Goal: Task Accomplishment & Management: Manage account settings

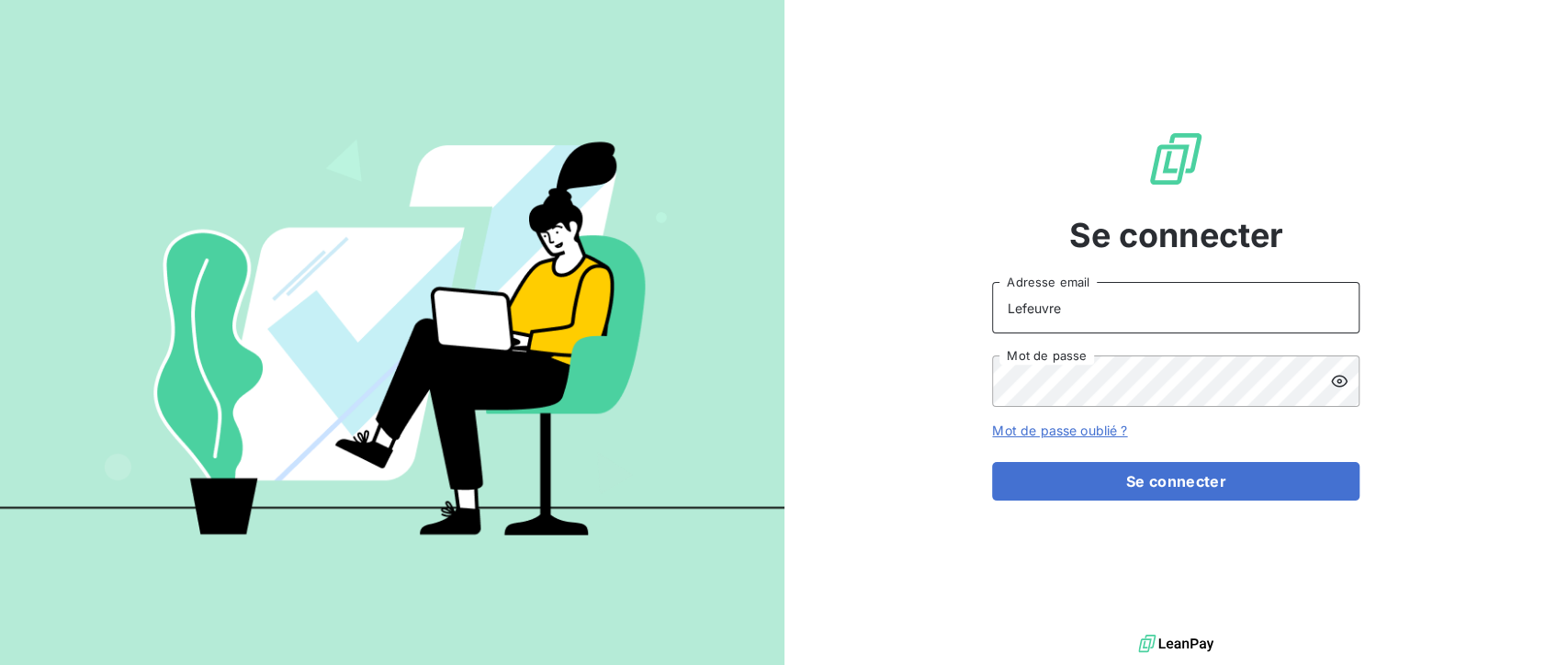
drag, startPoint x: 1078, startPoint y: 297, endPoint x: 992, endPoint y: 285, distance: 86.8
click at [992, 285] on div "Se connecter Lefeuvre Adresse email Mot de passe Mot de passe oublié ? Se conne…" at bounding box center [1177, 315] width 785 height 630
type input "[EMAIL_ADDRESS][DOMAIN_NAME]"
click at [911, 371] on div "Se connecter [EMAIL_ADDRESS][DOMAIN_NAME] Adresse email Mot de passe Mot de pas…" at bounding box center [1177, 315] width 785 height 630
click at [1341, 387] on icon at bounding box center [1339, 380] width 18 height 18
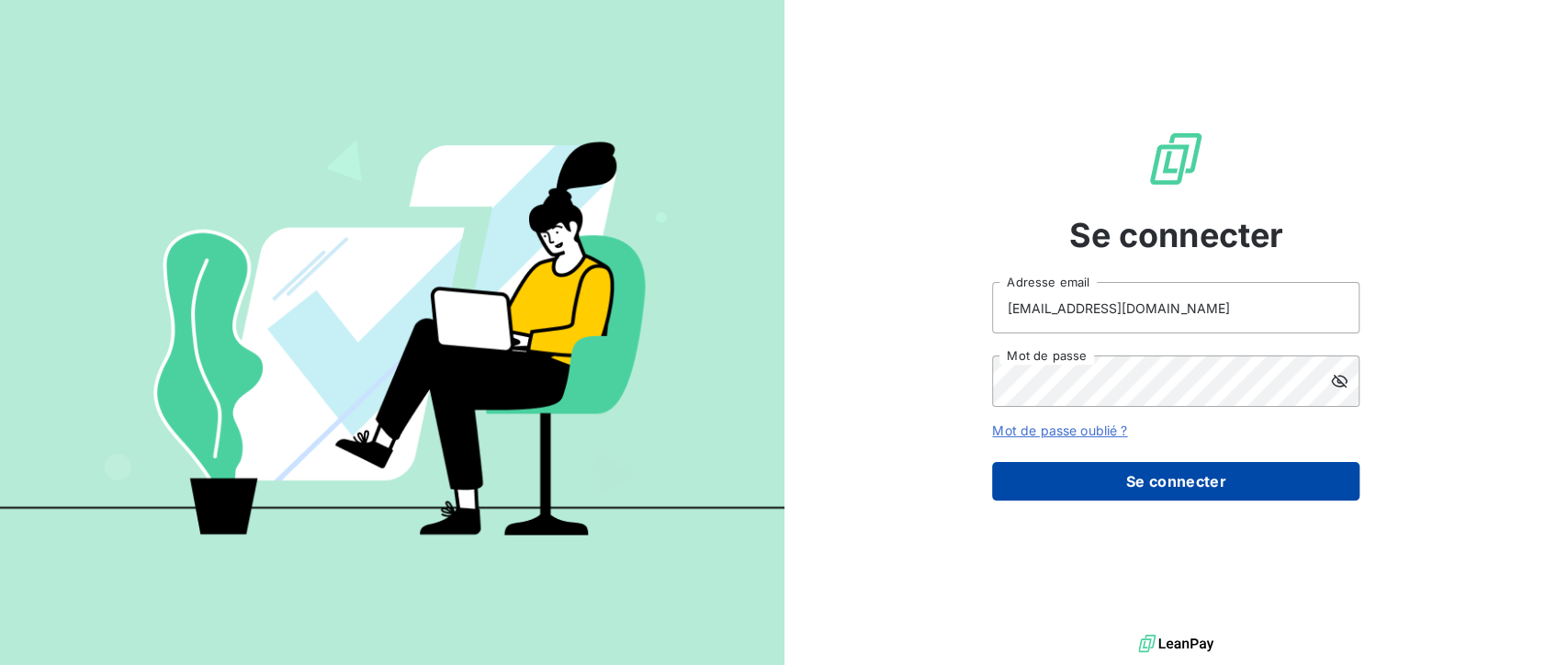
click at [1248, 481] on button "Se connecter" at bounding box center [1176, 482] width 368 height 39
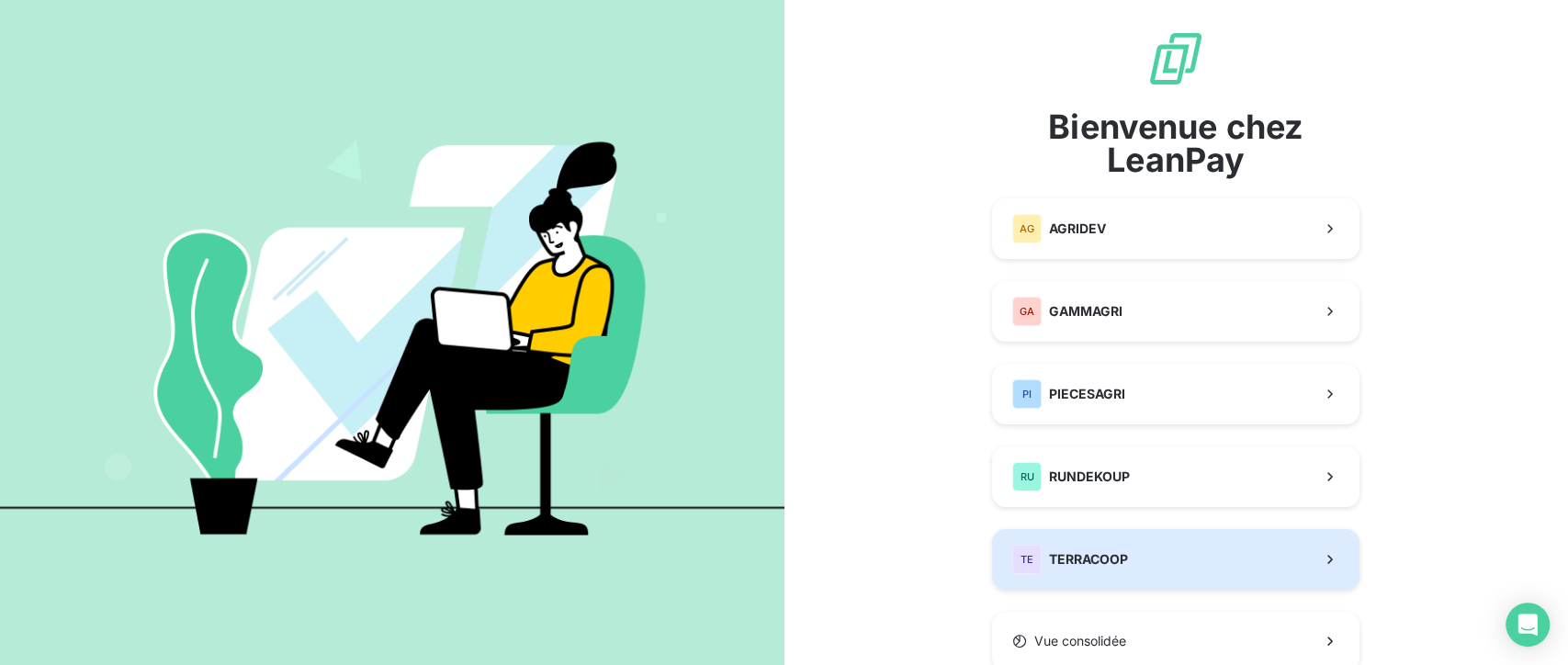
click at [1144, 559] on button "TE TERRACOOP" at bounding box center [1176, 559] width 368 height 61
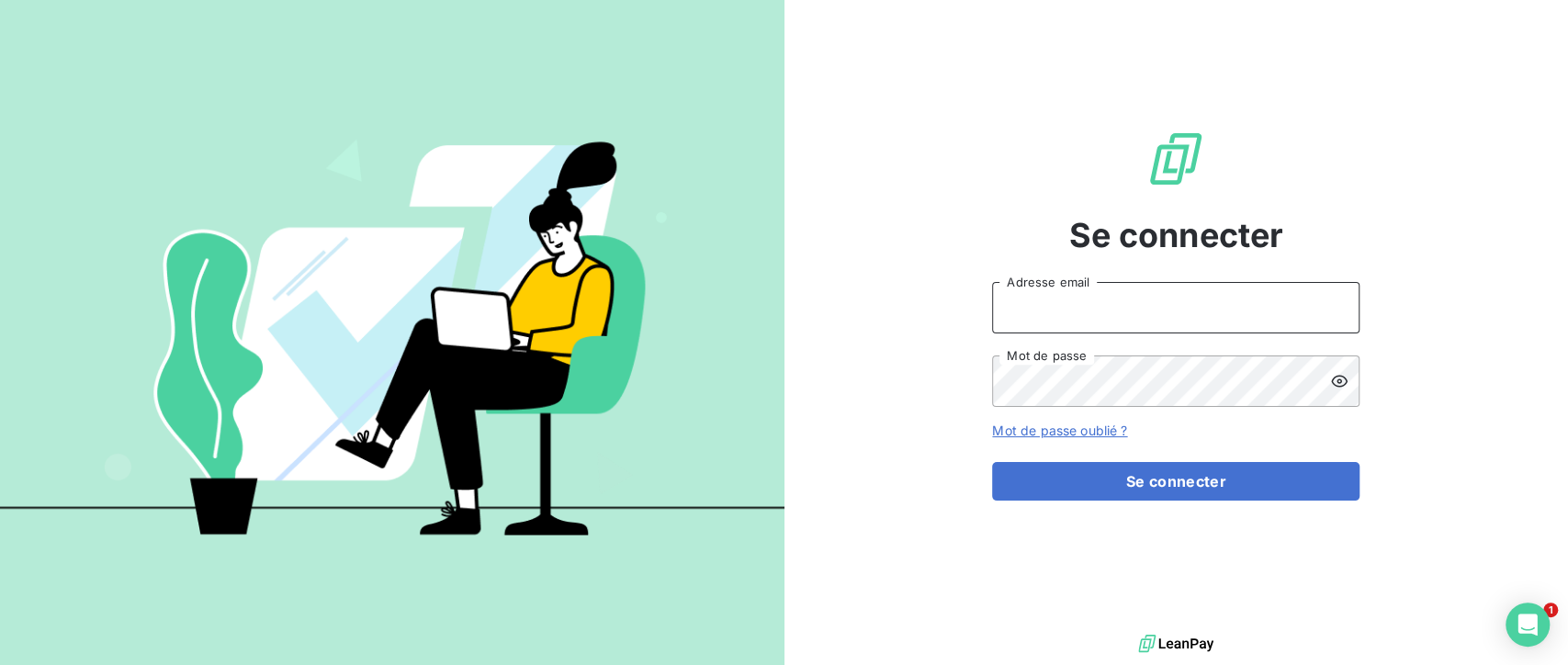
type input "Lefeuvre"
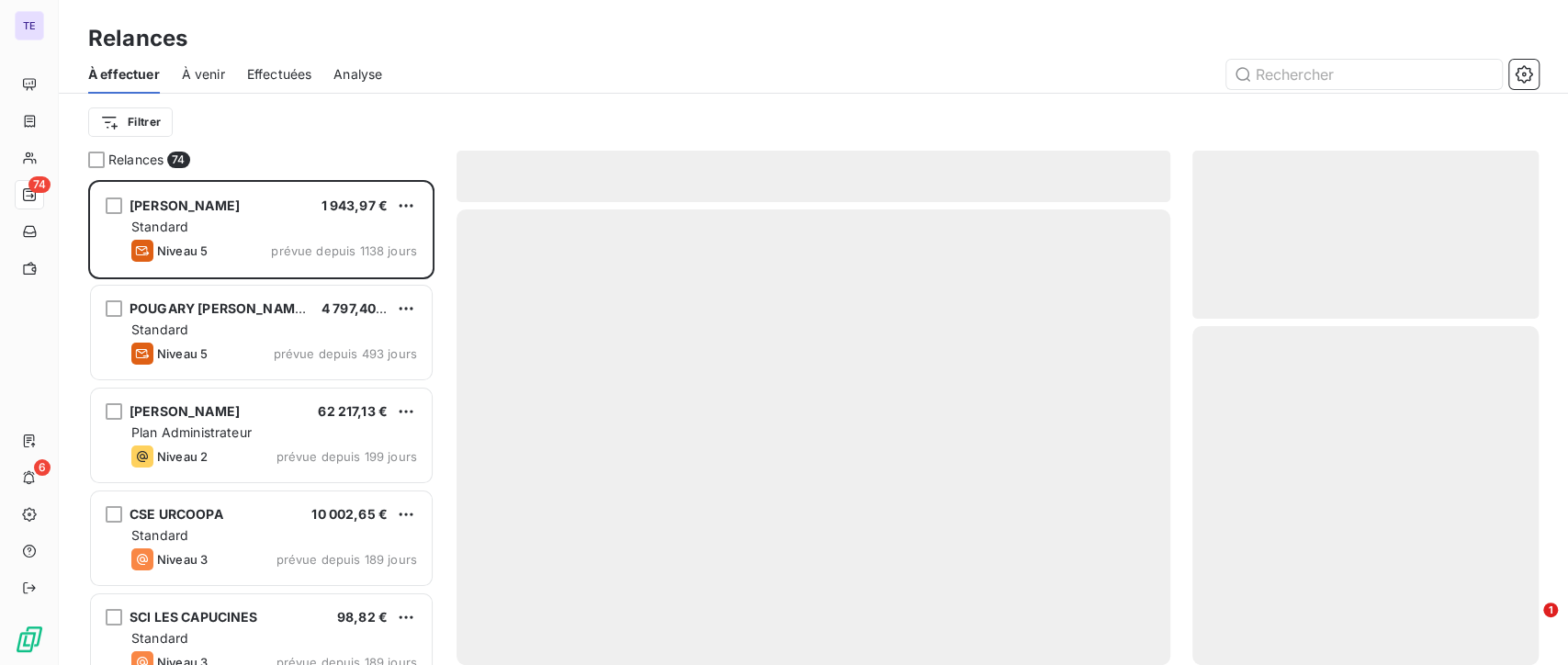
scroll to position [468, 331]
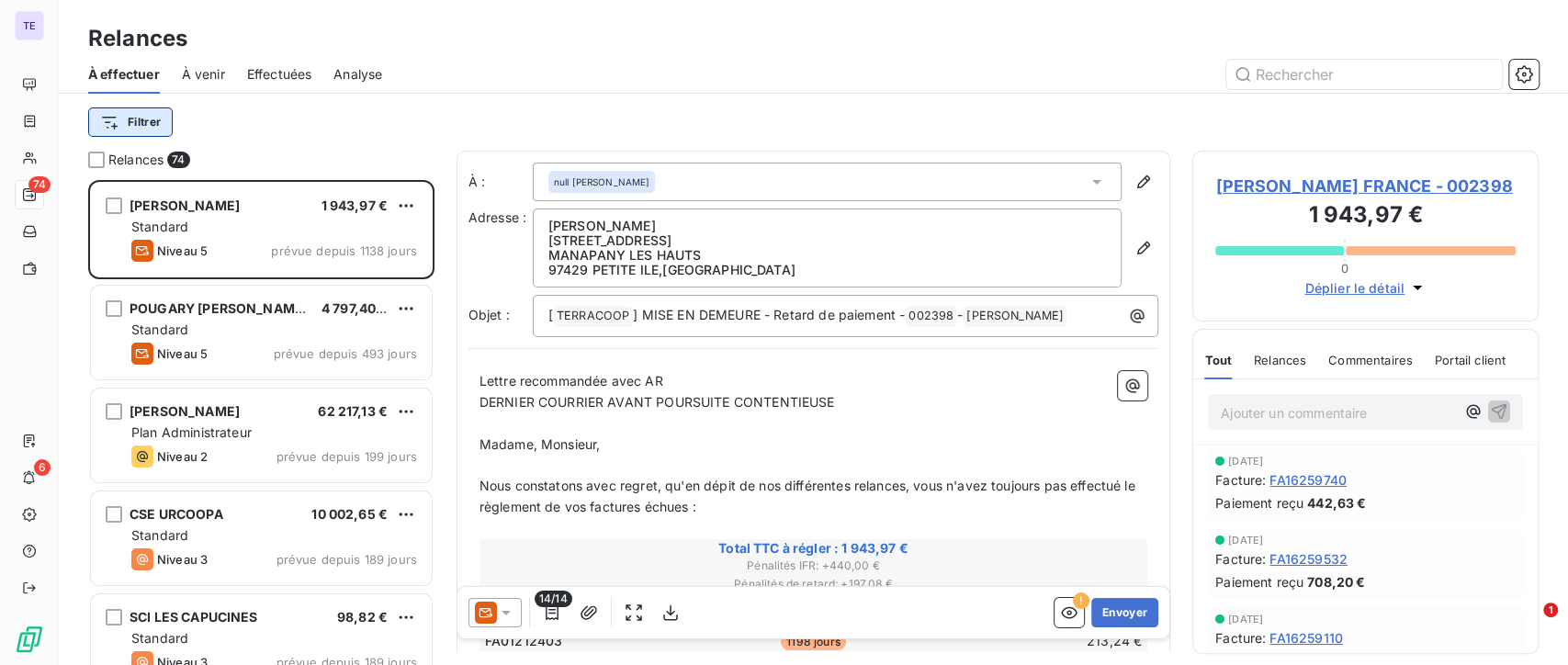
click at [144, 124] on html "TE 74 6 Relances À effectuer À venir Effectuées Analyse Filtrer Relances 74 [PE…" at bounding box center [784, 332] width 1568 height 665
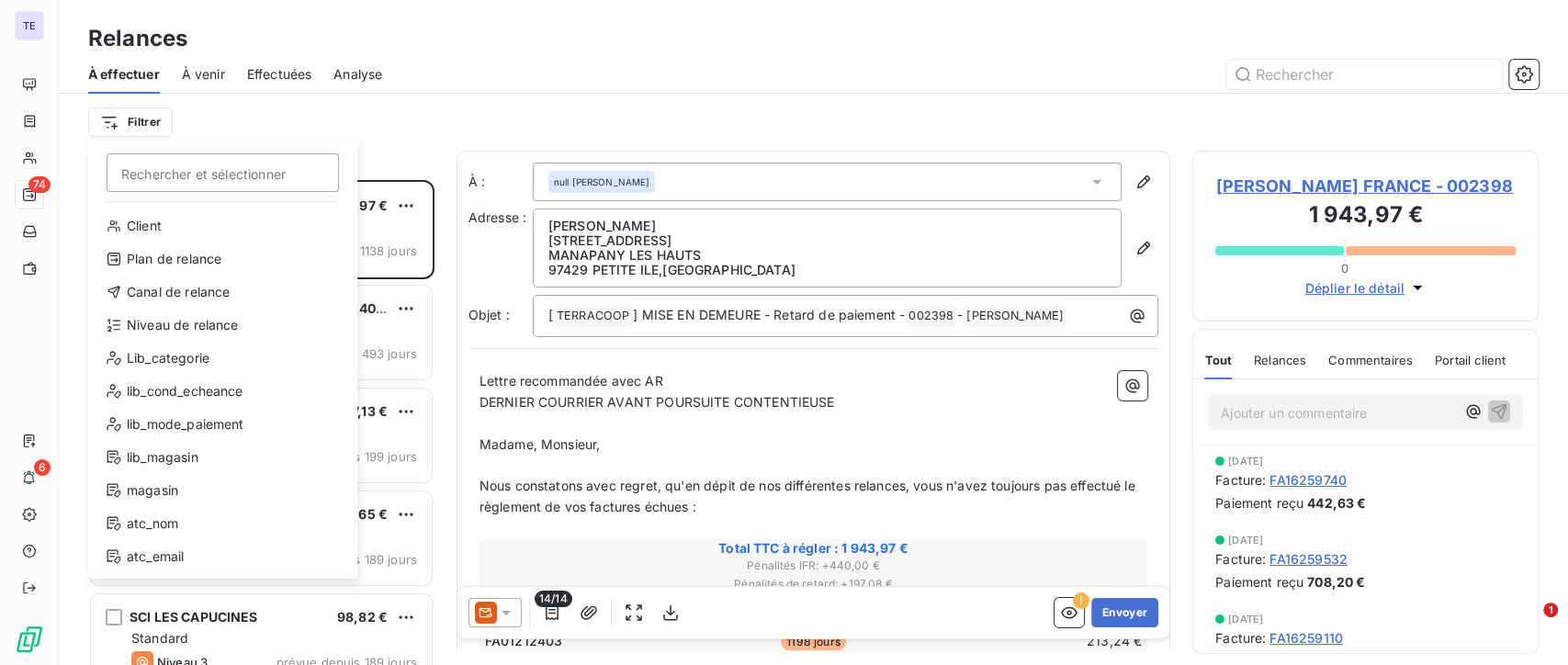
click at [279, 107] on html "TE 74 6 Relances À effectuer À venir Effectuées Analyse Filtrer Rechercher et s…" at bounding box center [784, 332] width 1568 height 665
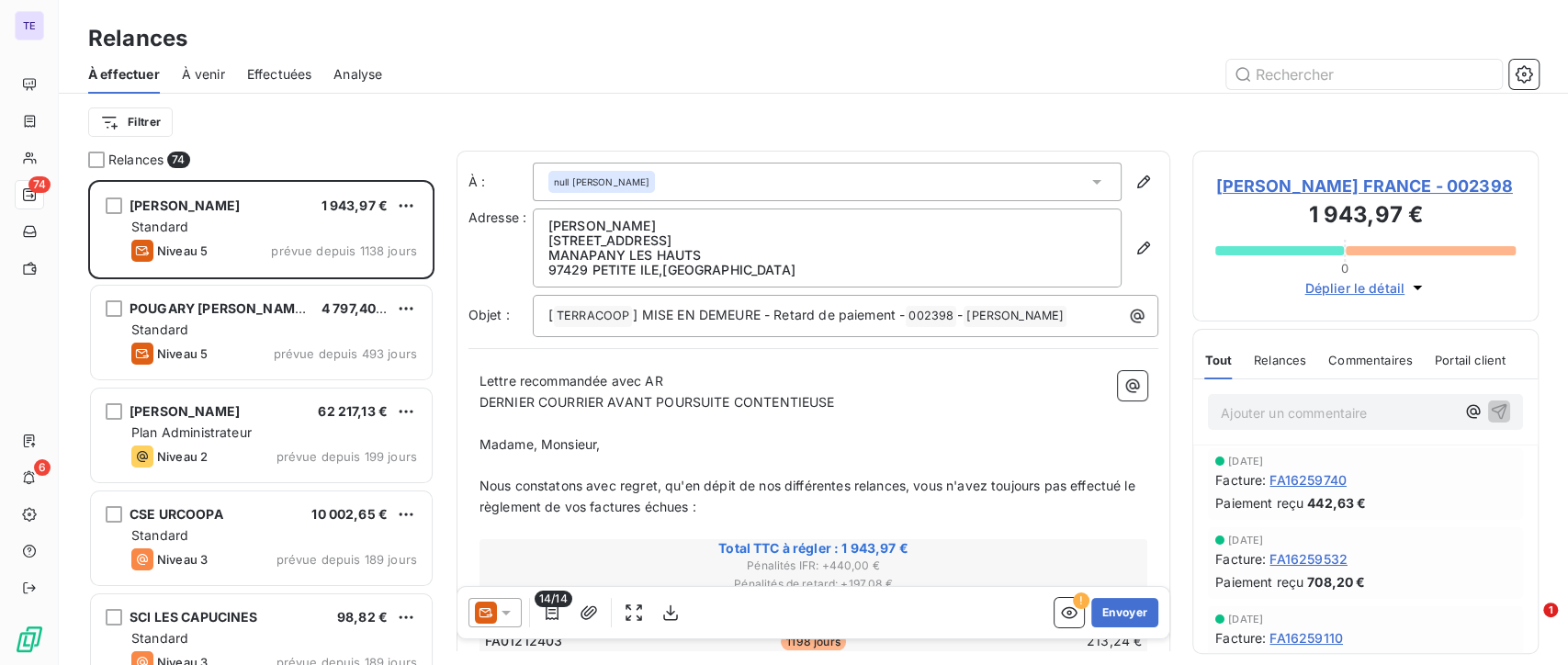
click at [200, 66] on span "À venir" at bounding box center [203, 74] width 43 height 18
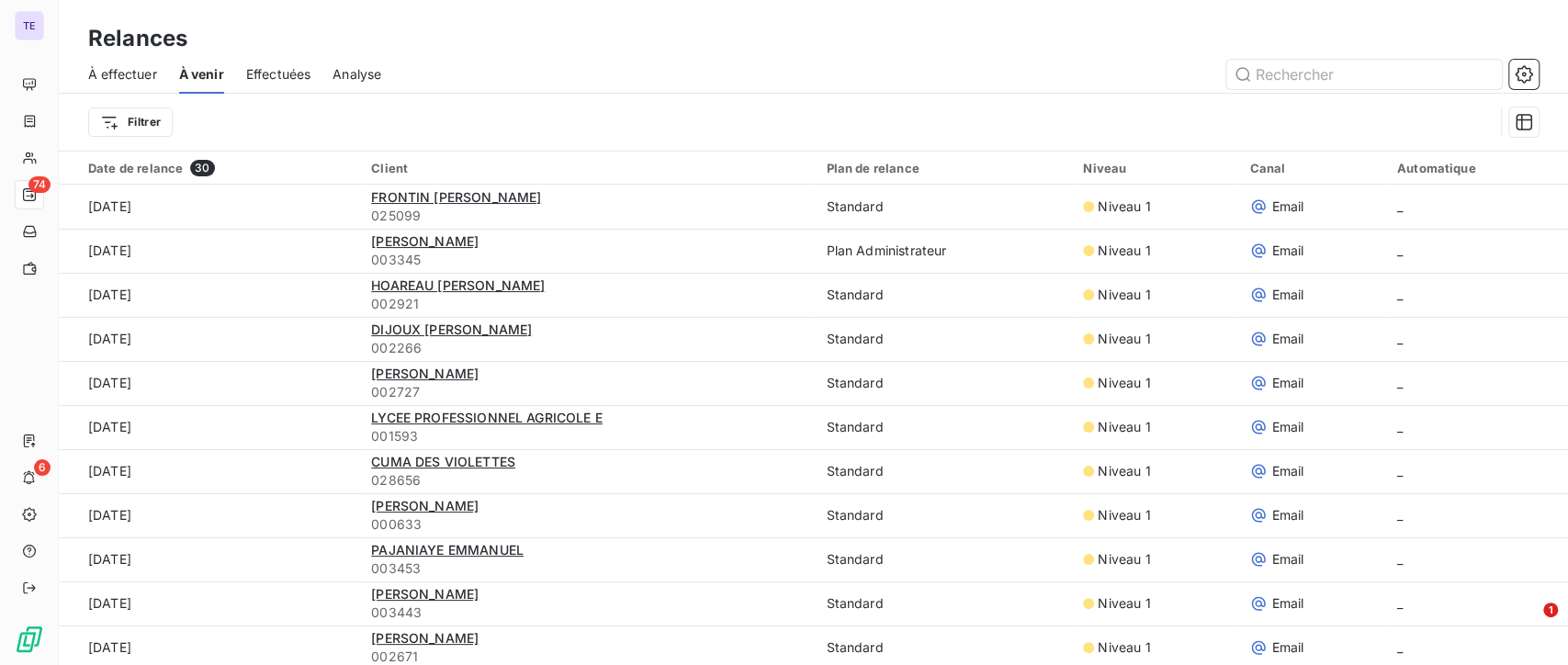
click at [265, 64] on div "Effectuées" at bounding box center [279, 74] width 66 height 39
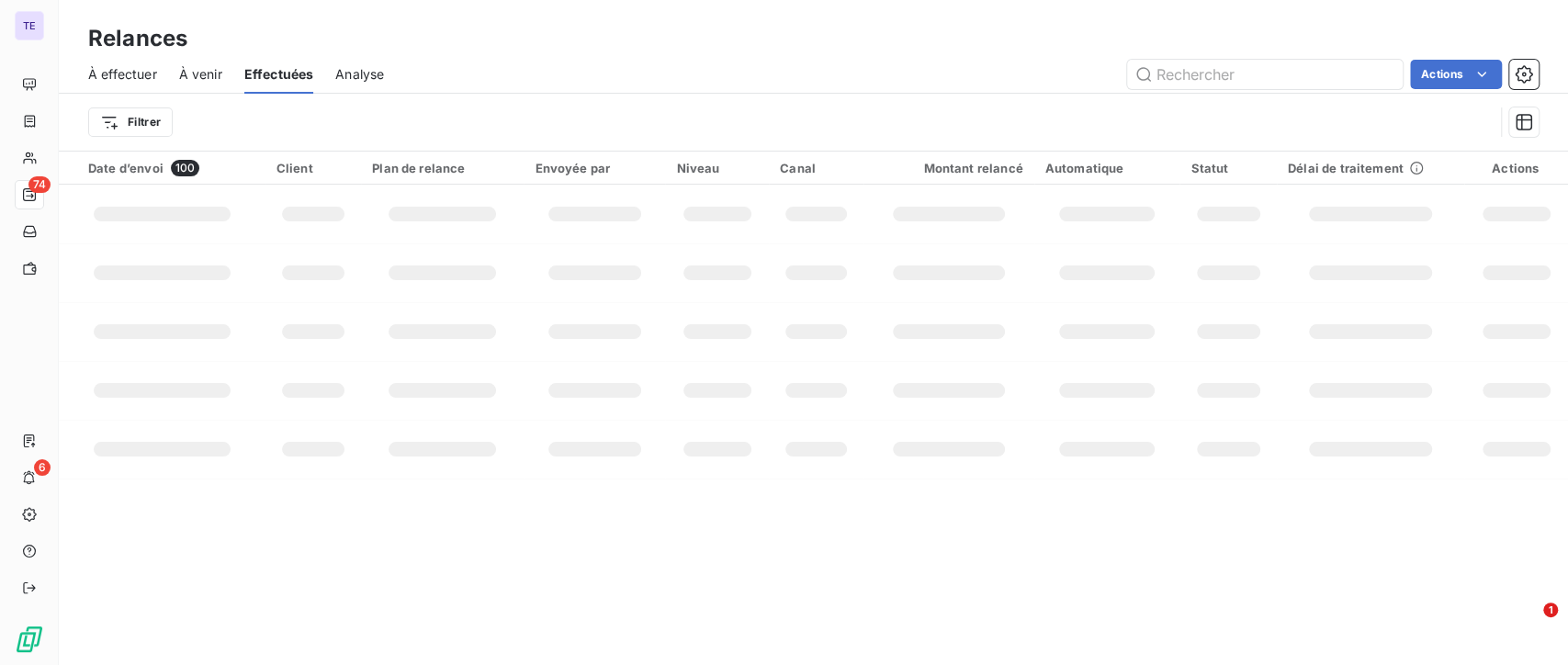
click at [207, 68] on span "À venir" at bounding box center [201, 74] width 43 height 18
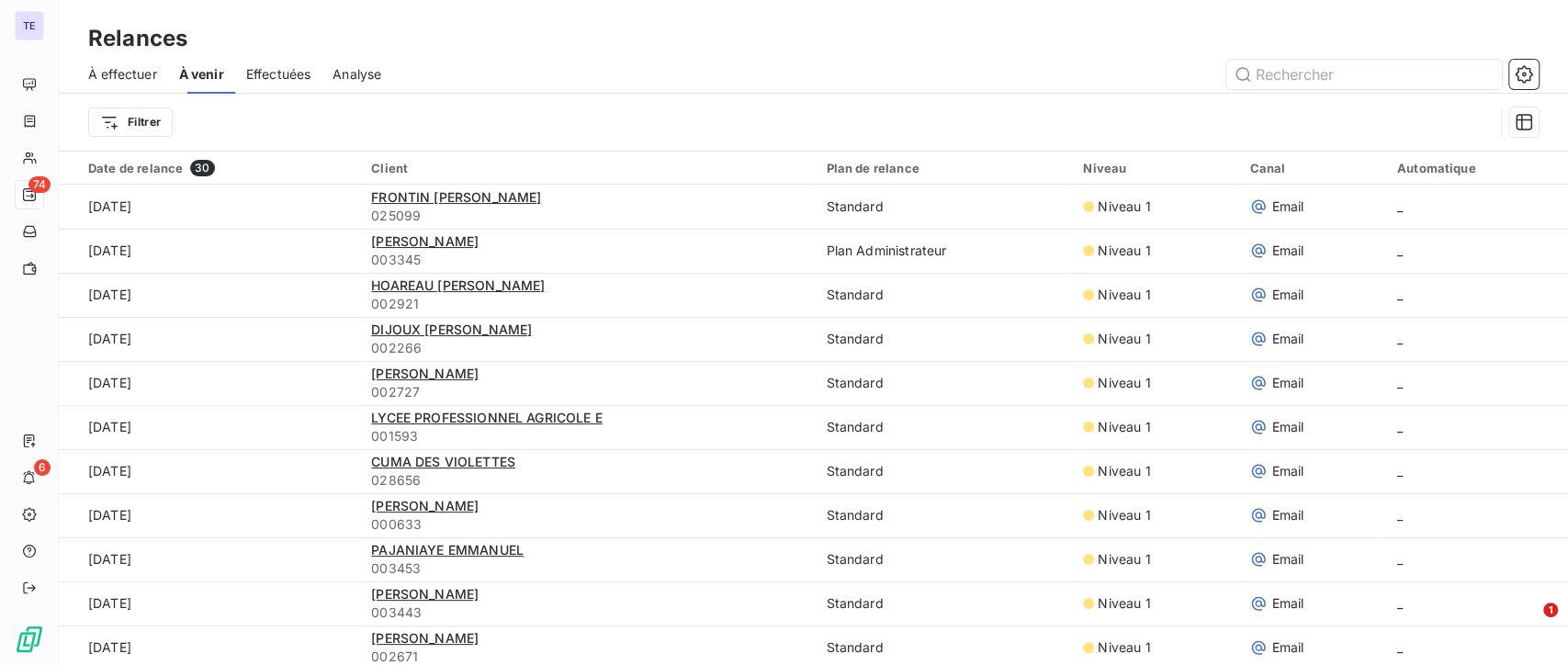
click at [129, 78] on span "À effectuer" at bounding box center [122, 74] width 69 height 18
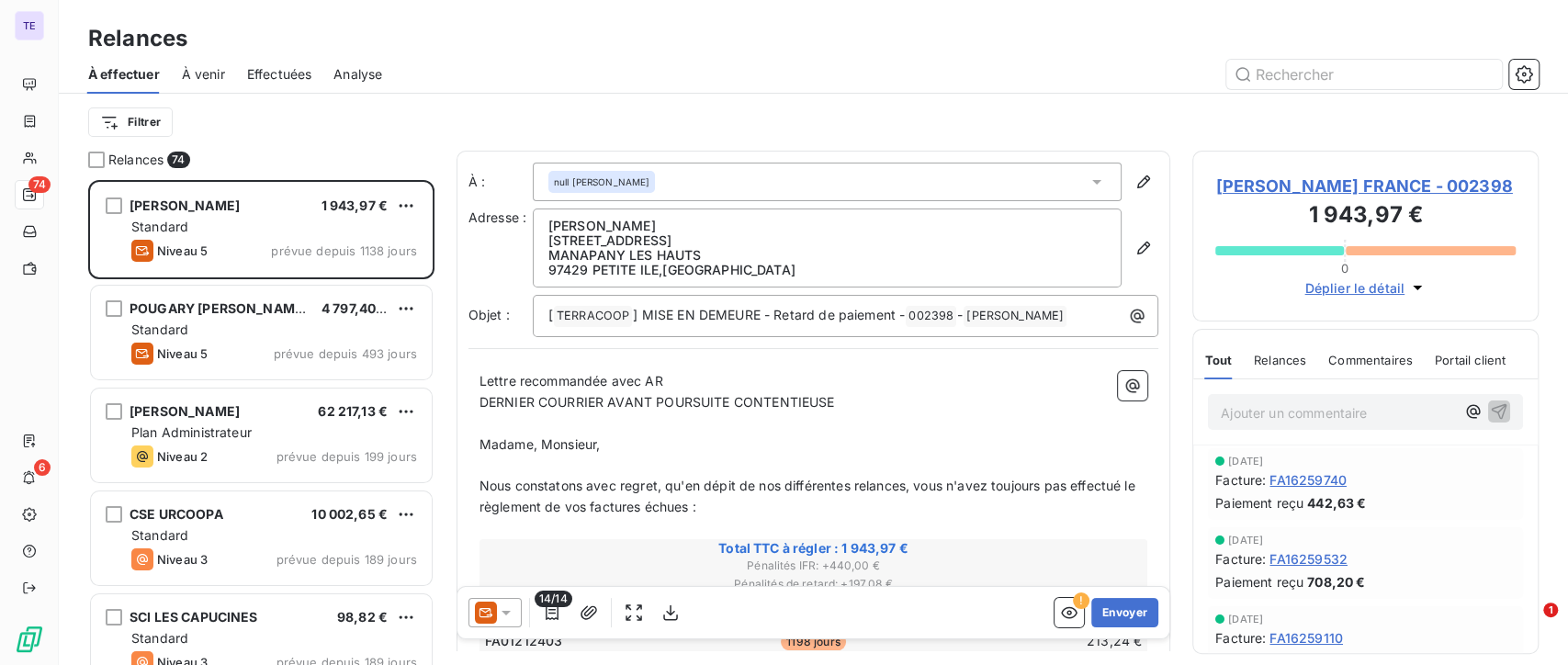
scroll to position [468, 331]
click at [154, 122] on html "TE 74 6 Relances À effectuer À venir Effectuées Analyse Filtrer Relances 74 [PE…" at bounding box center [784, 332] width 1568 height 665
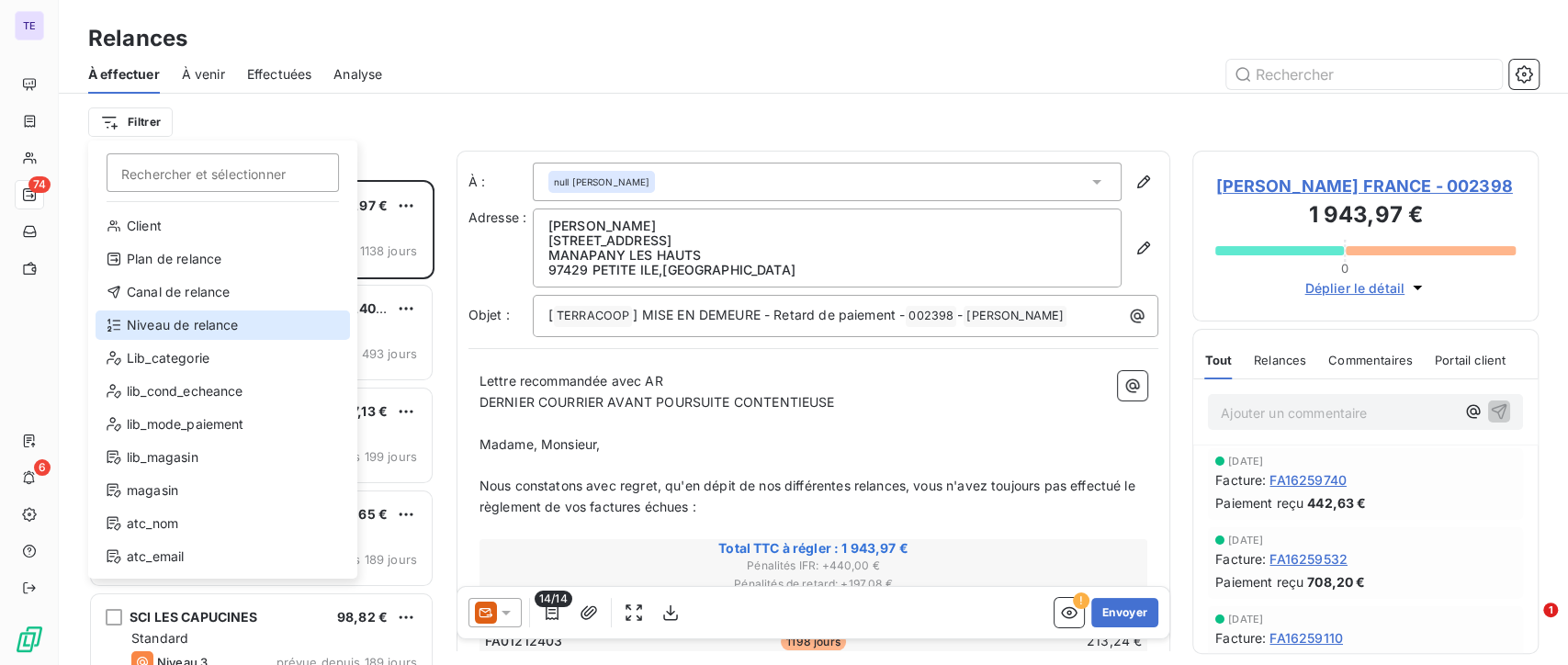
click at [186, 336] on div "Niveau de relance" at bounding box center [223, 325] width 255 height 29
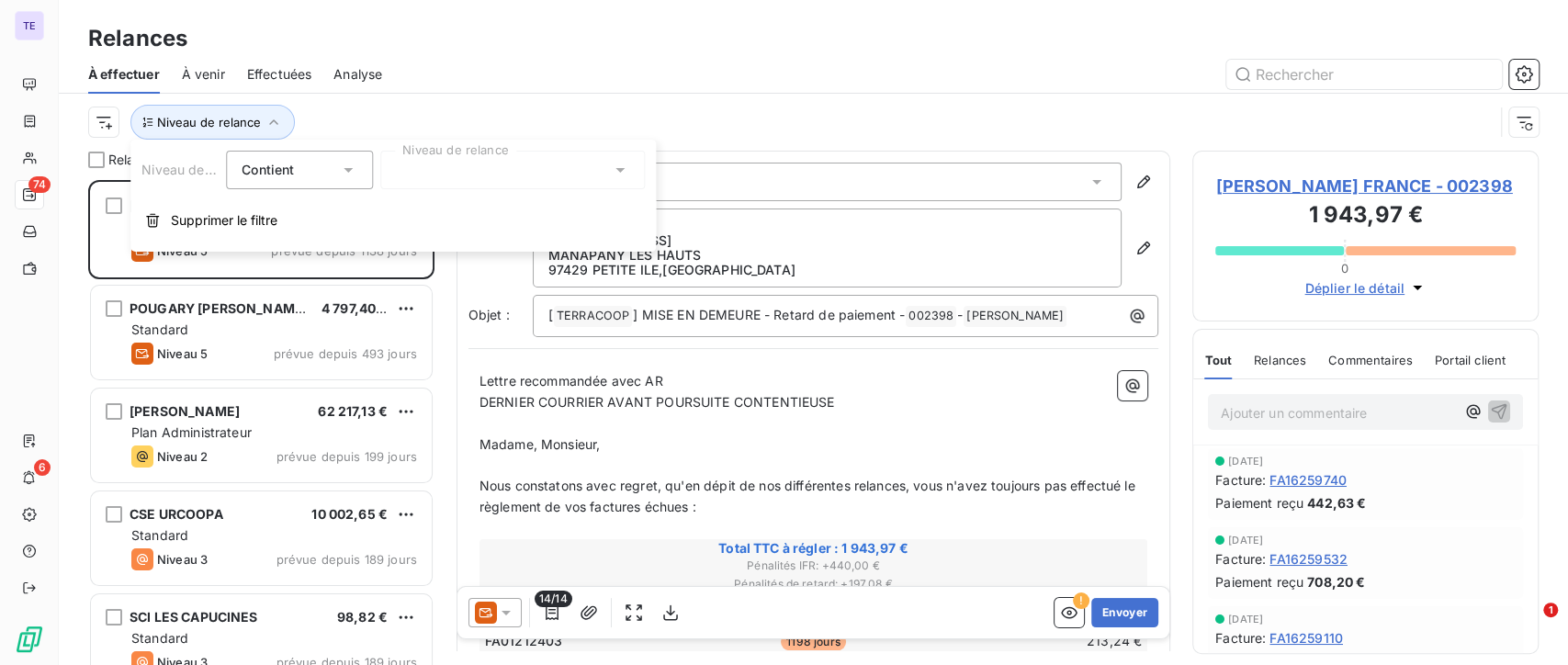
click at [506, 167] on div at bounding box center [513, 170] width 265 height 39
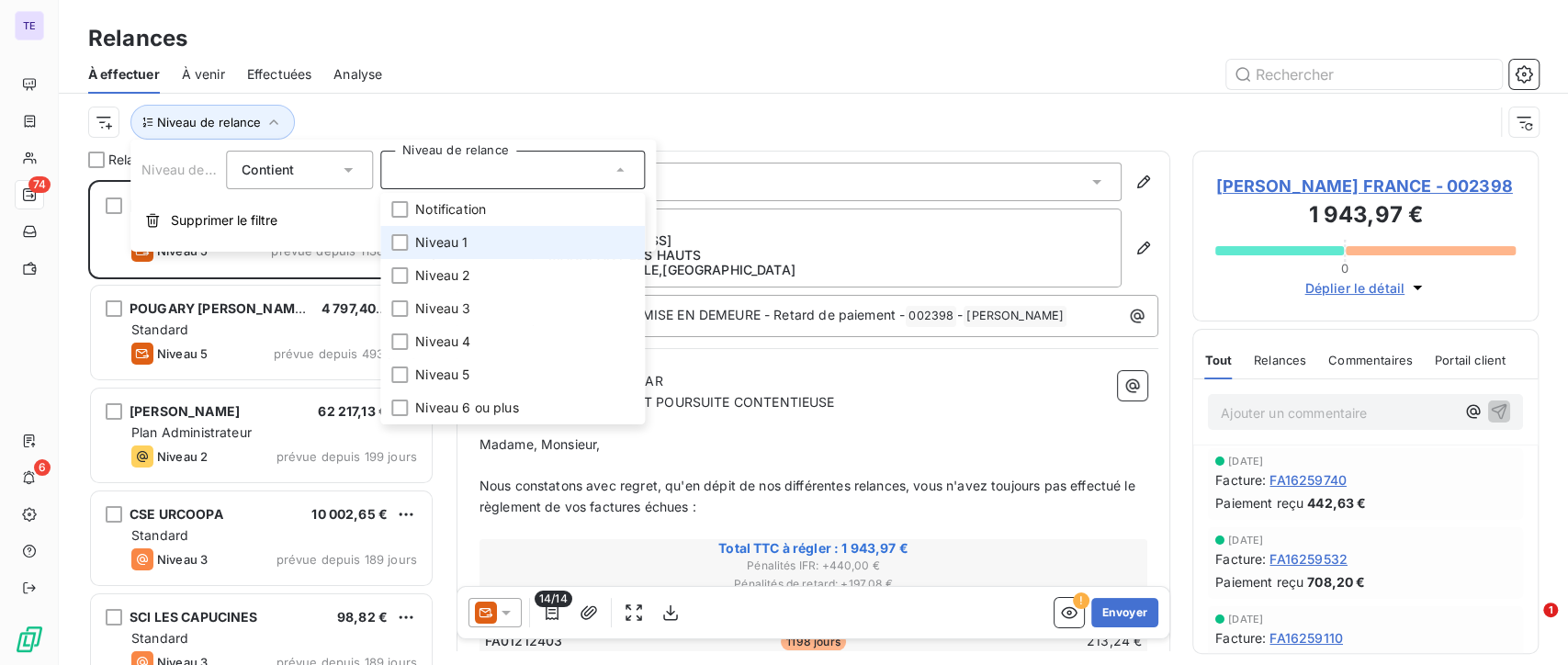
click at [427, 242] on span "Niveau 1" at bounding box center [441, 242] width 52 height 18
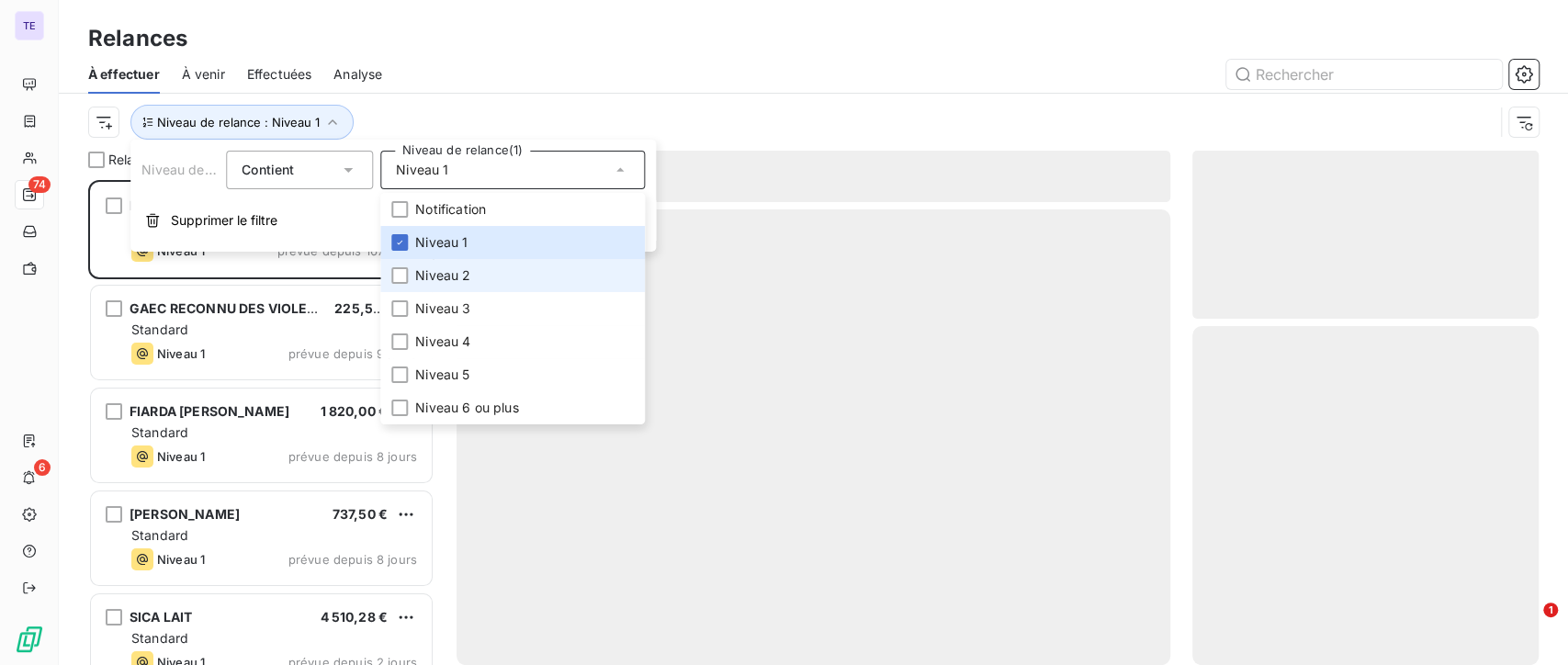
click at [408, 270] on li "Niveau 2" at bounding box center [513, 275] width 265 height 33
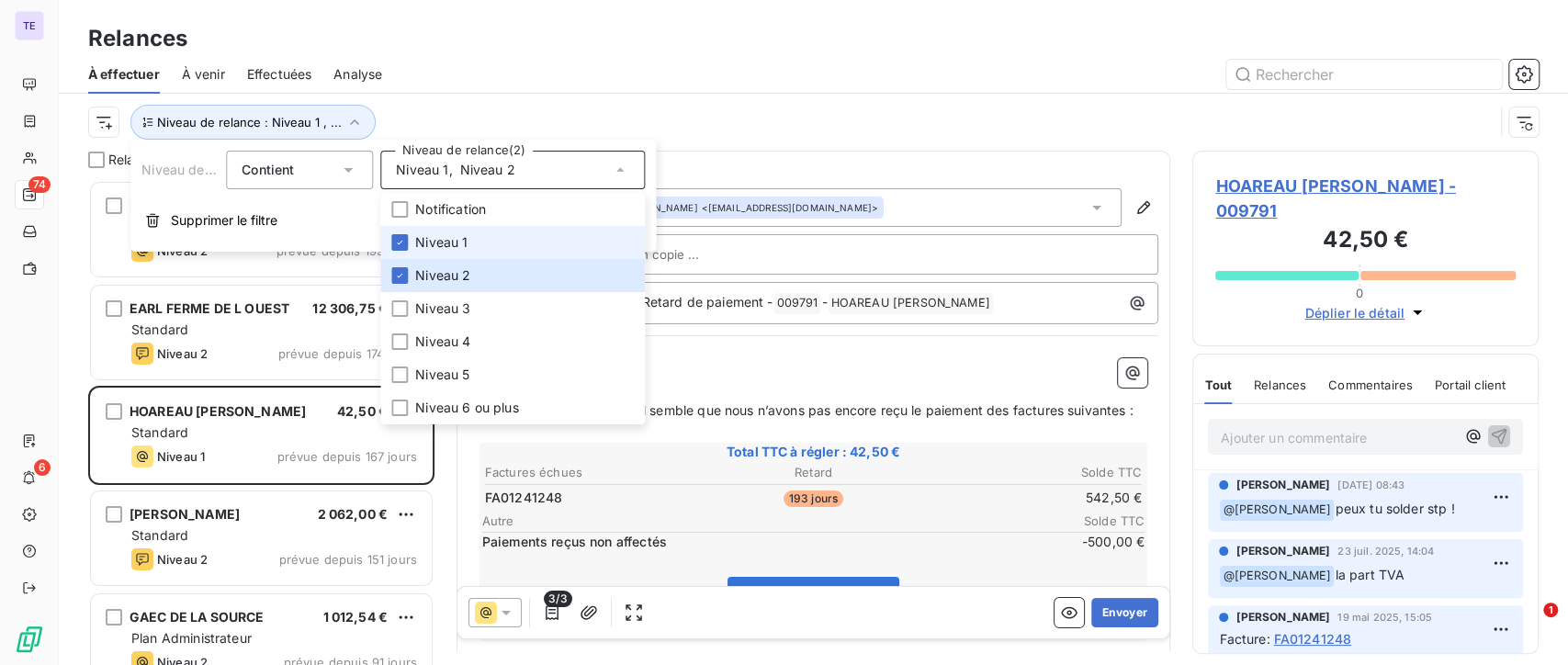
scroll to position [468, 331]
click at [545, 57] on div "À effectuer À venir Effectuées Analyse" at bounding box center [814, 74] width 1510 height 39
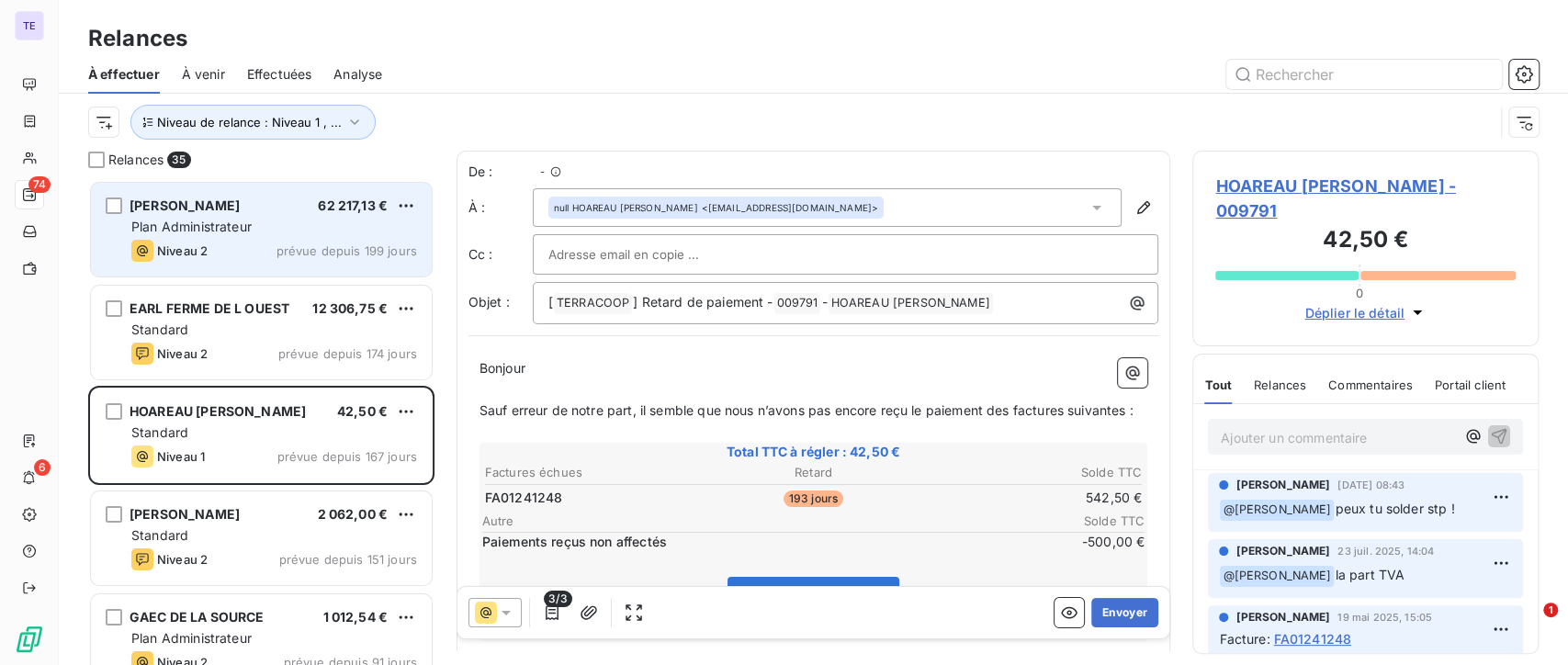
click at [274, 225] on div "Plan Administrateur" at bounding box center [274, 227] width 286 height 18
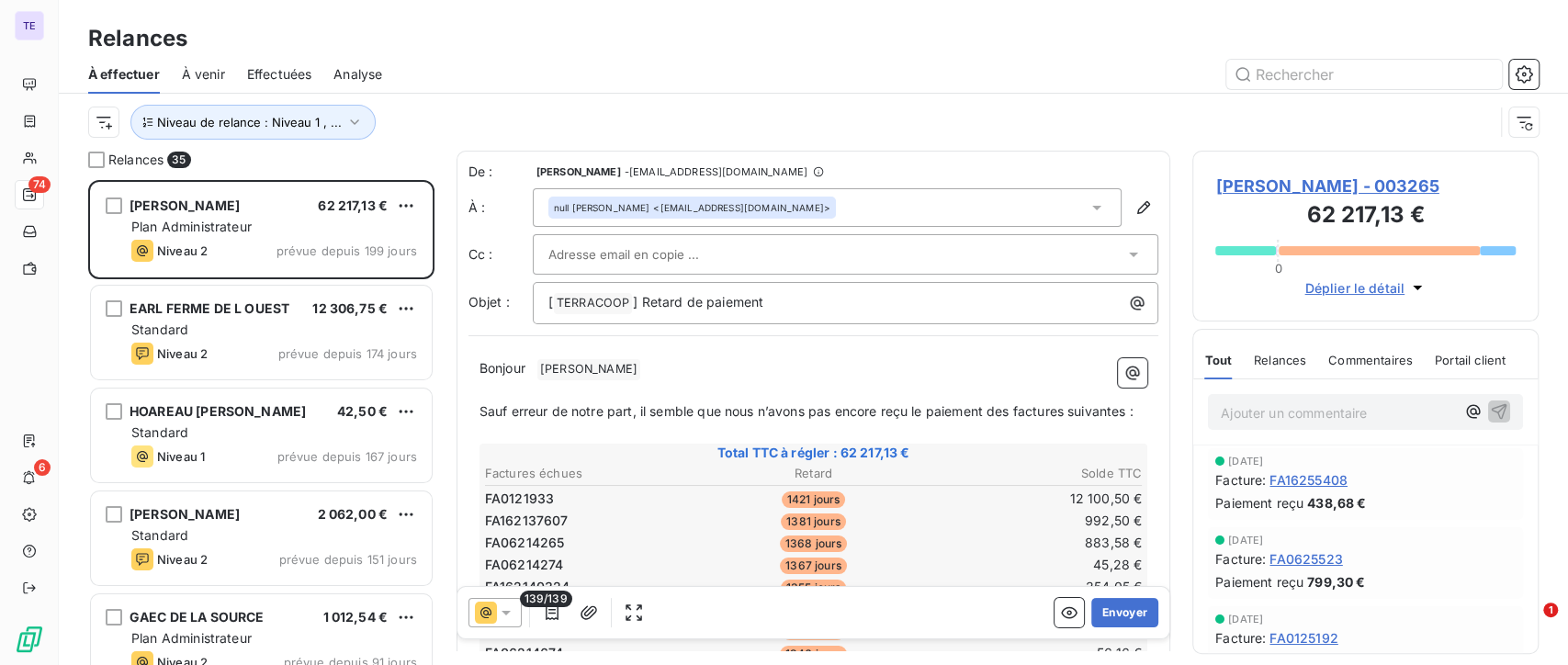
click at [1358, 354] on span "Commentaires" at bounding box center [1371, 359] width 85 height 14
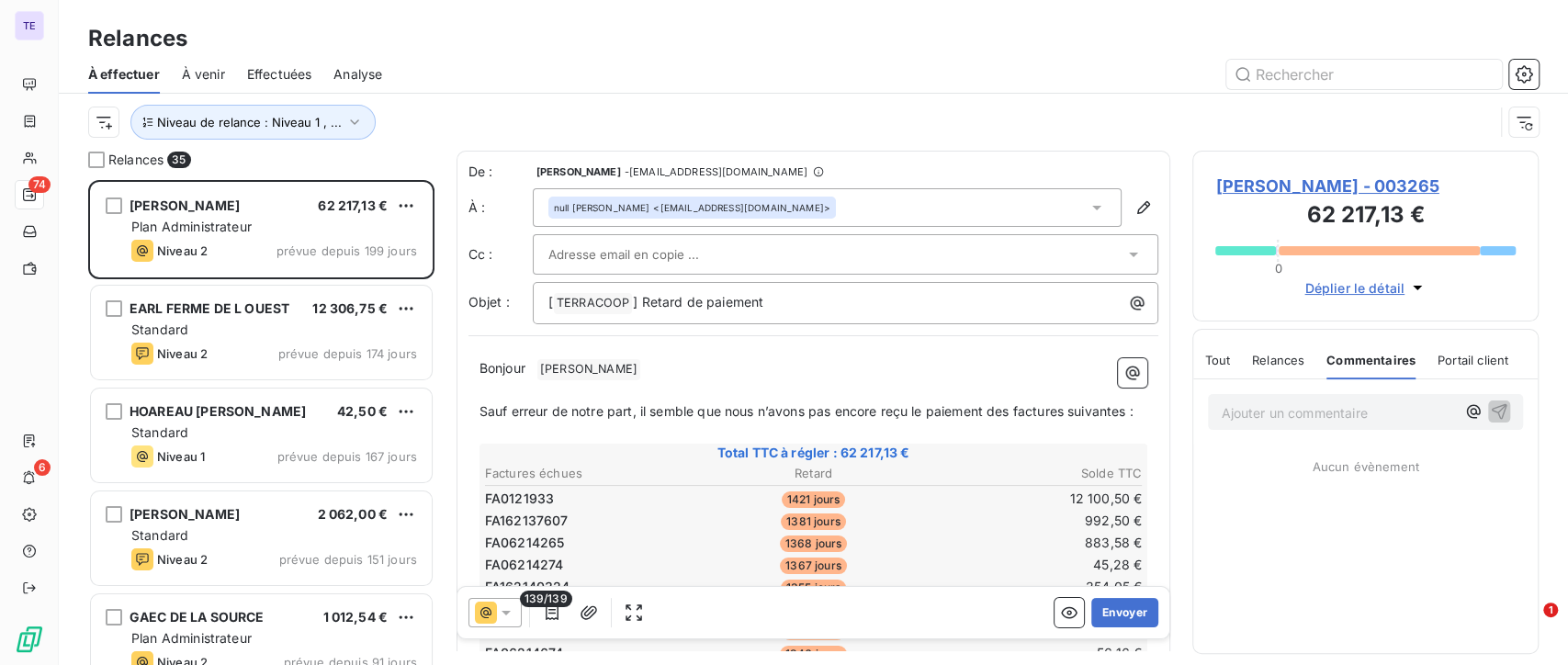
click at [1296, 358] on span "Relances" at bounding box center [1278, 359] width 52 height 14
click at [1214, 352] on span "Tout" at bounding box center [1218, 359] width 26 height 14
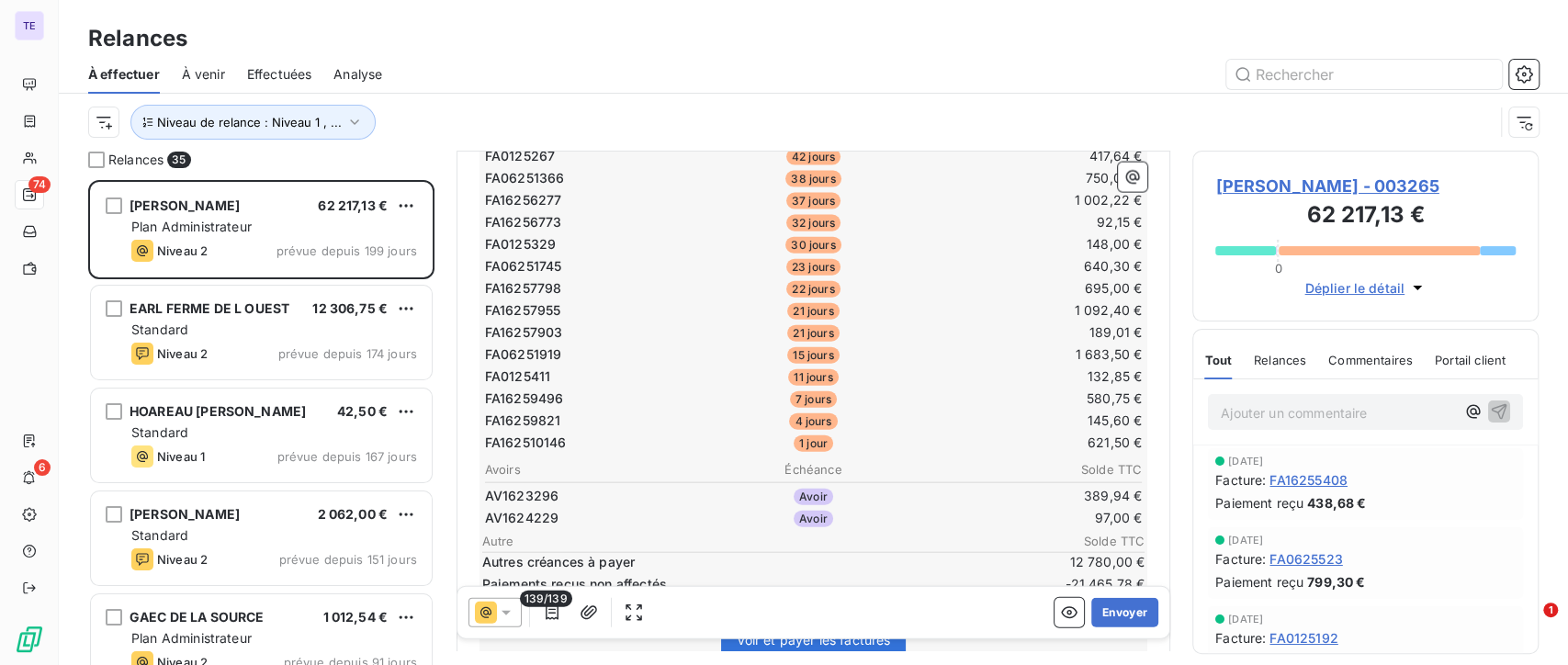
scroll to position [3104, 0]
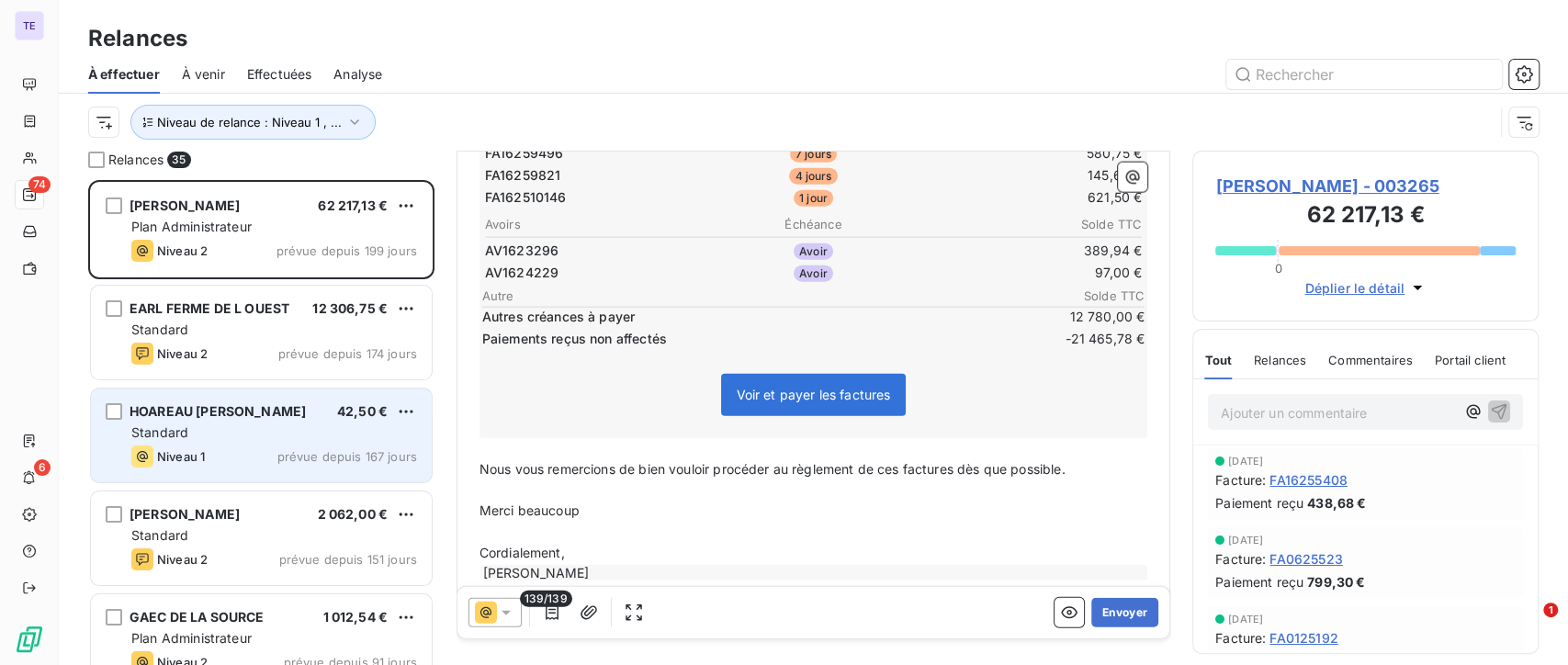
click at [279, 423] on div "HOAREAU [PERSON_NAME] 42,50 € Standard Niveau 1 prévue depuis 167 jours" at bounding box center [261, 435] width 341 height 94
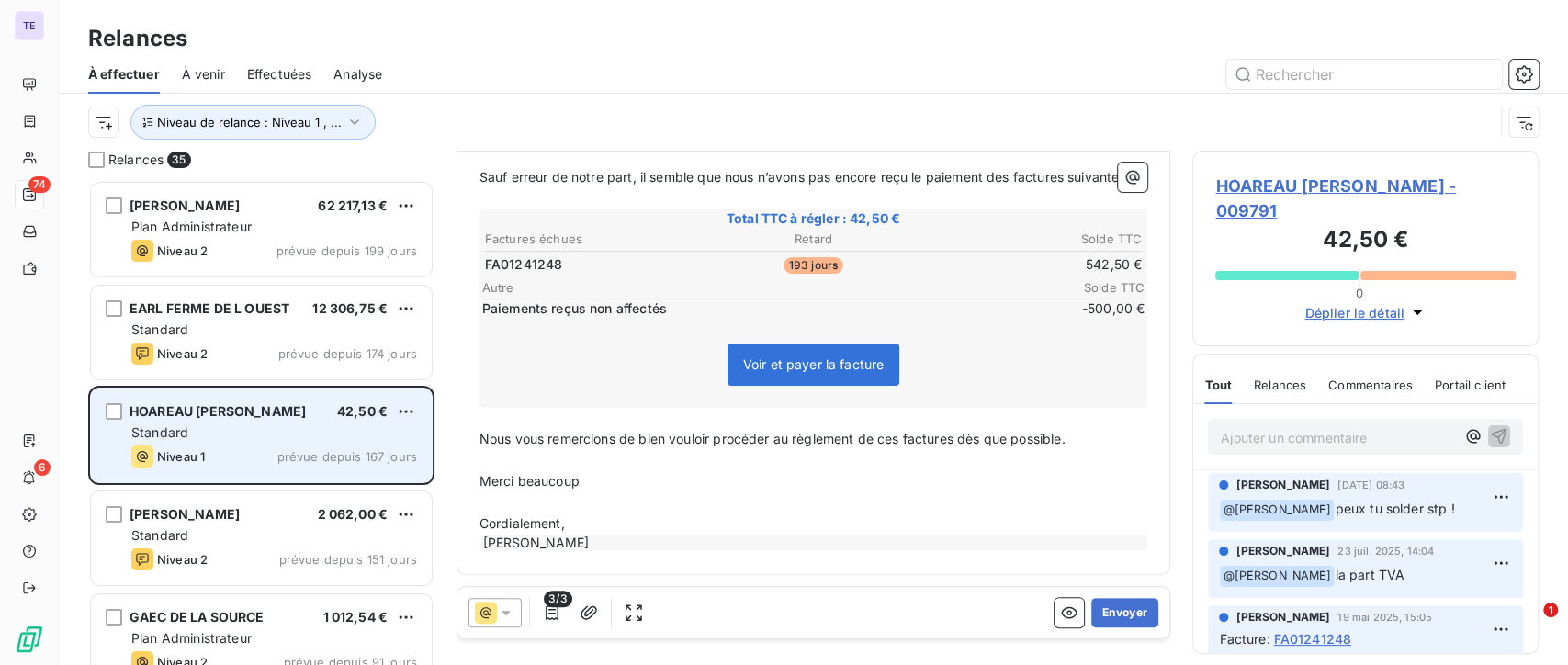
scroll to position [233, 0]
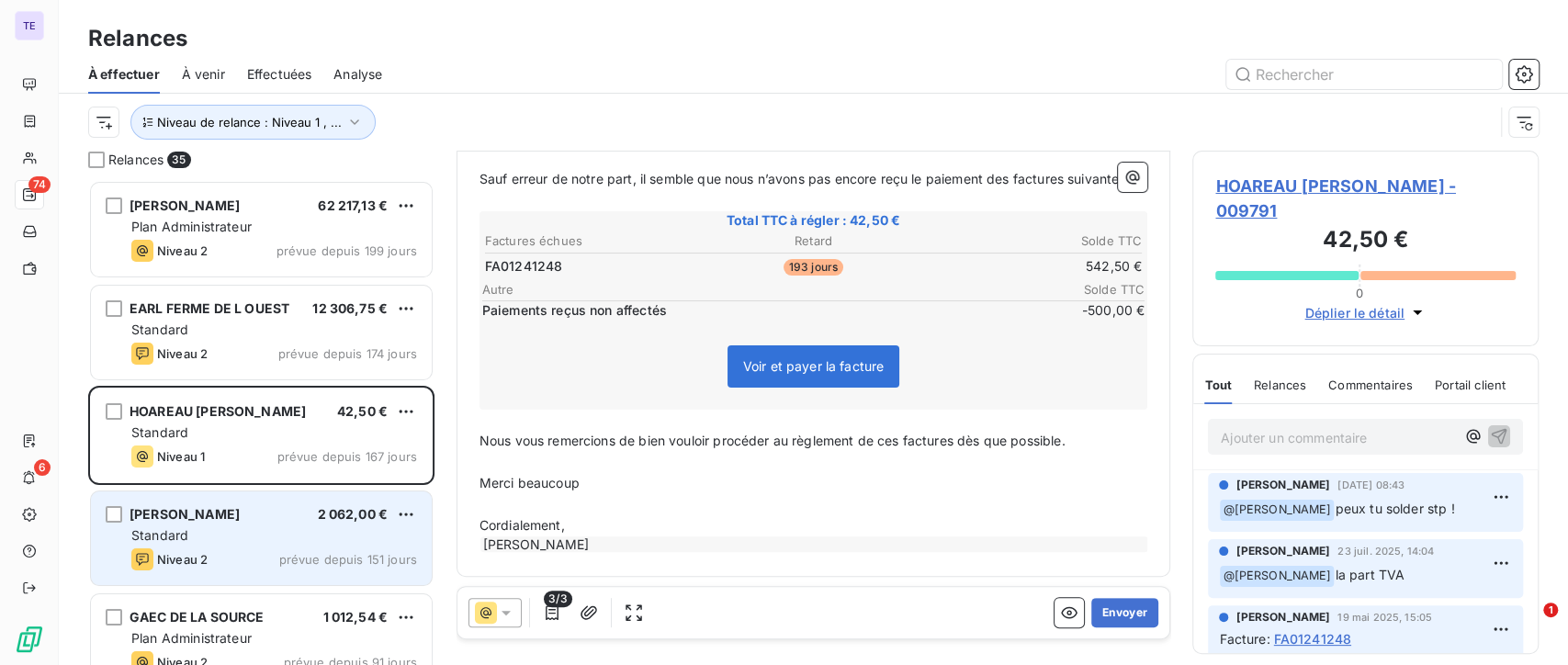
click at [297, 505] on div "[PERSON_NAME] 2 062,00 € Standard Niveau 2 prévue depuis 151 jours" at bounding box center [261, 538] width 341 height 94
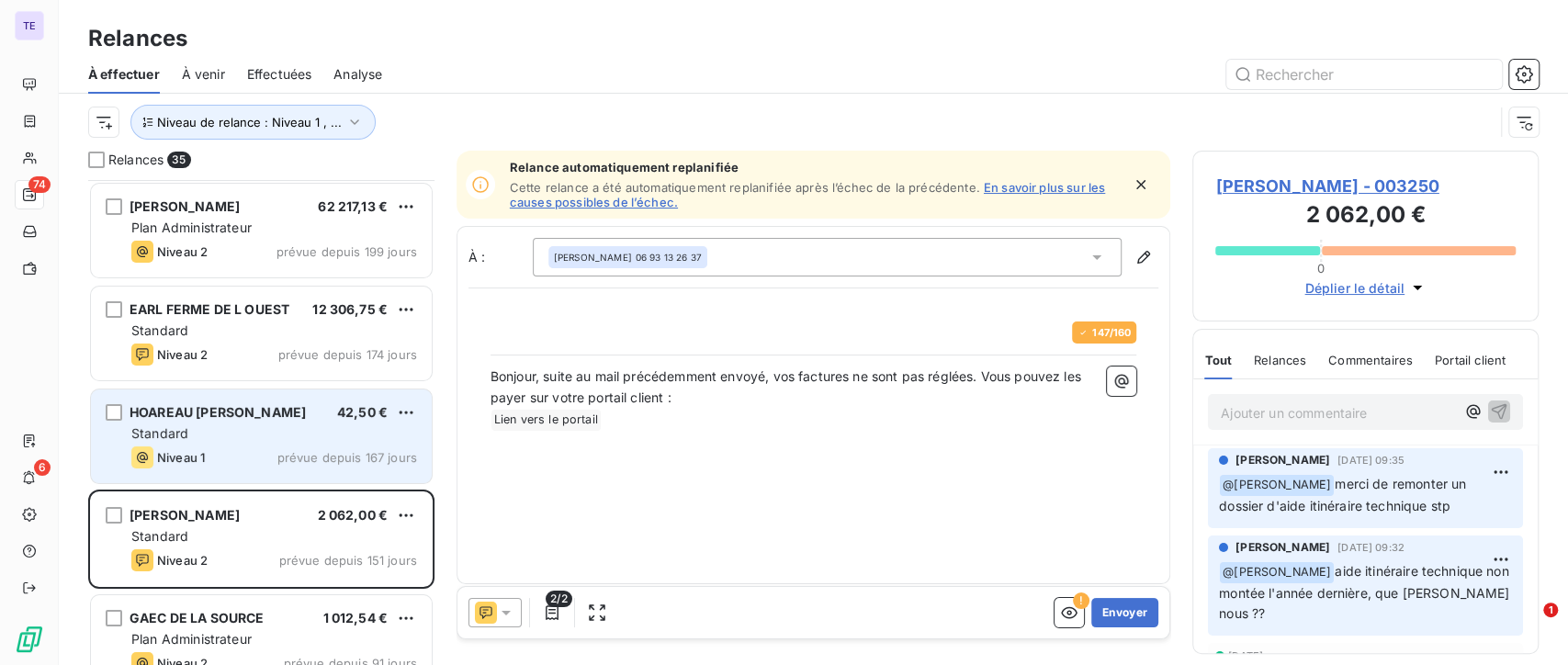
scroll to position [205, 0]
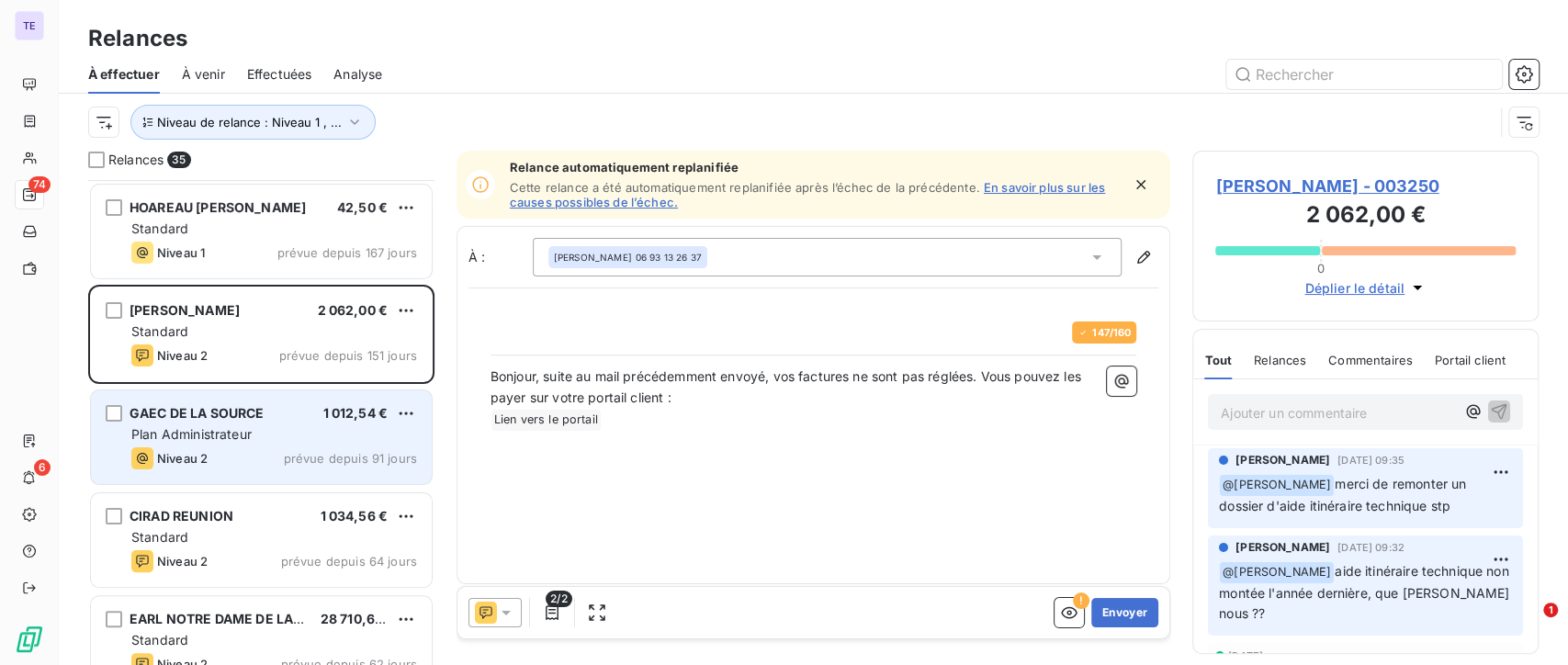
click at [293, 457] on span "prévue depuis 91 jours" at bounding box center [350, 457] width 133 height 14
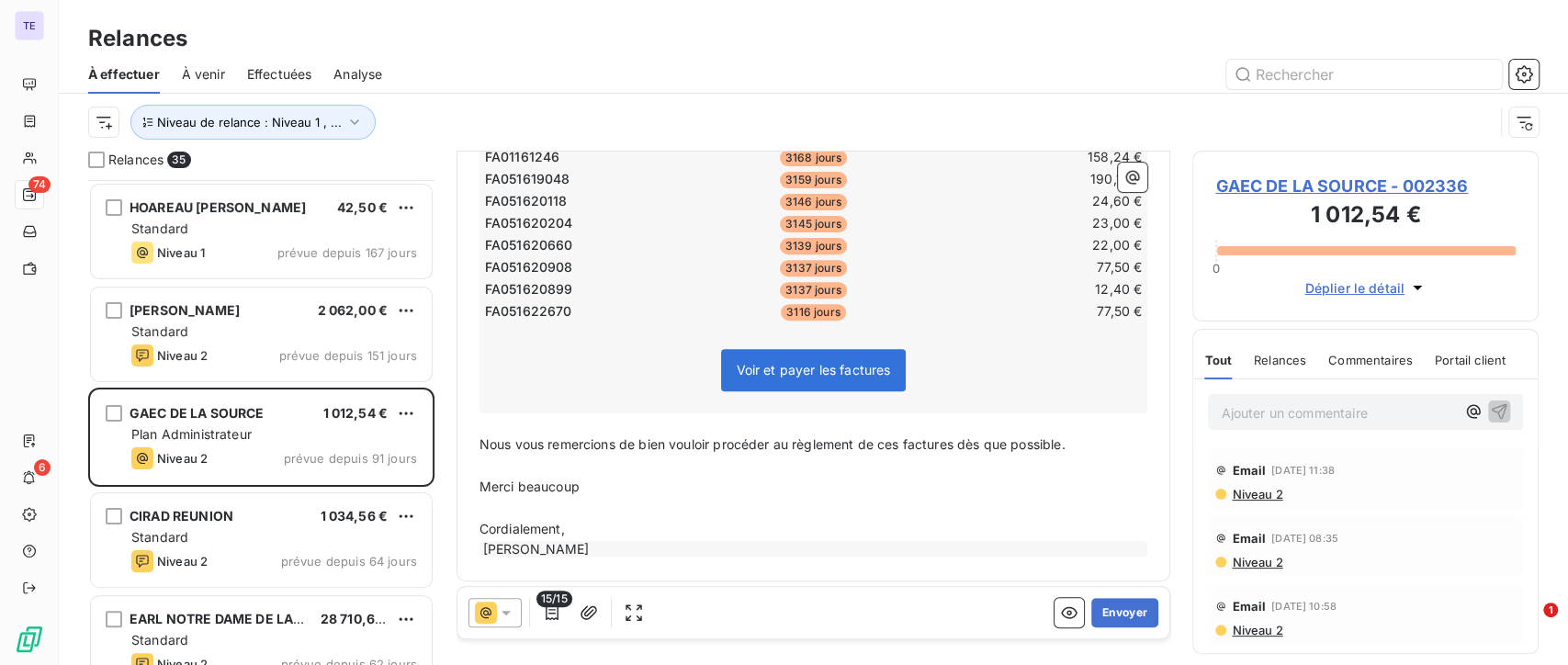
scroll to position [294, 0]
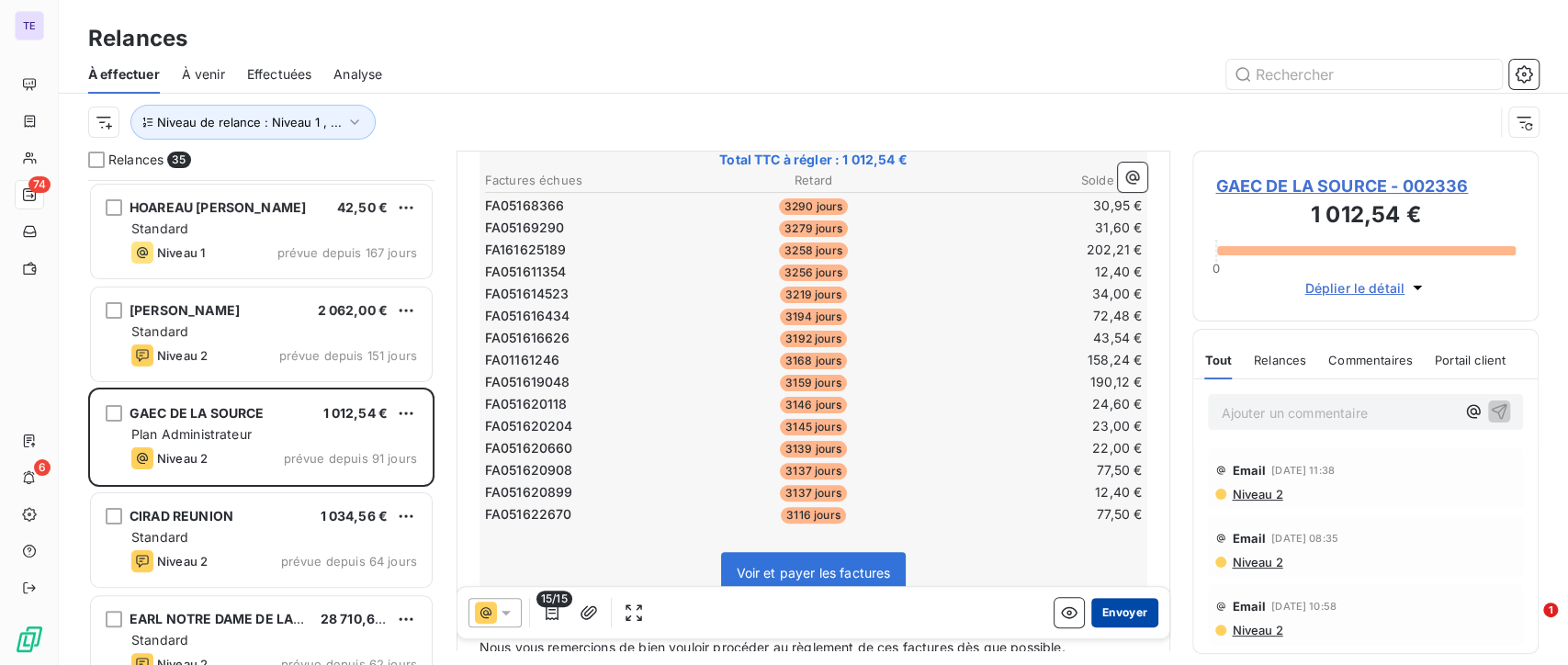
click at [1117, 608] on button "Envoyer" at bounding box center [1125, 613] width 67 height 29
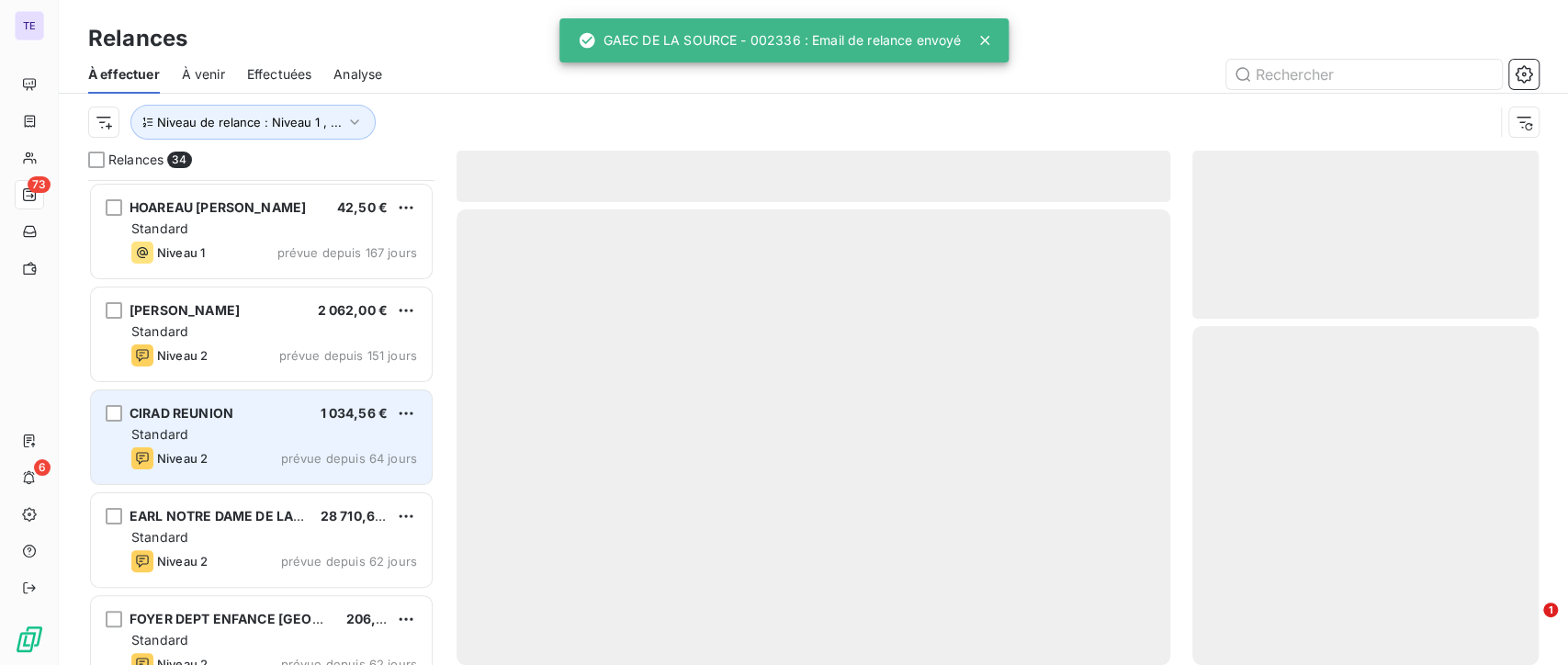
click at [307, 465] on div "Niveau 2 prévue depuis 64 jours" at bounding box center [274, 457] width 286 height 22
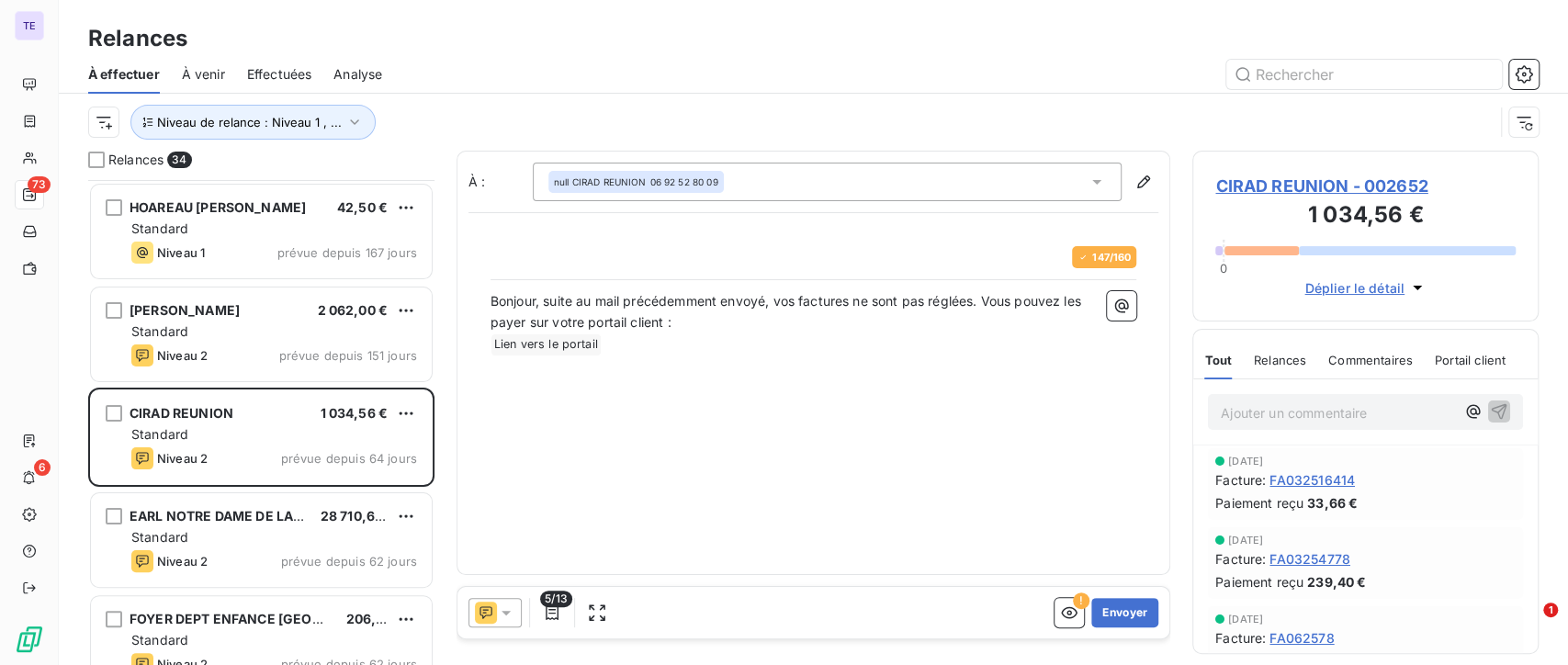
click at [497, 616] on icon at bounding box center [506, 612] width 18 height 18
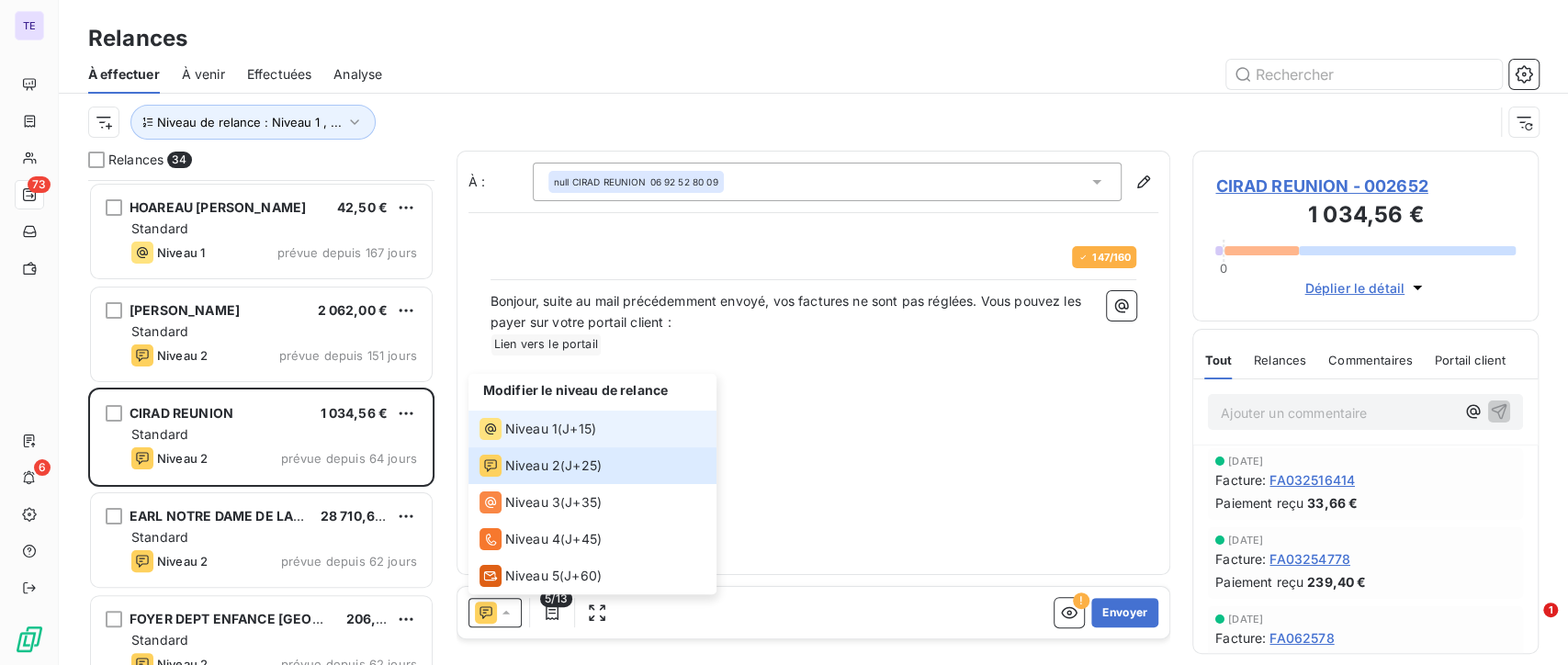
click at [574, 426] on span "J+15 )" at bounding box center [578, 429] width 34 height 18
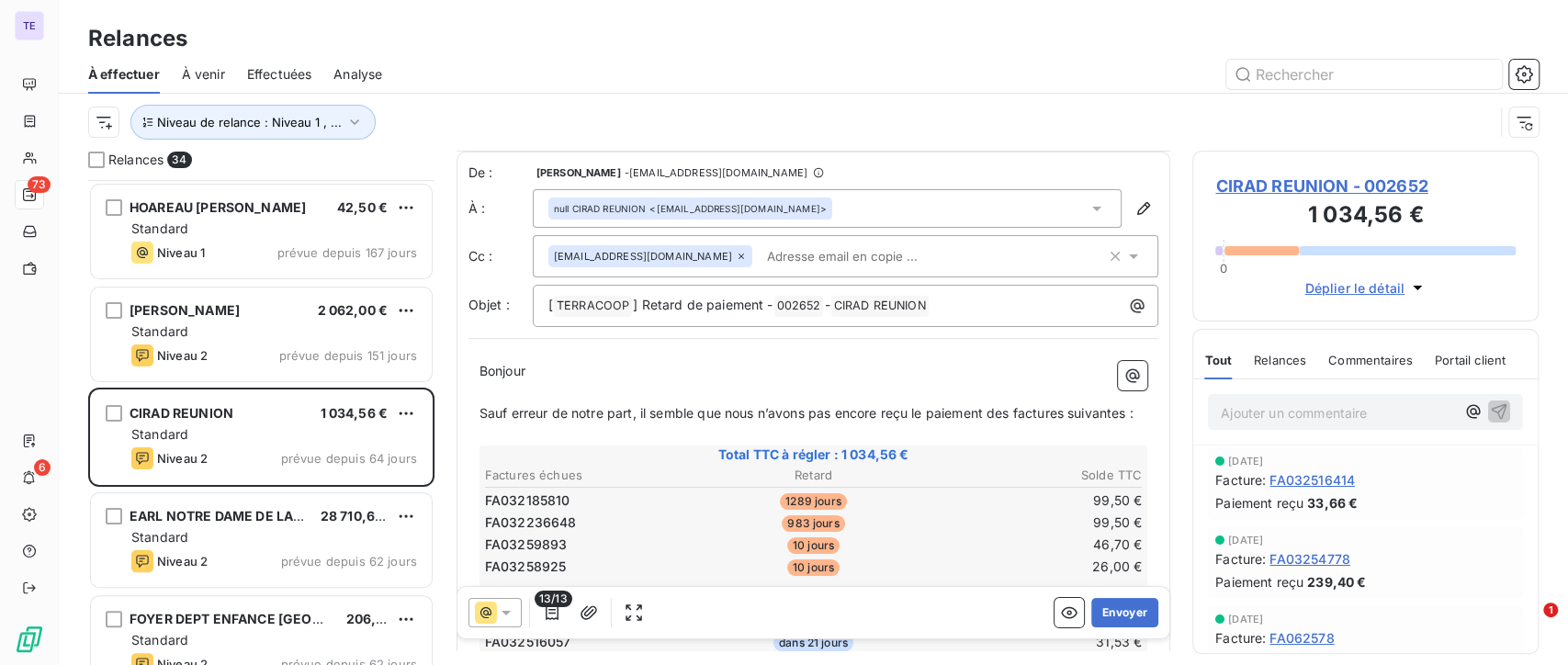
scroll to position [103, 0]
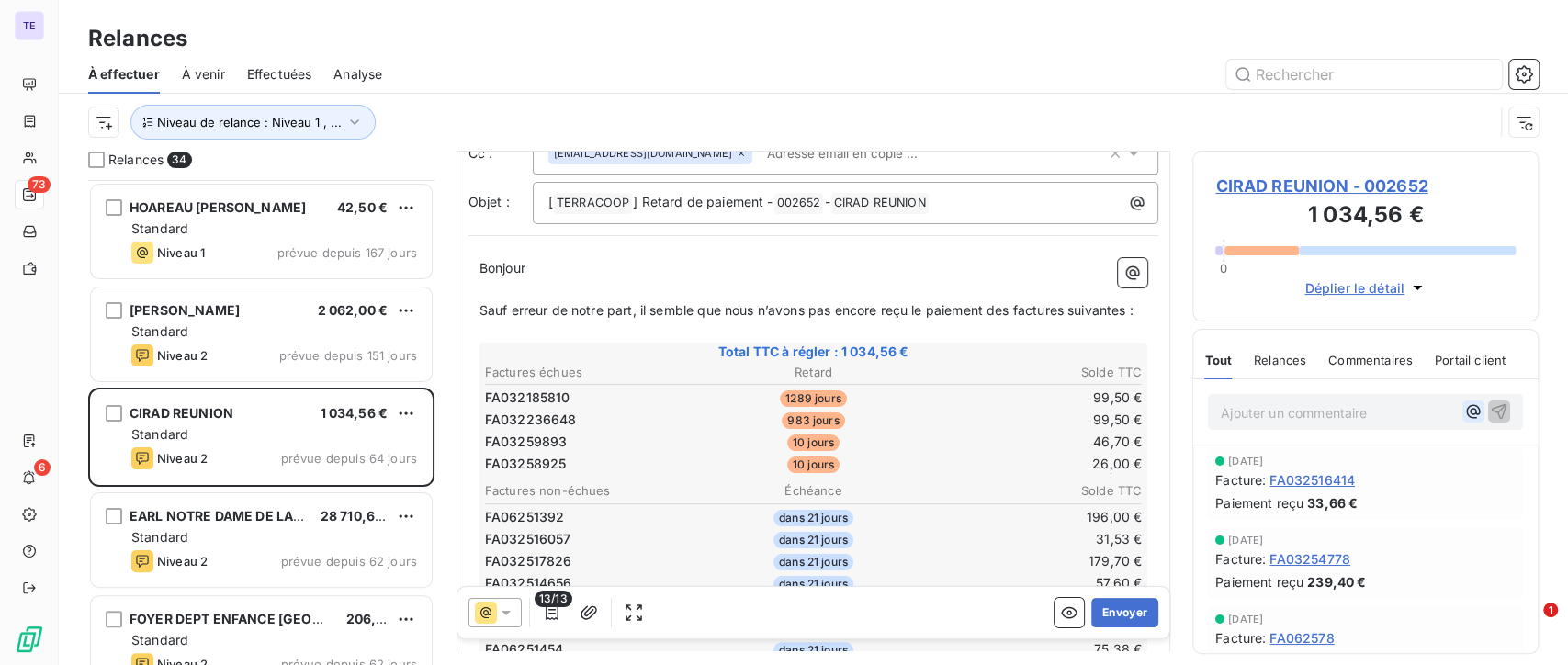
click at [1465, 404] on icon "button" at bounding box center [1473, 411] width 18 height 18
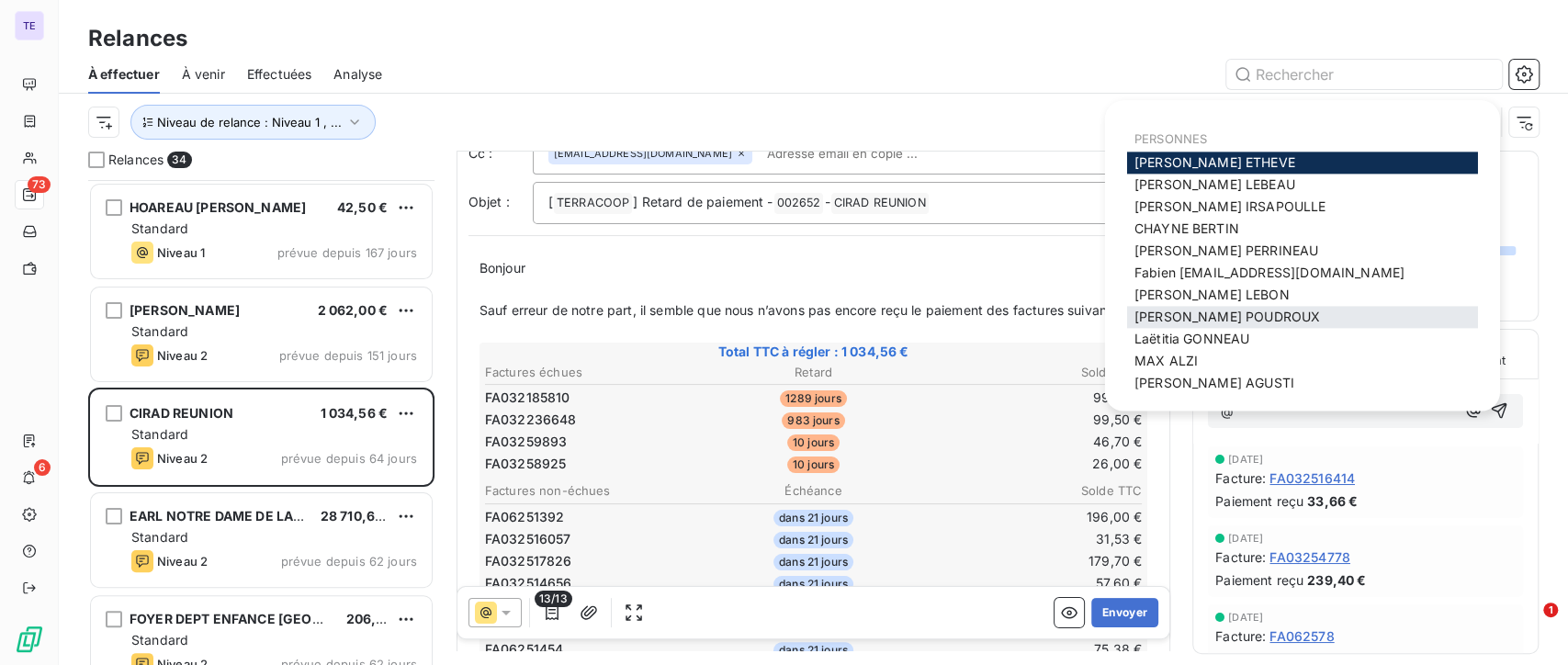
click at [1246, 314] on span "[PERSON_NAME]" at bounding box center [1227, 317] width 185 height 15
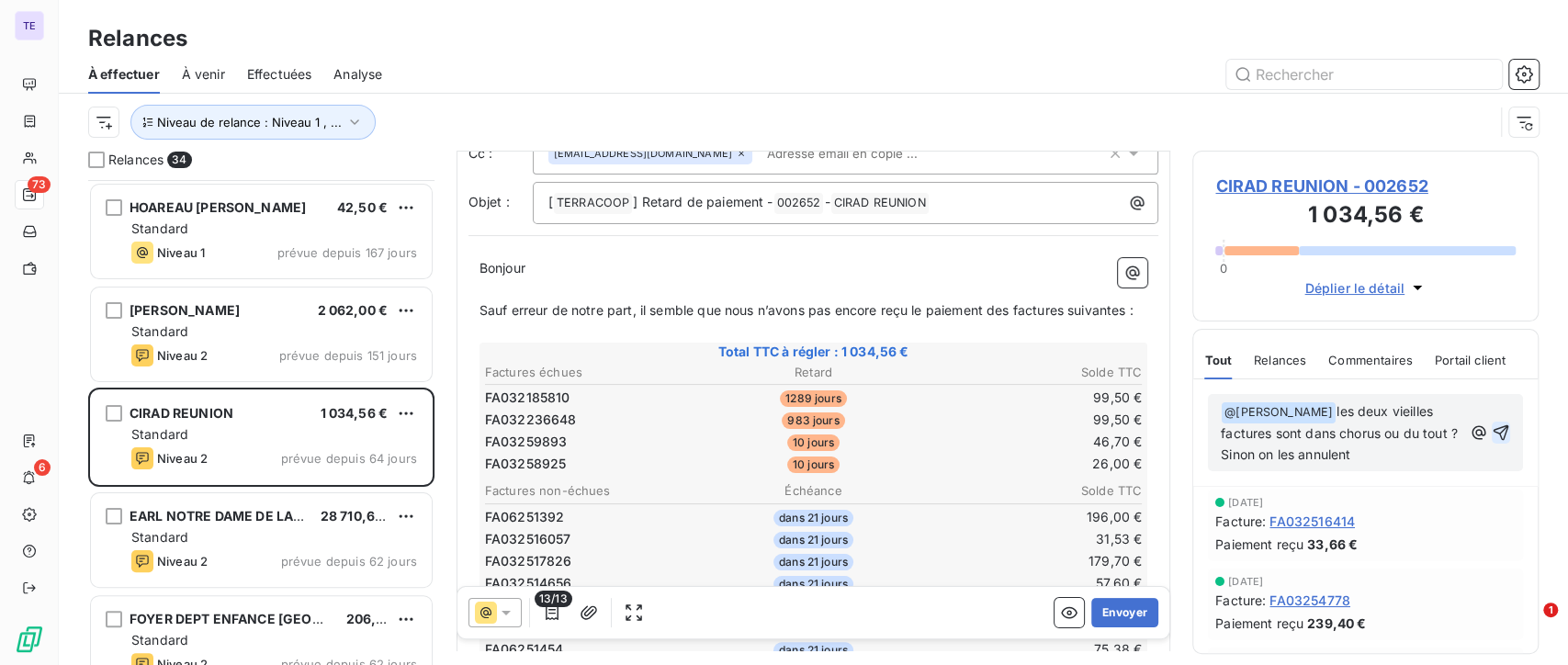
click at [1494, 428] on icon "button" at bounding box center [1501, 432] width 15 height 15
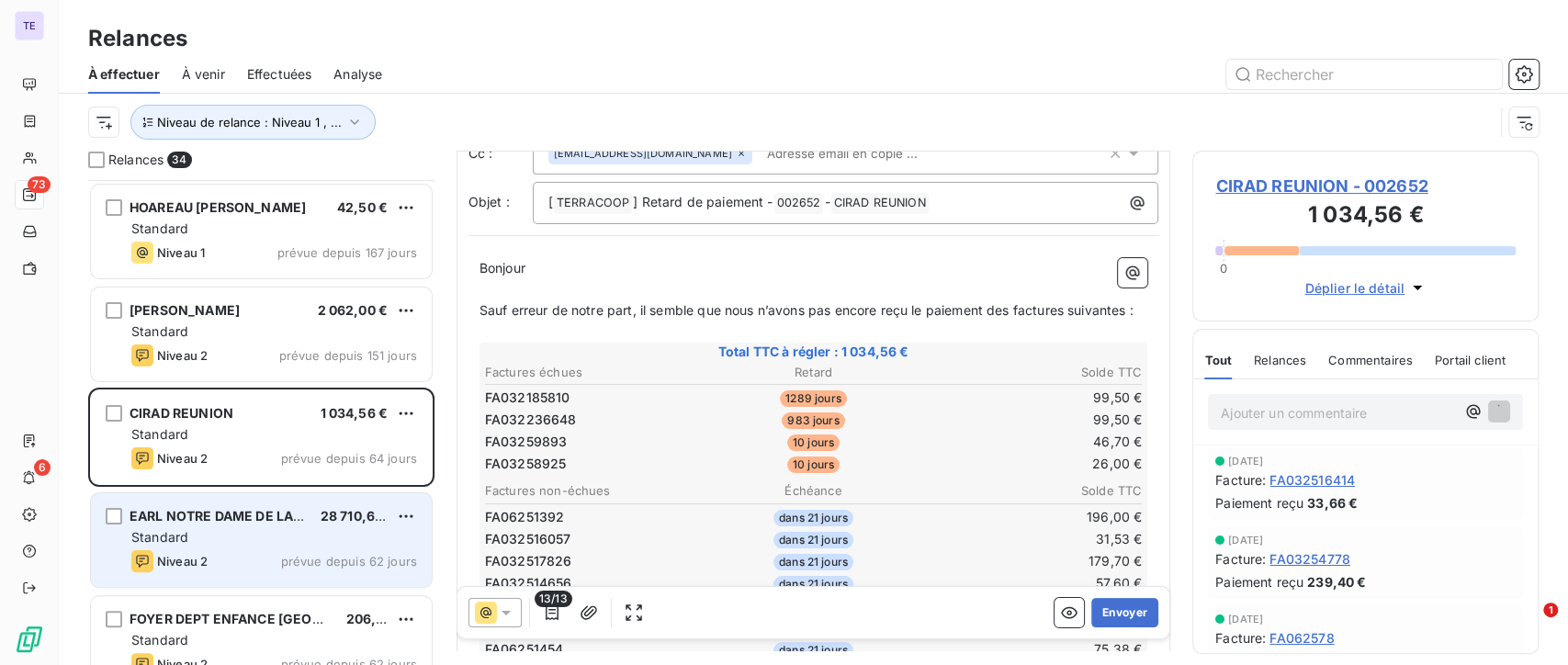
click at [258, 522] on span "EARL NOTRE DAME DE LA PAIX" at bounding box center [228, 515] width 197 height 15
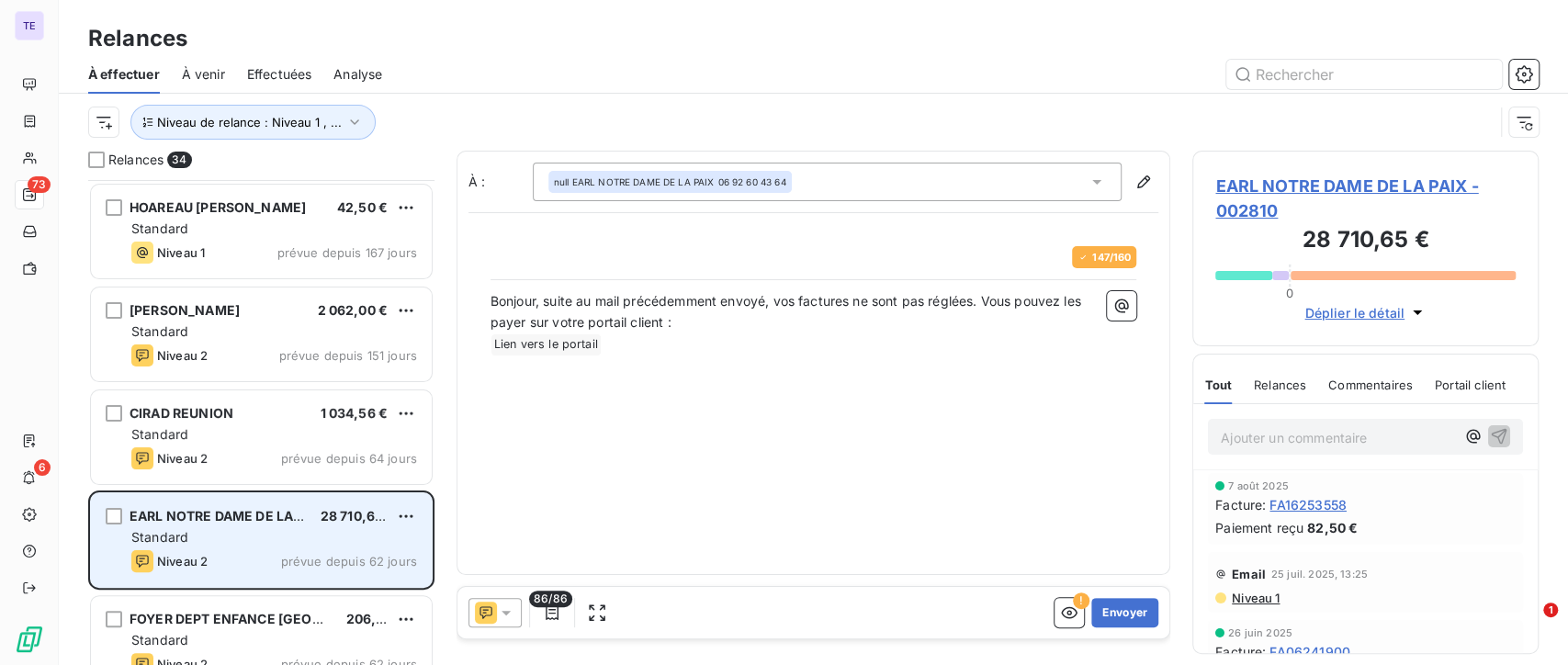
scroll to position [307, 0]
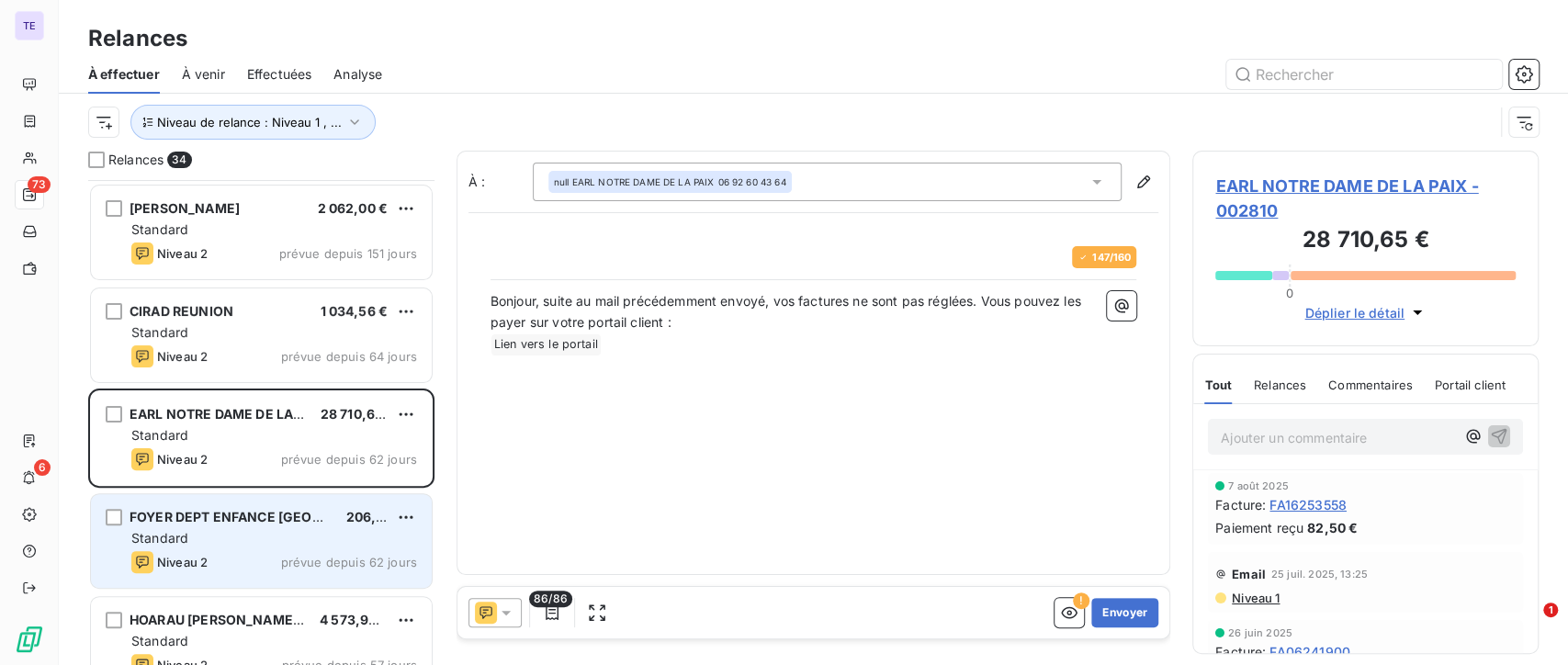
click at [257, 571] on div "Niveau 2 prévue depuis 62 jours" at bounding box center [274, 562] width 286 height 22
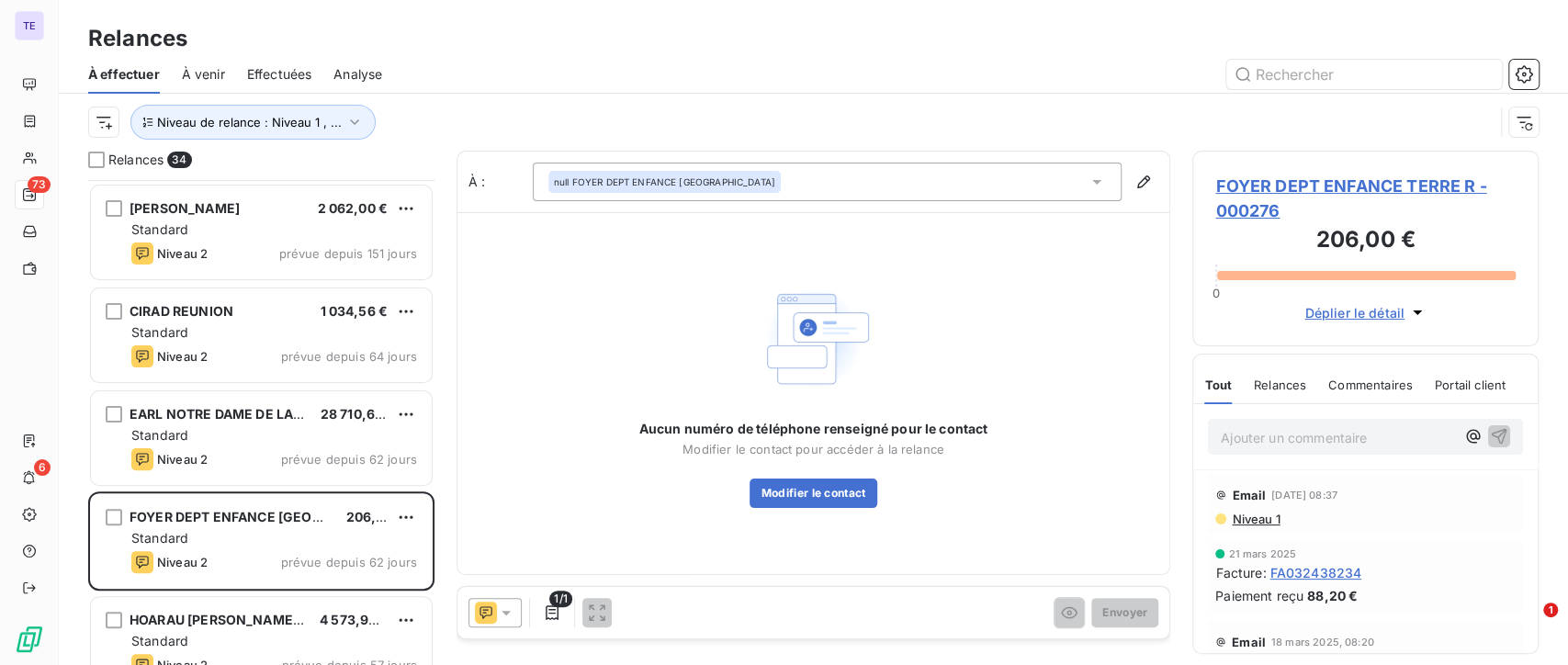
click at [518, 610] on div at bounding box center [494, 613] width 53 height 29
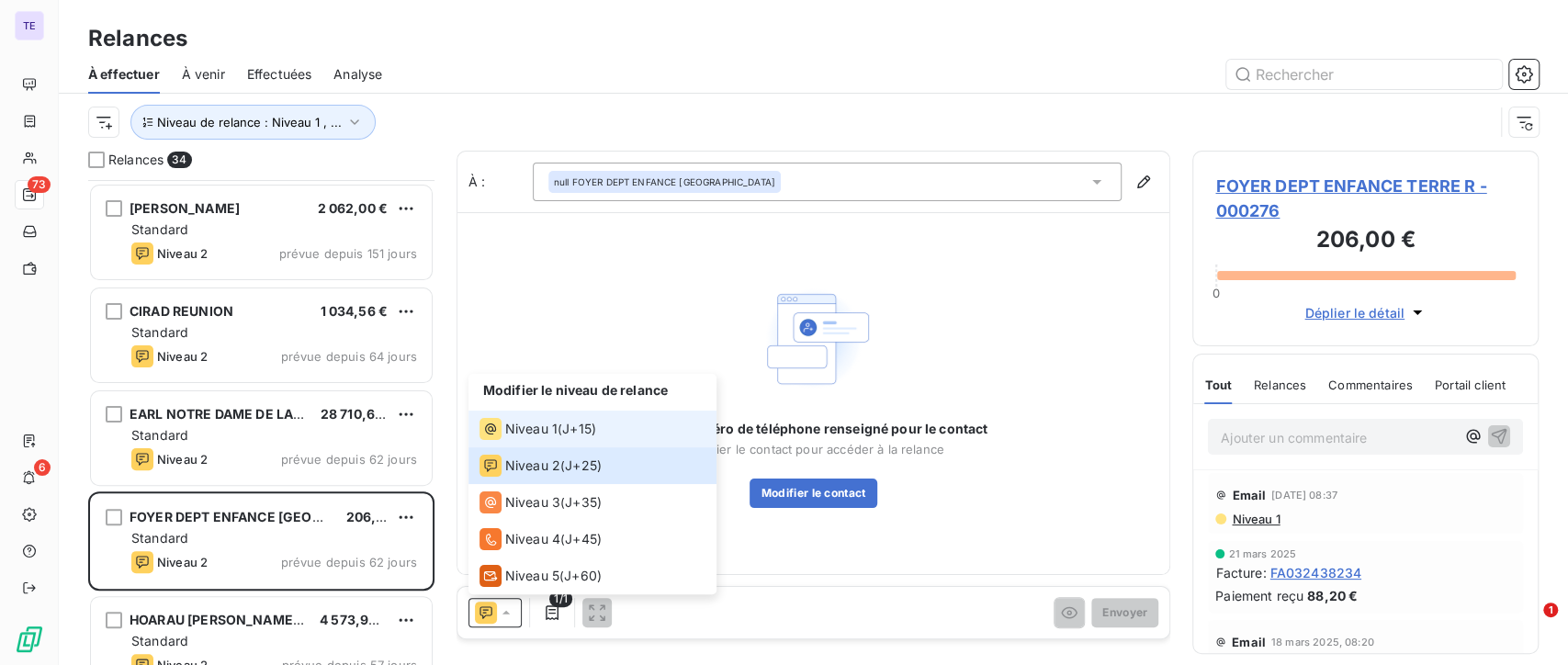
click at [590, 428] on span "J+15 )" at bounding box center [578, 429] width 34 height 18
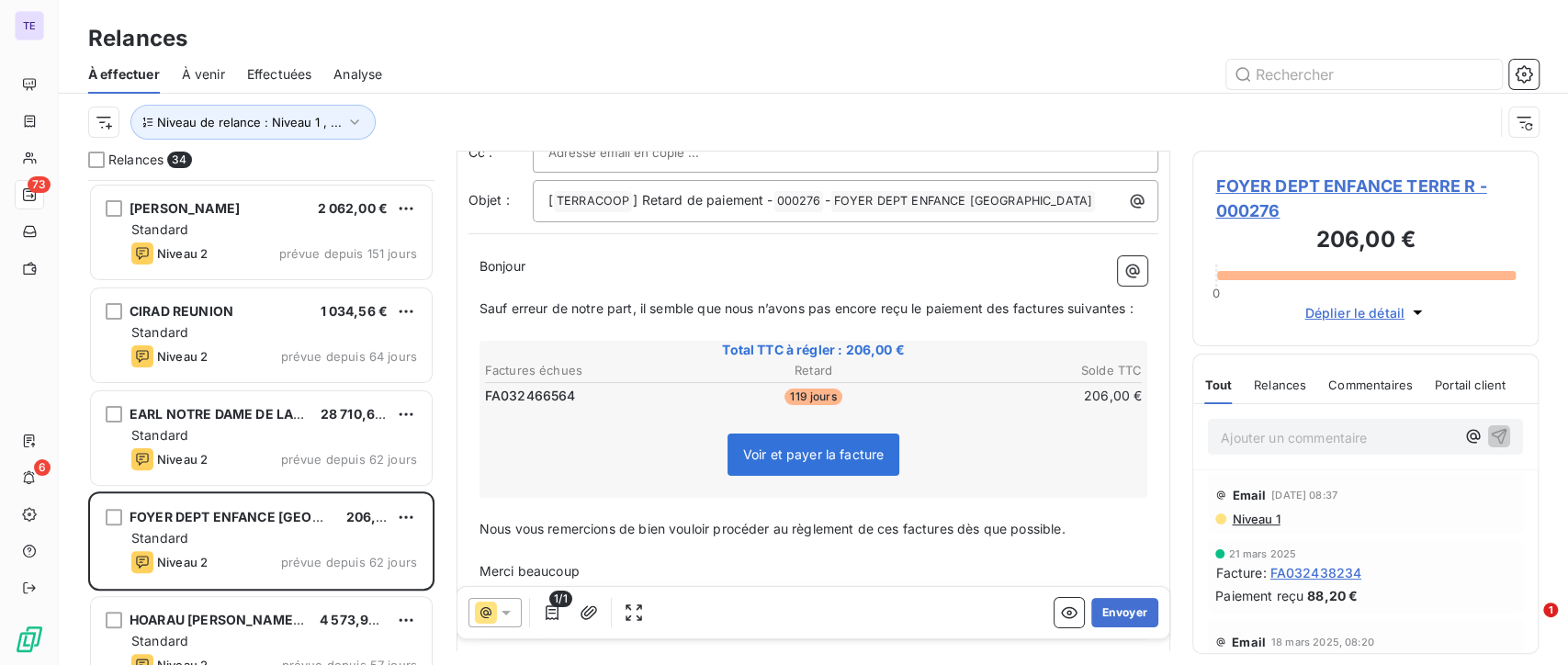
scroll to position [191, 0]
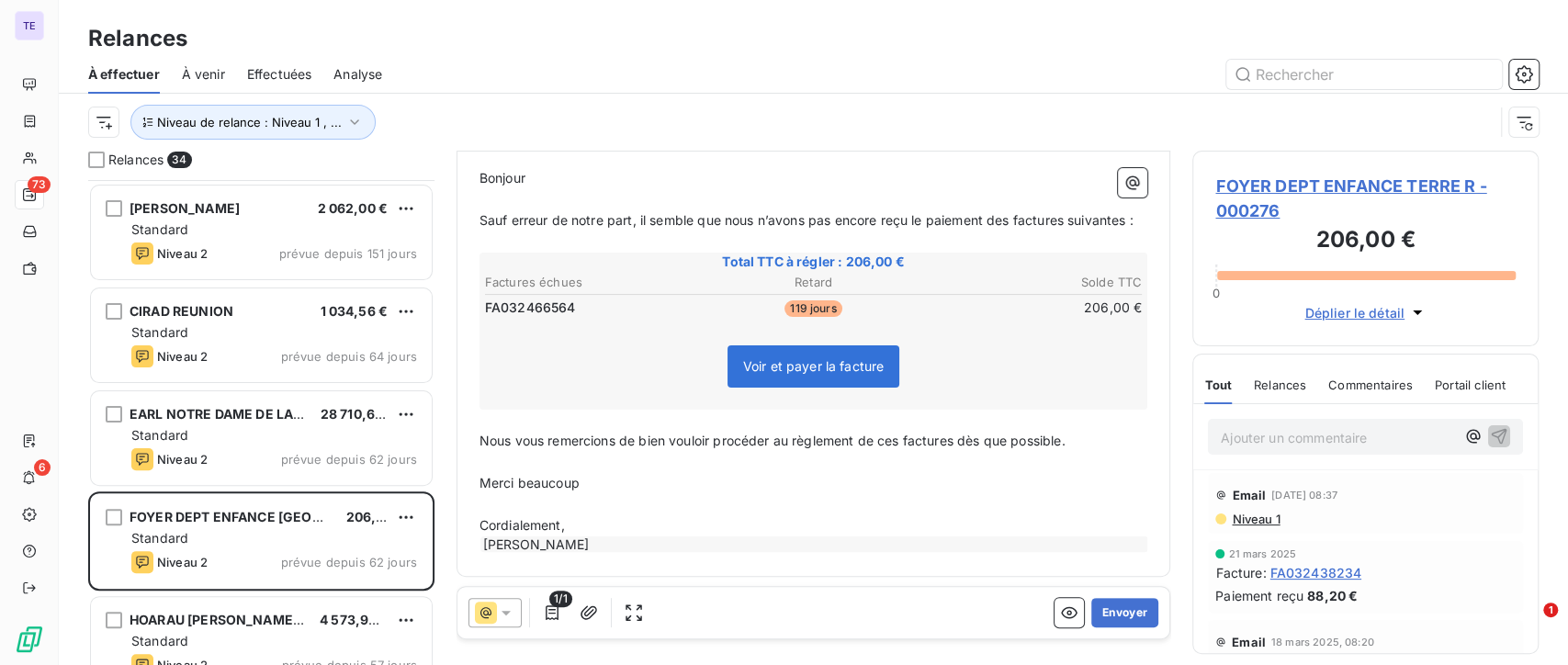
click at [516, 620] on div at bounding box center [494, 613] width 53 height 29
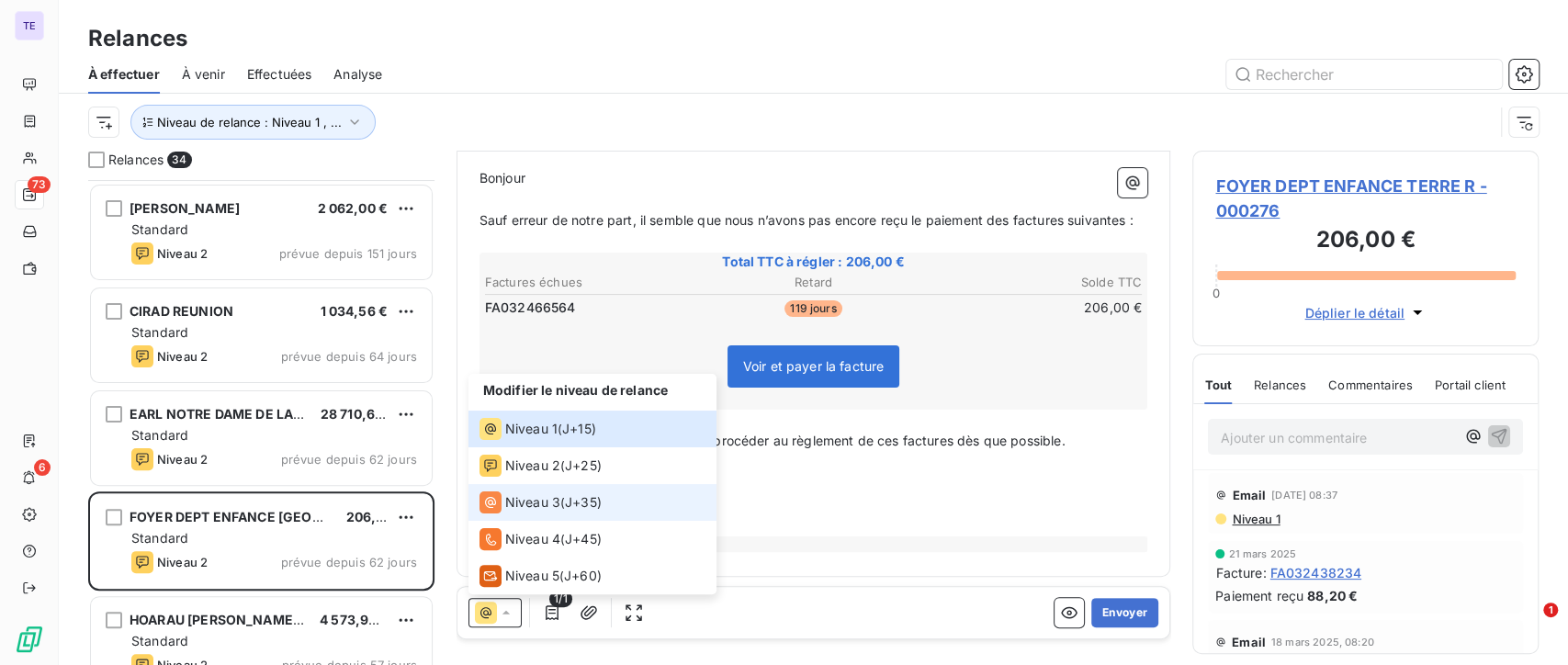
click at [574, 489] on li "Niveau 3 ( J+35 )" at bounding box center [592, 503] width 248 height 37
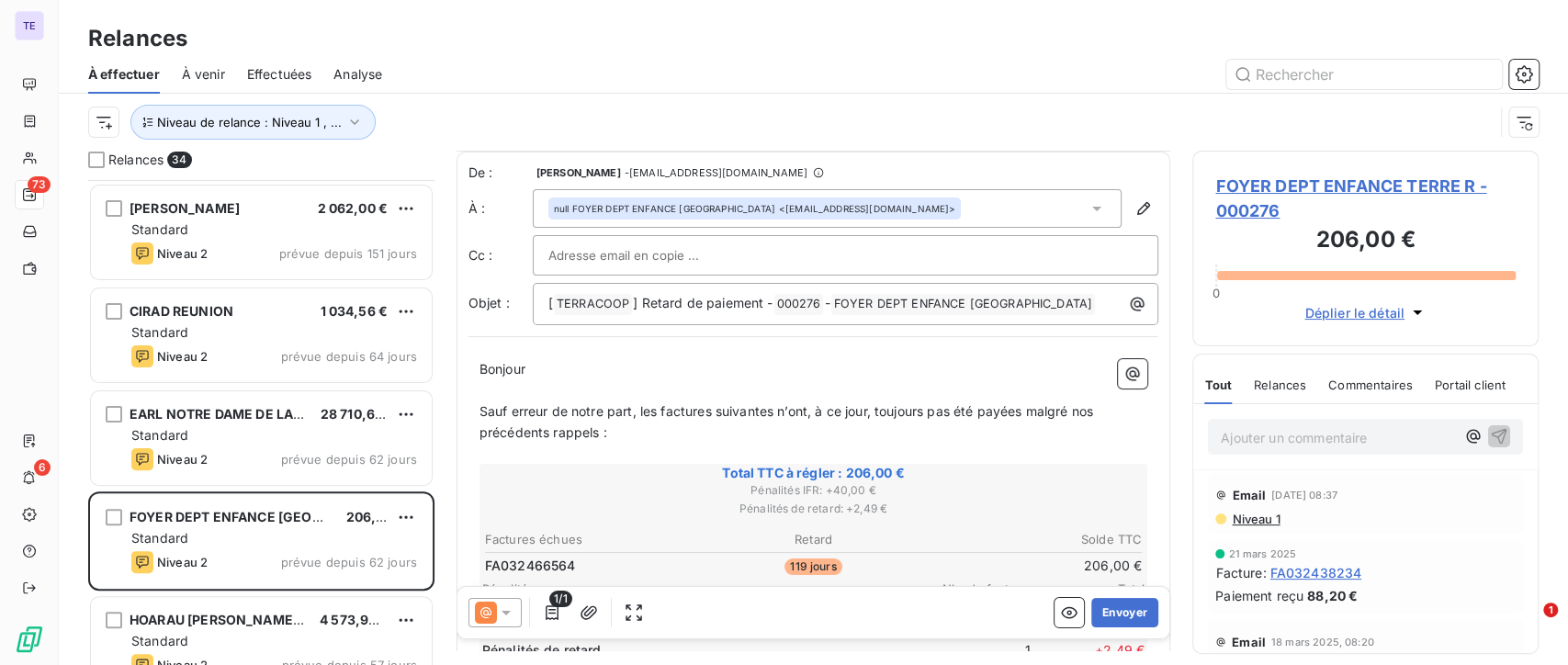
scroll to position [103, 0]
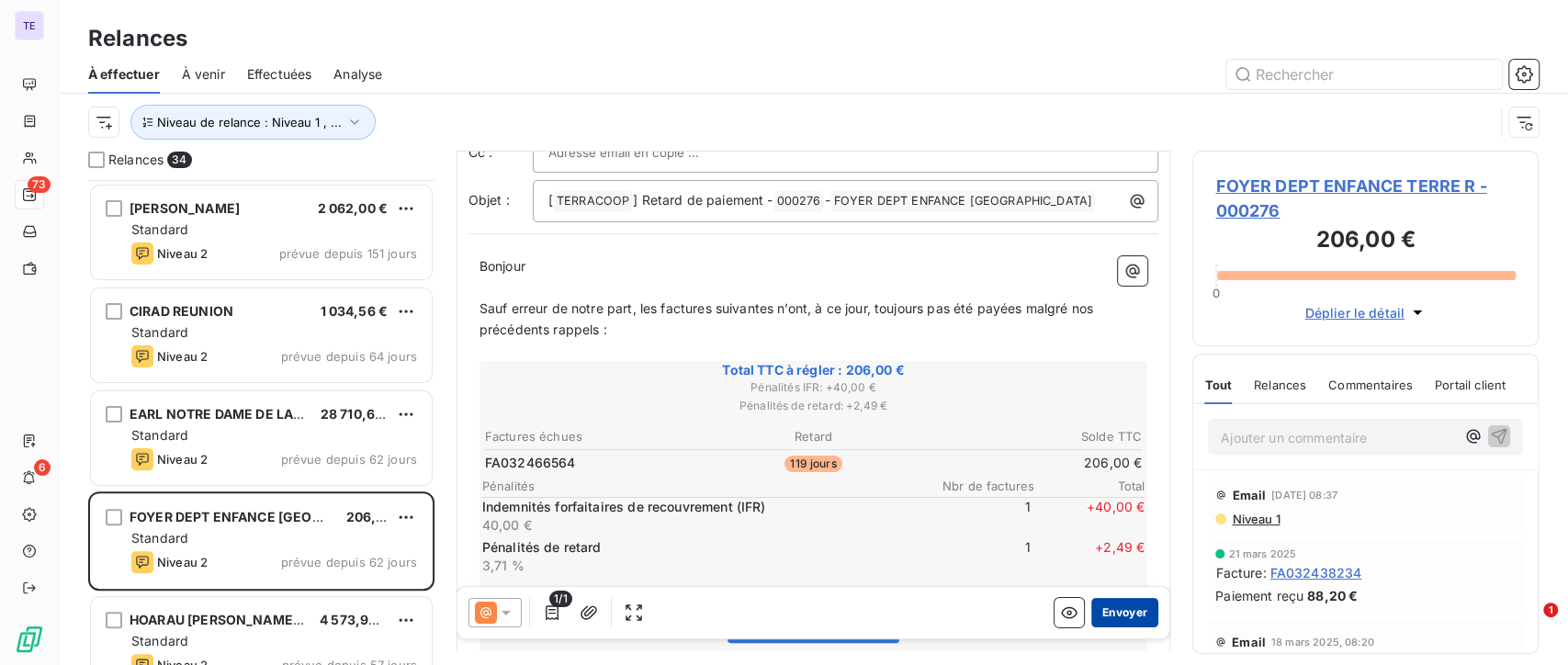
click at [1111, 612] on button "Envoyer" at bounding box center [1125, 613] width 67 height 29
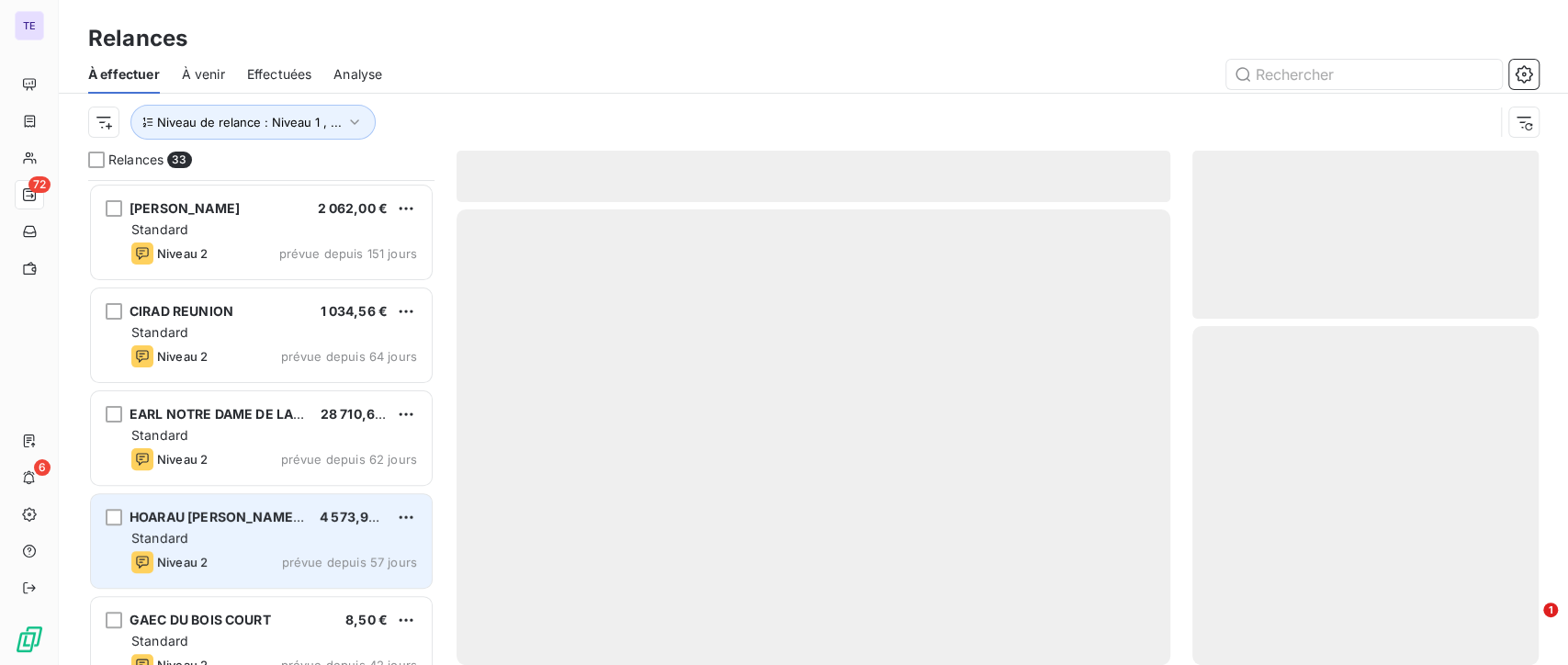
click at [237, 552] on div "Niveau 2 prévue depuis 57 jours" at bounding box center [274, 562] width 286 height 22
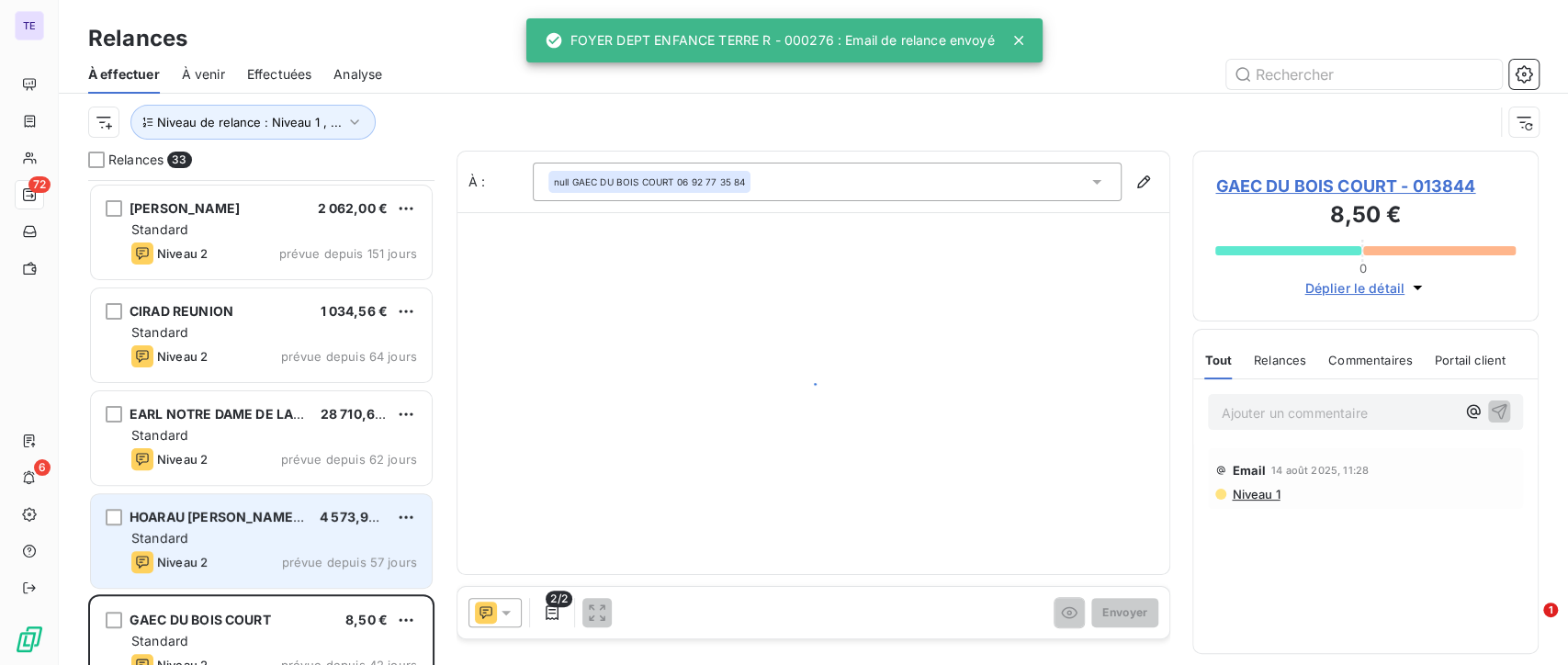
click at [257, 538] on div "Standard" at bounding box center [274, 538] width 286 height 18
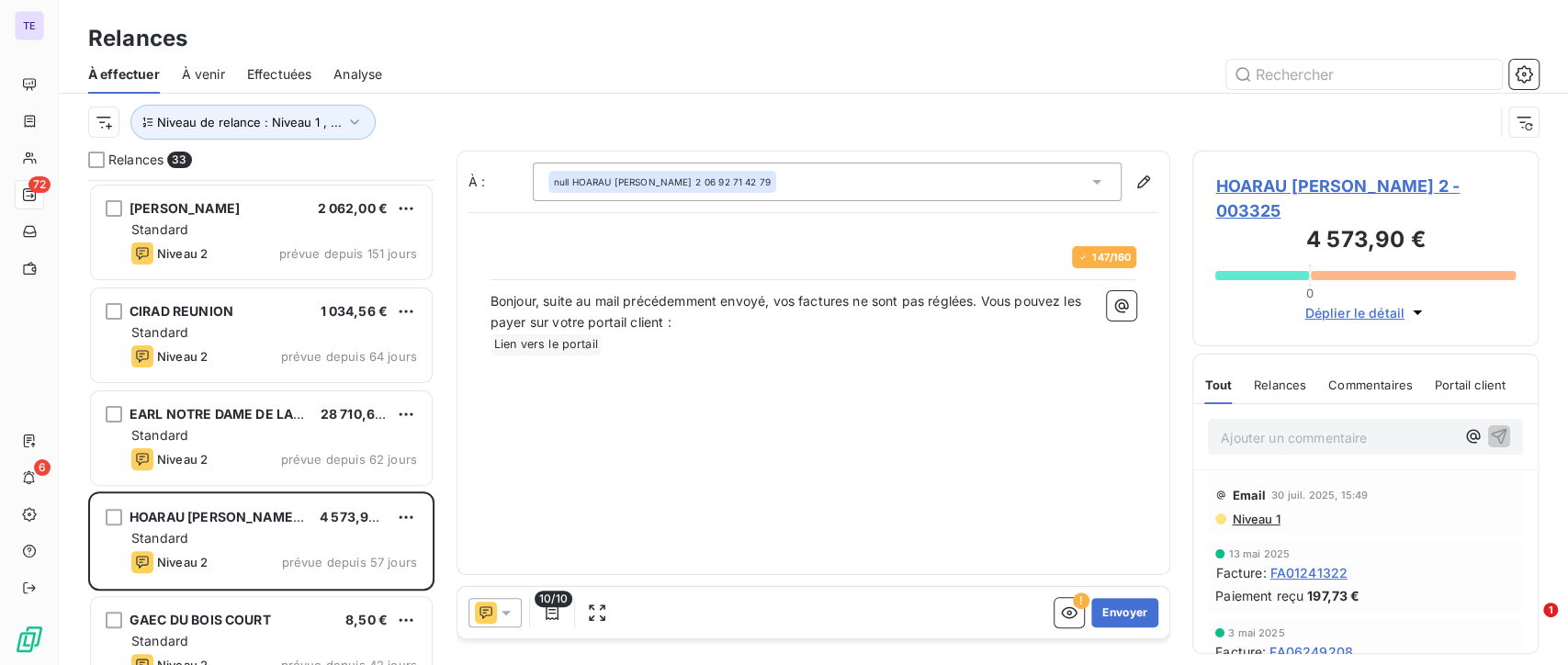
click at [505, 611] on icon at bounding box center [507, 613] width 10 height 5
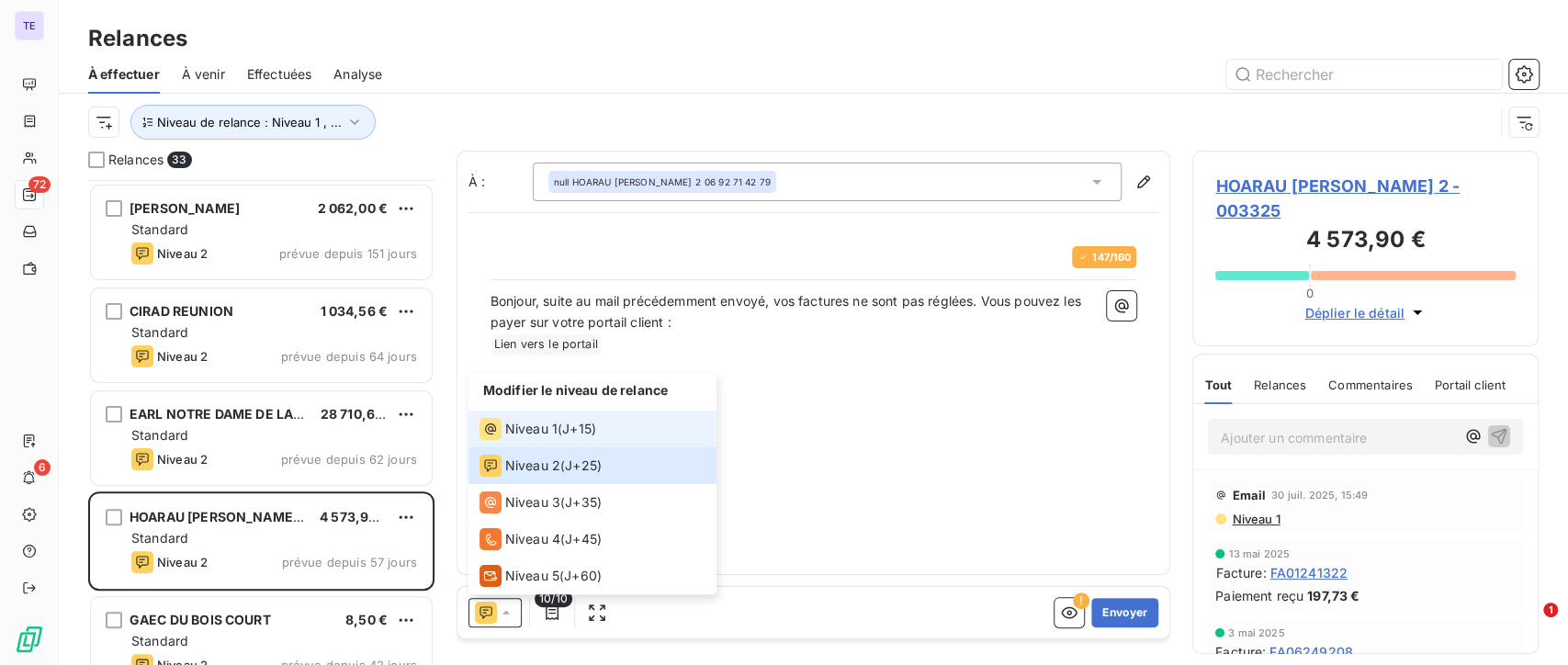
click at [566, 433] on span "J+15 )" at bounding box center [578, 429] width 34 height 18
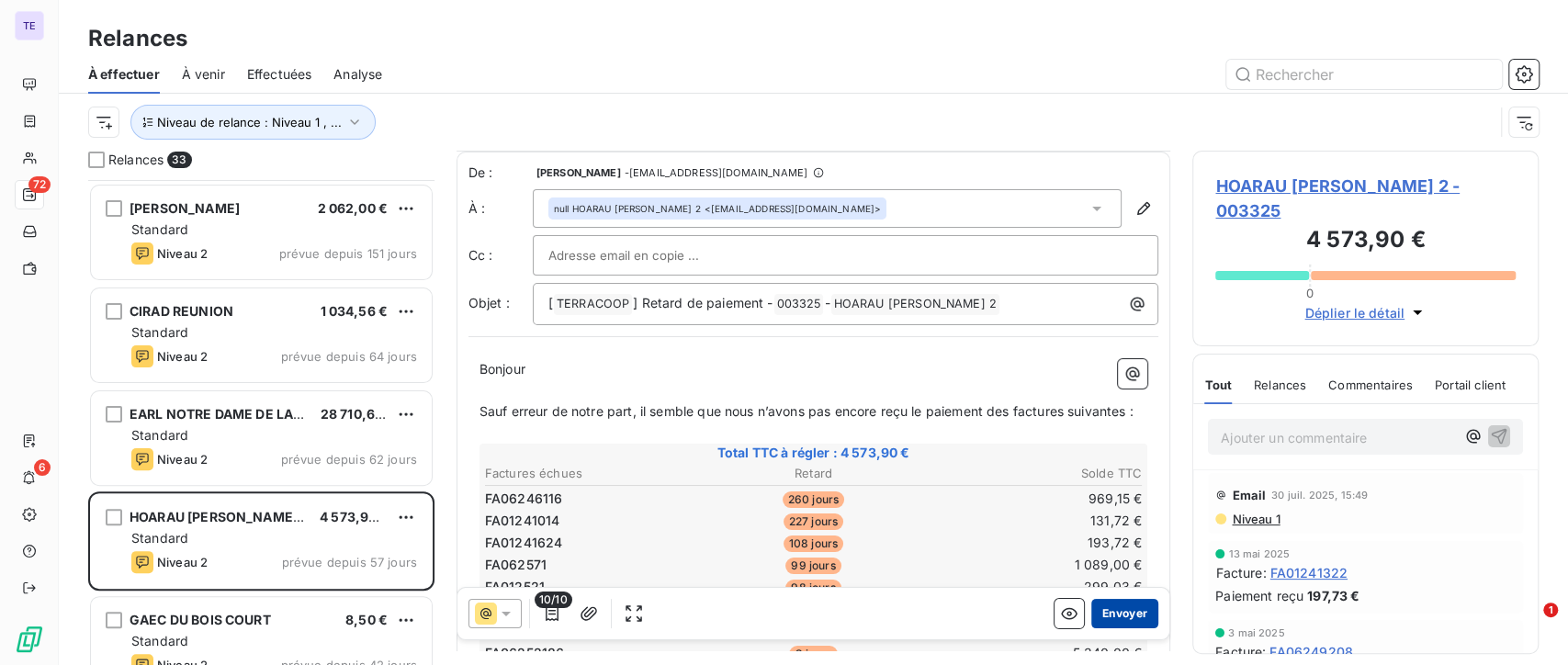
click at [1095, 613] on button "Envoyer" at bounding box center [1125, 613] width 67 height 29
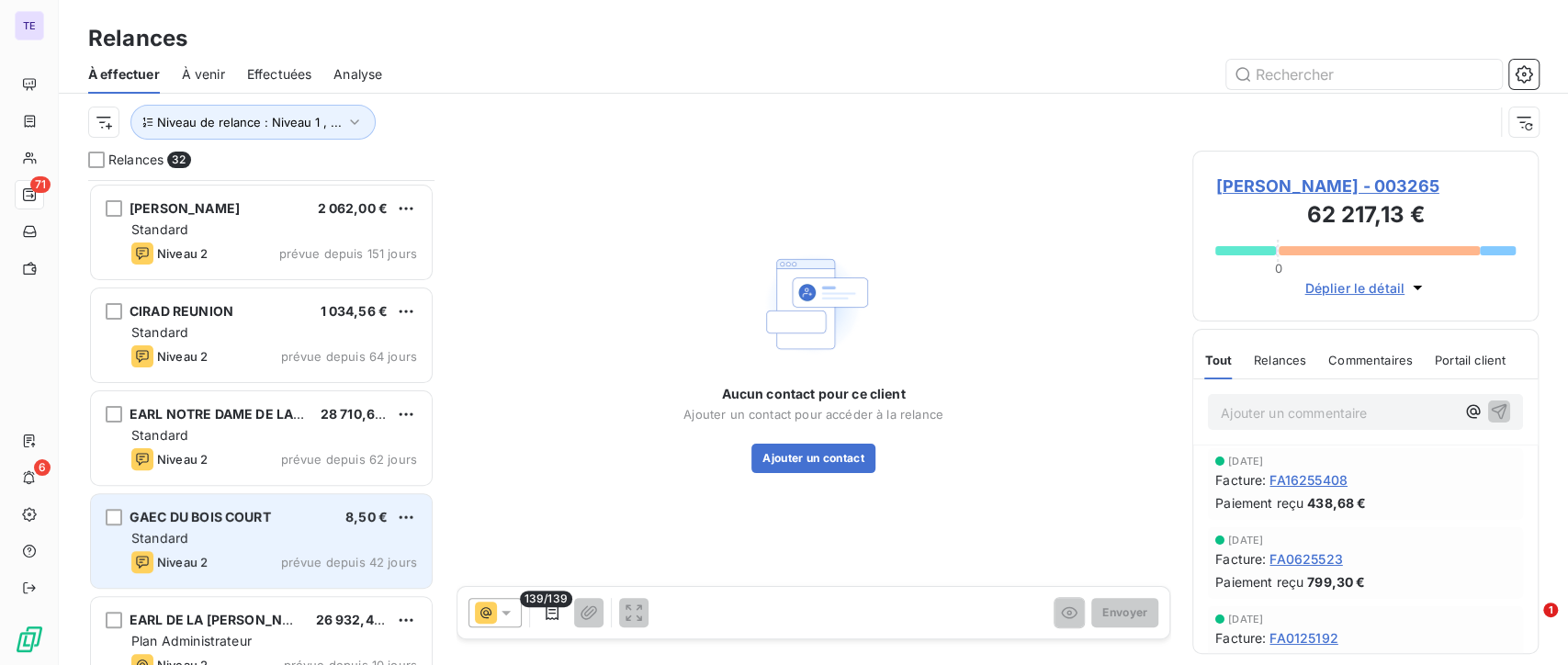
click at [242, 560] on div "Niveau 2 prévue depuis 42 jours" at bounding box center [274, 562] width 286 height 22
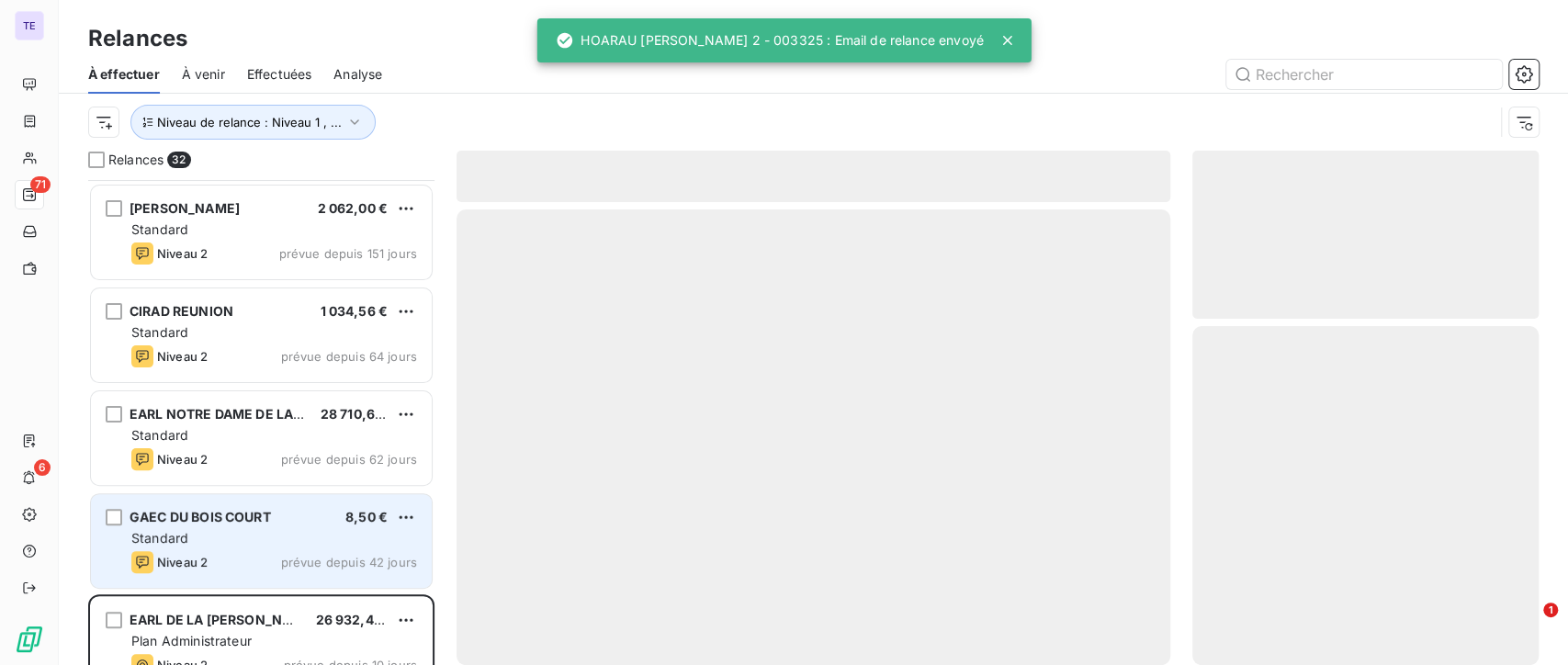
click at [257, 543] on div "Standard" at bounding box center [274, 538] width 286 height 18
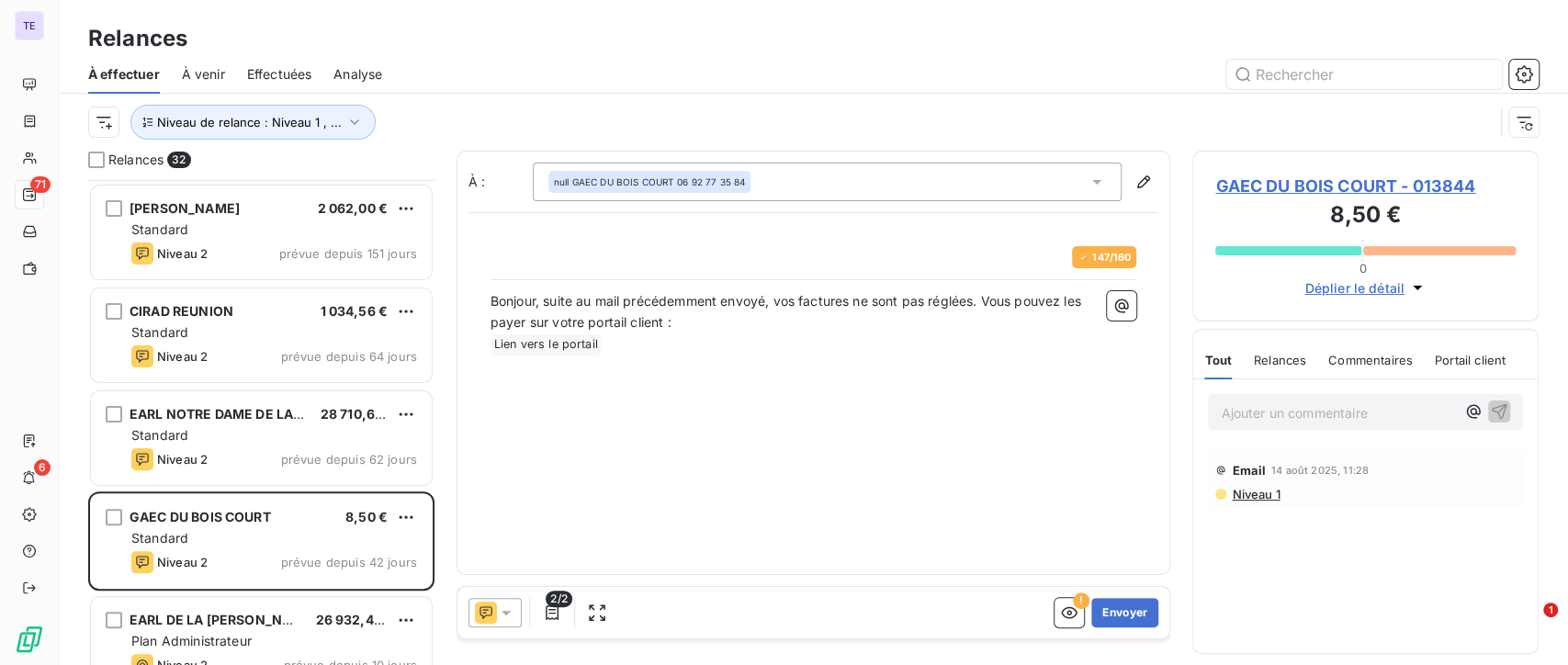
click at [1328, 190] on span "GAEC DU BOIS COURT - 013844" at bounding box center [1365, 186] width 300 height 25
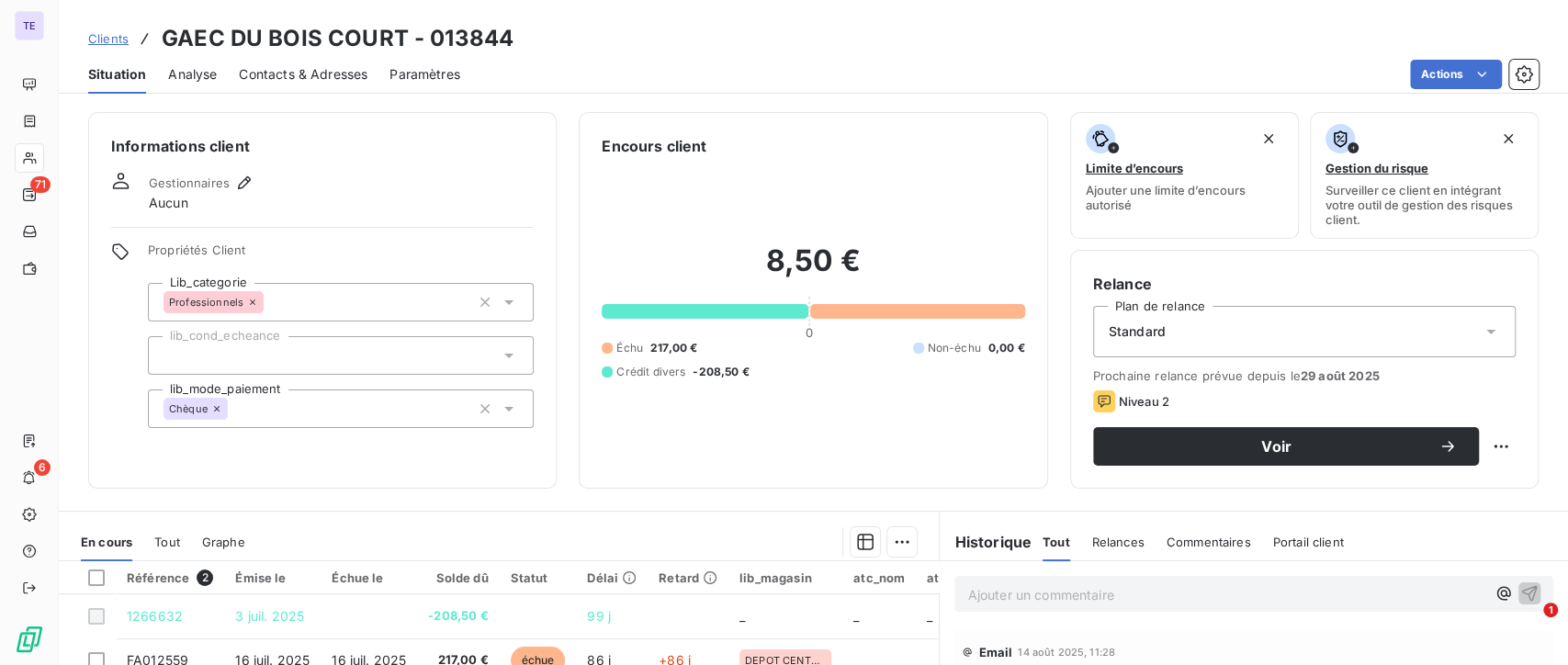
scroll to position [204, 0]
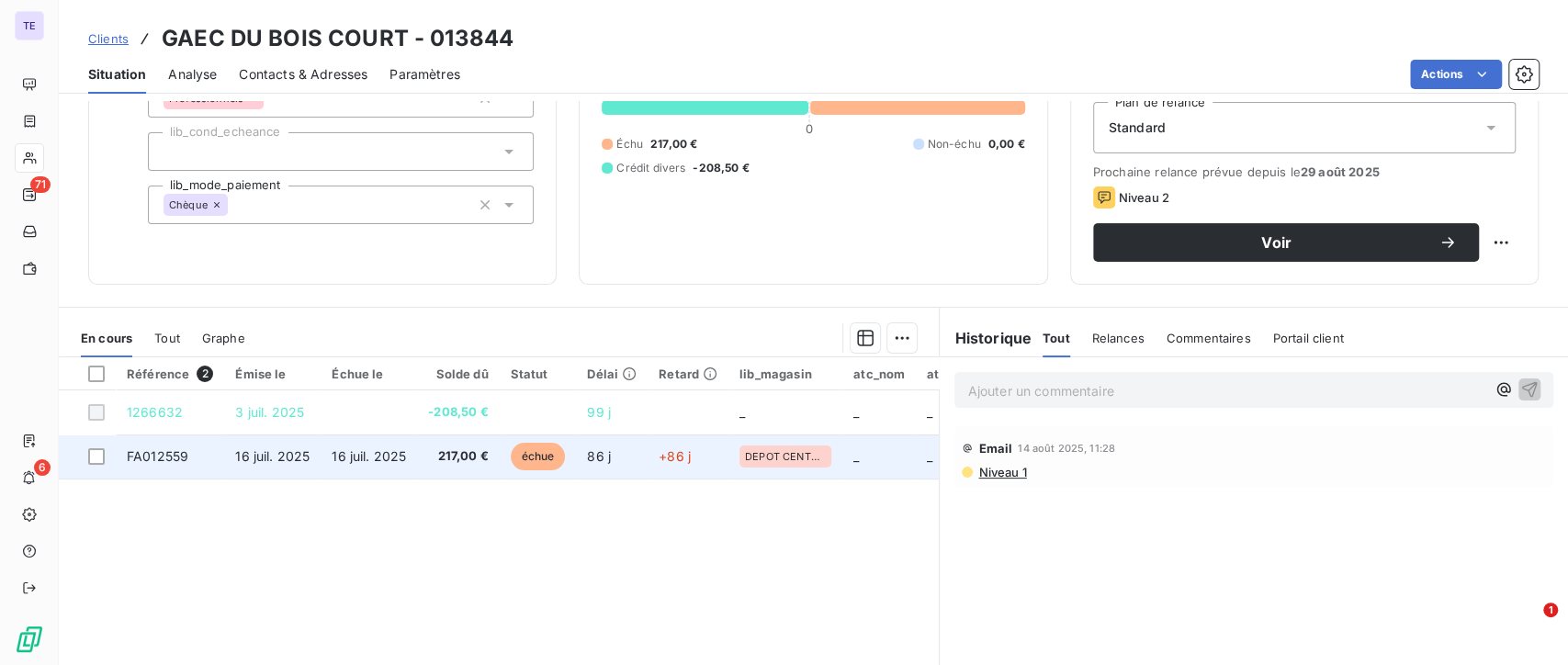
click at [449, 455] on span "217,00 €" at bounding box center [458, 456] width 60 height 18
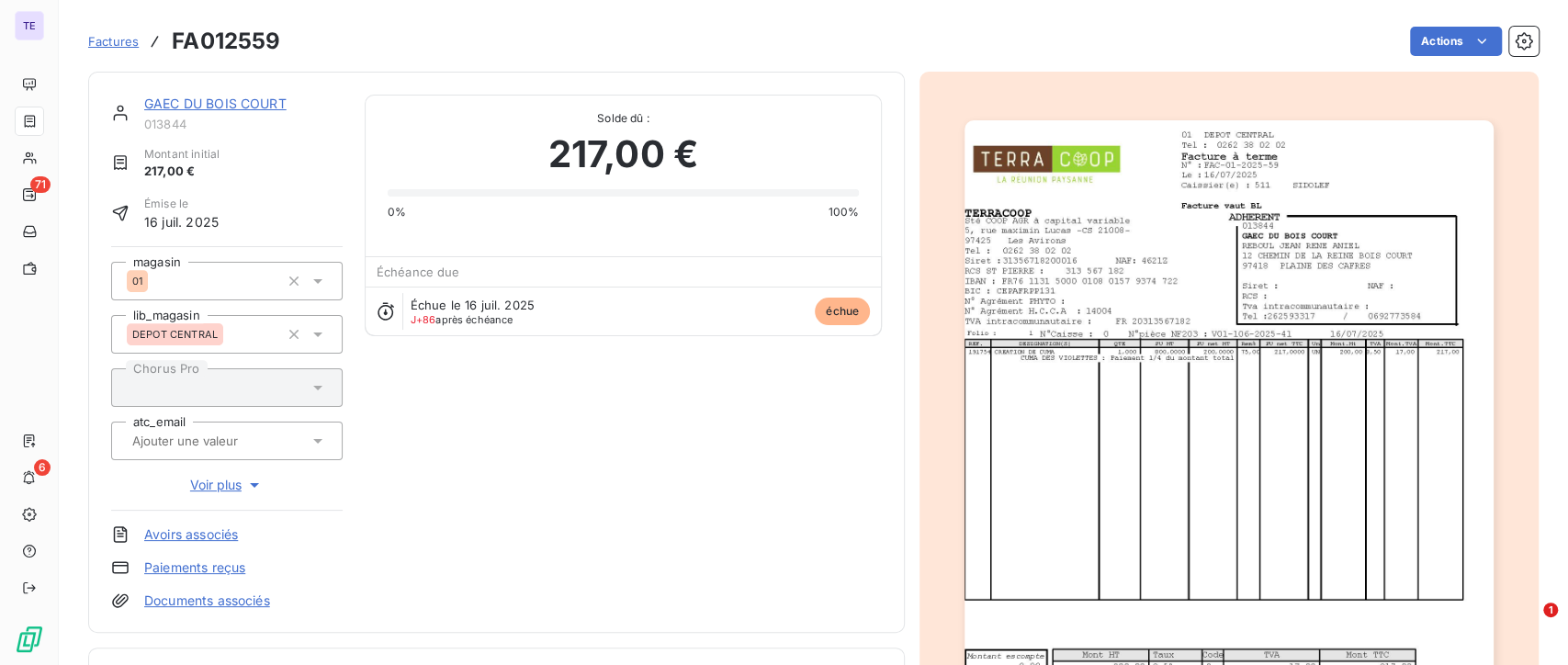
click at [1115, 378] on img "button" at bounding box center [1228, 494] width 528 height 748
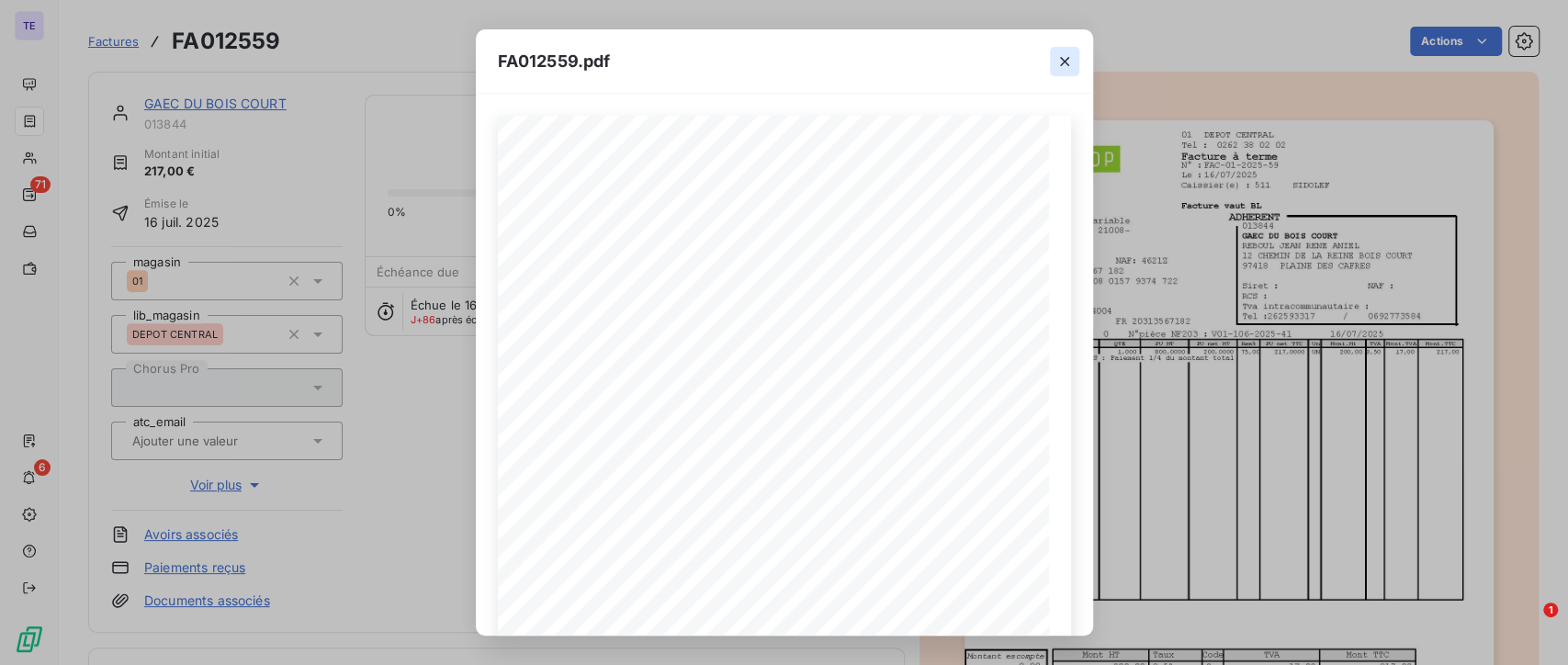
click at [1071, 66] on icon "button" at bounding box center [1064, 61] width 18 height 18
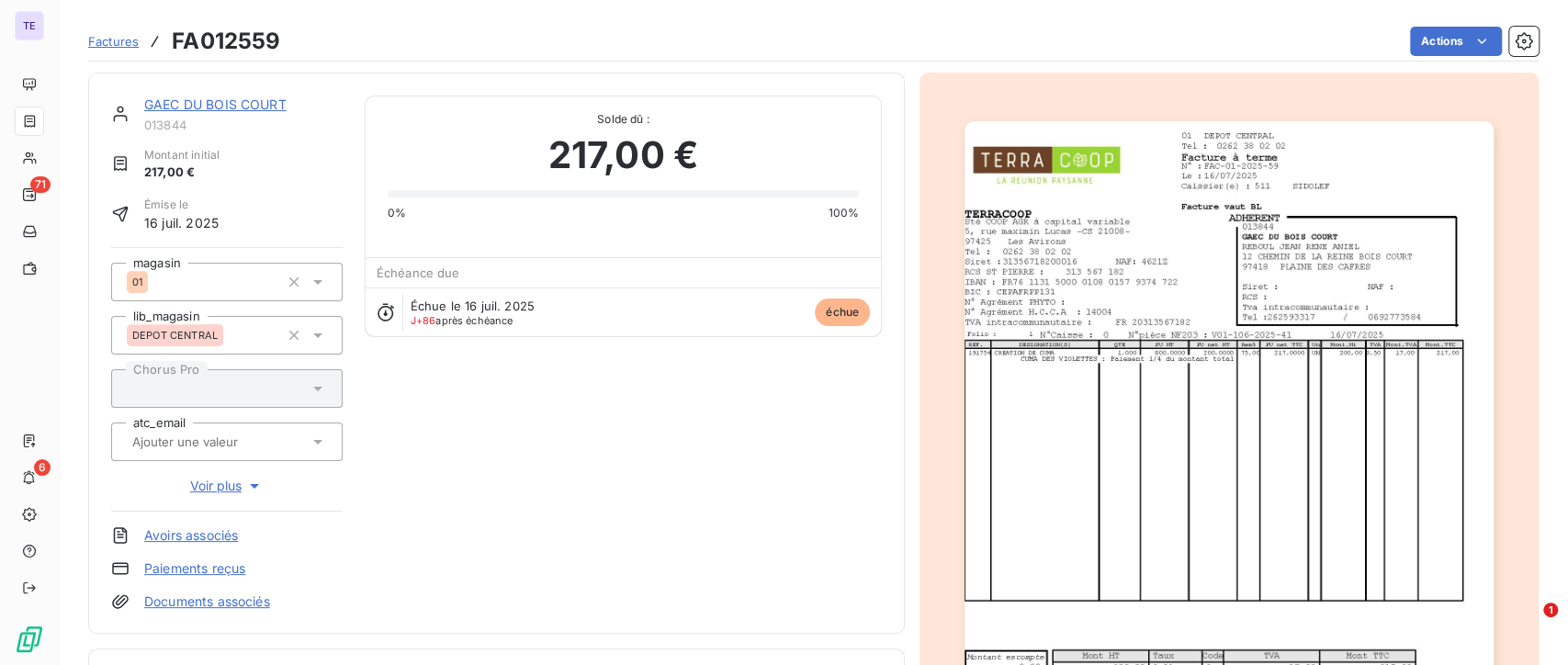
scroll to position [439, 0]
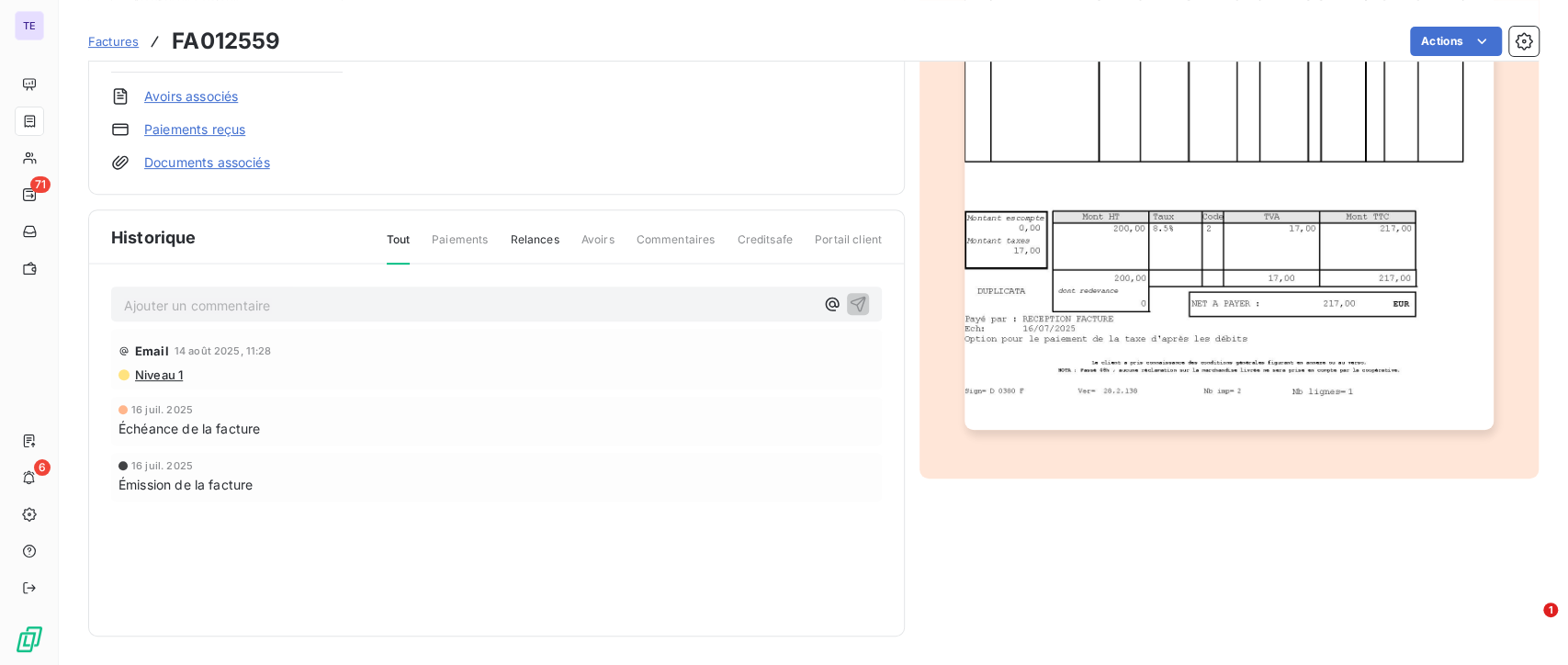
click at [1338, 358] on img "button" at bounding box center [1228, 56] width 528 height 748
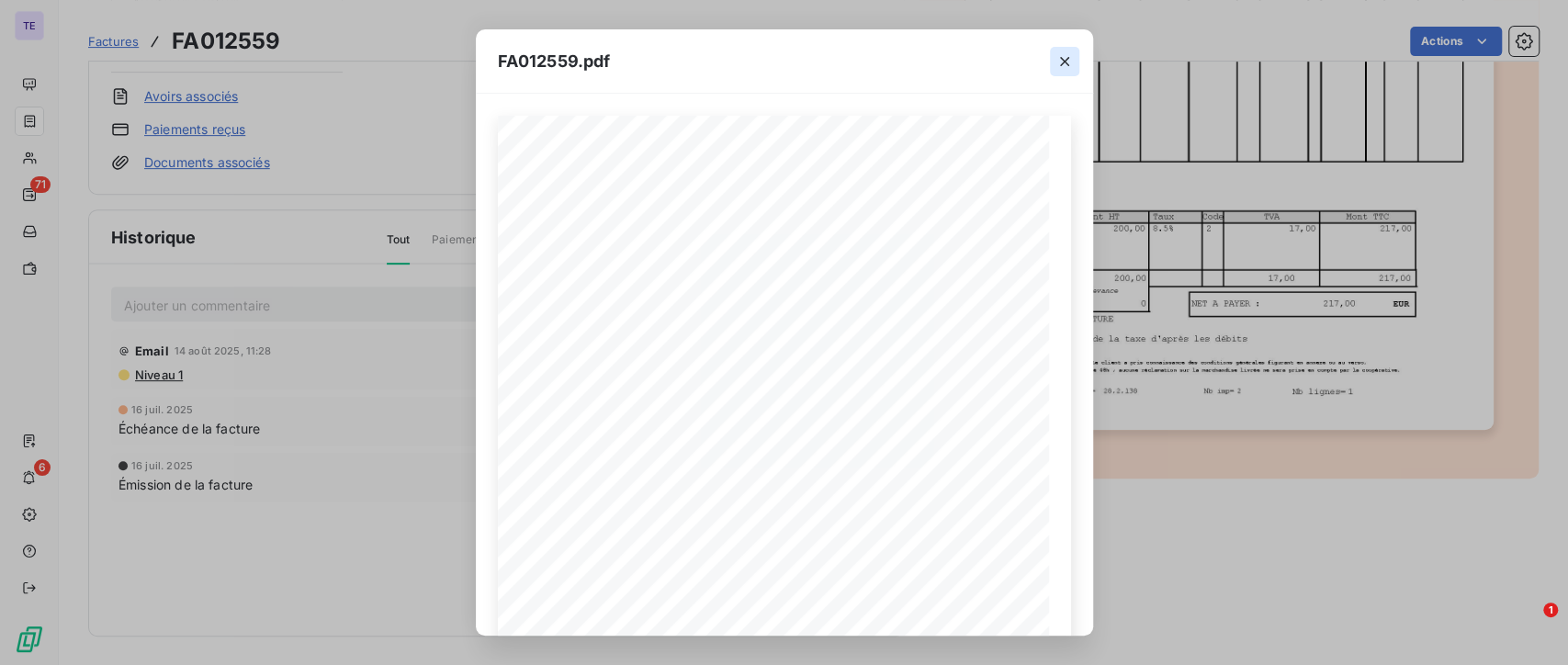
click at [1067, 54] on icon "button" at bounding box center [1064, 61] width 18 height 18
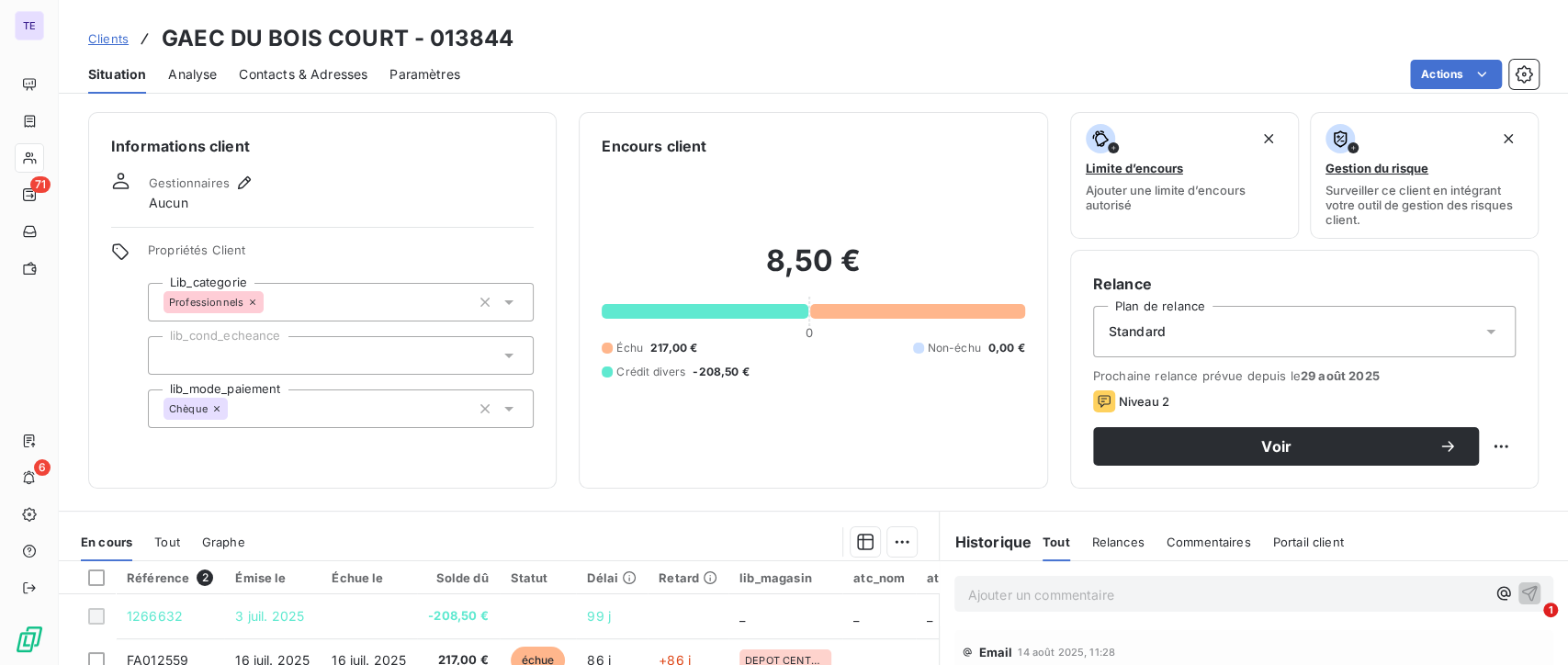
scroll to position [102, 0]
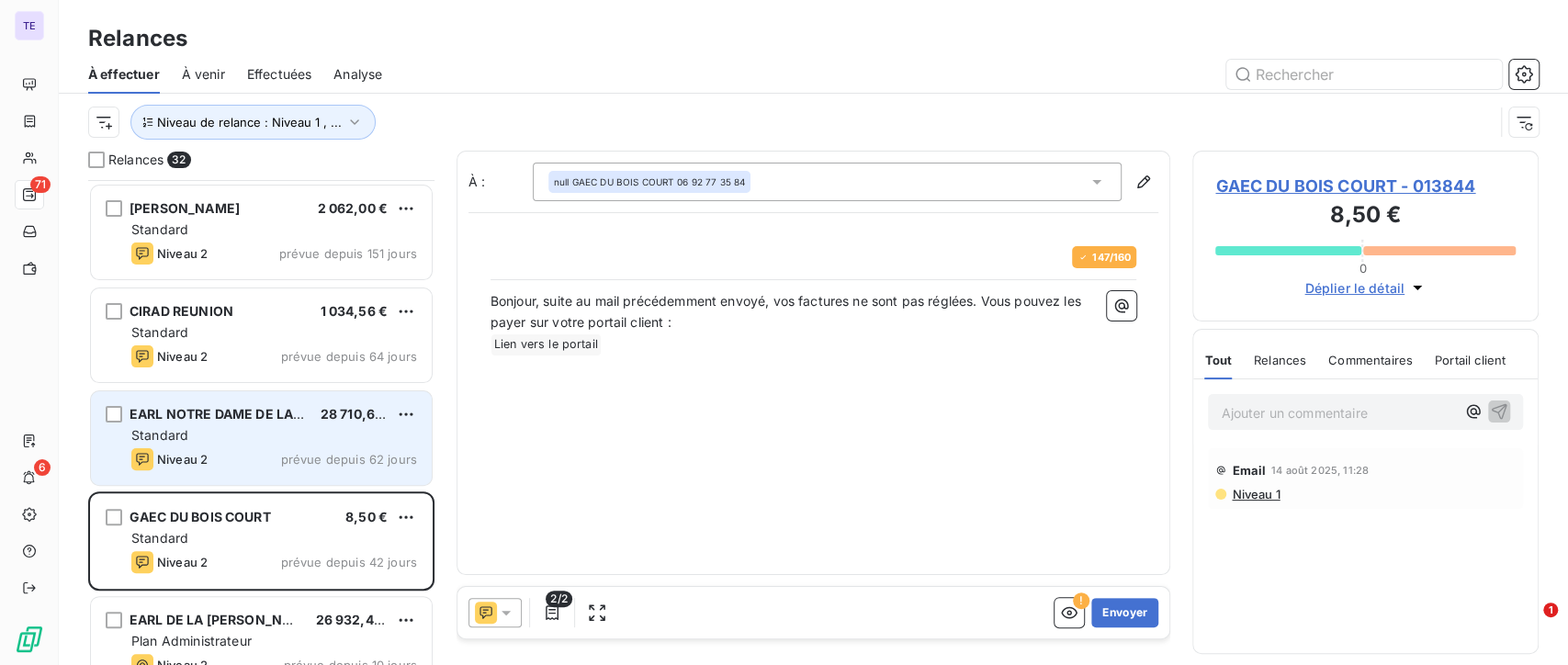
scroll to position [408, 0]
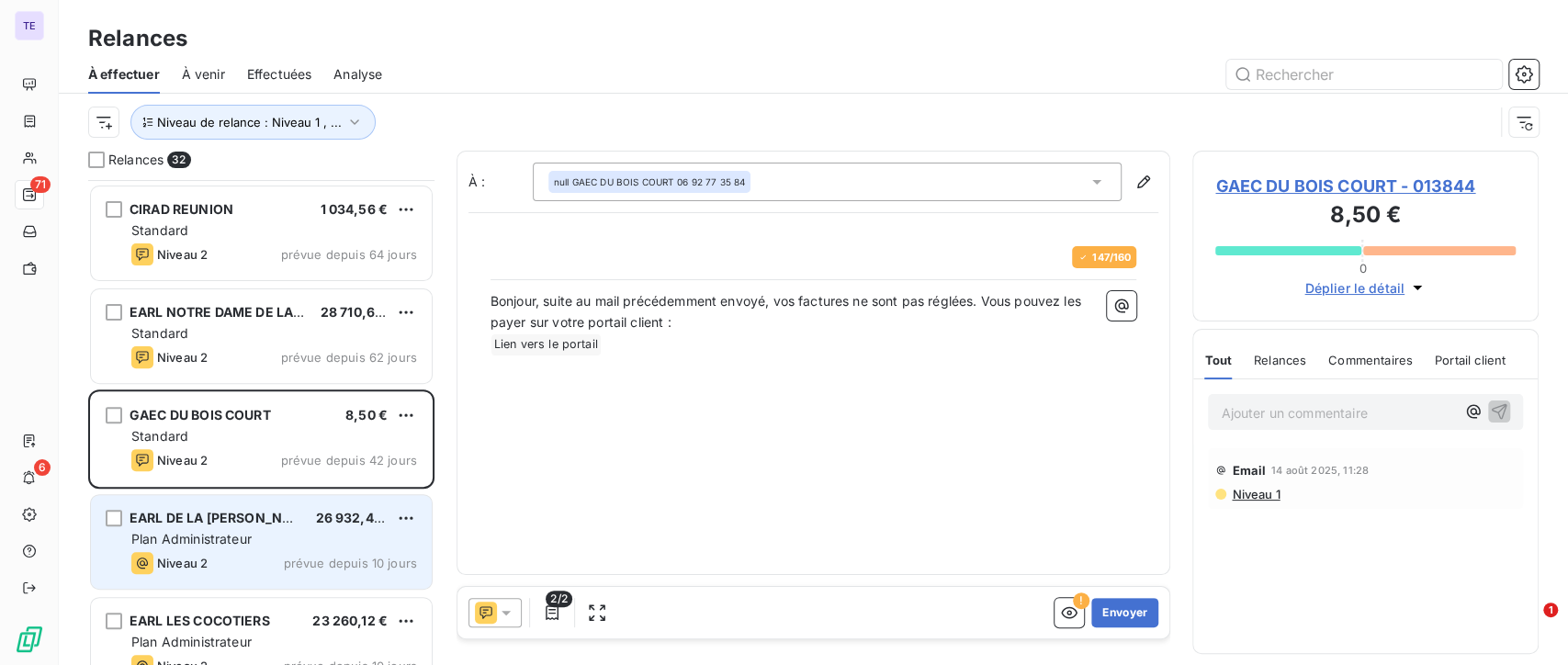
click at [239, 524] on span "EARL DE LA [PERSON_NAME]" at bounding box center [223, 517] width 187 height 15
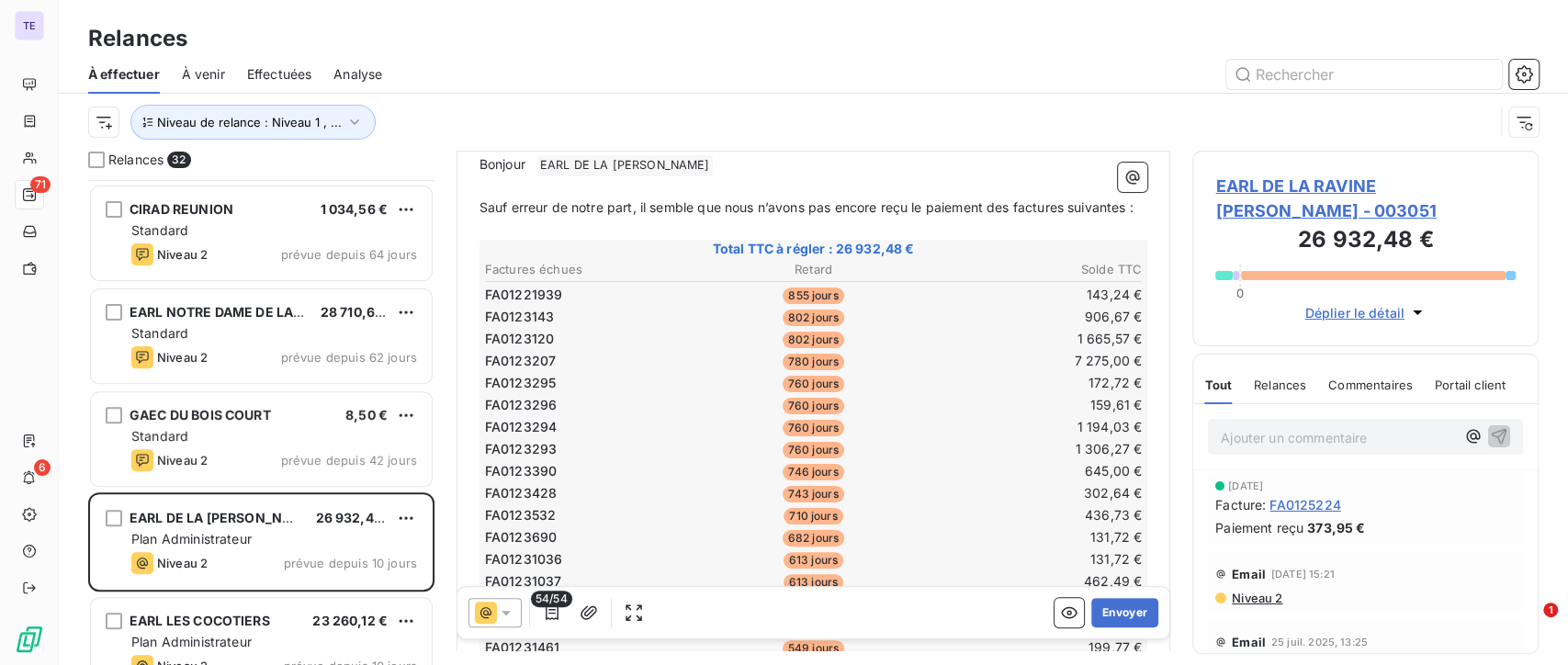
scroll to position [307, 0]
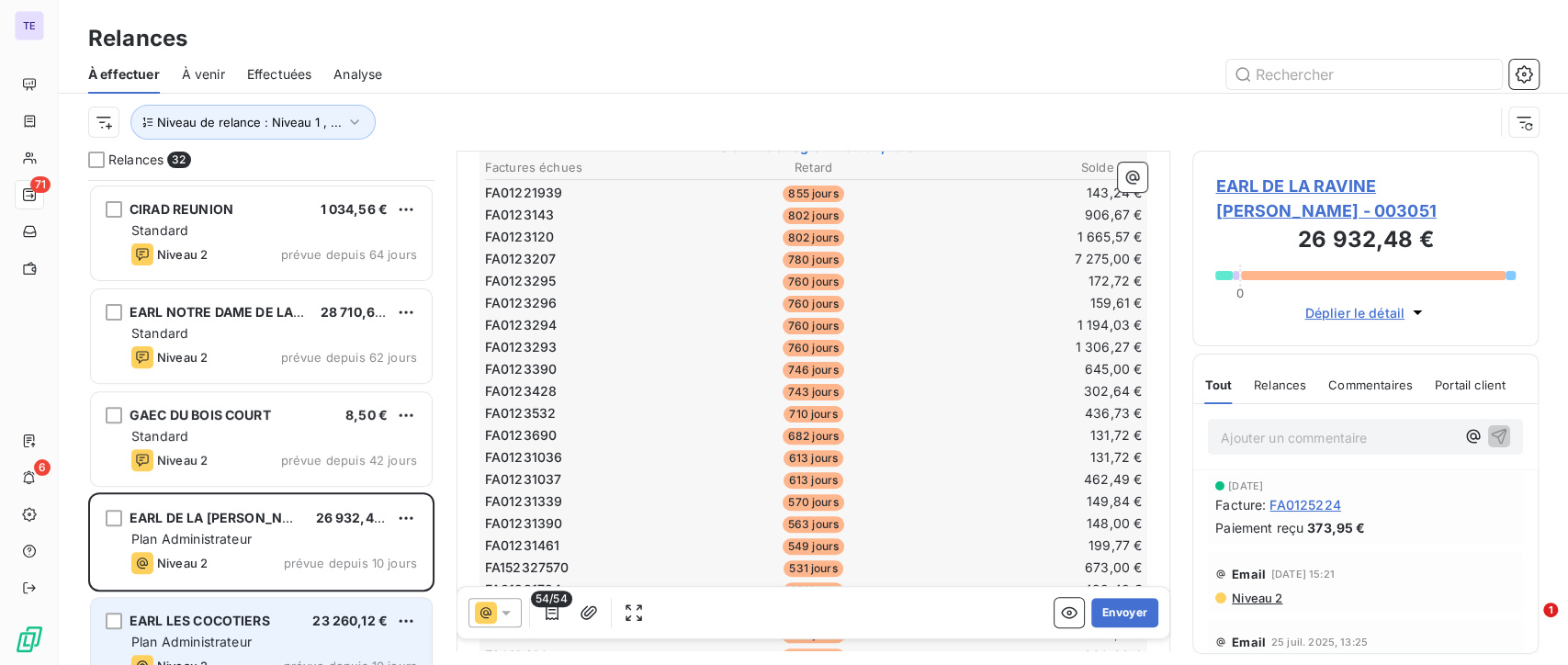
click at [292, 637] on div "Plan Administrateur" at bounding box center [274, 642] width 286 height 18
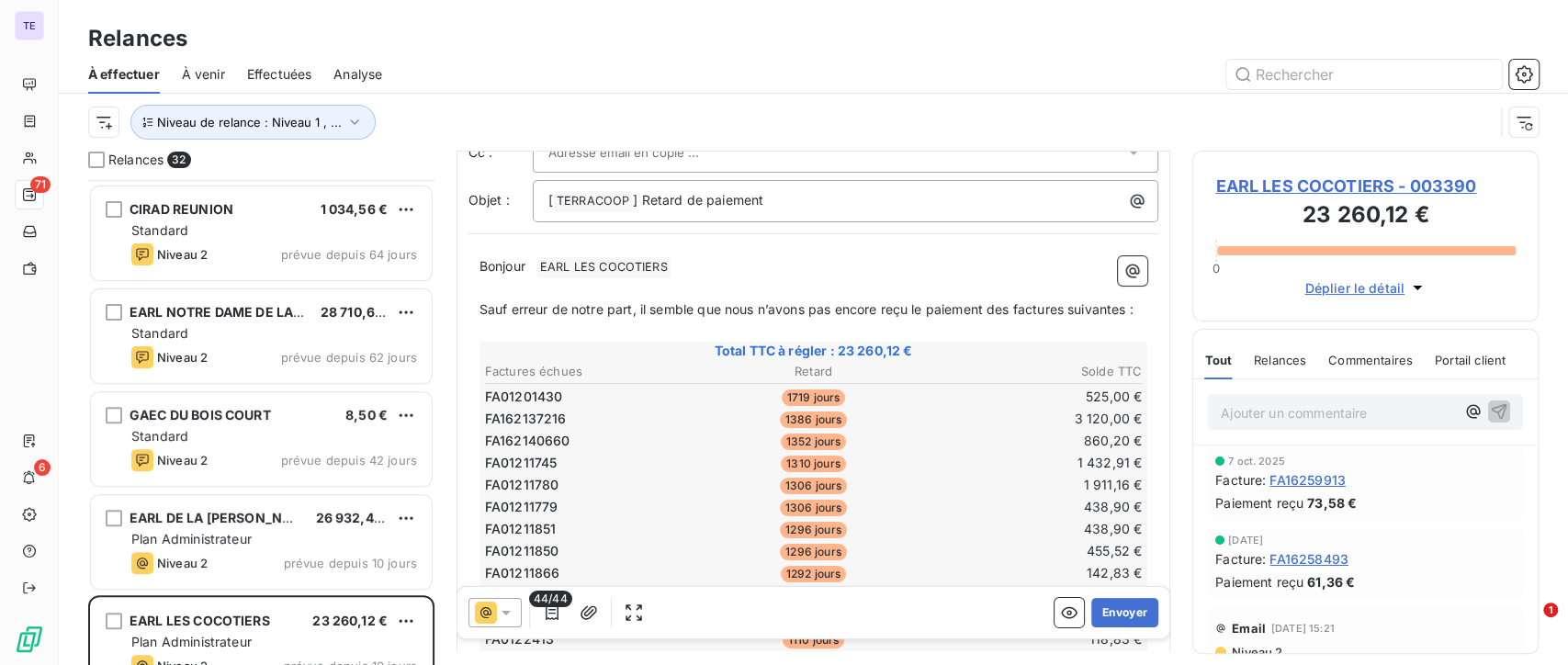
scroll to position [511, 0]
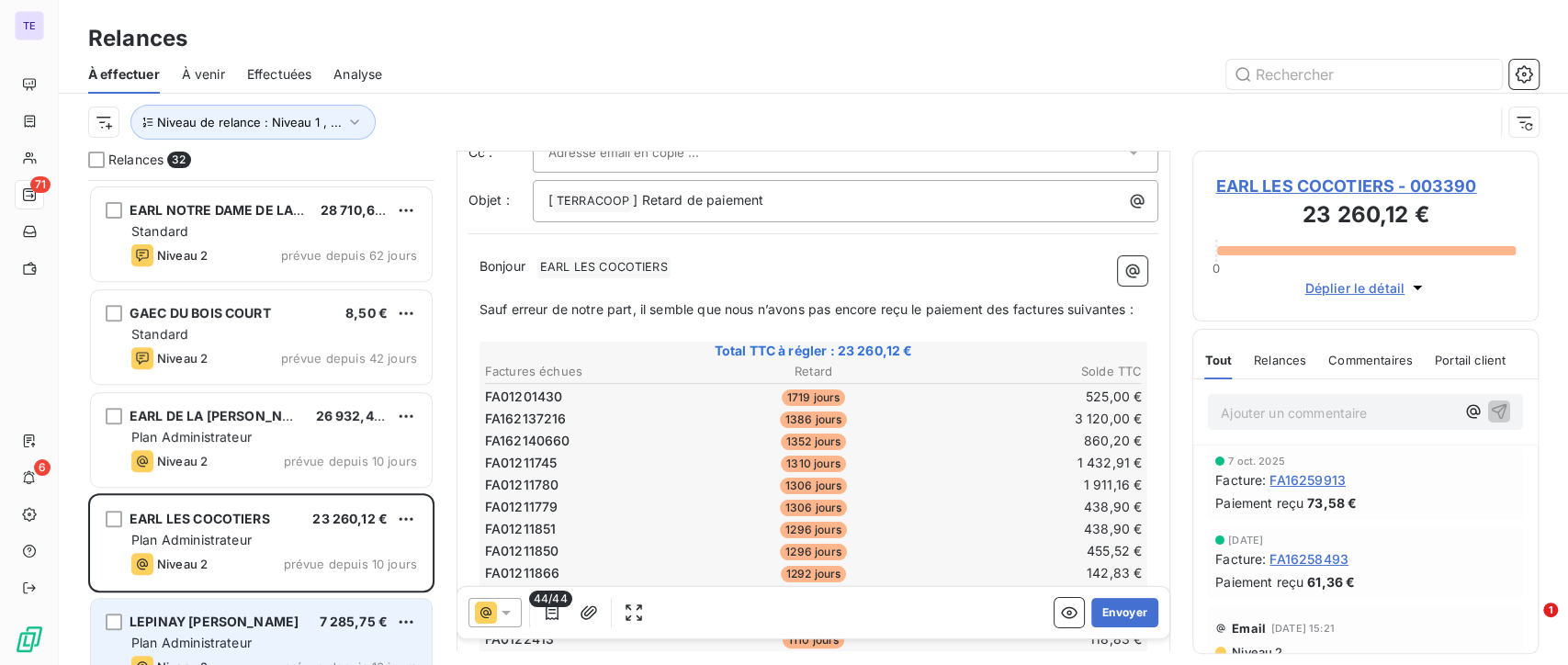
click at [214, 617] on span "LEPINAY [PERSON_NAME]" at bounding box center [213, 622] width 169 height 15
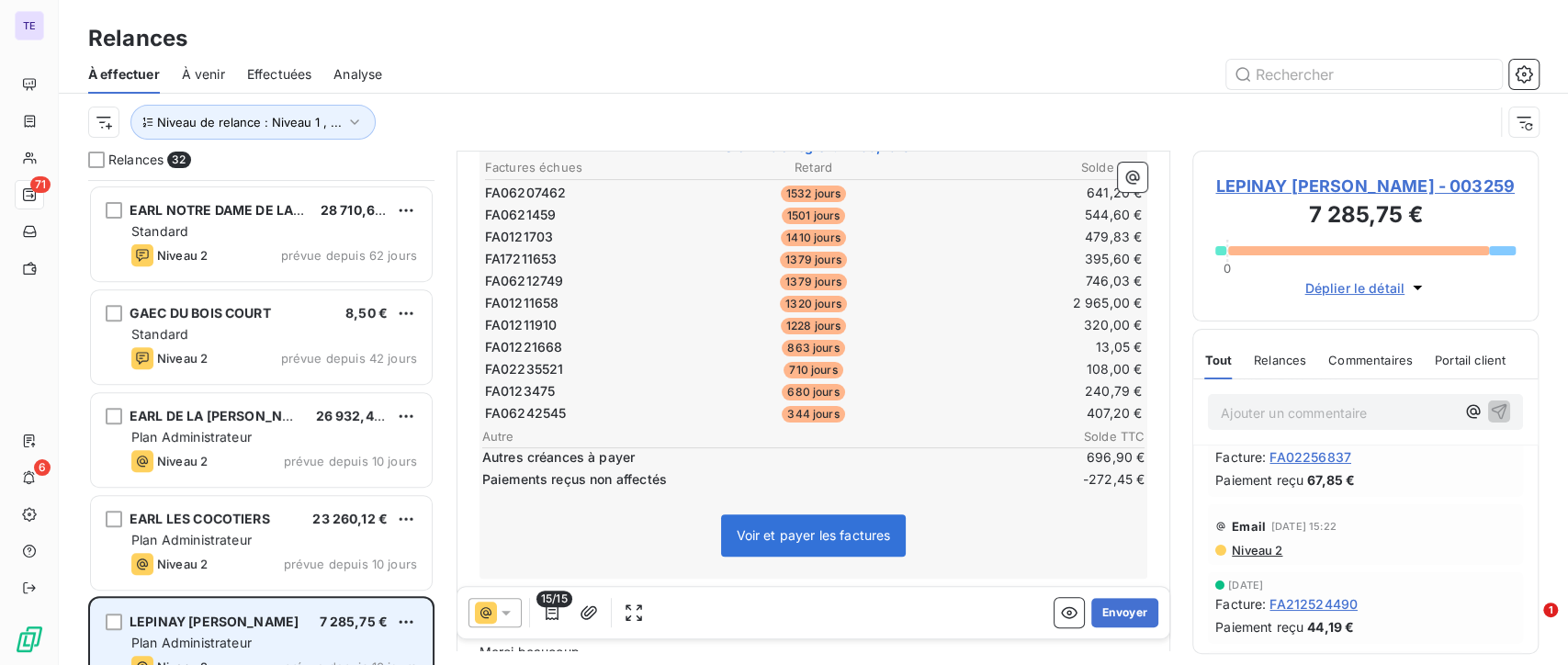
scroll to position [714, 0]
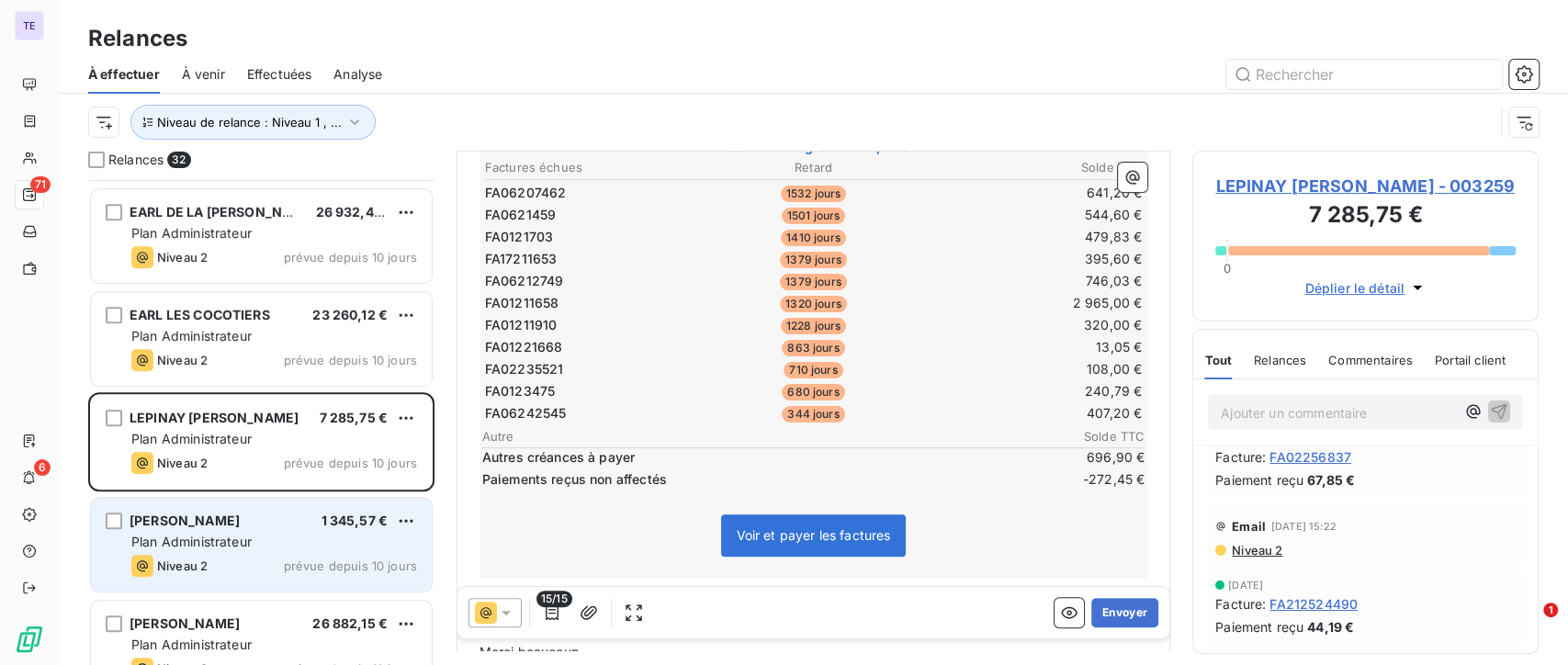
click at [243, 561] on div "Niveau 2 prévue depuis 10 jours" at bounding box center [274, 566] width 286 height 22
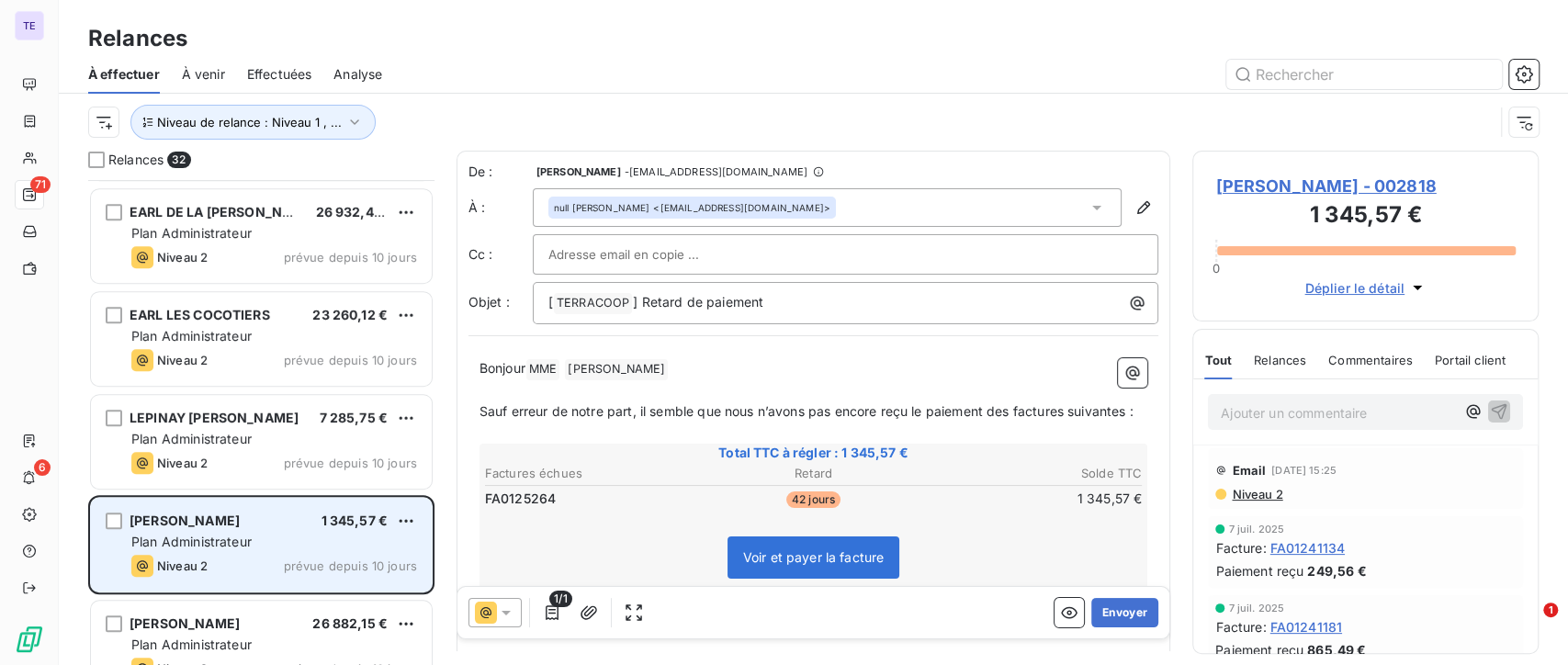
scroll to position [817, 0]
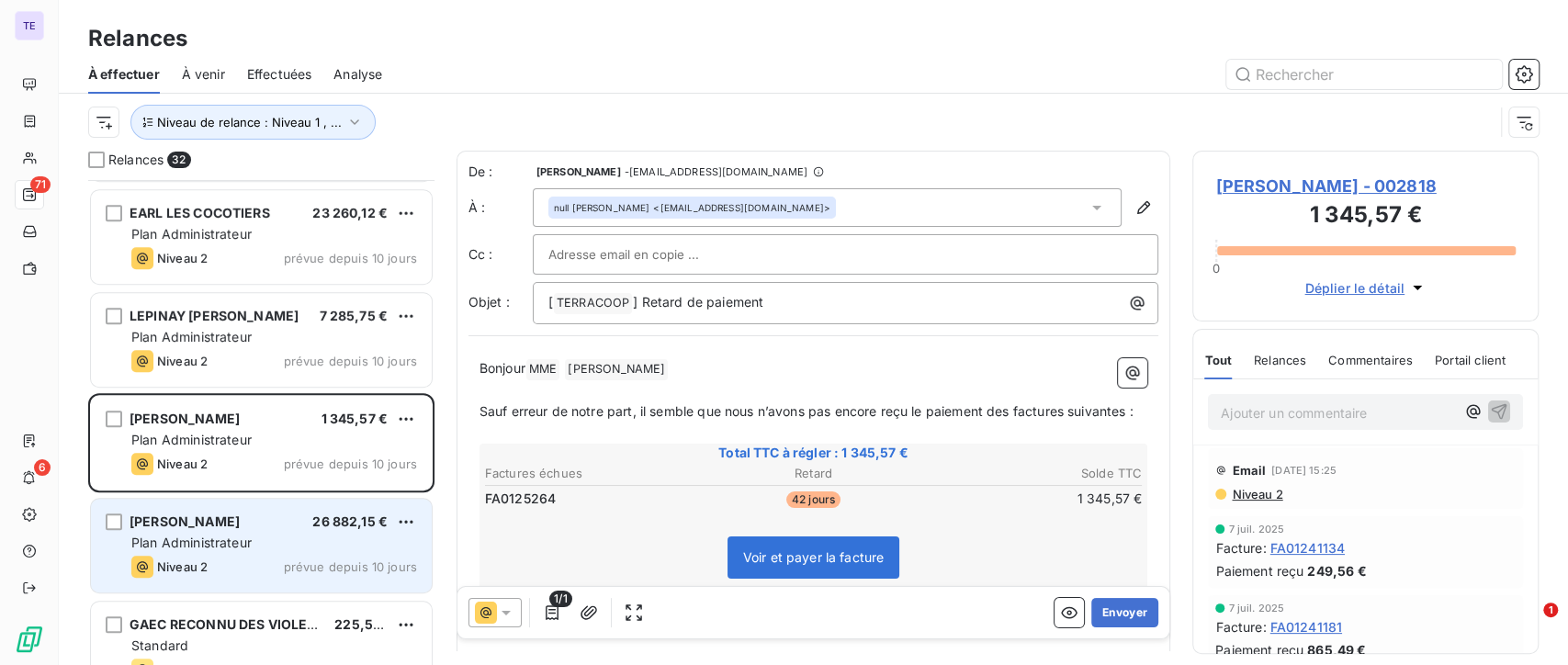
click at [275, 547] on div "Plan Administrateur" at bounding box center [274, 542] width 286 height 18
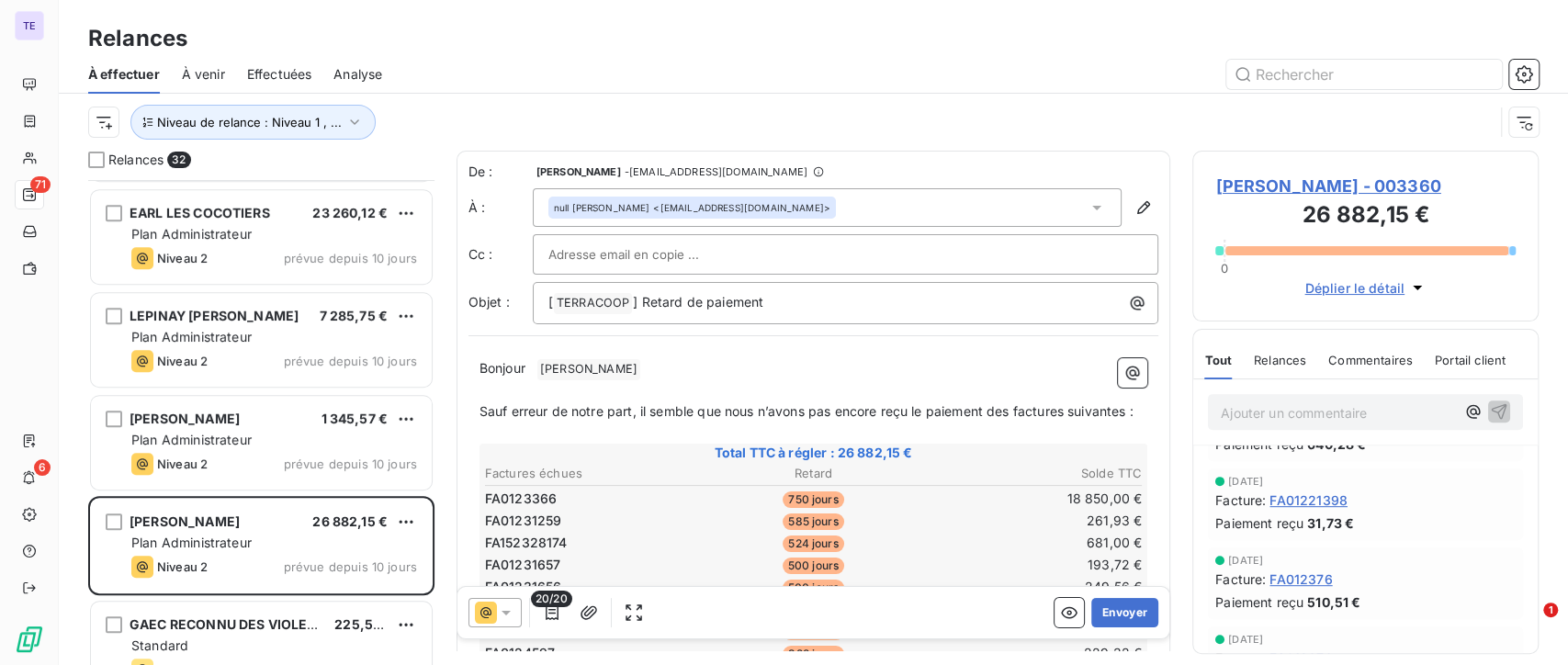
scroll to position [919, 0]
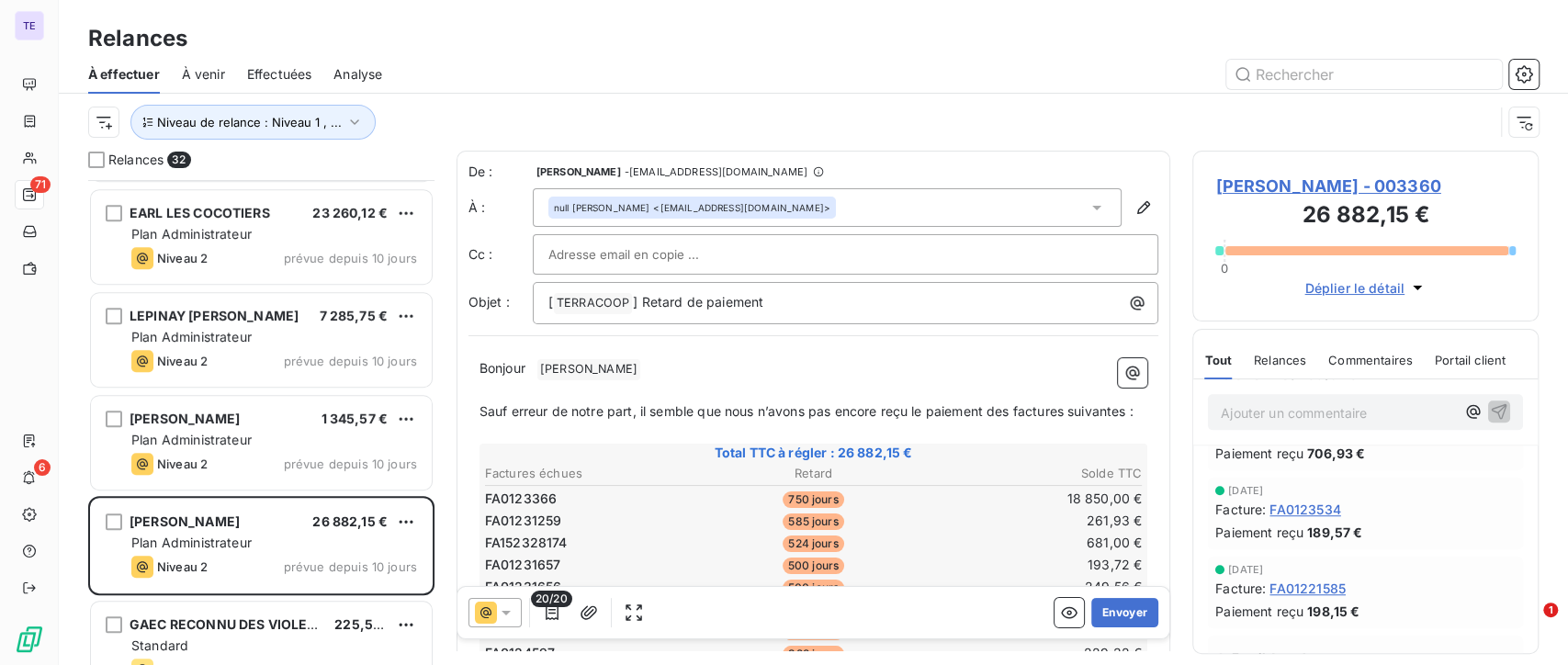
click at [1301, 371] on div "Relances" at bounding box center [1280, 360] width 52 height 39
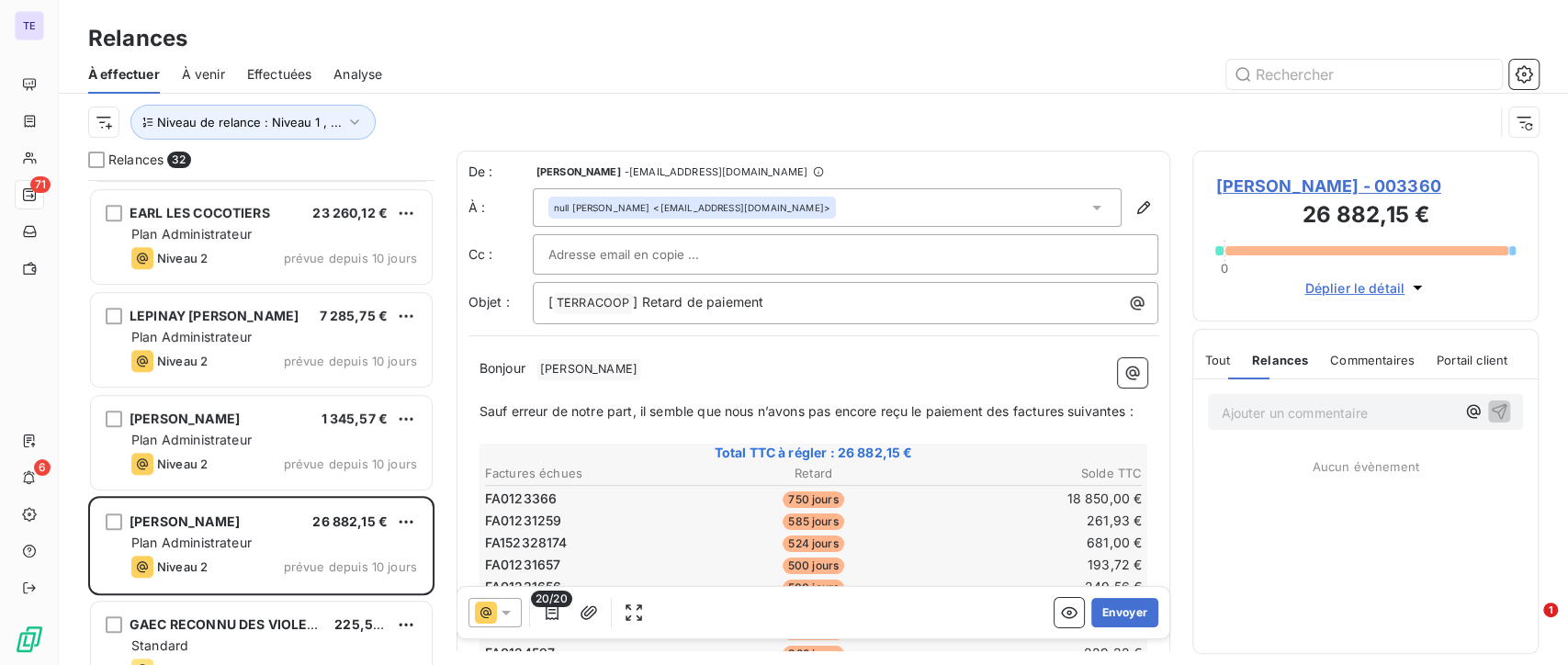
scroll to position [0, 0]
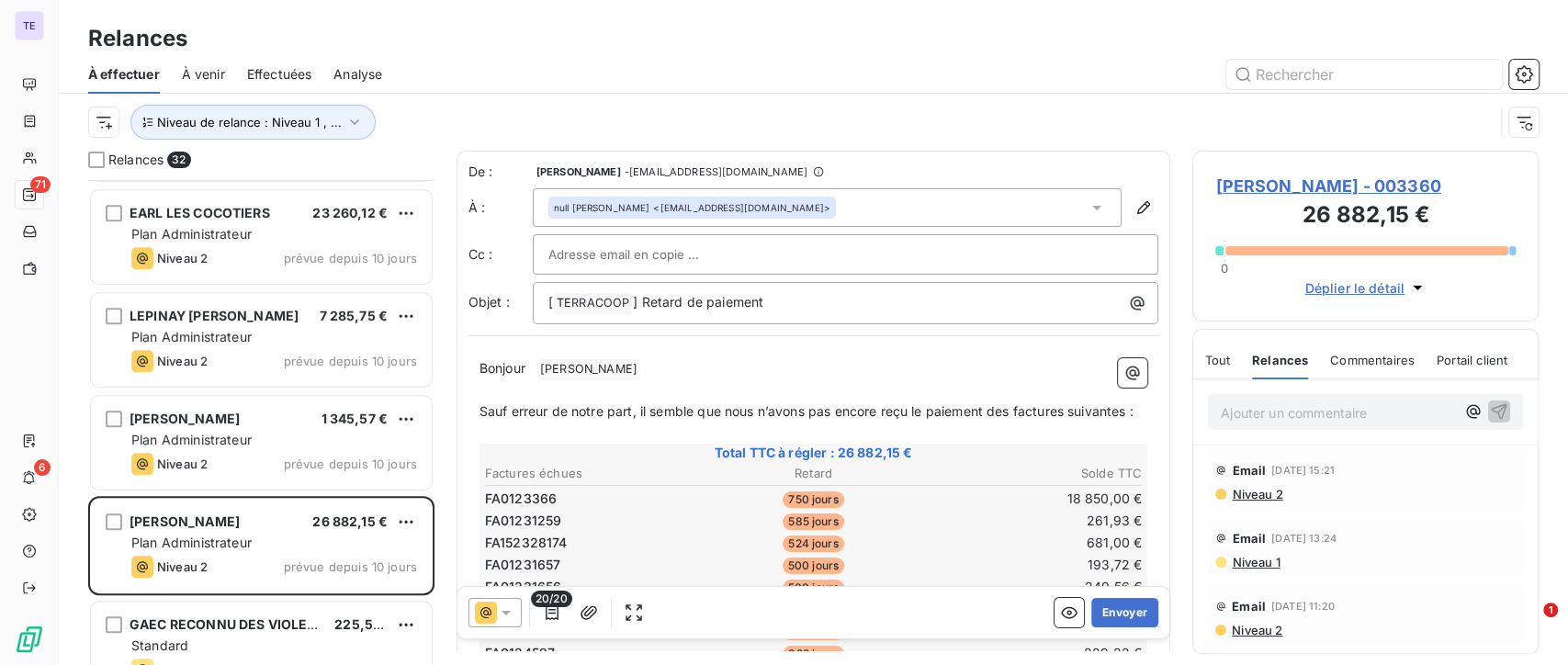
click at [1223, 371] on div "Tout" at bounding box center [1218, 360] width 26 height 39
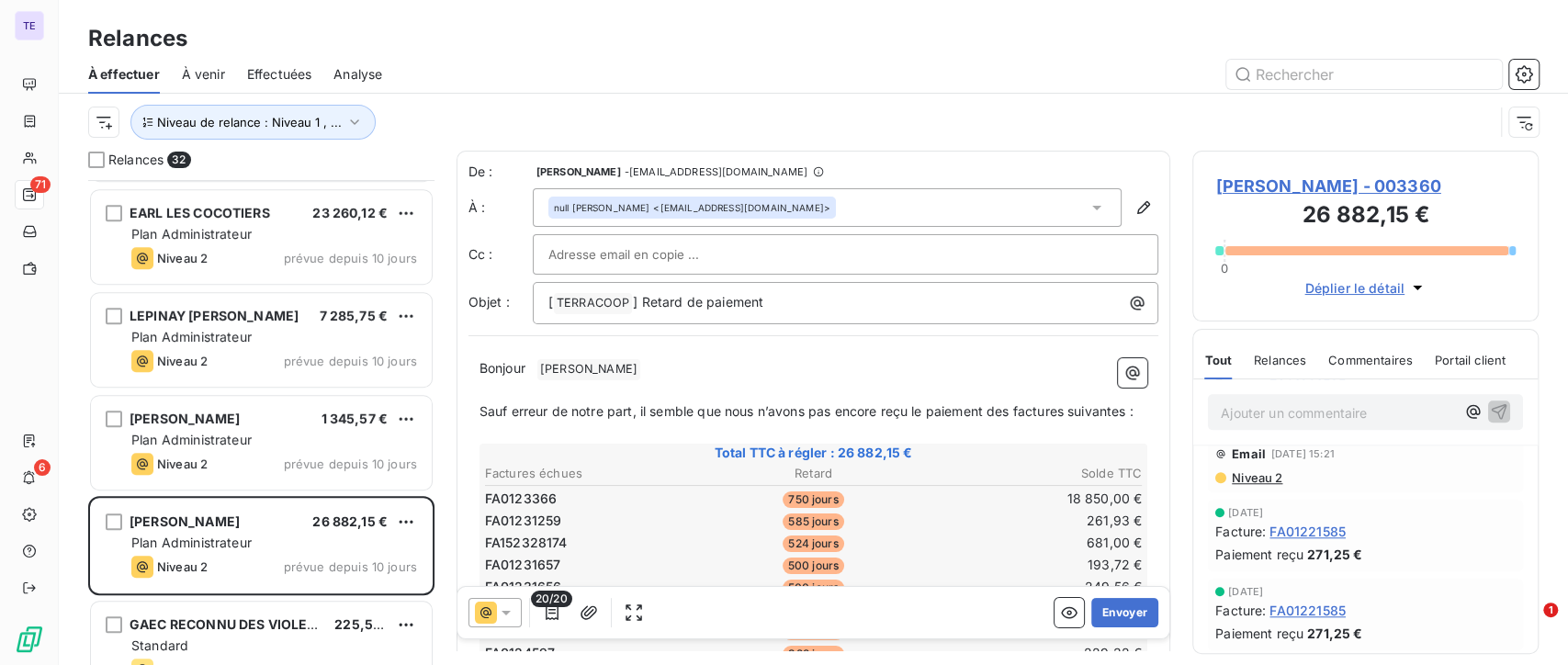
scroll to position [1020, 0]
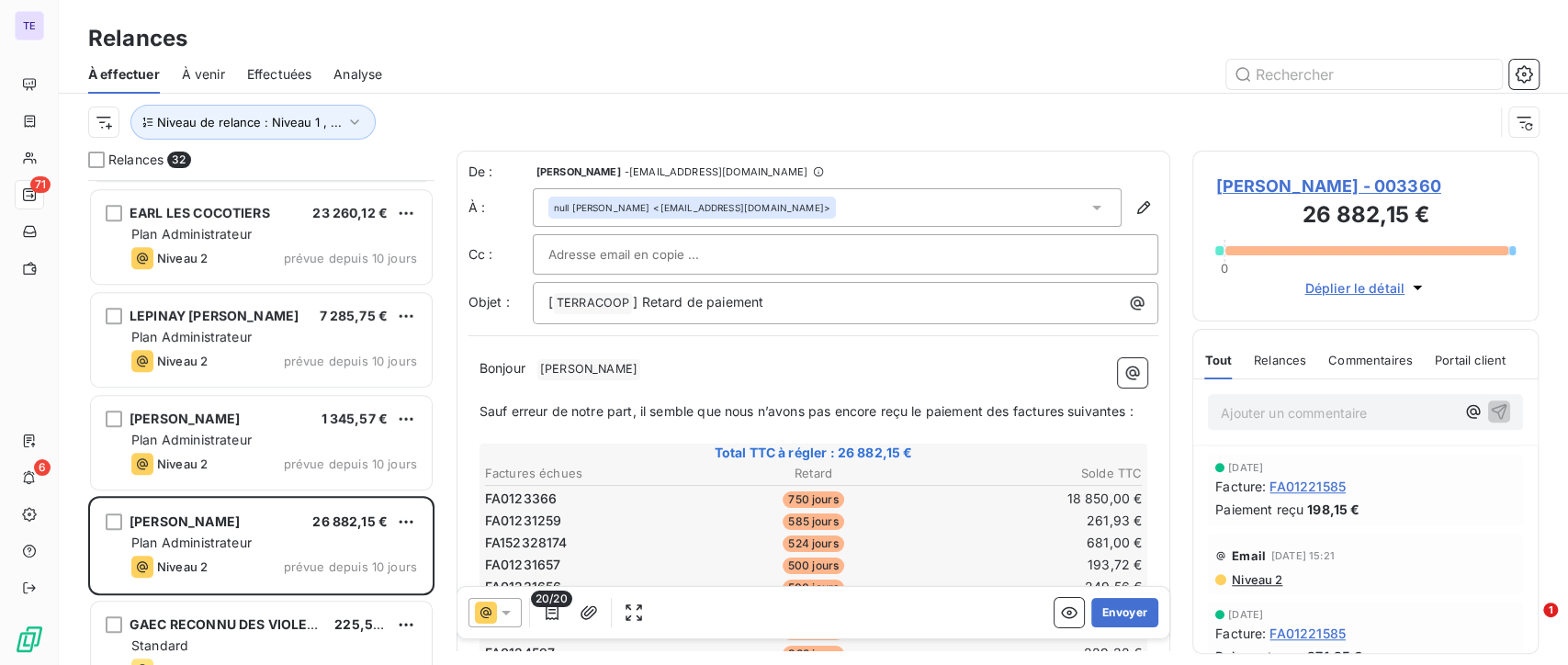
click at [1263, 579] on span "Niveau 2" at bounding box center [1256, 579] width 52 height 14
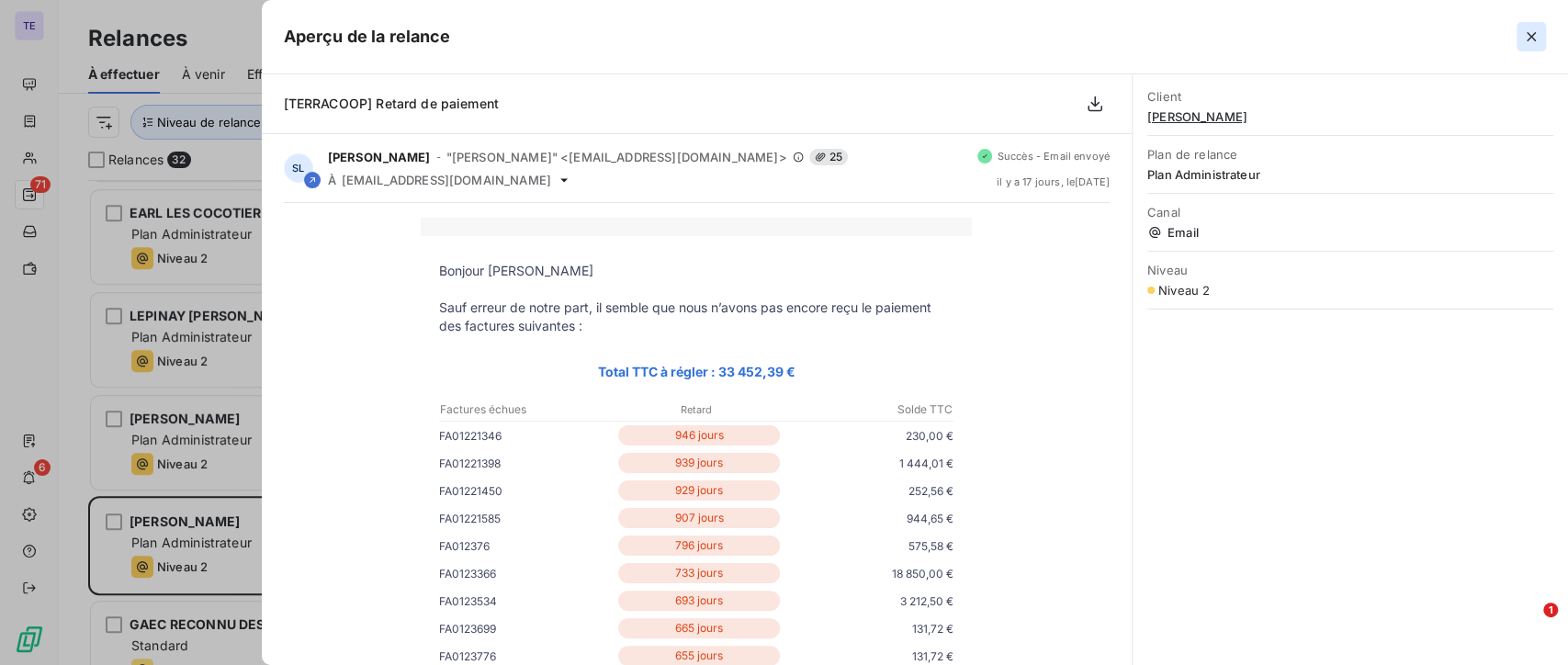
click at [1525, 35] on icon "button" at bounding box center [1531, 37] width 18 height 18
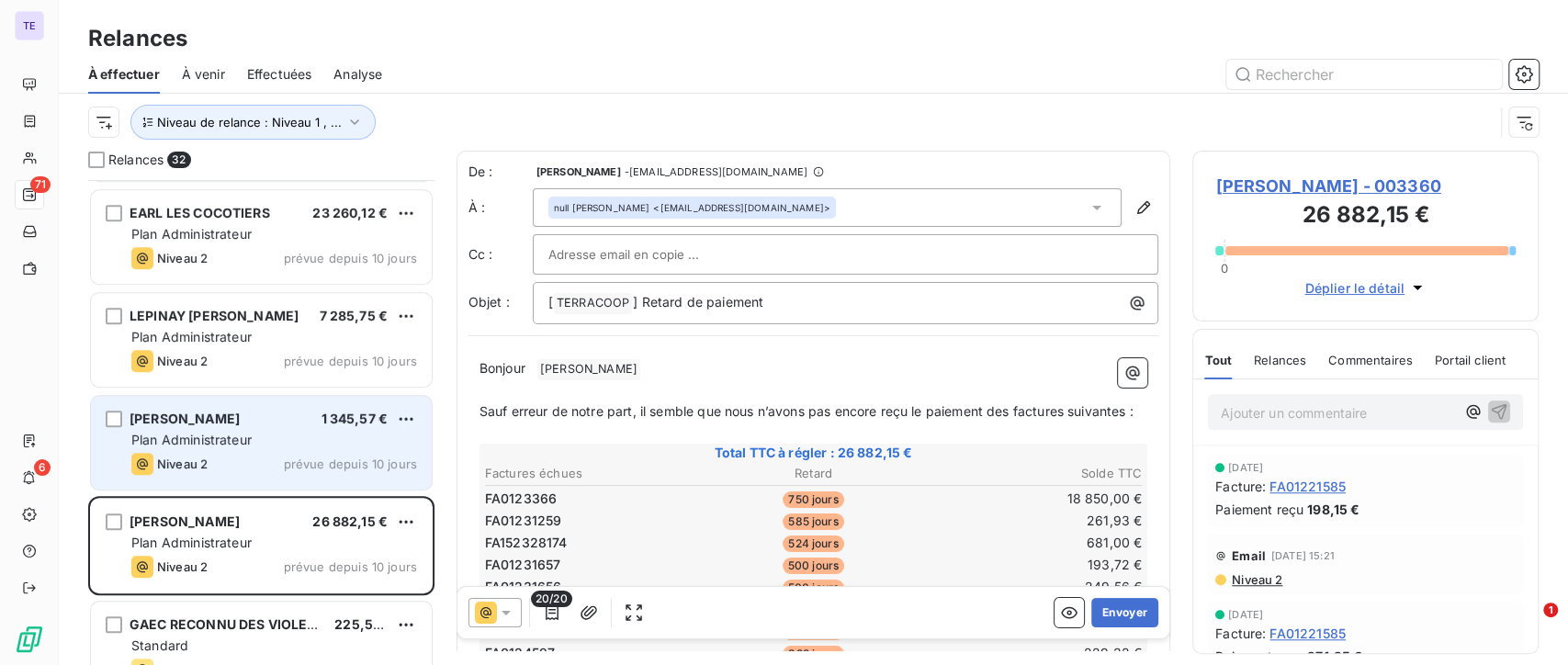
click at [254, 430] on div "Plan Administrateur" at bounding box center [274, 439] width 286 height 18
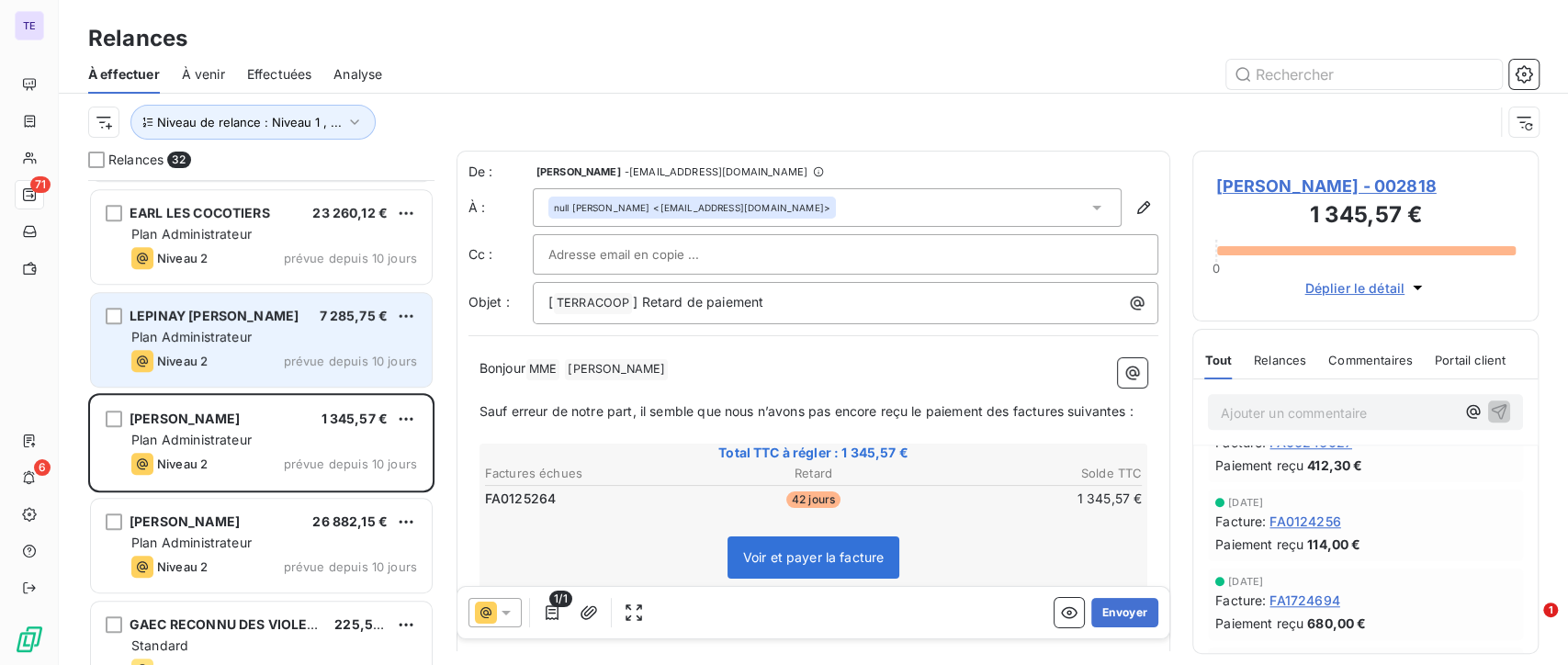
click at [232, 374] on div "LEPINAY [PERSON_NAME] 7 285,75 € Plan Administrateur Niveau 2 prévue depuis 10 …" at bounding box center [261, 340] width 341 height 94
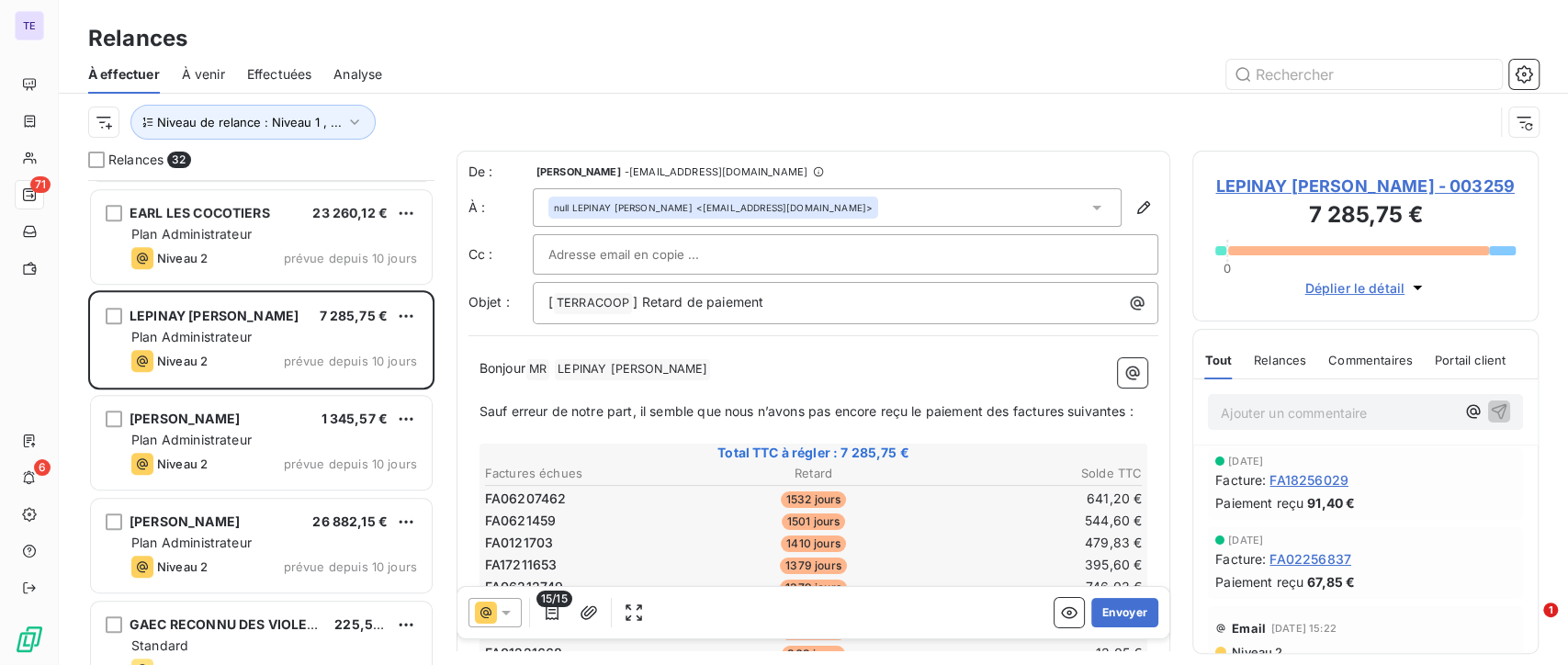
click at [1282, 368] on span "Relances" at bounding box center [1280, 359] width 52 height 14
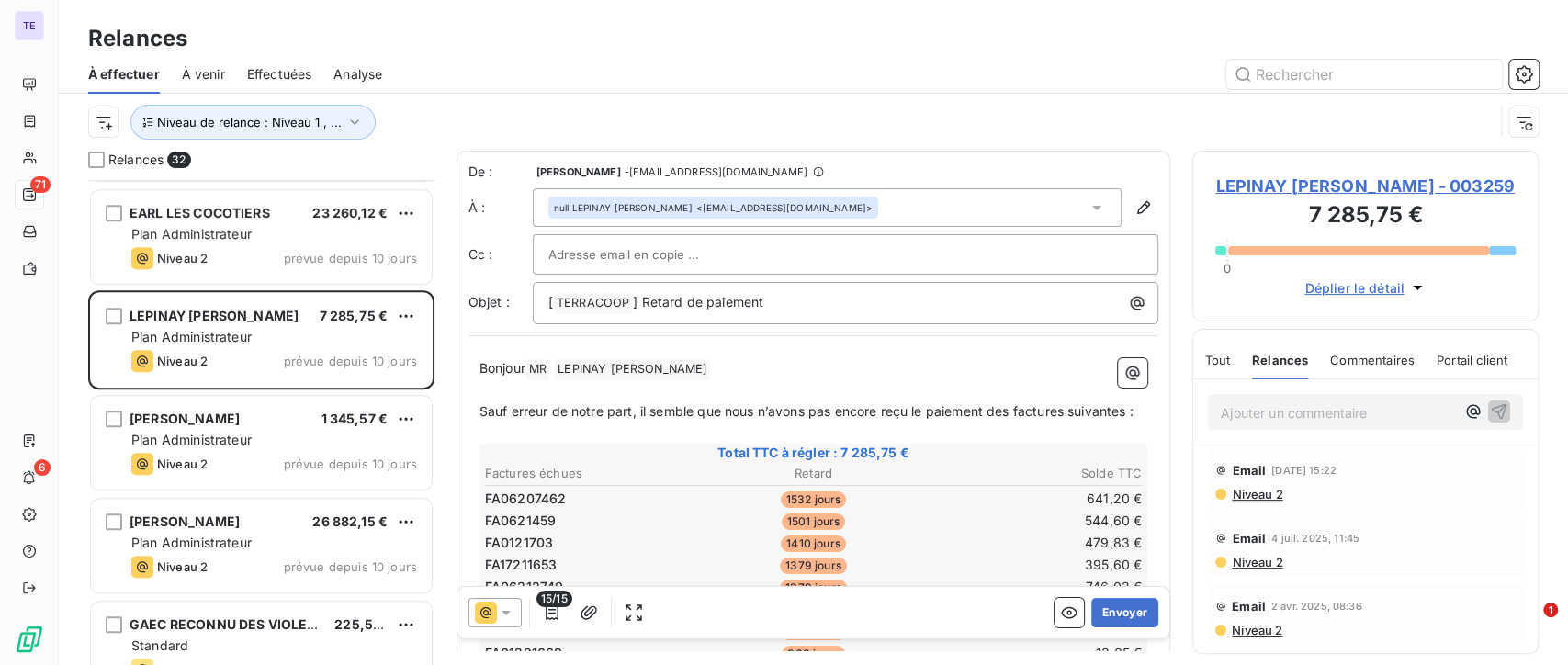
click at [1250, 502] on span "Niveau 2" at bounding box center [1256, 493] width 52 height 14
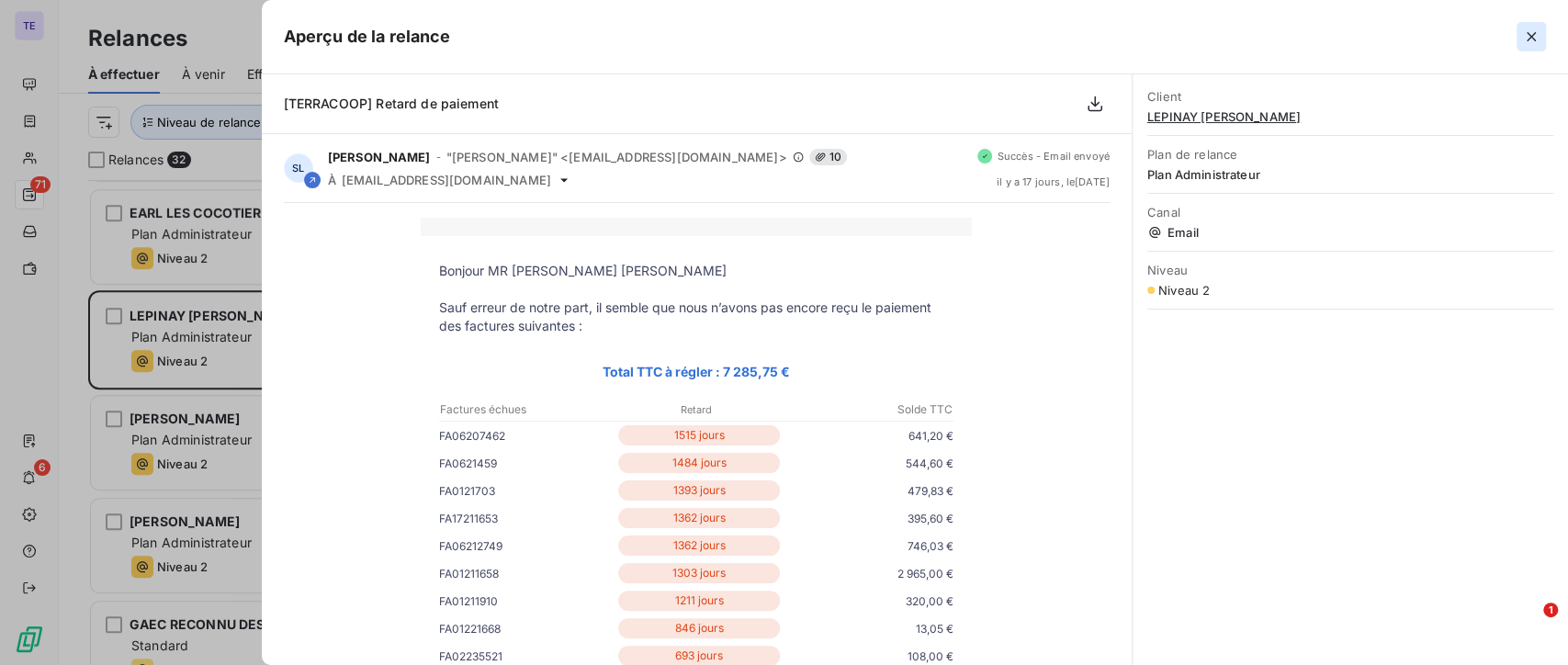
click at [1532, 42] on icon "button" at bounding box center [1531, 37] width 18 height 18
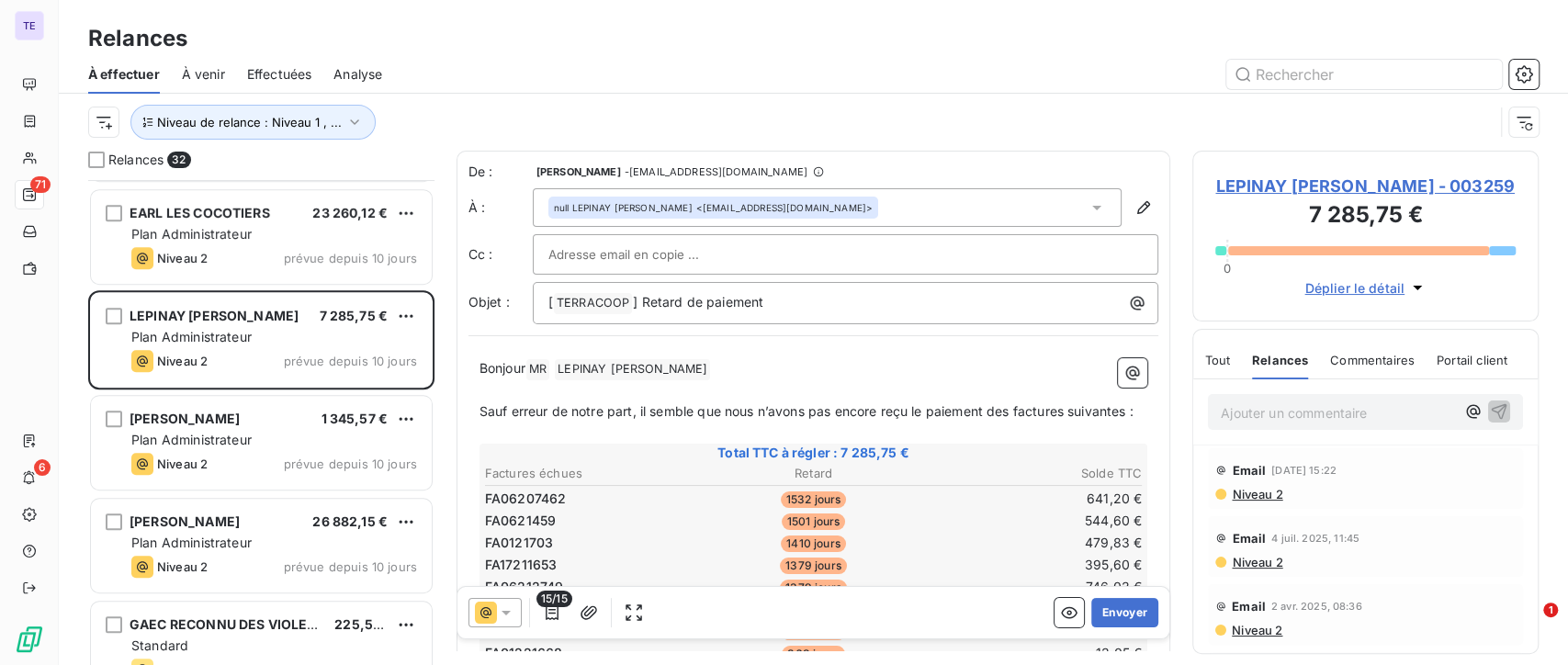
click at [1255, 569] on span "Niveau 2" at bounding box center [1256, 562] width 52 height 14
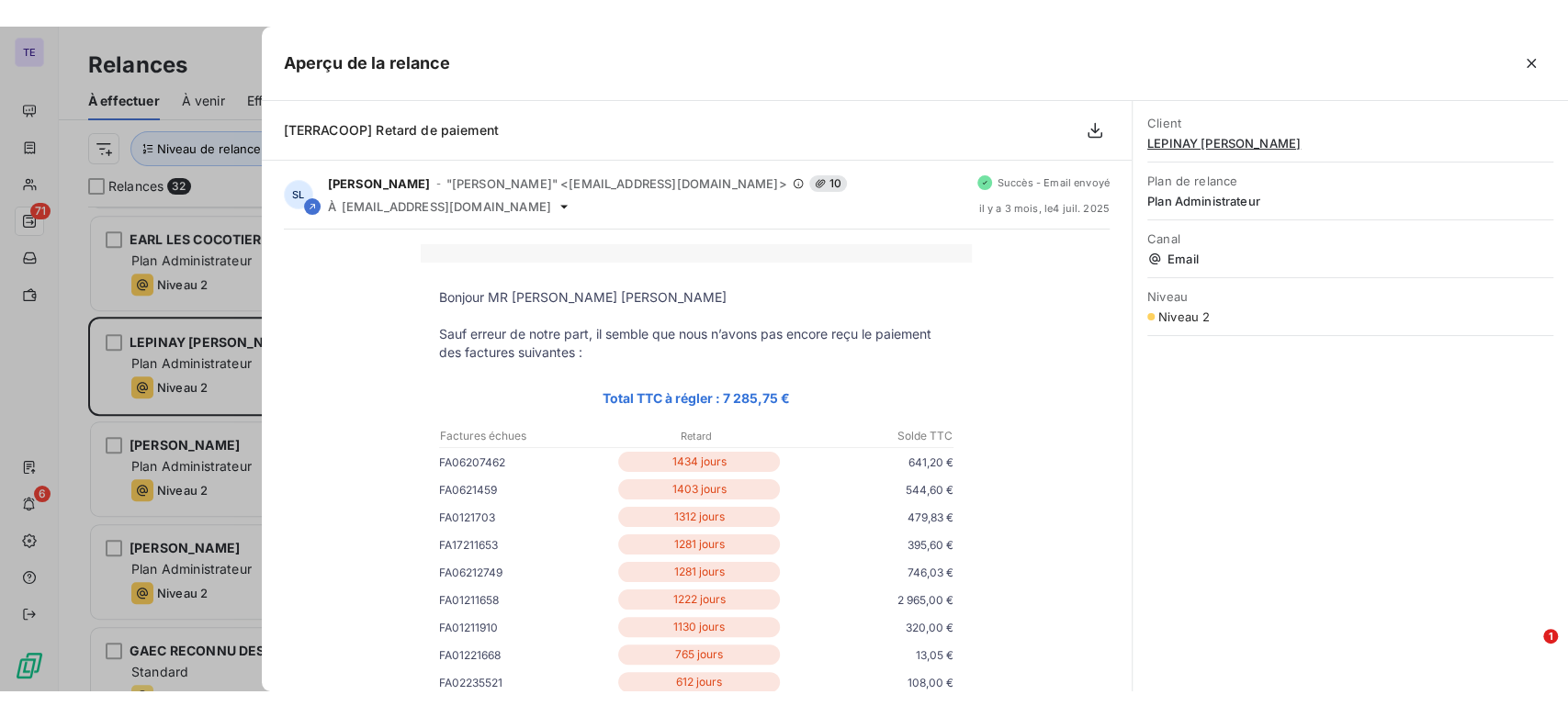
scroll to position [522, 331]
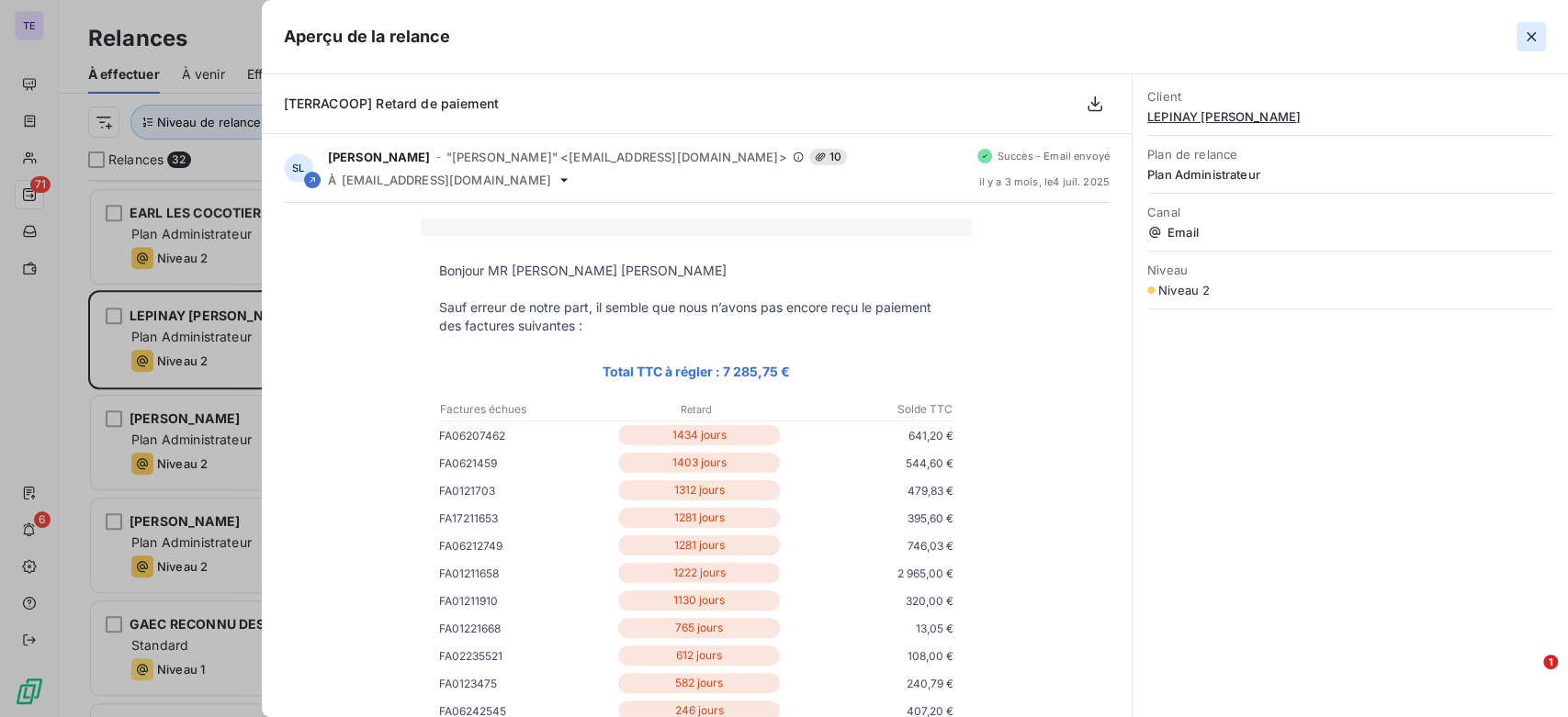
click at [1533, 38] on icon "button" at bounding box center [1531, 37] width 18 height 18
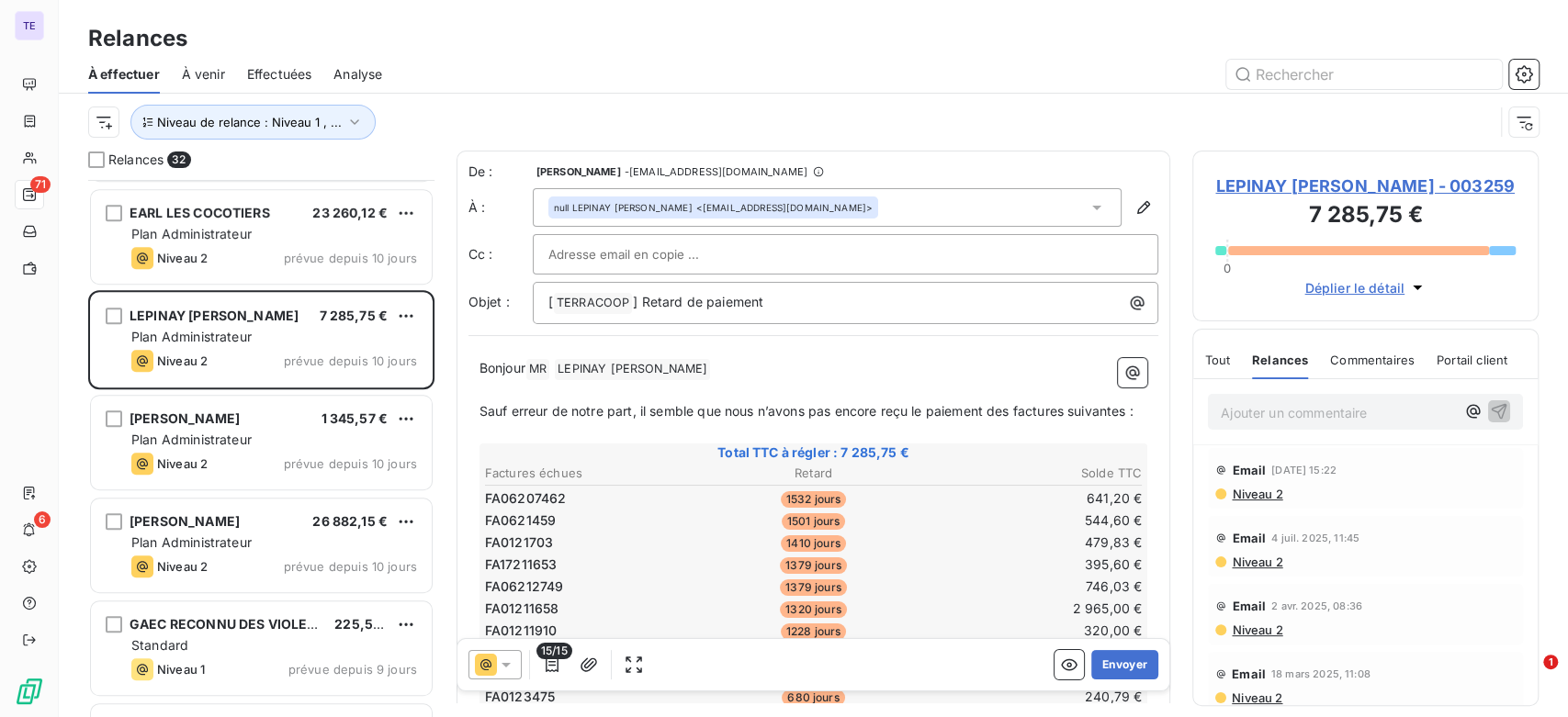
scroll to position [35, 0]
click at [1262, 617] on span "Niveau 2" at bounding box center [1256, 619] width 52 height 14
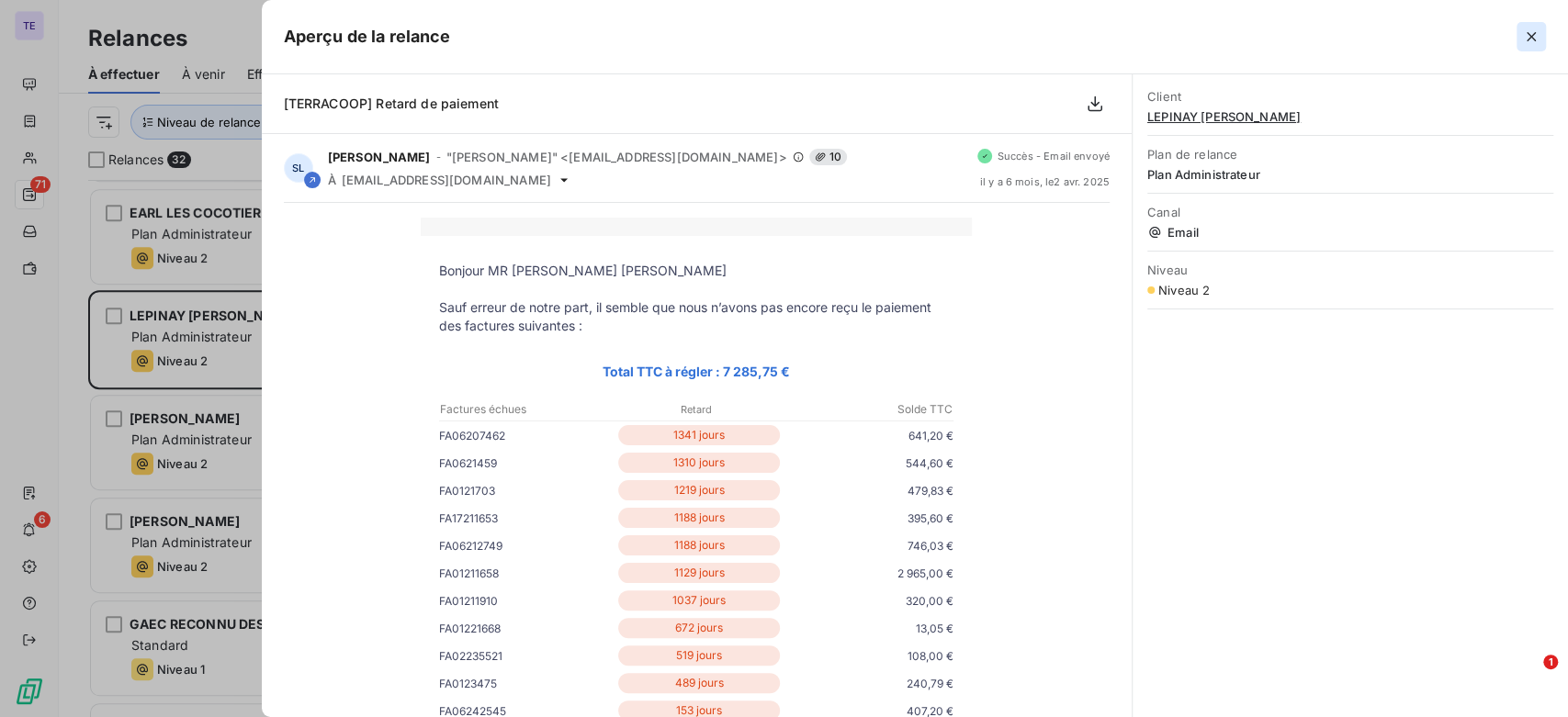
click at [1528, 30] on icon "button" at bounding box center [1531, 37] width 18 height 18
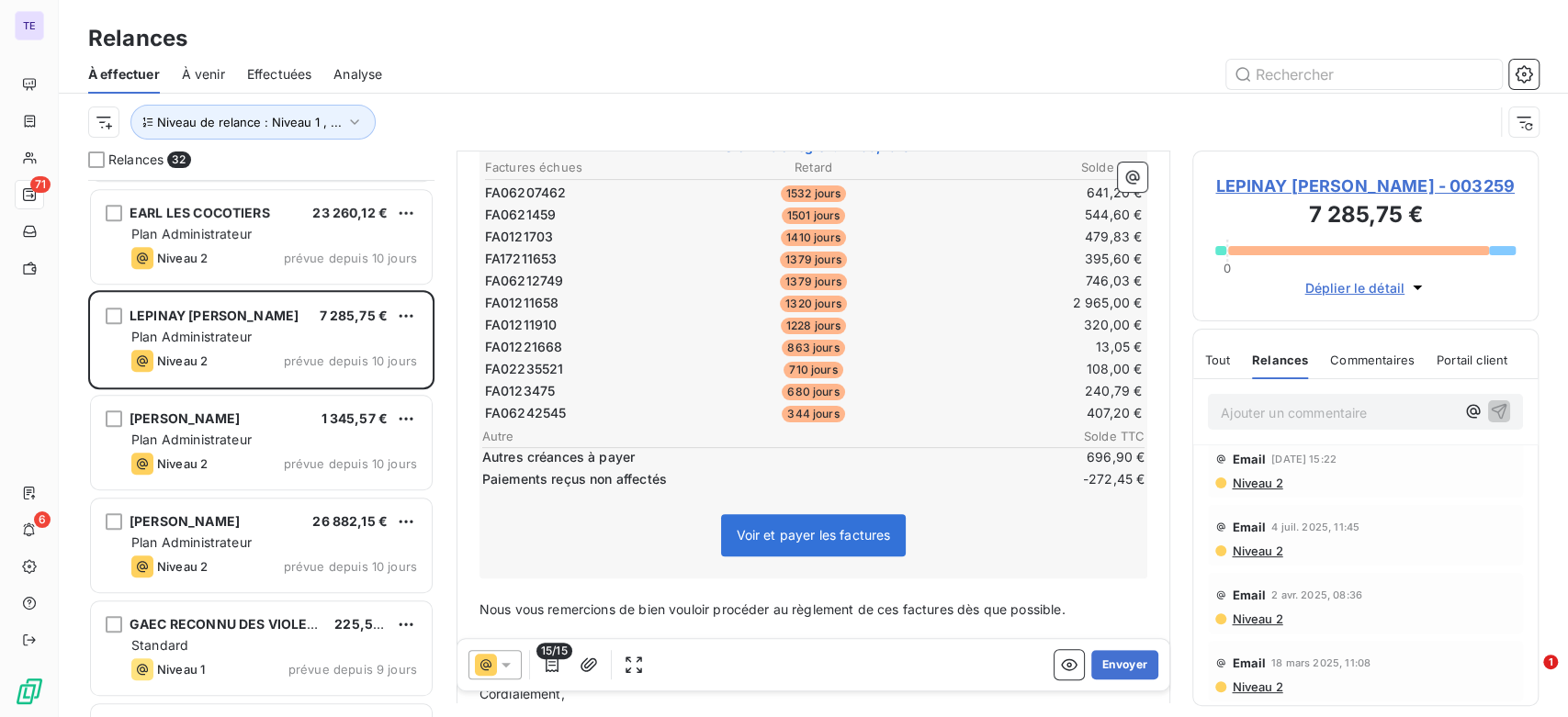
scroll to position [408, 0]
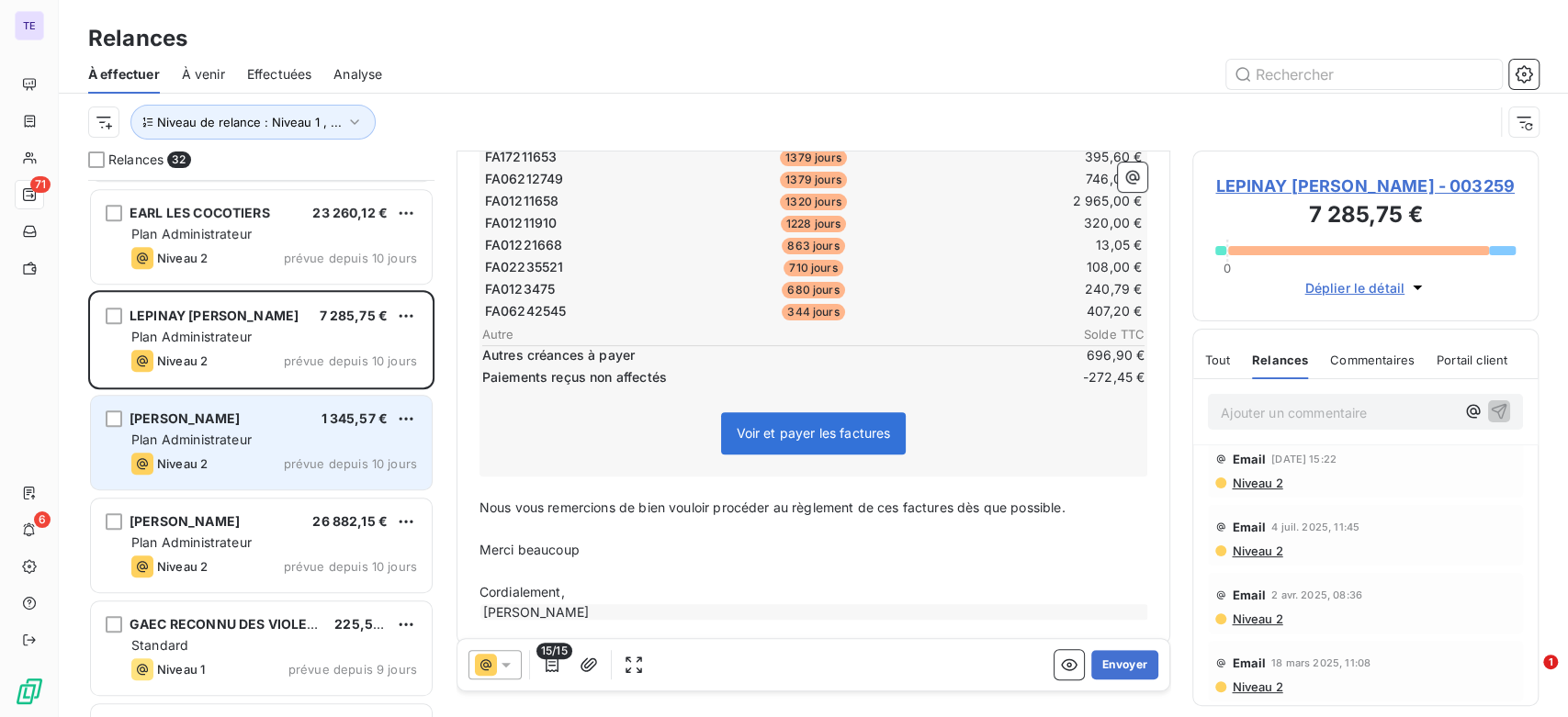
click at [280, 427] on div "[PERSON_NAME] 1 345,57 € Plan Administrateur Niveau 2 prévue depuis 10 jours" at bounding box center [261, 442] width 341 height 94
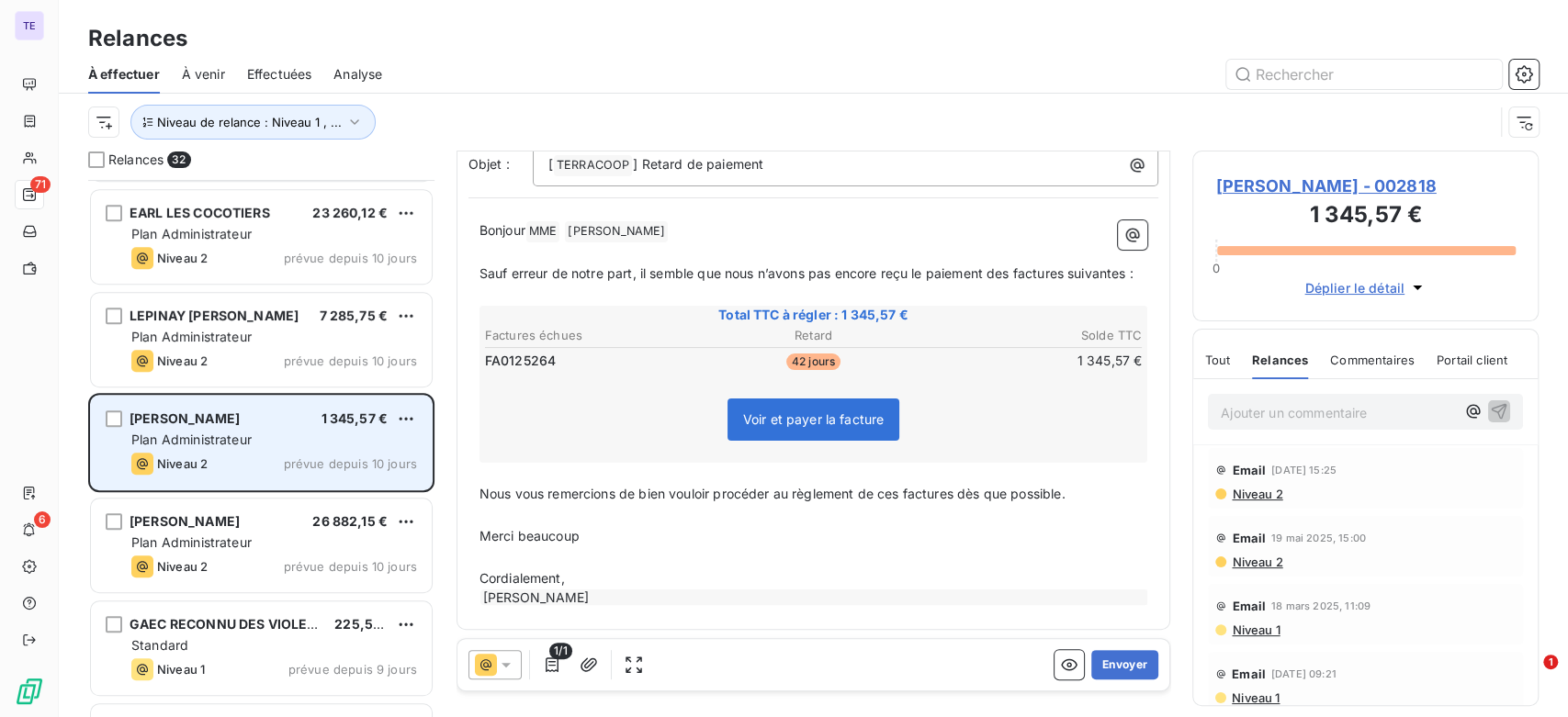
scroll to position [714, 0]
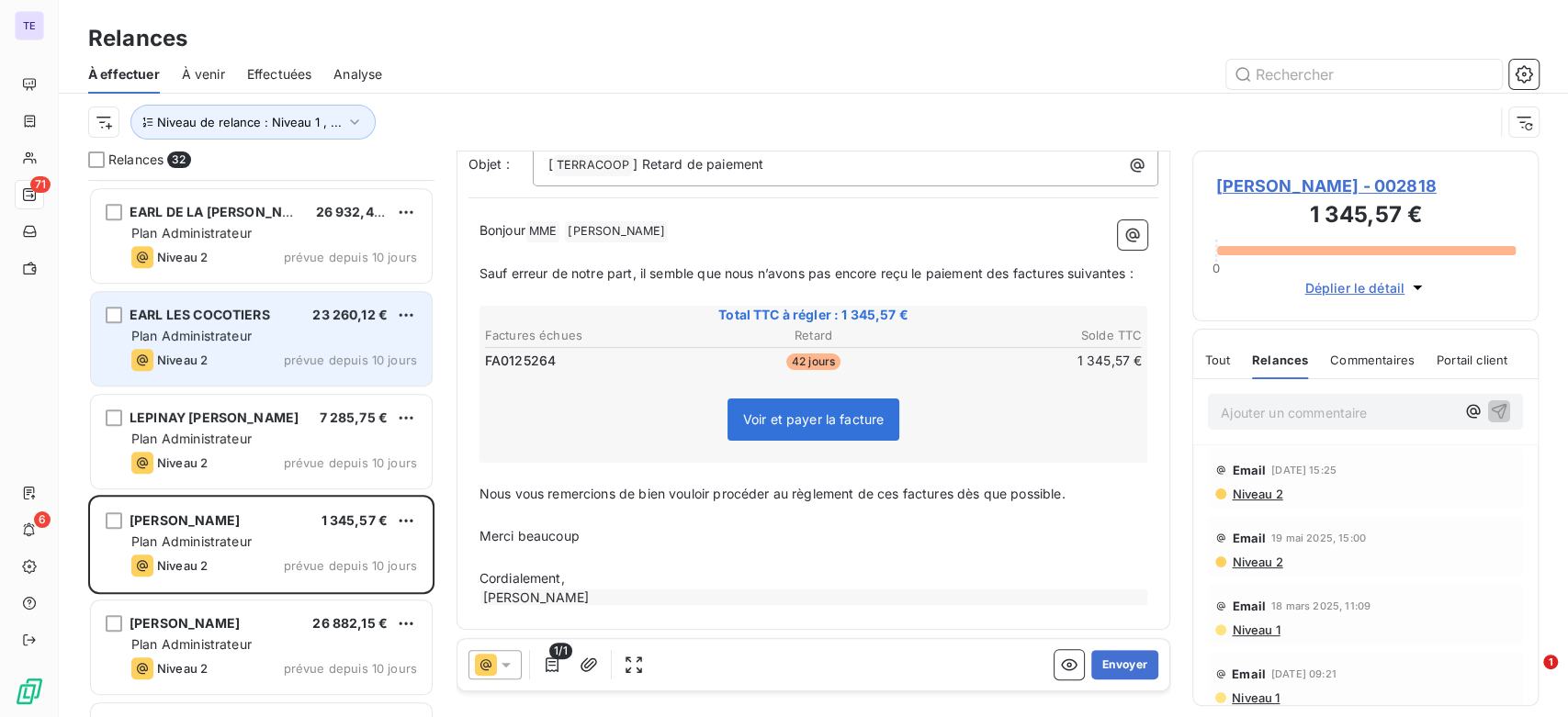
click at [328, 338] on div "Plan Administrateur" at bounding box center [274, 336] width 286 height 18
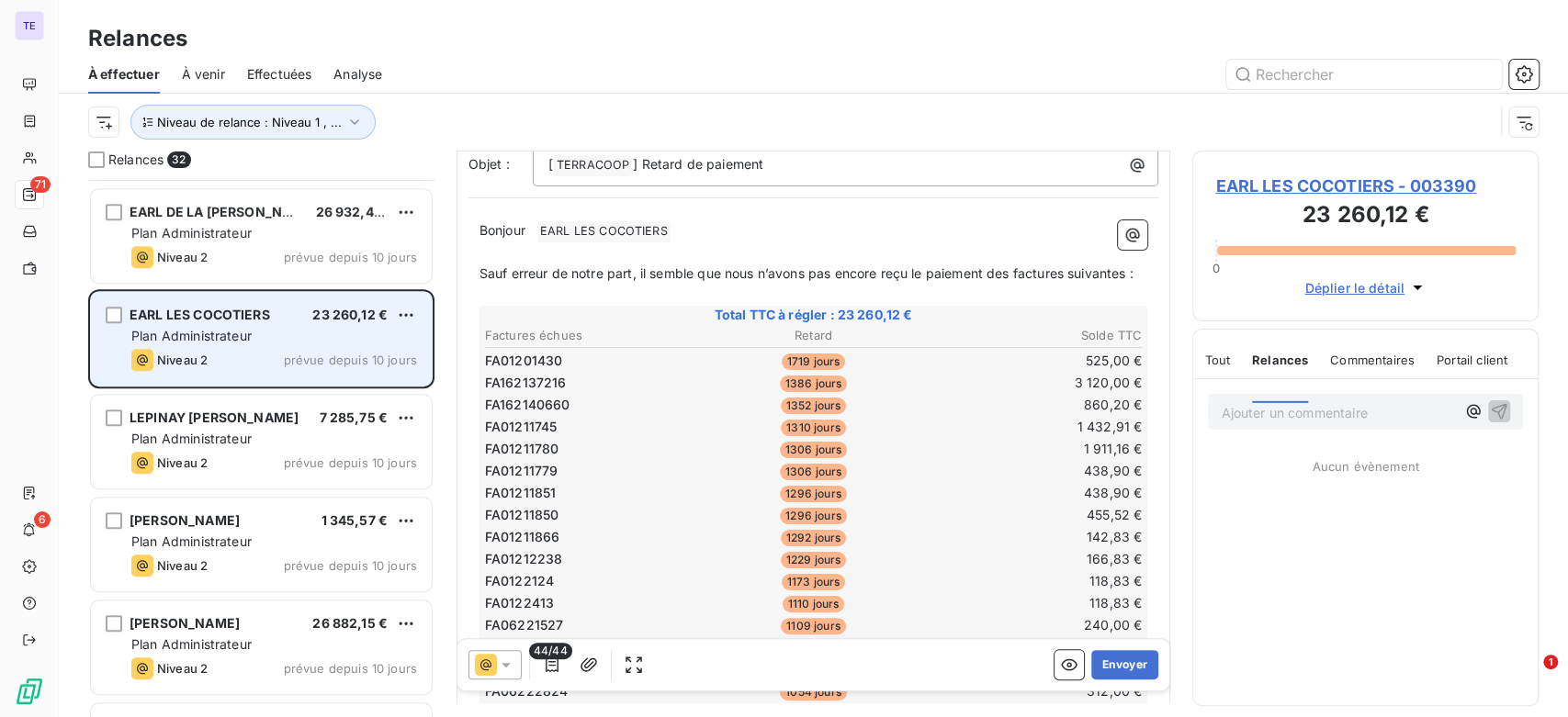
scroll to position [72, 0]
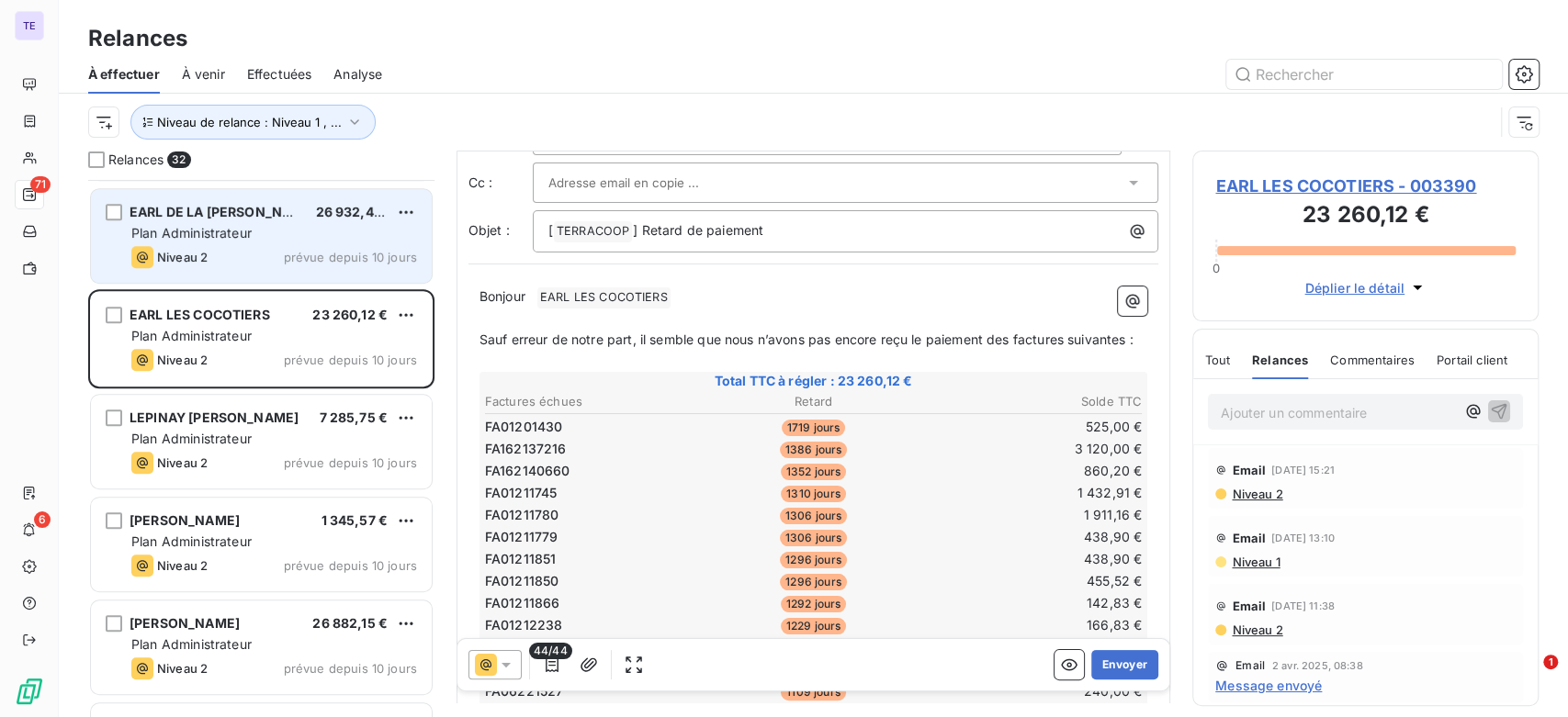
click at [328, 255] on span "prévue depuis 10 jours" at bounding box center [350, 257] width 133 height 14
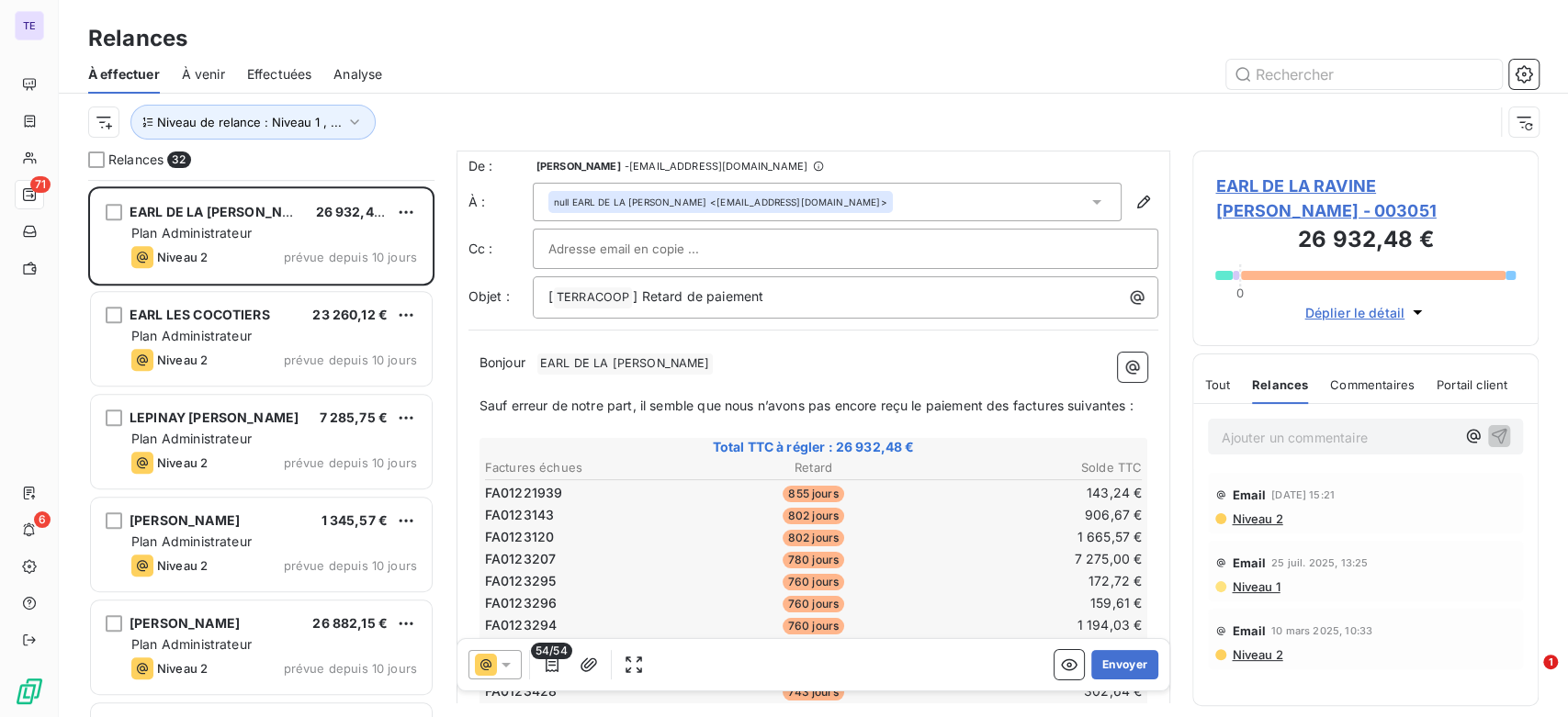
click at [1271, 517] on span "Niveau 2" at bounding box center [1256, 518] width 52 height 14
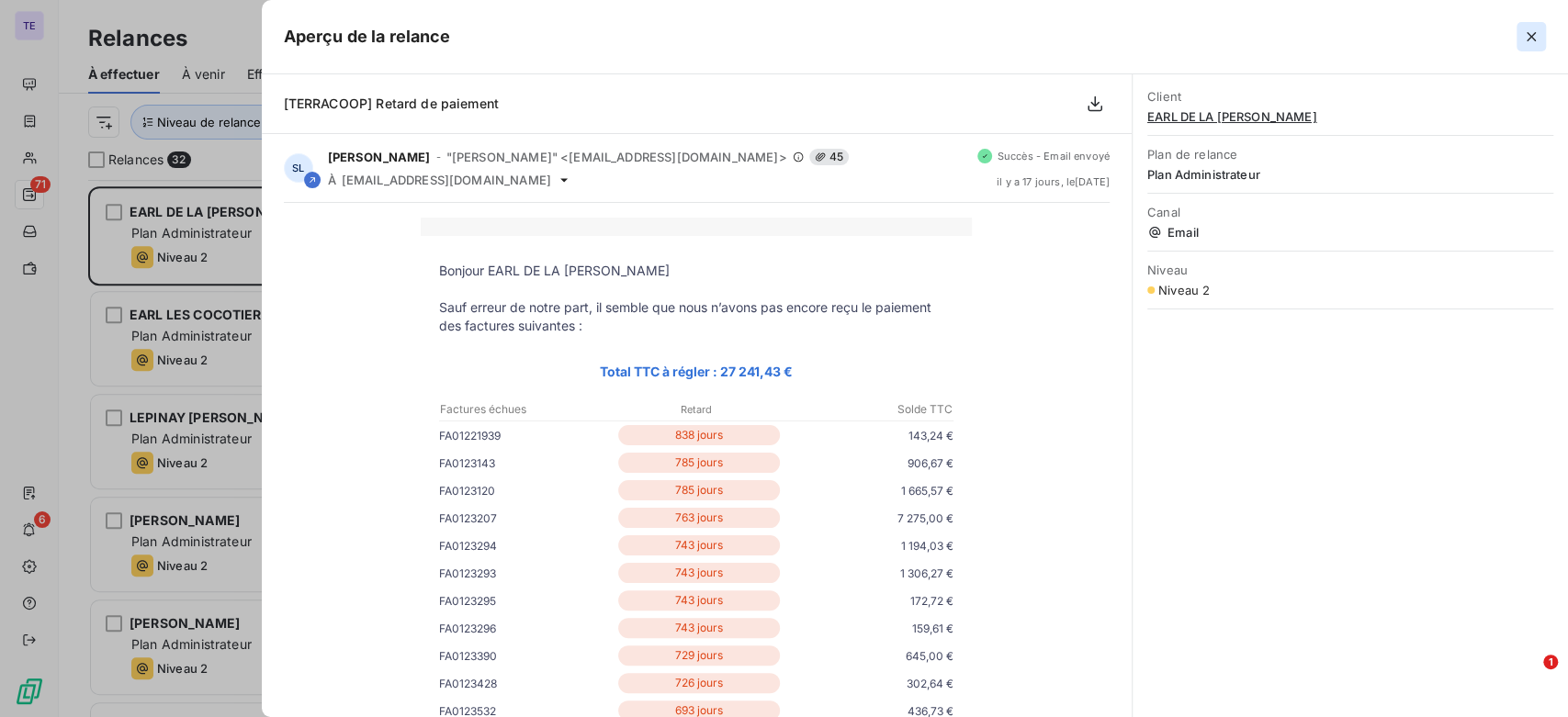
click at [1530, 33] on icon "button" at bounding box center [1531, 37] width 18 height 18
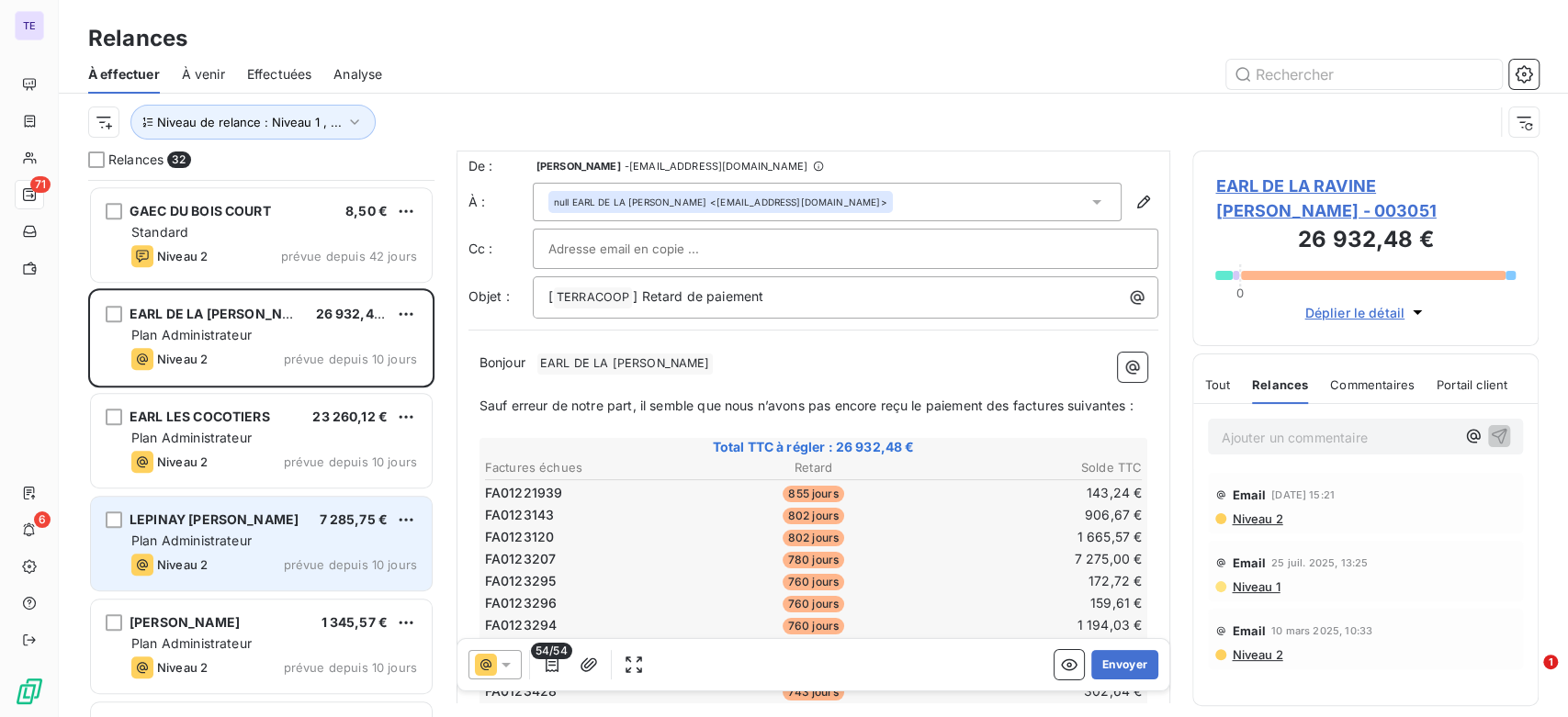
scroll to position [510, 0]
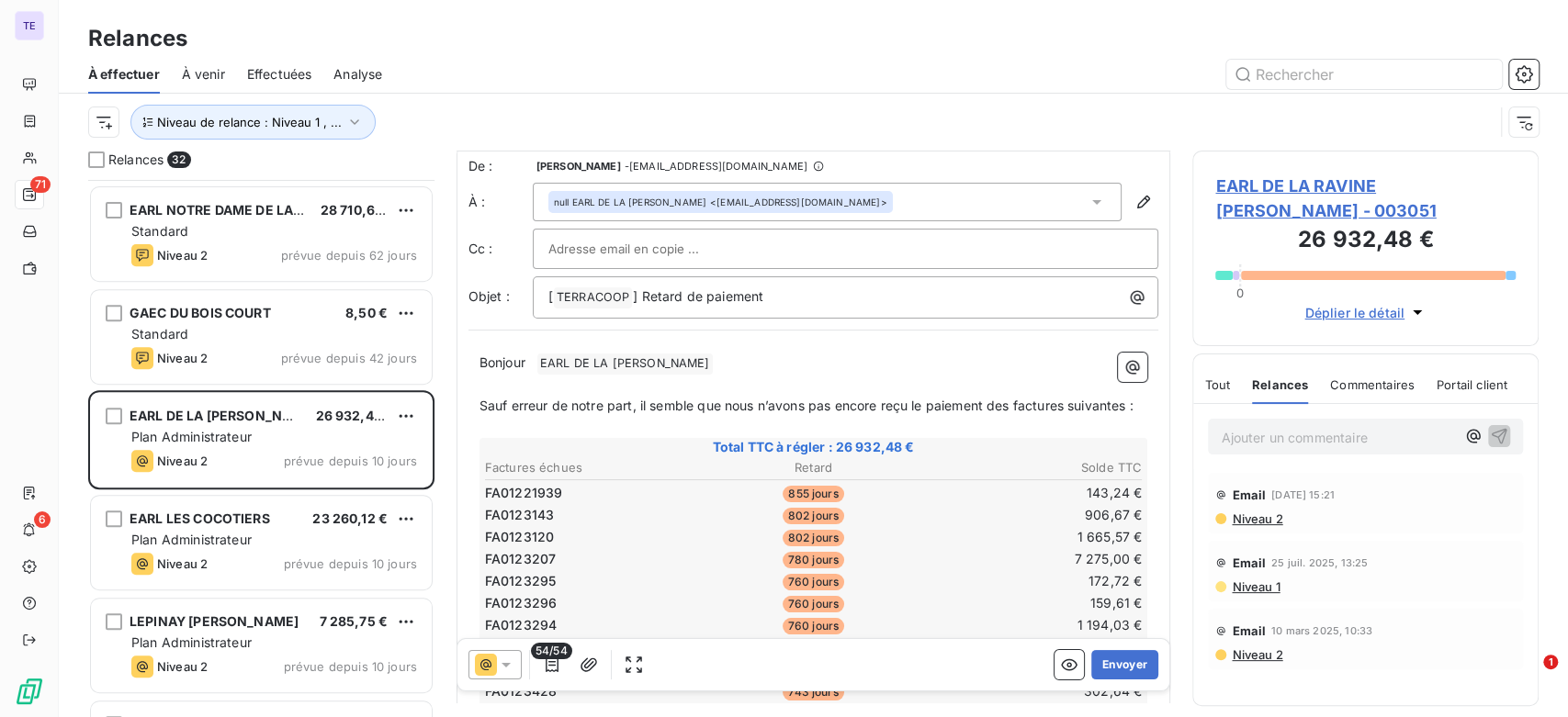
click at [1225, 391] on div "Tout" at bounding box center [1218, 385] width 26 height 39
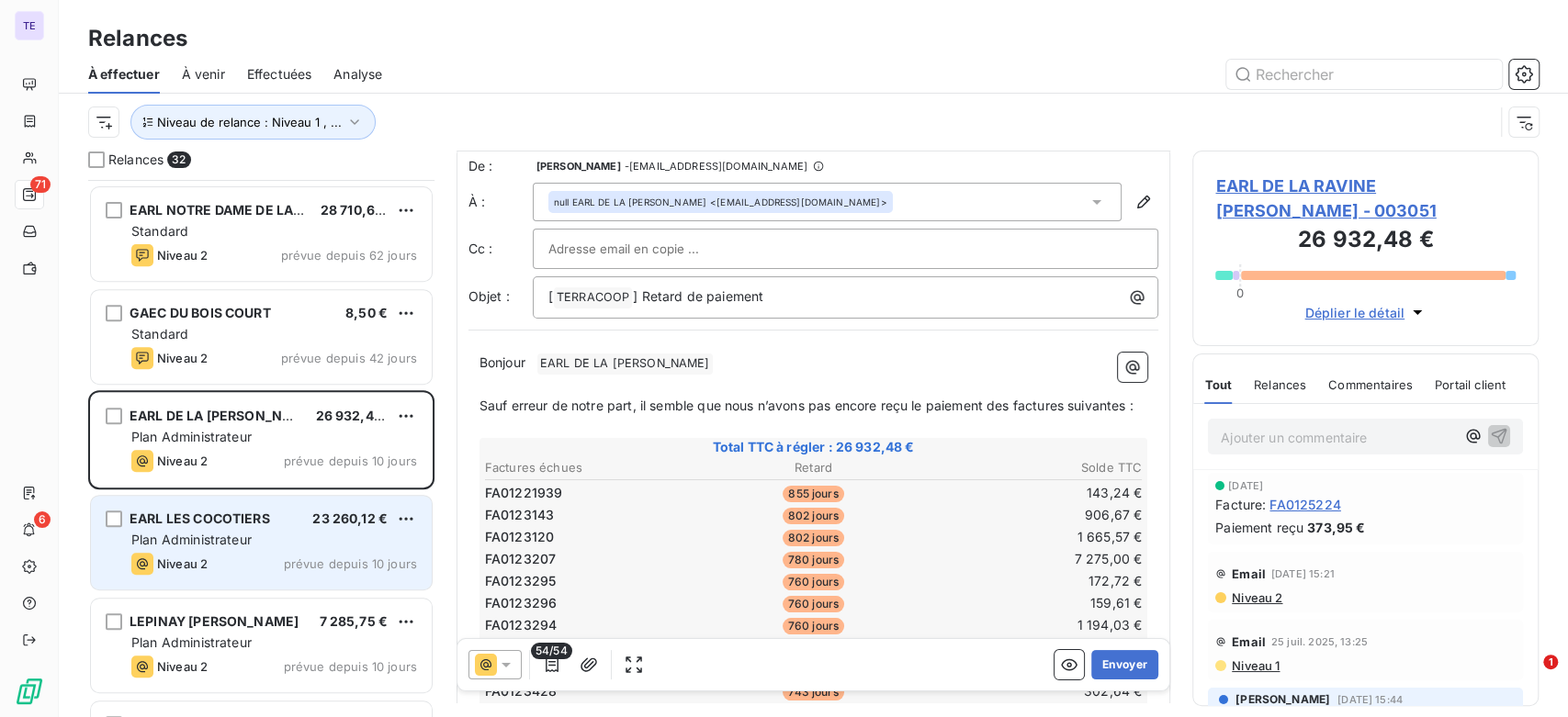
click at [257, 560] on div "Niveau 2 prévue depuis 10 jours" at bounding box center [274, 564] width 286 height 22
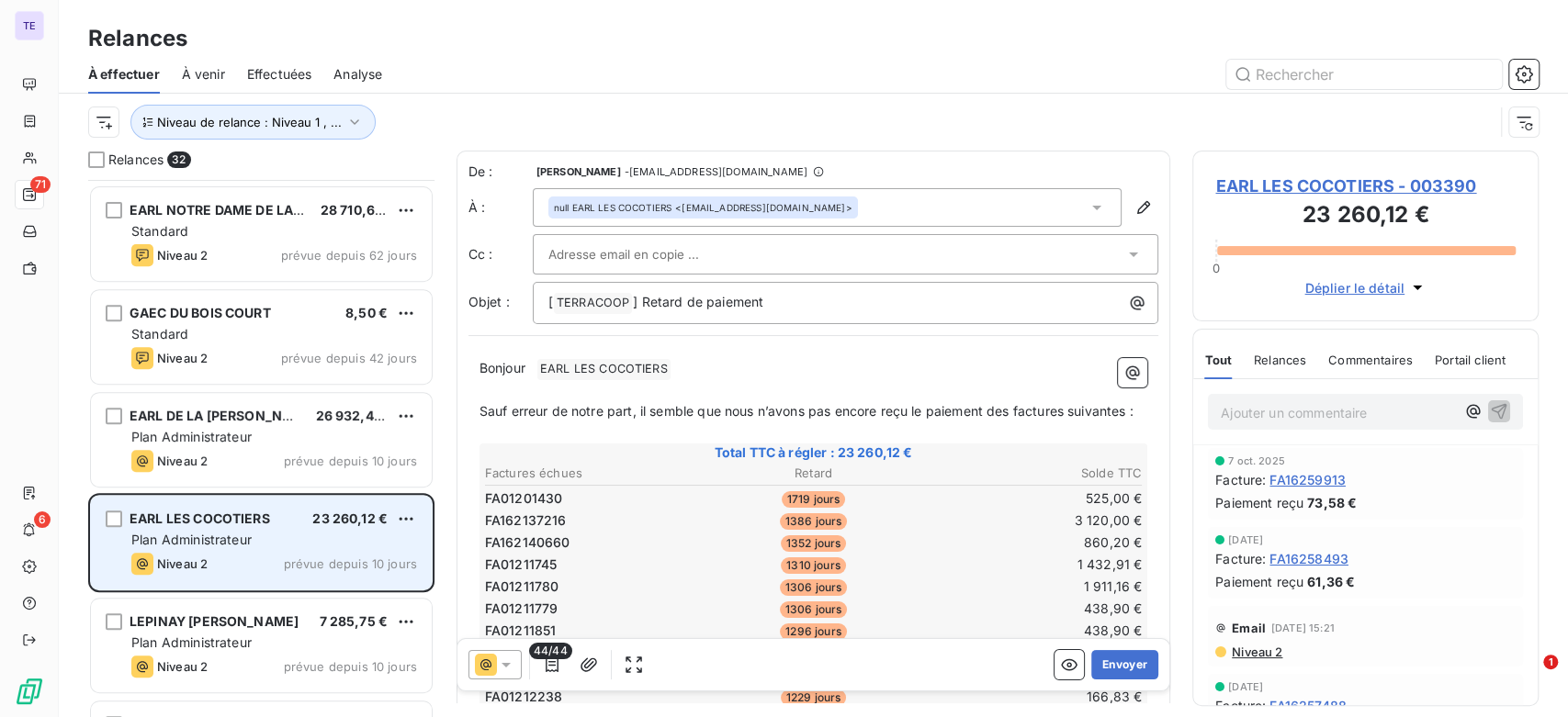
scroll to position [613, 0]
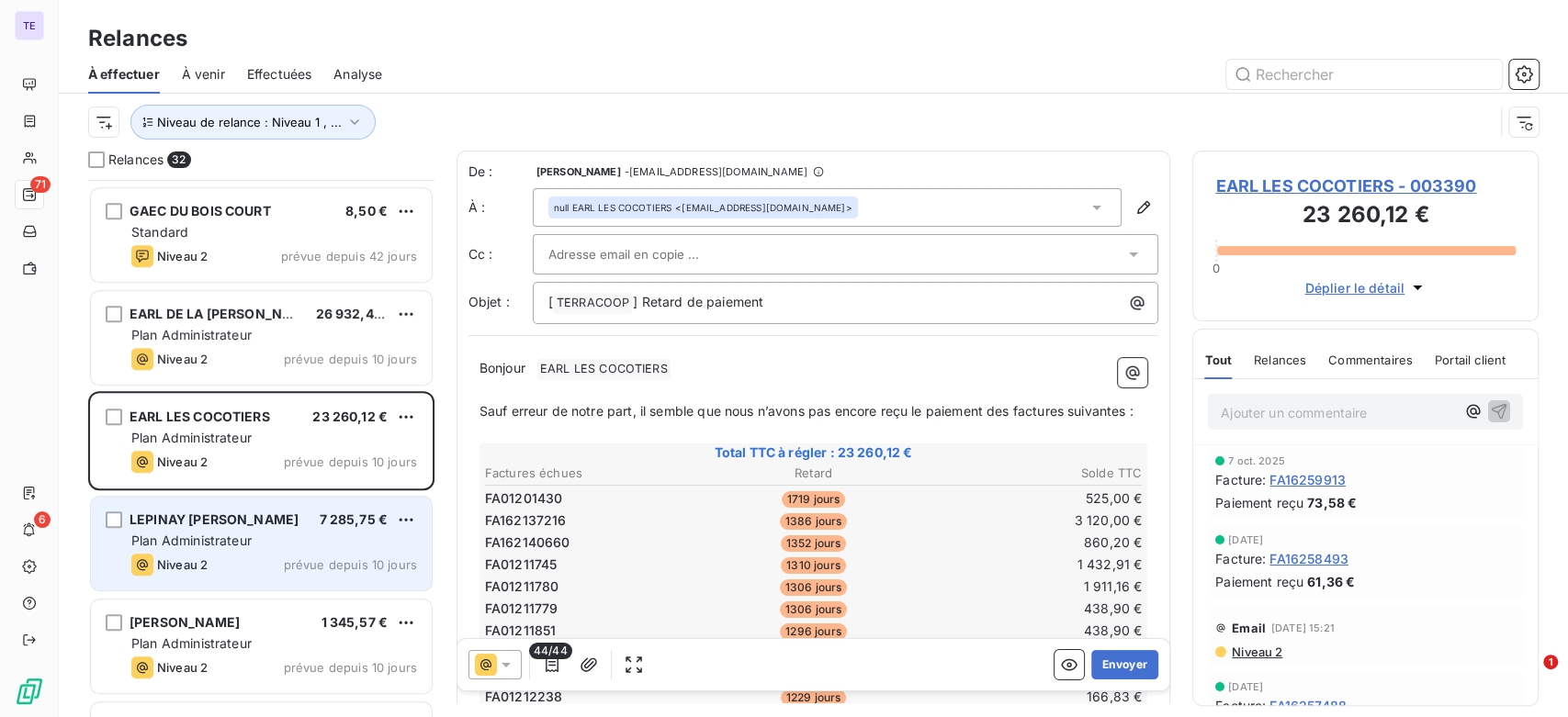
click at [241, 532] on div "Plan Administrateur" at bounding box center [274, 540] width 286 height 18
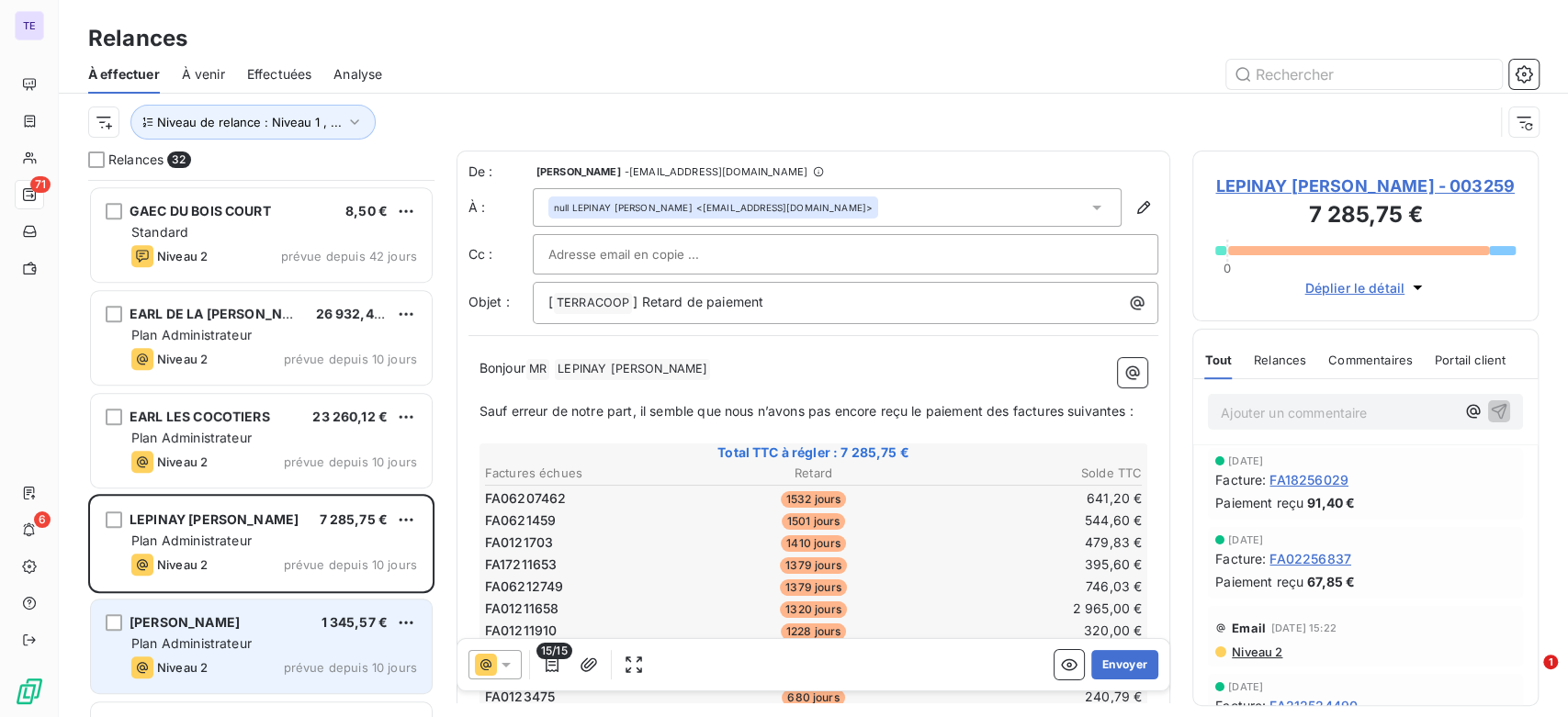
click at [237, 623] on span "[PERSON_NAME]" at bounding box center [184, 622] width 110 height 15
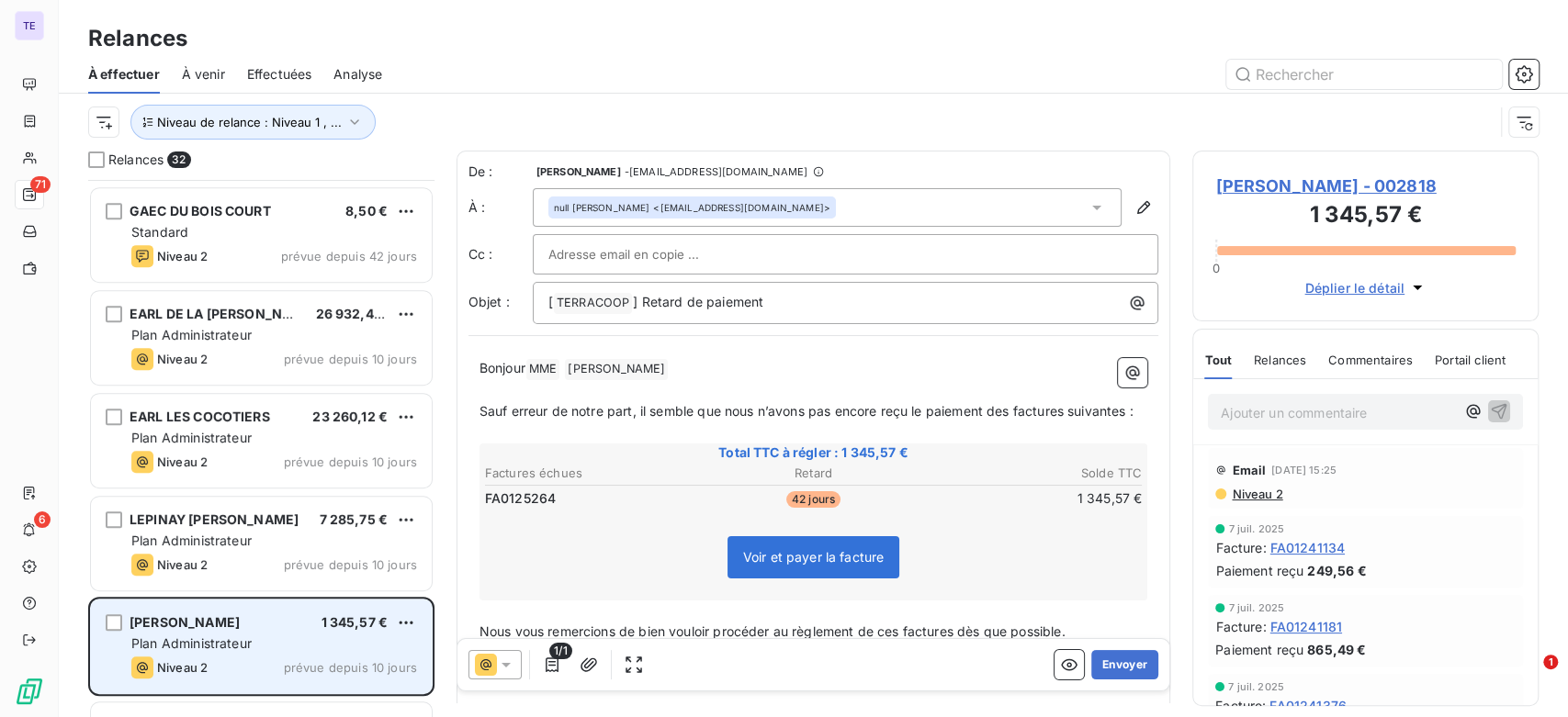
scroll to position [714, 0]
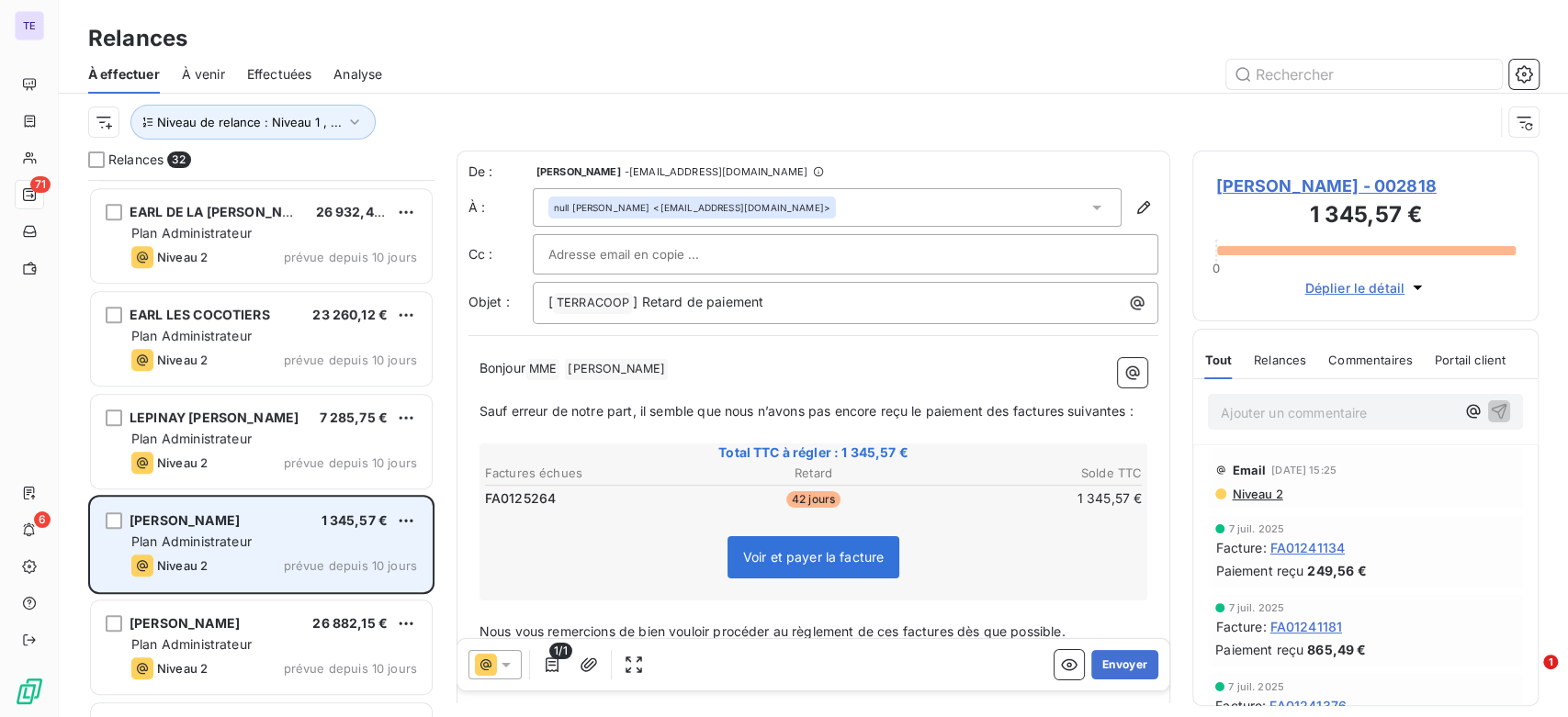
click at [238, 621] on div "EARL NIDNORG 26 882,15 €" at bounding box center [274, 623] width 286 height 16
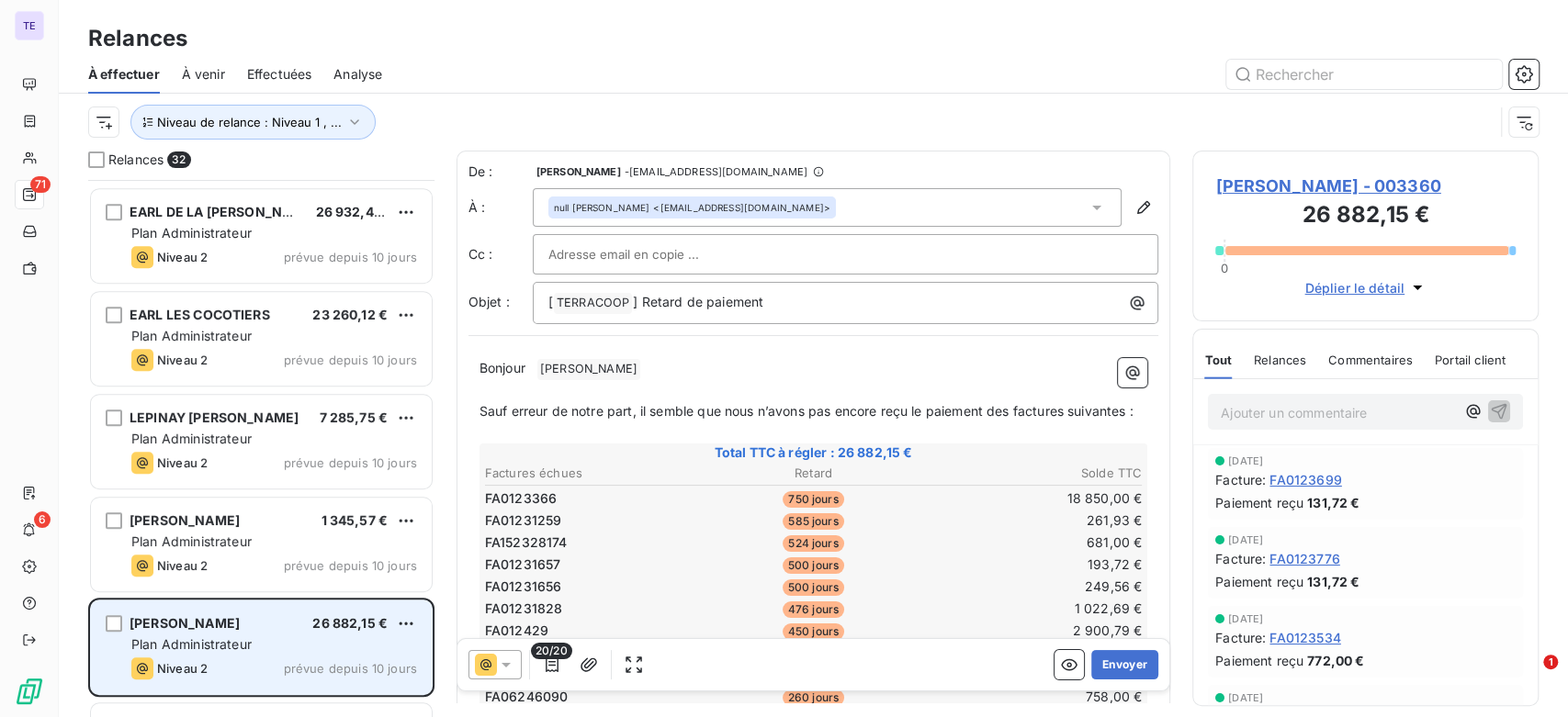
scroll to position [919, 0]
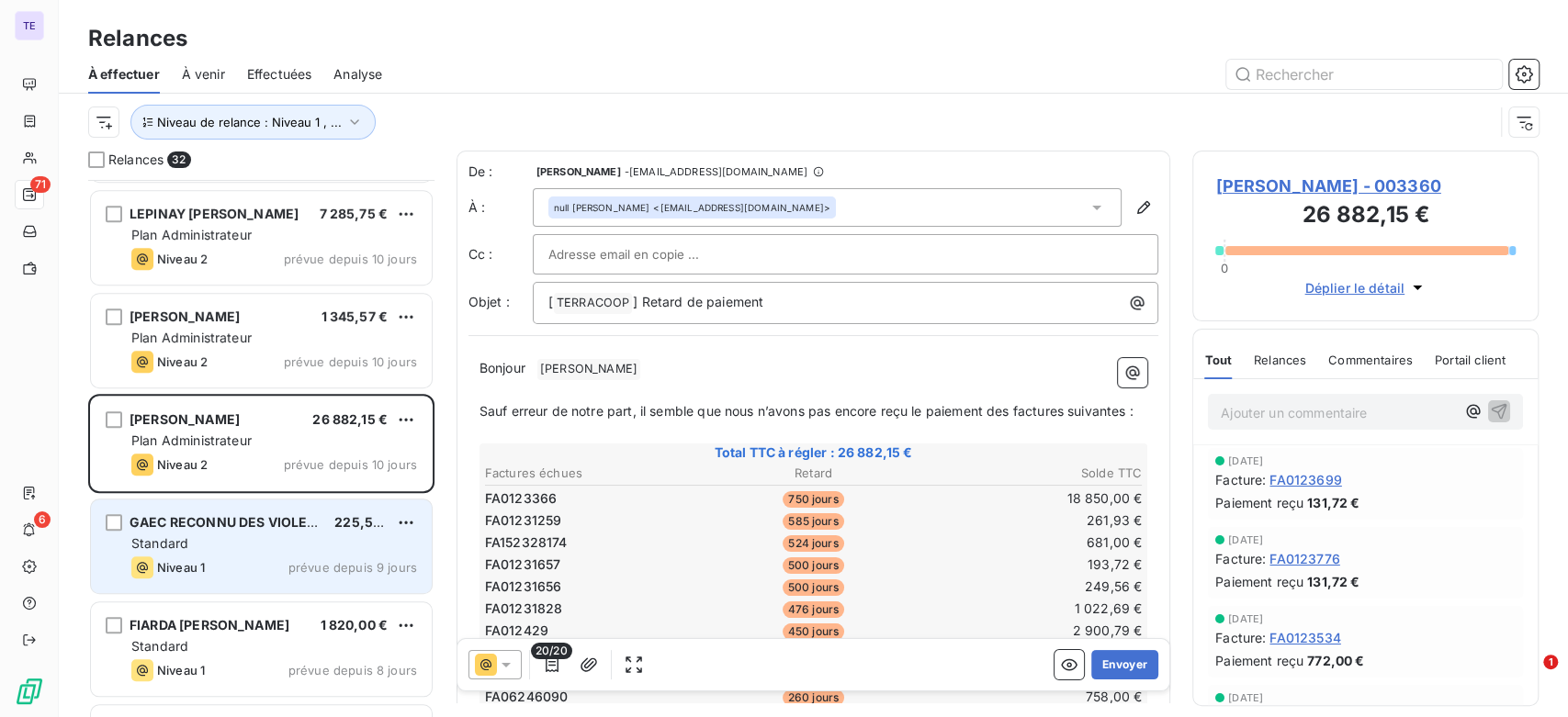
click at [243, 540] on div "Standard" at bounding box center [274, 543] width 286 height 18
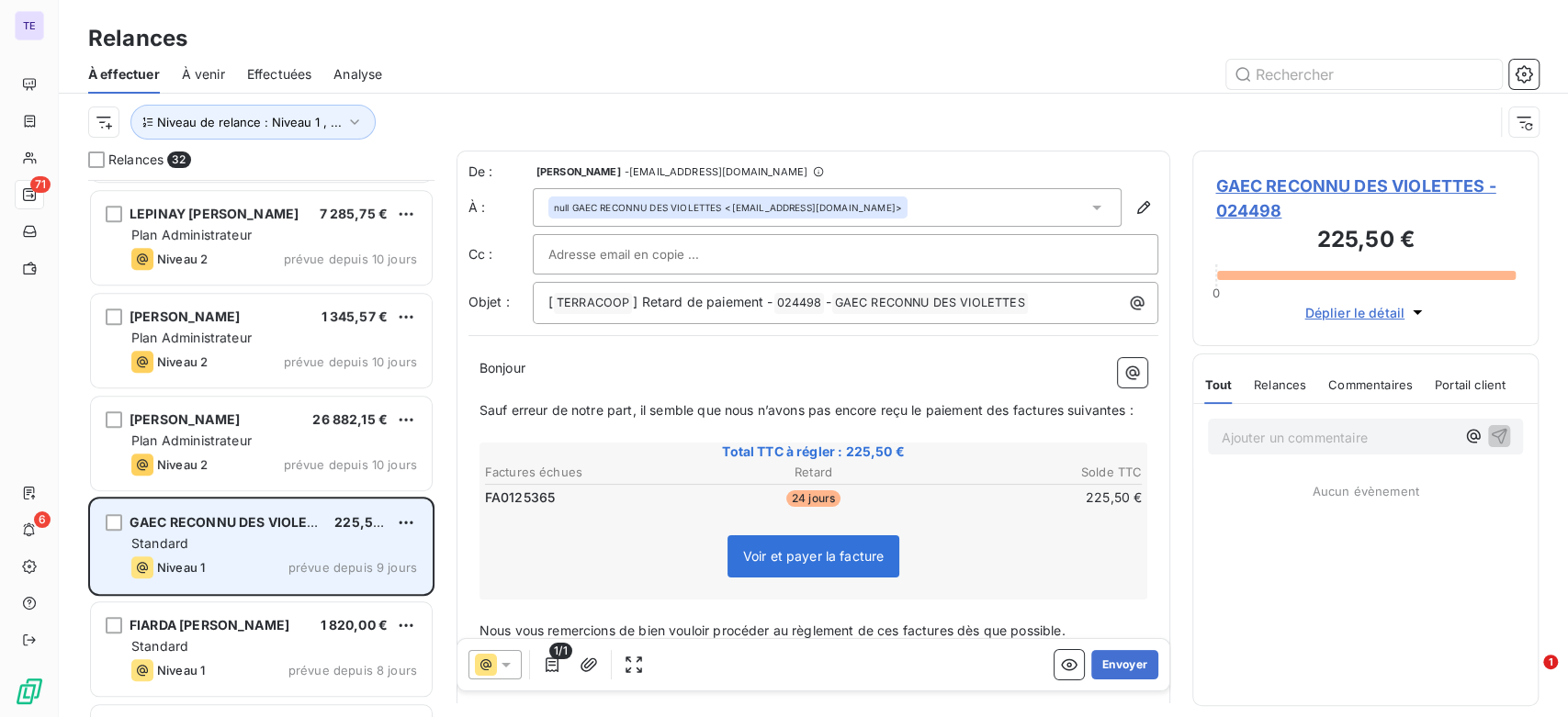
scroll to position [1021, 0]
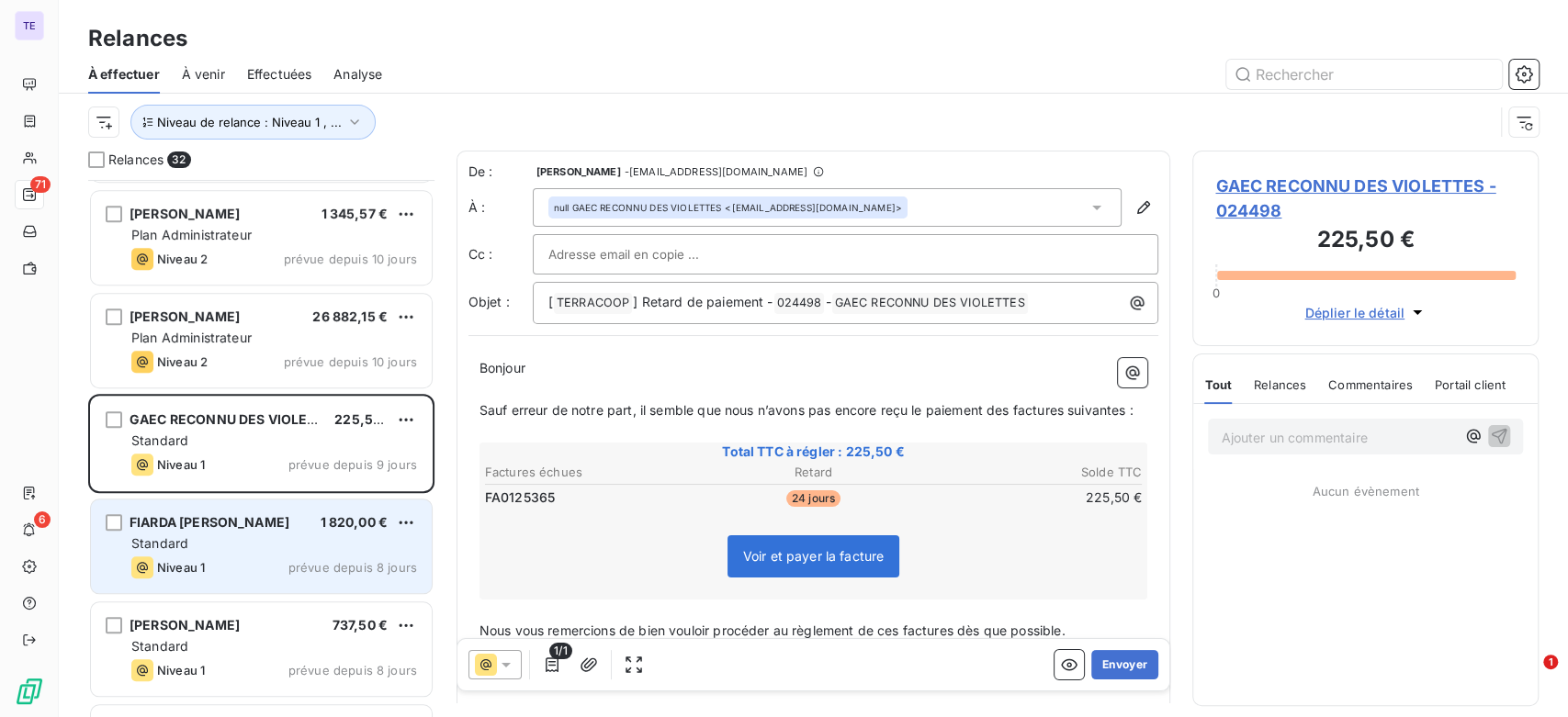
click at [265, 565] on div "Niveau 1 prévue depuis 8 jours" at bounding box center [274, 567] width 286 height 22
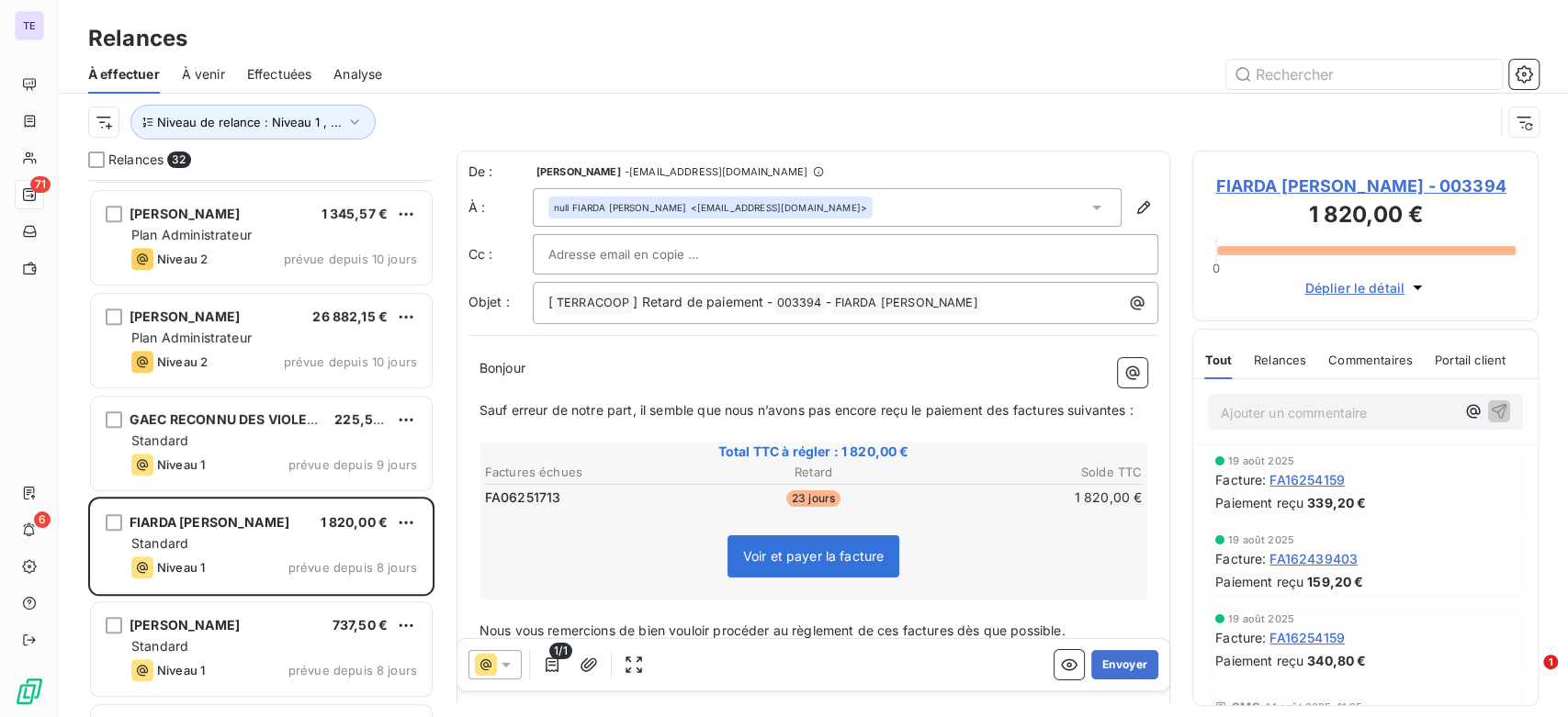
click at [1286, 368] on span "Relances" at bounding box center [1280, 359] width 52 height 14
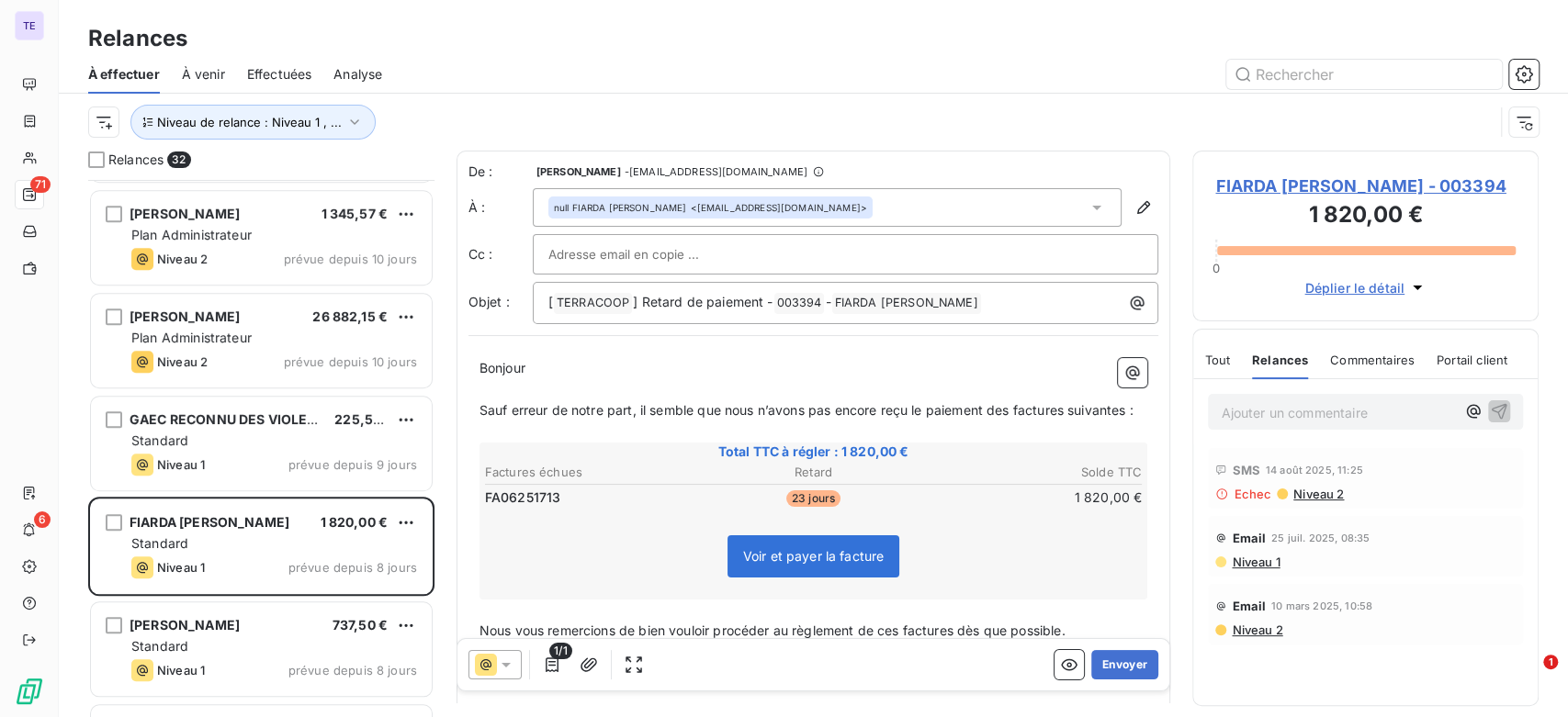
click at [1274, 569] on span "Niveau 1" at bounding box center [1254, 562] width 49 height 14
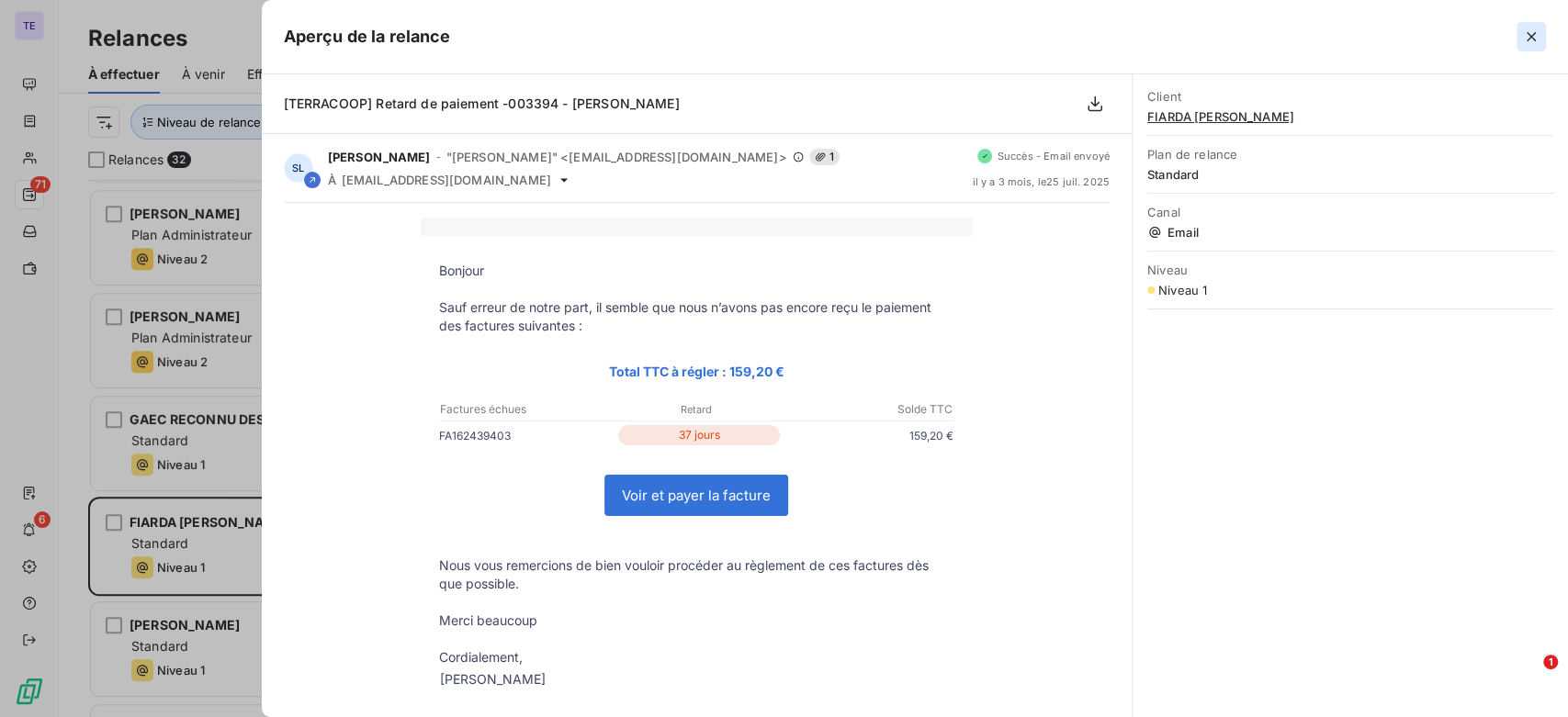
click at [1528, 42] on icon "button" at bounding box center [1531, 37] width 18 height 18
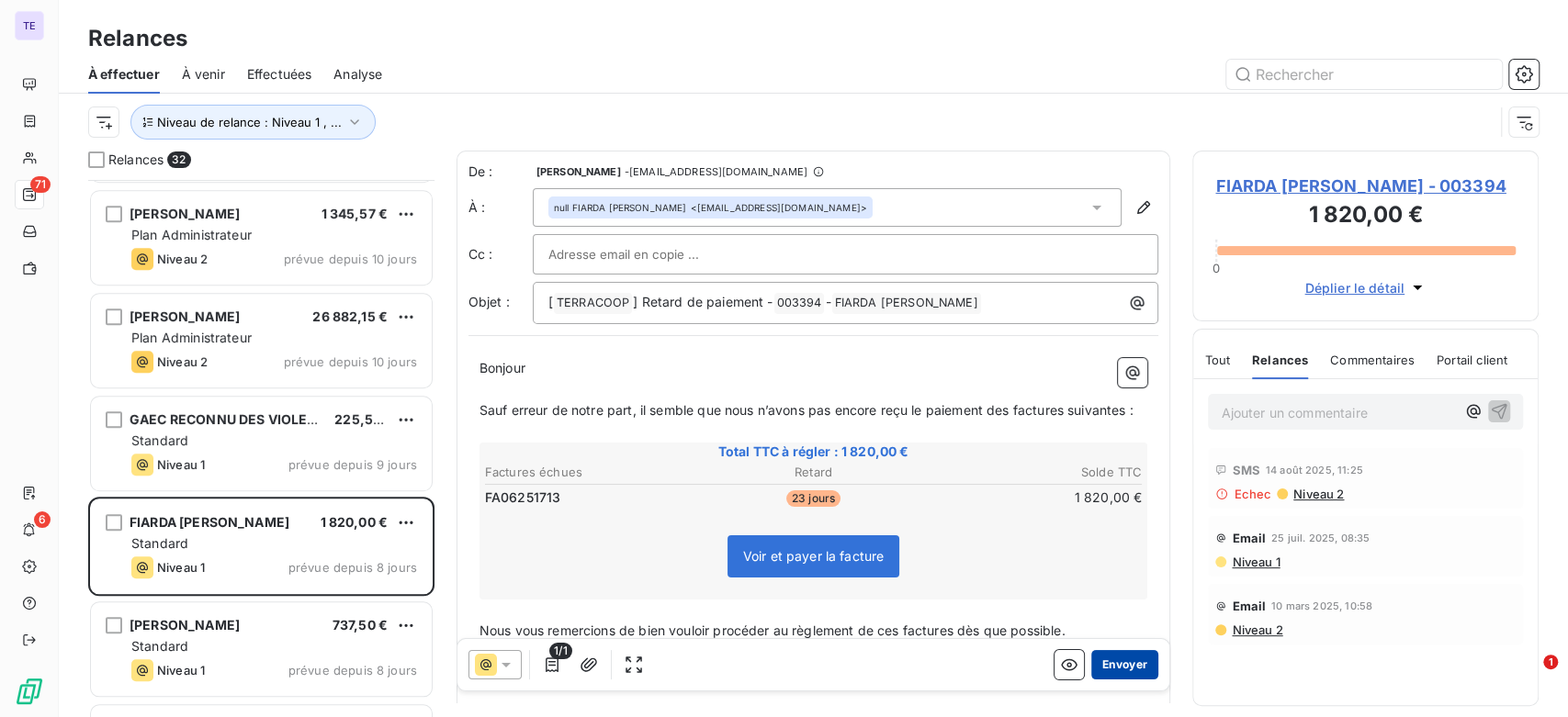
click at [1111, 662] on button "Envoyer" at bounding box center [1125, 665] width 67 height 29
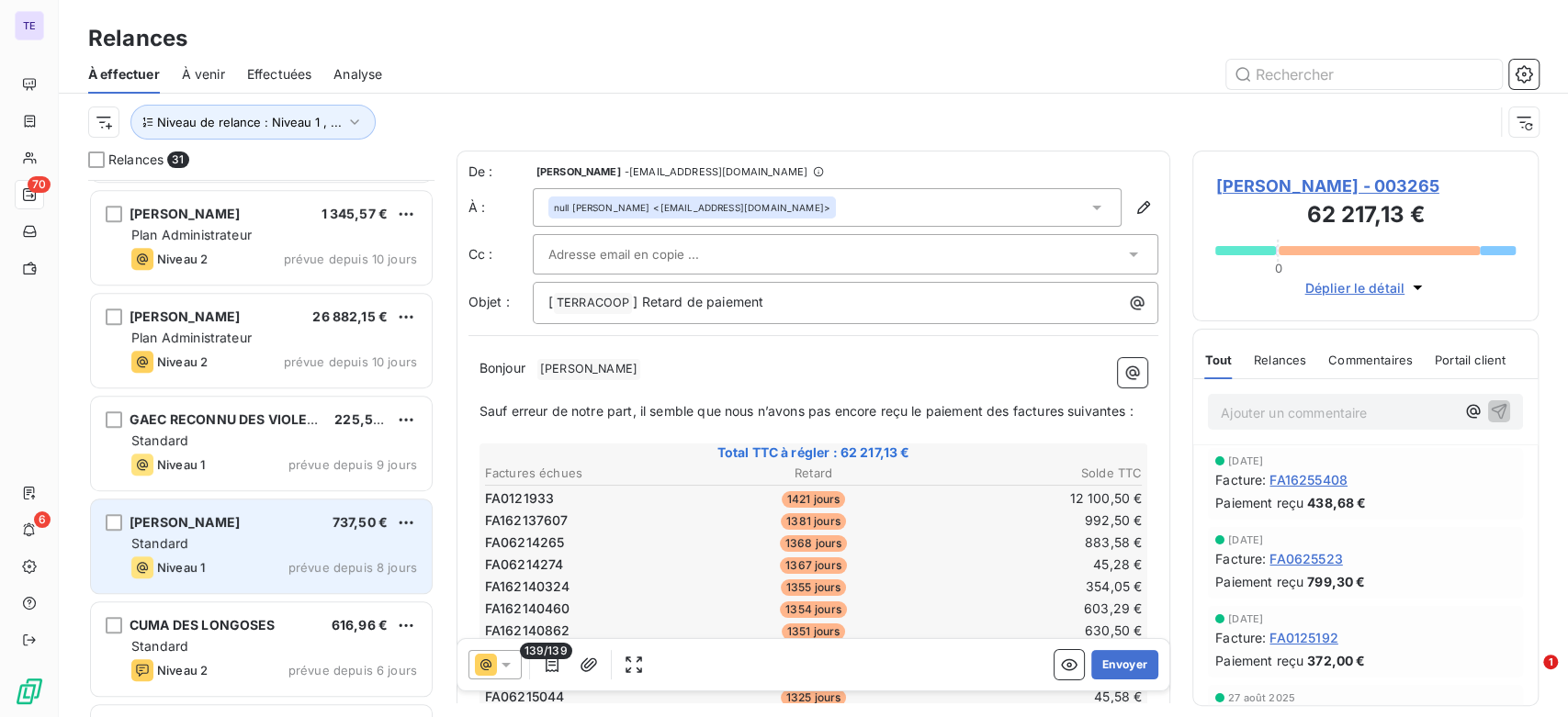
click at [281, 581] on div "[PERSON_NAME] 737,50 € Standard Niveau 1 prévue depuis 8 jours" at bounding box center [261, 546] width 341 height 94
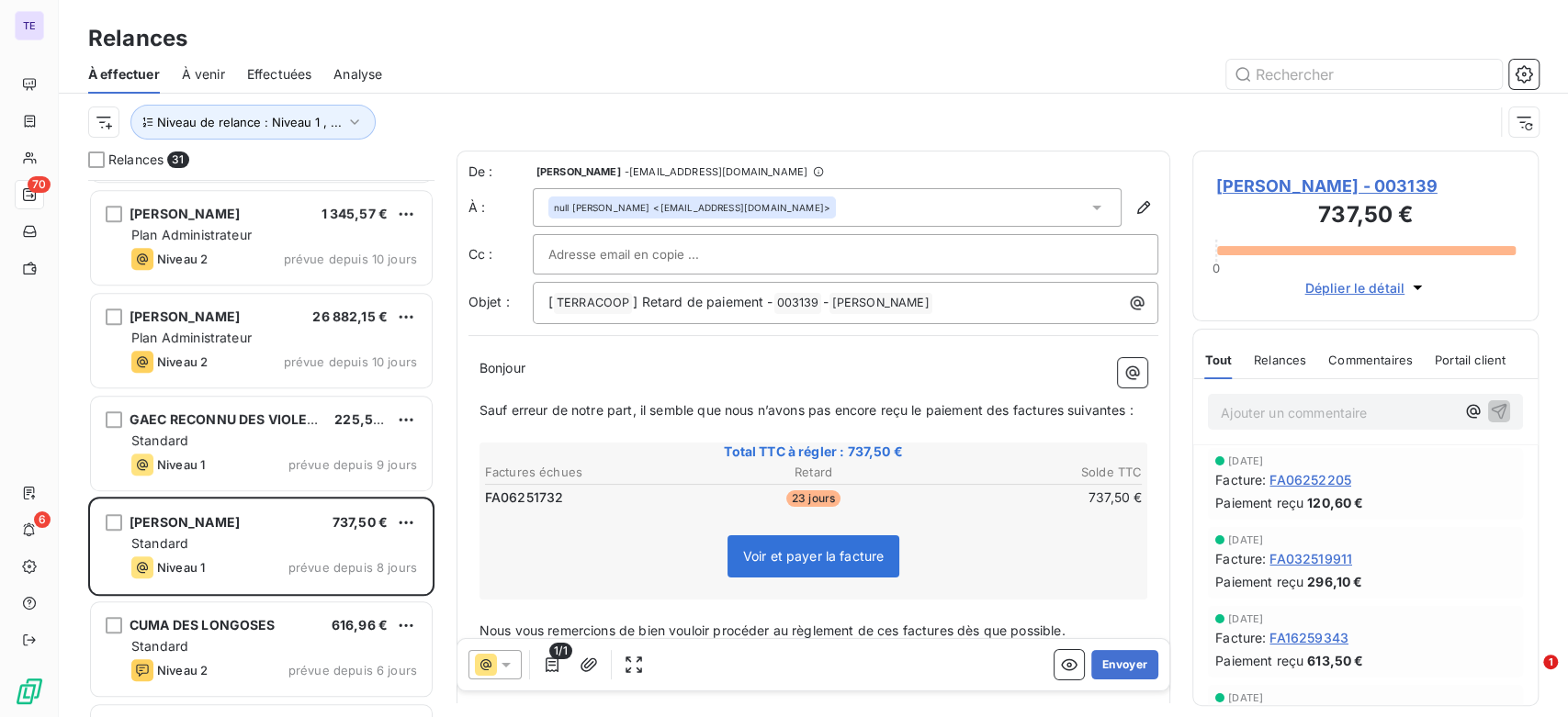
click at [1285, 180] on span "[PERSON_NAME] - 003139" at bounding box center [1365, 186] width 300 height 25
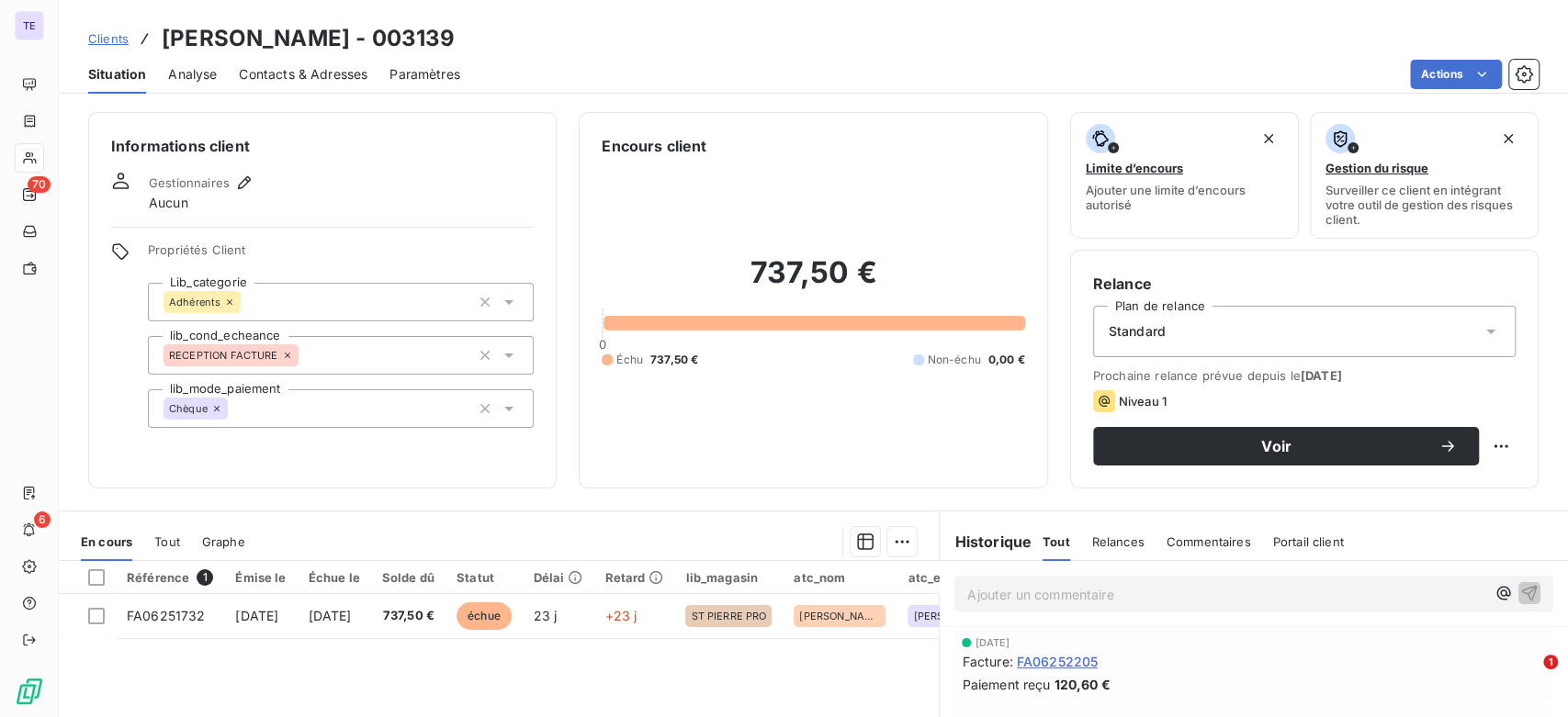
scroll to position [102, 0]
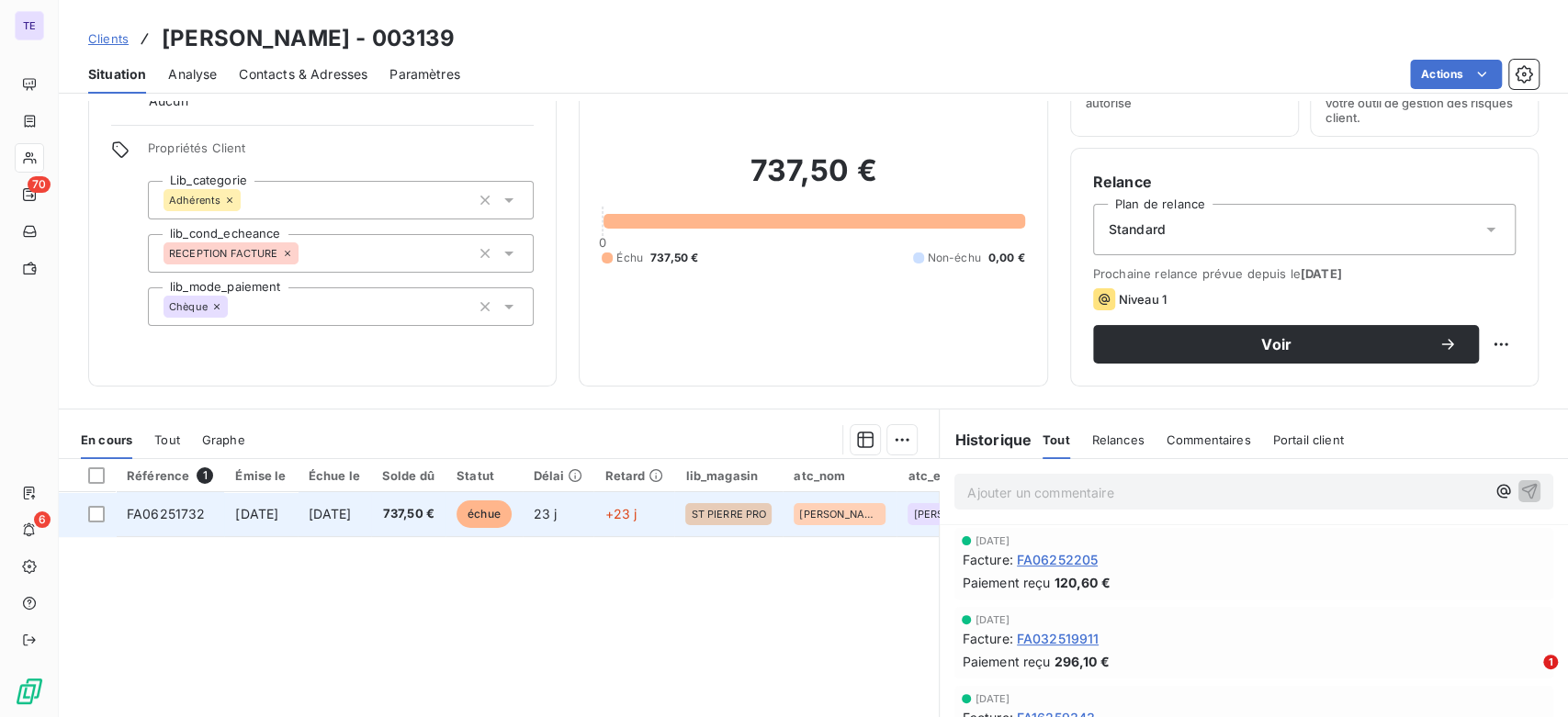
click at [446, 522] on td "737,50 €" at bounding box center [407, 514] width 74 height 44
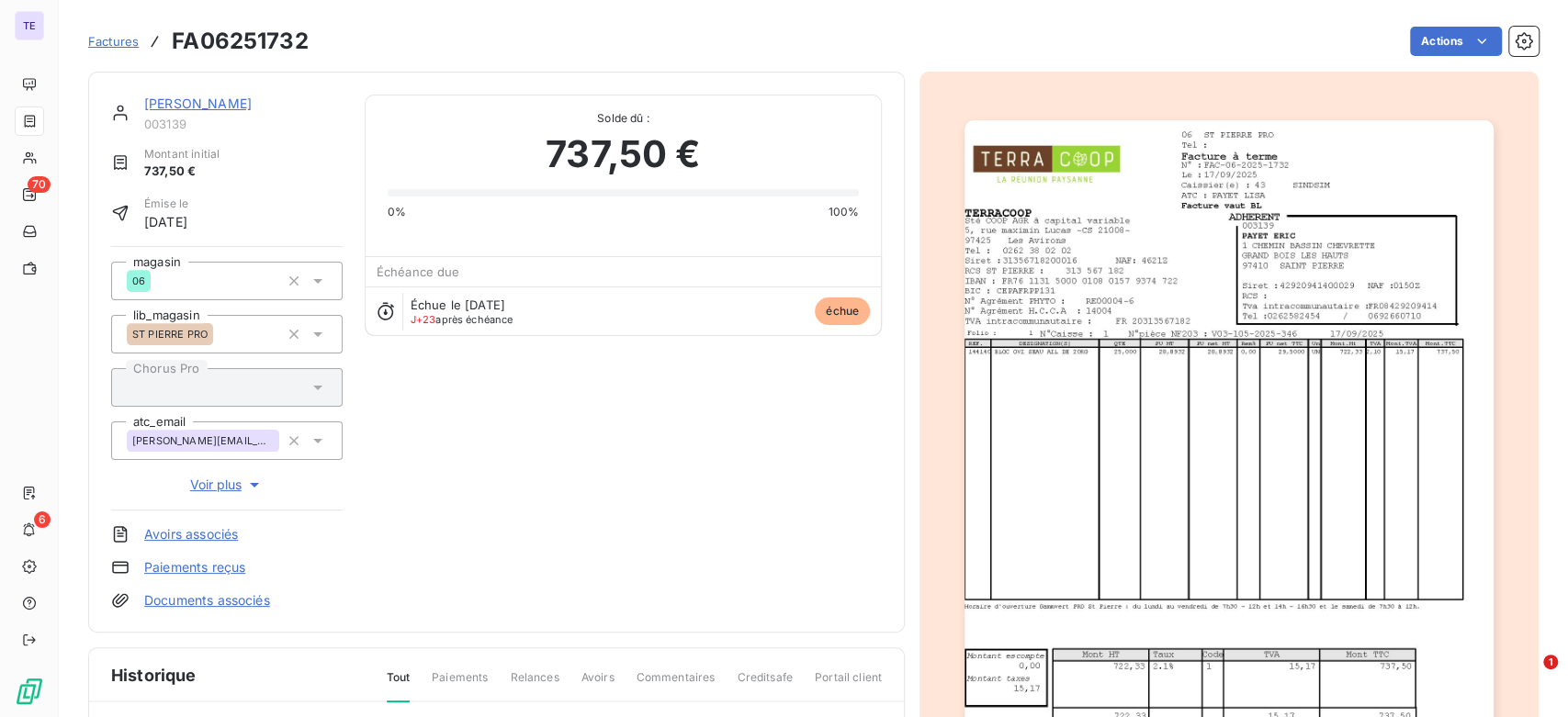
click at [1178, 399] on img "button" at bounding box center [1228, 494] width 528 height 748
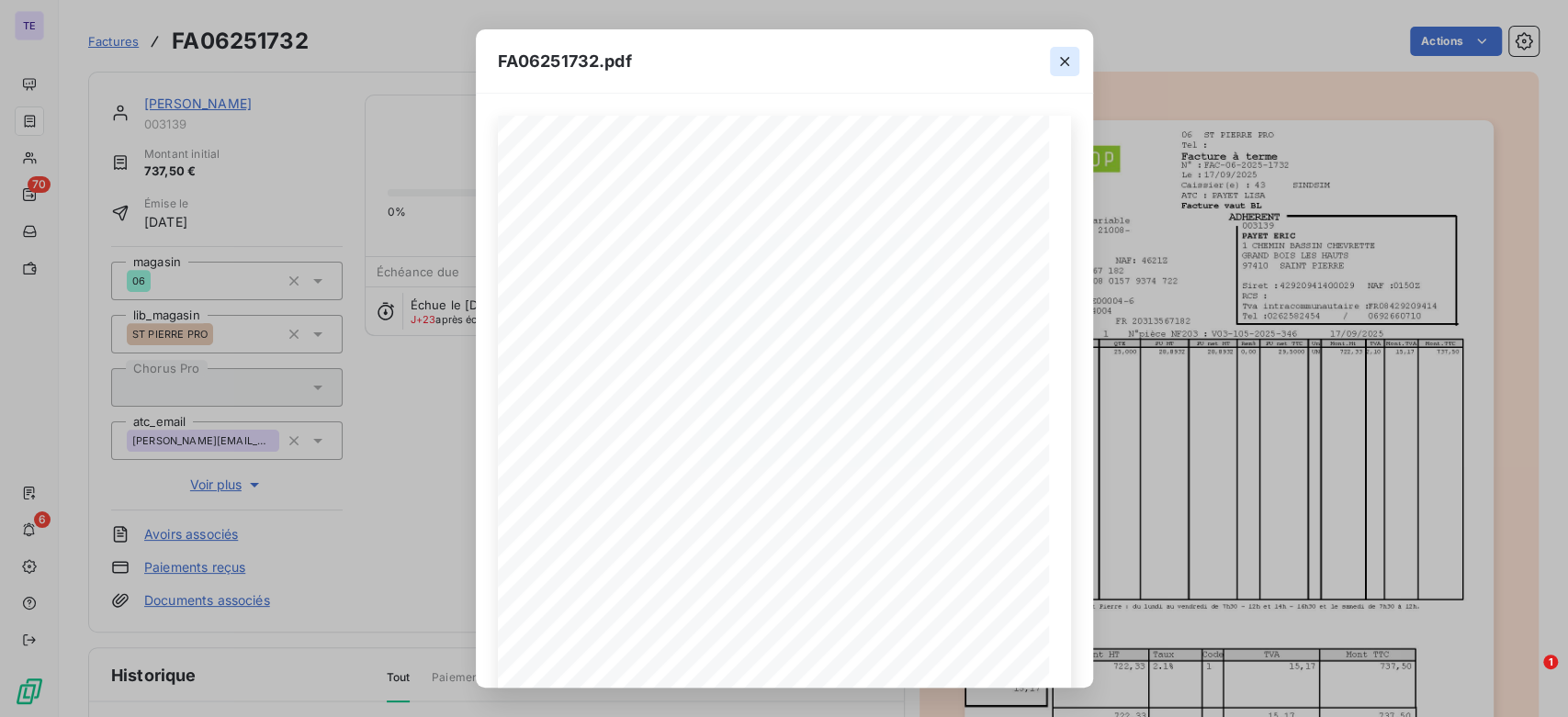
click at [1073, 63] on icon "button" at bounding box center [1064, 61] width 18 height 18
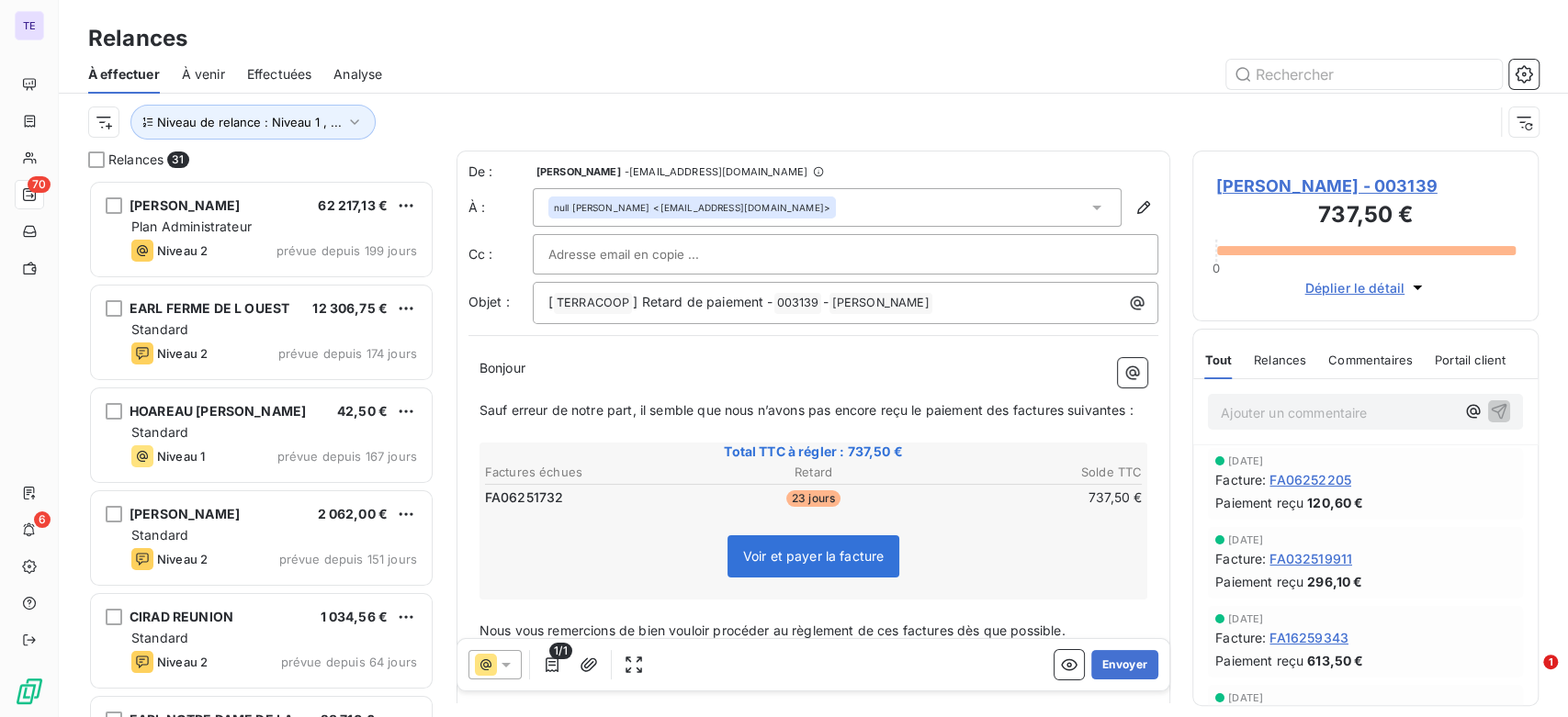
scroll to position [522, 331]
click at [1382, 363] on span "Commentaires" at bounding box center [1371, 359] width 85 height 14
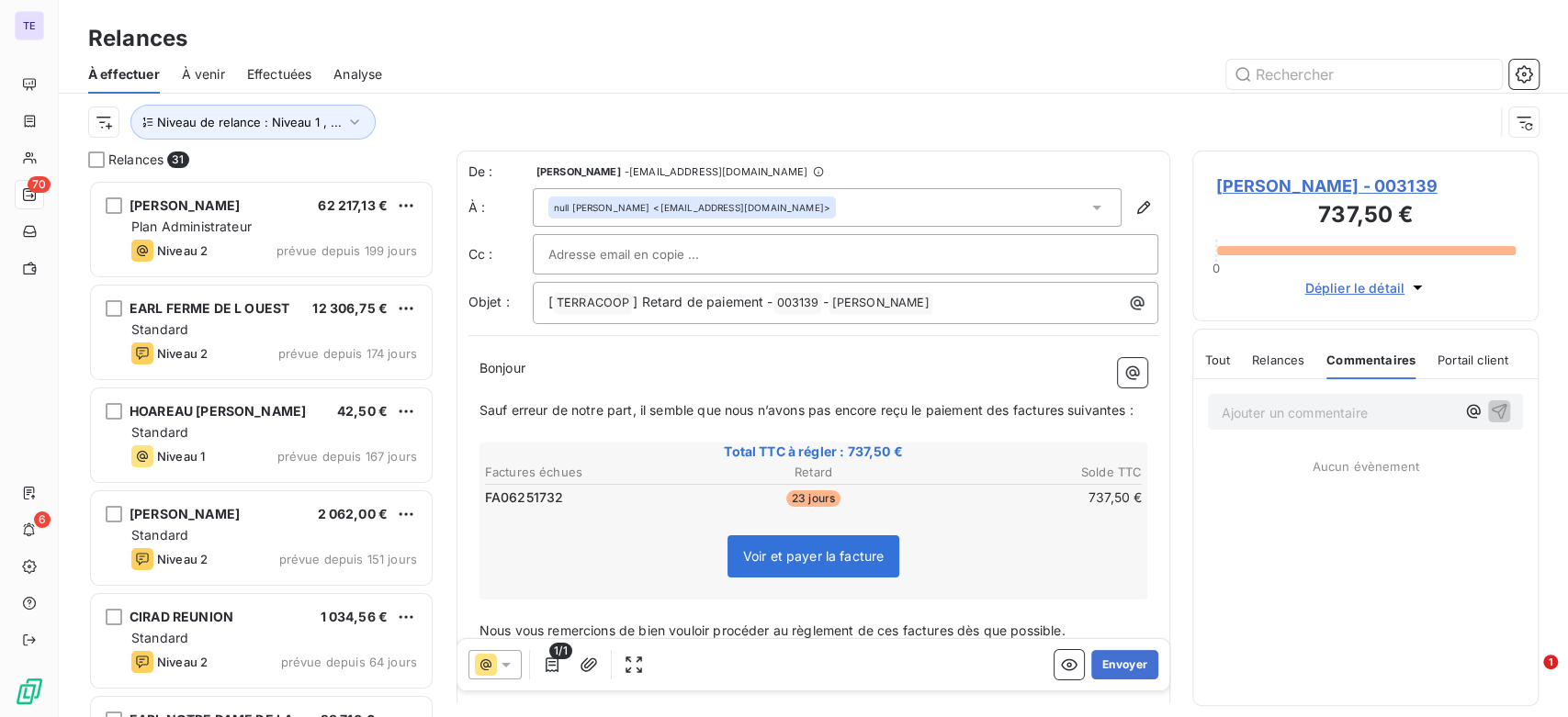
click at [1295, 362] on span "Relances" at bounding box center [1278, 359] width 52 height 14
click at [1228, 358] on span "Tout" at bounding box center [1218, 359] width 26 height 14
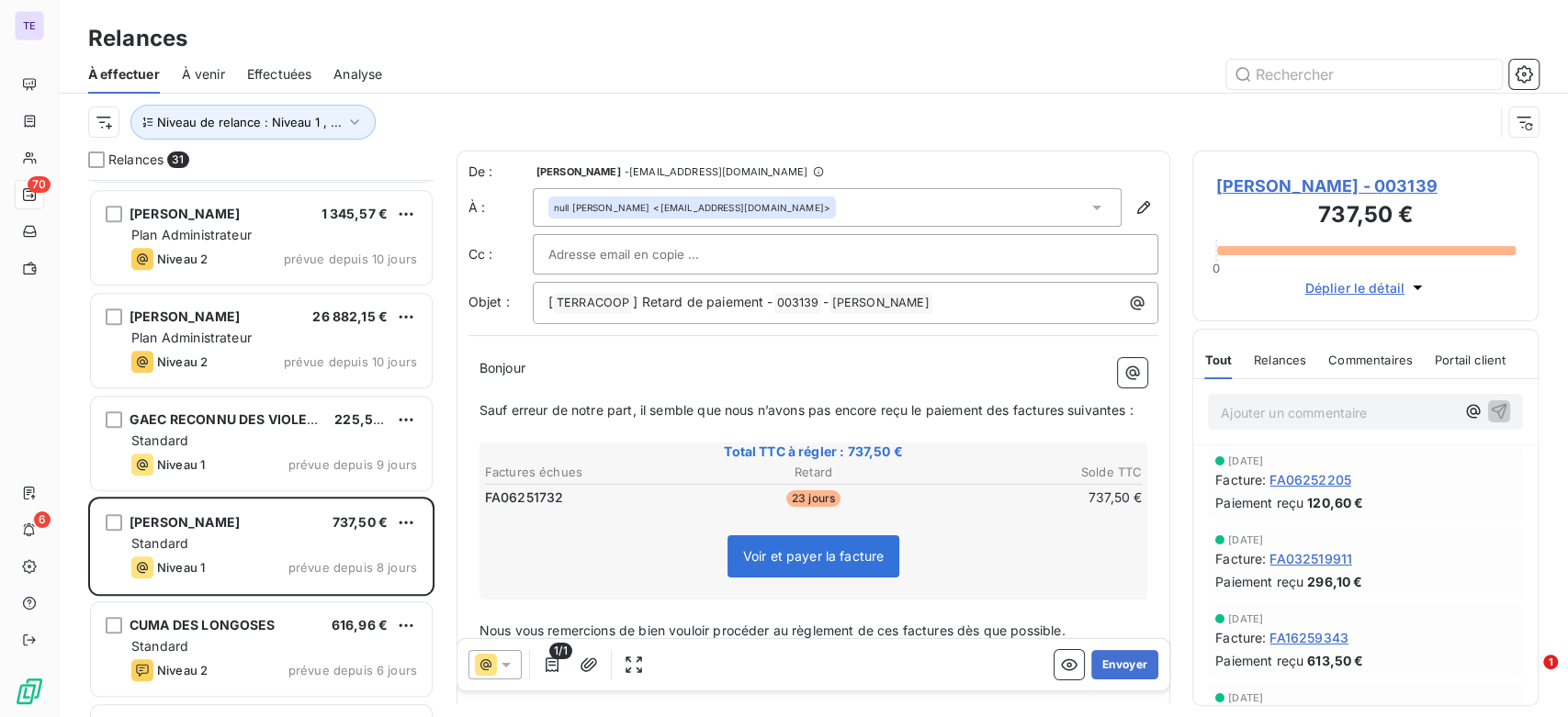
scroll to position [1123, 0]
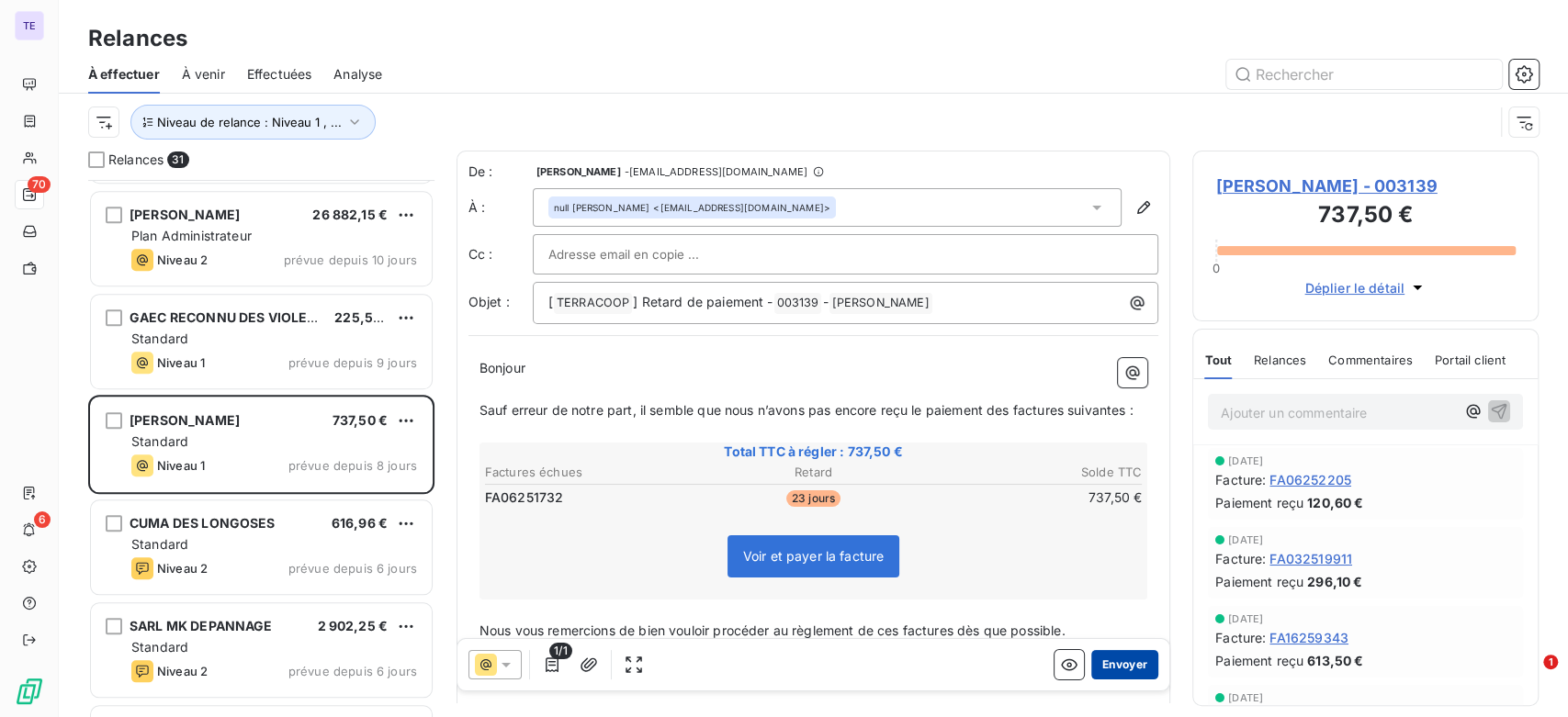
click at [1110, 664] on button "Envoyer" at bounding box center [1125, 665] width 67 height 29
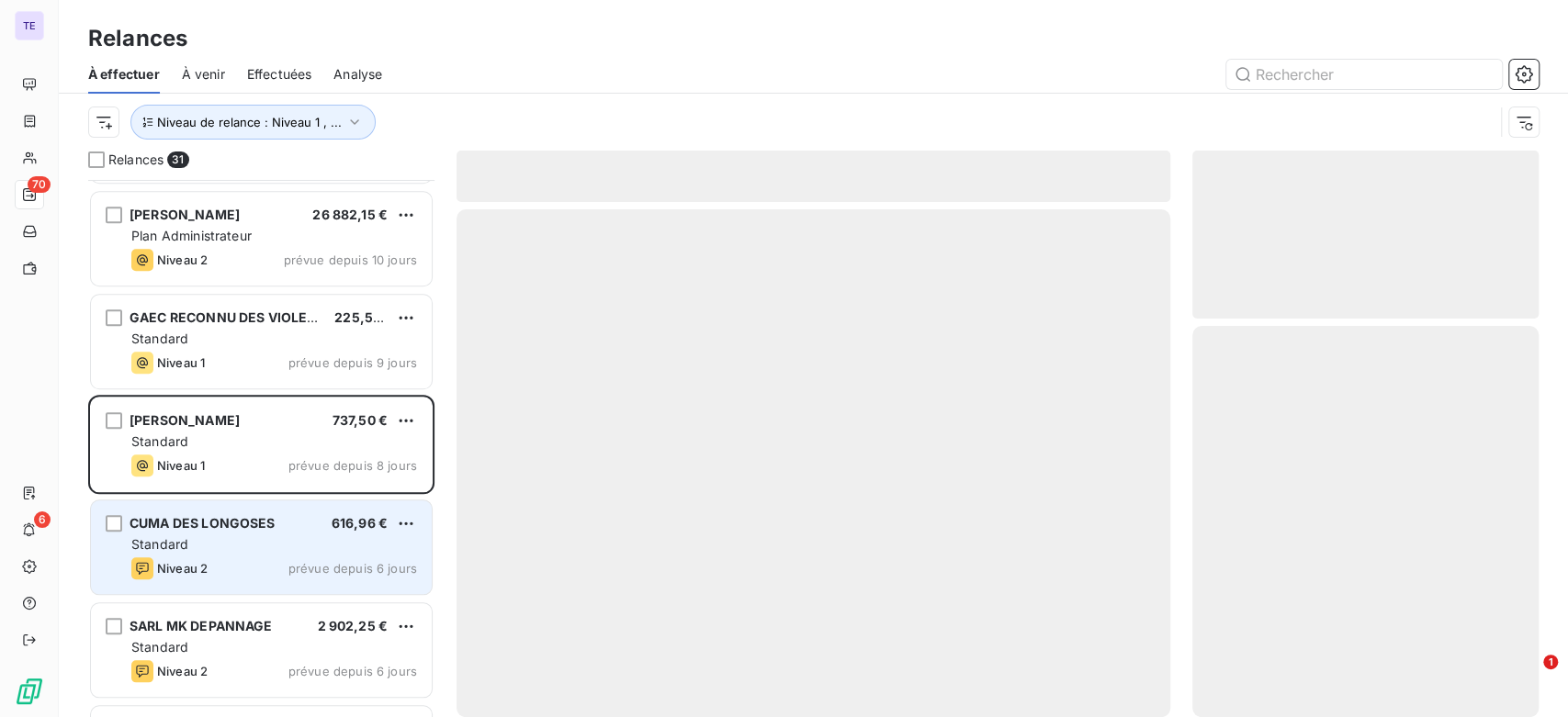
click at [274, 566] on div "Niveau 2 prévue depuis 6 jours" at bounding box center [274, 568] width 286 height 22
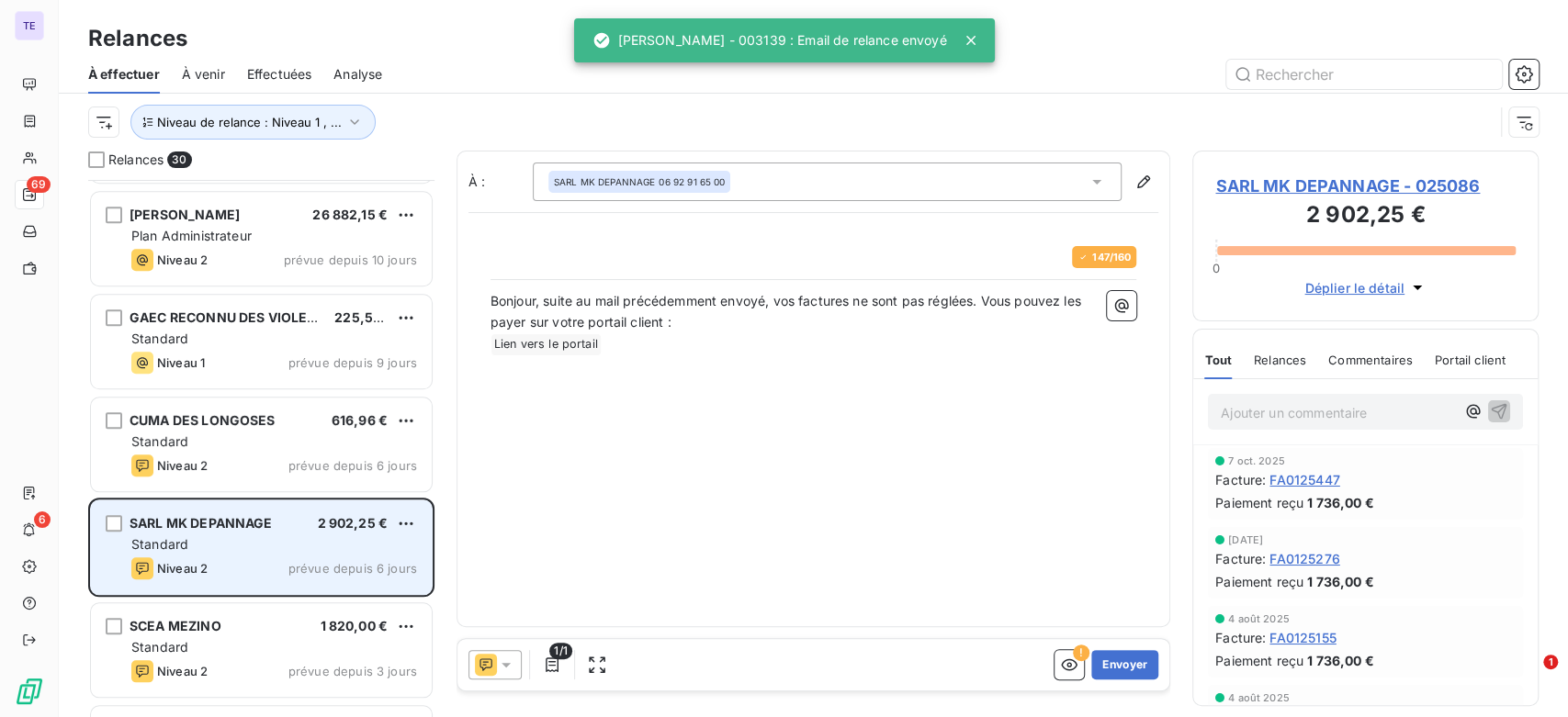
scroll to position [1225, 0]
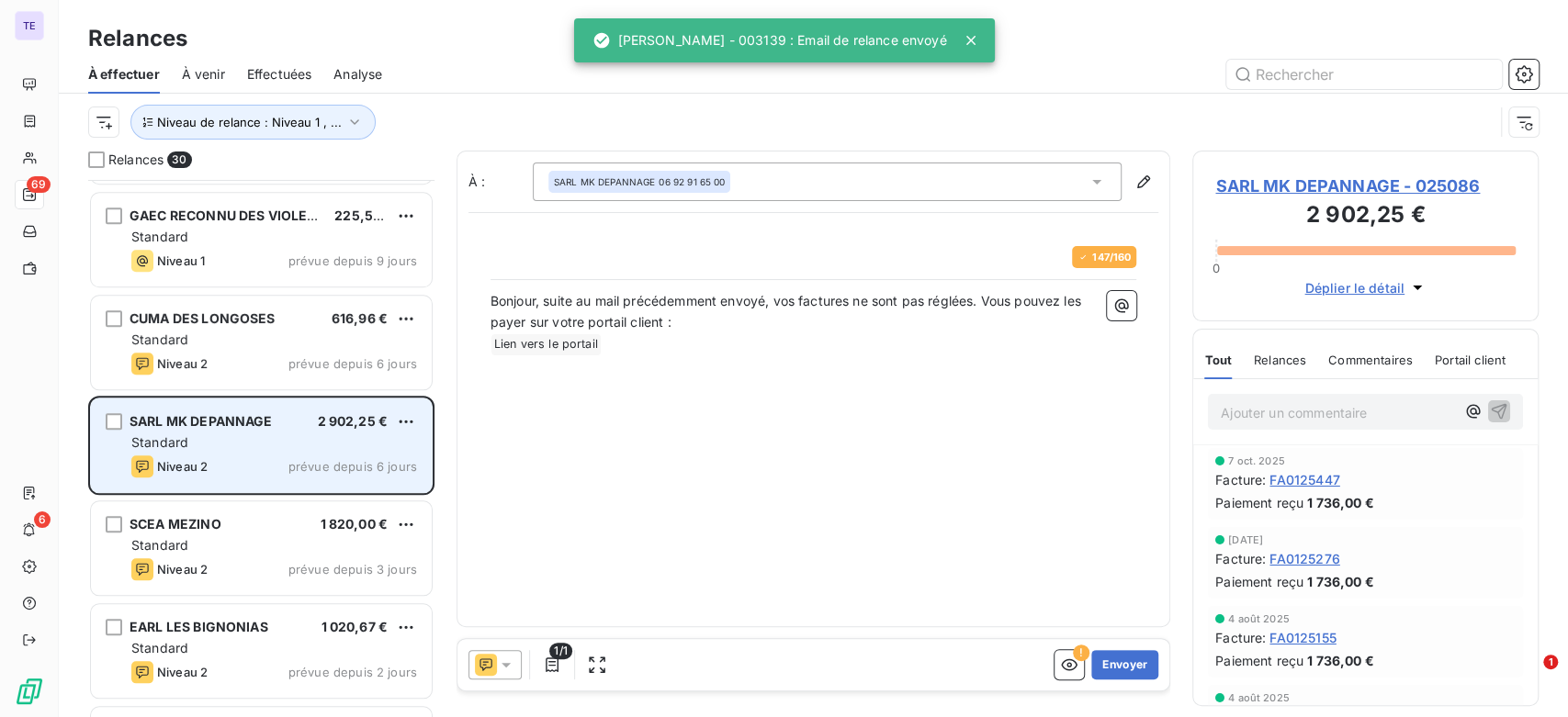
click at [278, 564] on div "Niveau 2 prévue depuis 3 jours" at bounding box center [274, 569] width 286 height 22
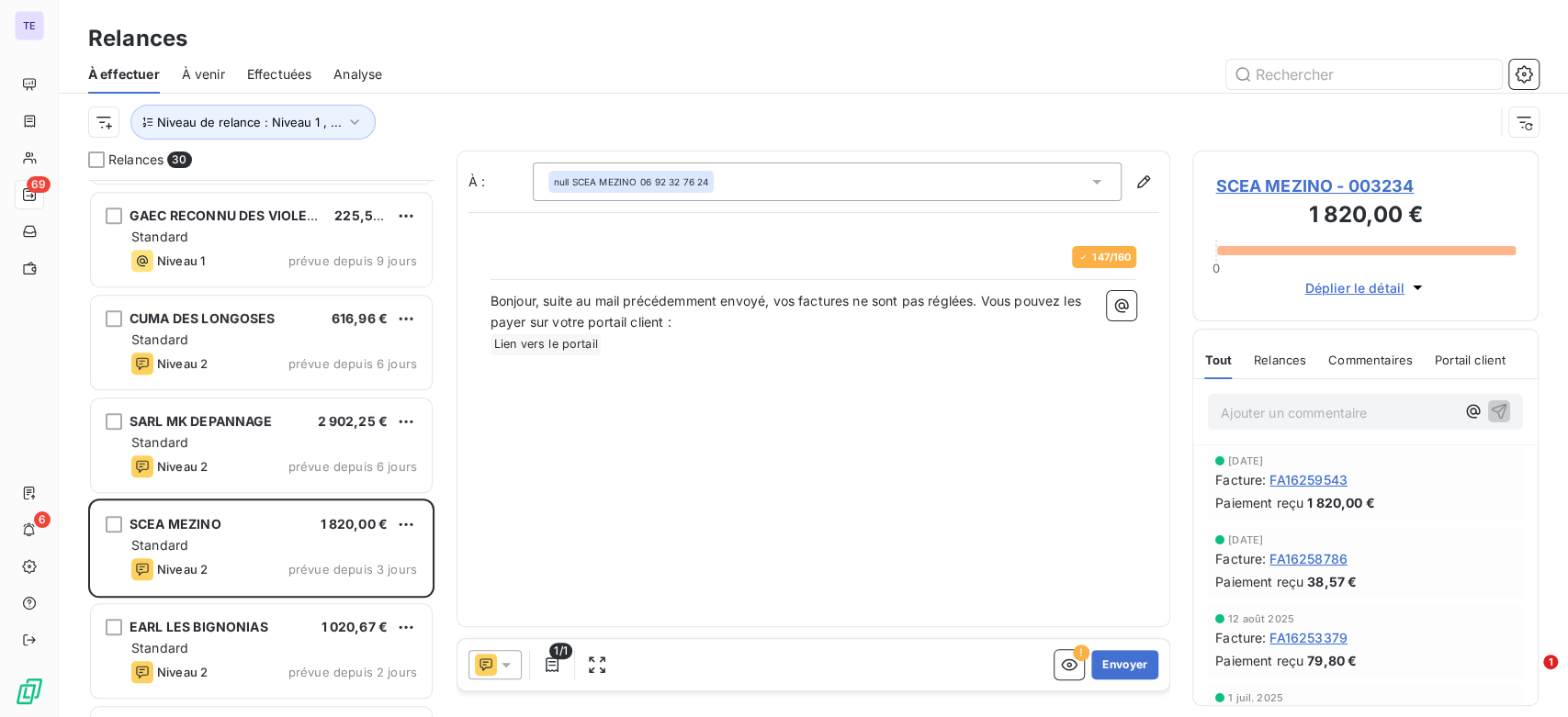
click at [1294, 360] on span "Relances" at bounding box center [1280, 359] width 52 height 14
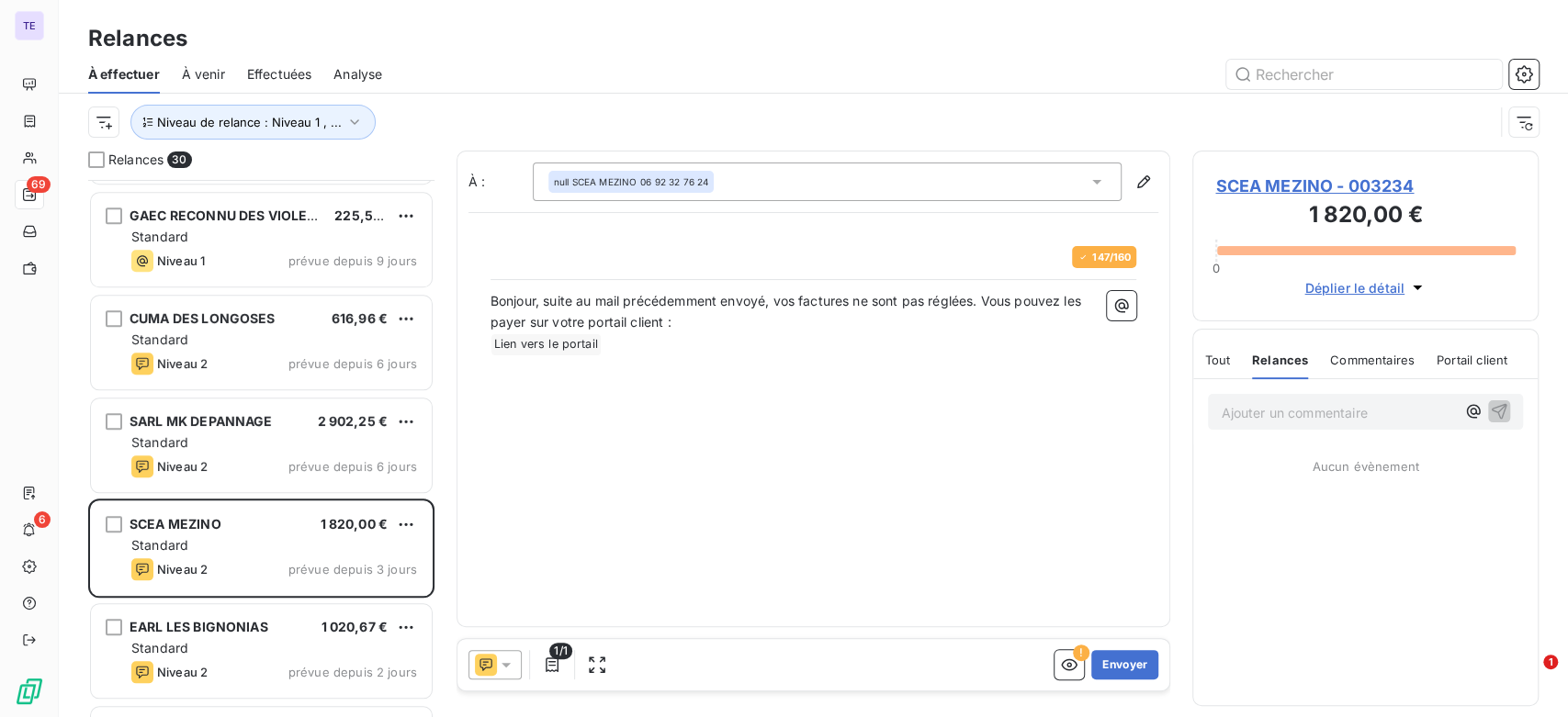
click at [1217, 360] on span "Tout" at bounding box center [1218, 359] width 26 height 14
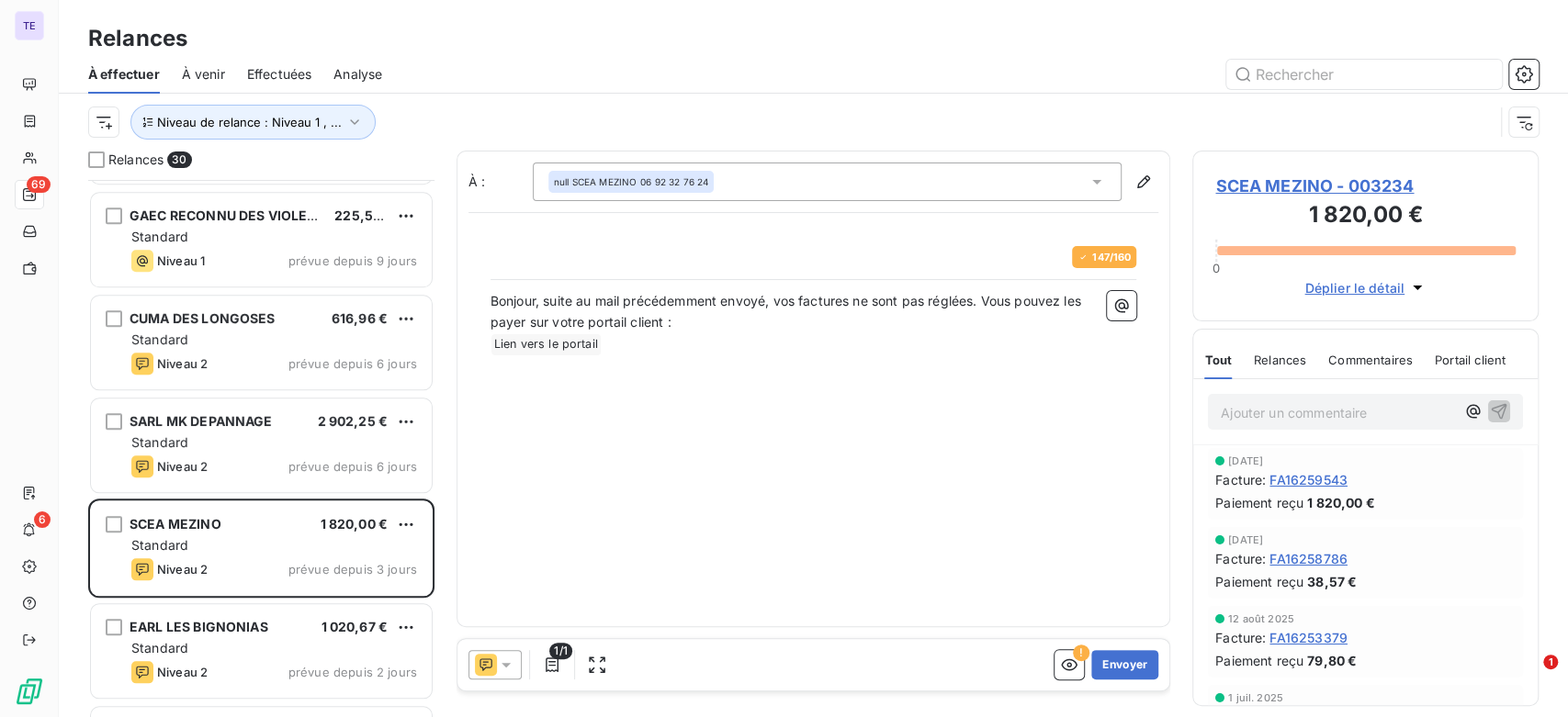
click at [497, 664] on icon at bounding box center [506, 664] width 18 height 18
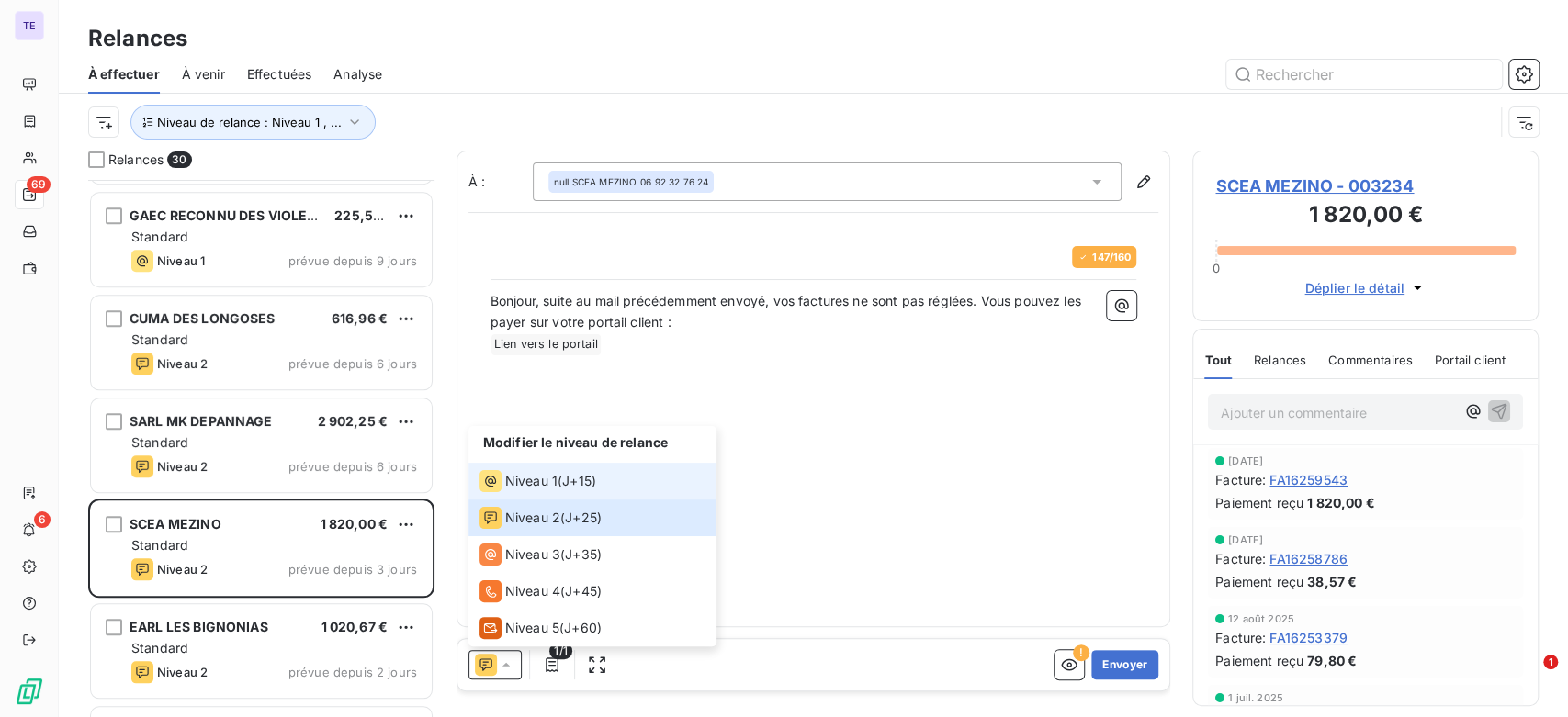
click at [555, 482] on span "Niveau 1" at bounding box center [531, 481] width 52 height 18
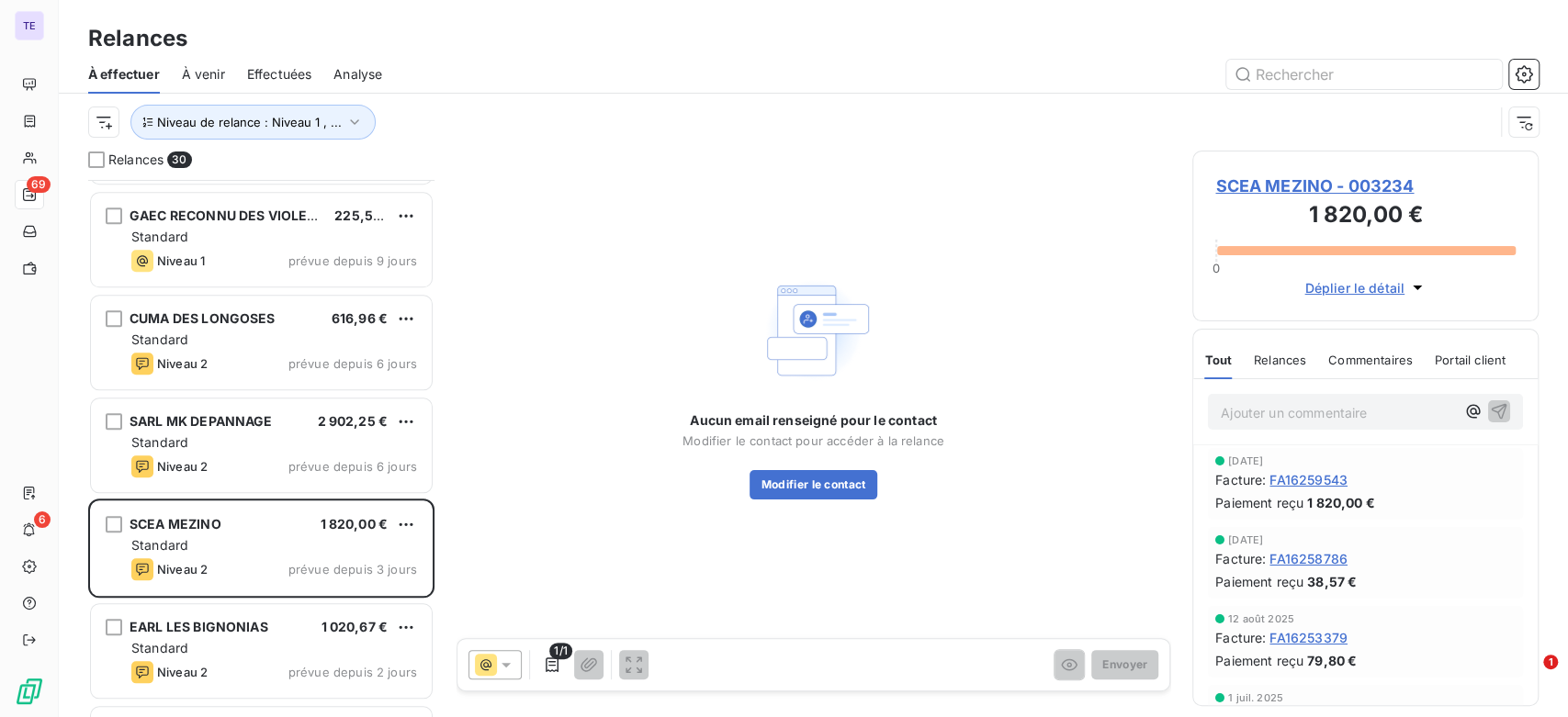
click at [1265, 184] on span "SCEA MEZINO - 003234" at bounding box center [1365, 186] width 300 height 25
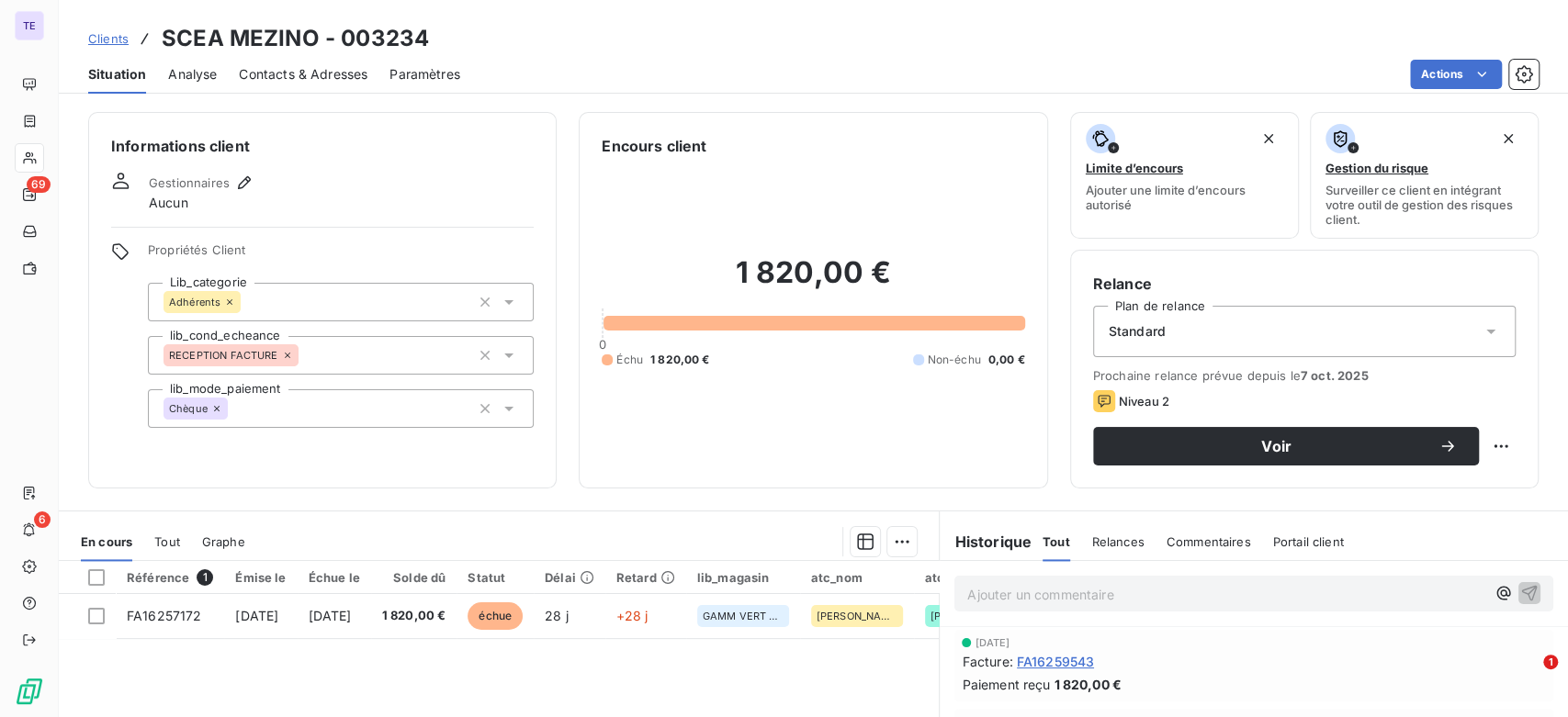
scroll to position [102, 0]
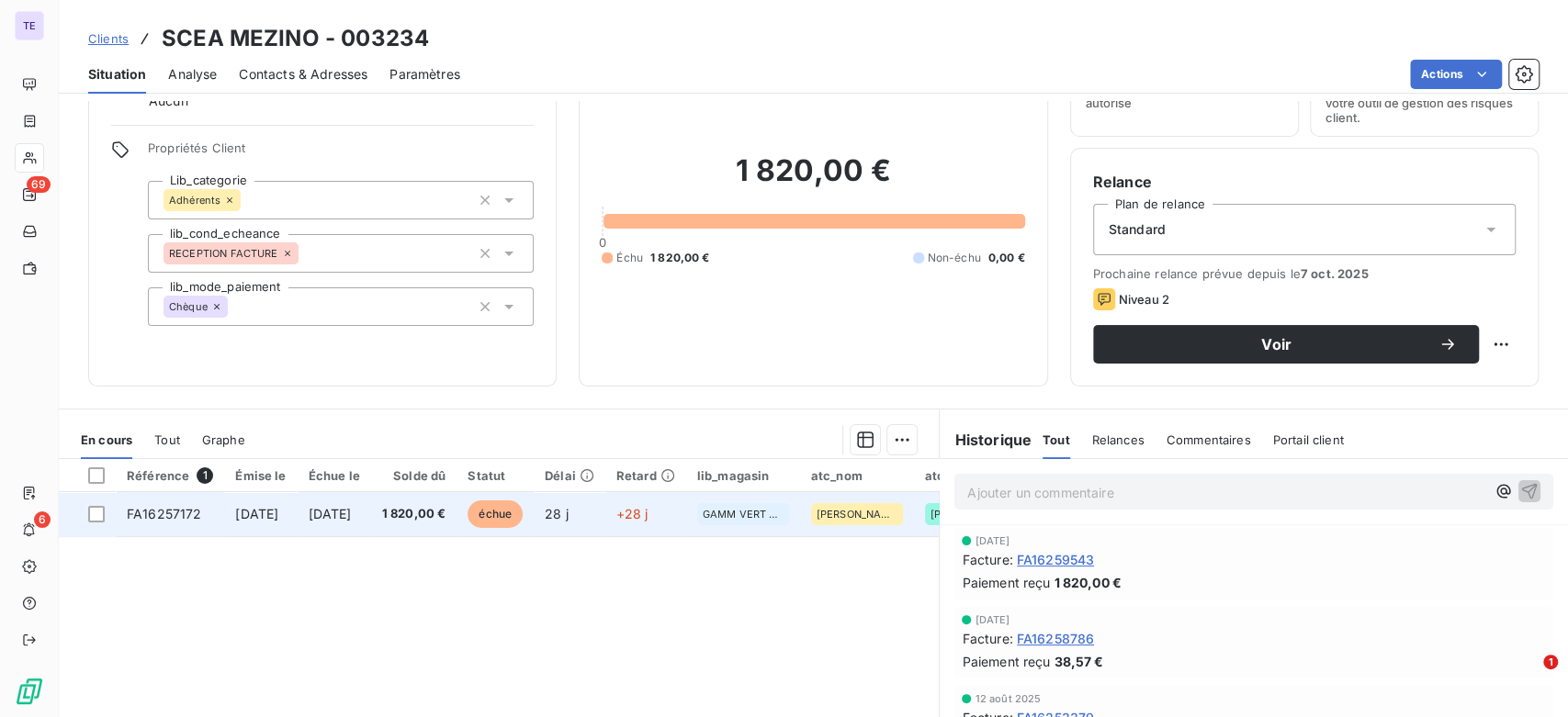
click at [446, 519] on span "1 820,00 €" at bounding box center [414, 513] width 65 height 18
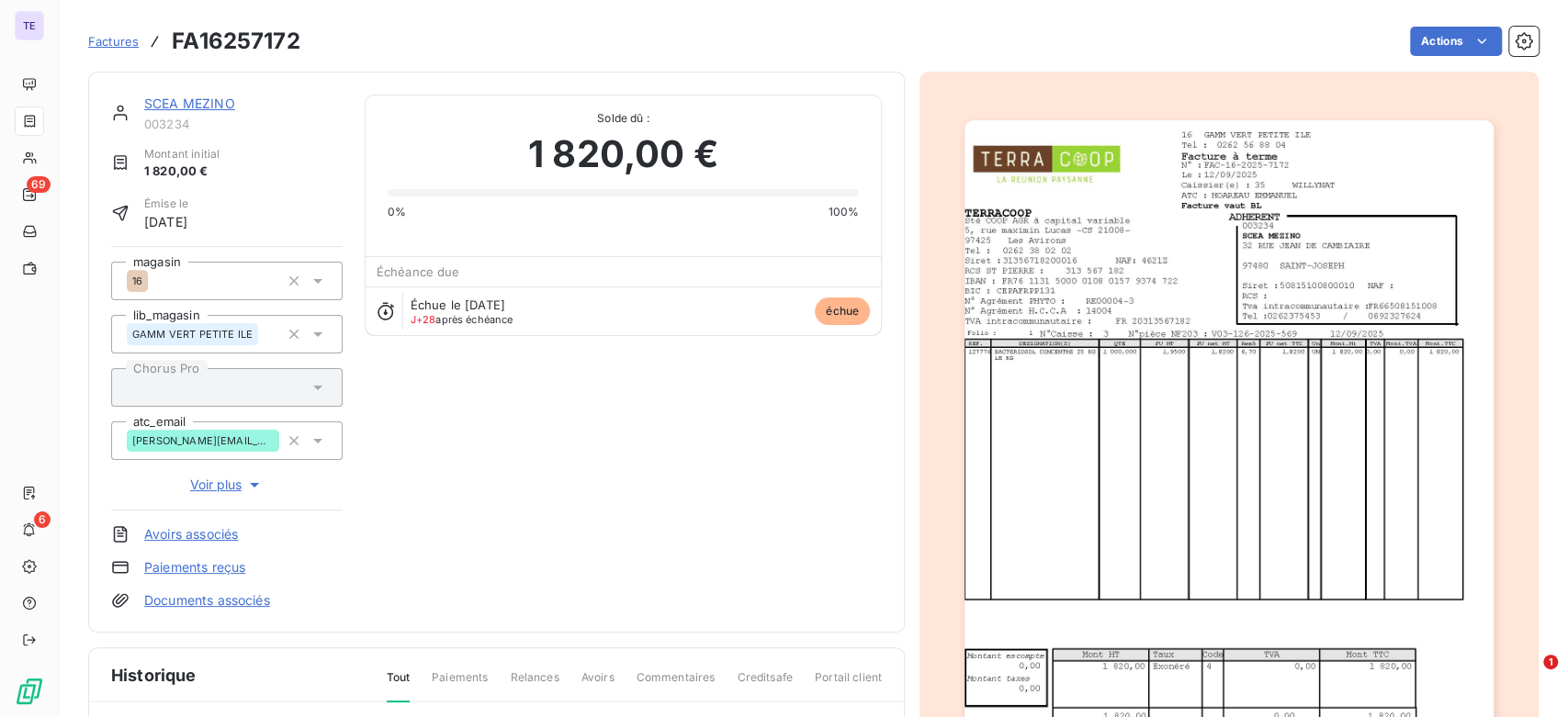
click at [1260, 451] on img "button" at bounding box center [1228, 494] width 528 height 748
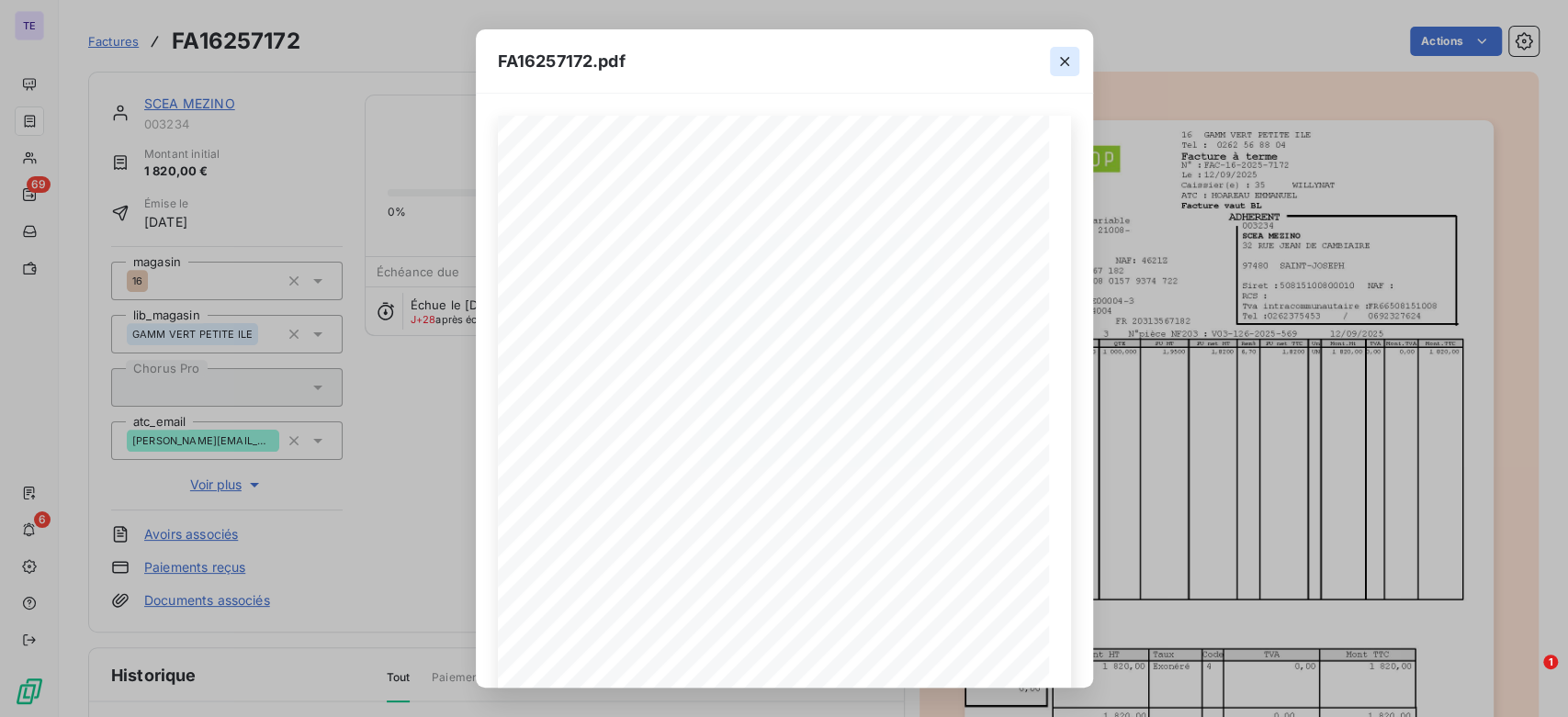
click at [1062, 57] on icon "button" at bounding box center [1064, 61] width 18 height 18
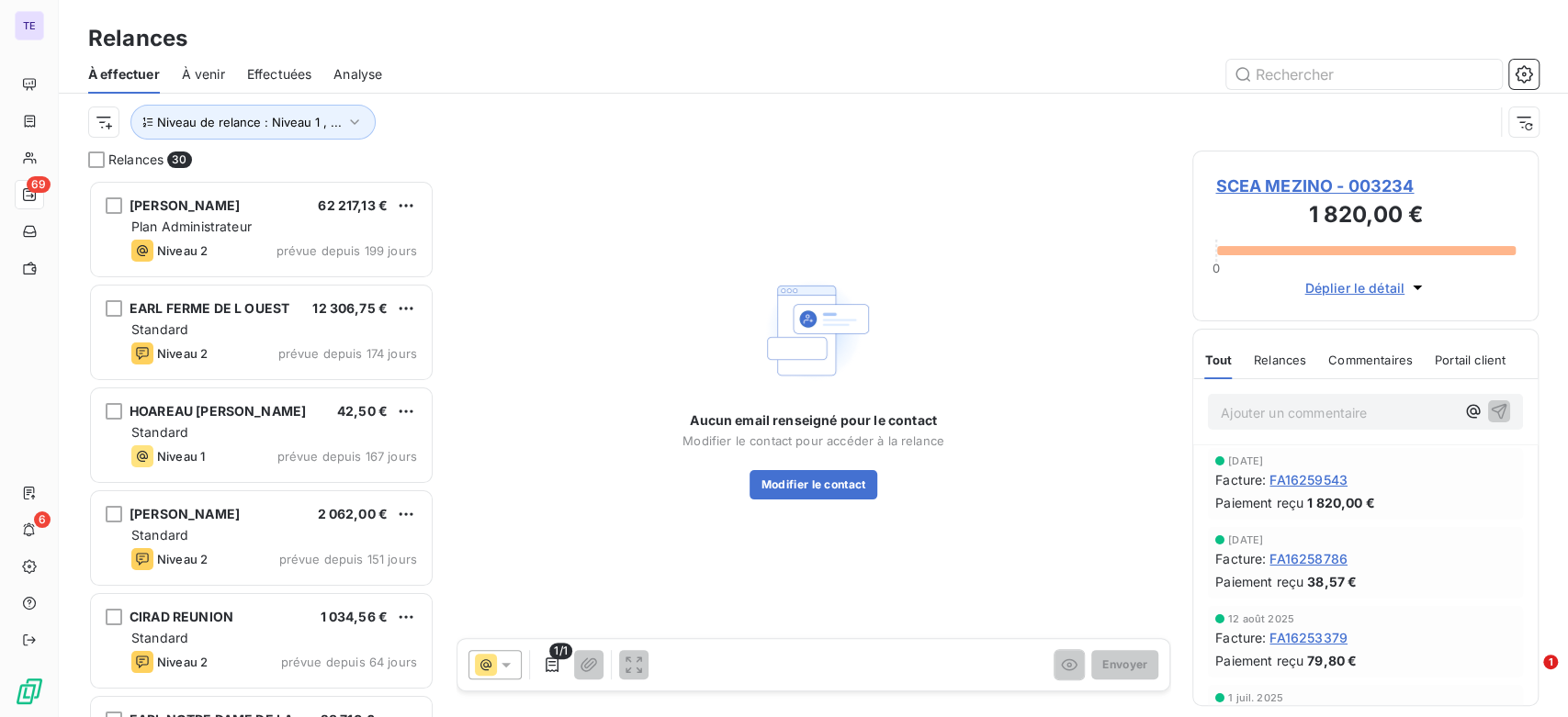
scroll to position [522, 331]
click at [502, 664] on icon at bounding box center [506, 664] width 18 height 18
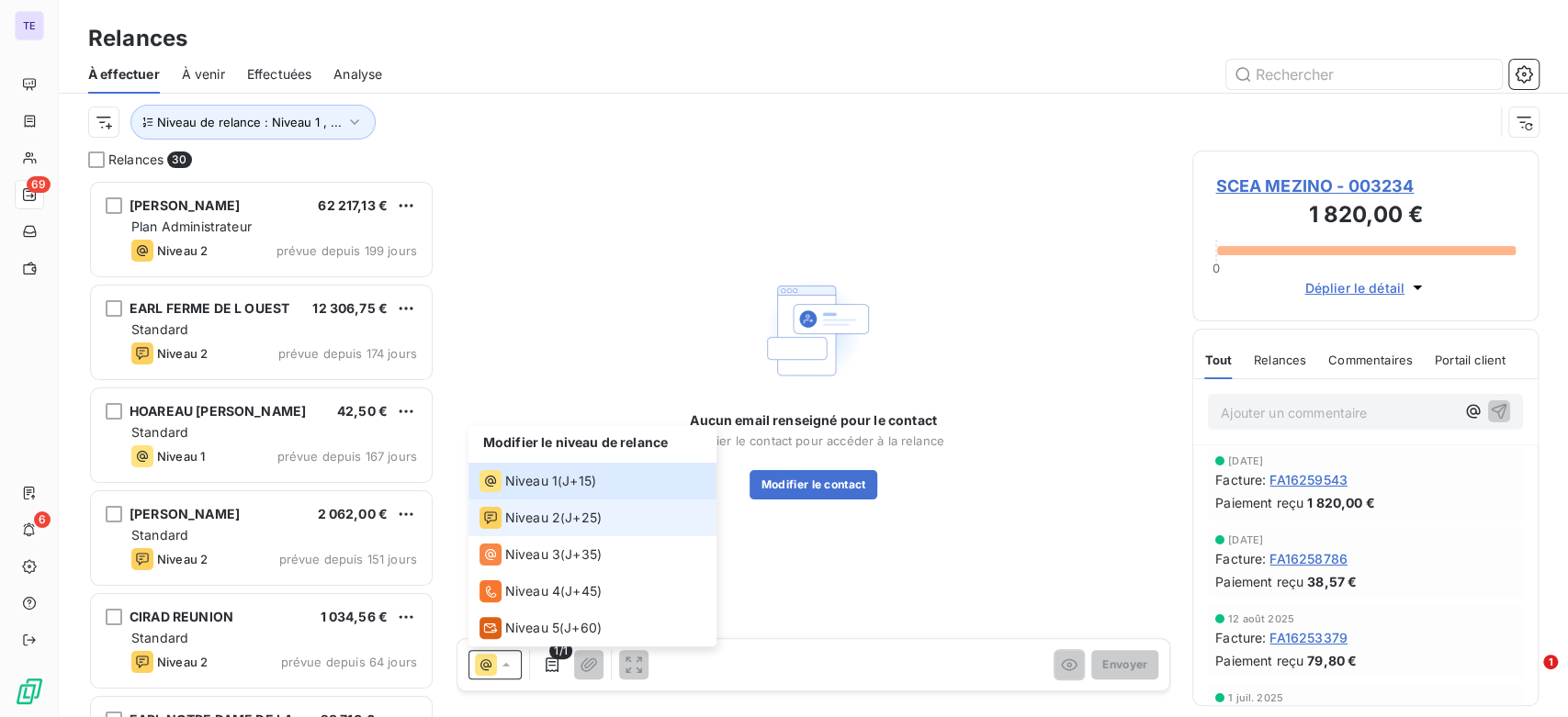
click at [542, 507] on div "Niveau 2" at bounding box center [520, 517] width 81 height 22
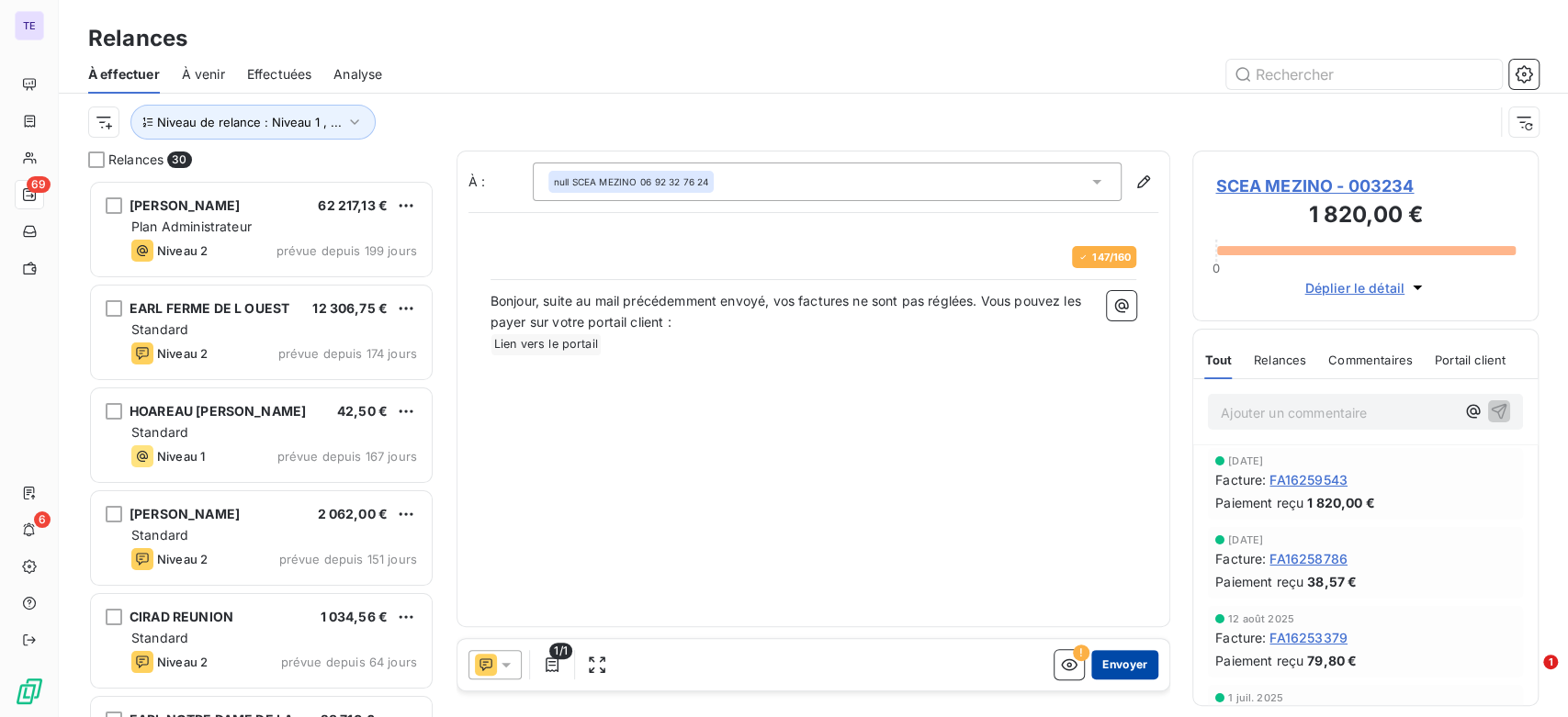
click at [1148, 663] on button "Envoyer" at bounding box center [1125, 665] width 67 height 29
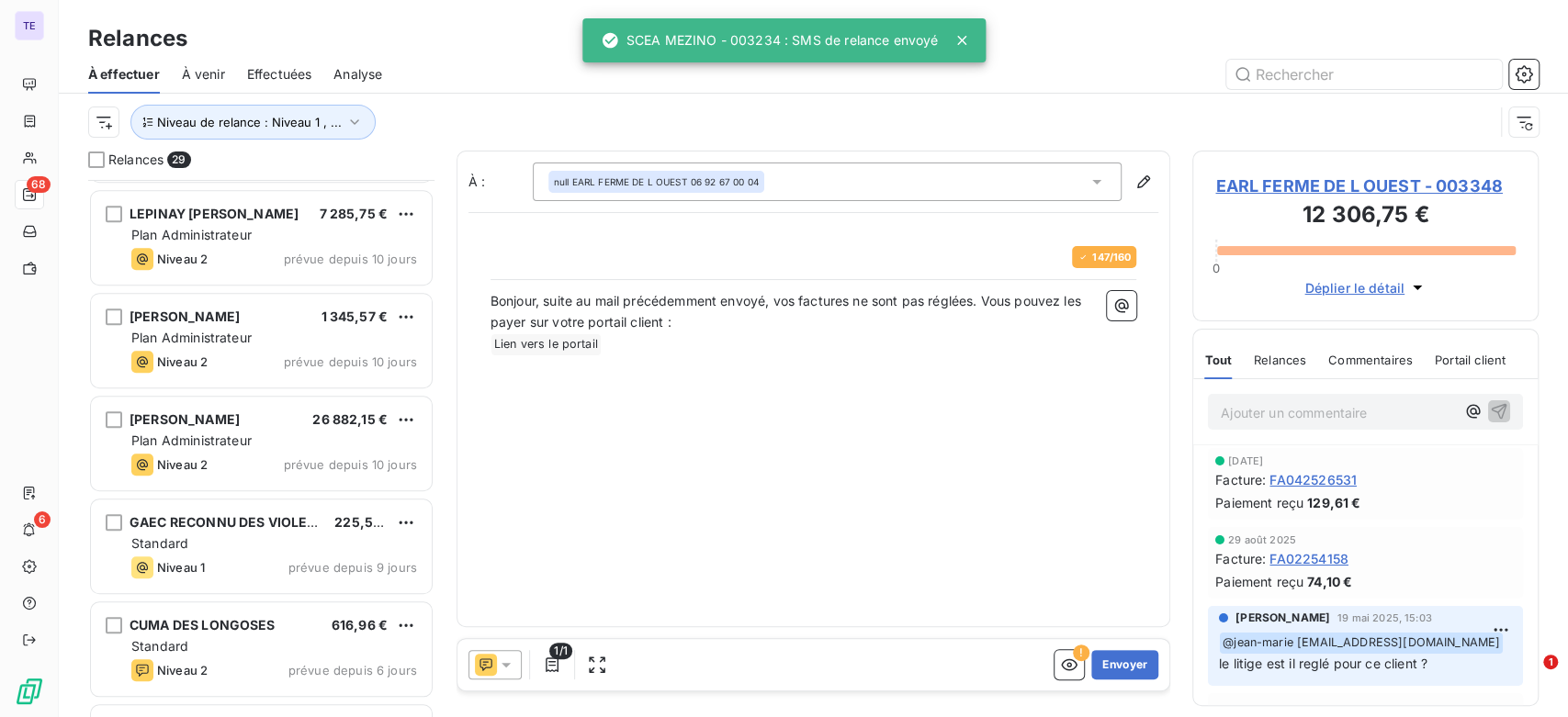
scroll to position [1021, 0]
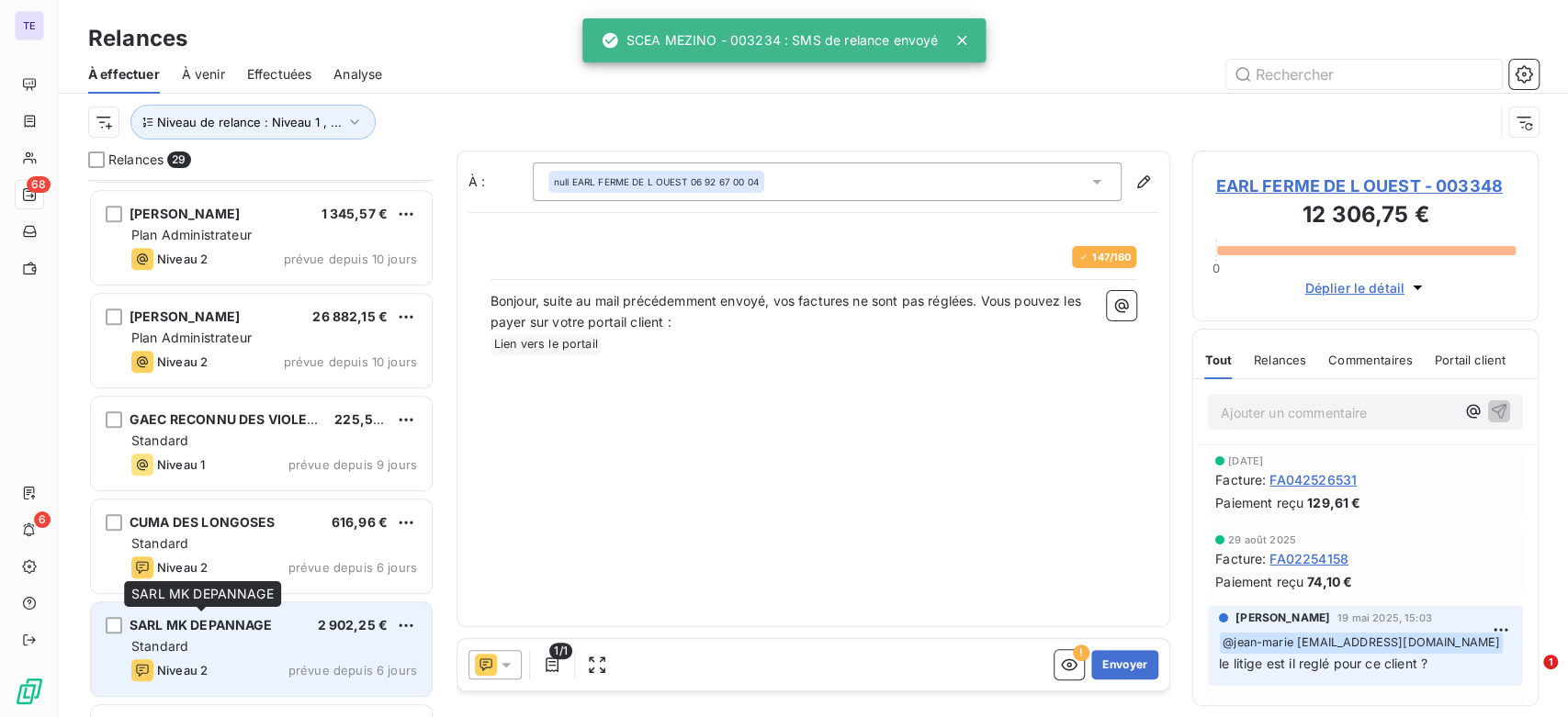
click at [237, 630] on span "SARL MK DEPANNAGE" at bounding box center [201, 624] width 143 height 15
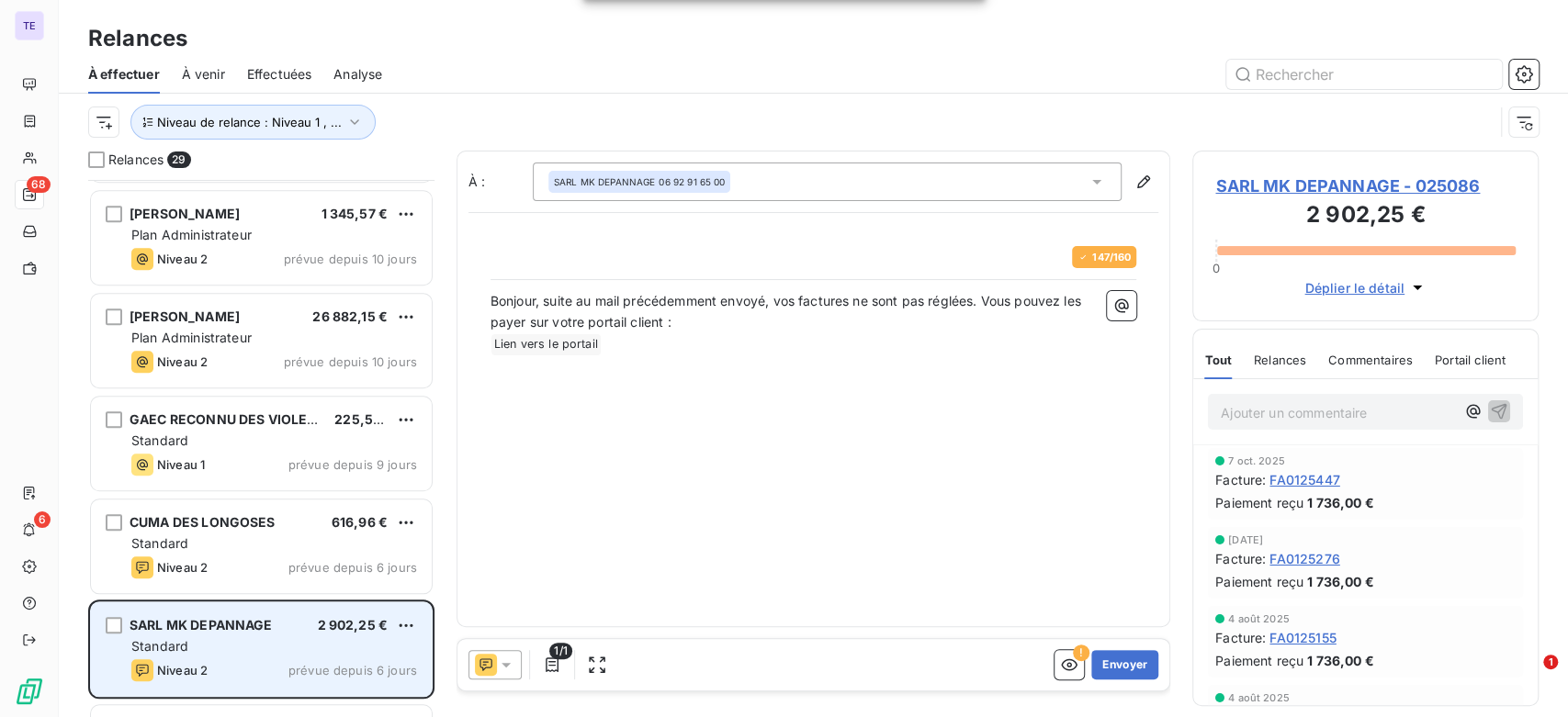
scroll to position [1123, 0]
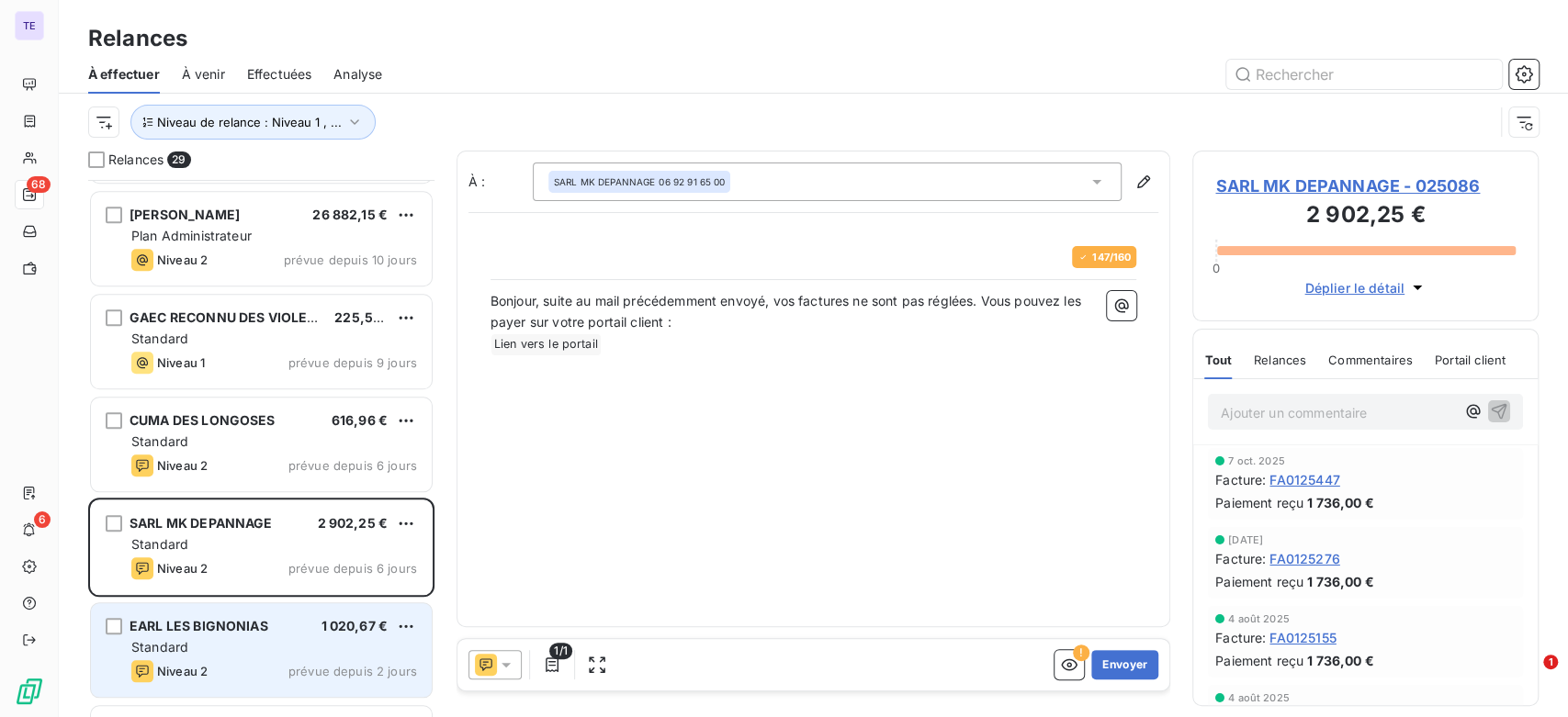
click at [238, 631] on span "EARL LES BIGNONIAS" at bounding box center [199, 625] width 139 height 15
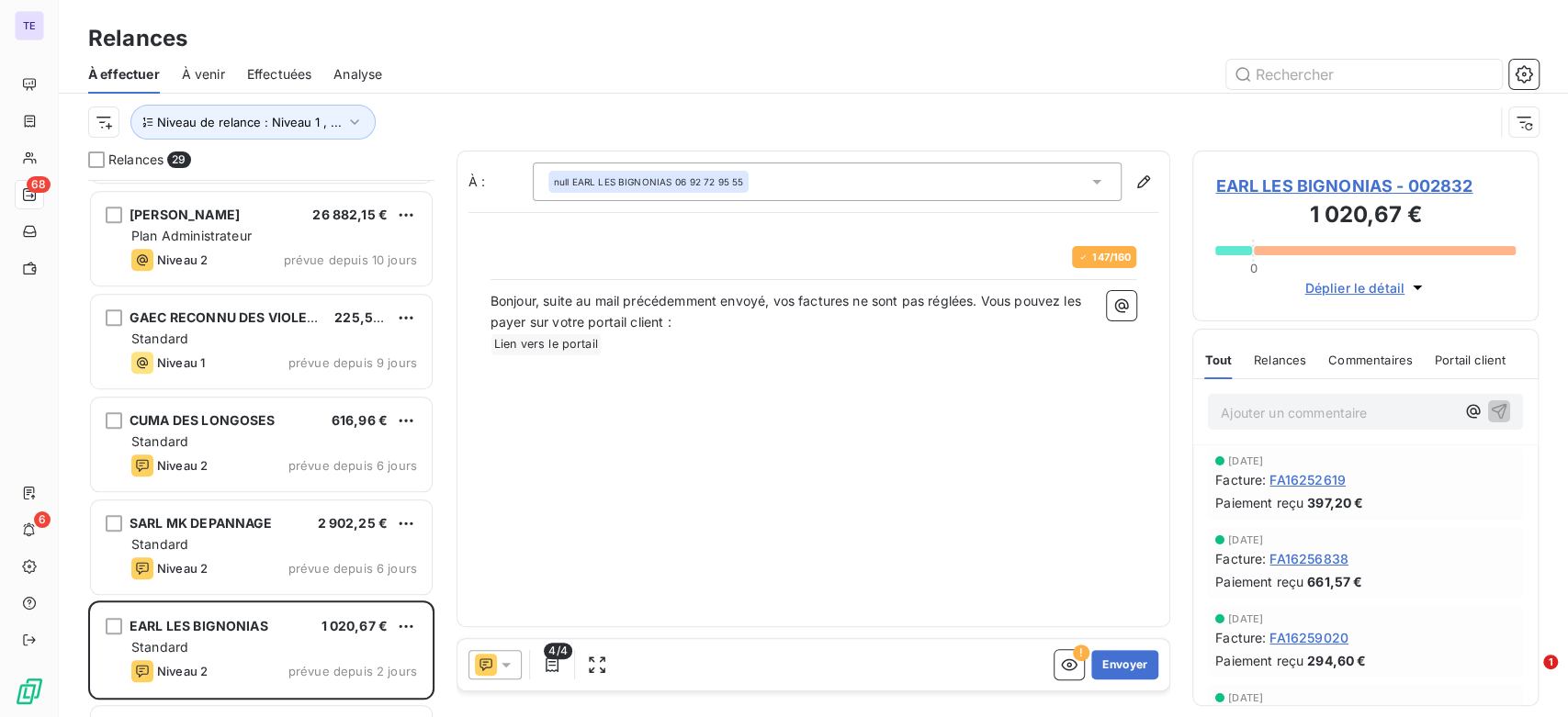
click at [504, 664] on icon at bounding box center [506, 664] width 18 height 18
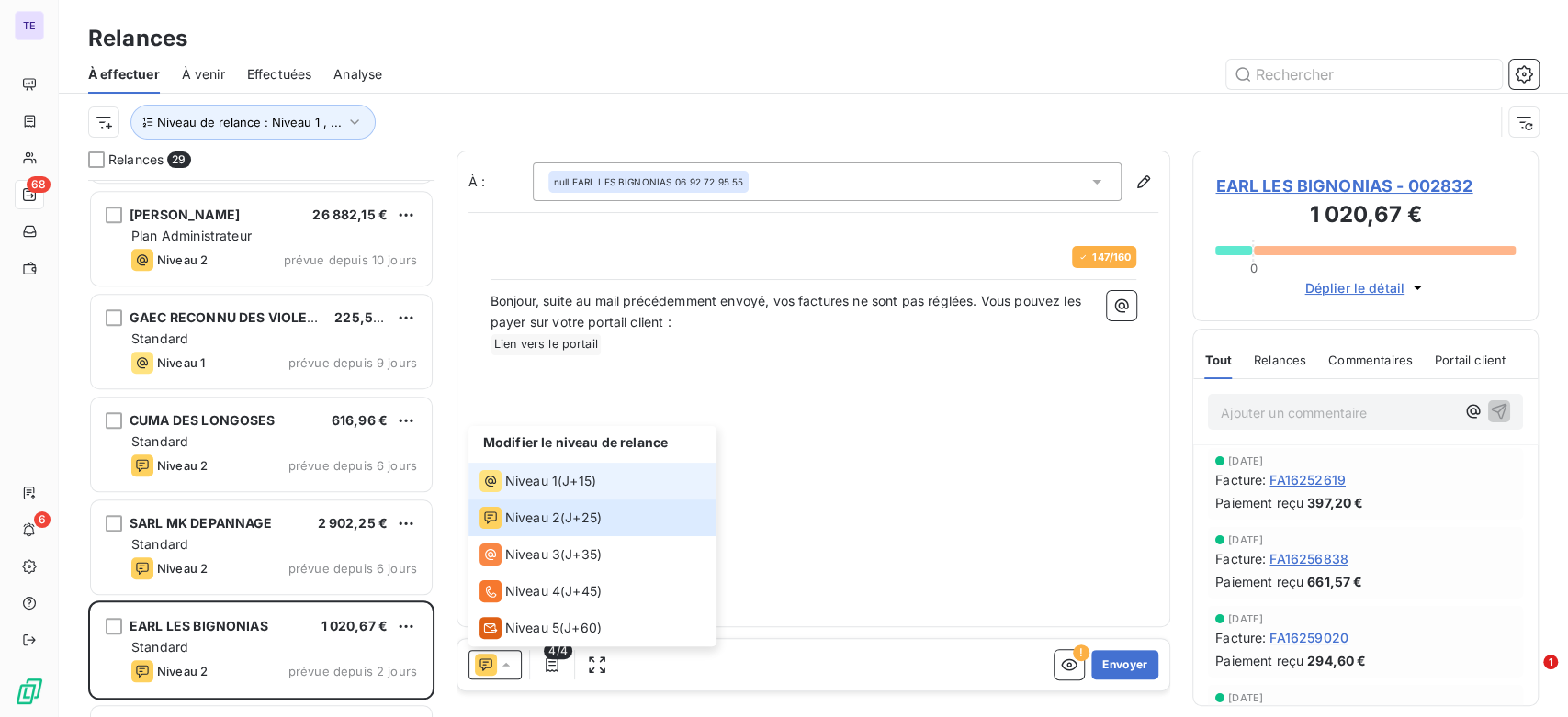
click at [571, 484] on span "J+15 )" at bounding box center [578, 481] width 34 height 18
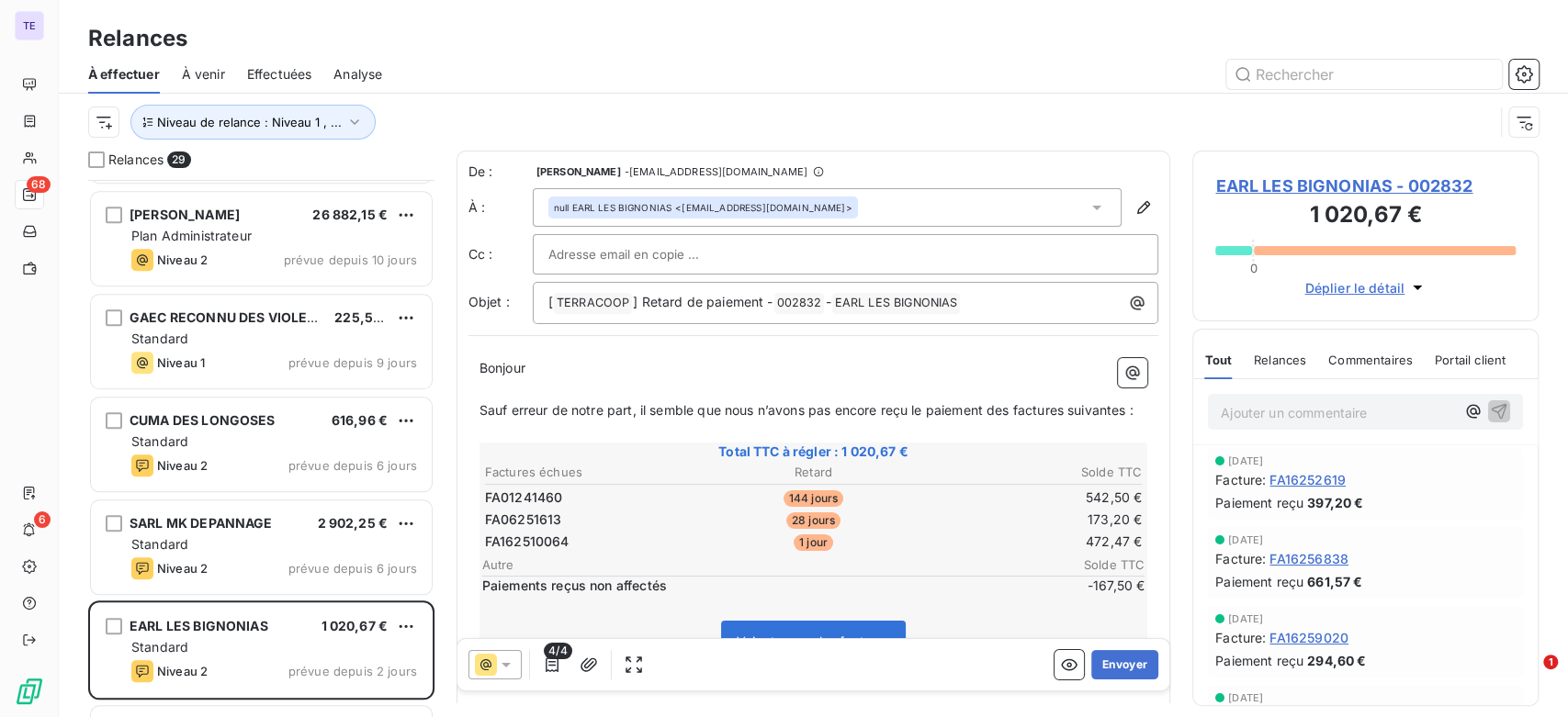
click at [1300, 359] on span "Relances" at bounding box center [1280, 359] width 52 height 14
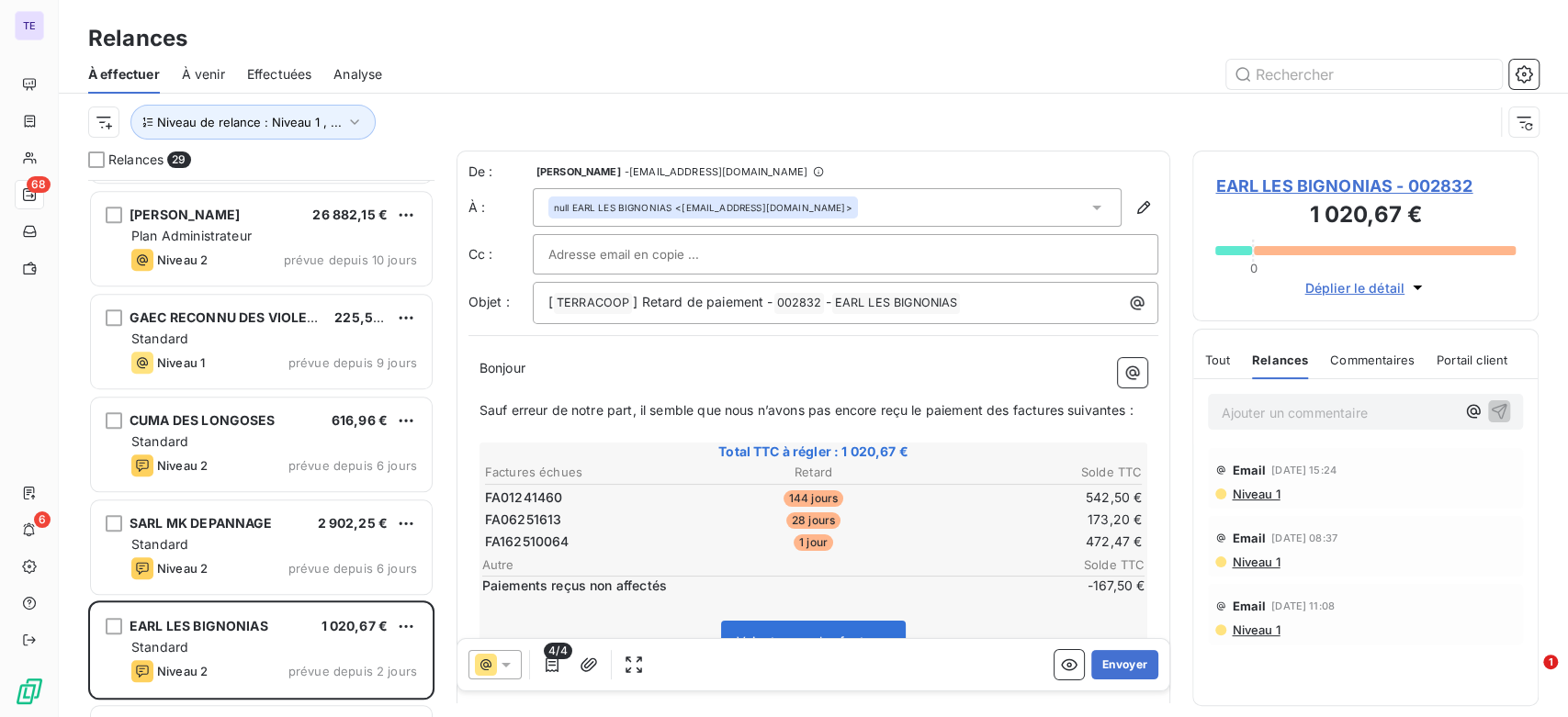
click at [500, 664] on icon at bounding box center [506, 664] width 18 height 18
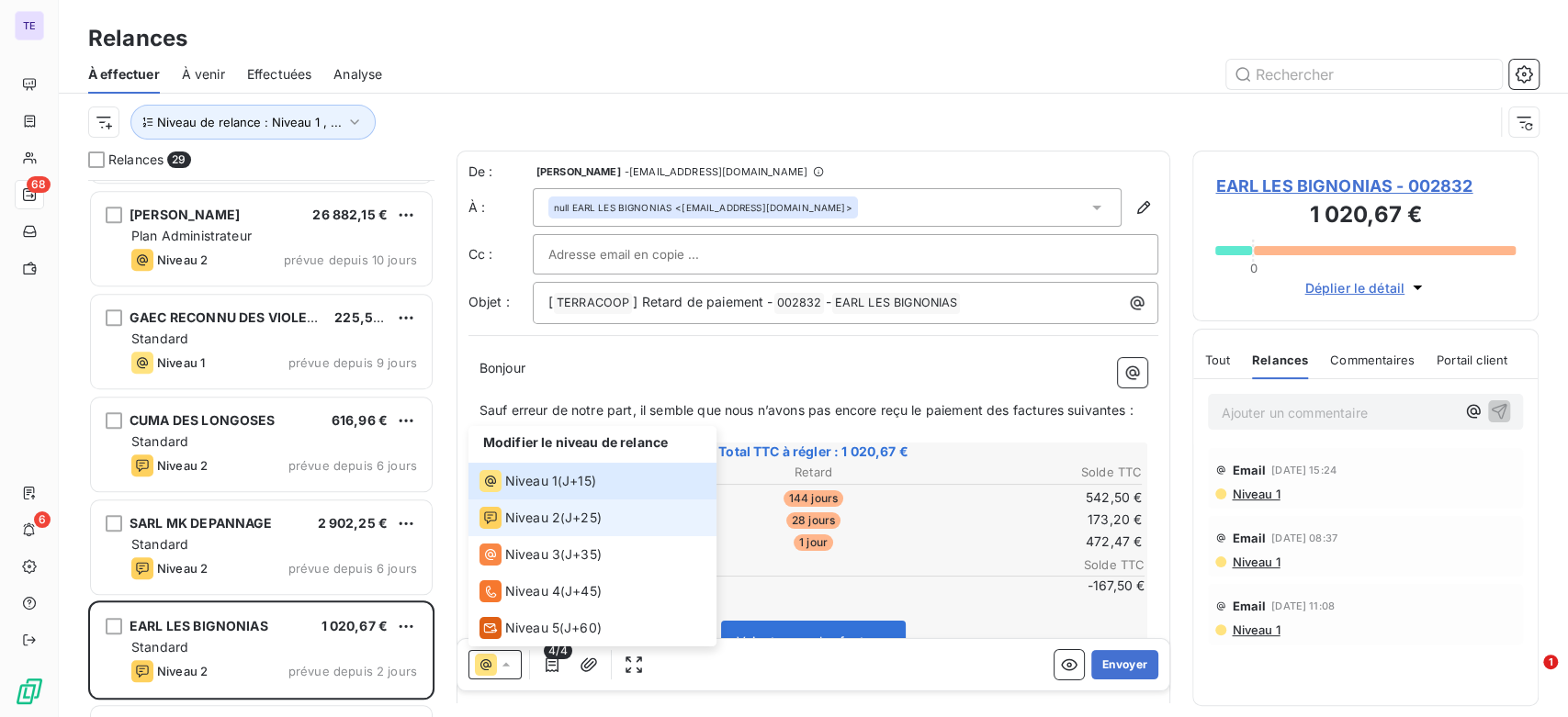
click at [559, 526] on div "Niveau 2 ( J+25 )" at bounding box center [541, 517] width 123 height 22
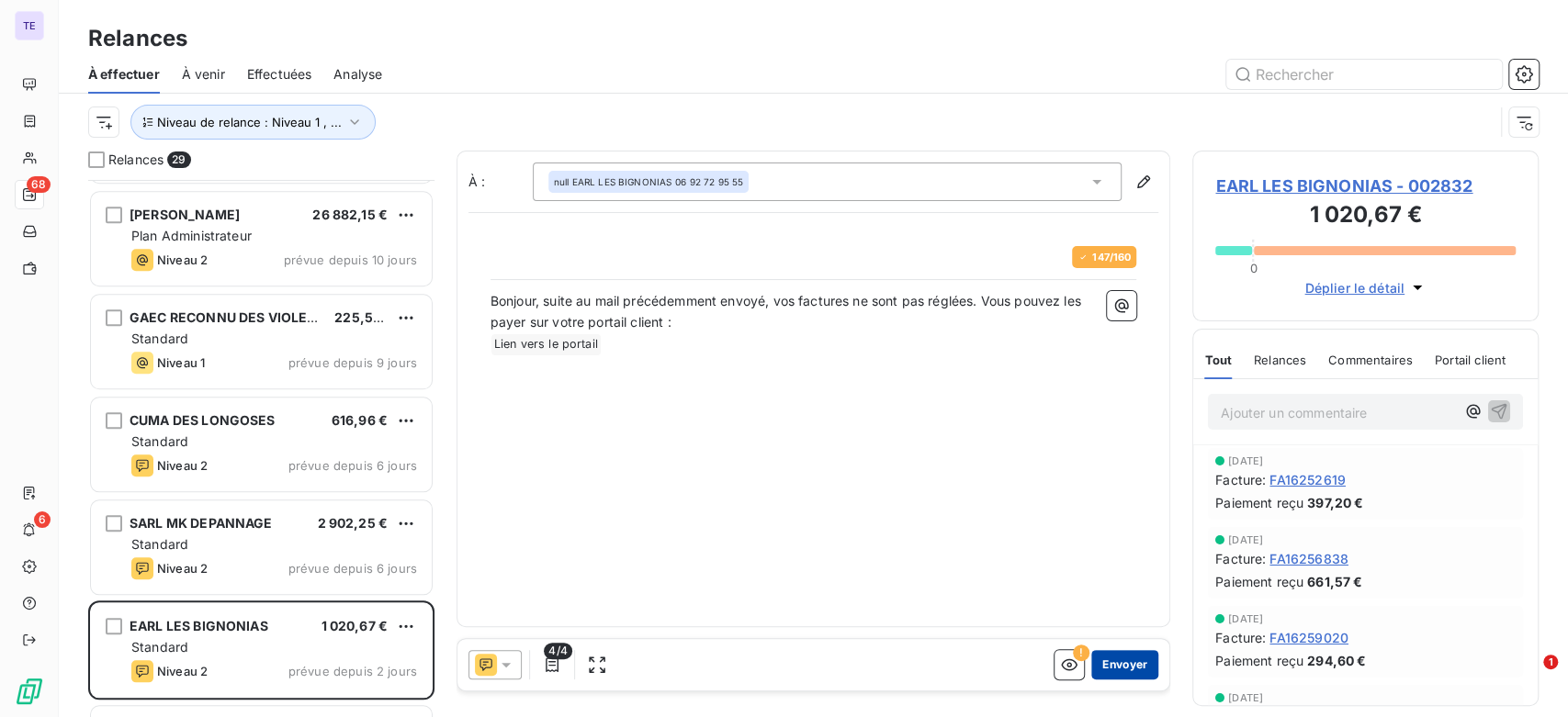
click at [1113, 661] on button "Envoyer" at bounding box center [1125, 665] width 67 height 29
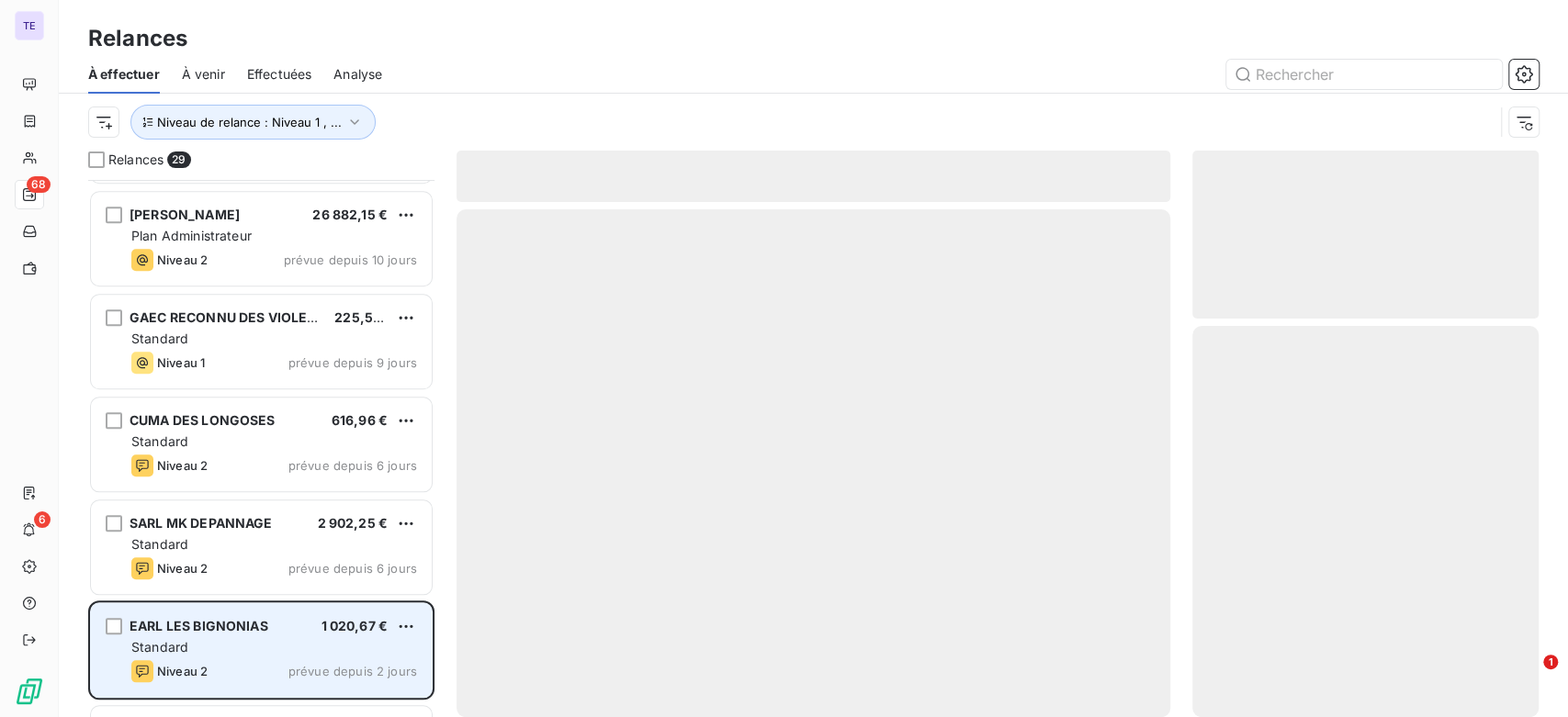
scroll to position [1225, 0]
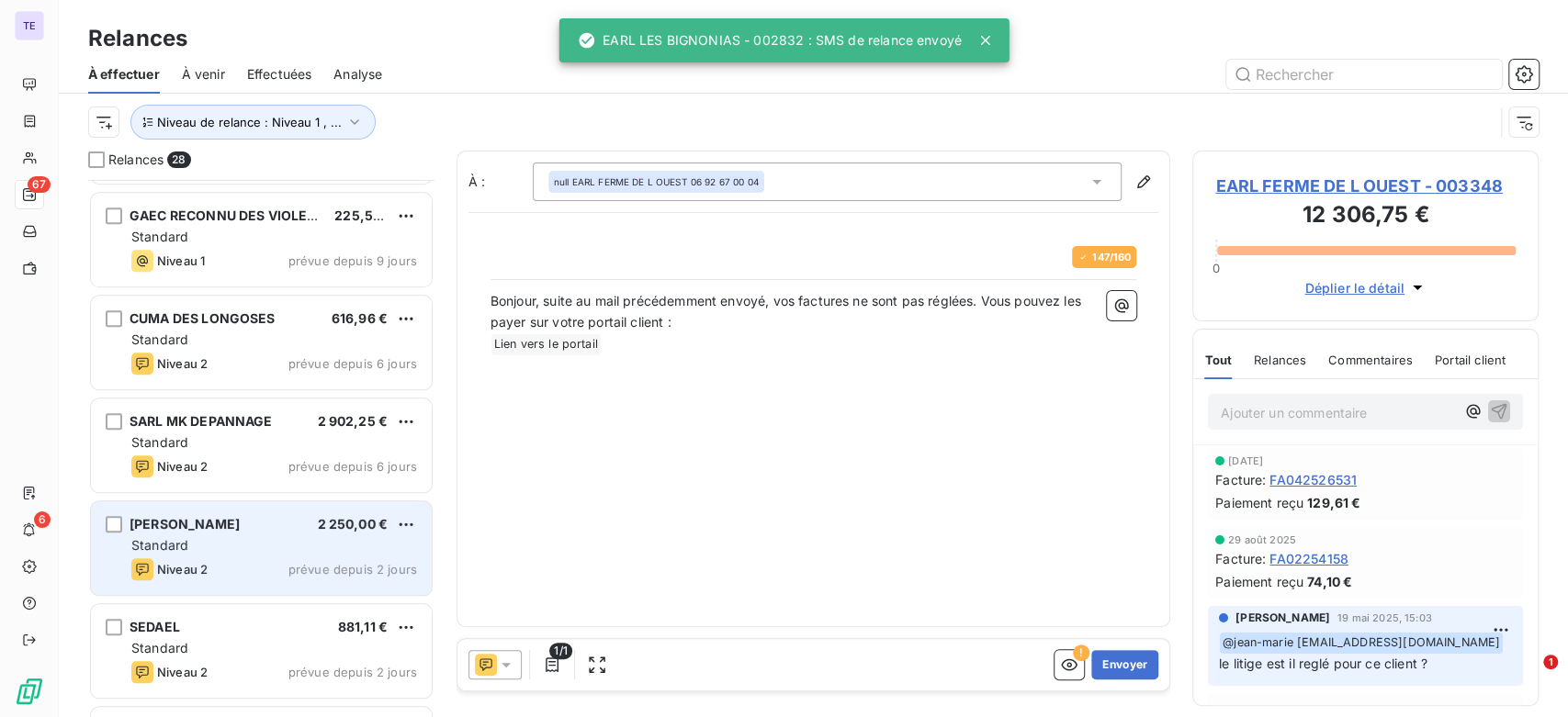
click at [248, 573] on div "Niveau 2 prévue depuis 2 jours" at bounding box center [274, 569] width 286 height 22
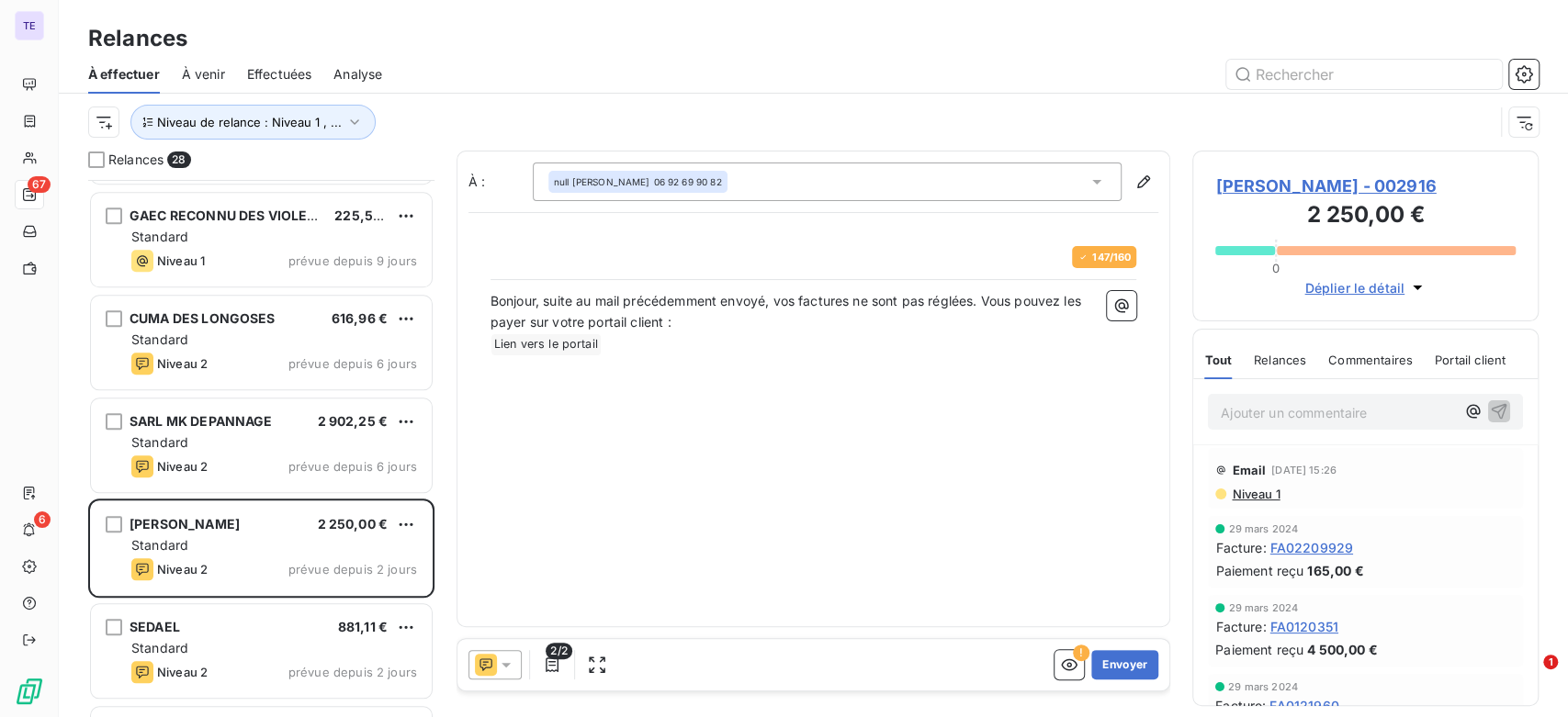
click at [509, 664] on icon at bounding box center [506, 664] width 18 height 18
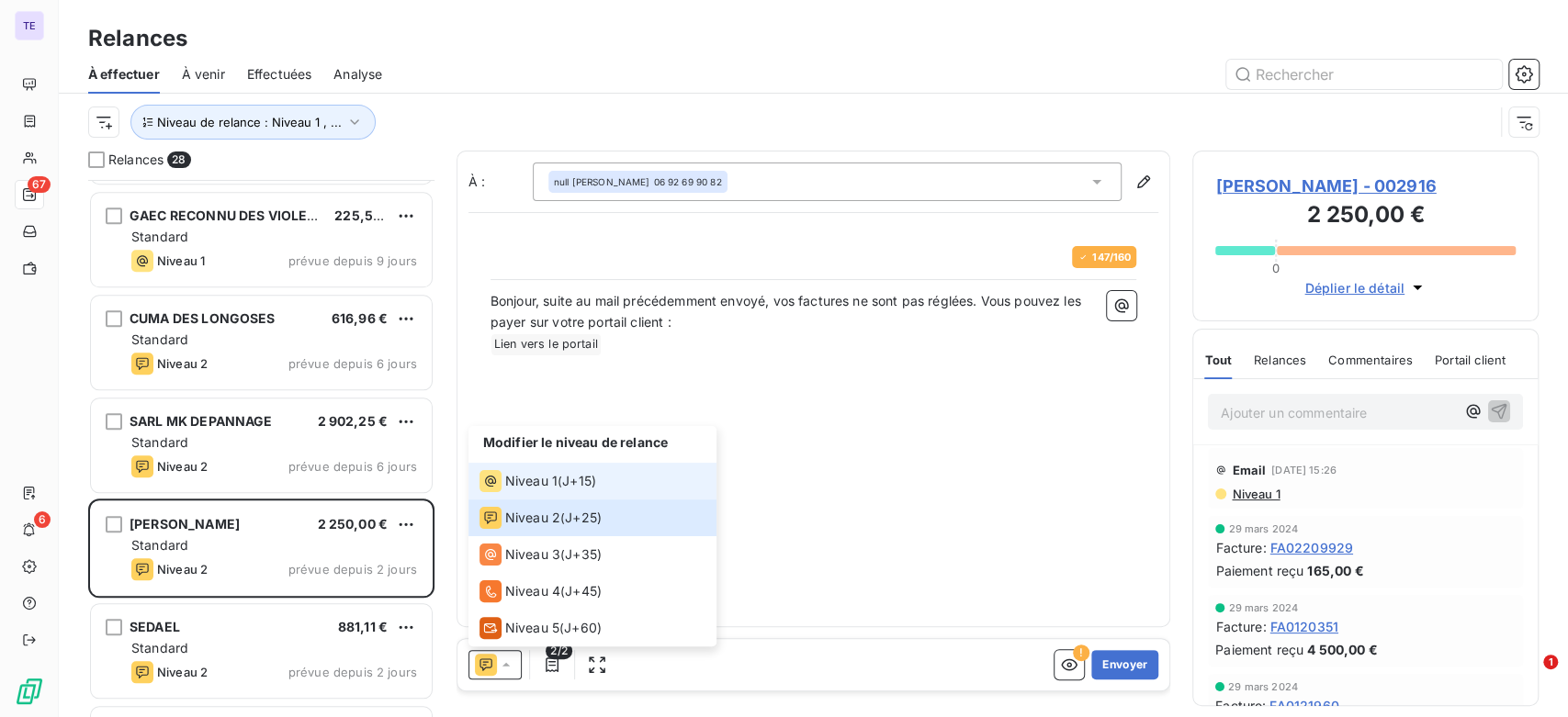
click at [544, 486] on span "Niveau 1" at bounding box center [531, 481] width 52 height 18
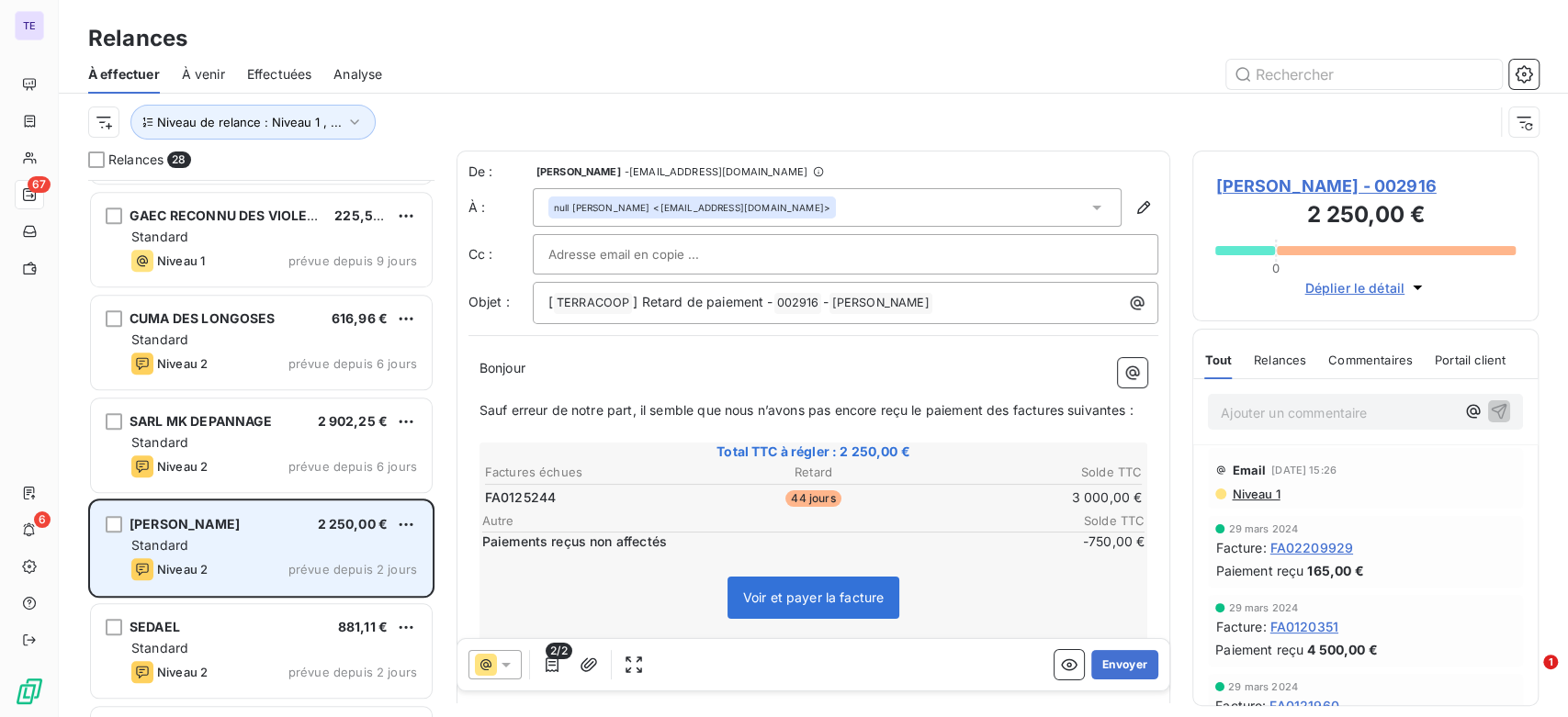
scroll to position [1327, 0]
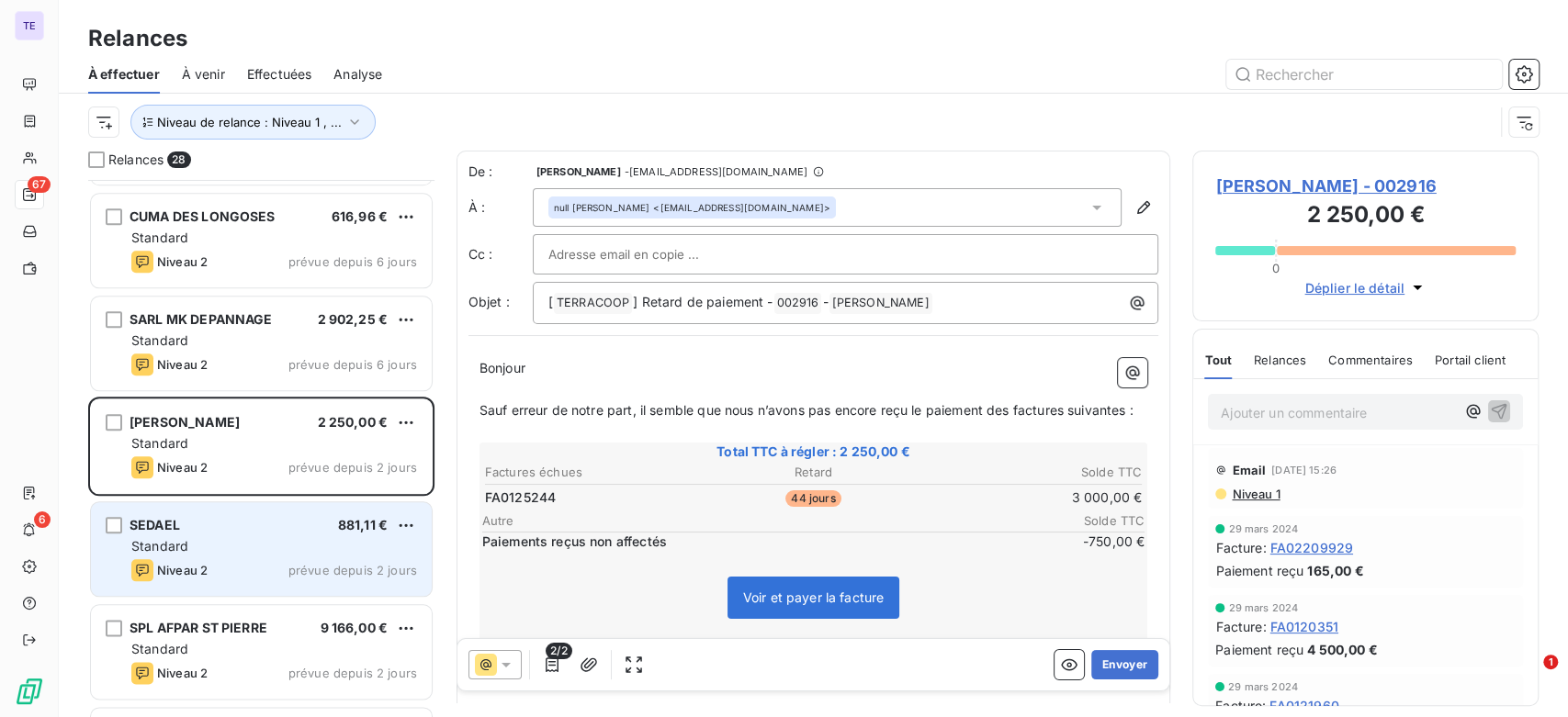
click at [275, 551] on div "Standard" at bounding box center [274, 546] width 286 height 18
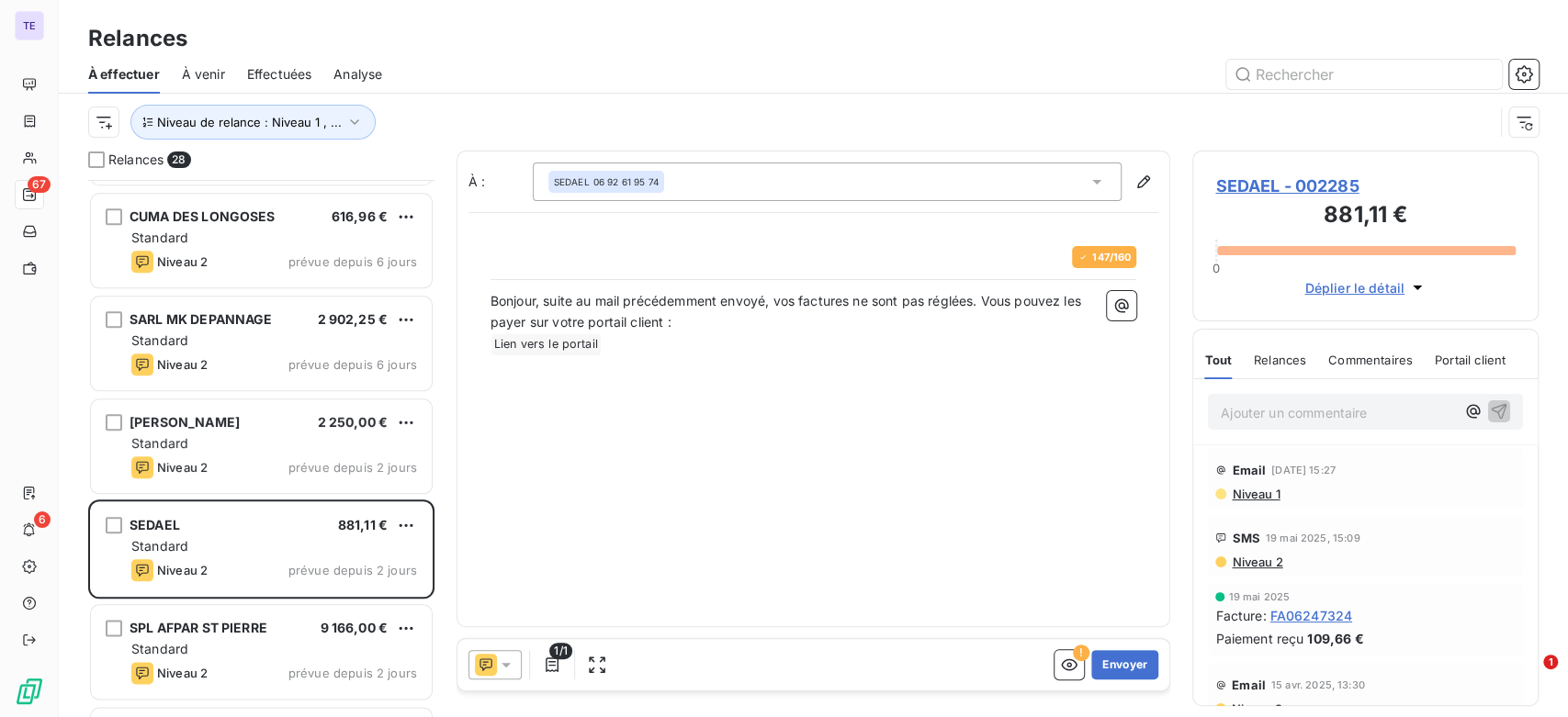
click at [517, 664] on div at bounding box center [494, 665] width 53 height 29
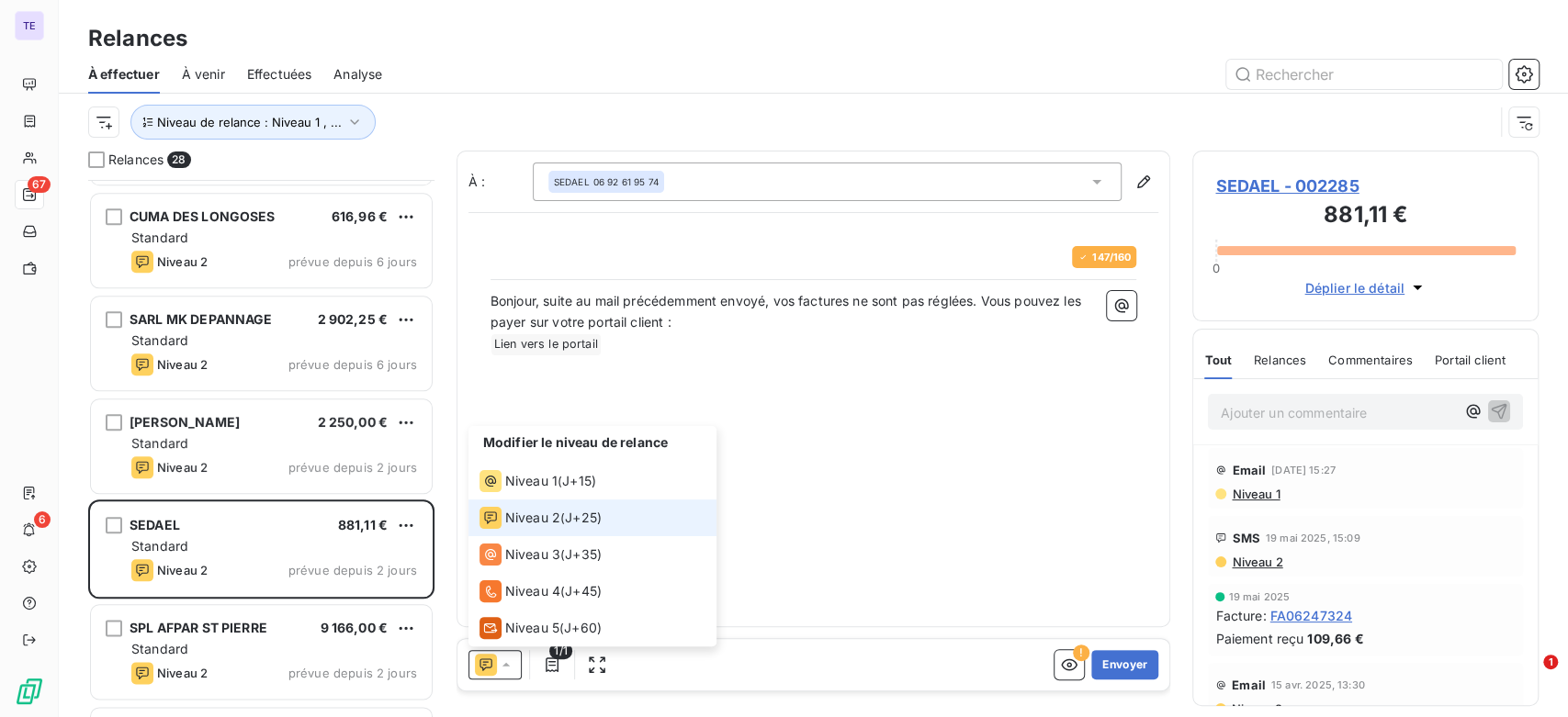
click at [517, 664] on div at bounding box center [494, 665] width 53 height 29
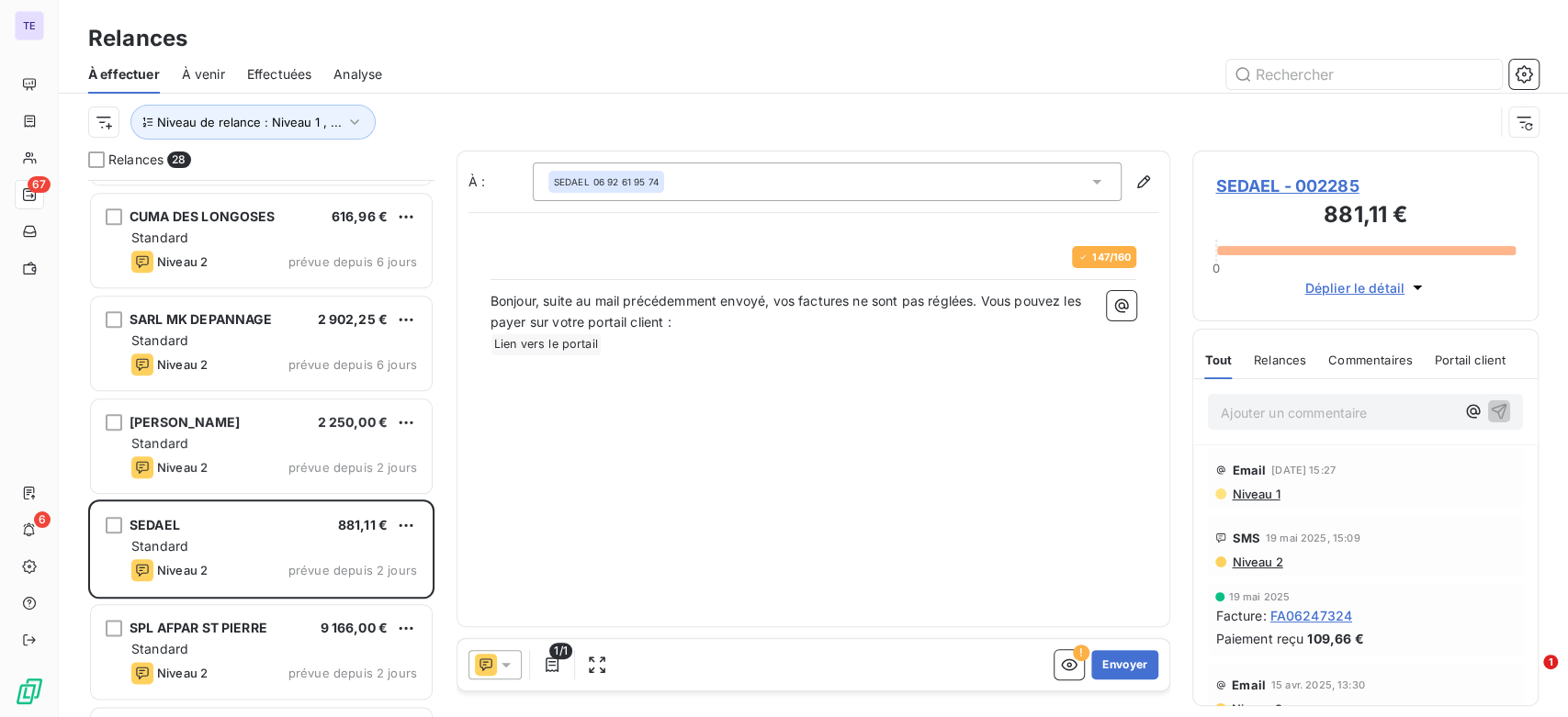
click at [516, 660] on div at bounding box center [494, 665] width 53 height 29
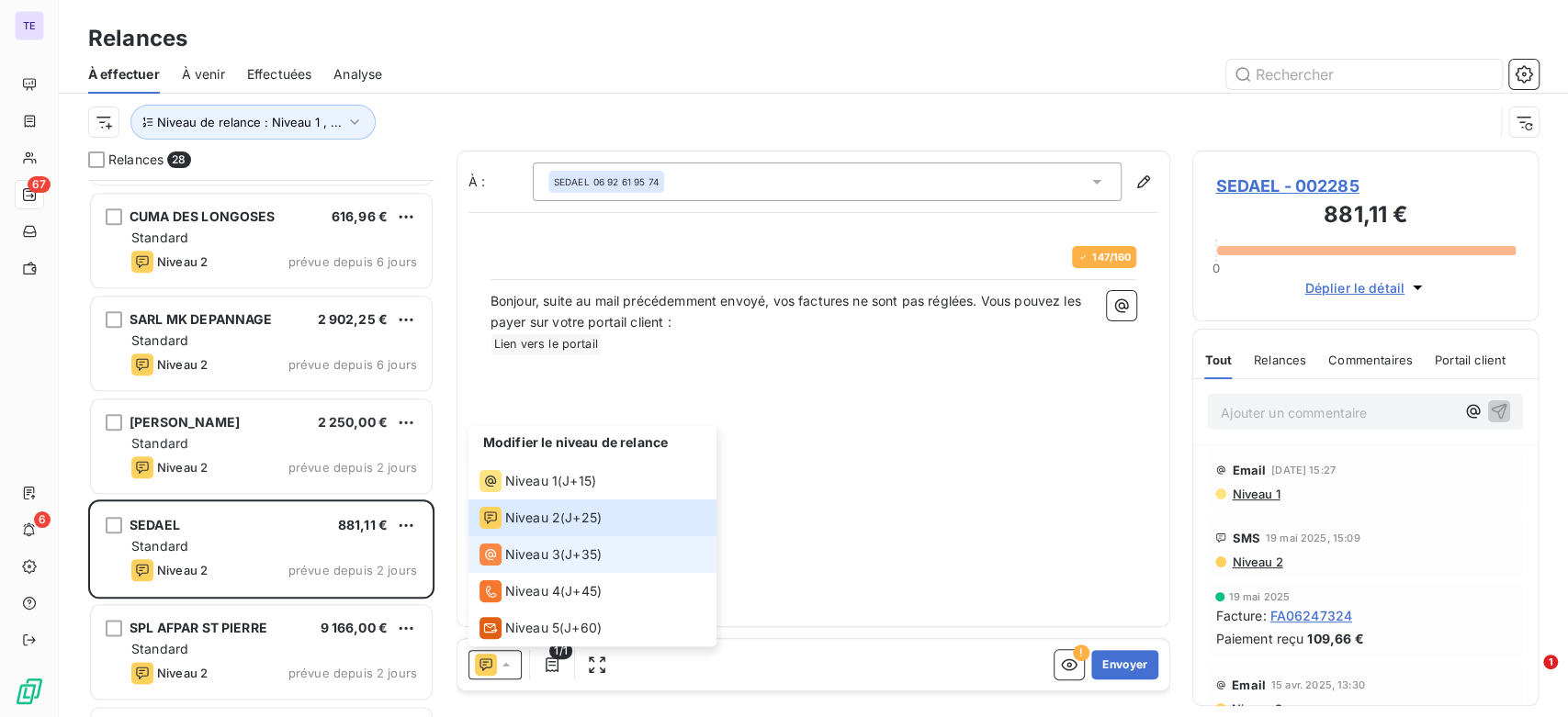
click at [547, 553] on span "Niveau 3" at bounding box center [532, 554] width 55 height 18
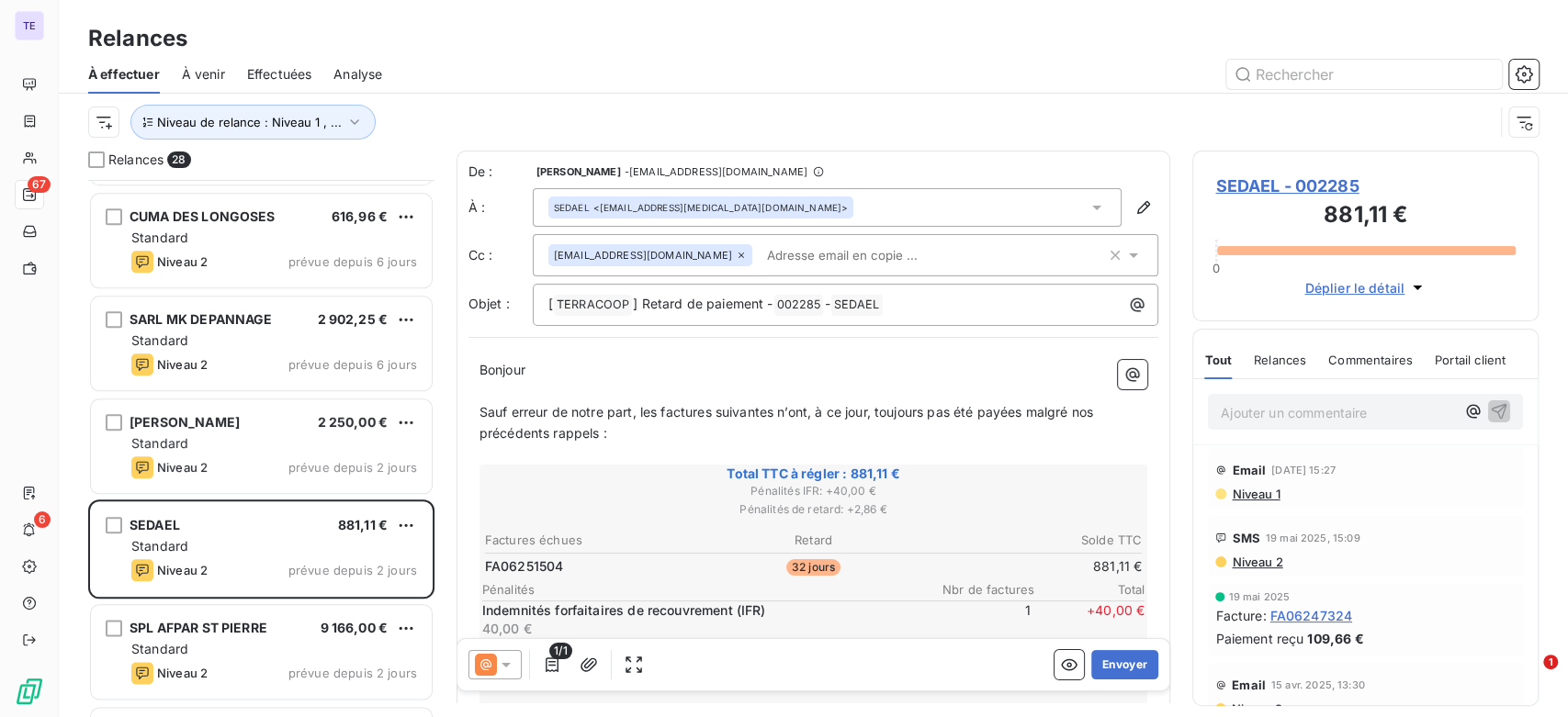
scroll to position [103, 0]
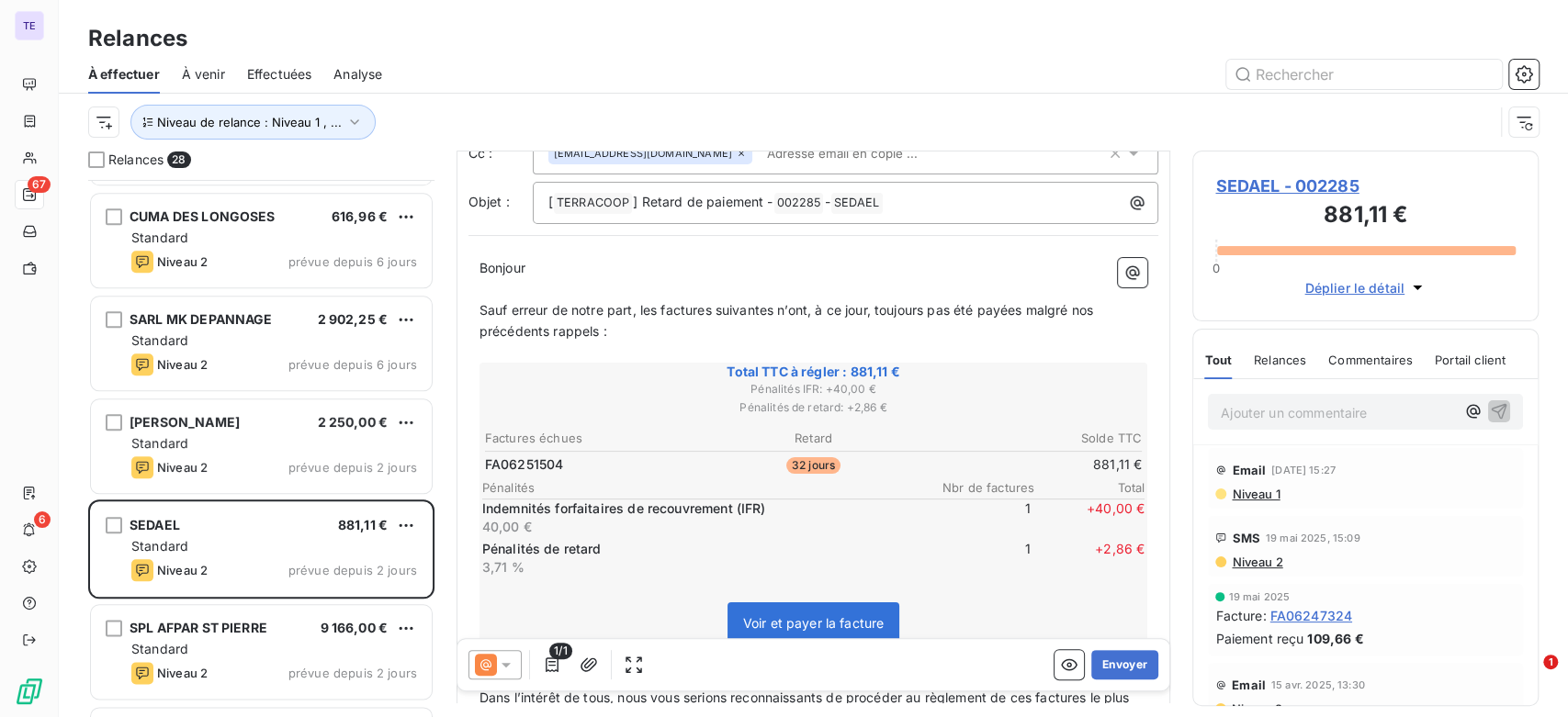
click at [1301, 183] on span "SEDAEL - 002285" at bounding box center [1365, 186] width 300 height 25
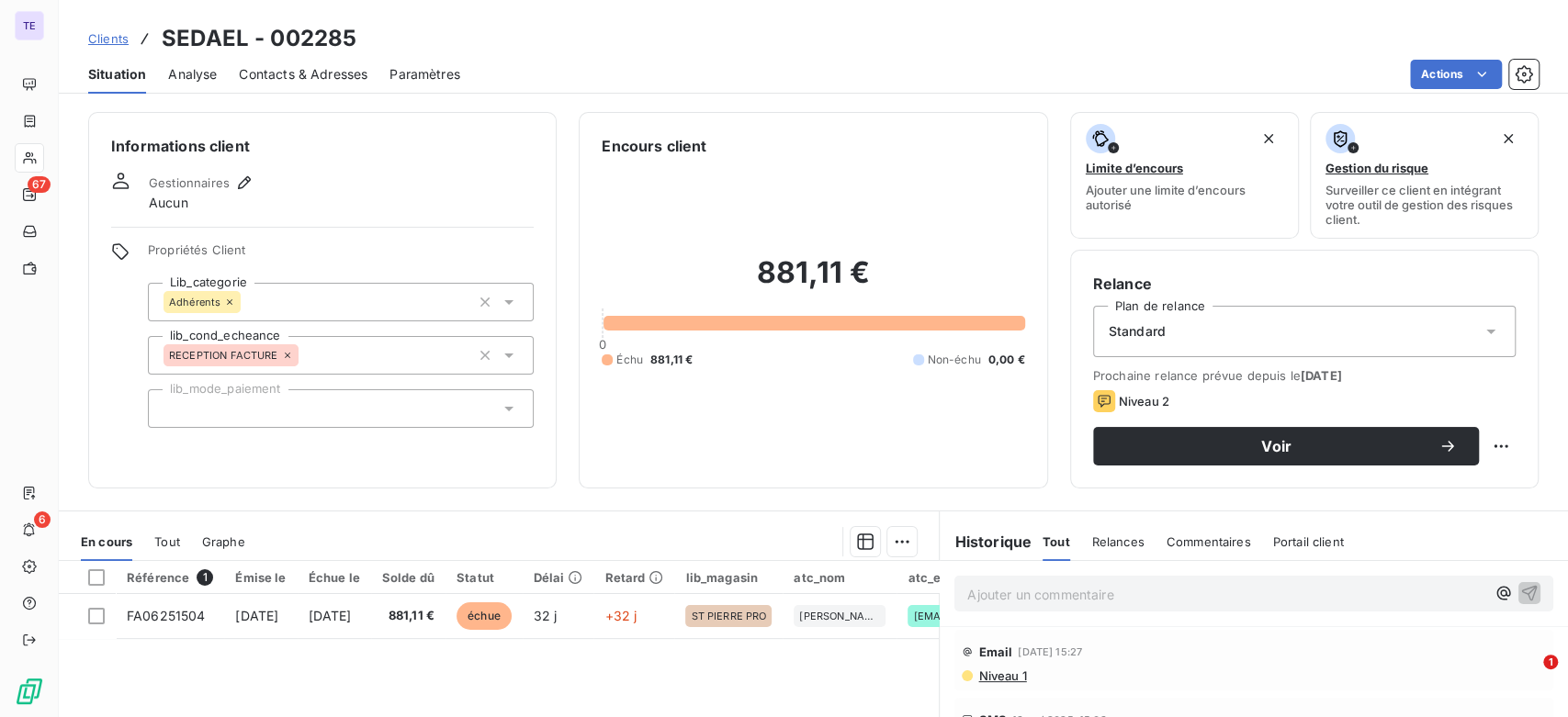
click at [304, 68] on span "Contacts & Adresses" at bounding box center [302, 74] width 128 height 18
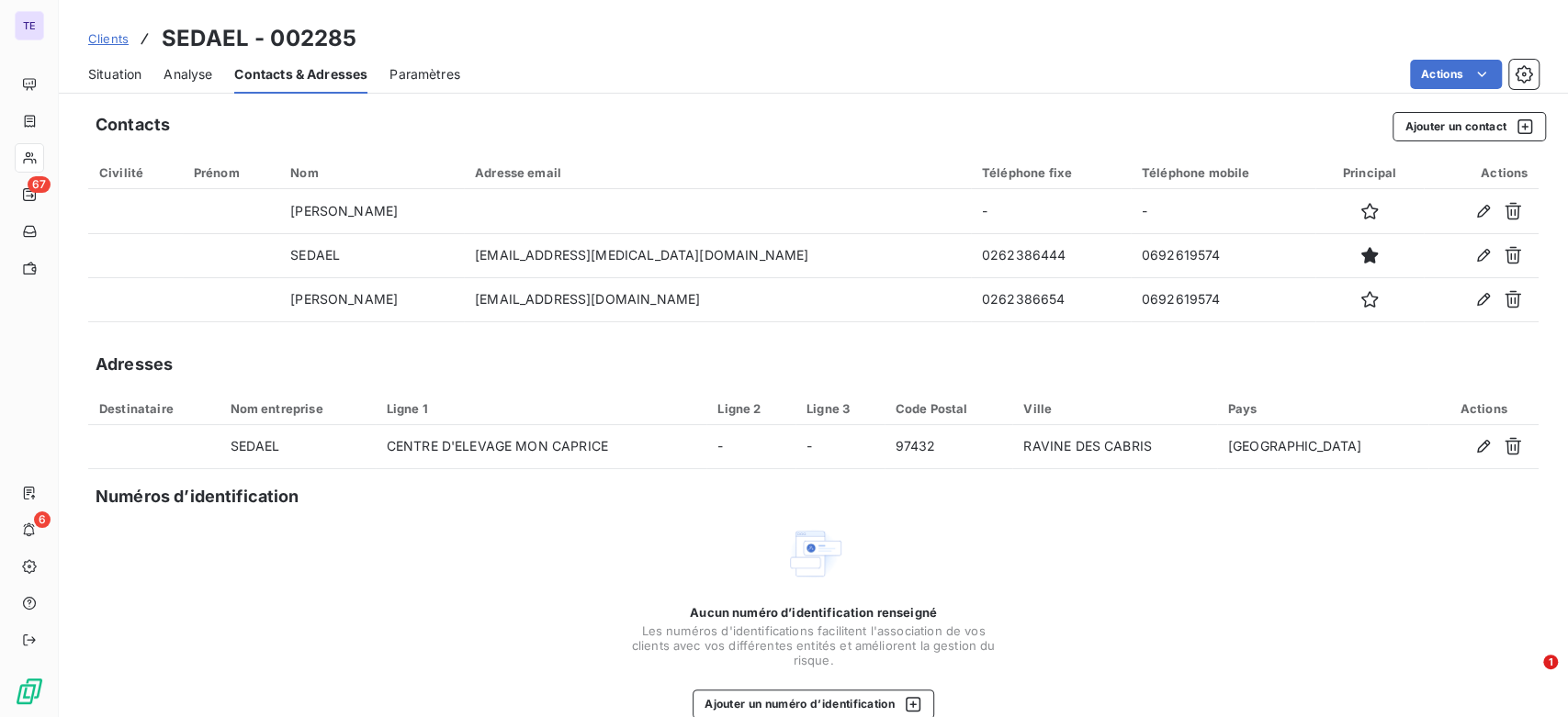
click at [195, 74] on span "Analyse" at bounding box center [187, 74] width 48 height 18
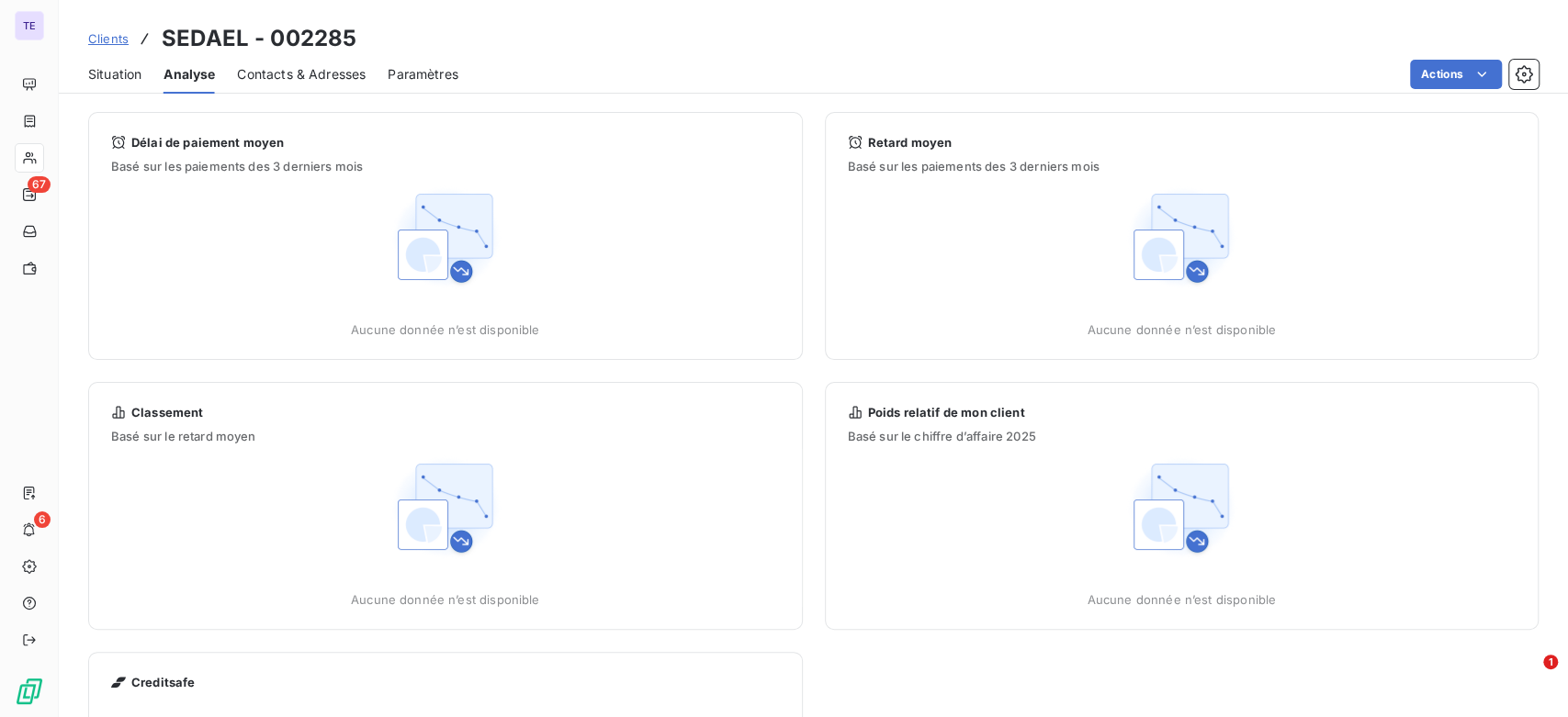
click at [119, 73] on span "Situation" at bounding box center [114, 74] width 53 height 18
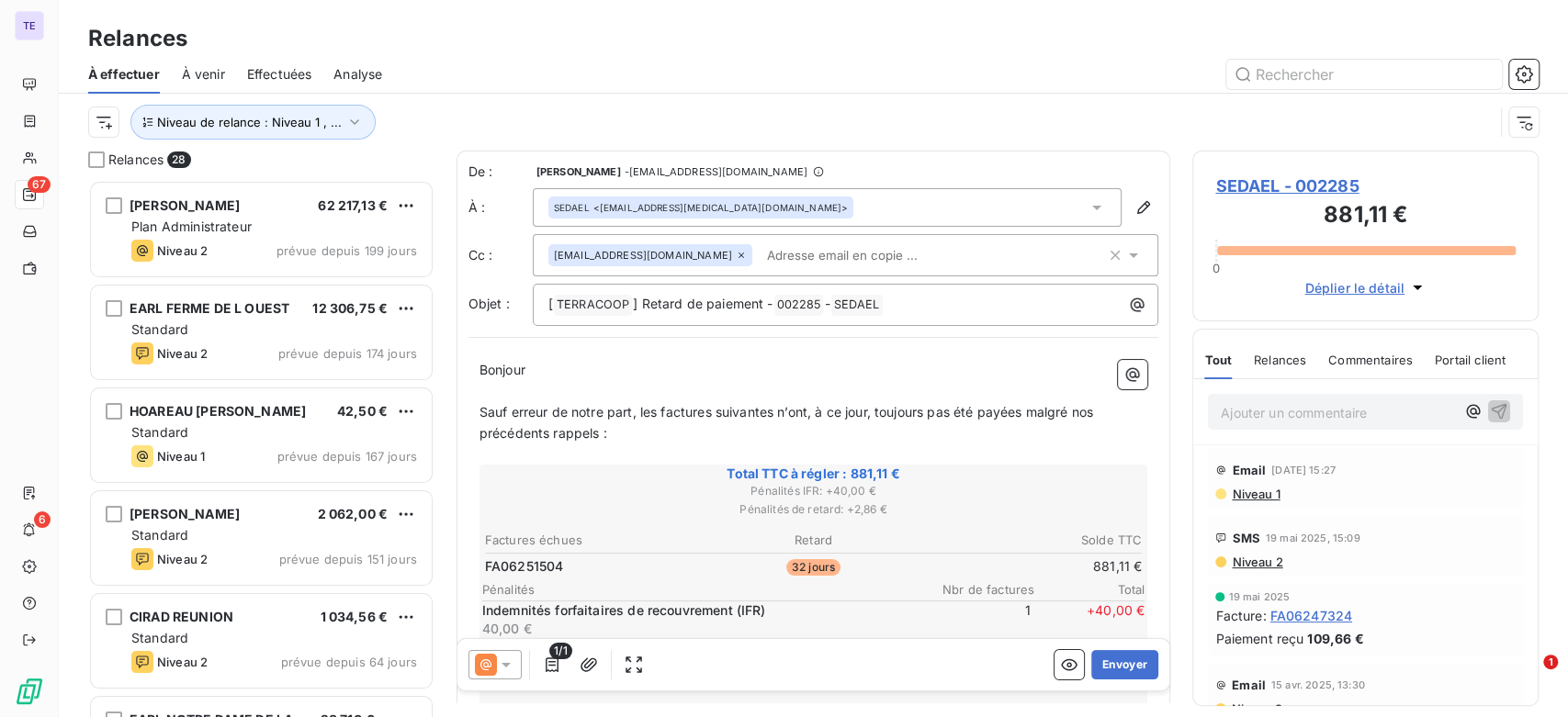
scroll to position [103, 0]
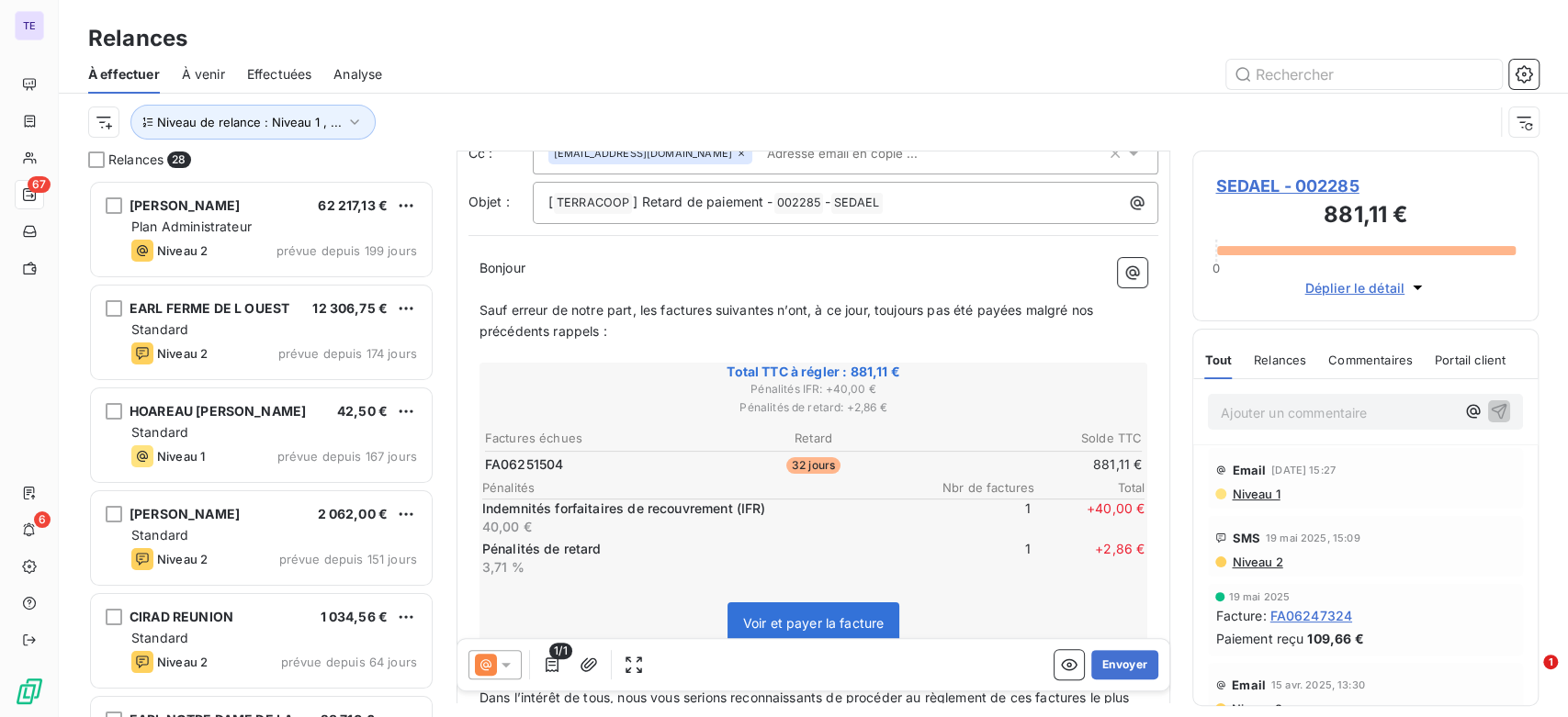
click at [505, 659] on icon at bounding box center [506, 664] width 18 height 18
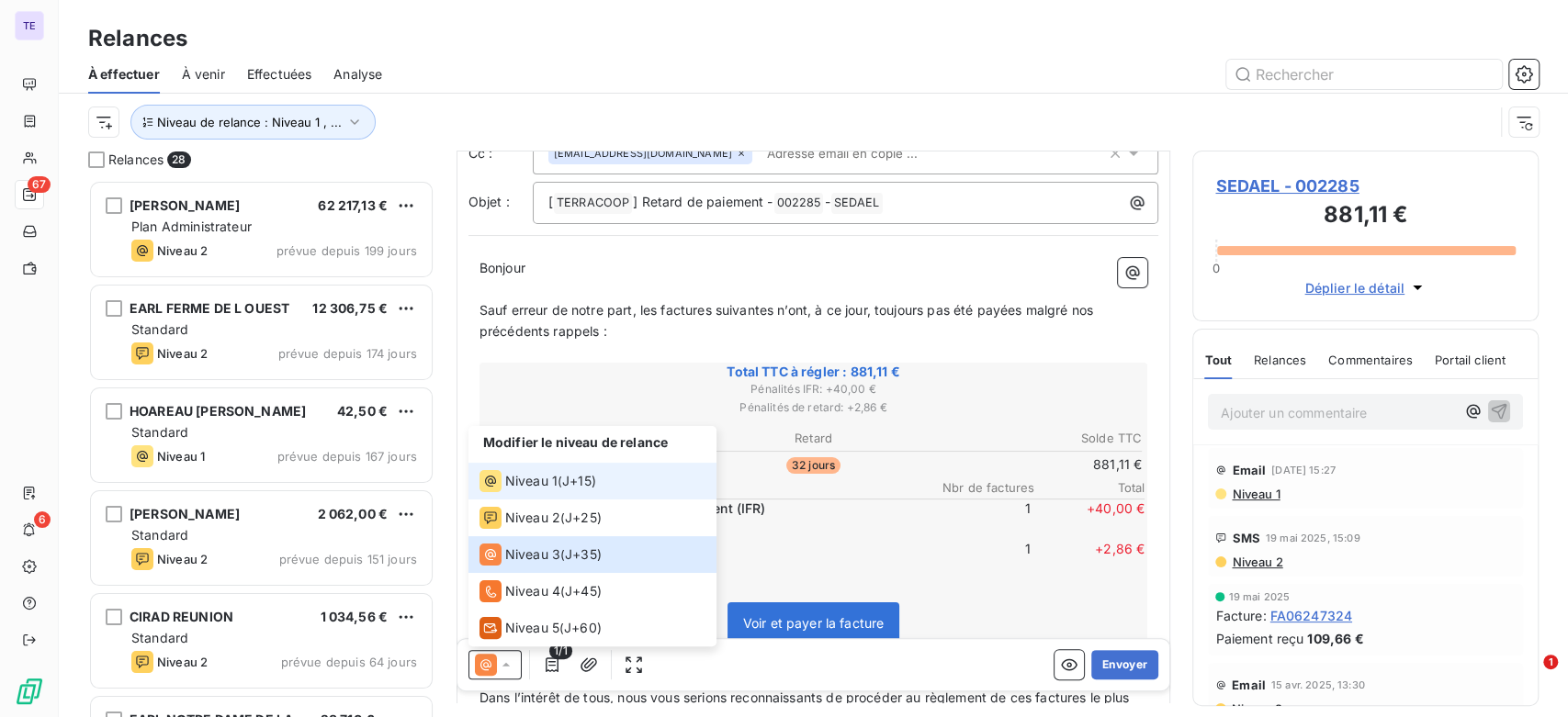
click at [546, 483] on span "Niveau 1" at bounding box center [531, 481] width 52 height 18
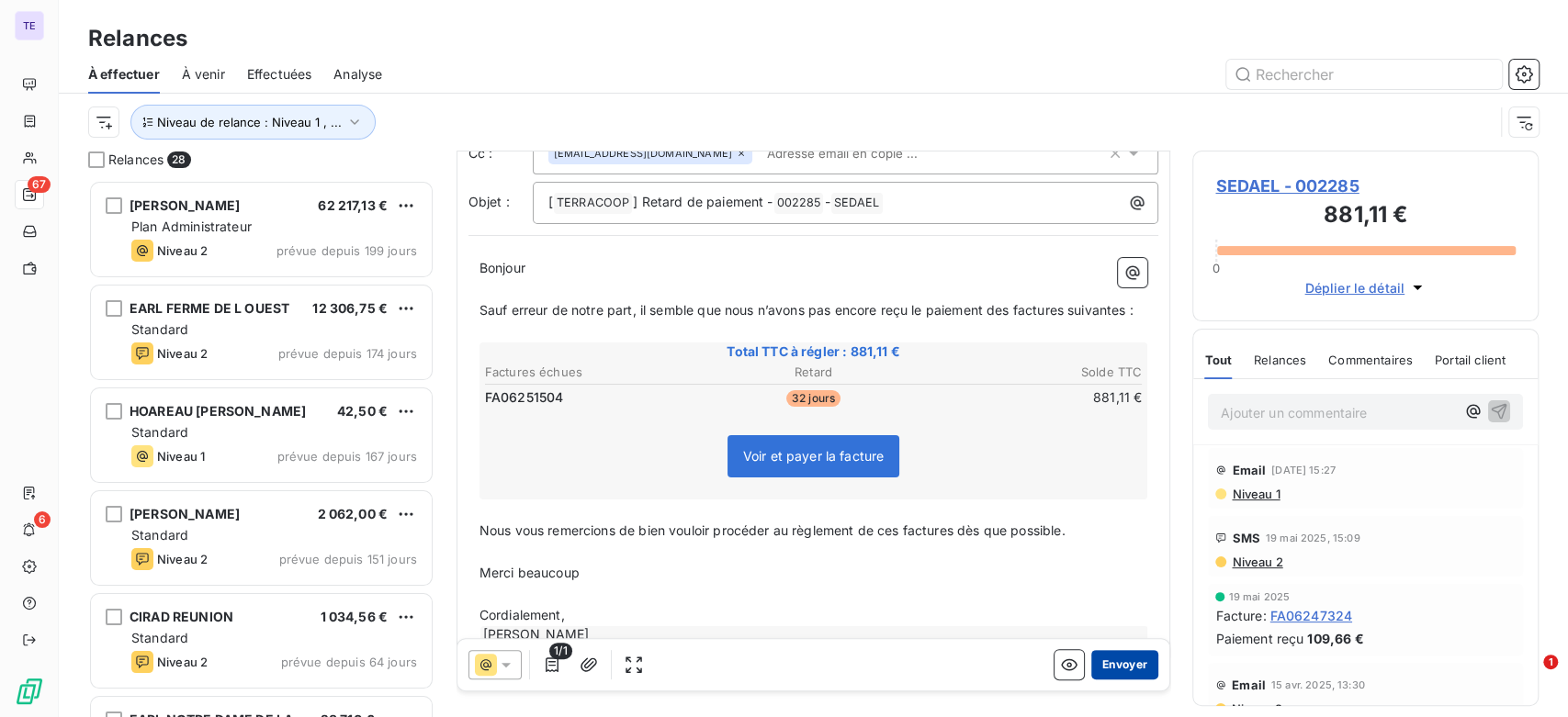
click at [1106, 664] on button "Envoyer" at bounding box center [1125, 665] width 67 height 29
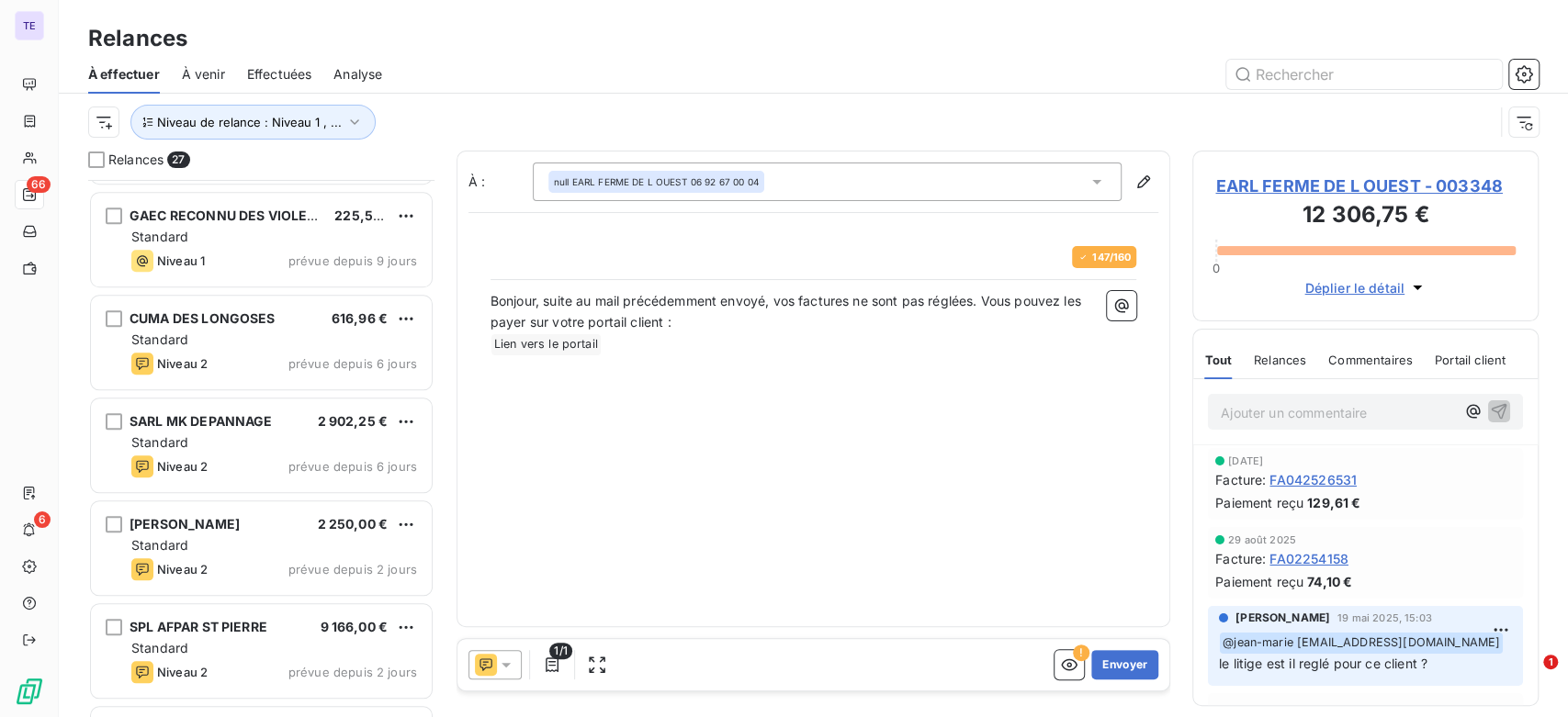
scroll to position [1327, 0]
click at [244, 535] on div "SPL AFPAR ST PIERRE 9 166,00 € Standard Niveau 2 prévue depuis 2 jours" at bounding box center [261, 549] width 341 height 94
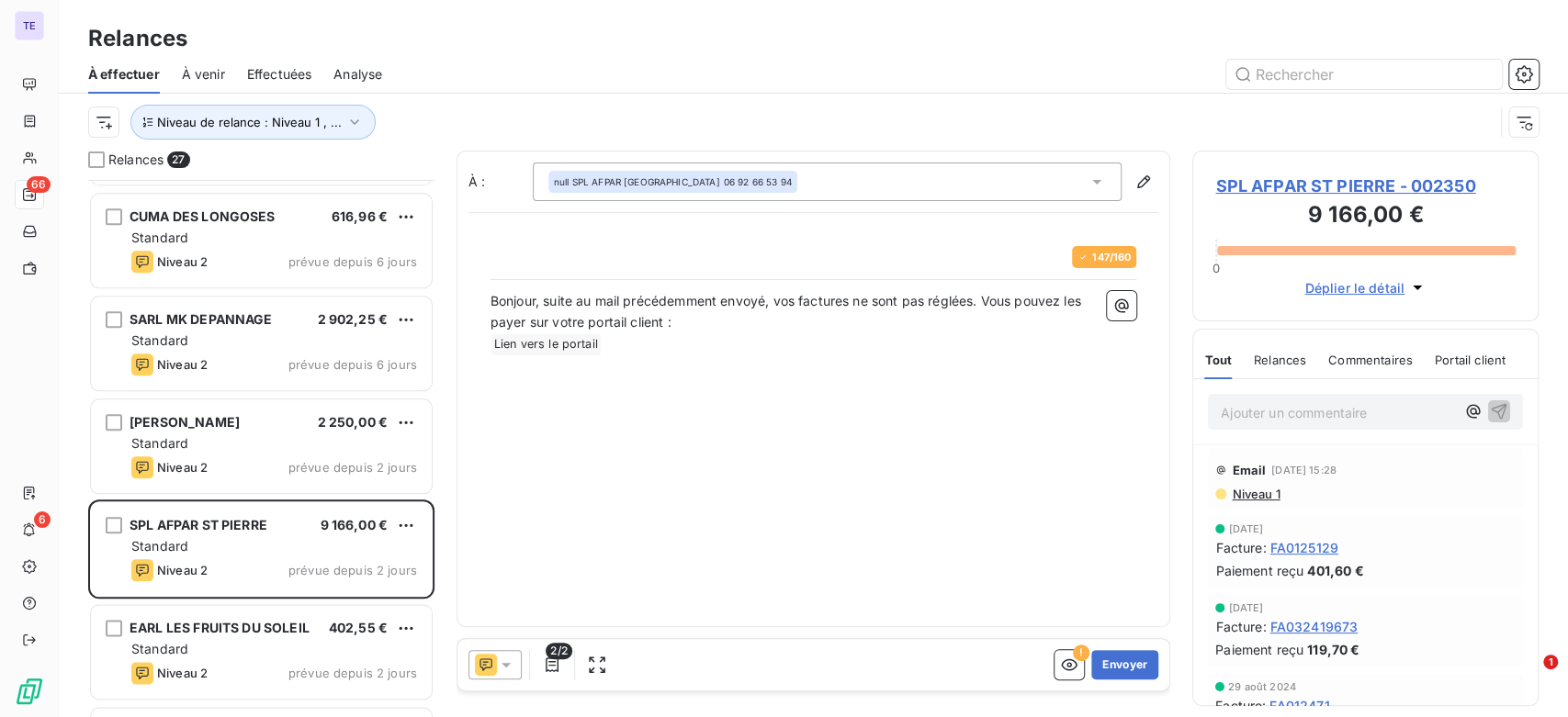
click at [497, 662] on icon at bounding box center [506, 664] width 18 height 18
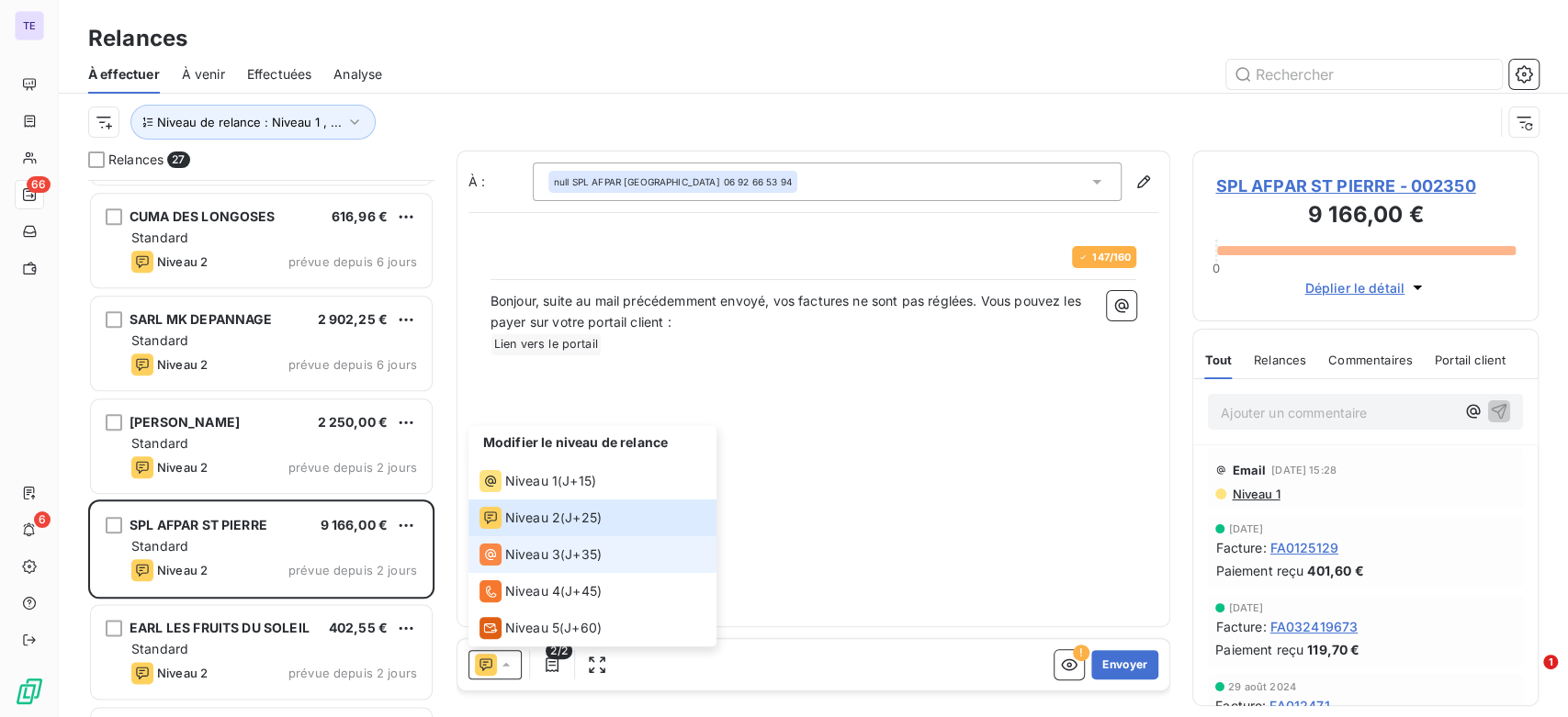
click at [555, 539] on li "Niveau 3 ( J+35 )" at bounding box center [592, 555] width 248 height 37
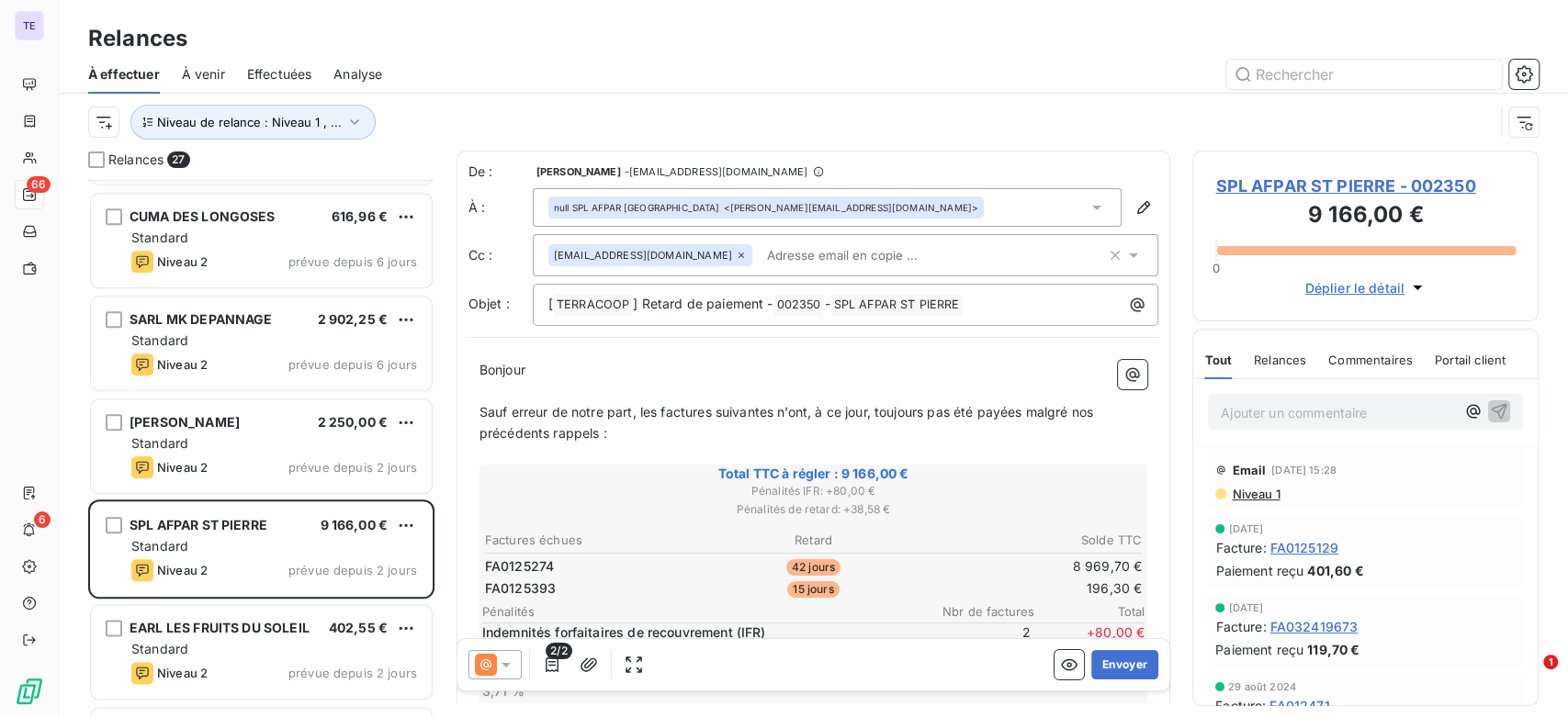
scroll to position [103, 0]
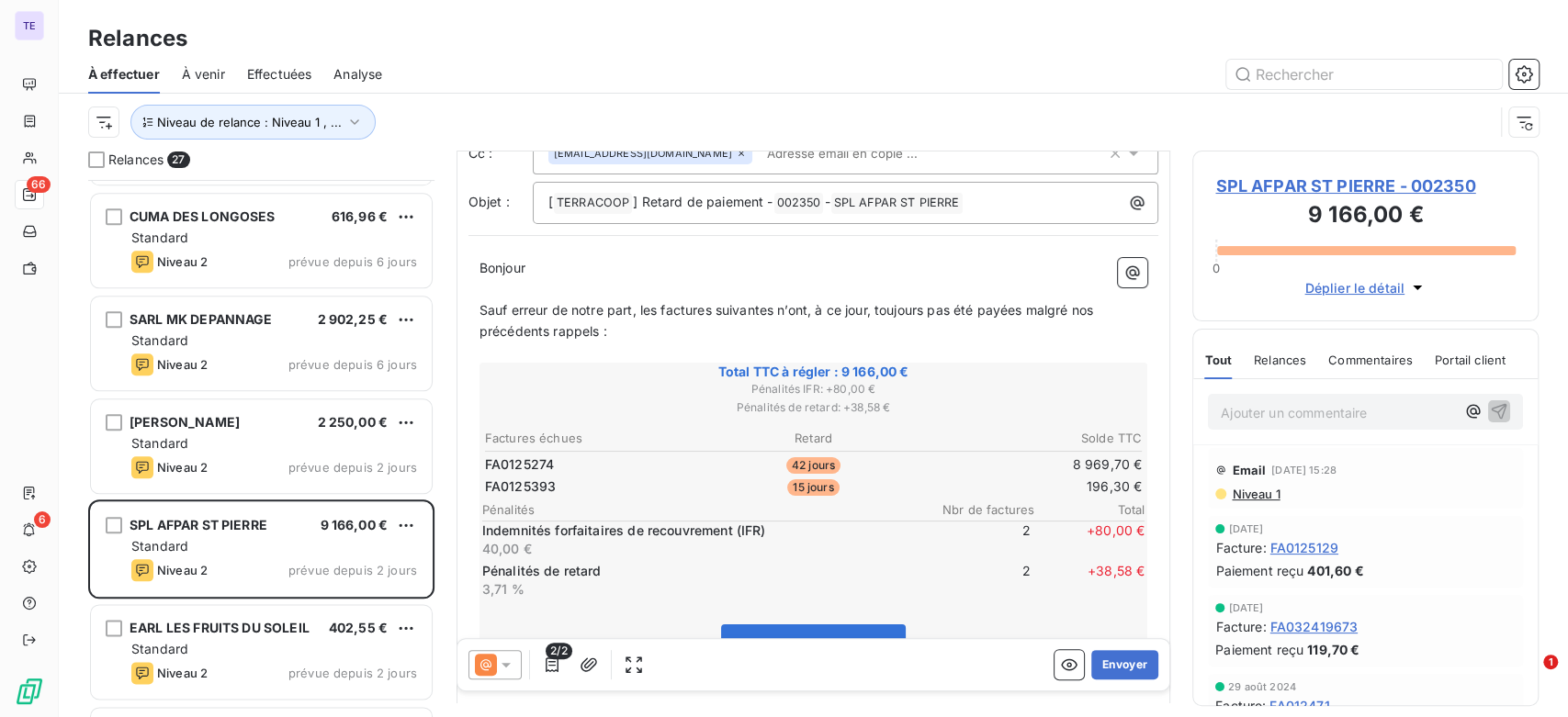
click at [500, 664] on icon at bounding box center [506, 664] width 18 height 18
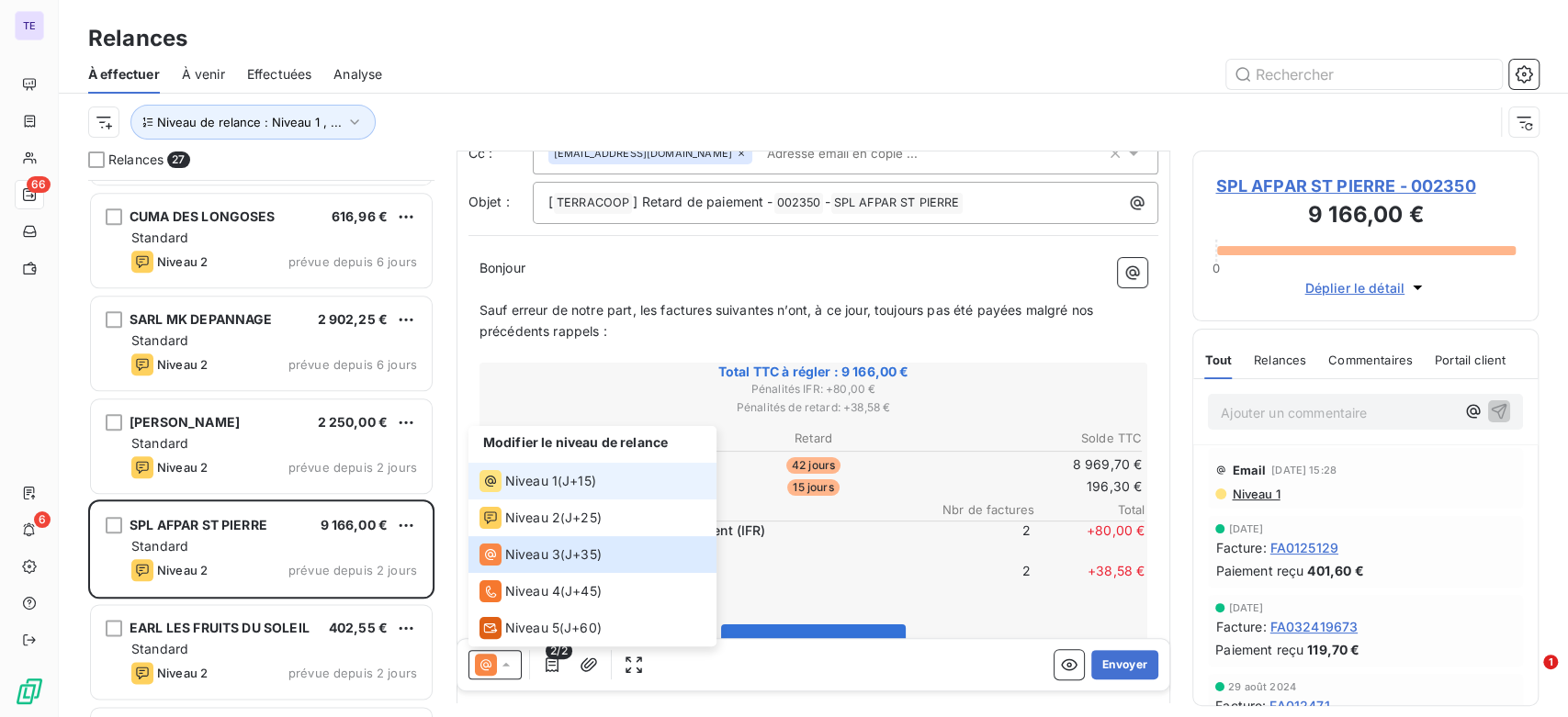
click at [591, 489] on span "J+15 )" at bounding box center [578, 481] width 34 height 18
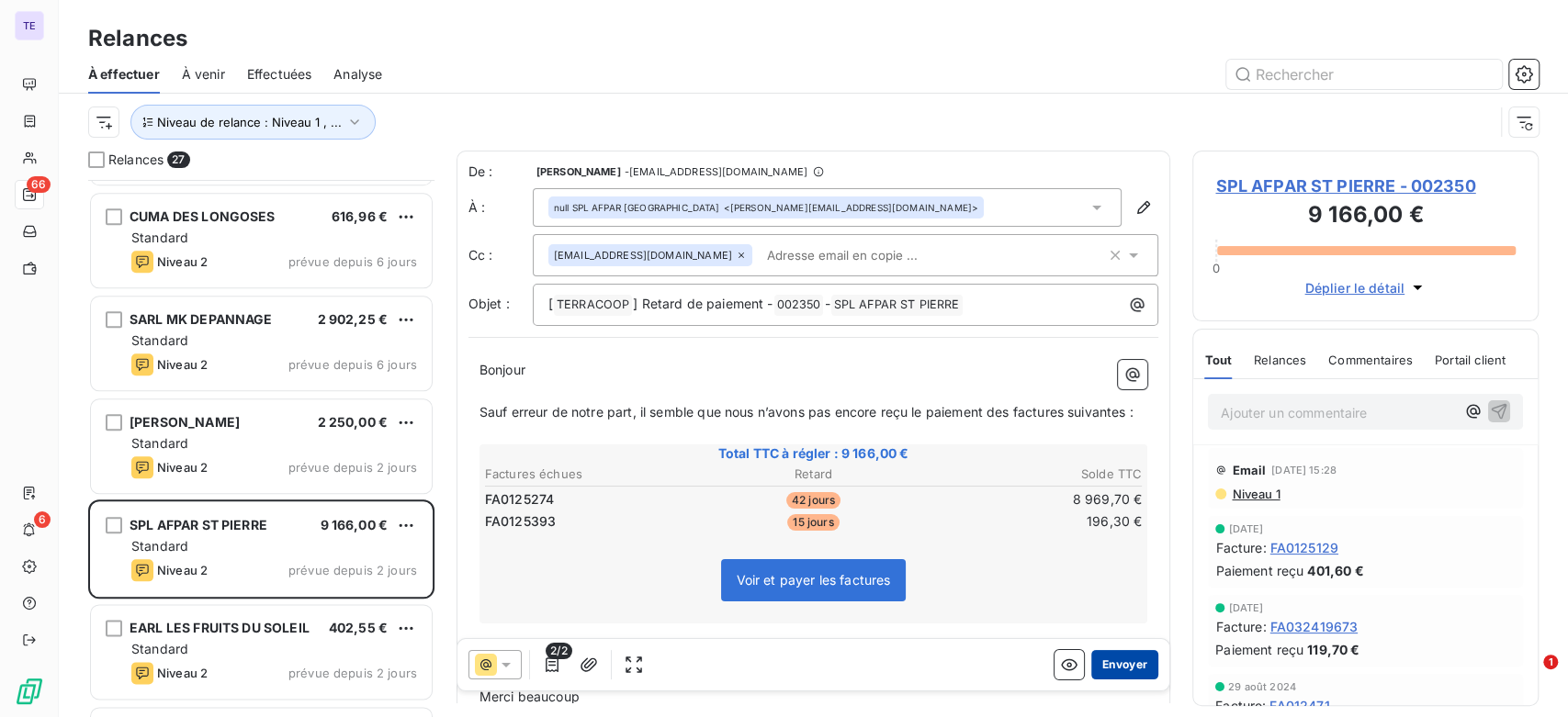
click at [1136, 664] on button "Envoyer" at bounding box center [1125, 665] width 67 height 29
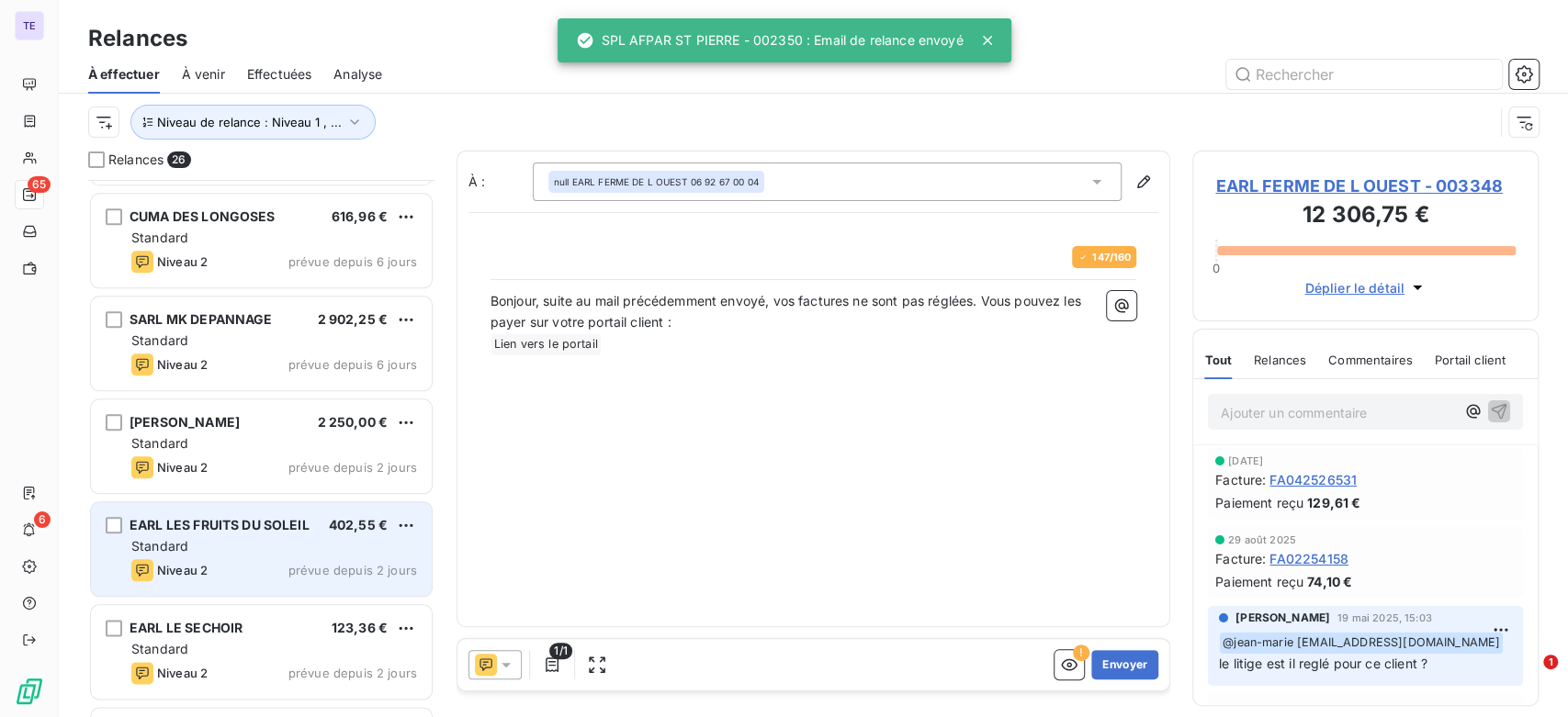
click at [268, 586] on div "EARL LES FRUITS DU SOLEIL 402,55 € Standard Niveau 2 prévue depuis 2 jours" at bounding box center [261, 549] width 341 height 94
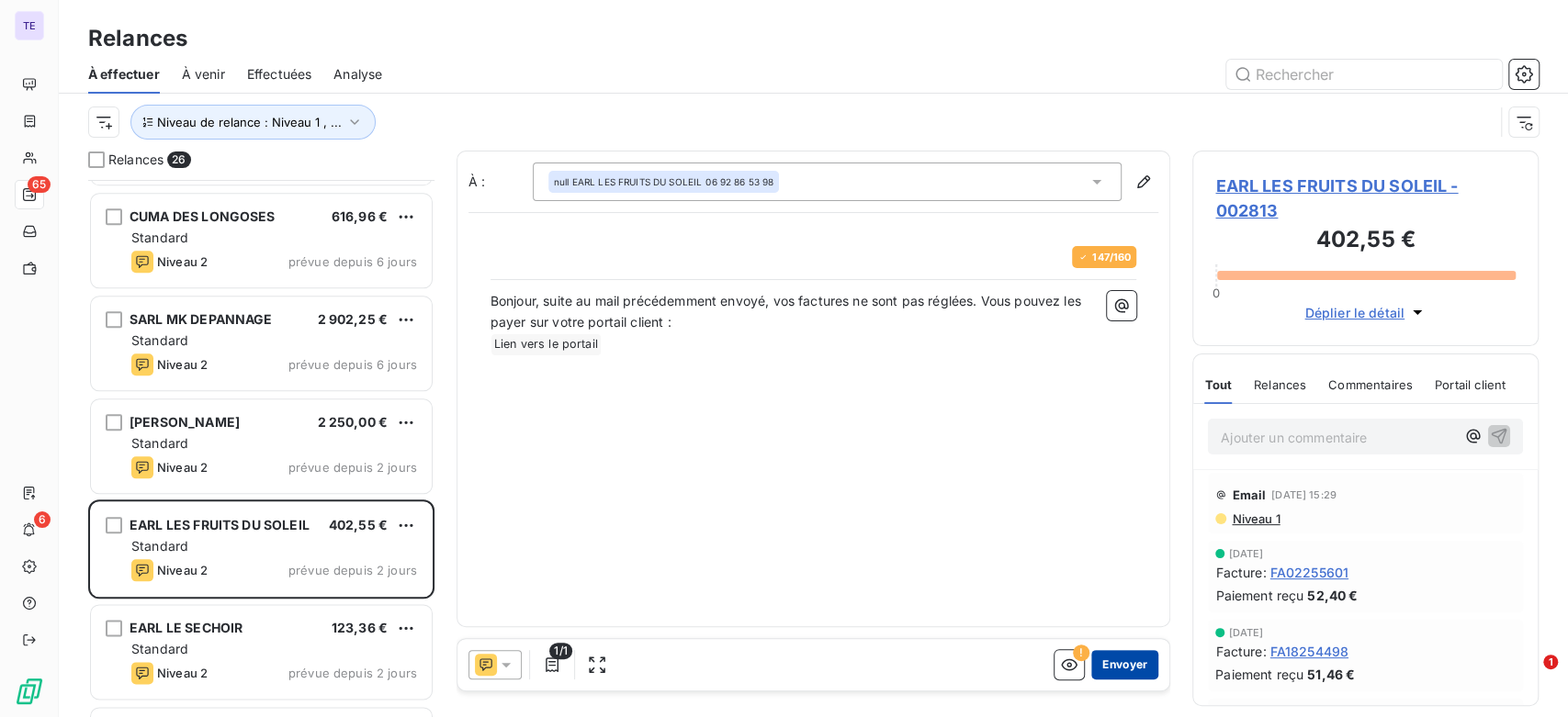
click at [1119, 656] on button "Envoyer" at bounding box center [1125, 665] width 67 height 29
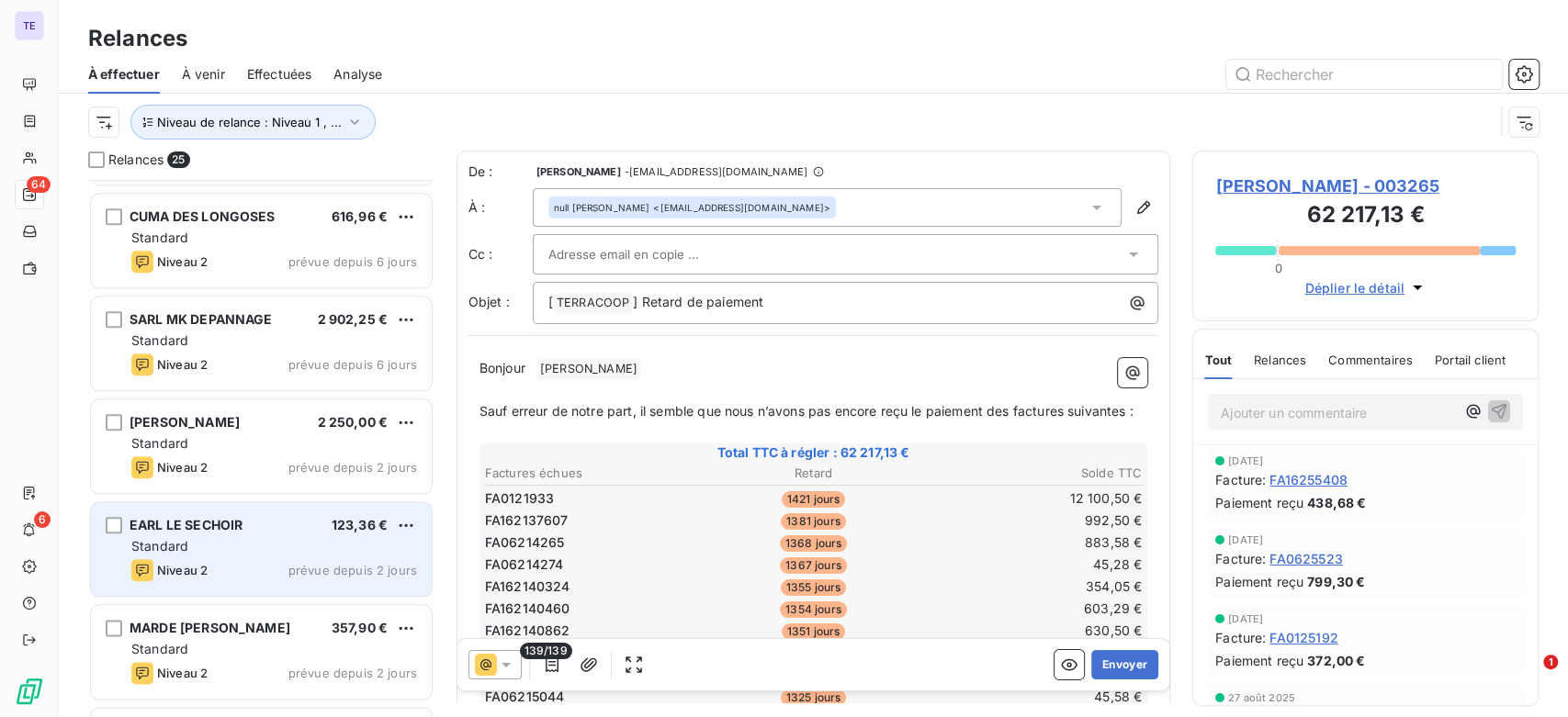
click at [264, 585] on div "EARL LE SECHOIR 123,36 € Standard Niveau 2 prévue depuis 2 jours" at bounding box center [261, 549] width 341 height 94
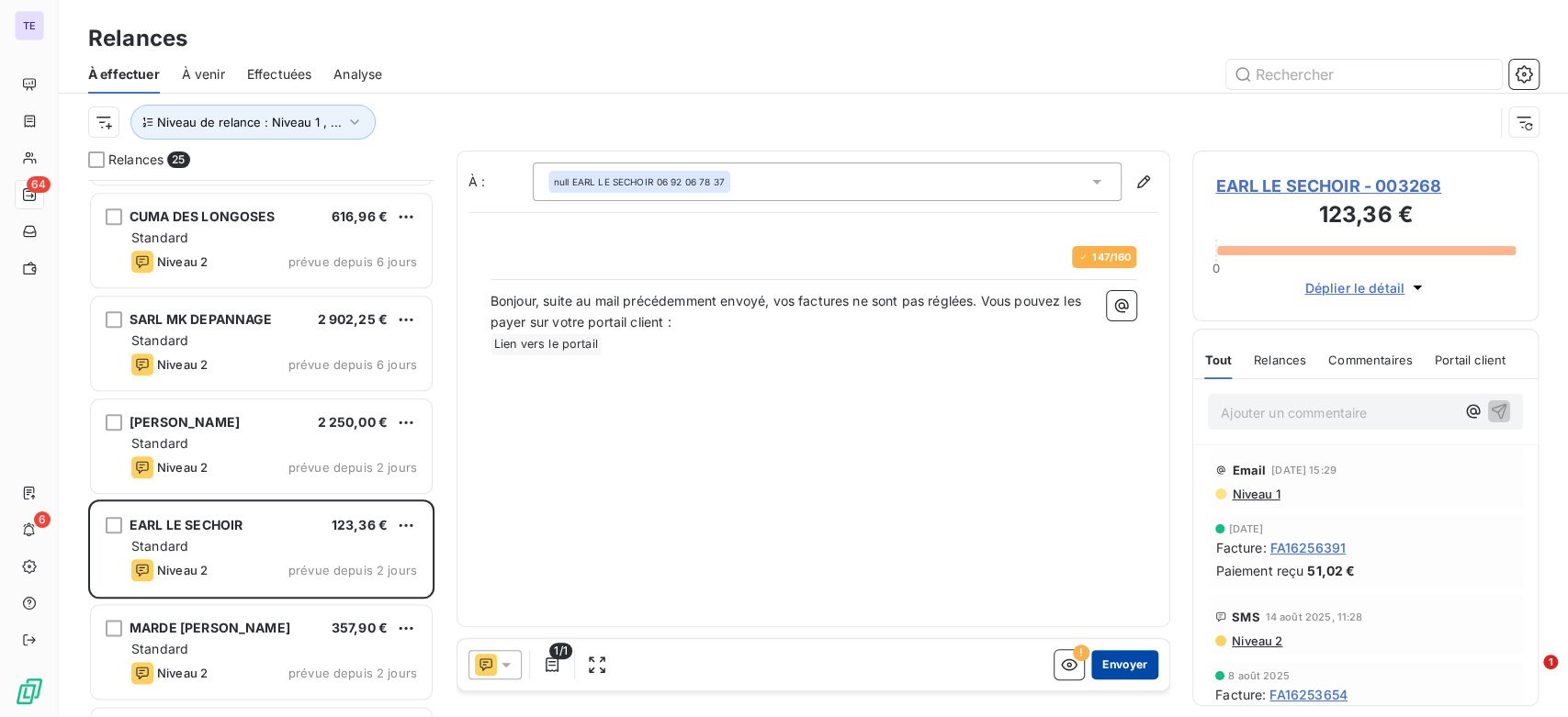
click at [1132, 664] on button "Envoyer" at bounding box center [1125, 665] width 67 height 29
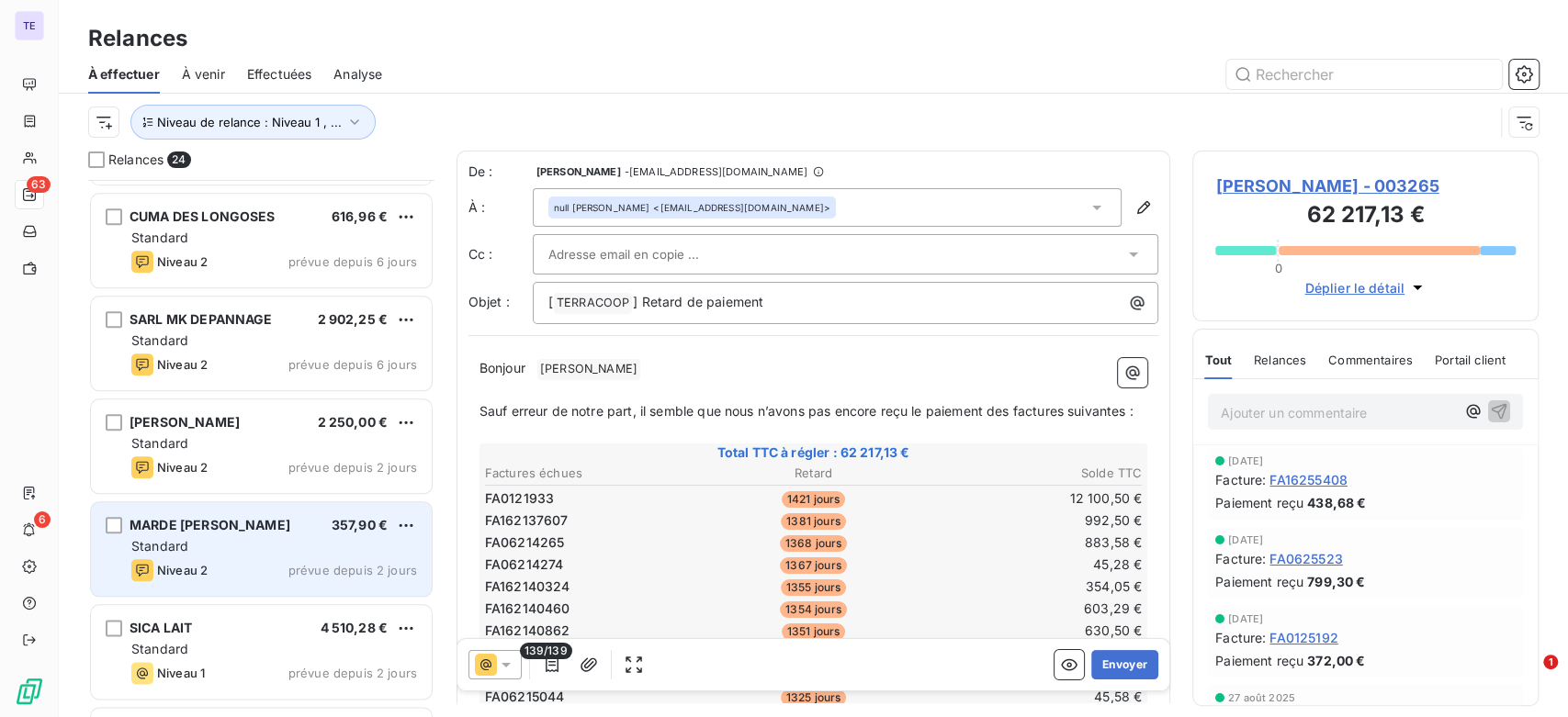
click at [298, 583] on div "MARDE [PERSON_NAME] 357,90 € Standard Niveau 2 prévue depuis 2 jours" at bounding box center [261, 549] width 341 height 94
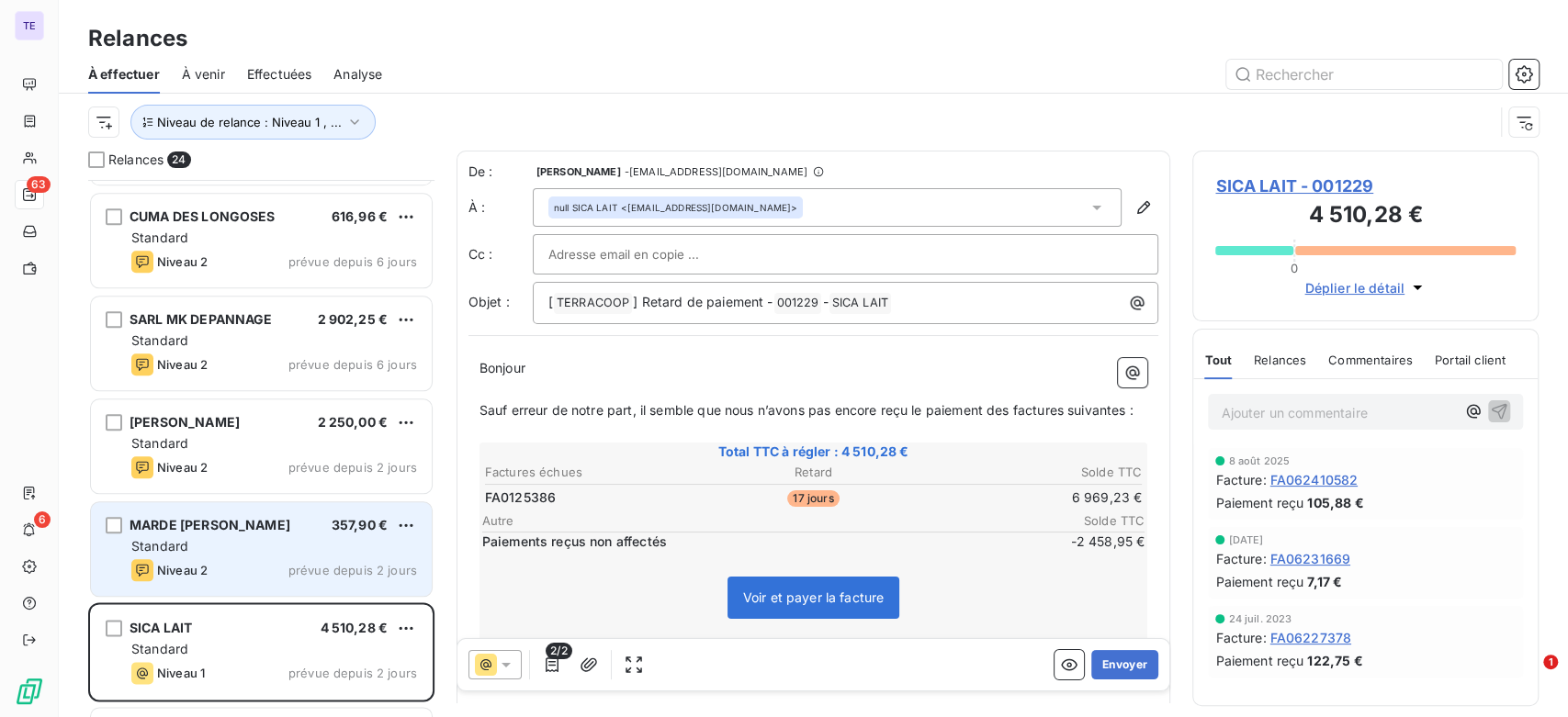
click at [298, 582] on div "MARDE [PERSON_NAME] 357,90 € Standard Niveau 2 prévue depuis 2 jours" at bounding box center [261, 549] width 341 height 94
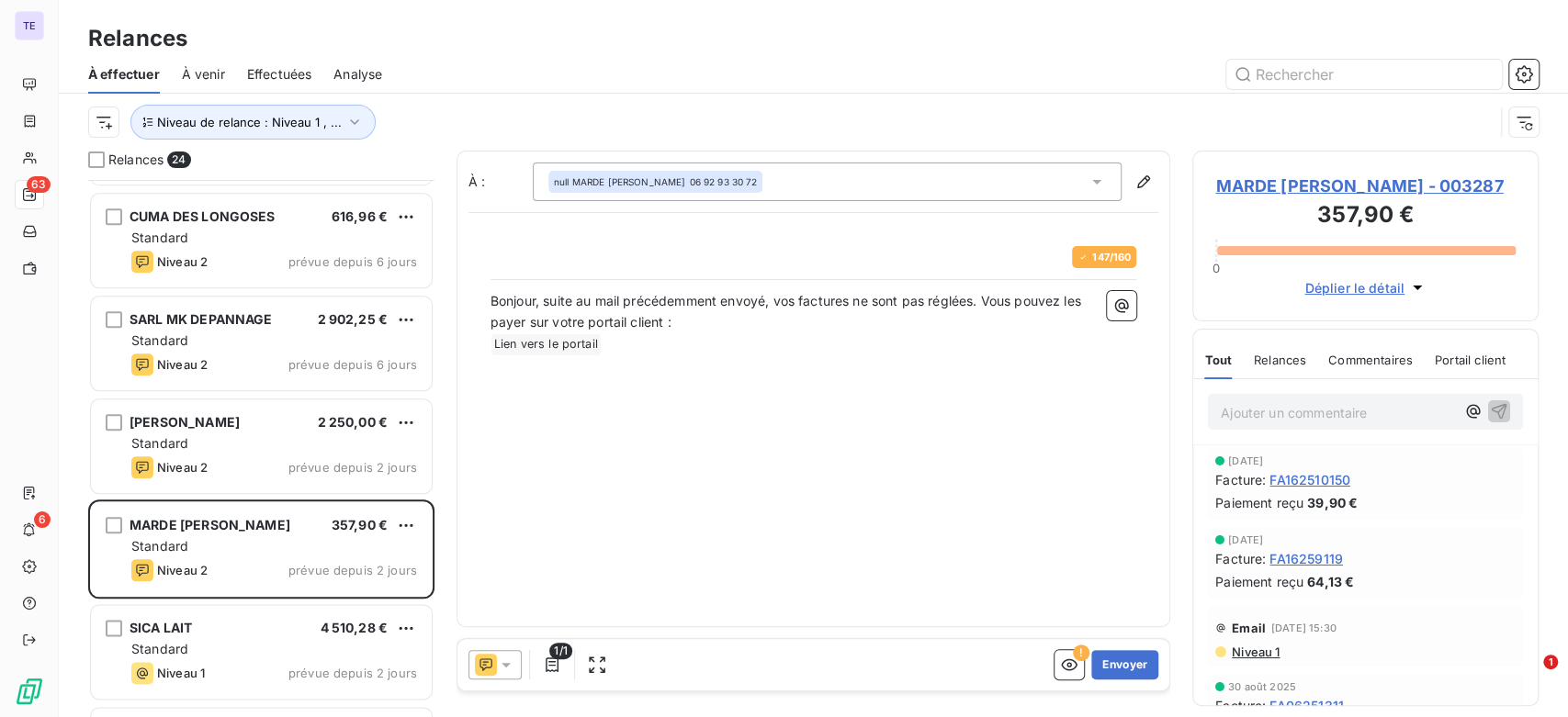
click at [1261, 652] on span "Niveau 1" at bounding box center [1254, 651] width 49 height 14
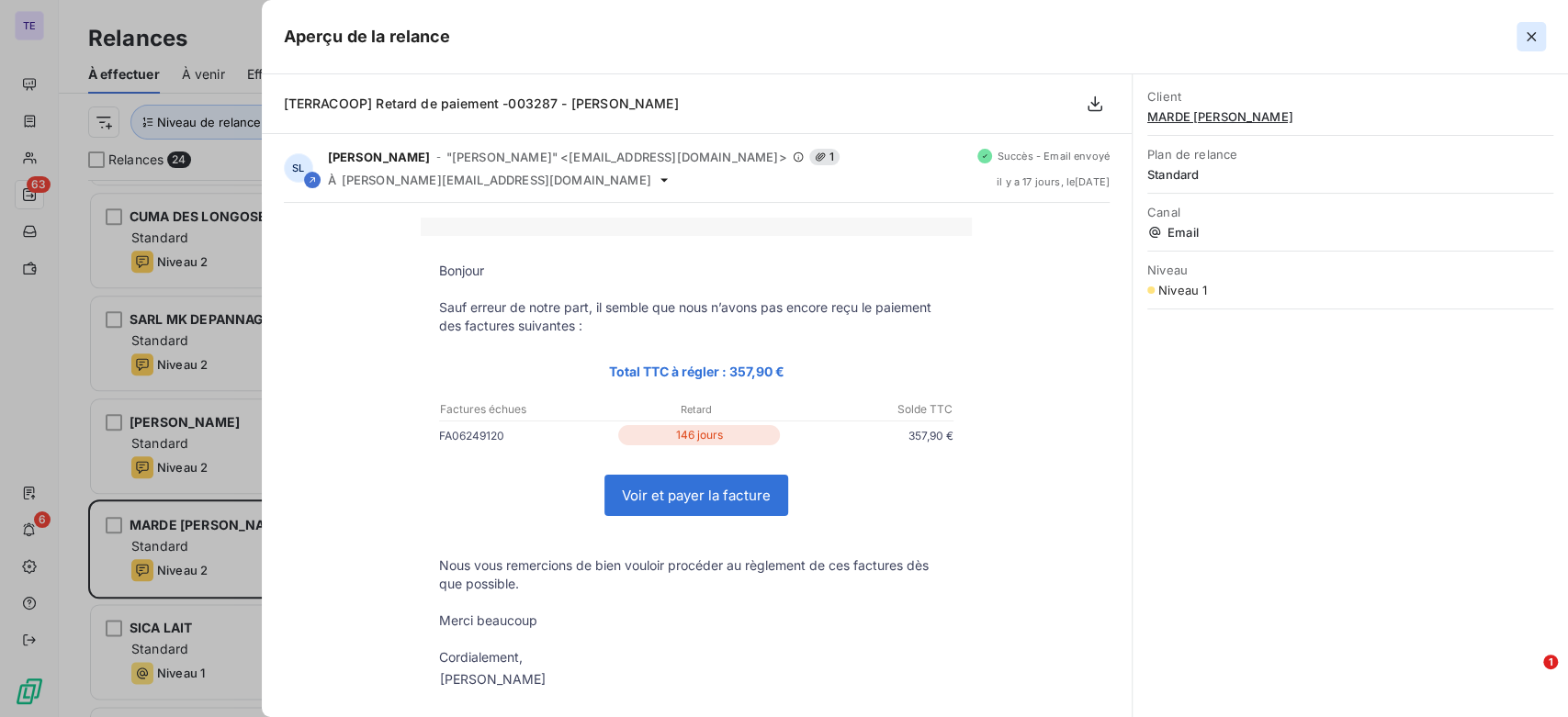
click at [1528, 28] on icon "button" at bounding box center [1531, 37] width 18 height 18
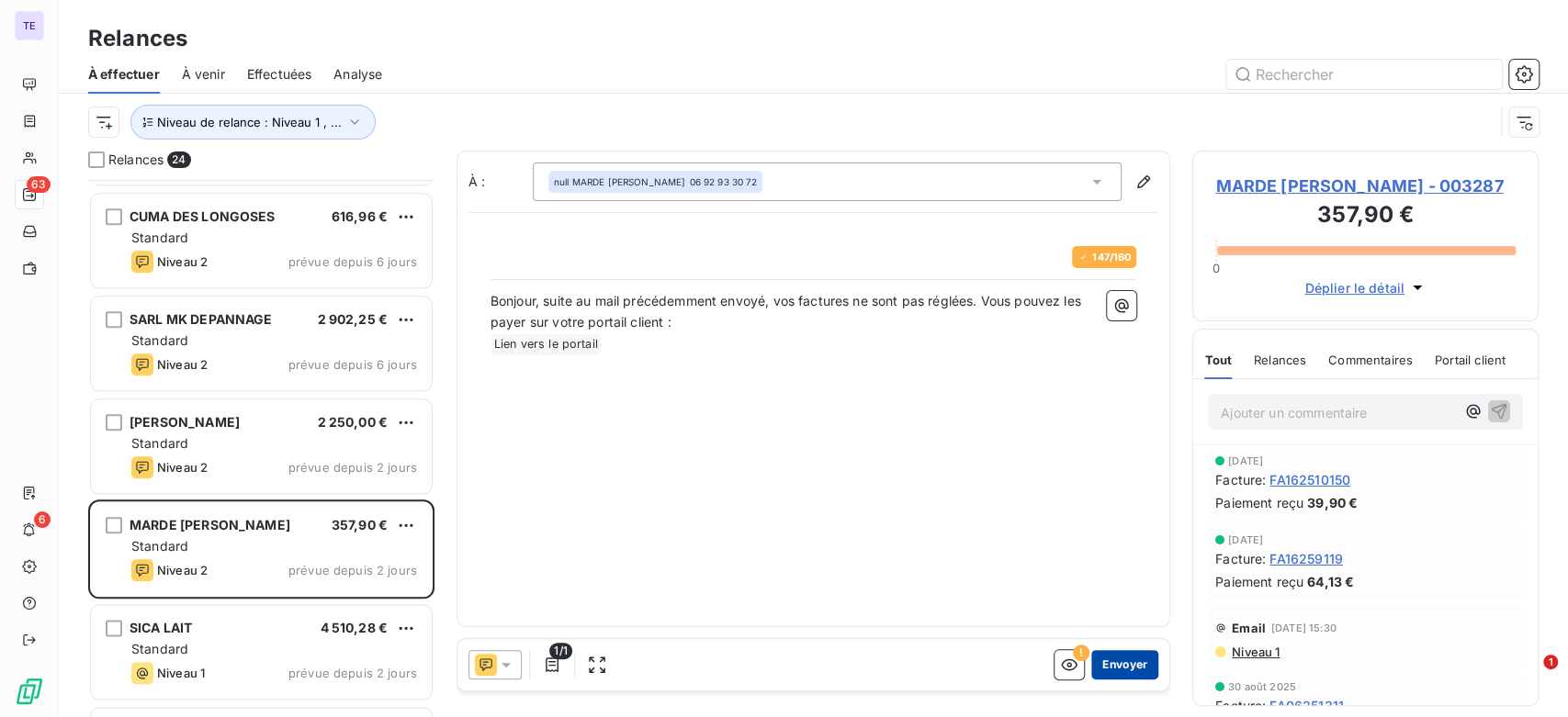
click at [1130, 664] on button "Envoyer" at bounding box center [1125, 665] width 67 height 29
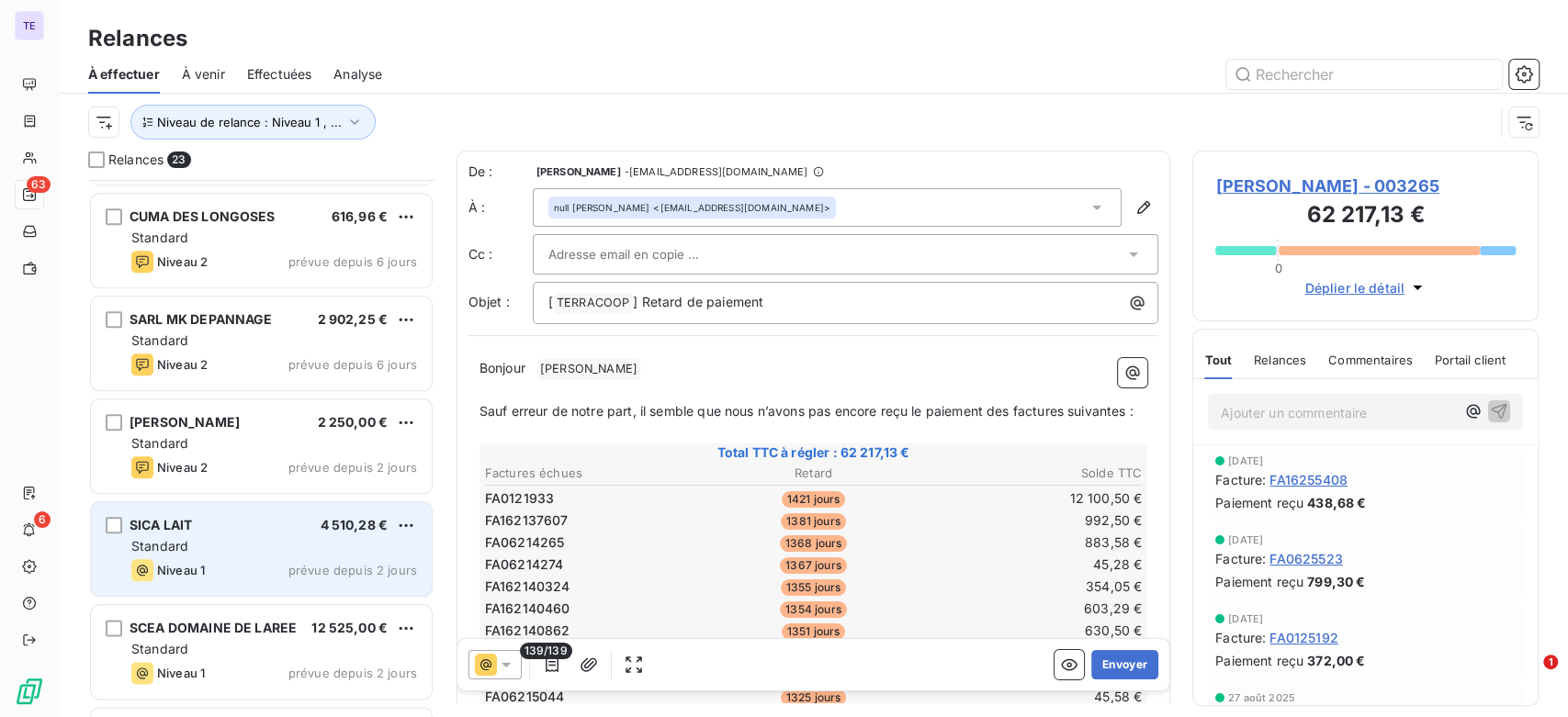
click at [256, 564] on div "Niveau 1 prévue depuis 2 jours" at bounding box center [274, 570] width 286 height 22
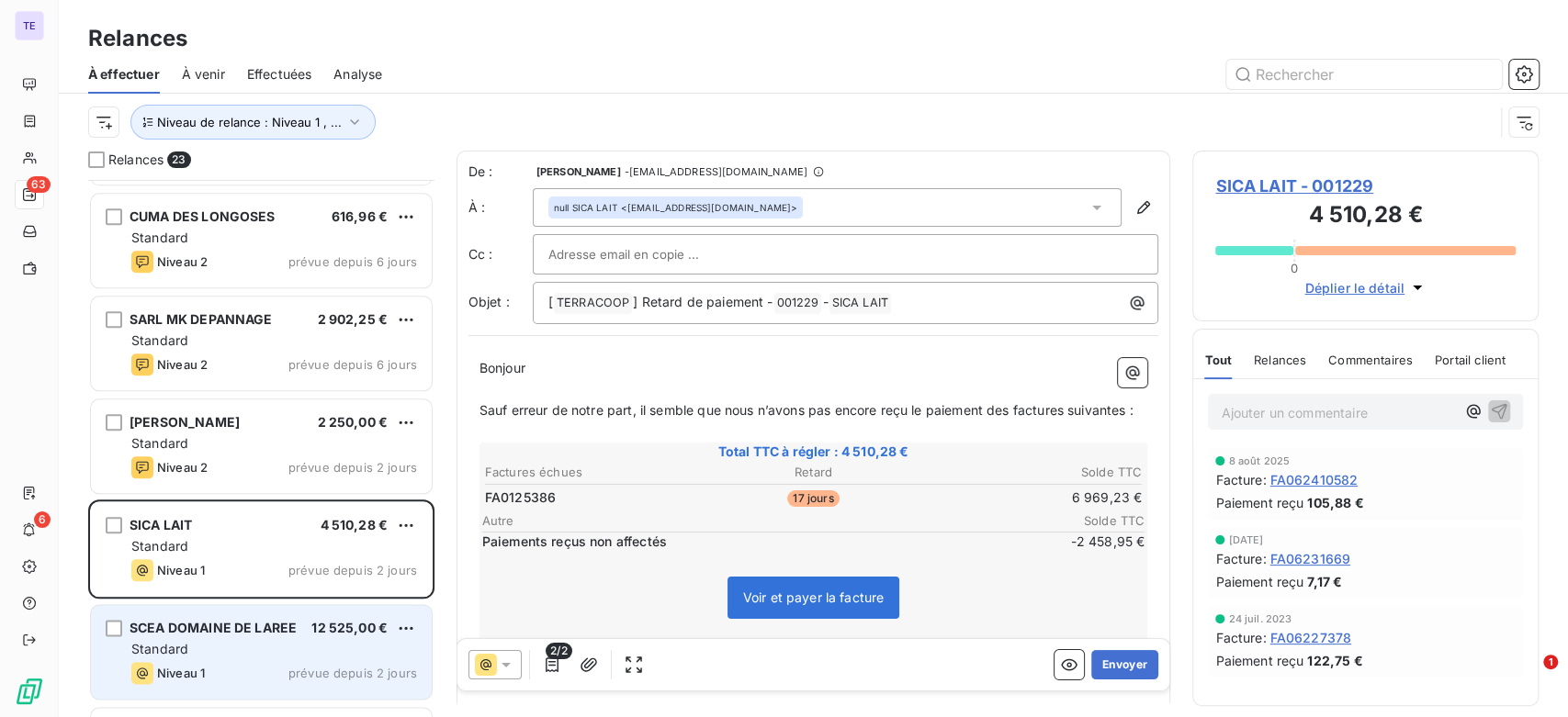
click at [246, 626] on span "SCEA DOMAINE DE LAREE" at bounding box center [212, 627] width 167 height 15
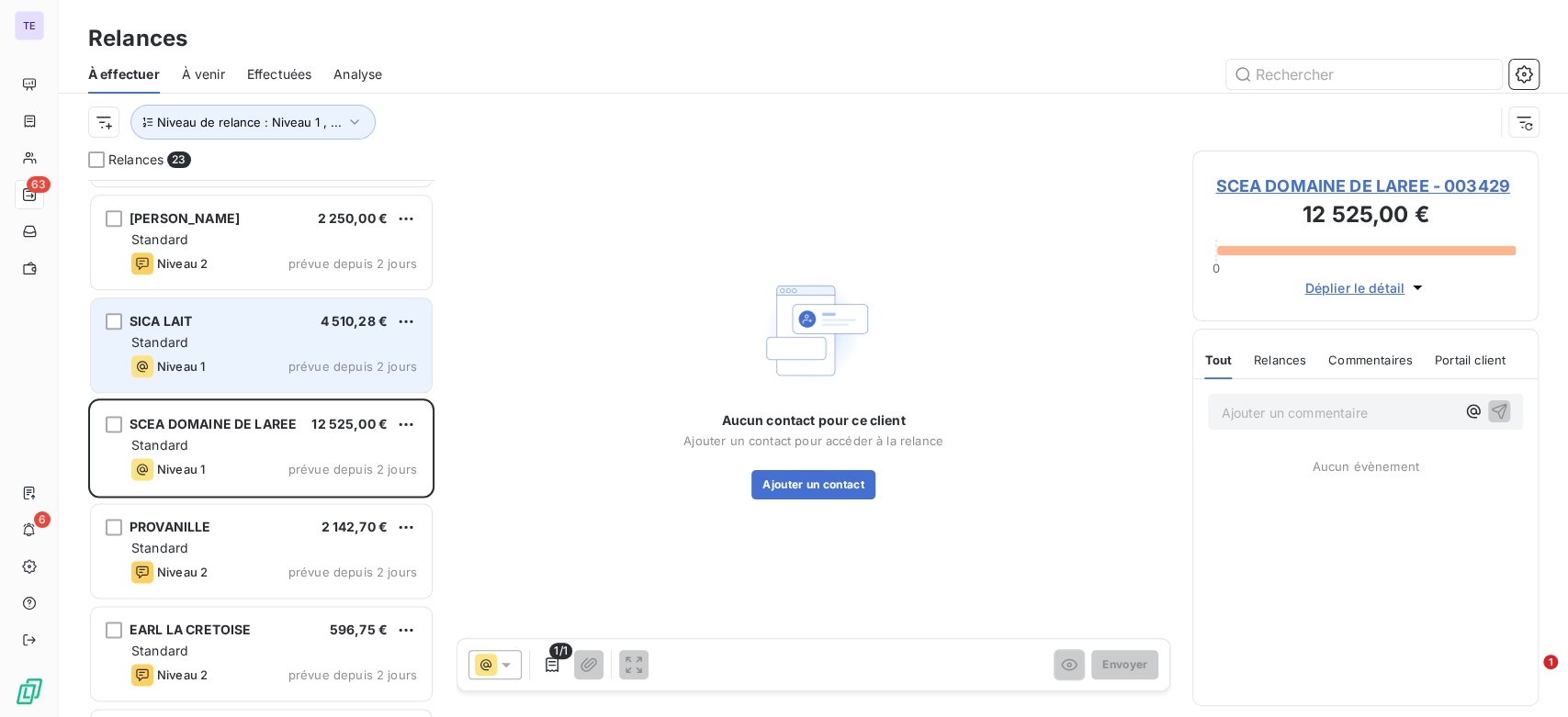
scroll to position [1735, 0]
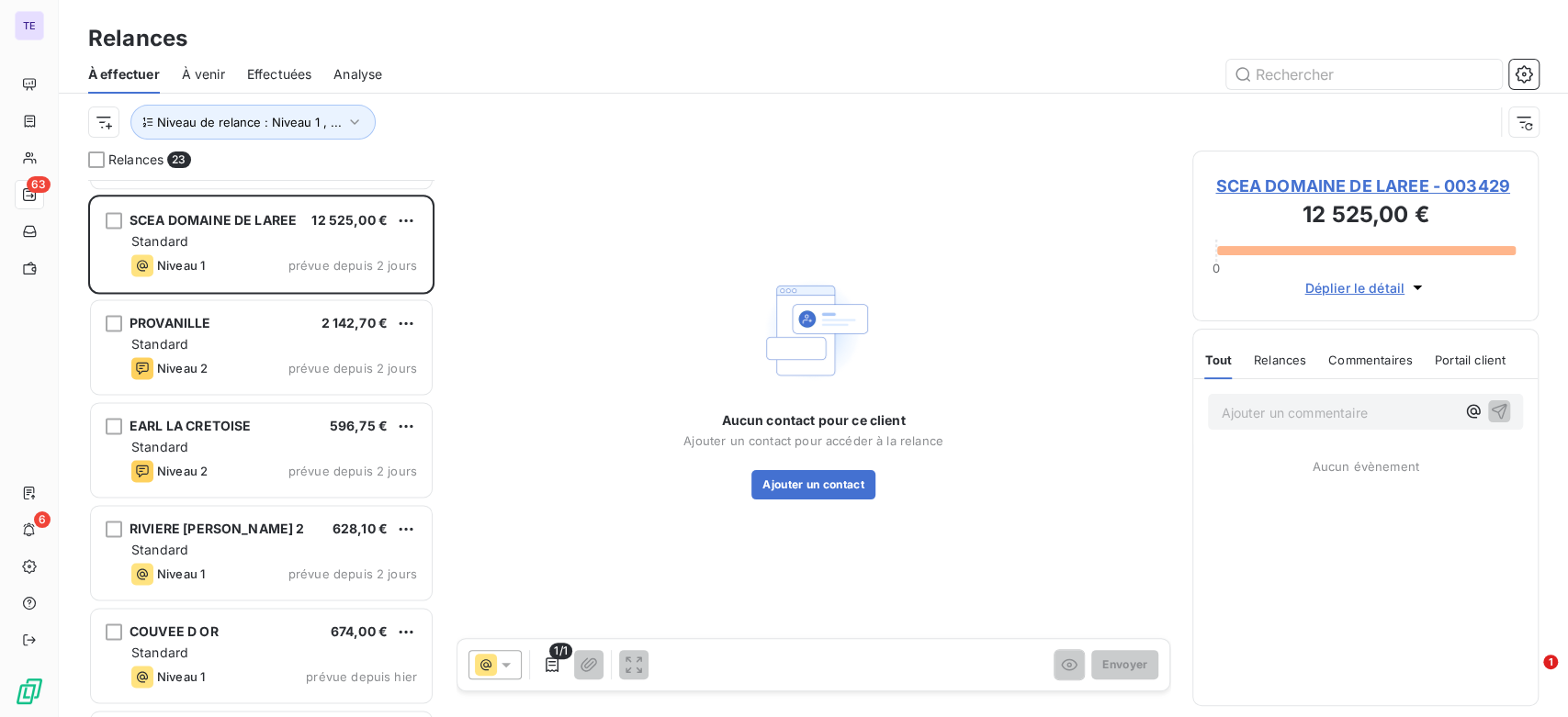
click at [505, 664] on icon at bounding box center [507, 665] width 10 height 5
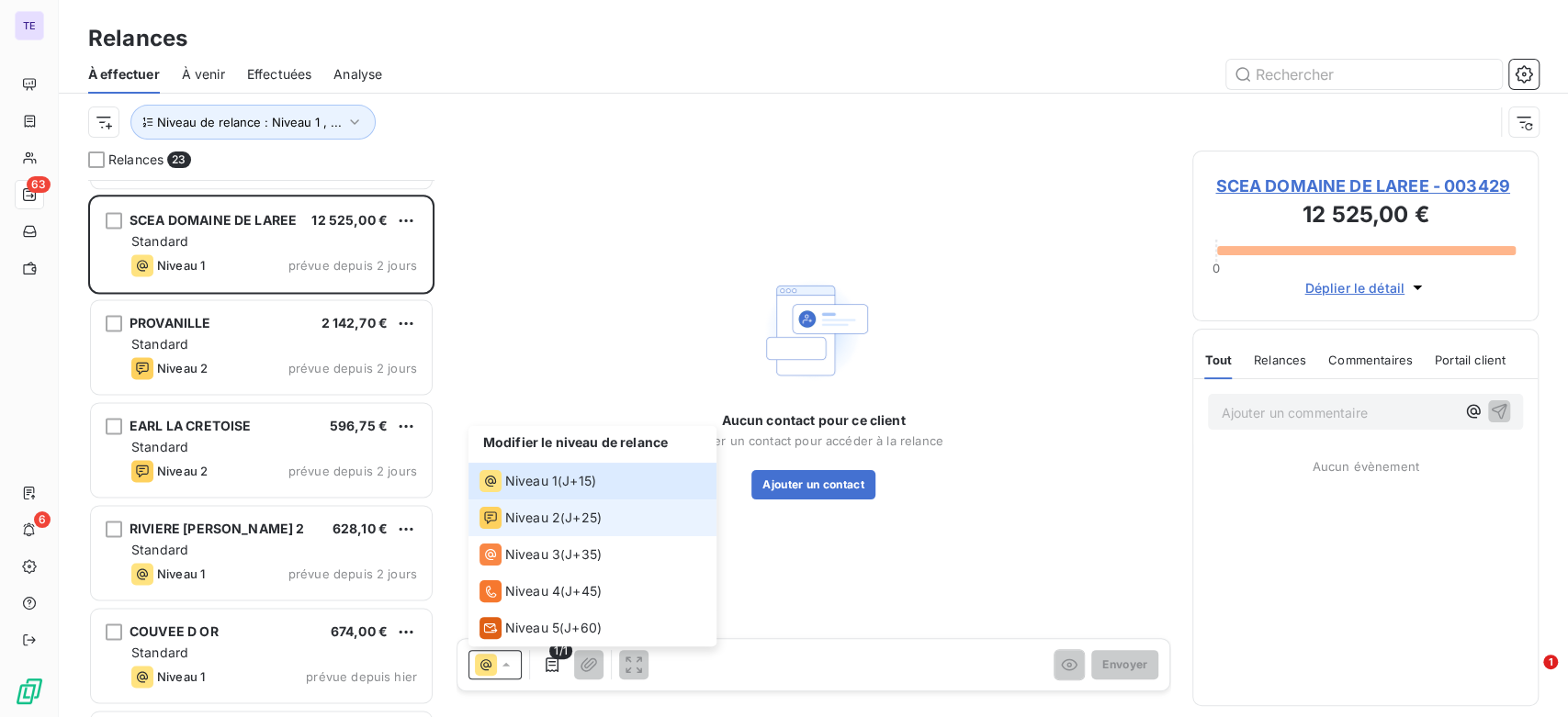
click at [556, 524] on span "Niveau 2" at bounding box center [532, 517] width 55 height 18
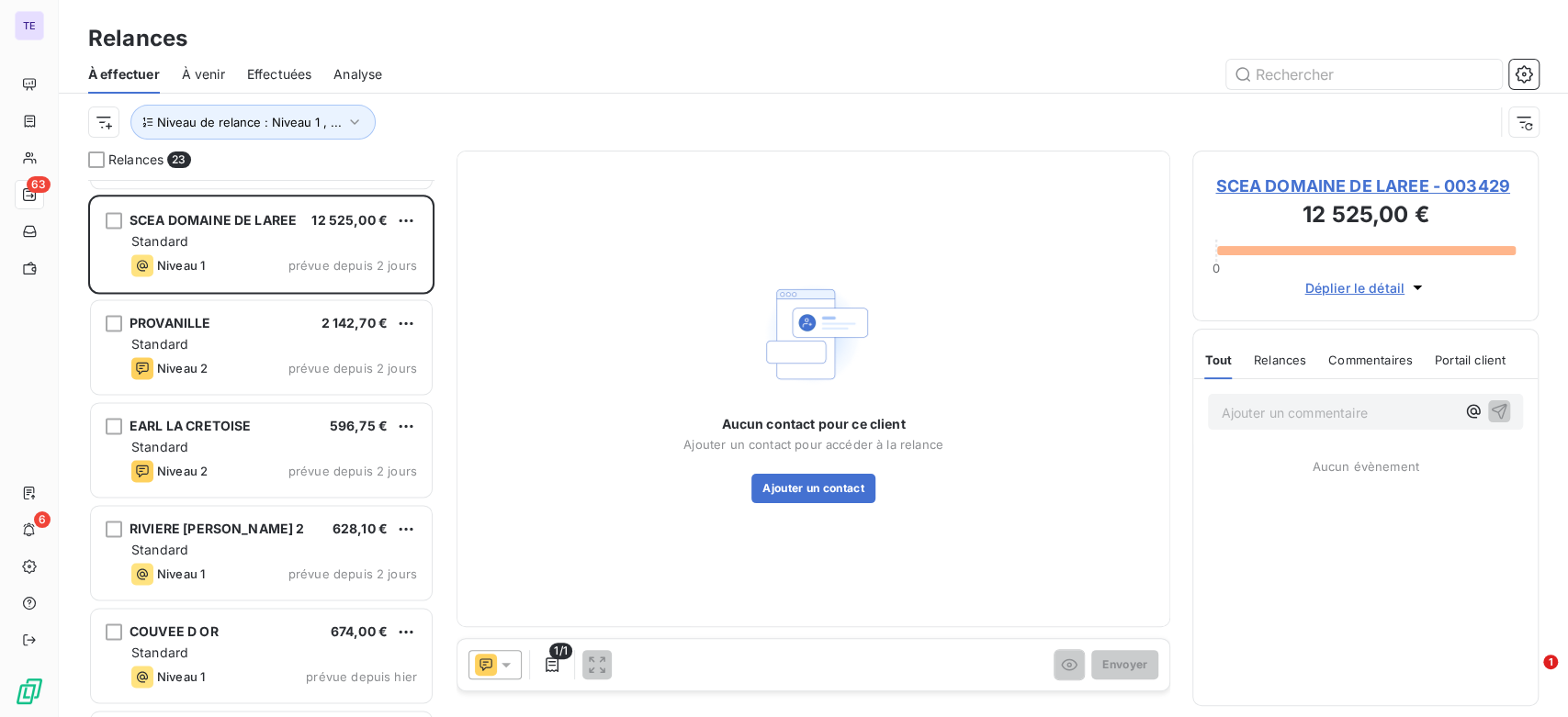
click at [1330, 179] on span "SCEA DOMAINE DE LAREE - 003429" at bounding box center [1365, 186] width 300 height 25
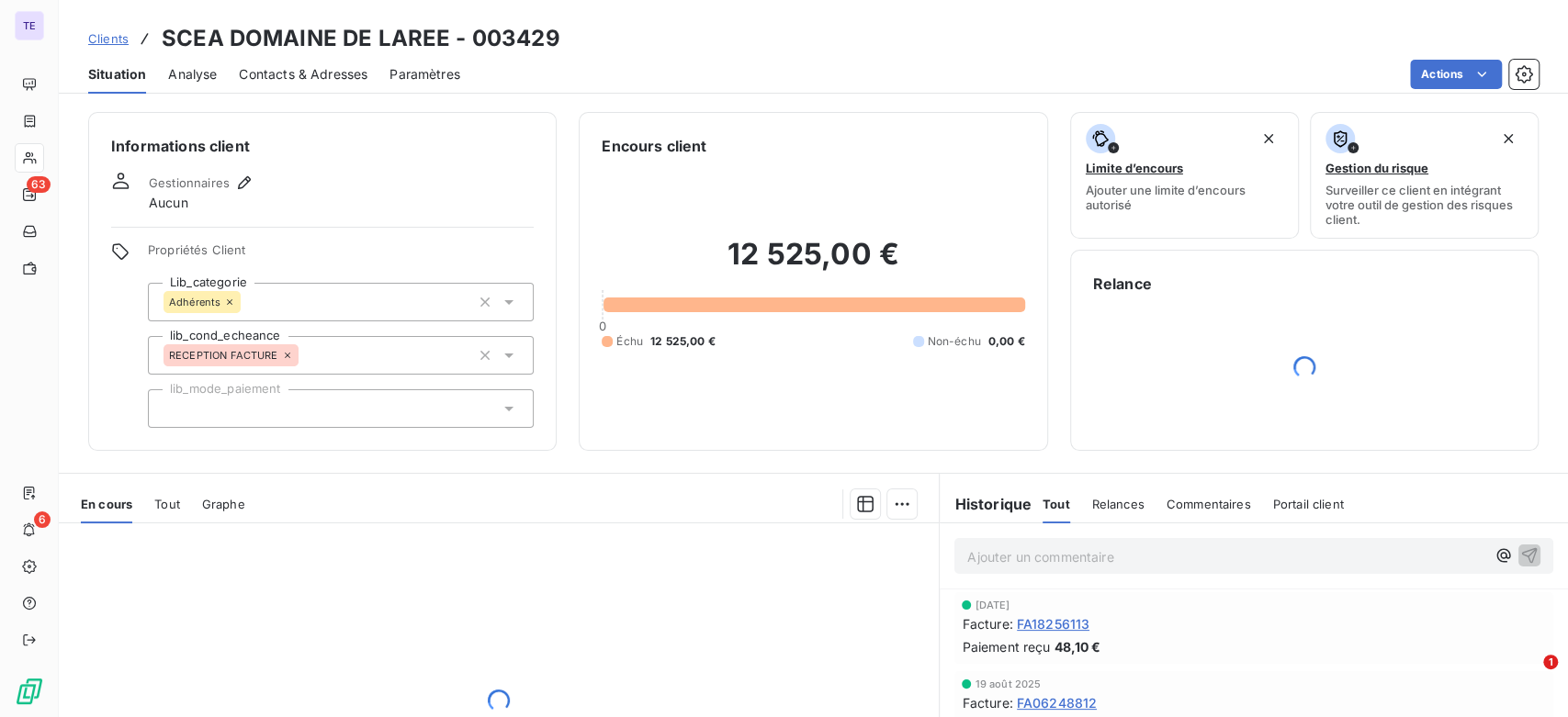
scroll to position [102, 0]
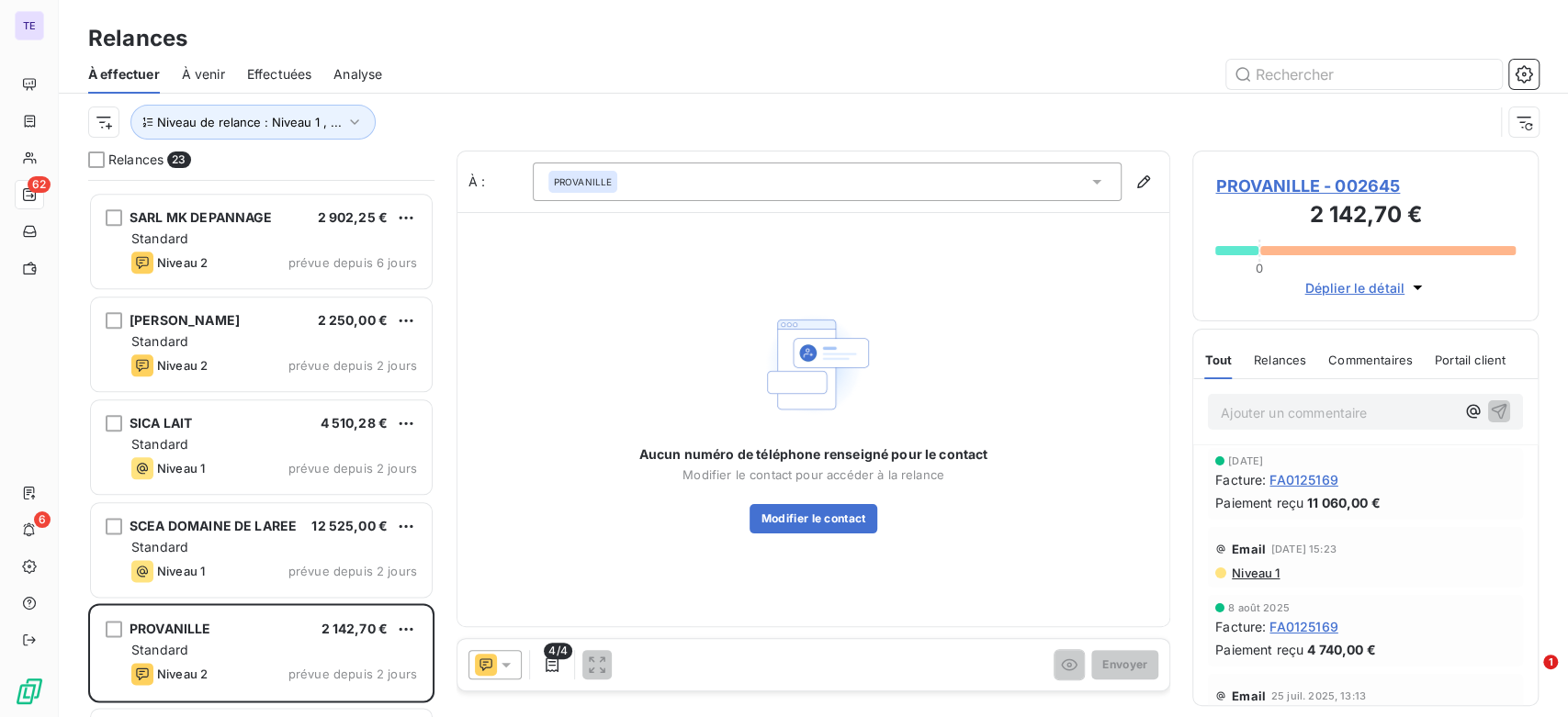
scroll to position [1633, 0]
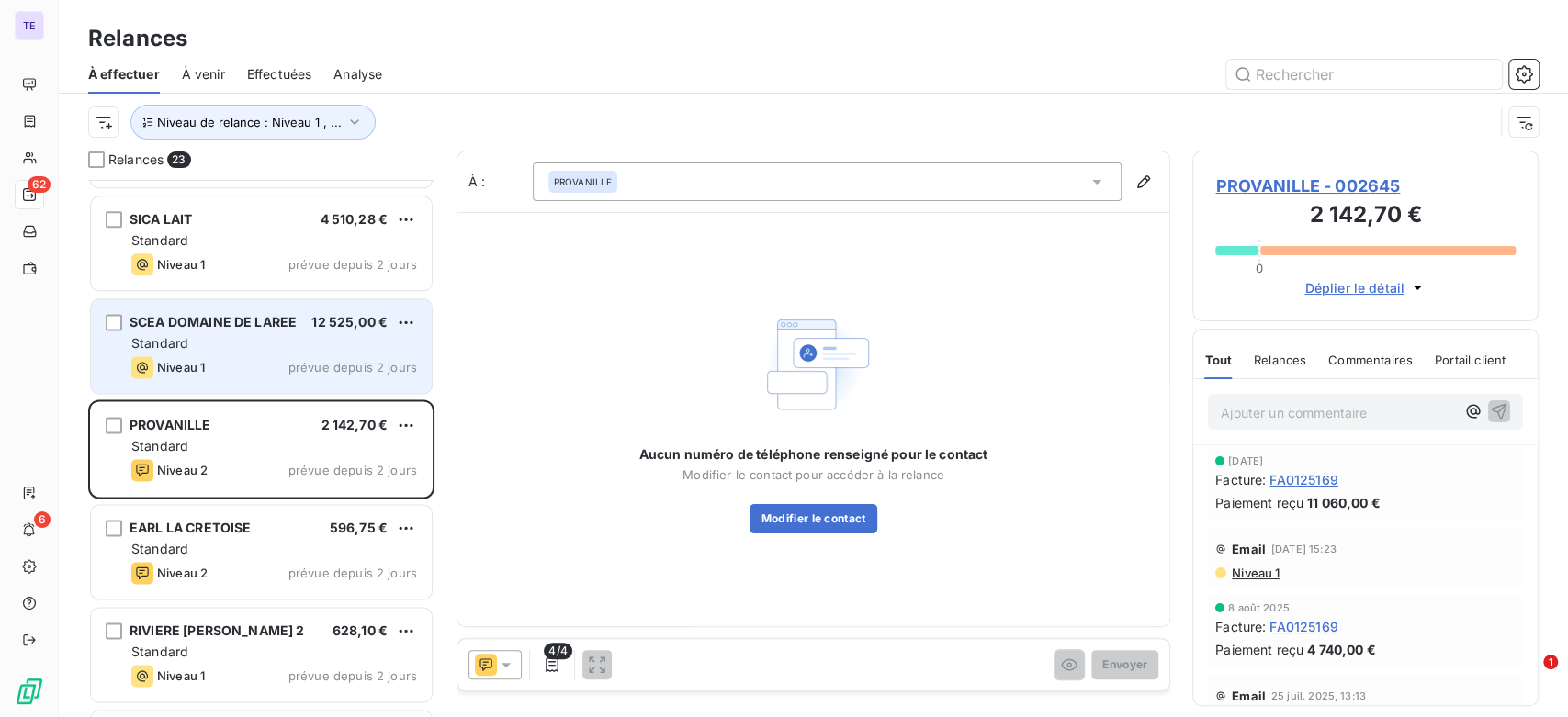
click at [288, 336] on div "Standard" at bounding box center [274, 343] width 286 height 18
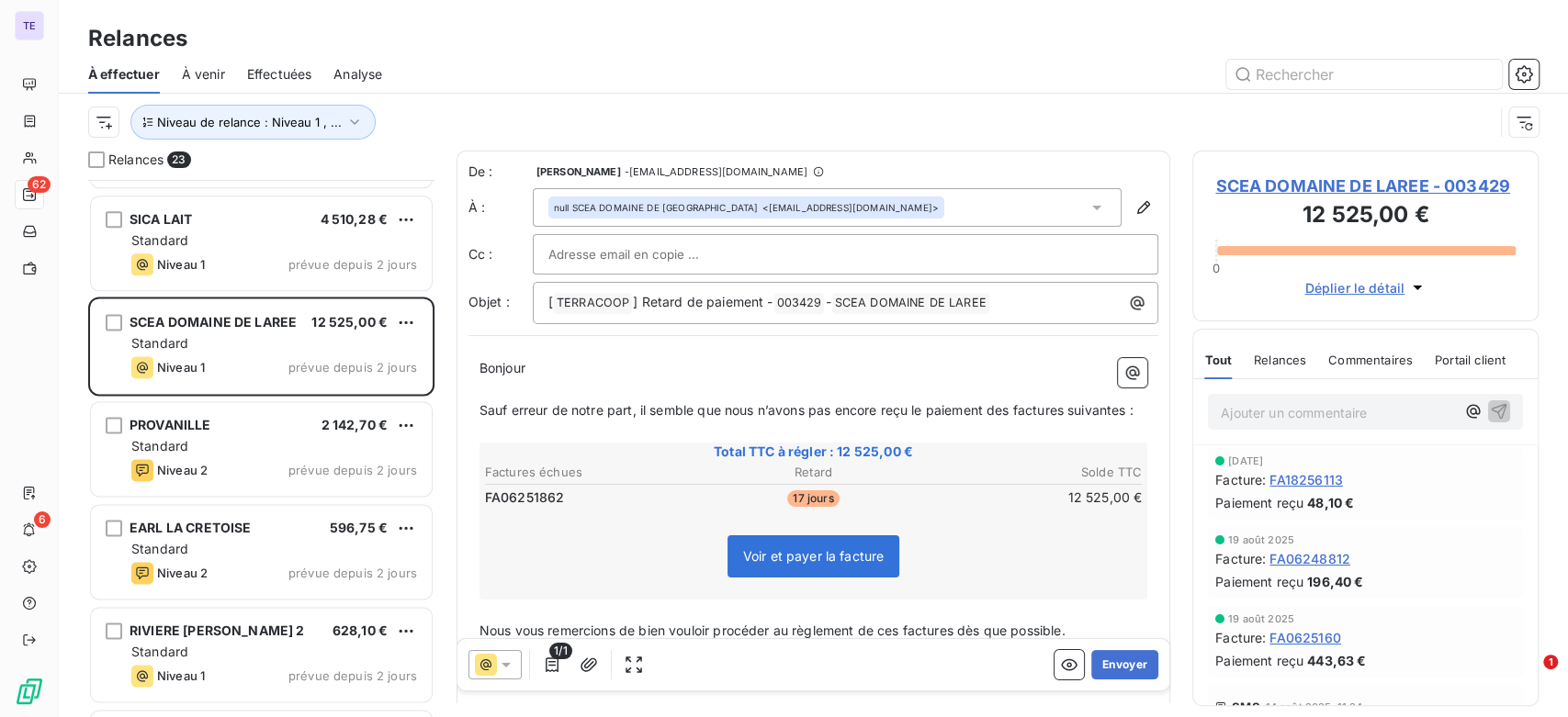
click at [1311, 196] on span "SCEA DOMAINE DE LAREE - 003429" at bounding box center [1365, 186] width 300 height 25
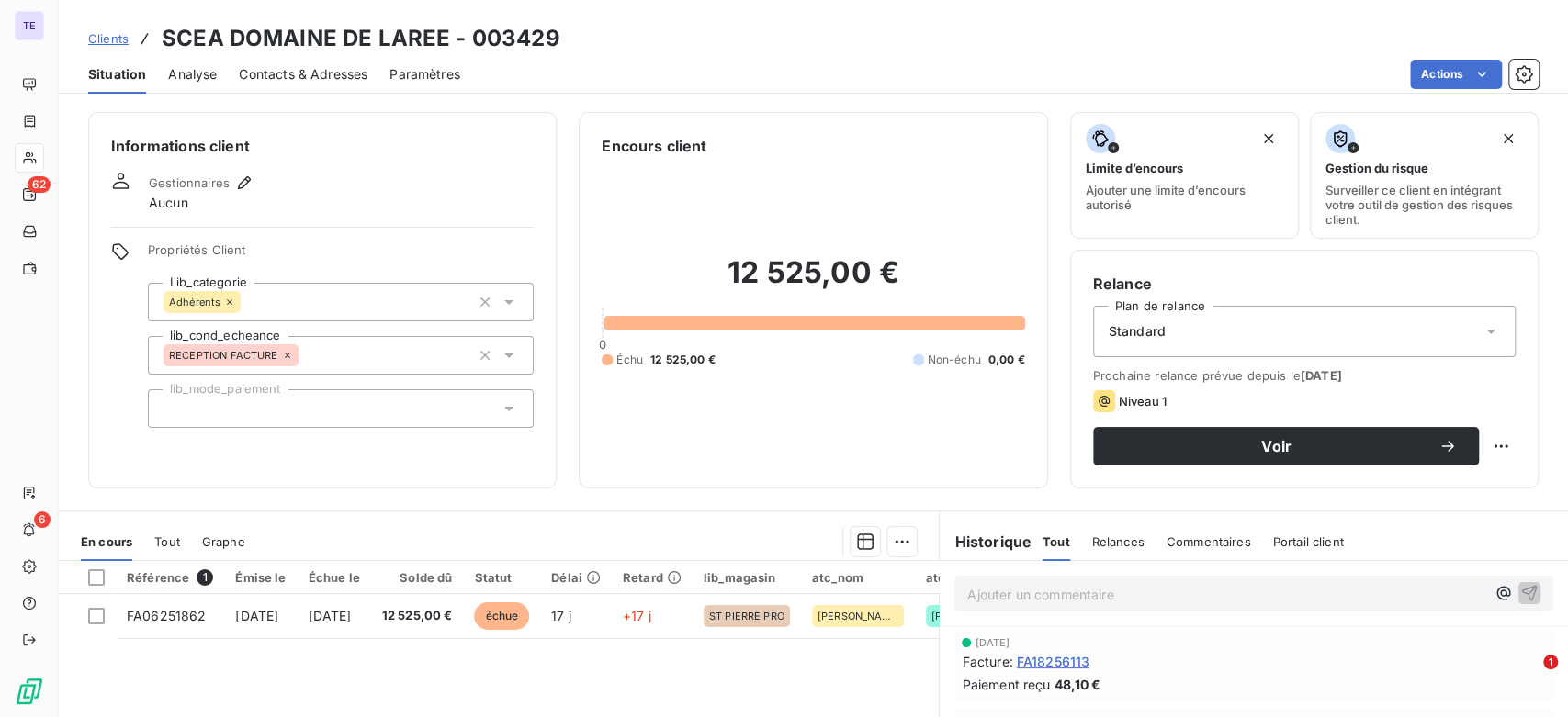
click at [1202, 561] on div "Ajouter un commentaire ﻿" at bounding box center [1254, 593] width 629 height 66
click at [1203, 550] on div "Commentaires" at bounding box center [1210, 541] width 85 height 39
click at [1130, 544] on span "Relances" at bounding box center [1117, 541] width 52 height 14
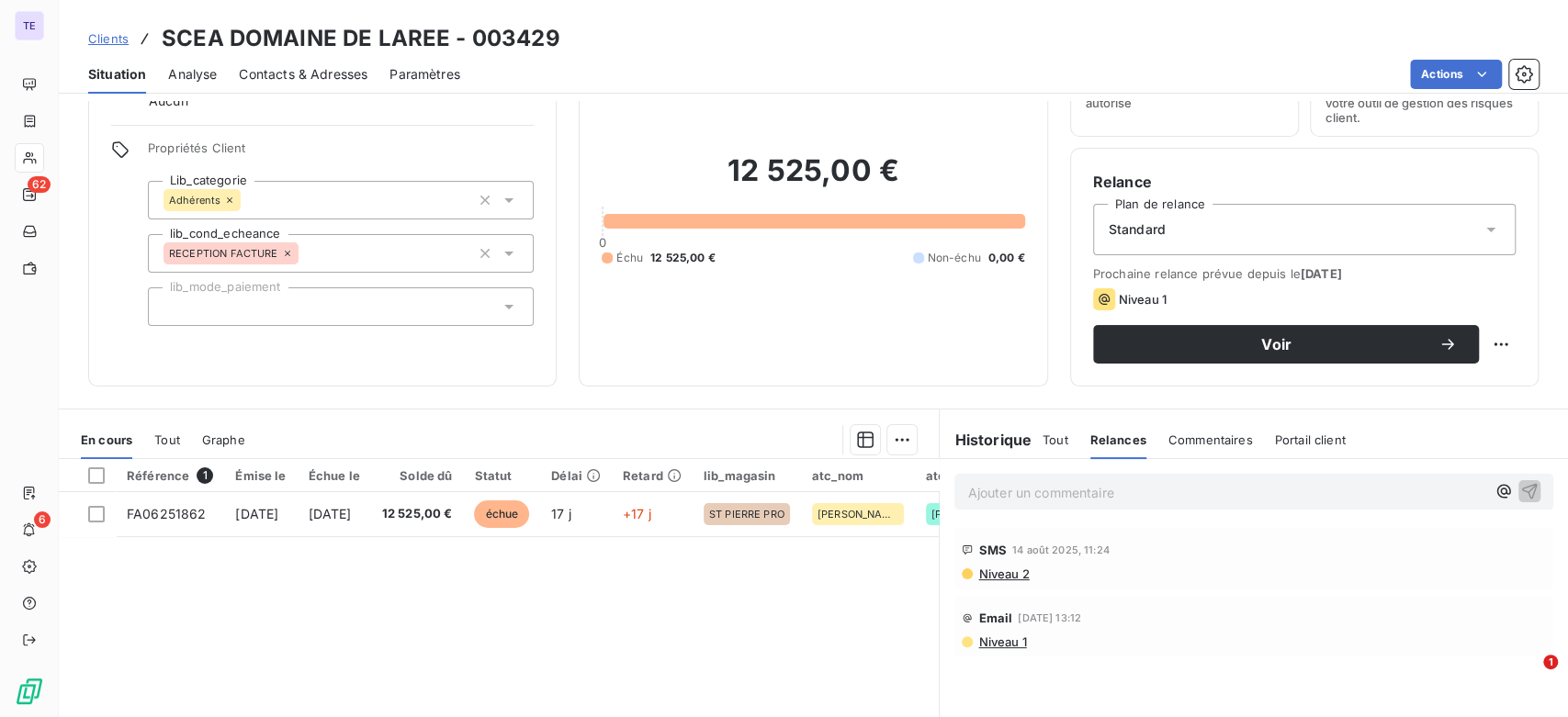
click at [1054, 445] on span "Tout" at bounding box center [1055, 439] width 26 height 14
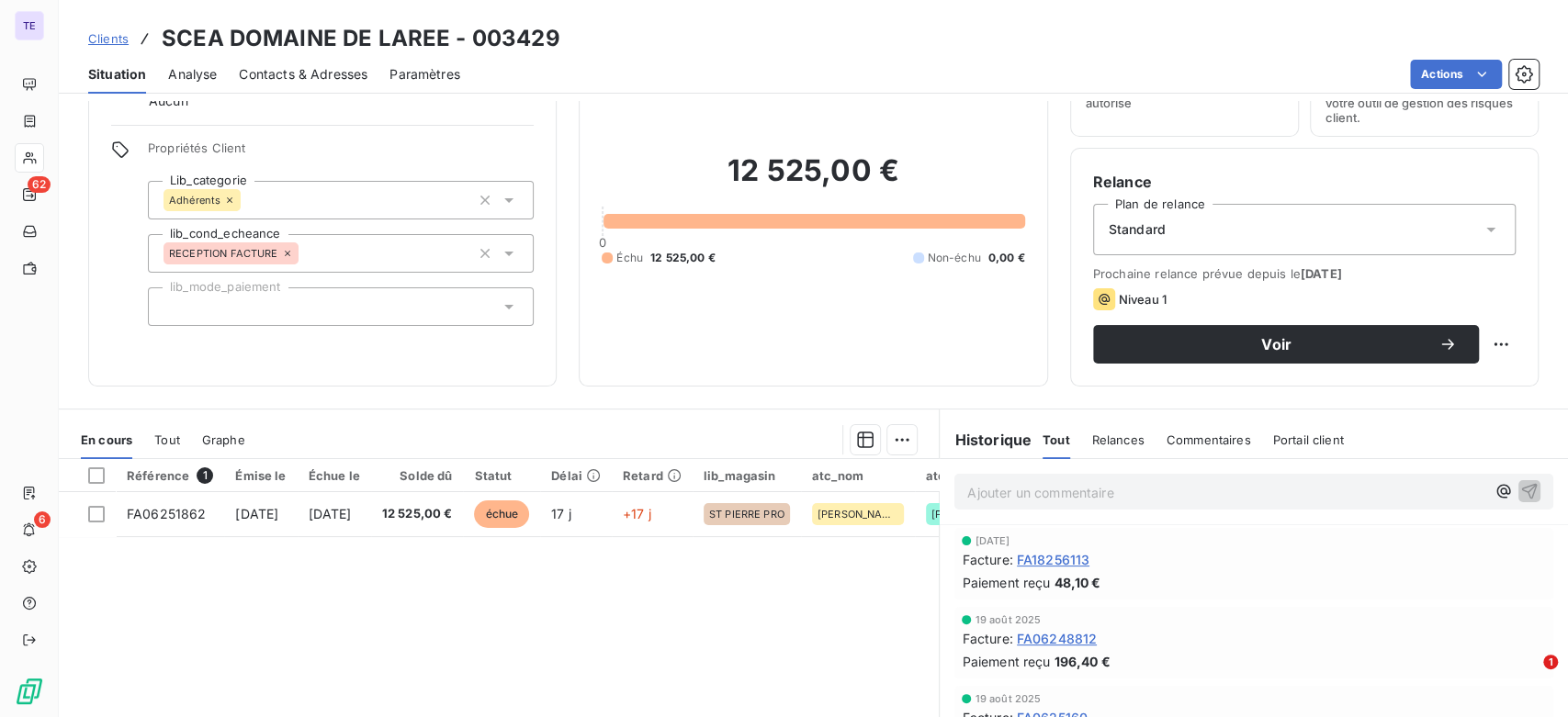
click at [280, 84] on div "Contacts & Adresses" at bounding box center [302, 74] width 128 height 39
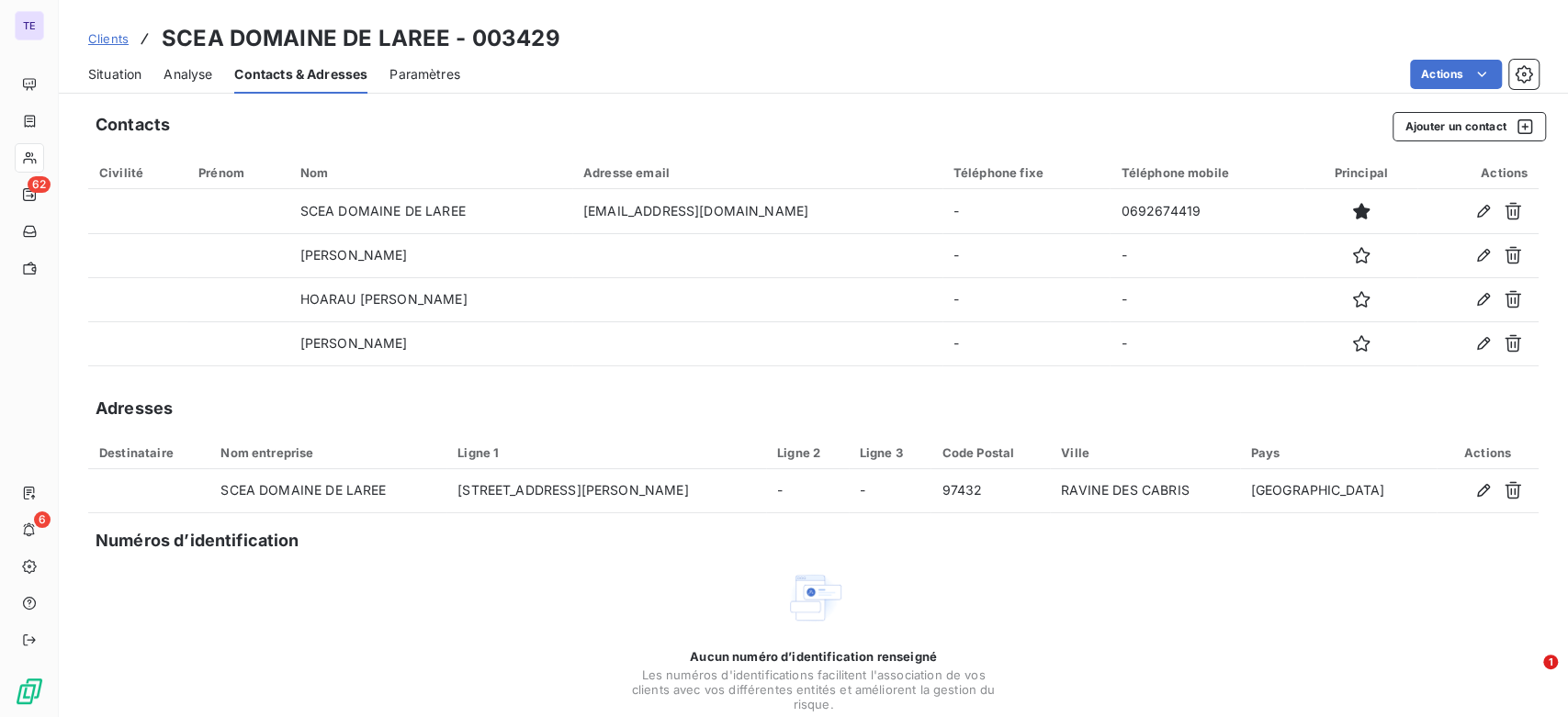
click at [125, 73] on span "Situation" at bounding box center [114, 74] width 53 height 18
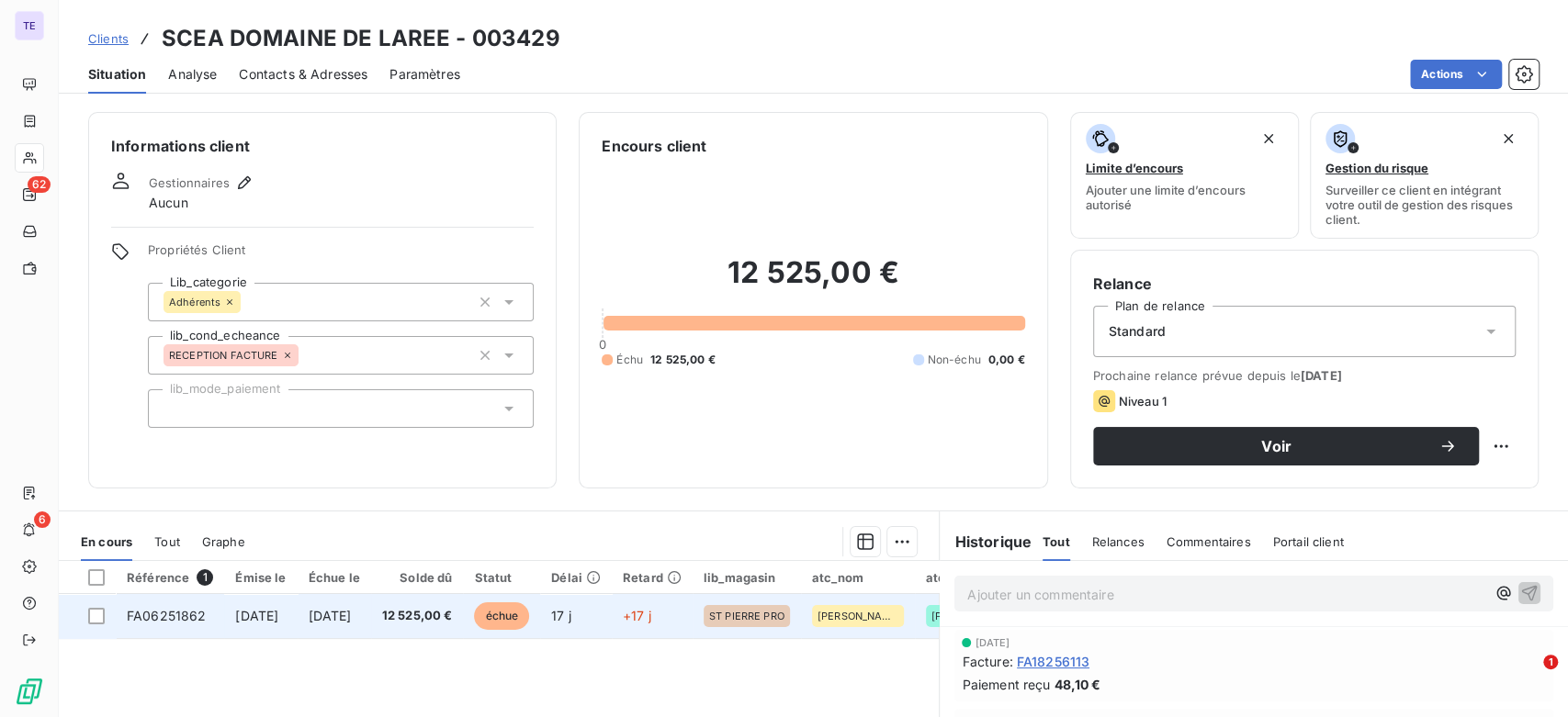
click at [453, 620] on span "12 525,00 €" at bounding box center [417, 616] width 70 height 18
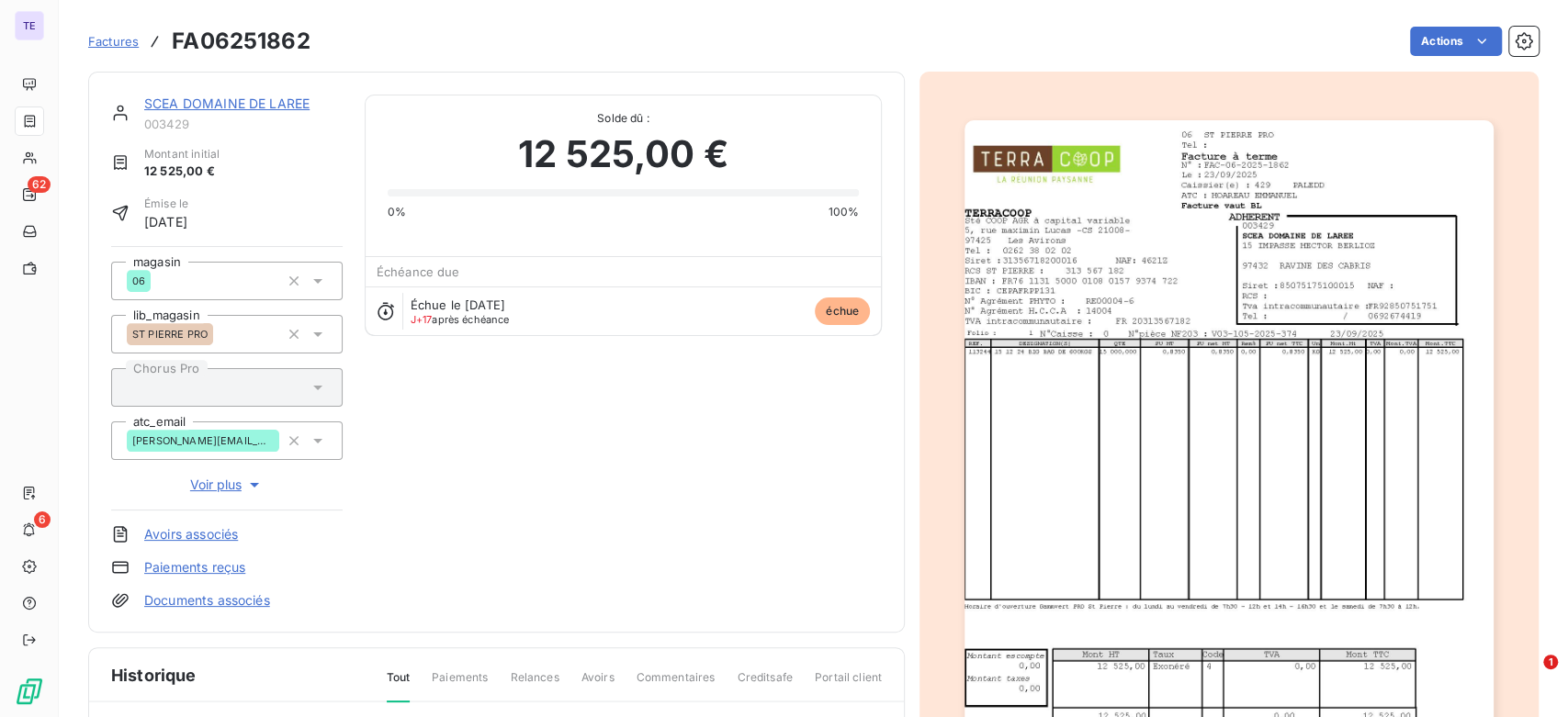
click at [1526, 407] on section "Factures FA06251862 Actions SCEA DOMAINE DE LAREE 003429 Montant initial 12 525…" at bounding box center [814, 358] width 1510 height 717
click at [1399, 407] on img "button" at bounding box center [1228, 494] width 528 height 748
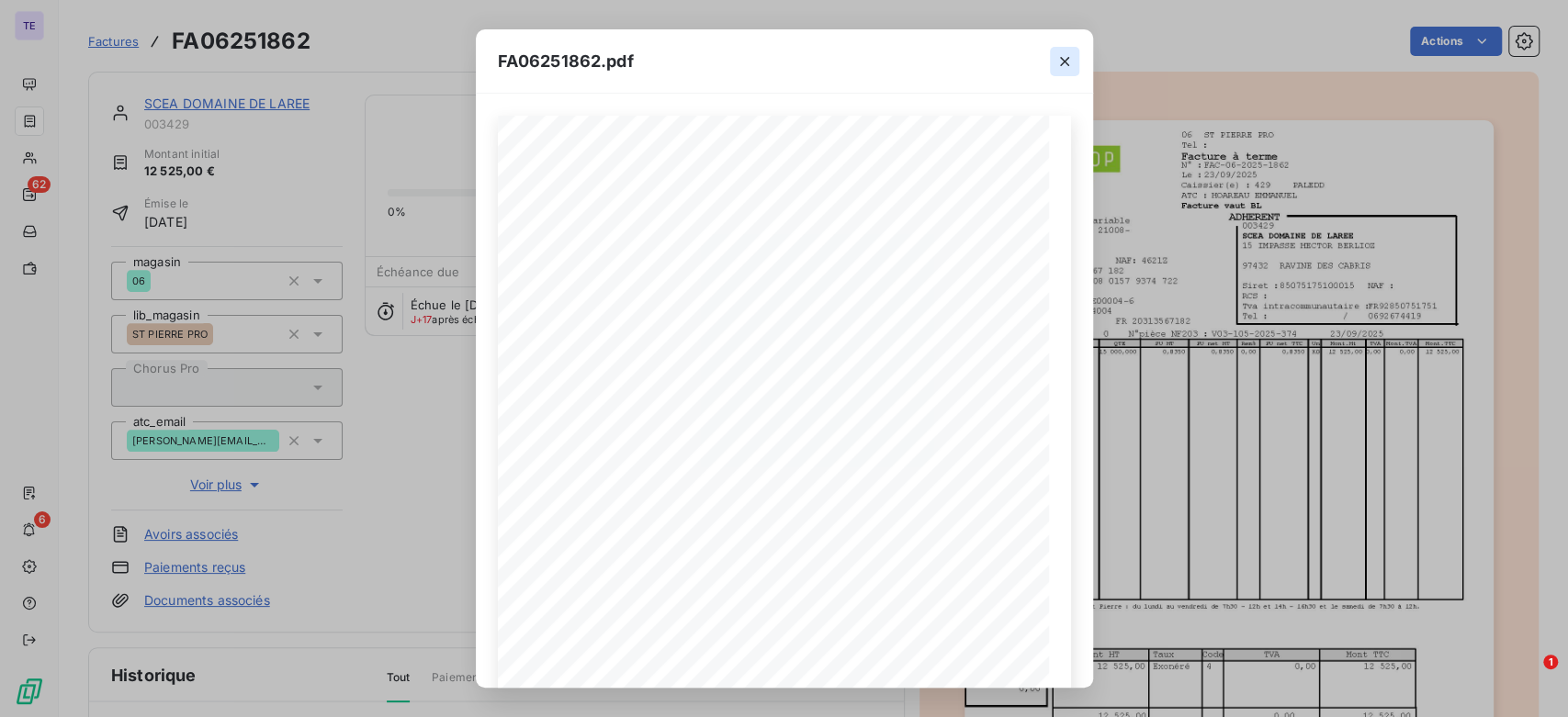
click at [1068, 70] on button "button" at bounding box center [1065, 62] width 29 height 29
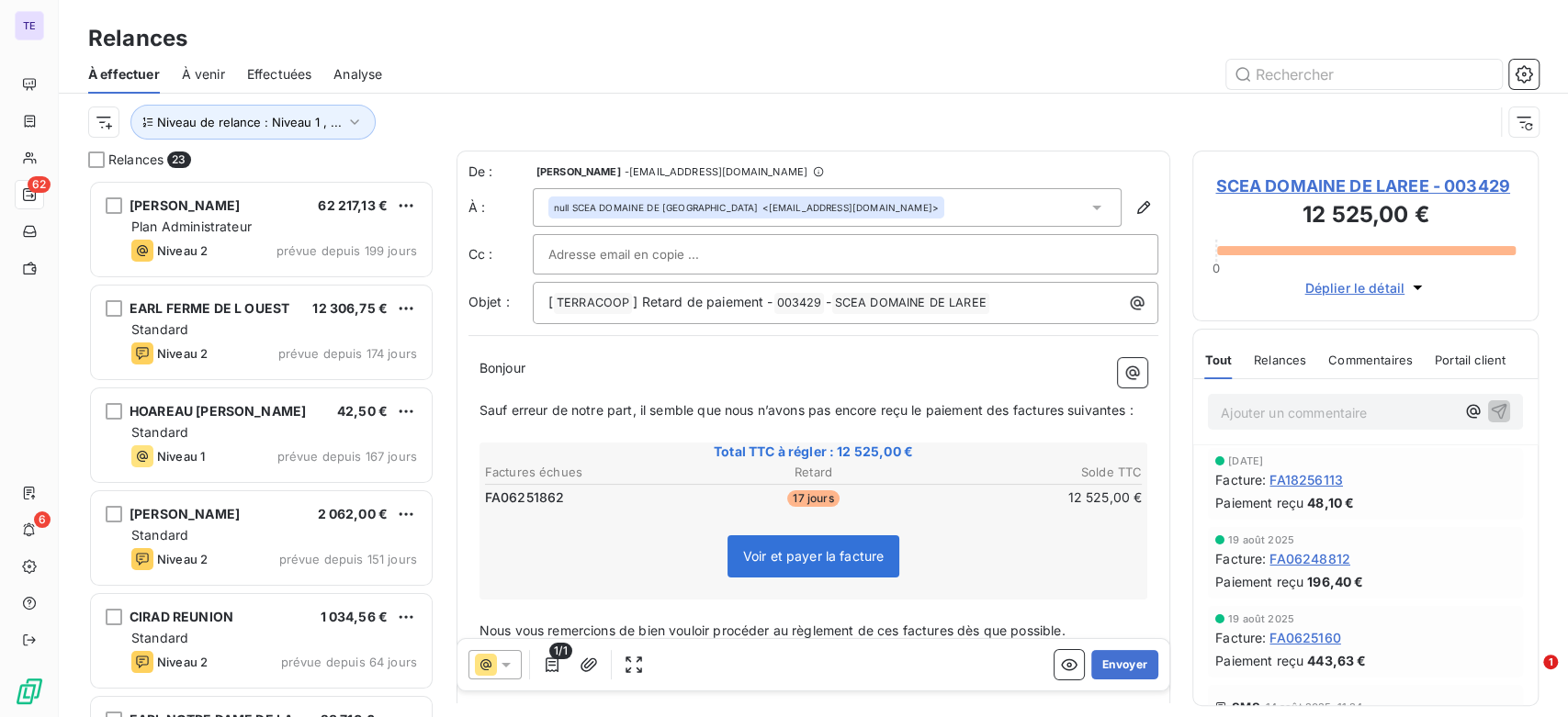
scroll to position [522, 331]
click at [499, 662] on icon at bounding box center [506, 664] width 18 height 18
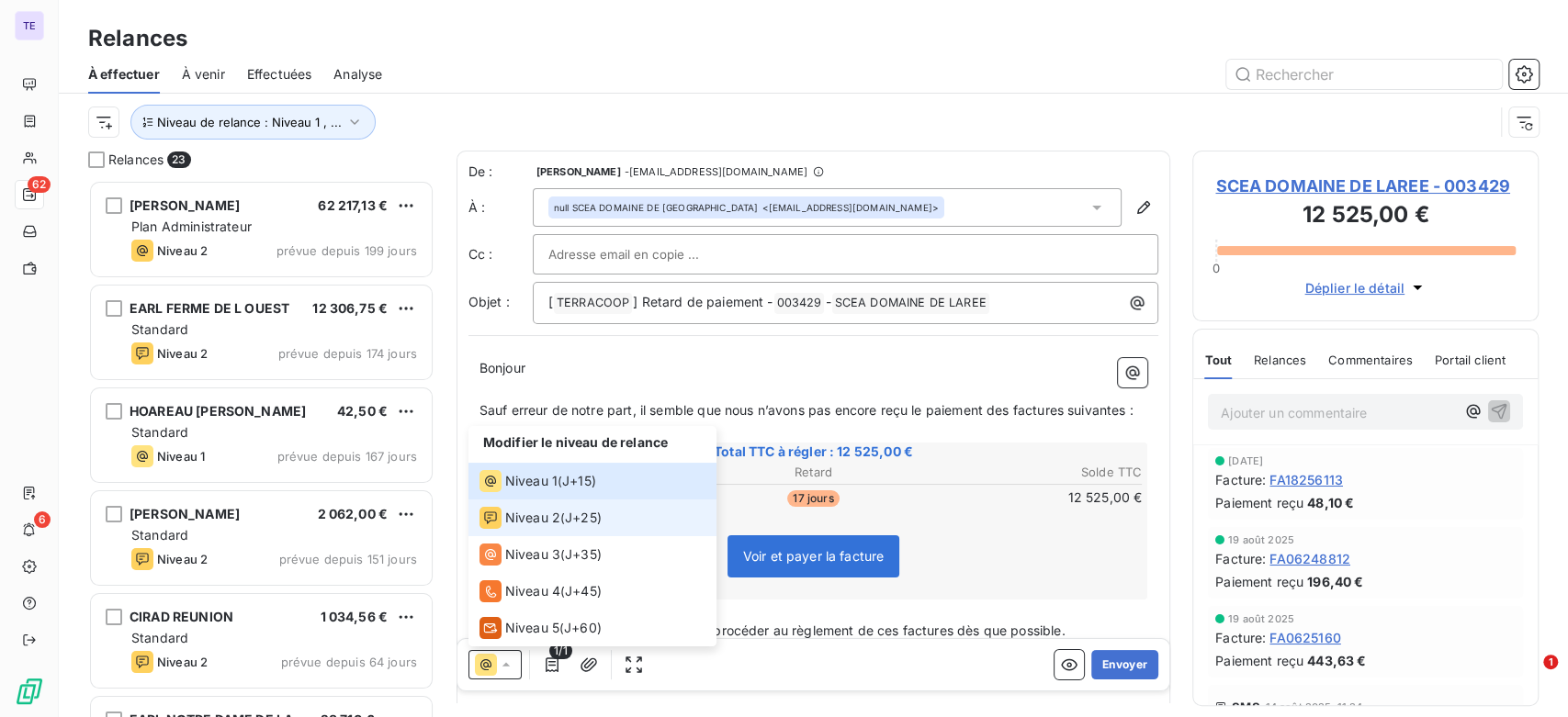
click at [587, 517] on span "J+25 )" at bounding box center [583, 517] width 37 height 18
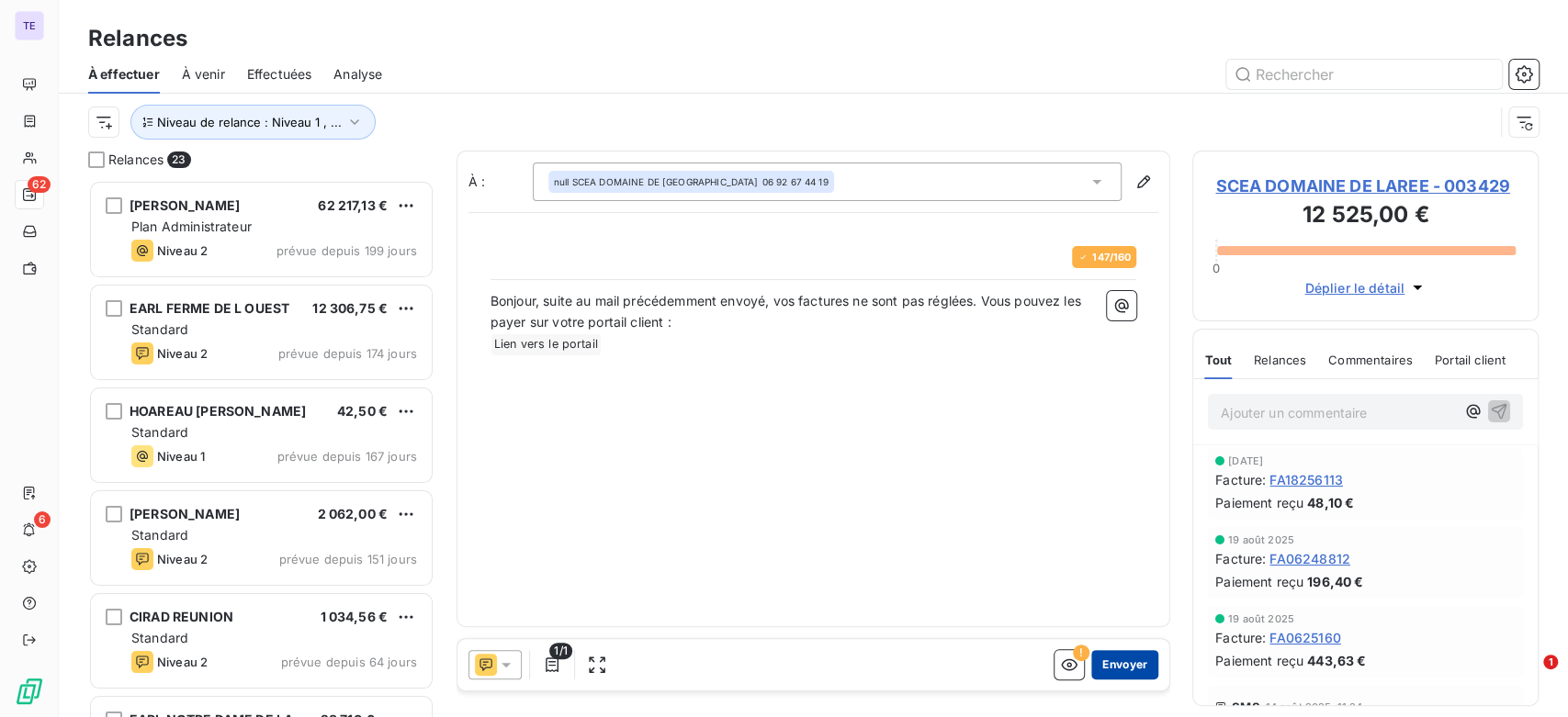
click at [1119, 664] on button "Envoyer" at bounding box center [1125, 665] width 67 height 29
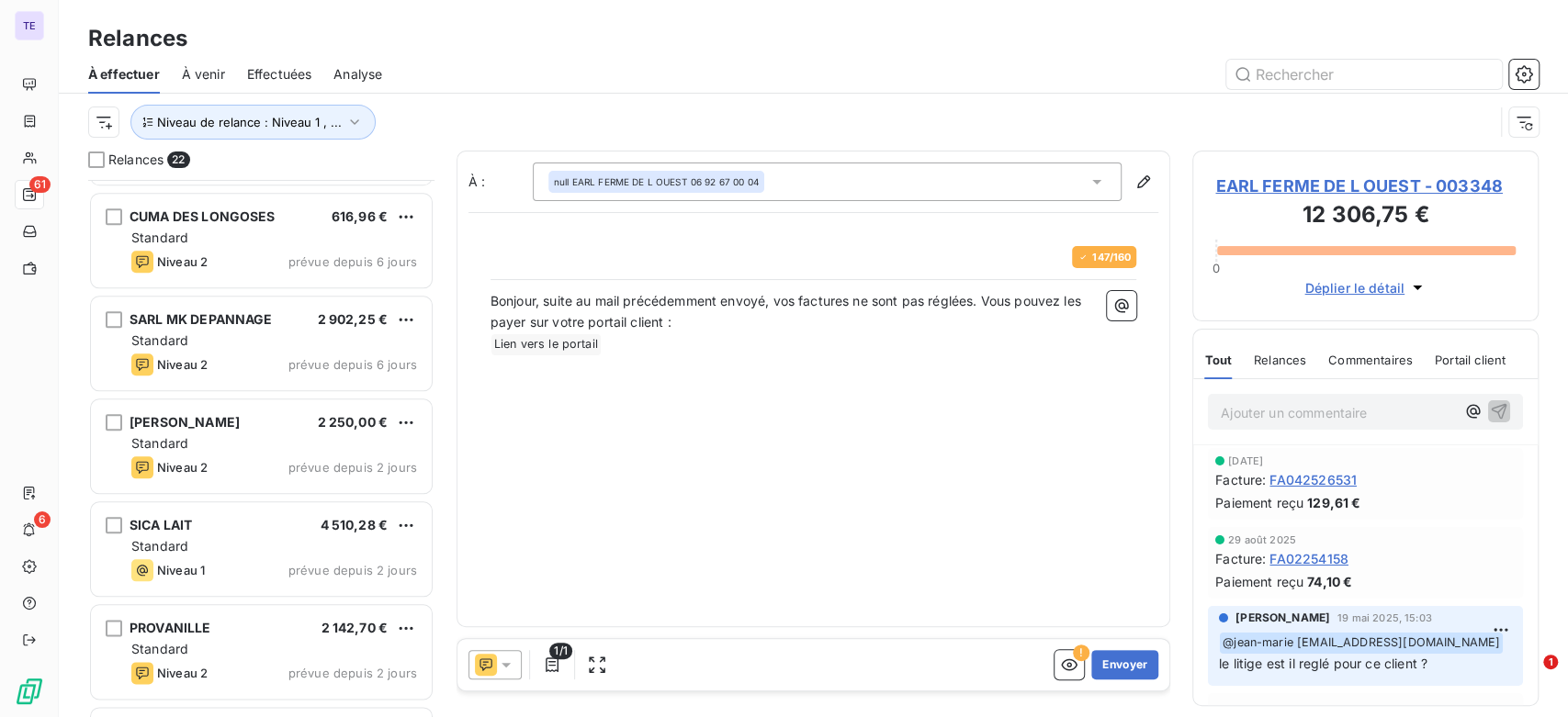
scroll to position [1429, 0]
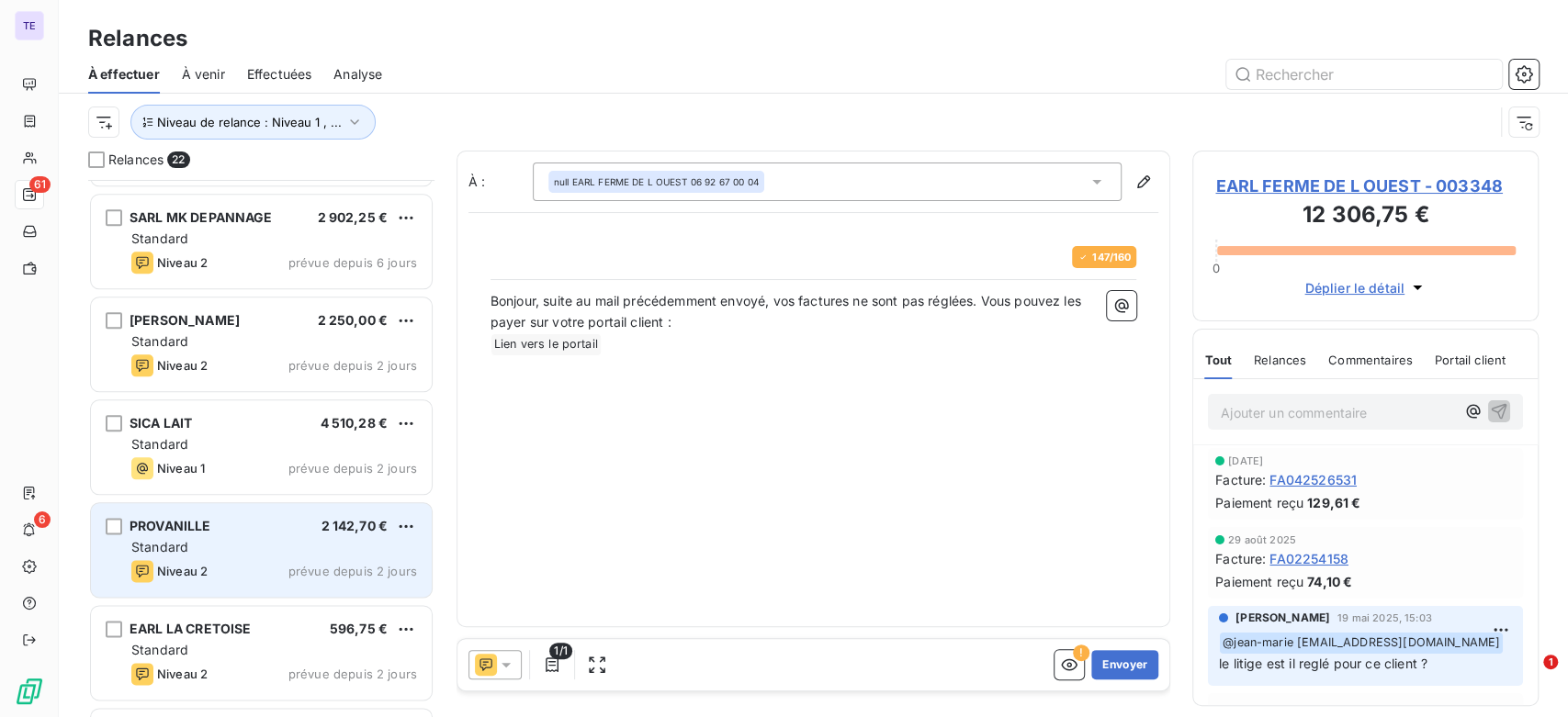
click at [309, 507] on div "PROVANILLE 2 142,70 € Standard Niveau 2 prévue depuis 2 jours" at bounding box center [261, 549] width 341 height 94
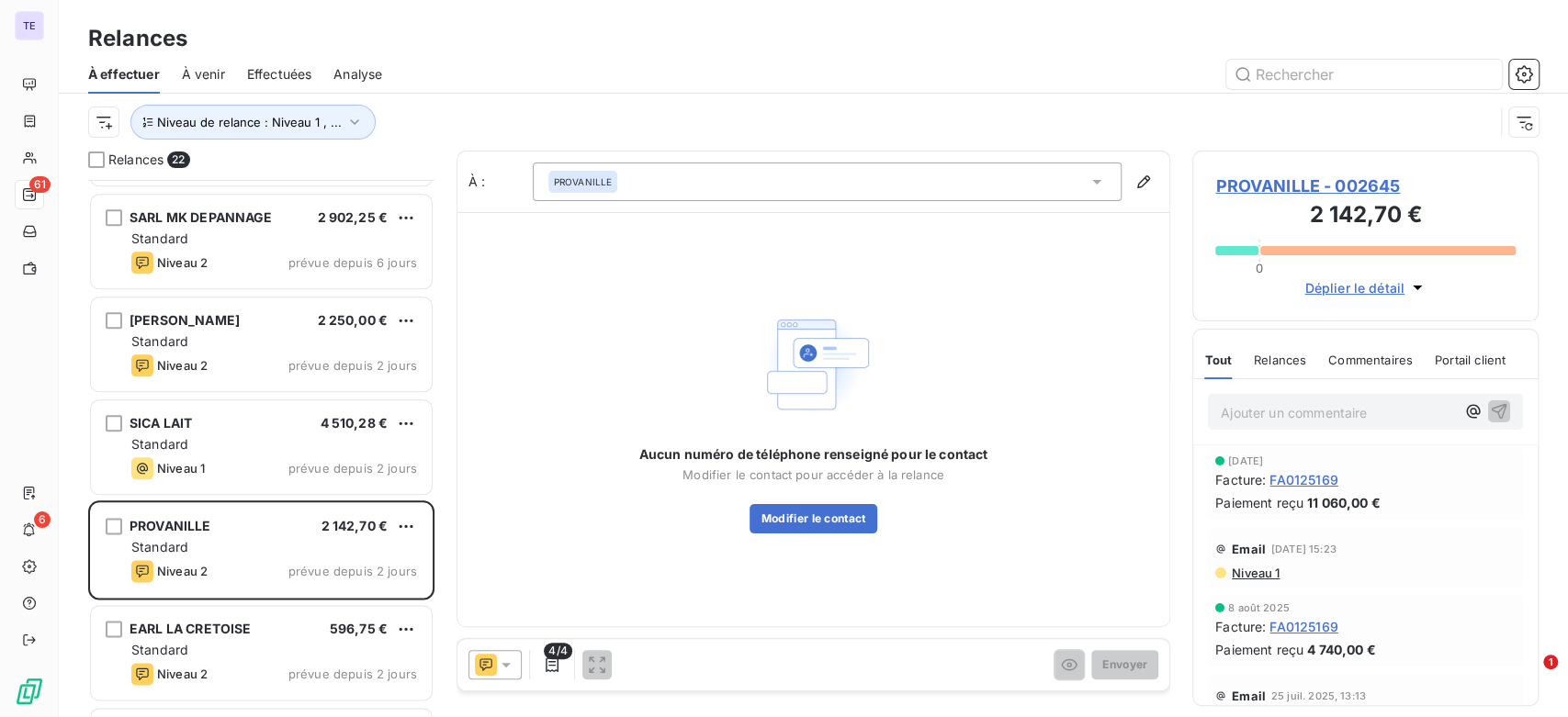
click at [497, 664] on icon at bounding box center [506, 664] width 18 height 18
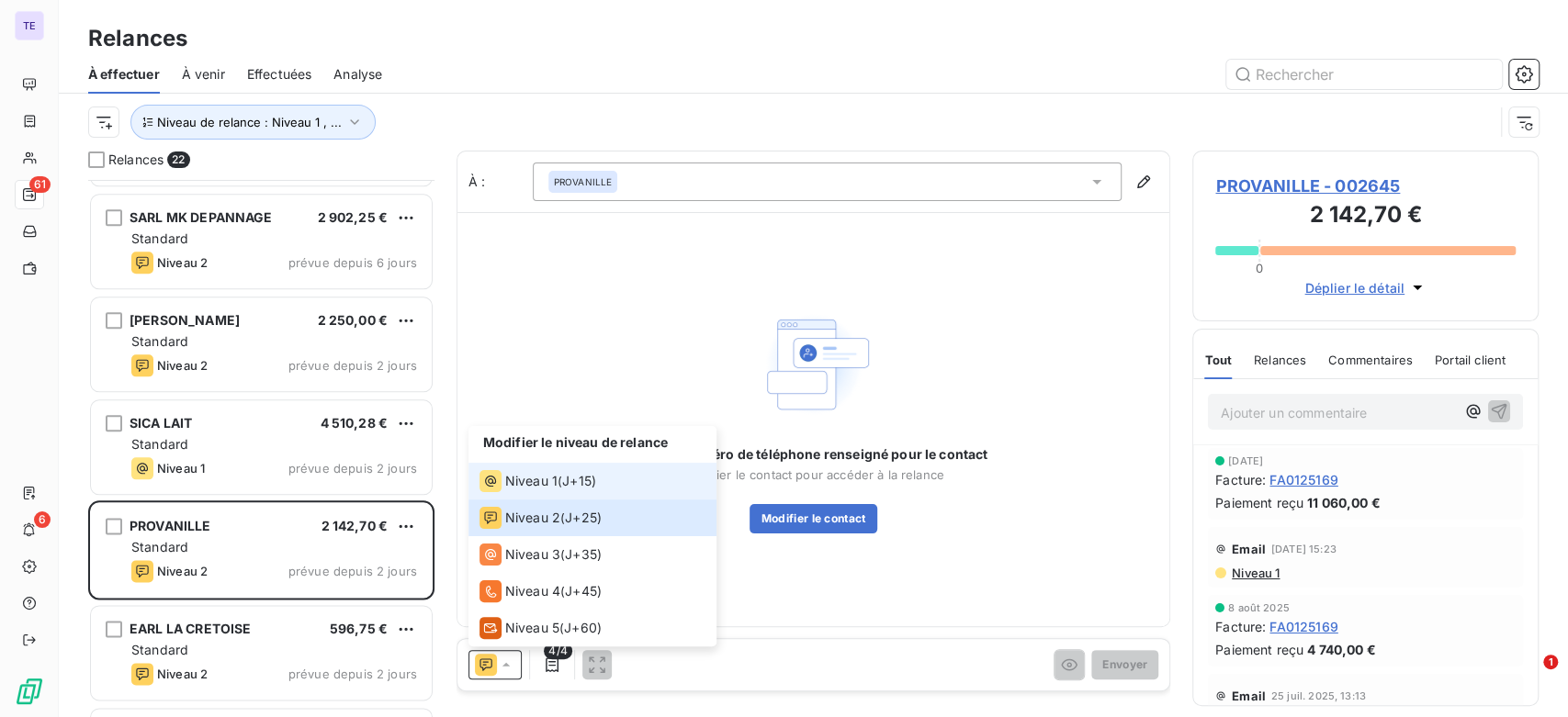
click at [599, 487] on li "Niveau 1 ( J+15 )" at bounding box center [592, 482] width 248 height 37
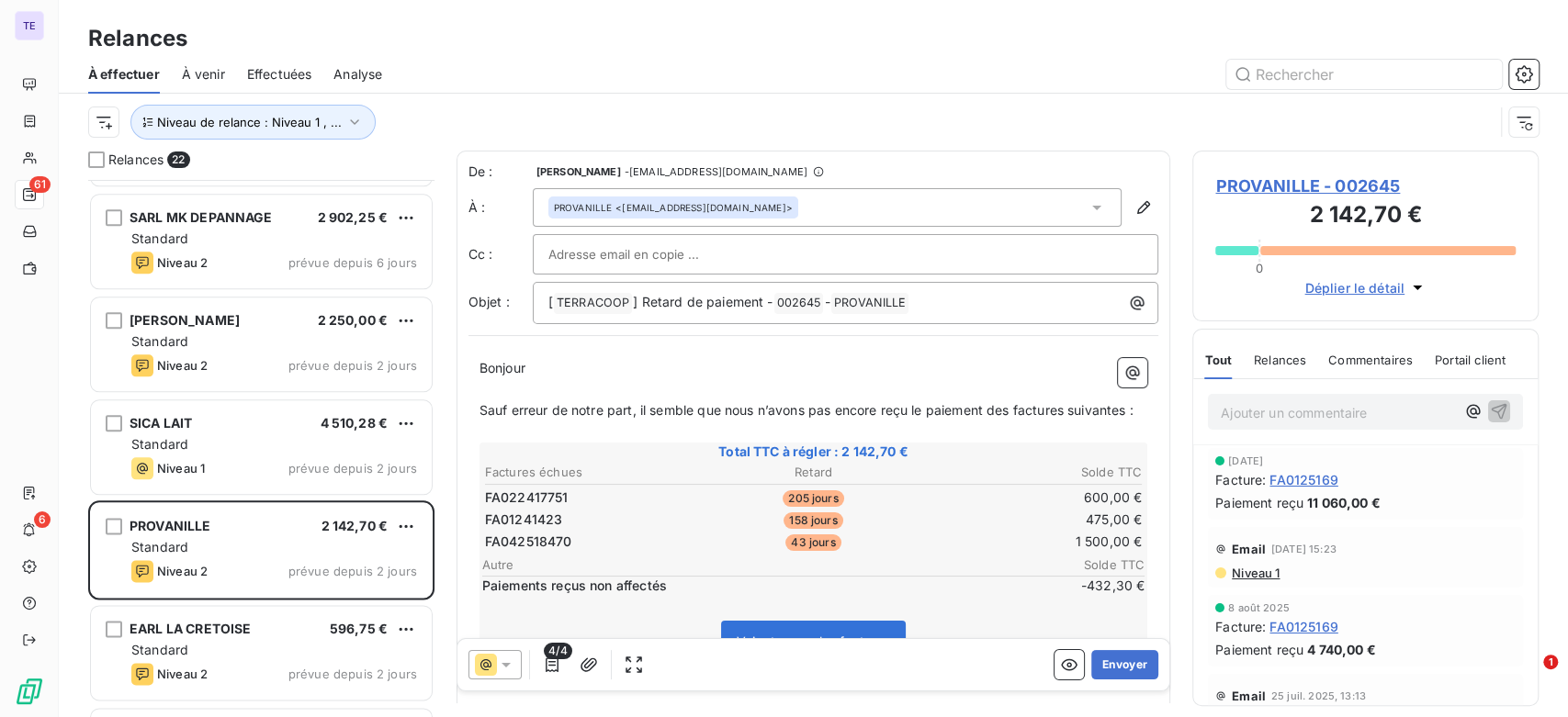
scroll to position [103, 0]
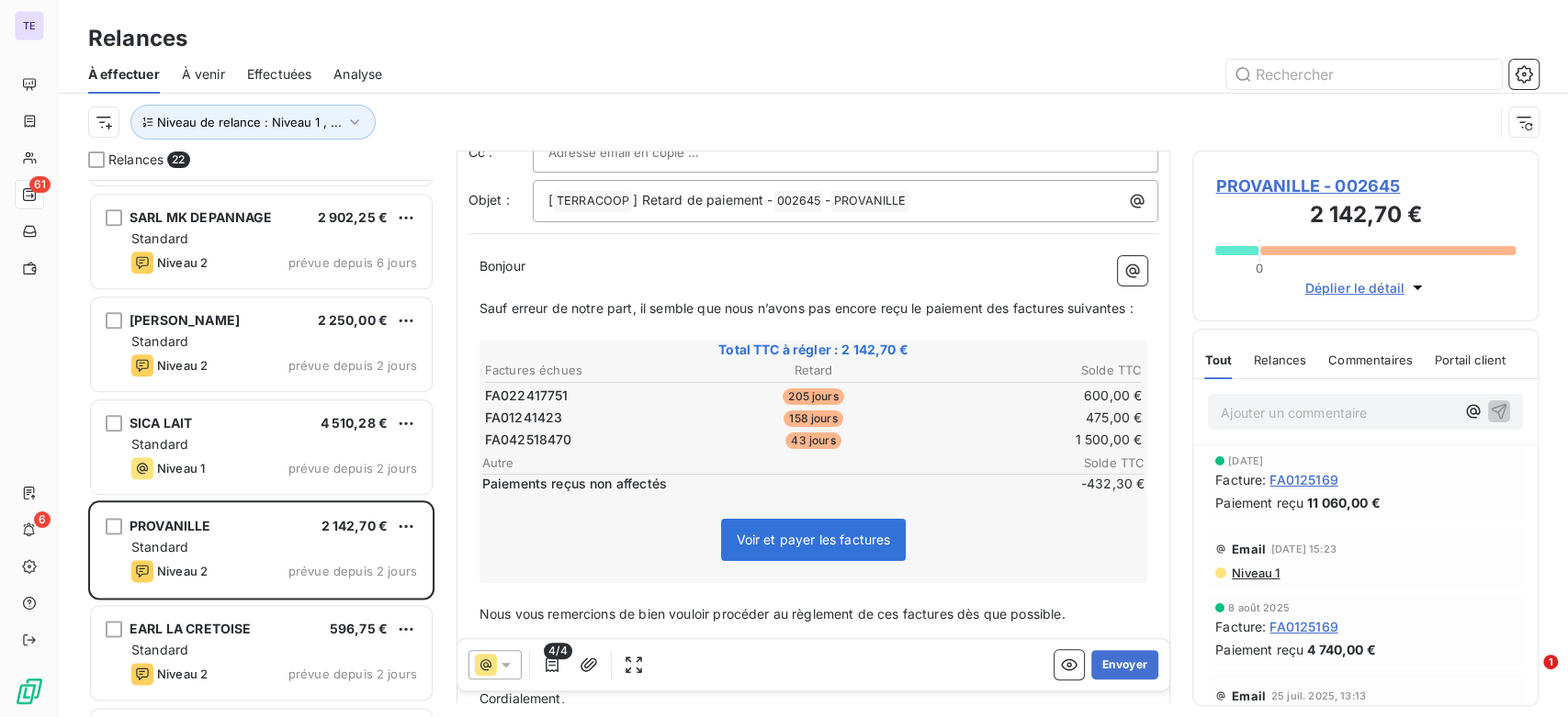
click at [1257, 574] on span "Niveau 1" at bounding box center [1254, 572] width 49 height 14
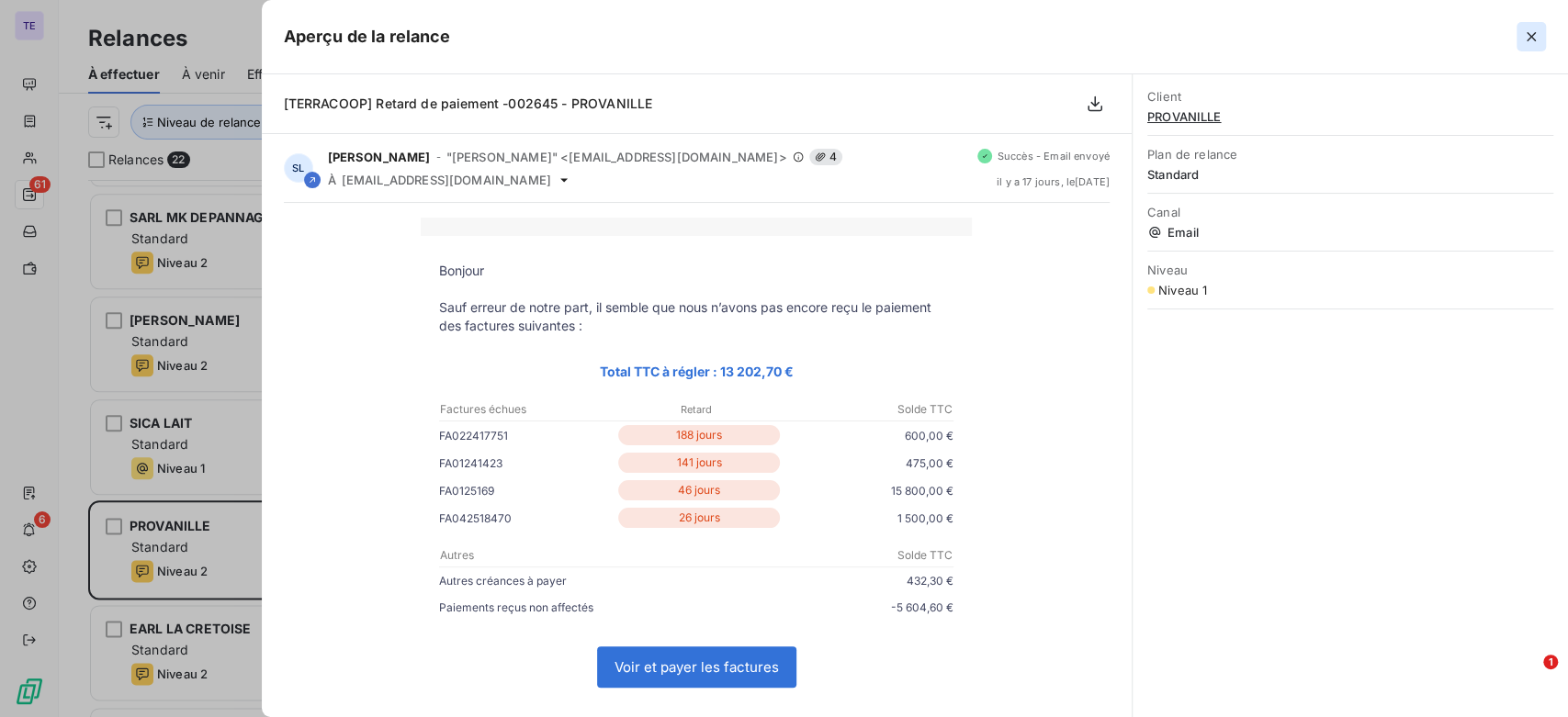
click at [1533, 36] on icon "button" at bounding box center [1531, 37] width 18 height 18
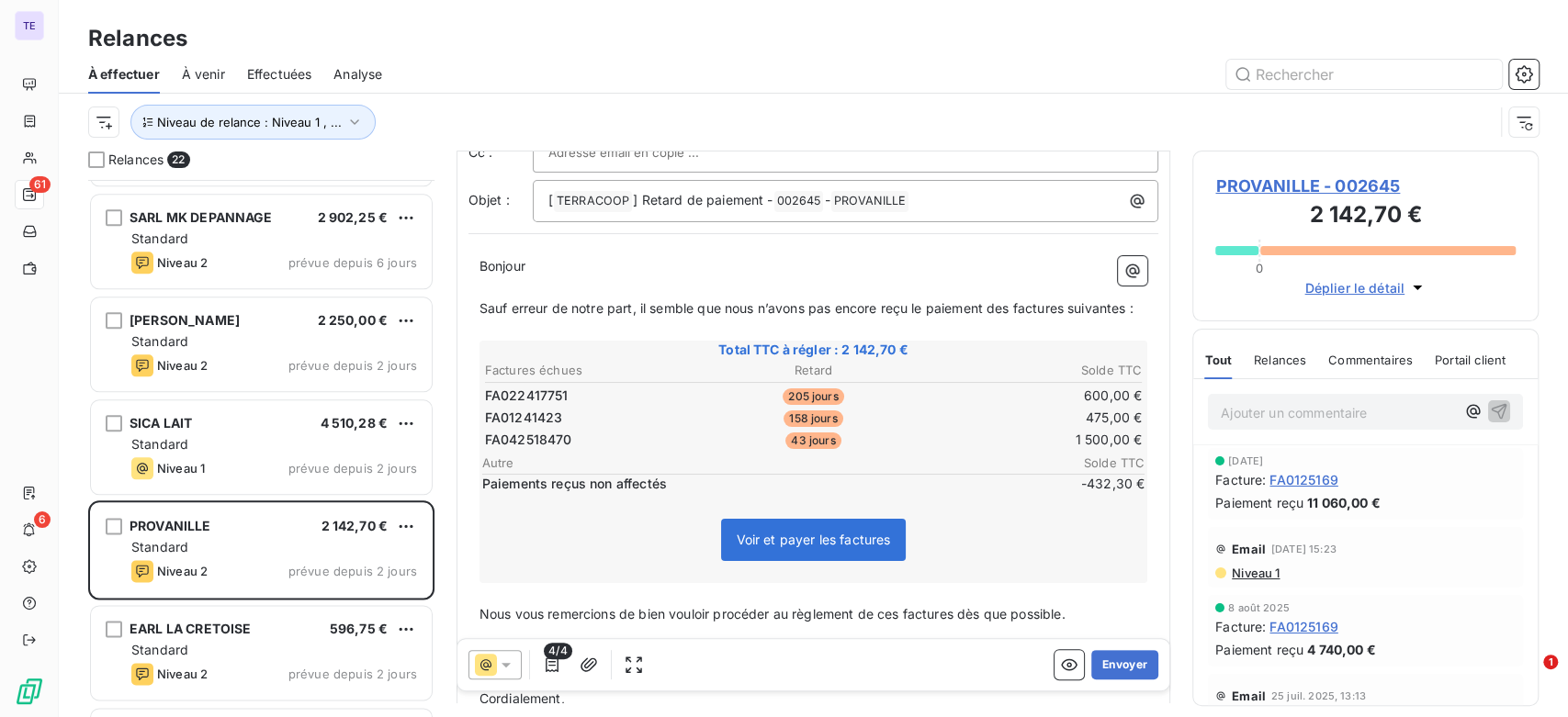
click at [507, 664] on icon at bounding box center [507, 665] width 10 height 5
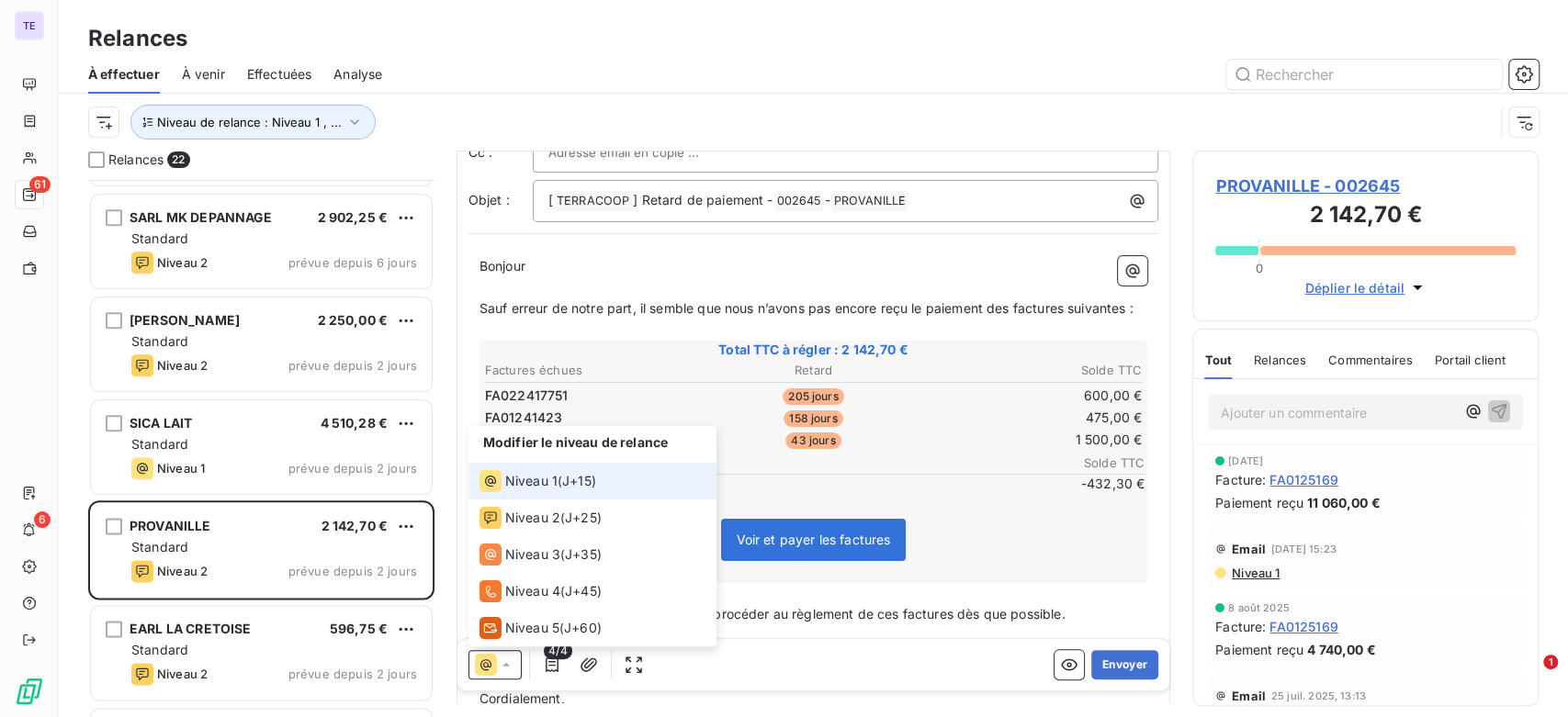
click at [551, 479] on span "Niveau 1" at bounding box center [531, 481] width 52 height 18
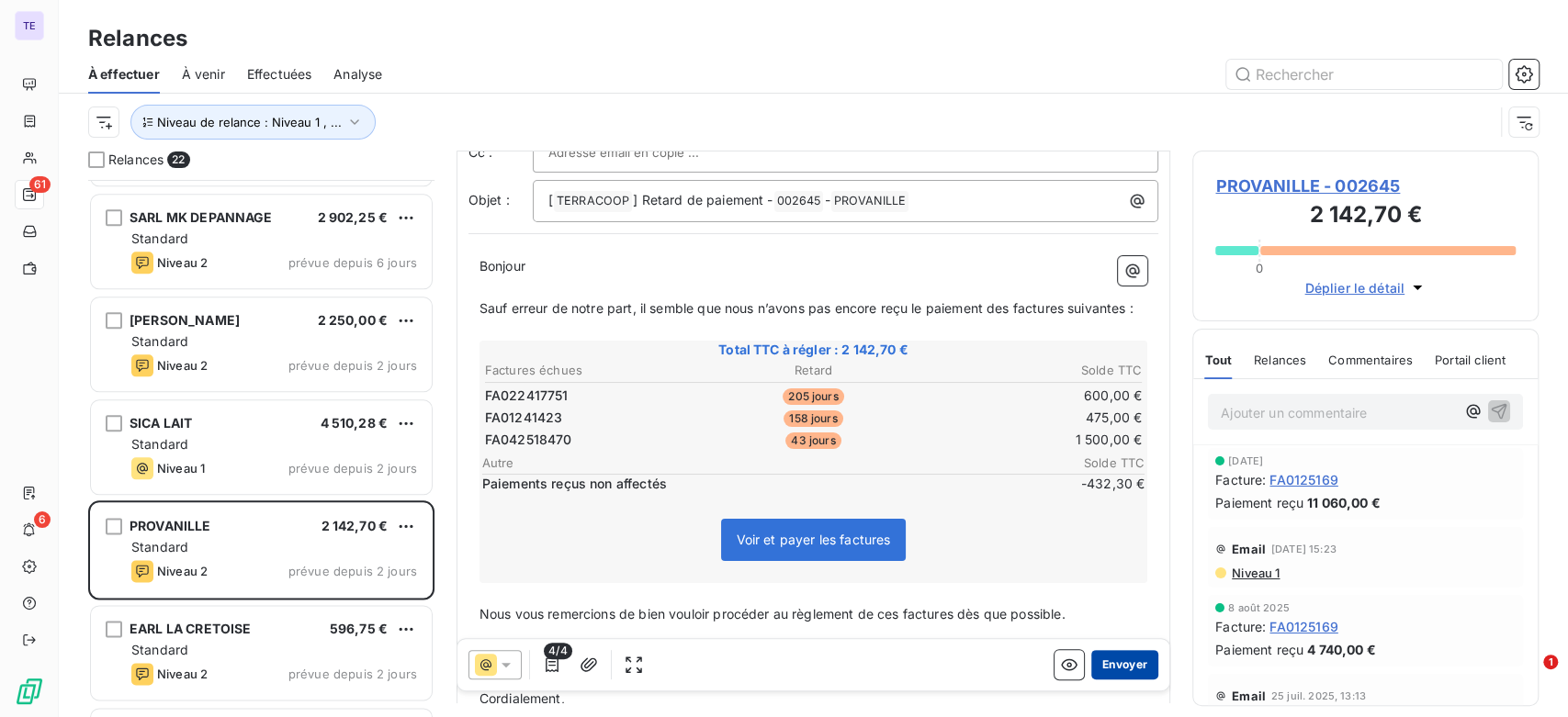
click at [1096, 664] on button "Envoyer" at bounding box center [1125, 665] width 67 height 29
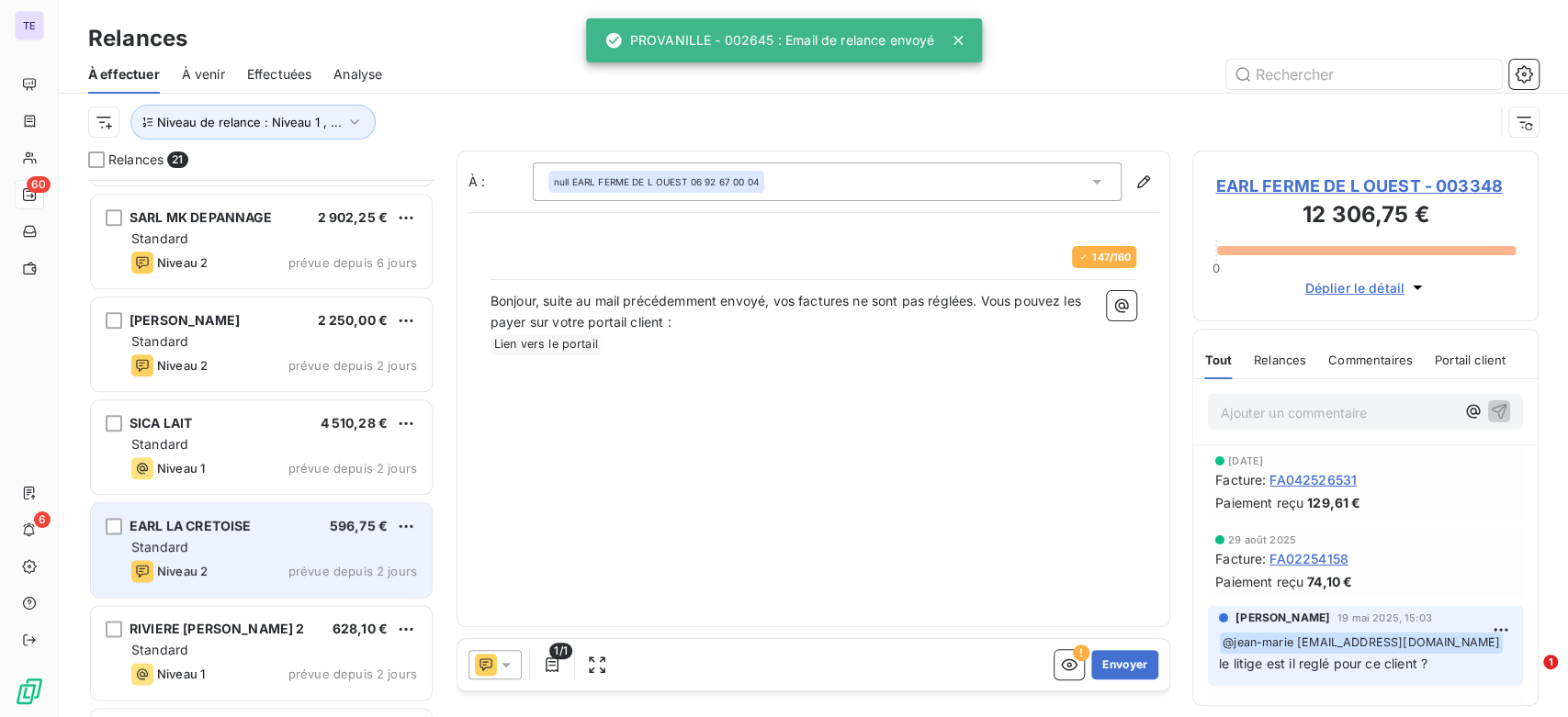
click at [249, 559] on div "EARL LA CRETOISE 596,75 € Standard Niveau 2 prévue depuis 2 jours" at bounding box center [261, 549] width 341 height 94
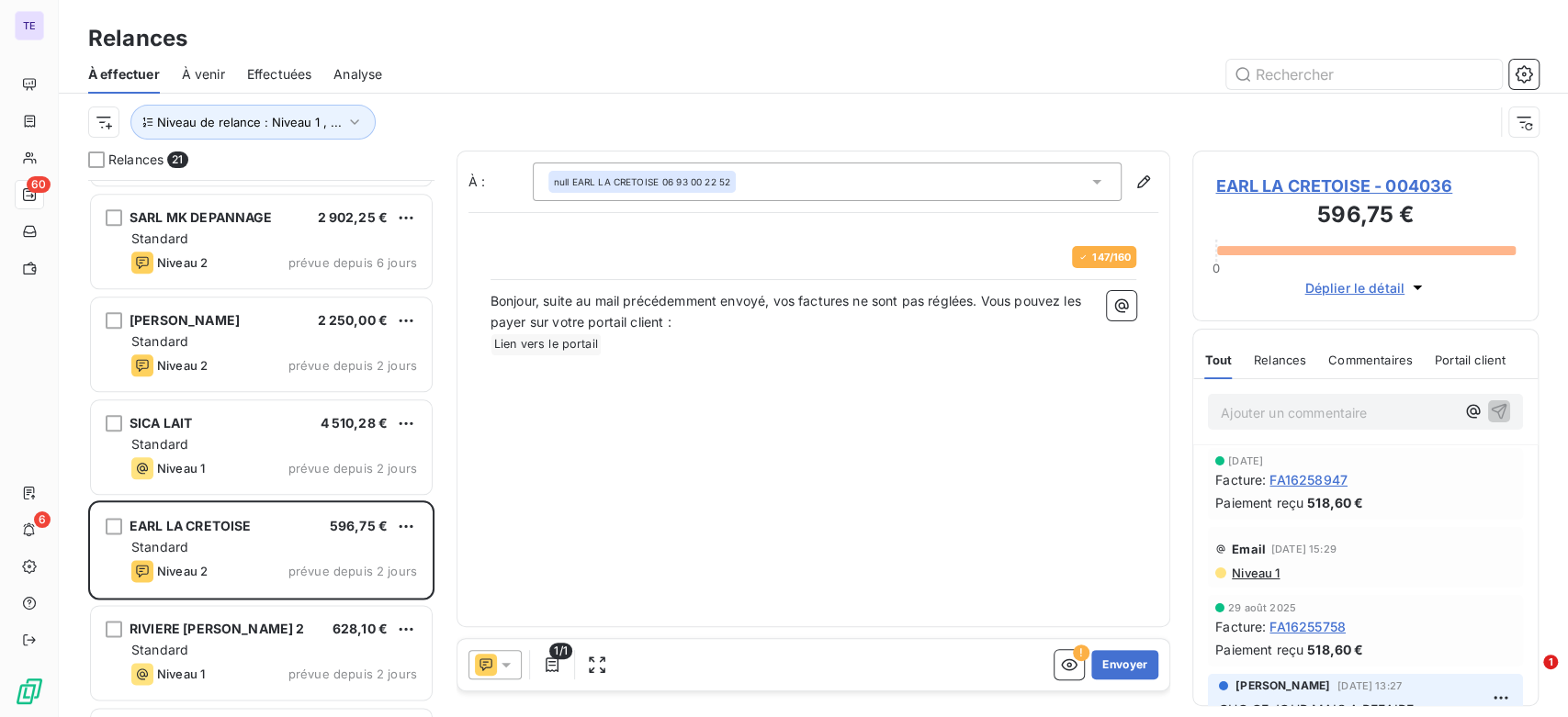
click at [1266, 573] on span "Niveau 1" at bounding box center [1254, 572] width 49 height 14
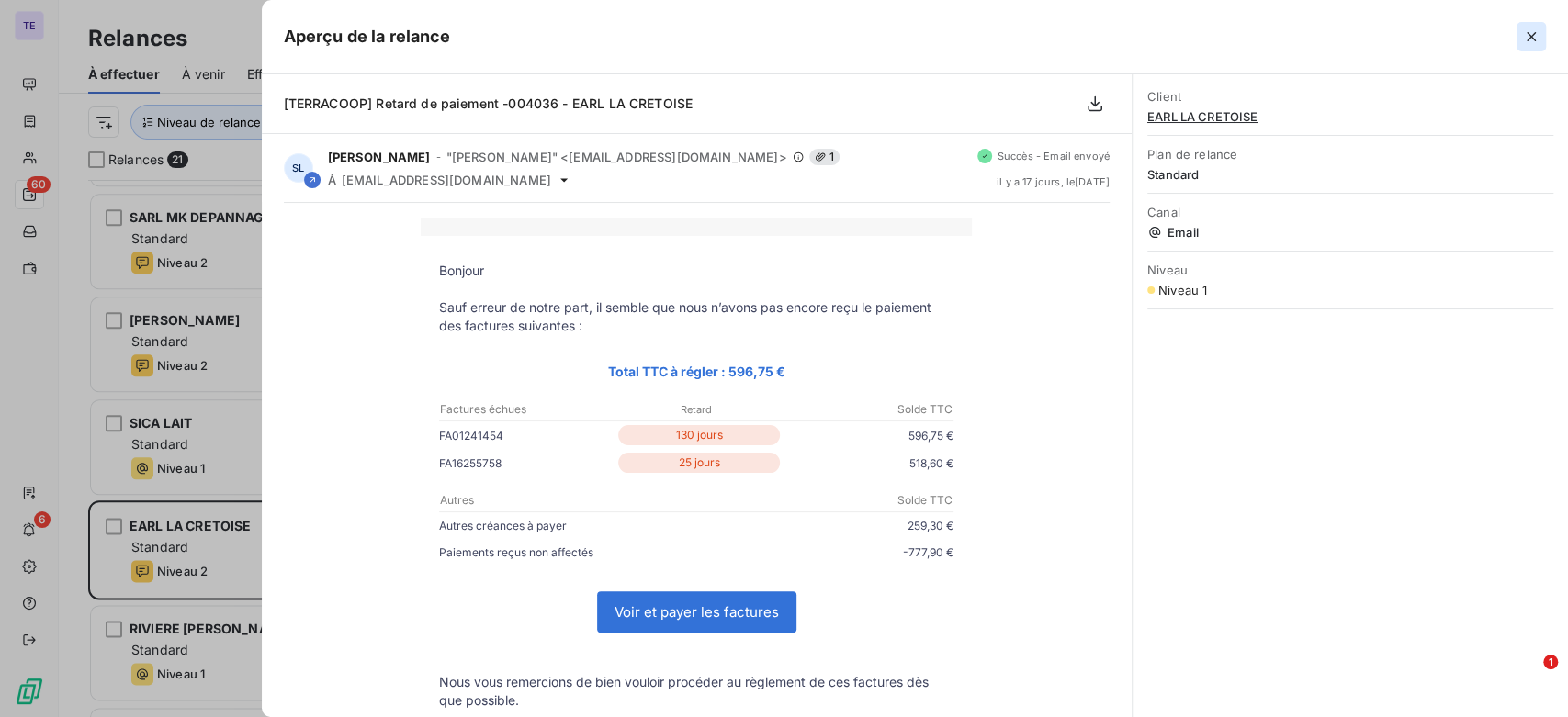
click at [1525, 30] on icon "button" at bounding box center [1531, 37] width 18 height 18
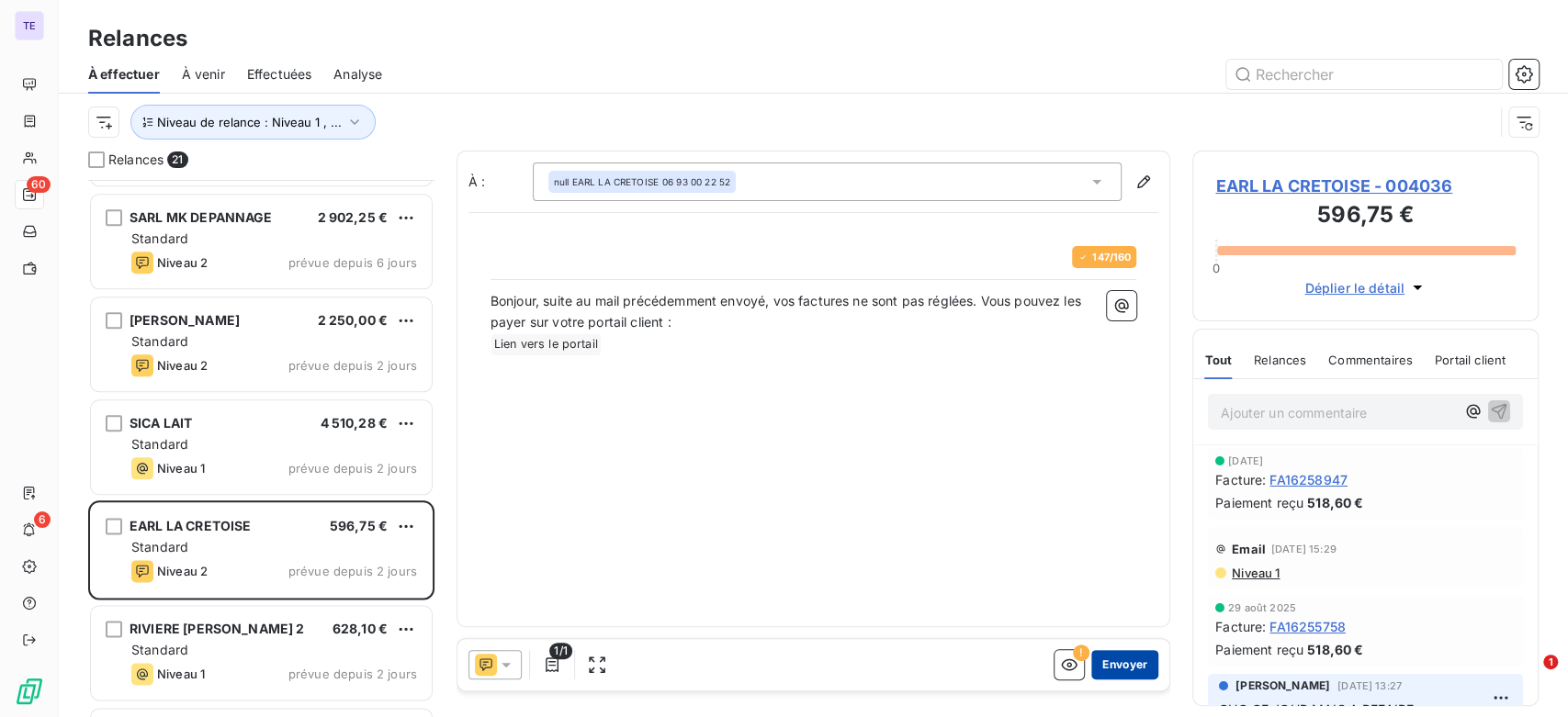
click at [1142, 664] on button "Envoyer" at bounding box center [1125, 665] width 67 height 29
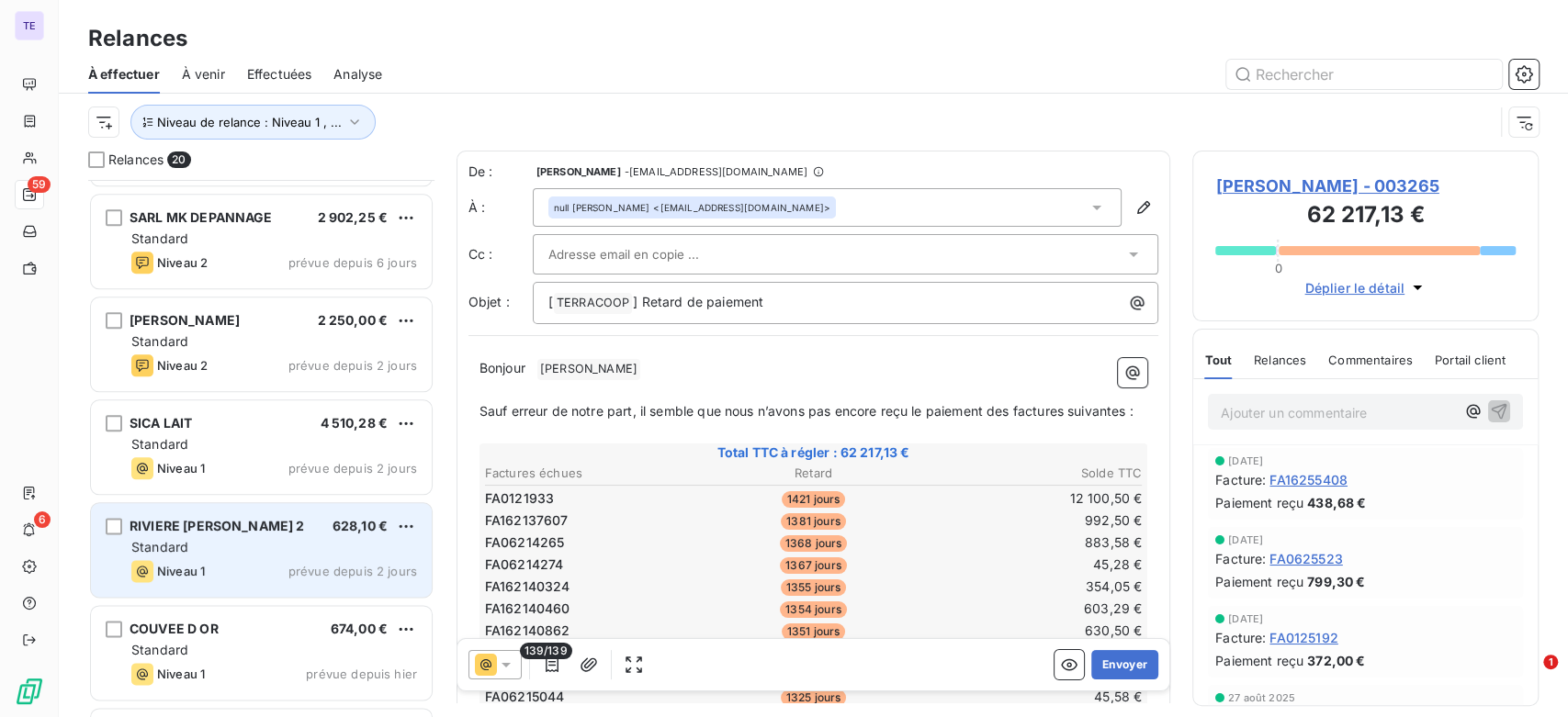
click at [214, 588] on div "RIVIERE [PERSON_NAME] 2 628,10 € Standard Niveau 1 prévue depuis 2 jours" at bounding box center [261, 549] width 341 height 94
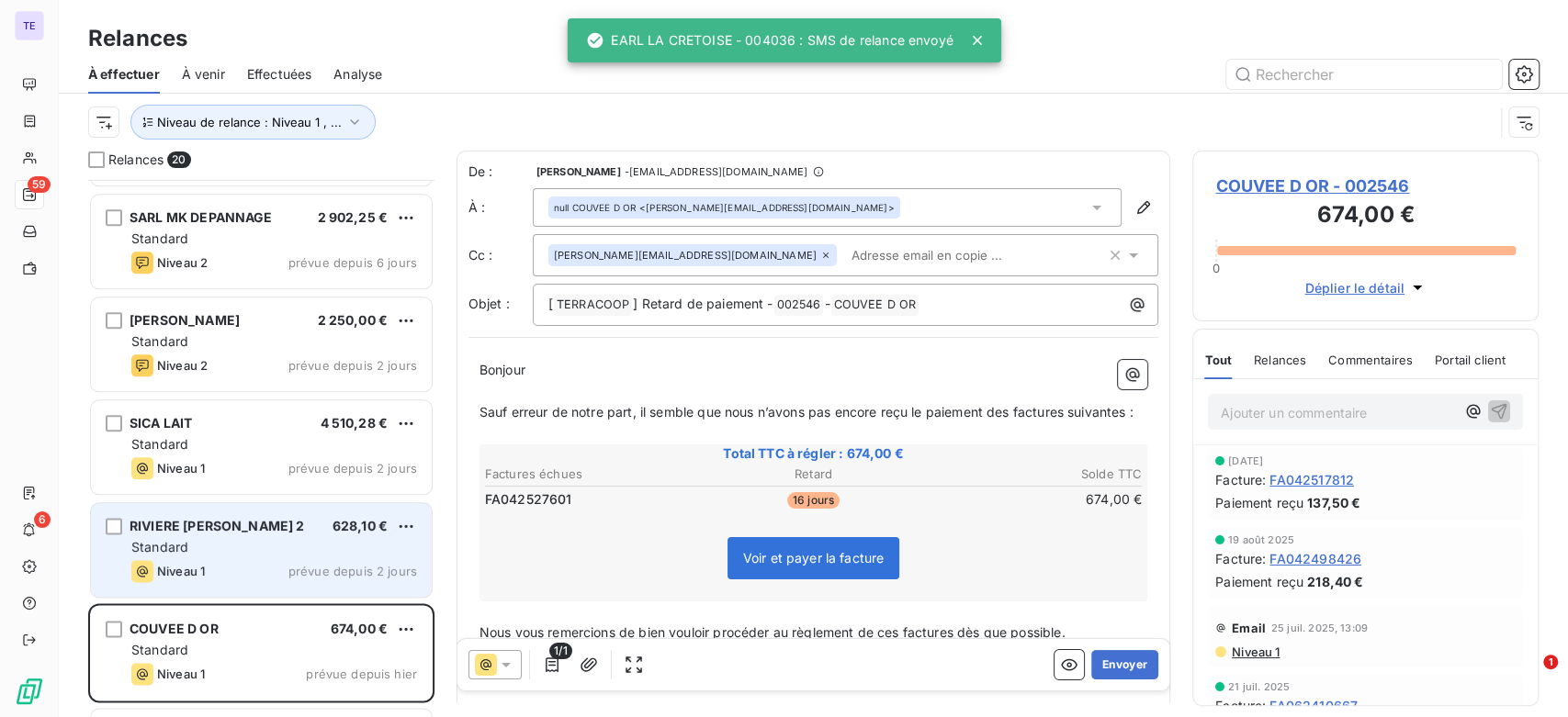
click at [253, 569] on div "Niveau 1 prévue depuis 2 jours" at bounding box center [274, 570] width 286 height 22
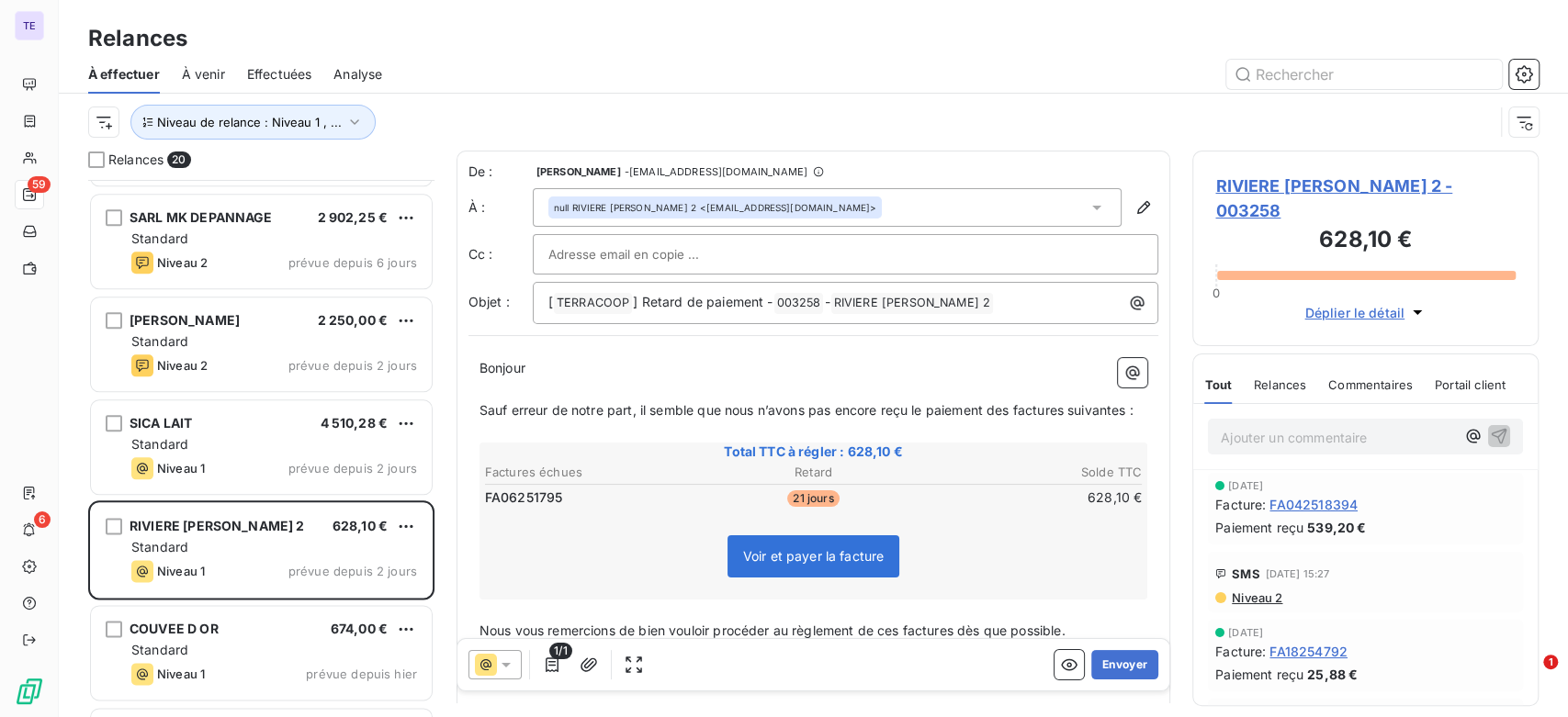
click at [1258, 591] on span "Niveau 2" at bounding box center [1256, 597] width 52 height 14
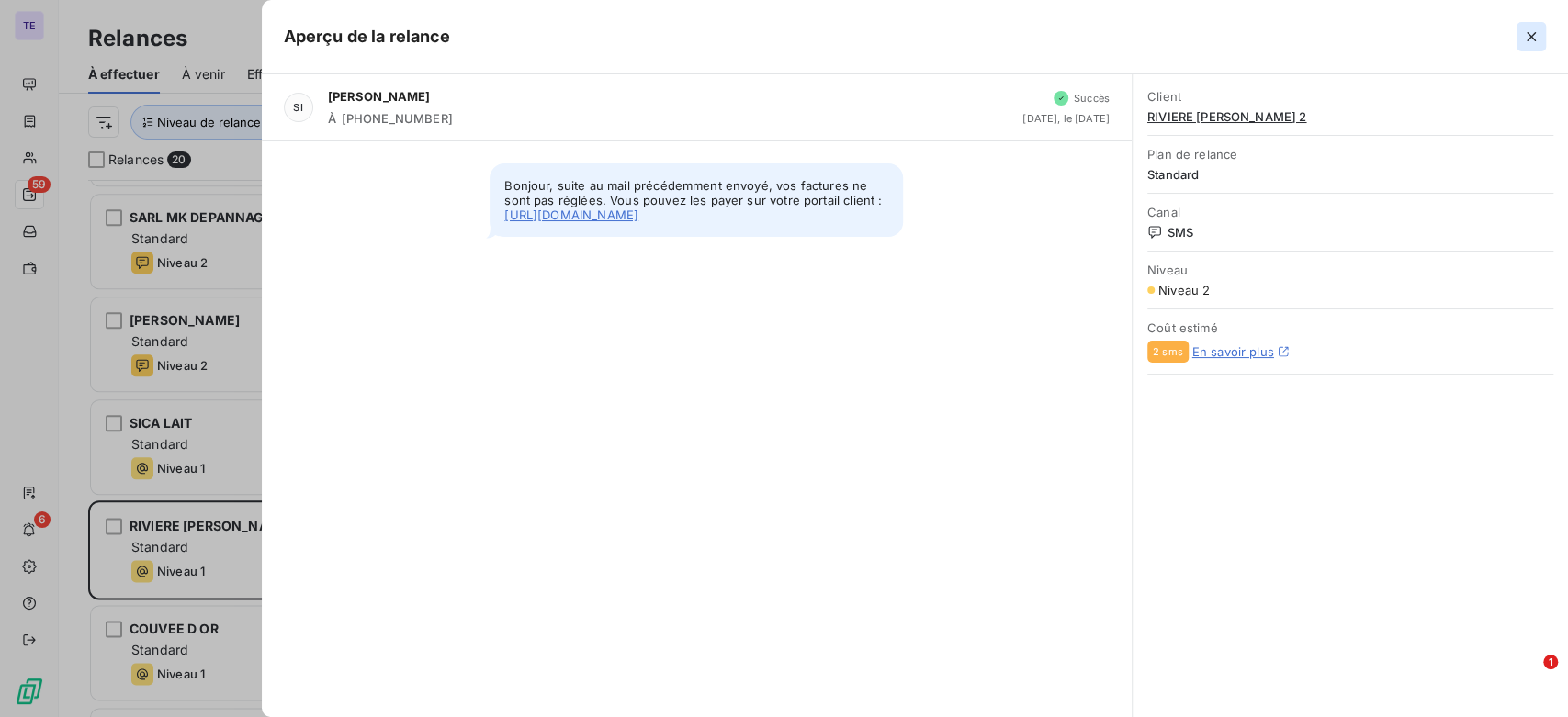
click at [1528, 34] on icon "button" at bounding box center [1532, 37] width 10 height 10
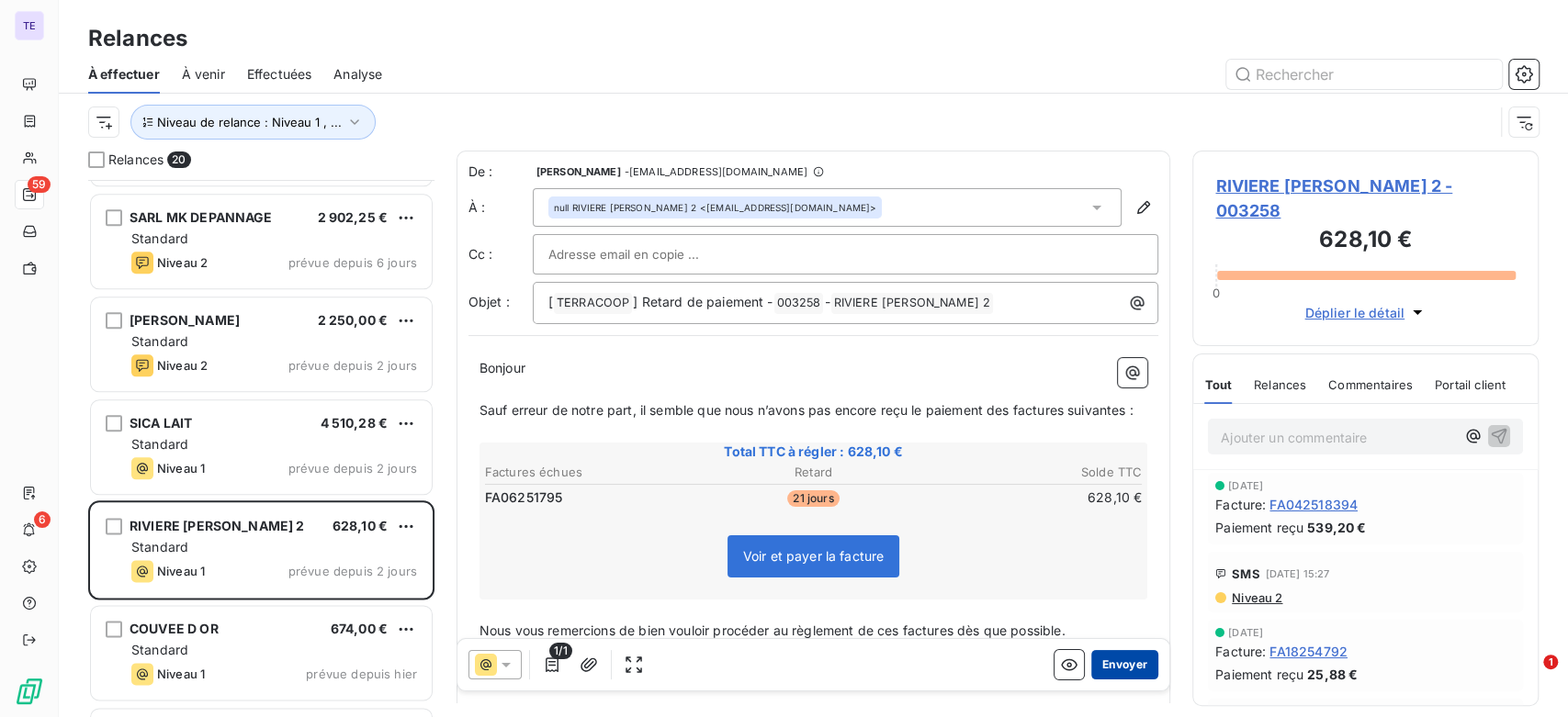
click at [1096, 664] on button "Envoyer" at bounding box center [1125, 665] width 67 height 29
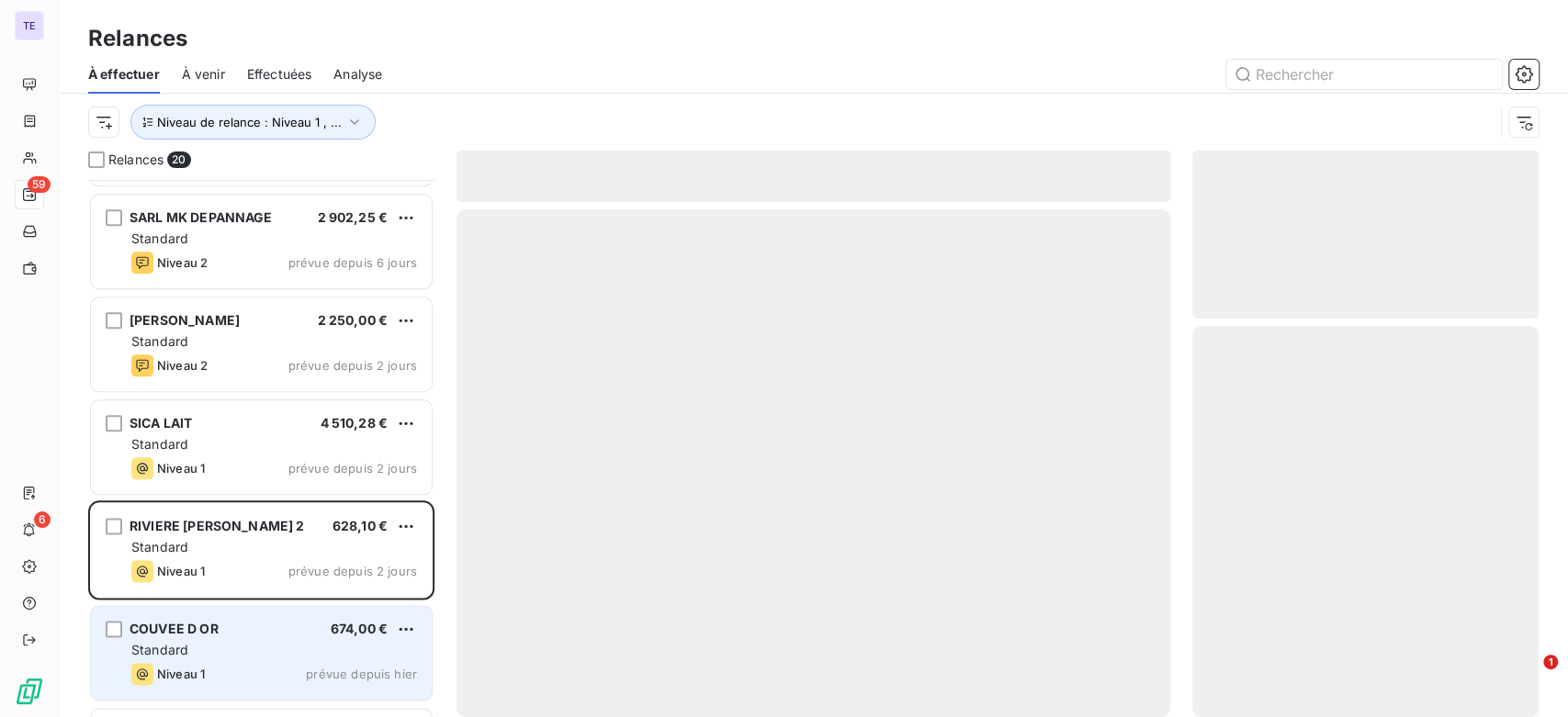
scroll to position [1417, 0]
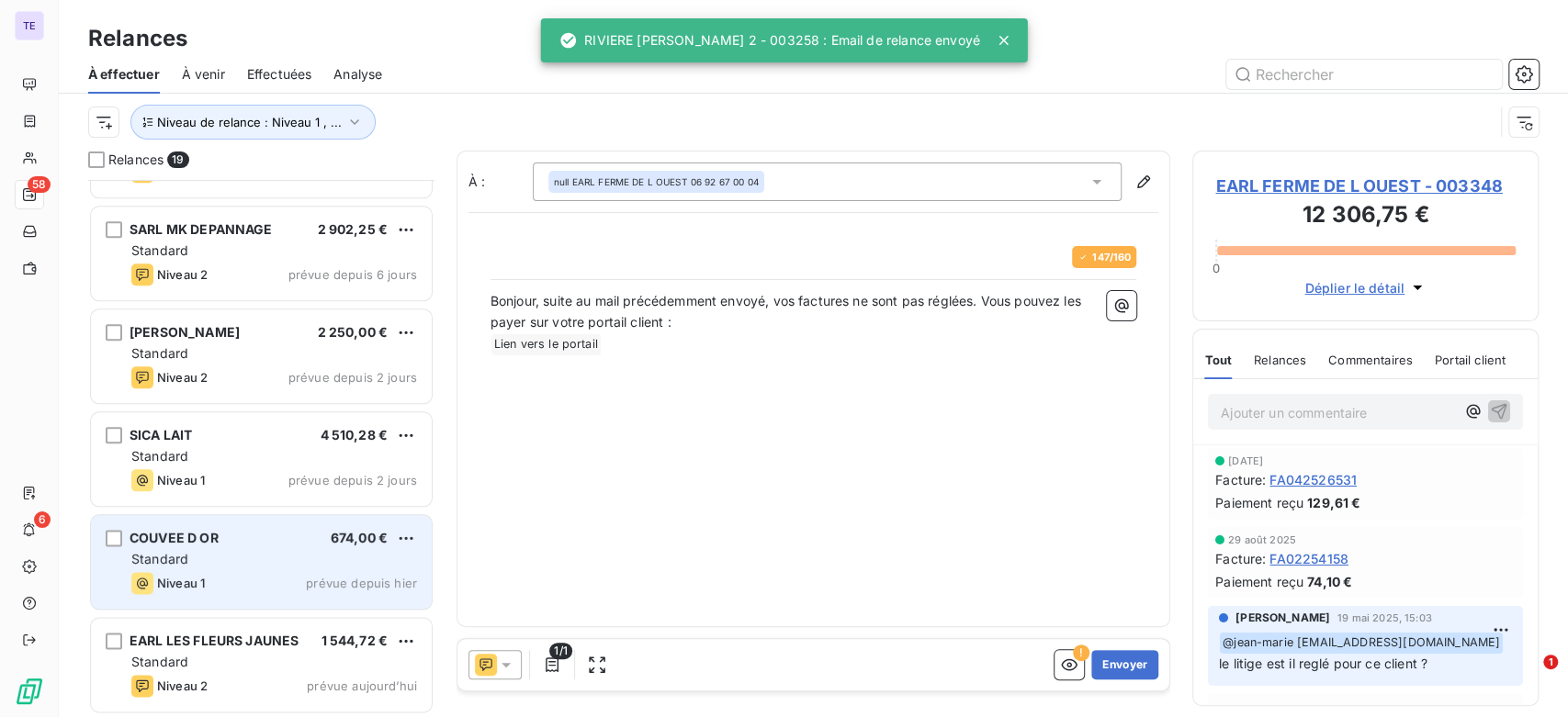
click at [242, 591] on div "Niveau 1 prévue depuis hier" at bounding box center [274, 583] width 286 height 22
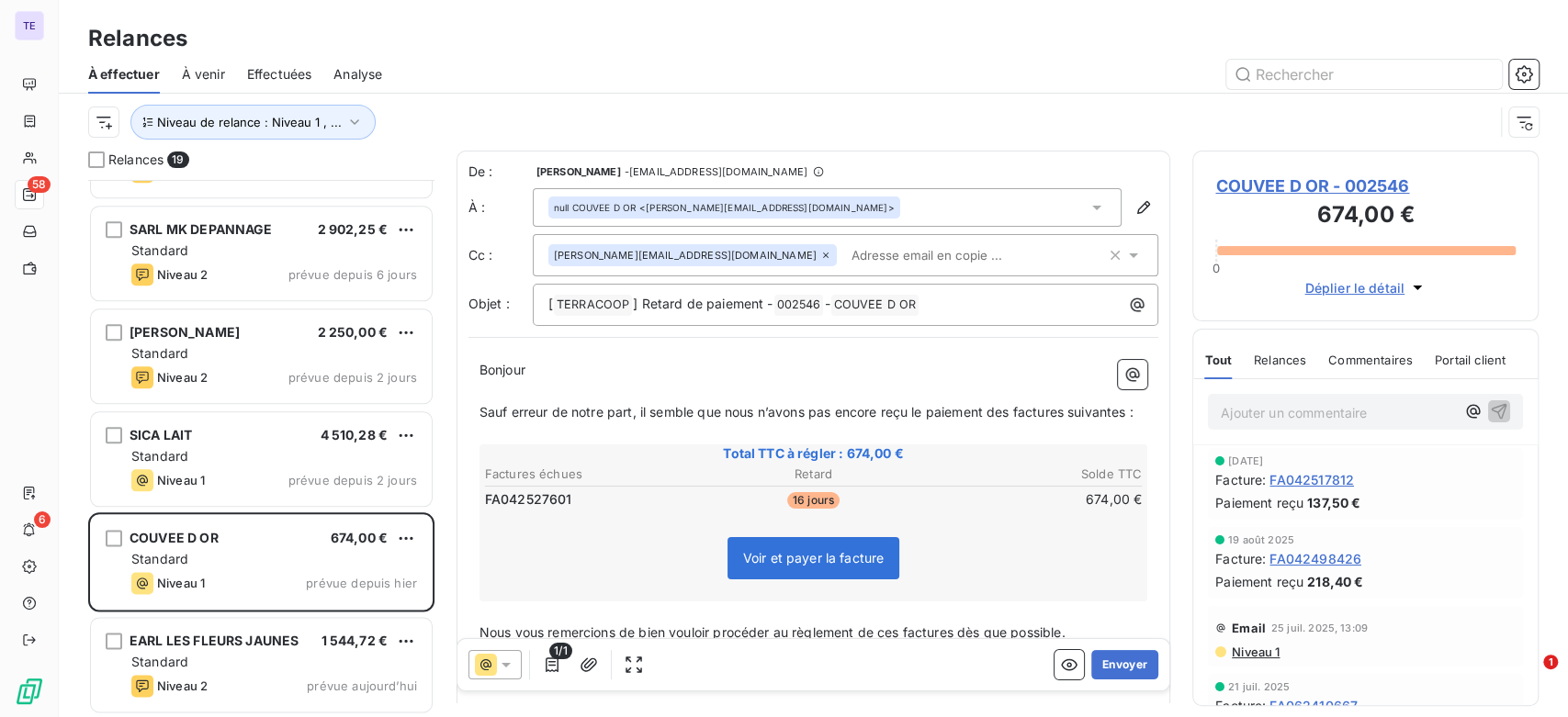
click at [1272, 653] on span "Niveau 1" at bounding box center [1254, 651] width 49 height 14
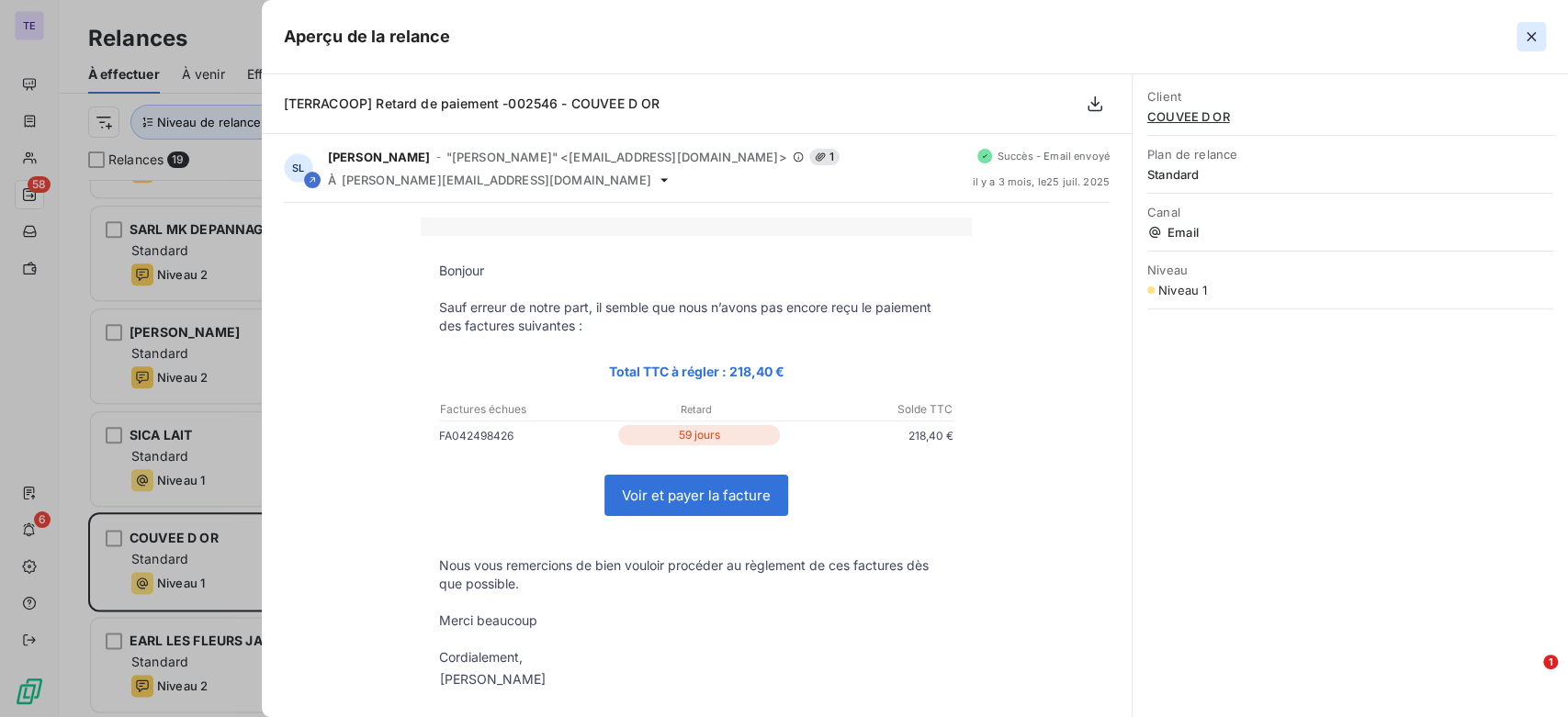
click at [1528, 39] on icon "button" at bounding box center [1531, 37] width 18 height 18
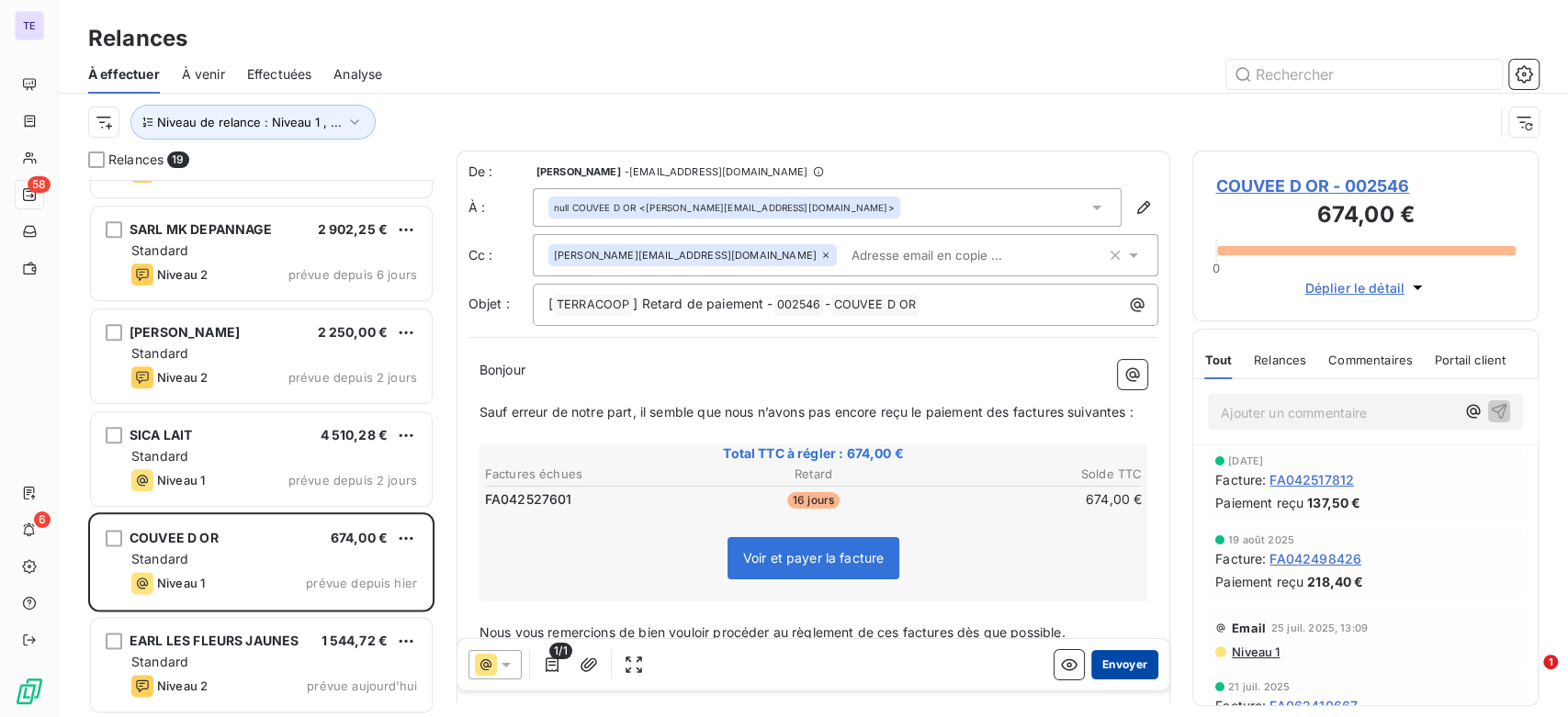
click at [1117, 664] on button "Envoyer" at bounding box center [1125, 665] width 67 height 29
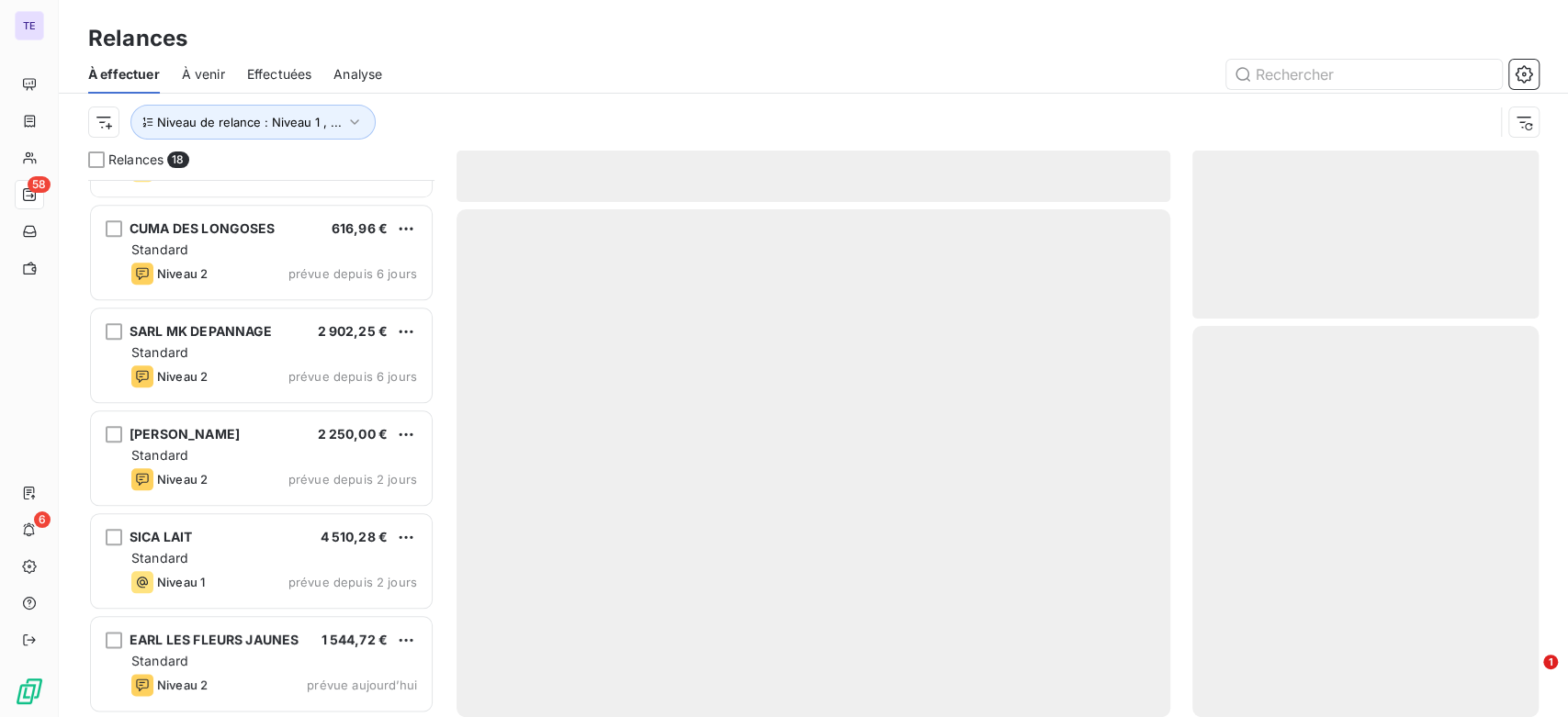
scroll to position [1314, 0]
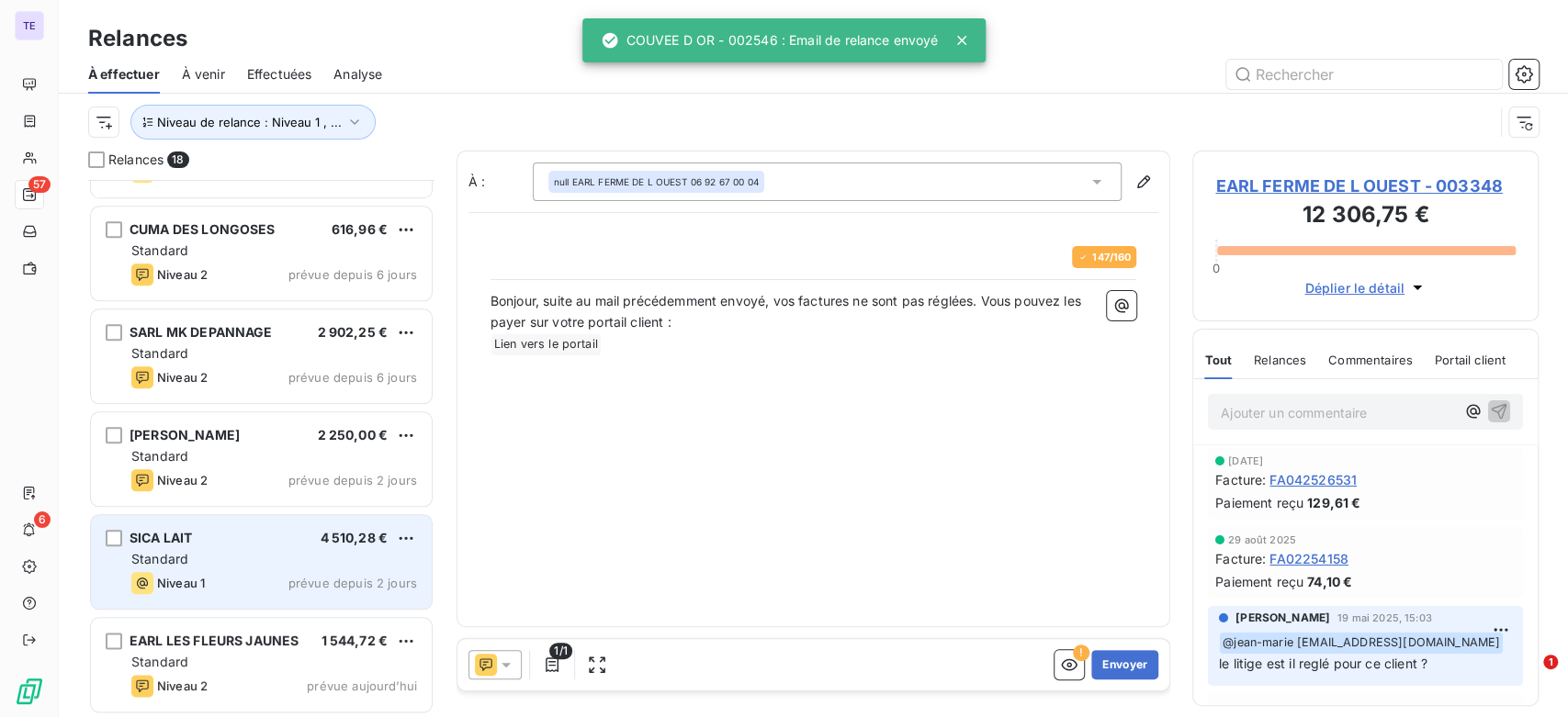
scroll to position [1315, 0]
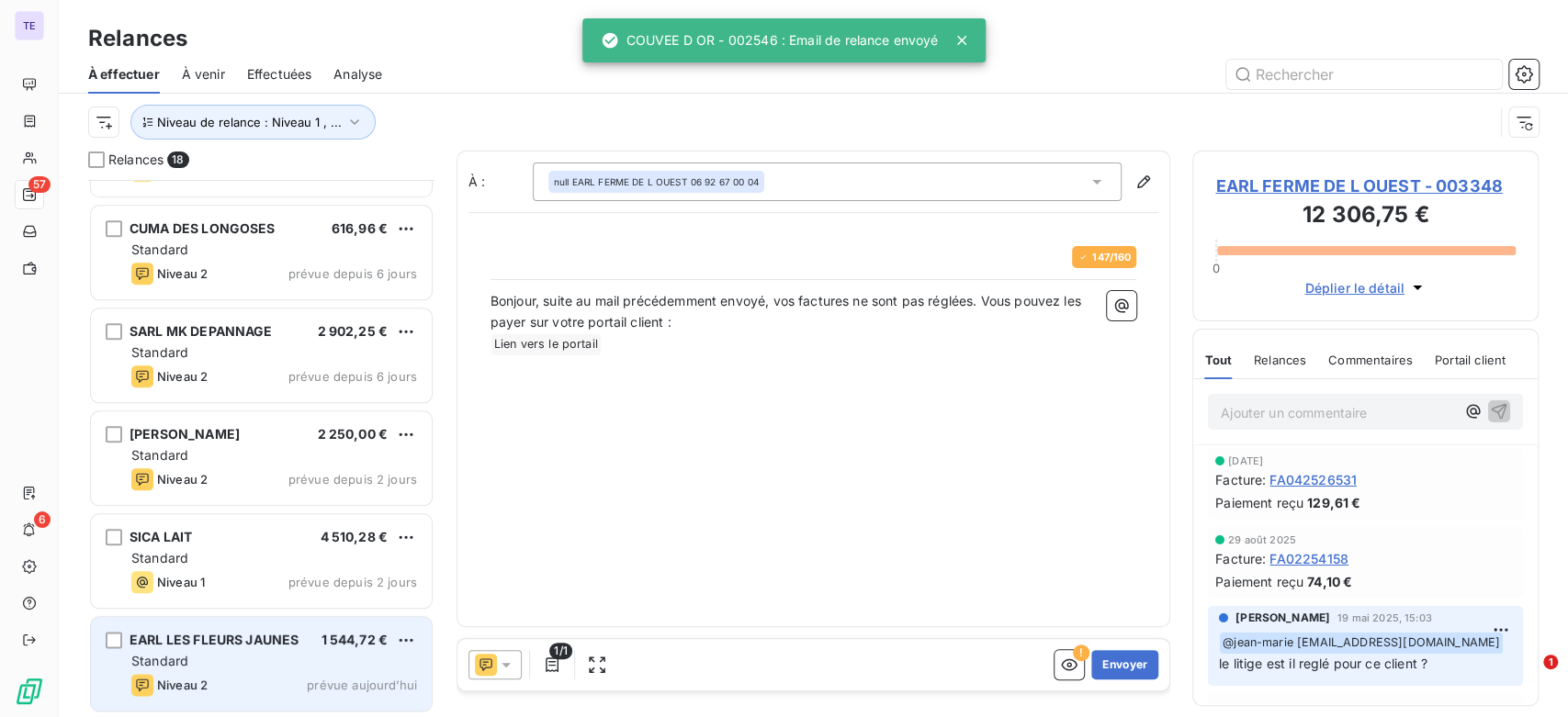
click at [279, 664] on div "EARL LES FLEURS JAUNES 1 544,72 € Standard Niveau 2 prévue [DATE]" at bounding box center [261, 663] width 341 height 94
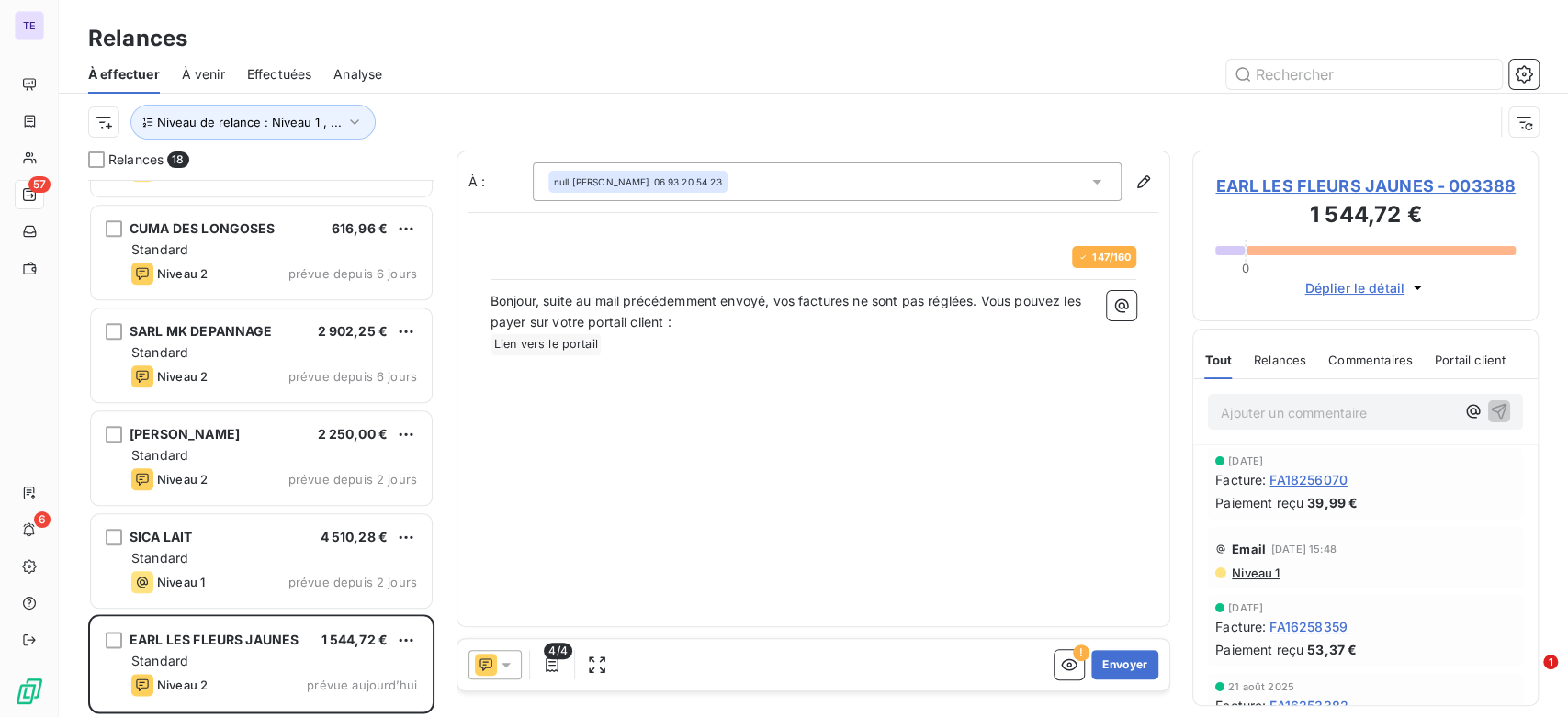
click at [1269, 575] on span "Niveau 1" at bounding box center [1254, 572] width 49 height 14
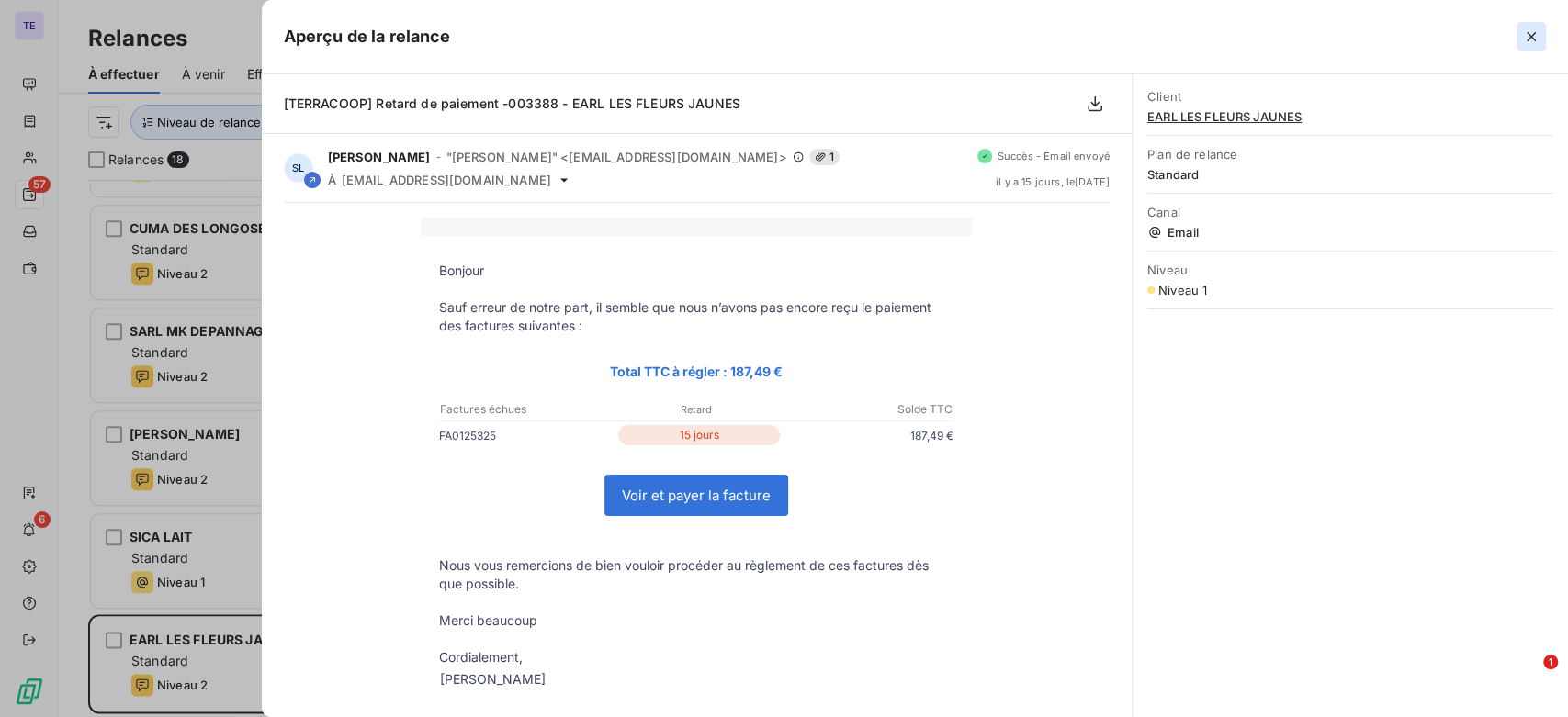
click at [1529, 38] on icon "button" at bounding box center [1532, 37] width 10 height 10
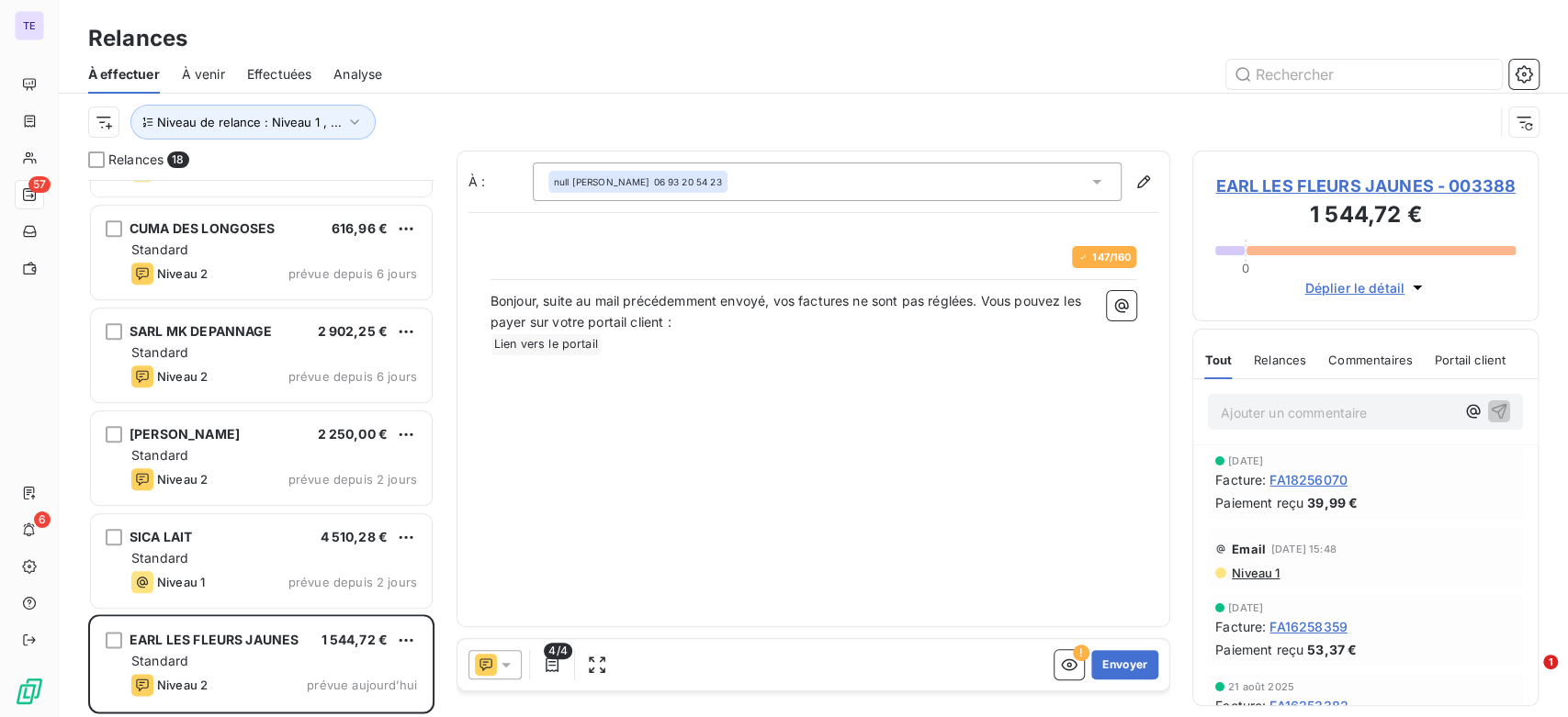
click at [495, 660] on icon at bounding box center [486, 665] width 22 height 22
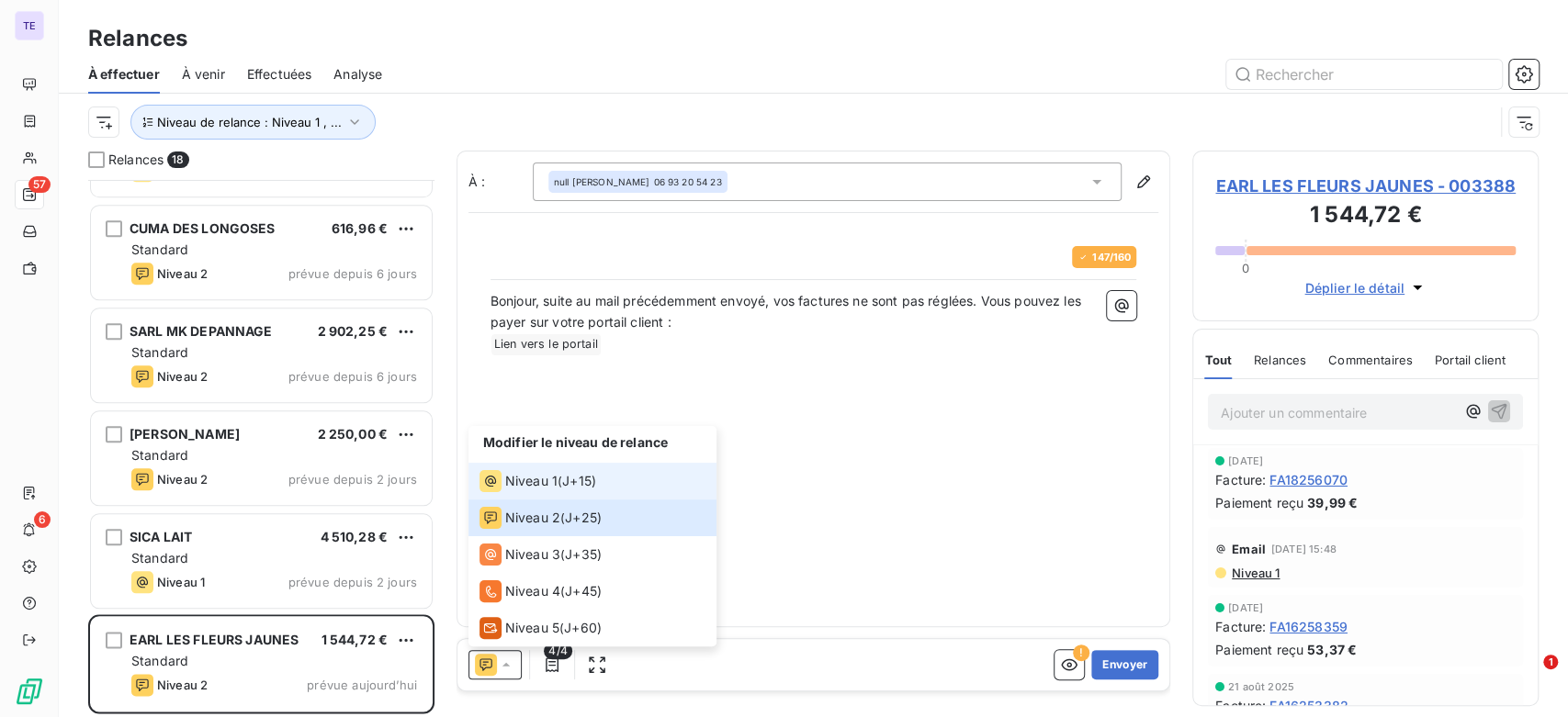
click at [569, 489] on span "J+15 )" at bounding box center [578, 481] width 34 height 18
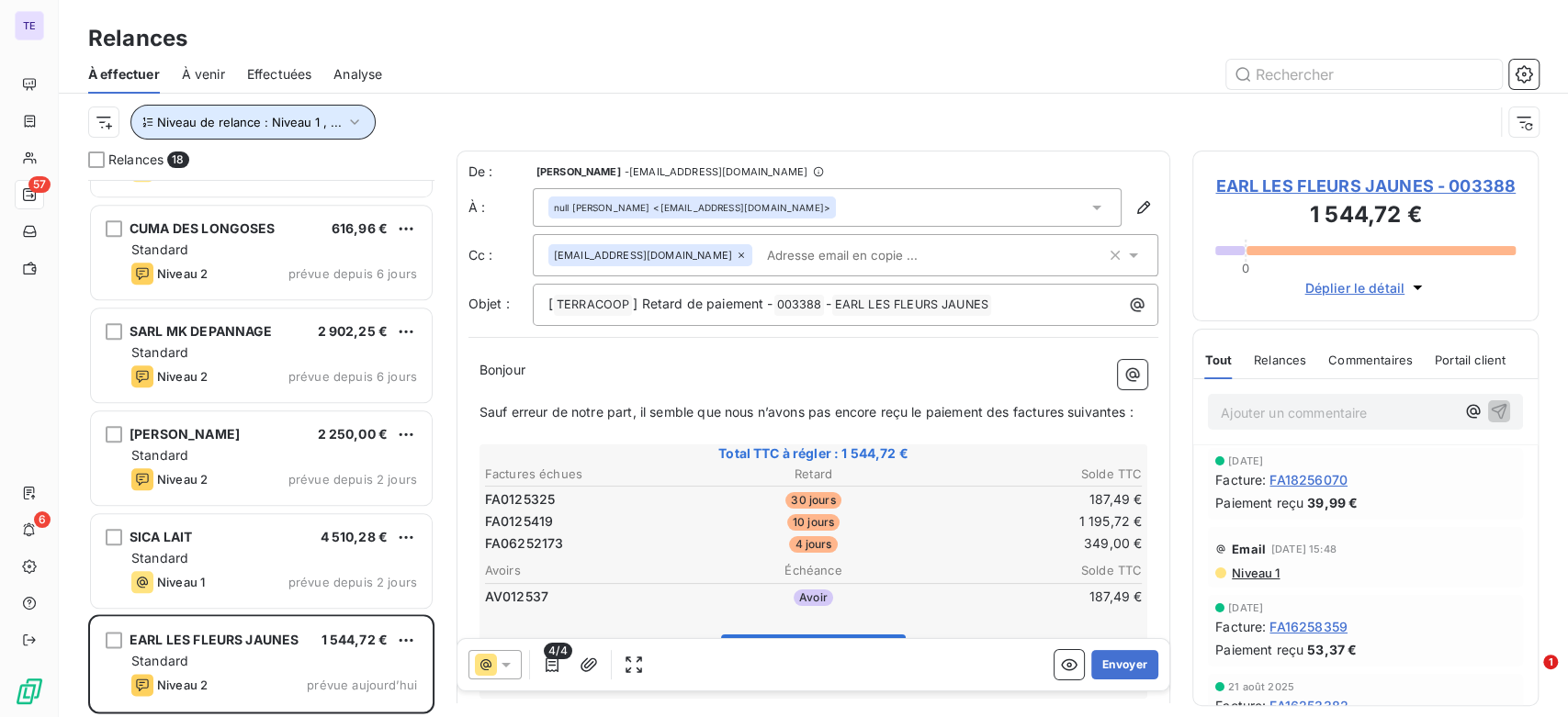
click at [350, 108] on button "Niveau de relance : Niveau 1 , ..." at bounding box center [253, 122] width 245 height 35
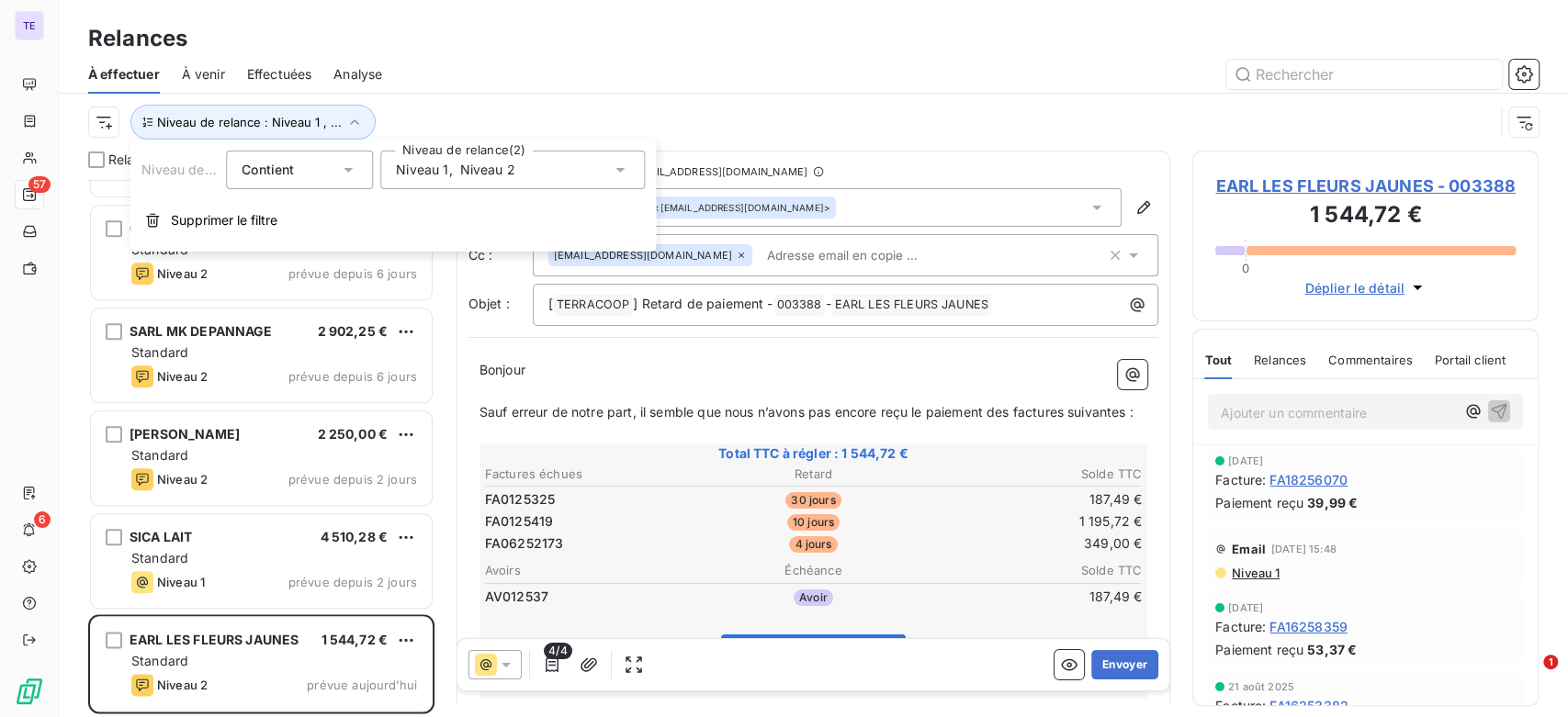
click at [498, 175] on span "Niveau 2" at bounding box center [488, 170] width 55 height 18
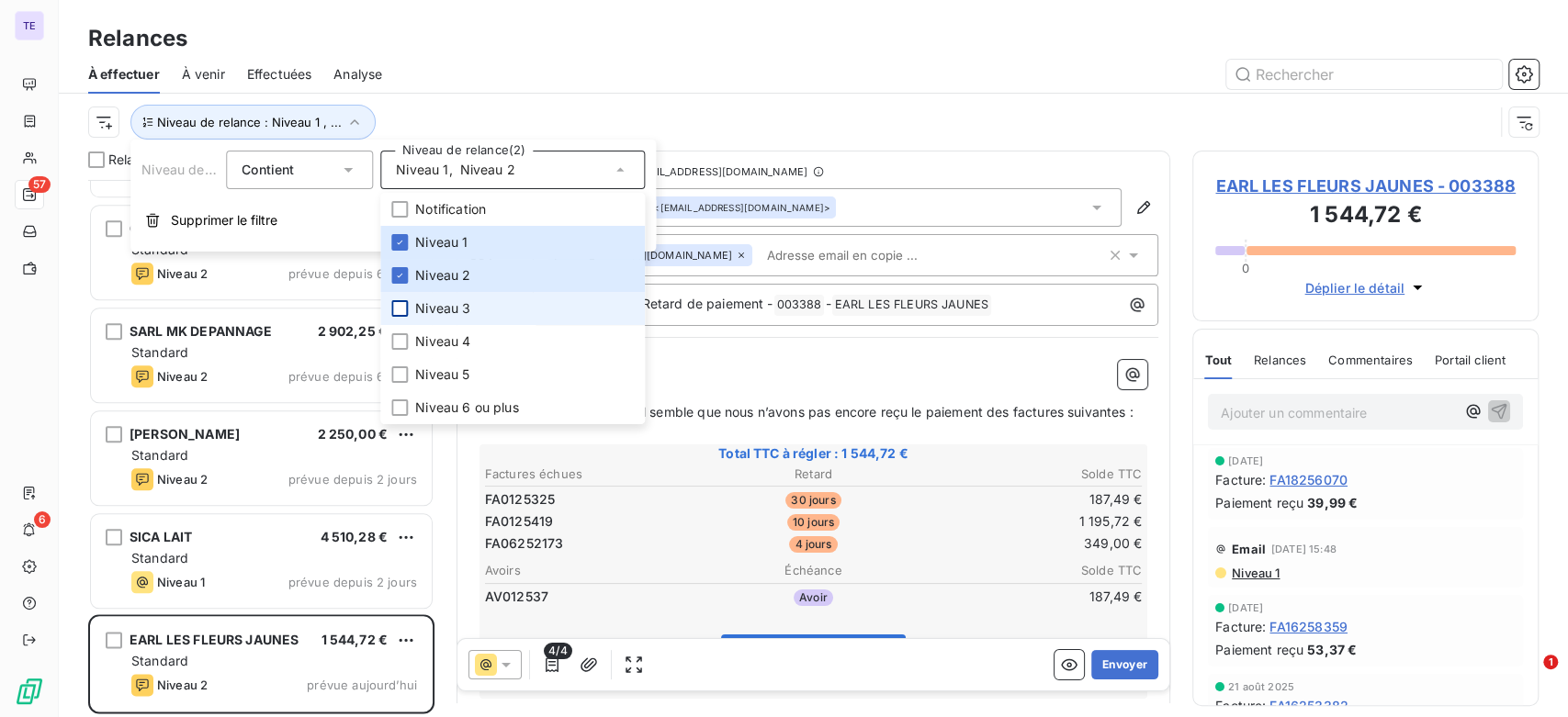
click at [407, 311] on div at bounding box center [399, 308] width 16 height 16
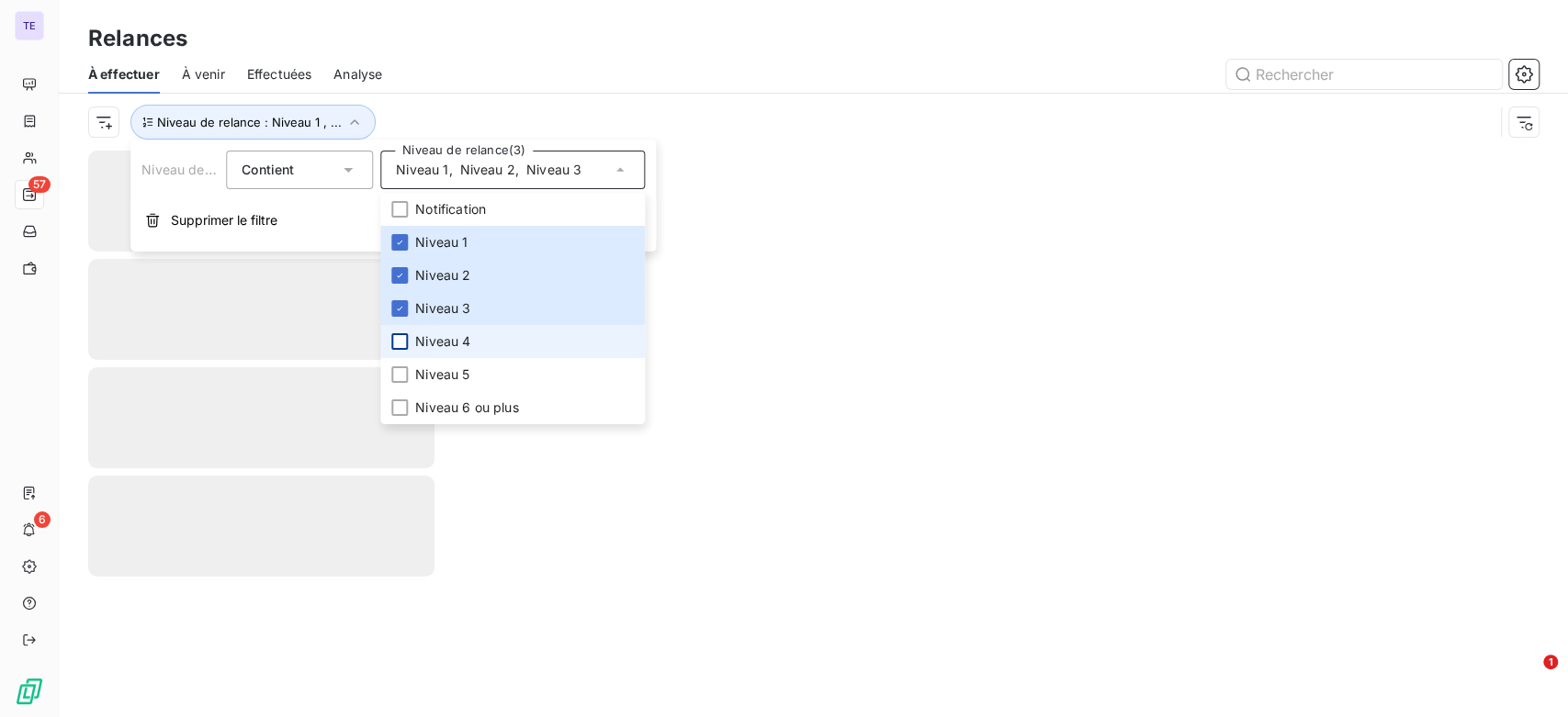
click at [405, 336] on div at bounding box center [399, 341] width 16 height 16
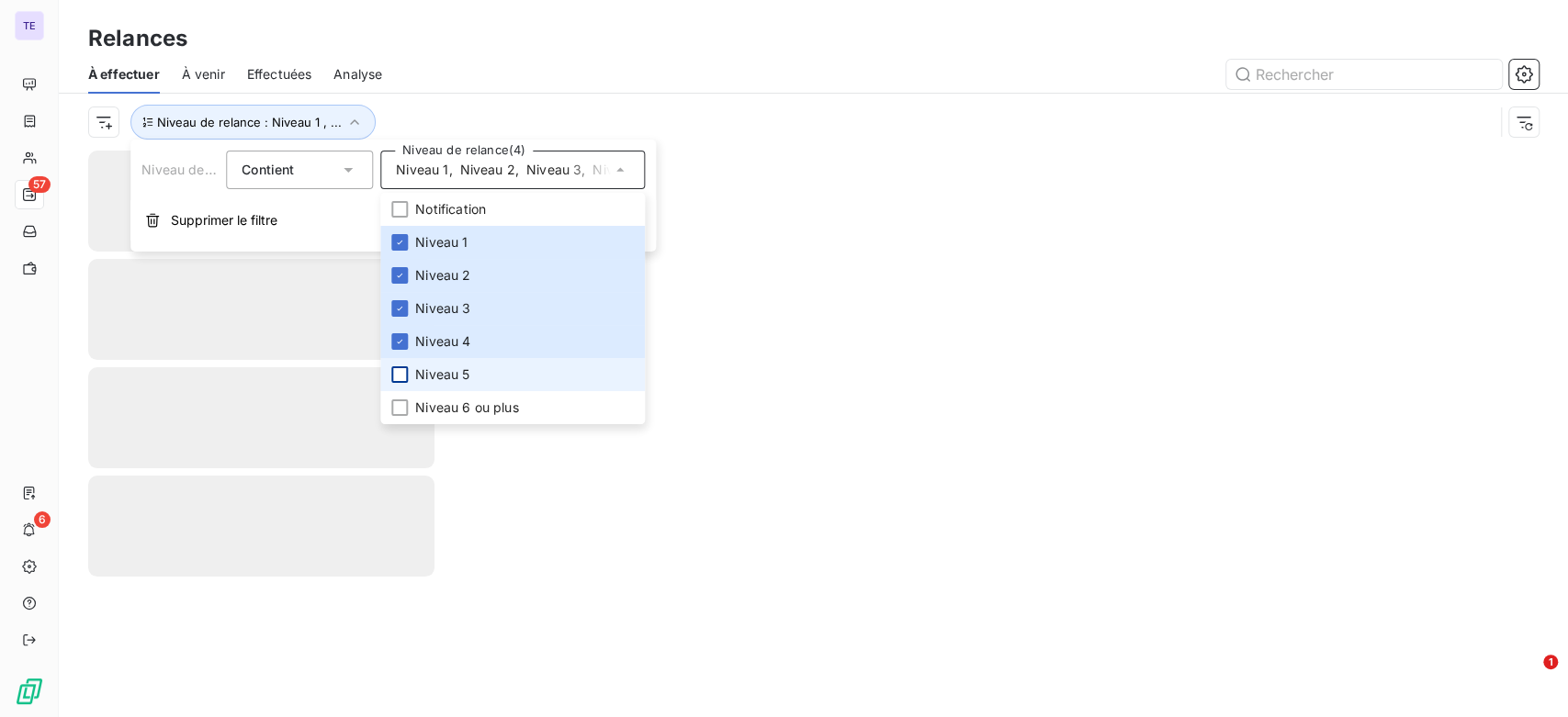
click at [401, 380] on div at bounding box center [399, 374] width 16 height 16
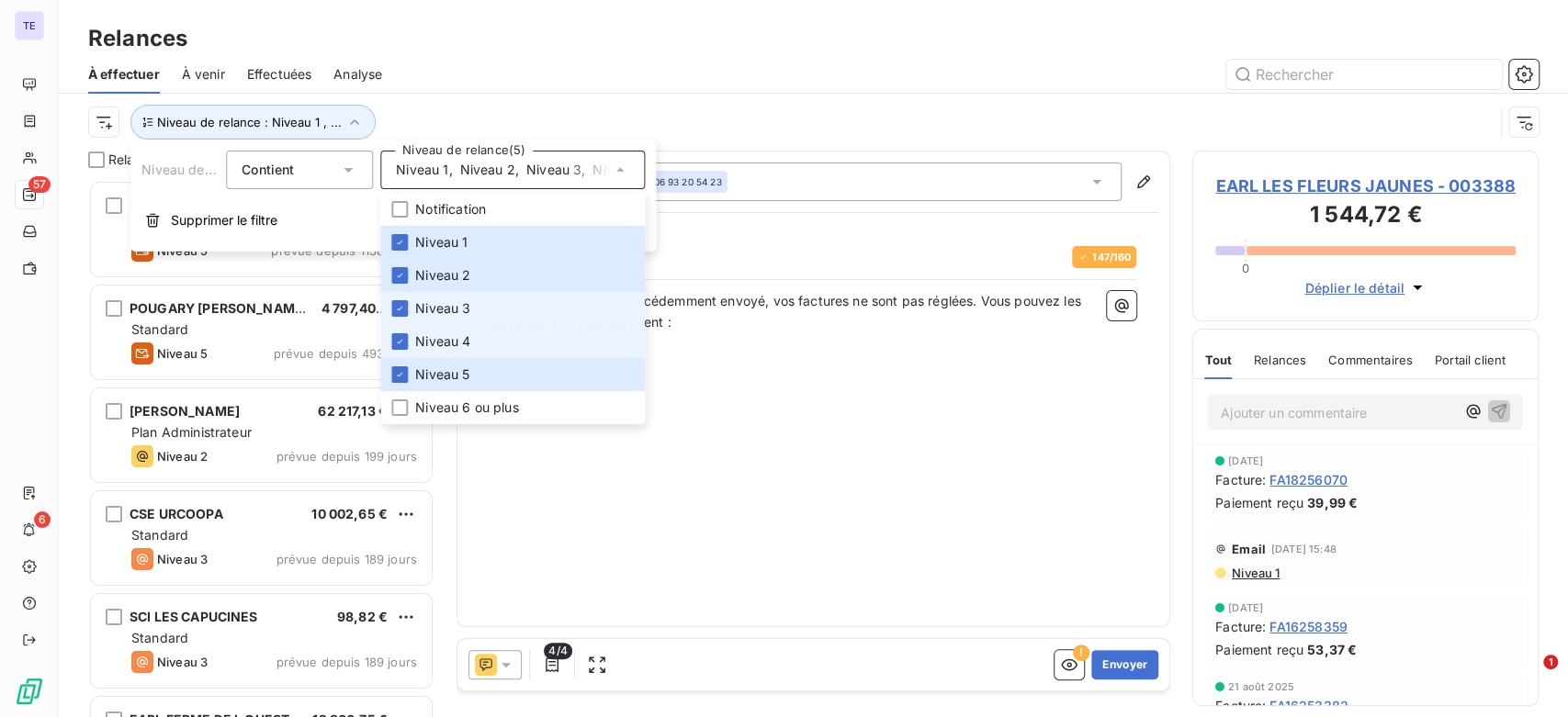
scroll to position [522, 331]
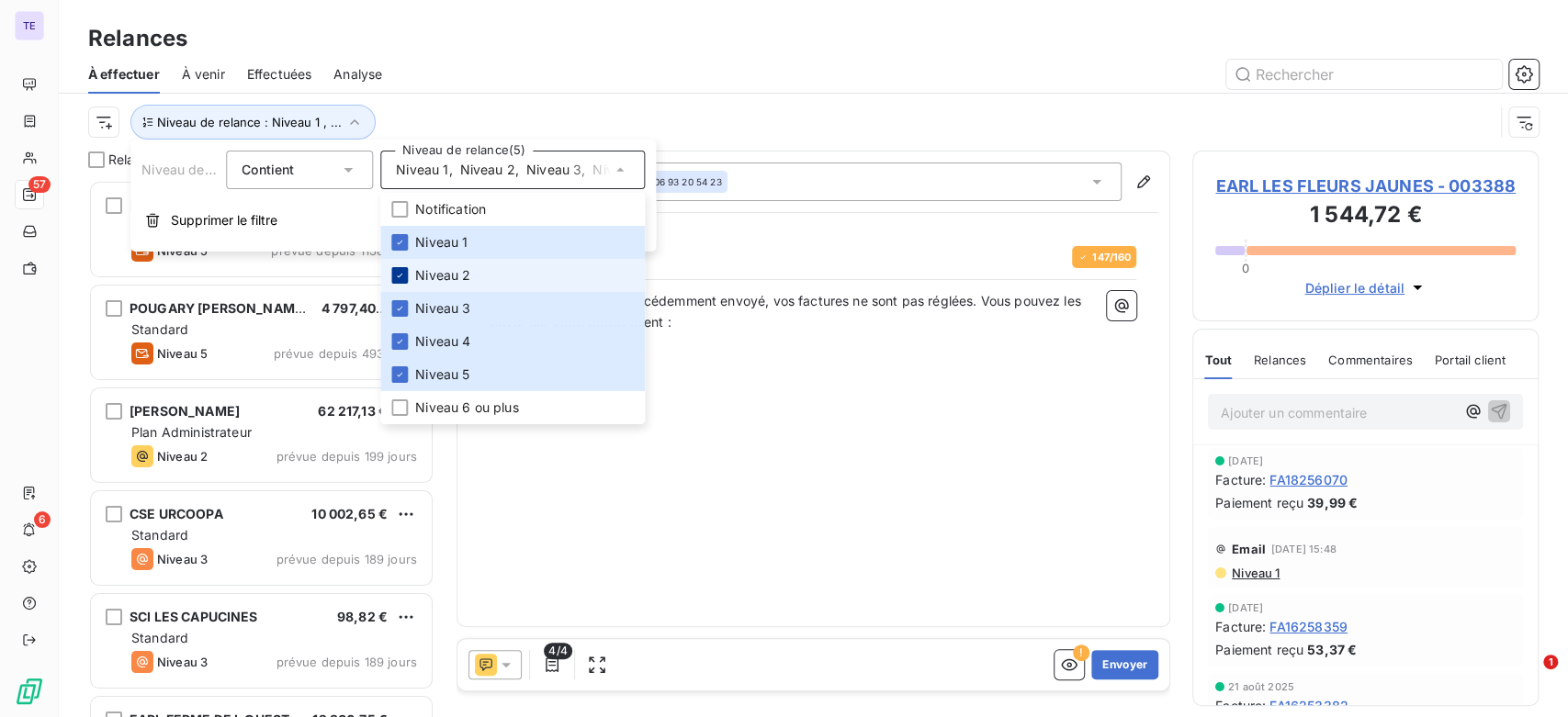
click at [406, 279] on div at bounding box center [399, 275] width 16 height 16
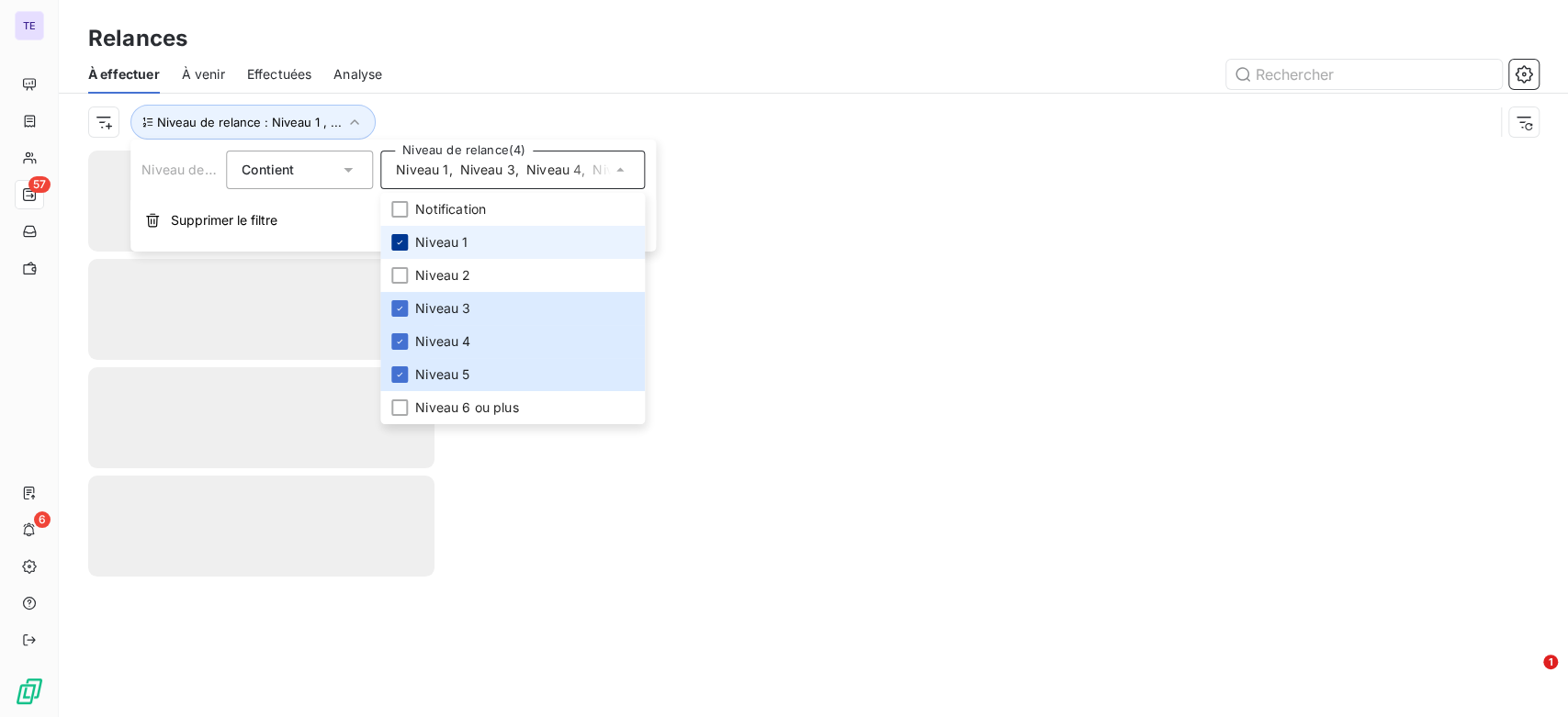
click at [405, 248] on div at bounding box center [399, 242] width 16 height 16
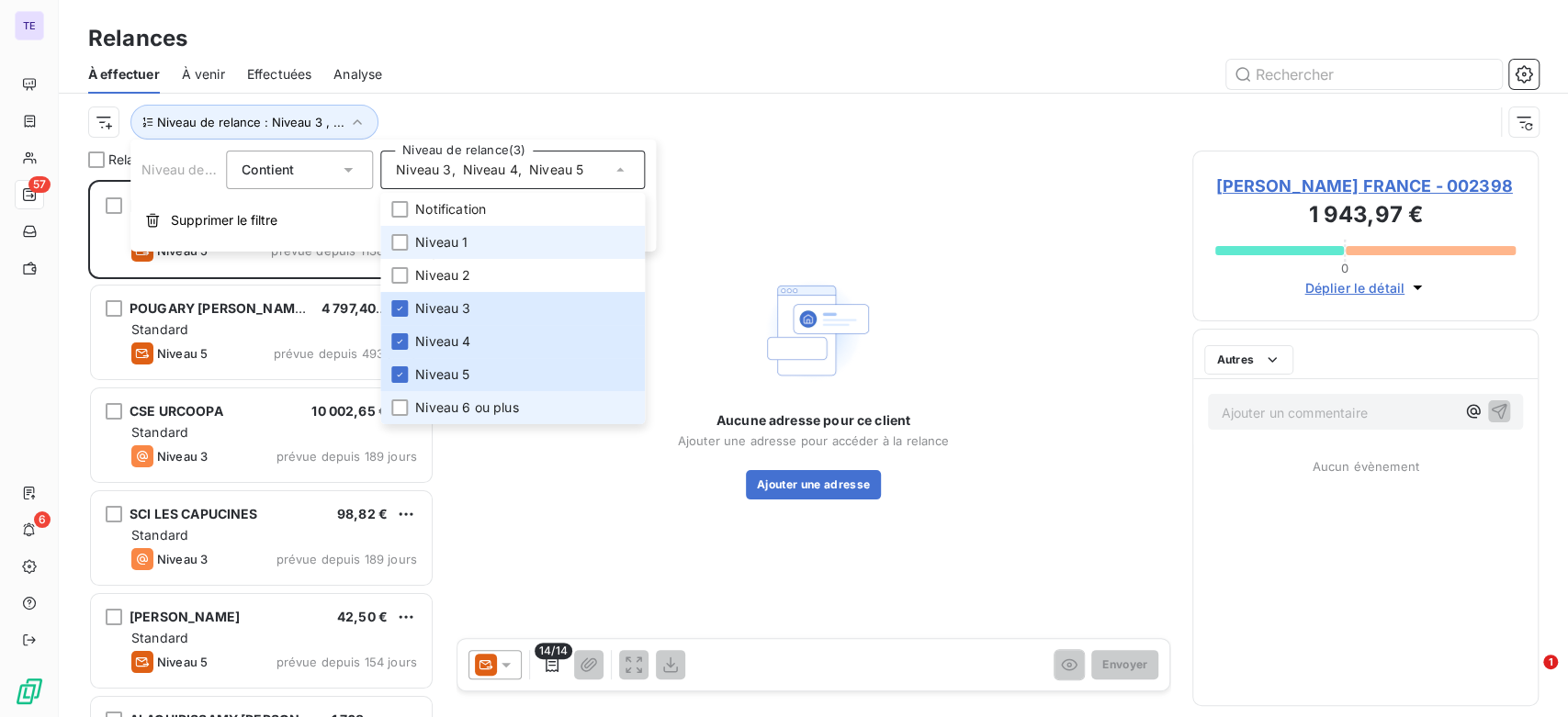
scroll to position [522, 331]
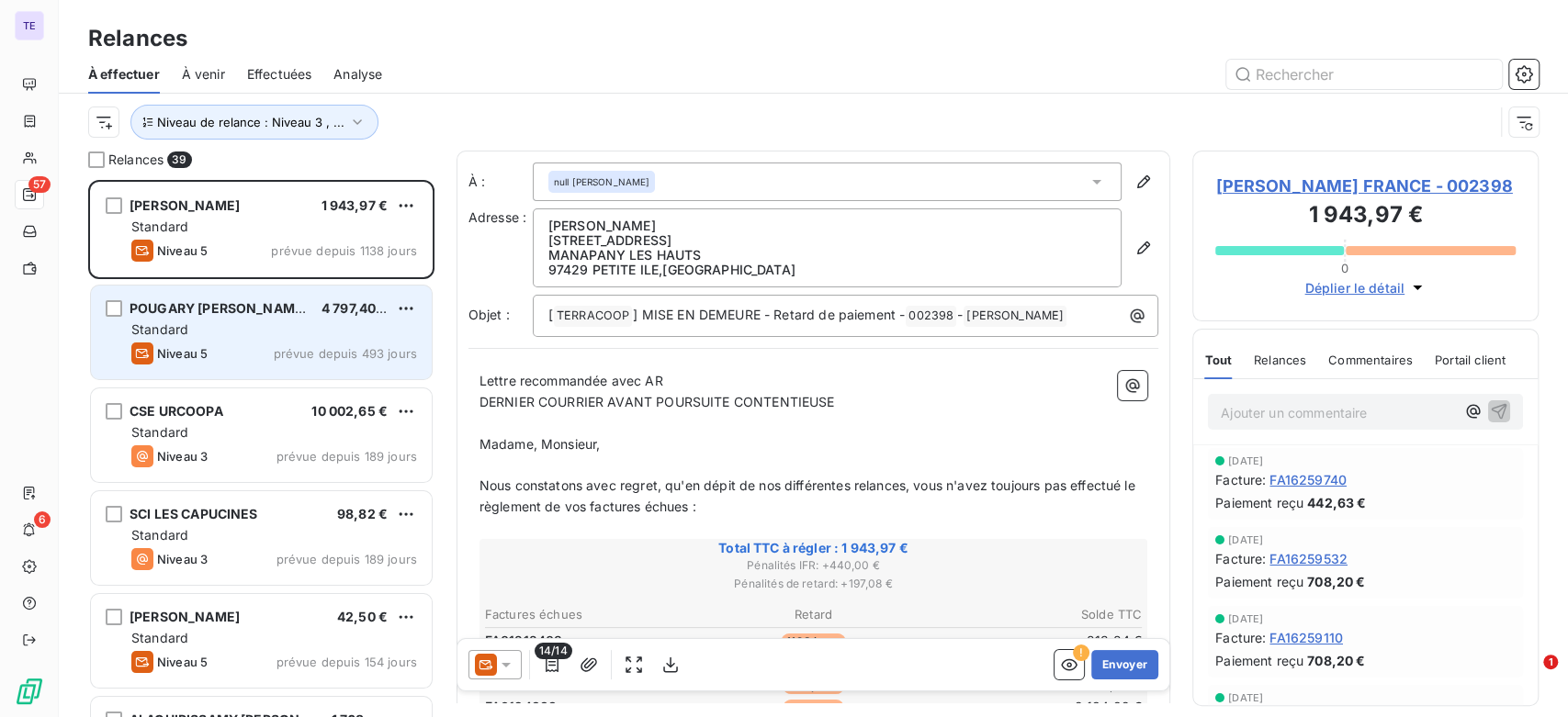
click at [263, 365] on div "Niveau 5 prévue depuis 493 jours" at bounding box center [274, 353] width 286 height 22
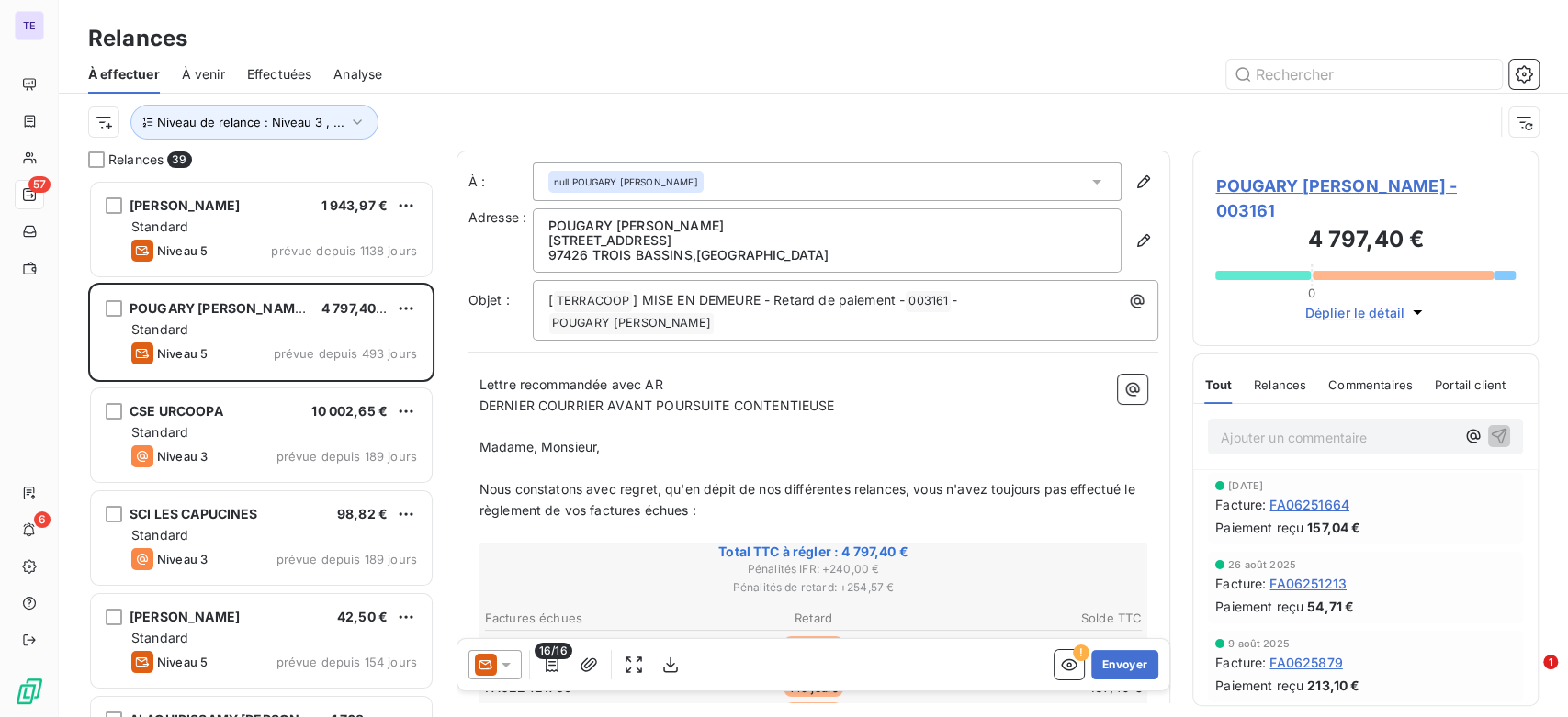
click at [1313, 366] on div "Tout Relances Commentaires Portail client" at bounding box center [1356, 385] width 301 height 39
click at [1284, 377] on span "Relances" at bounding box center [1280, 384] width 52 height 14
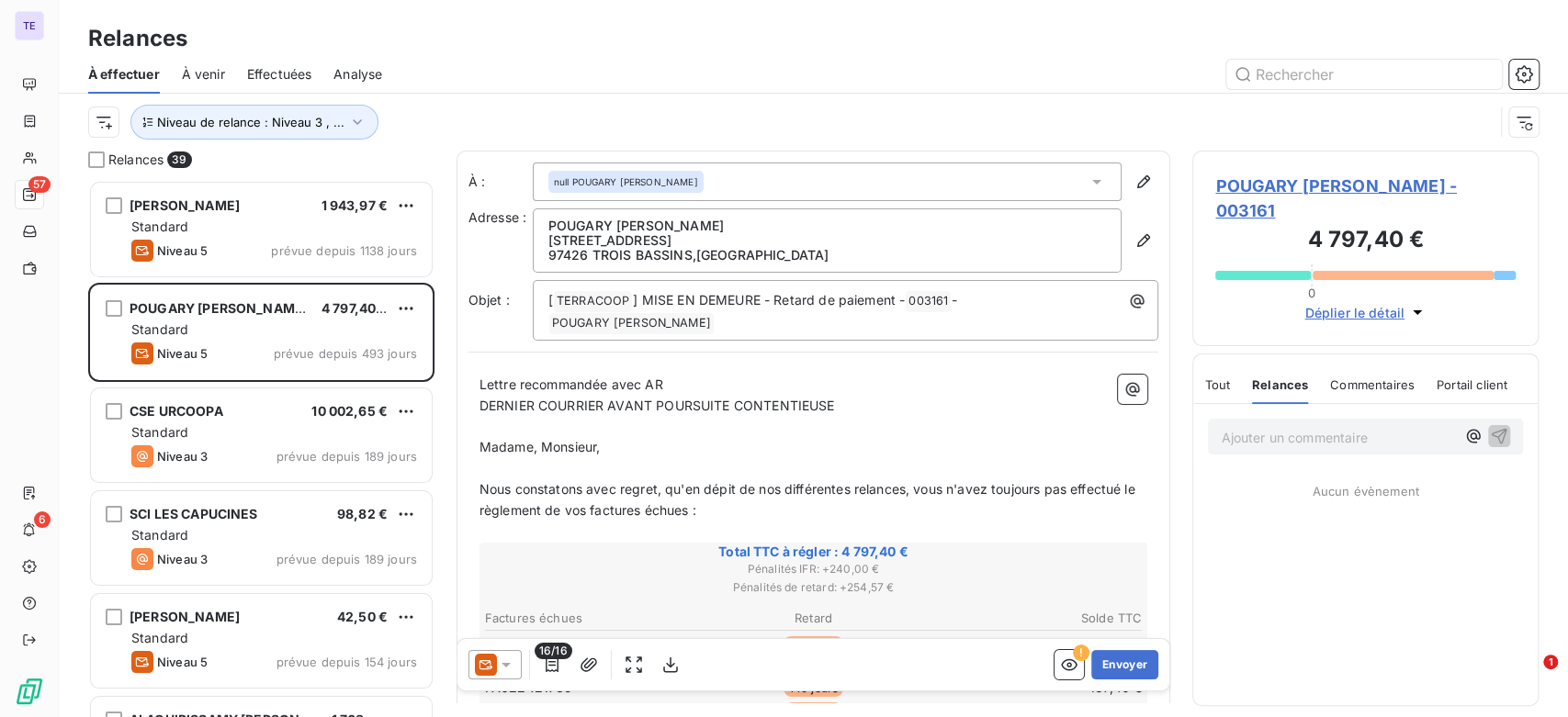
click at [1220, 377] on span "Tout" at bounding box center [1218, 384] width 26 height 14
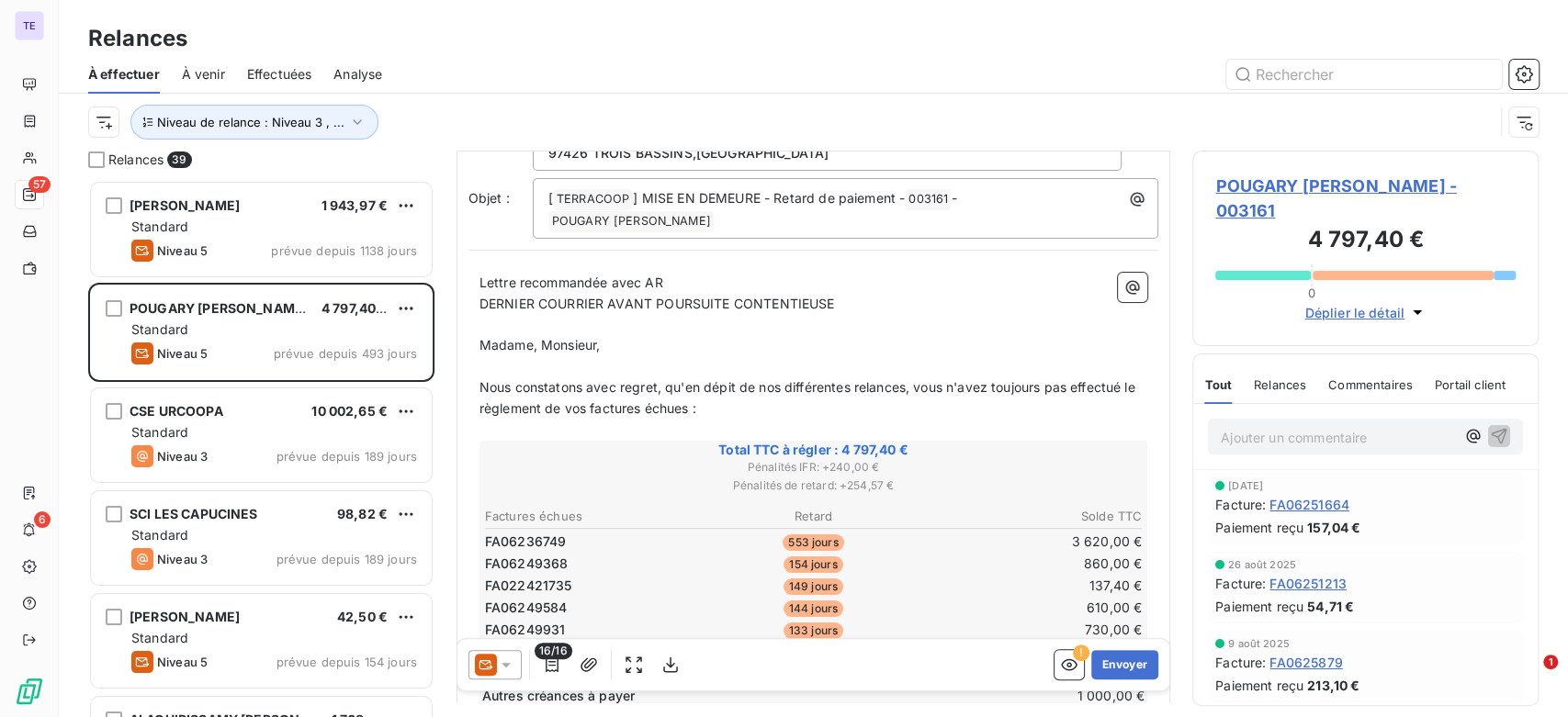
scroll to position [205, 0]
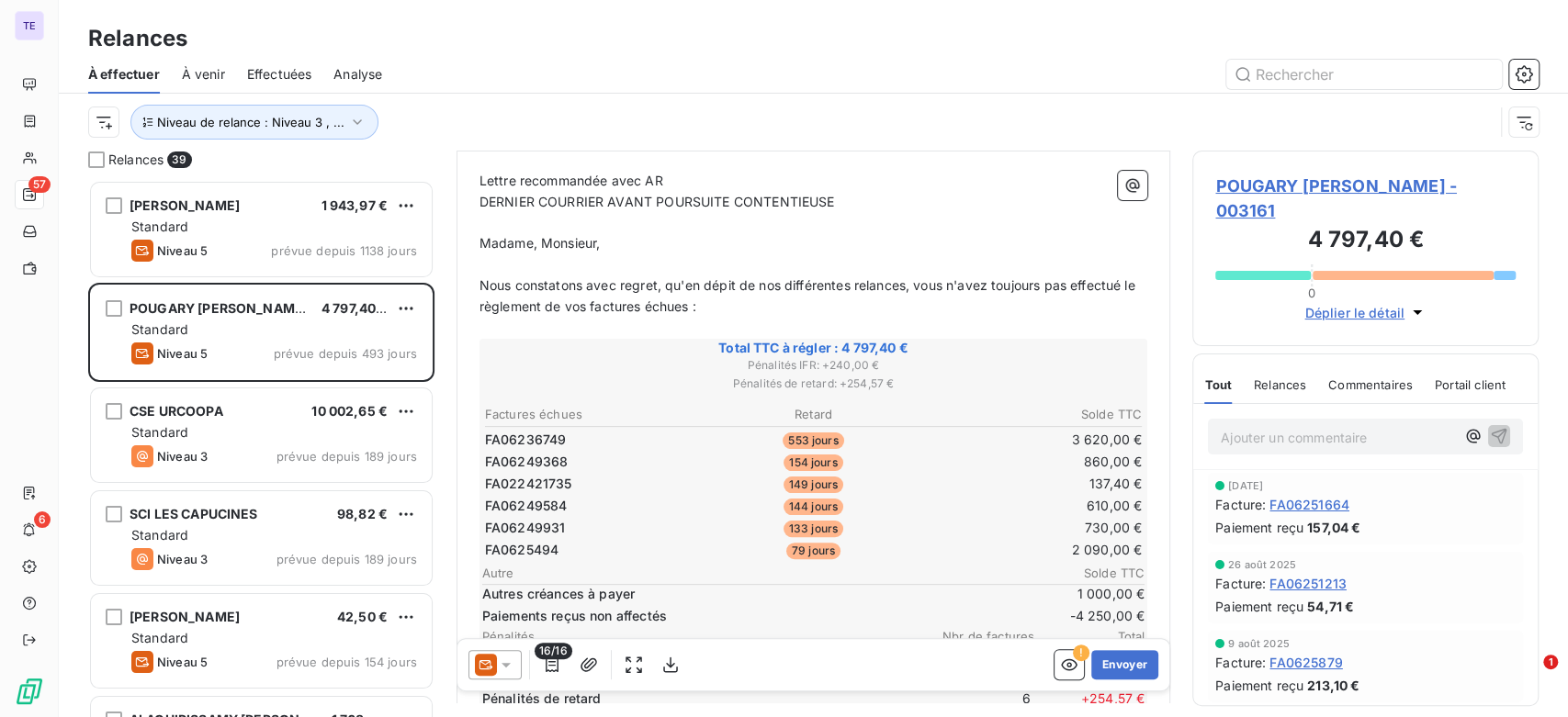
click at [517, 663] on div at bounding box center [494, 665] width 53 height 29
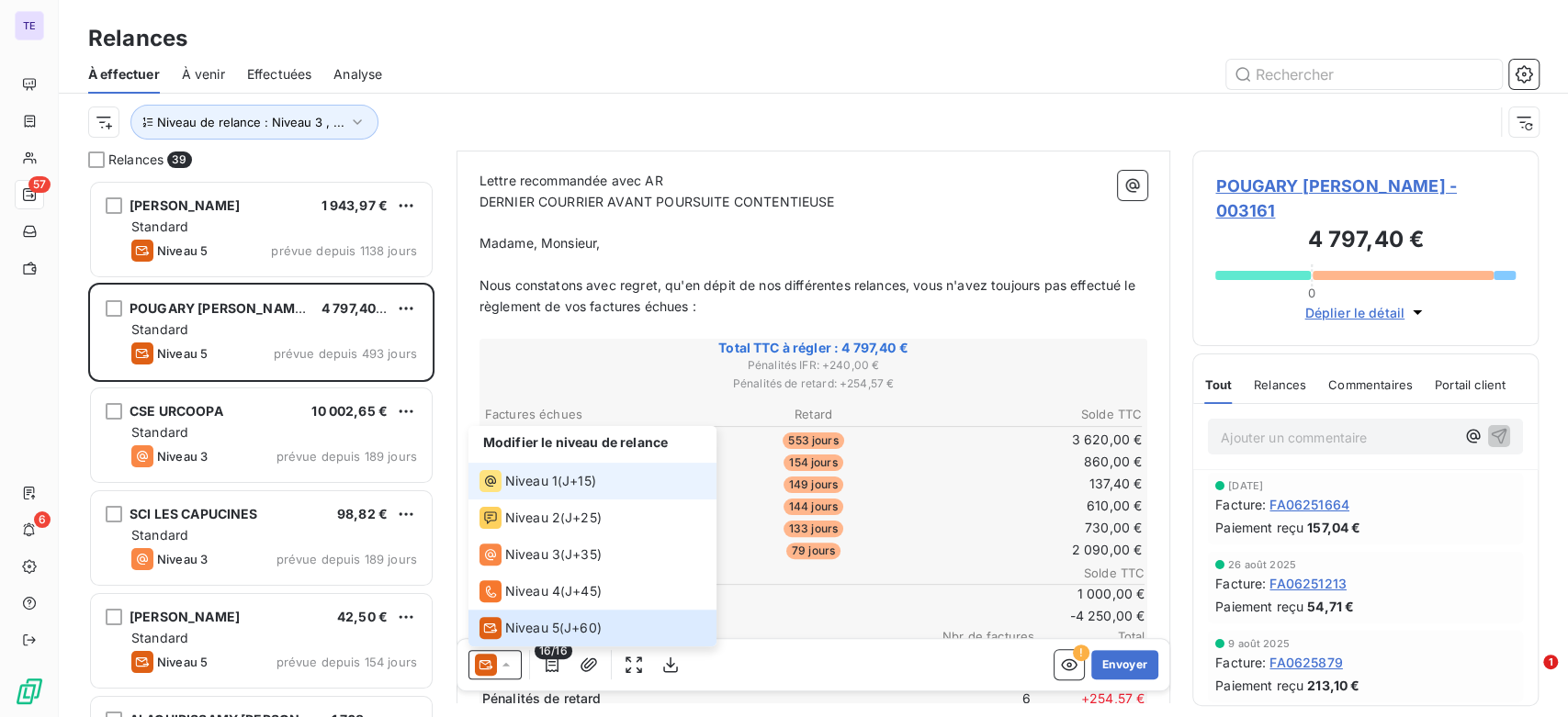
click at [562, 474] on div "Niveau 1 ( J+15 )" at bounding box center [538, 481] width 117 height 22
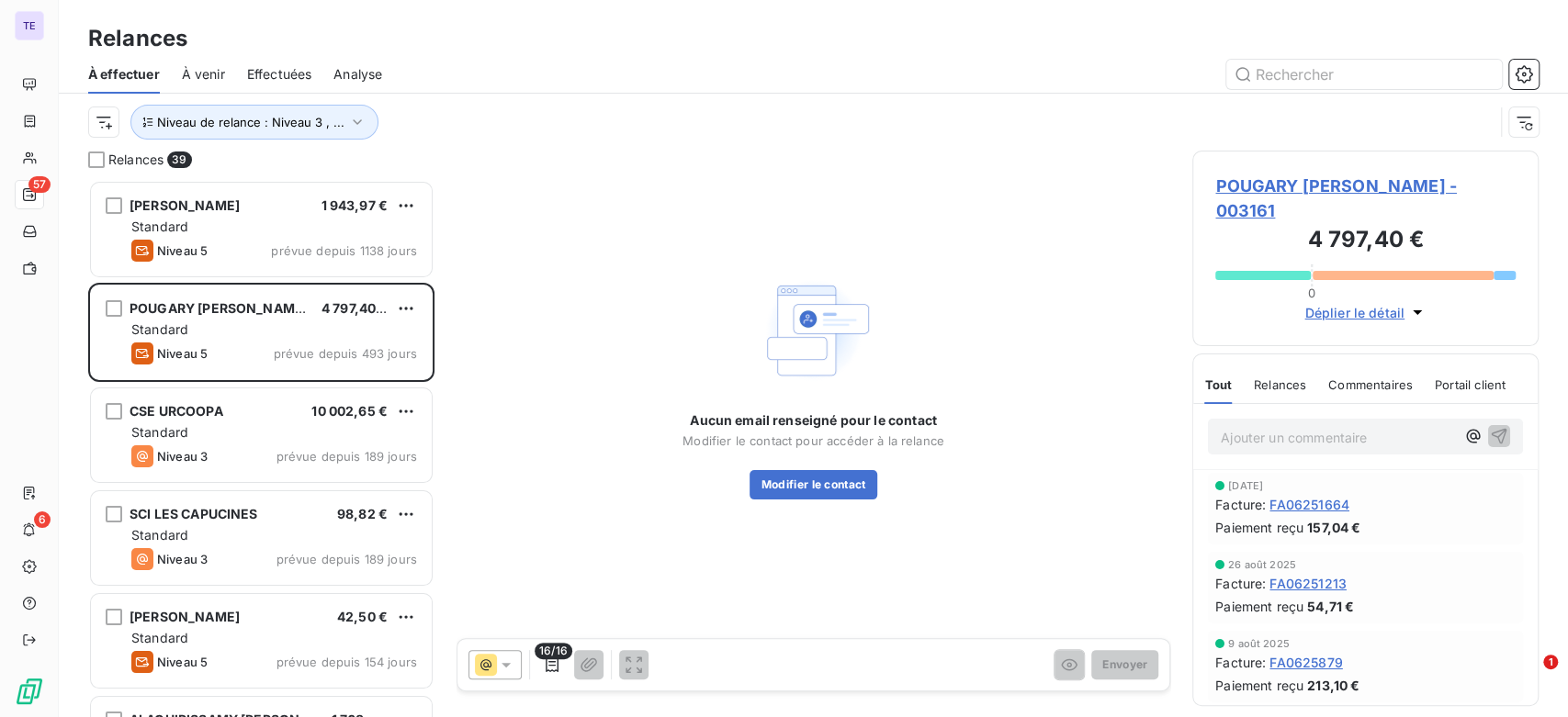
click at [520, 664] on div at bounding box center [494, 665] width 53 height 29
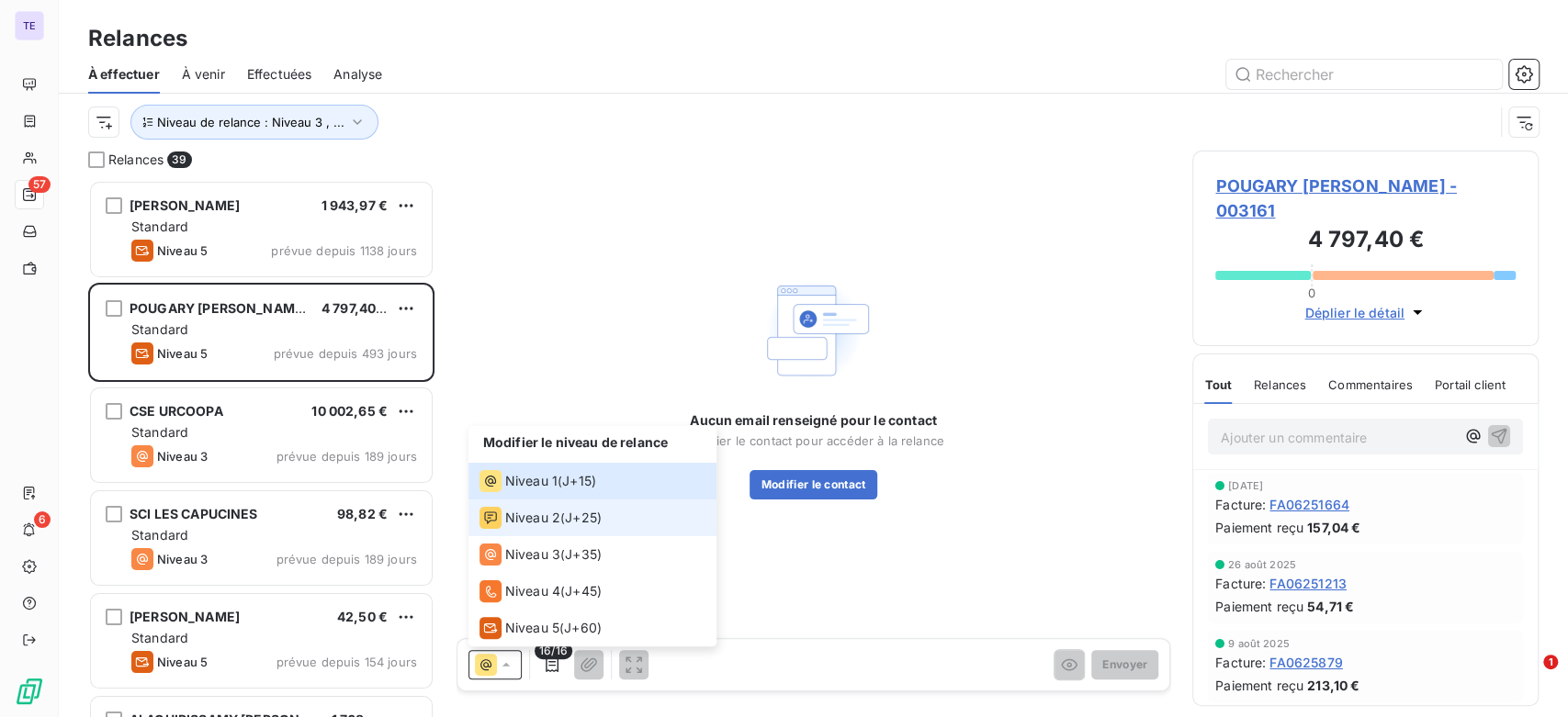
click at [580, 510] on span "J+25 )" at bounding box center [583, 517] width 37 height 18
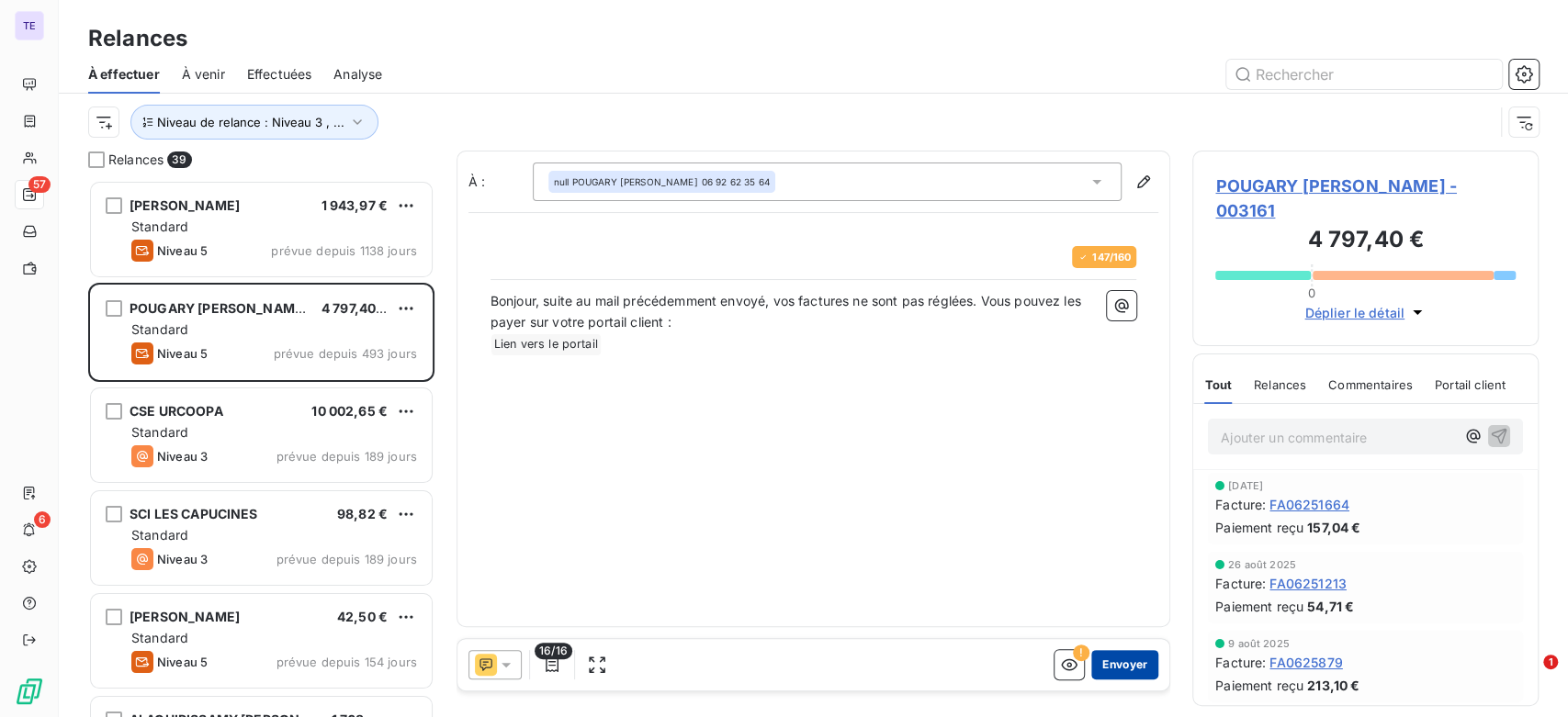
click at [1124, 662] on button "Envoyer" at bounding box center [1125, 665] width 67 height 29
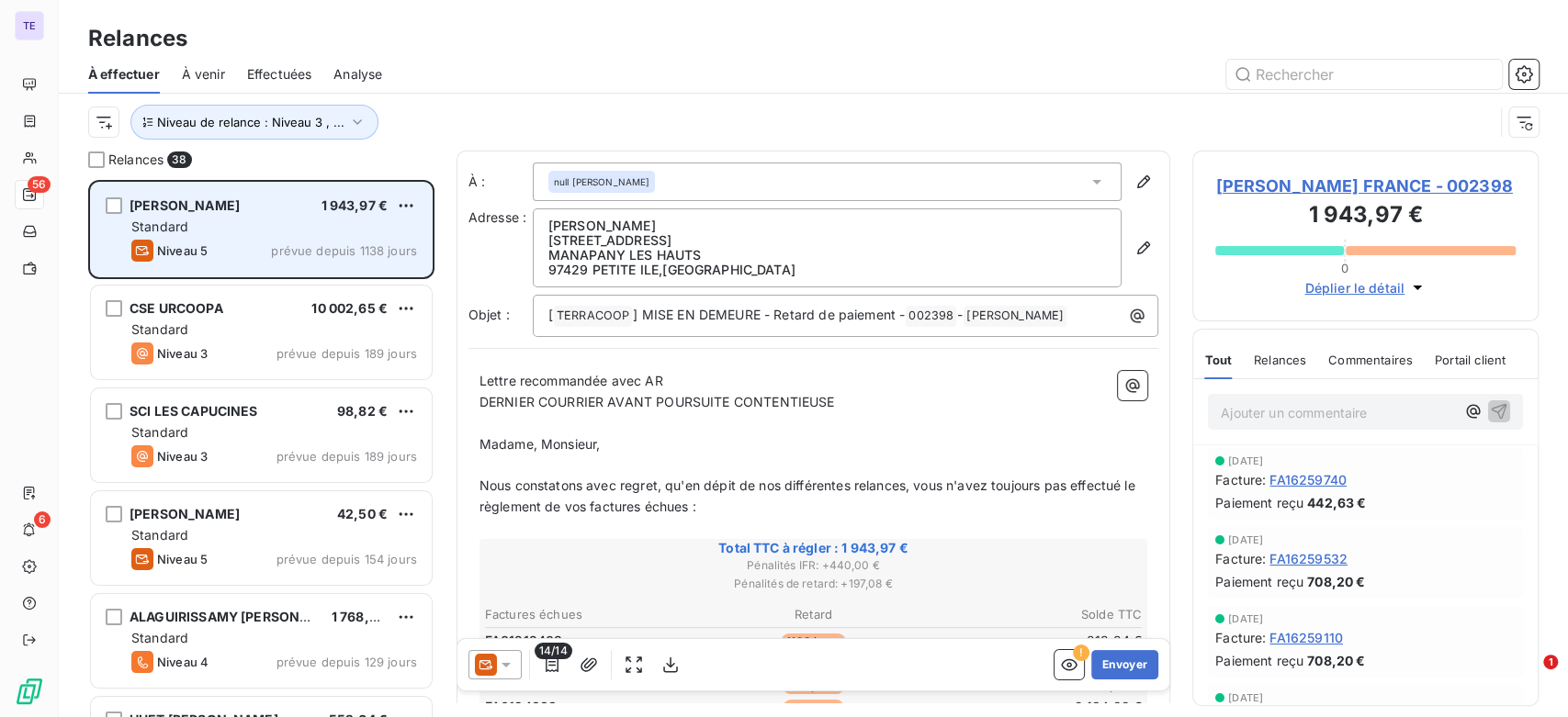
click at [284, 245] on span "prévue depuis 1138 jours" at bounding box center [344, 250] width 146 height 14
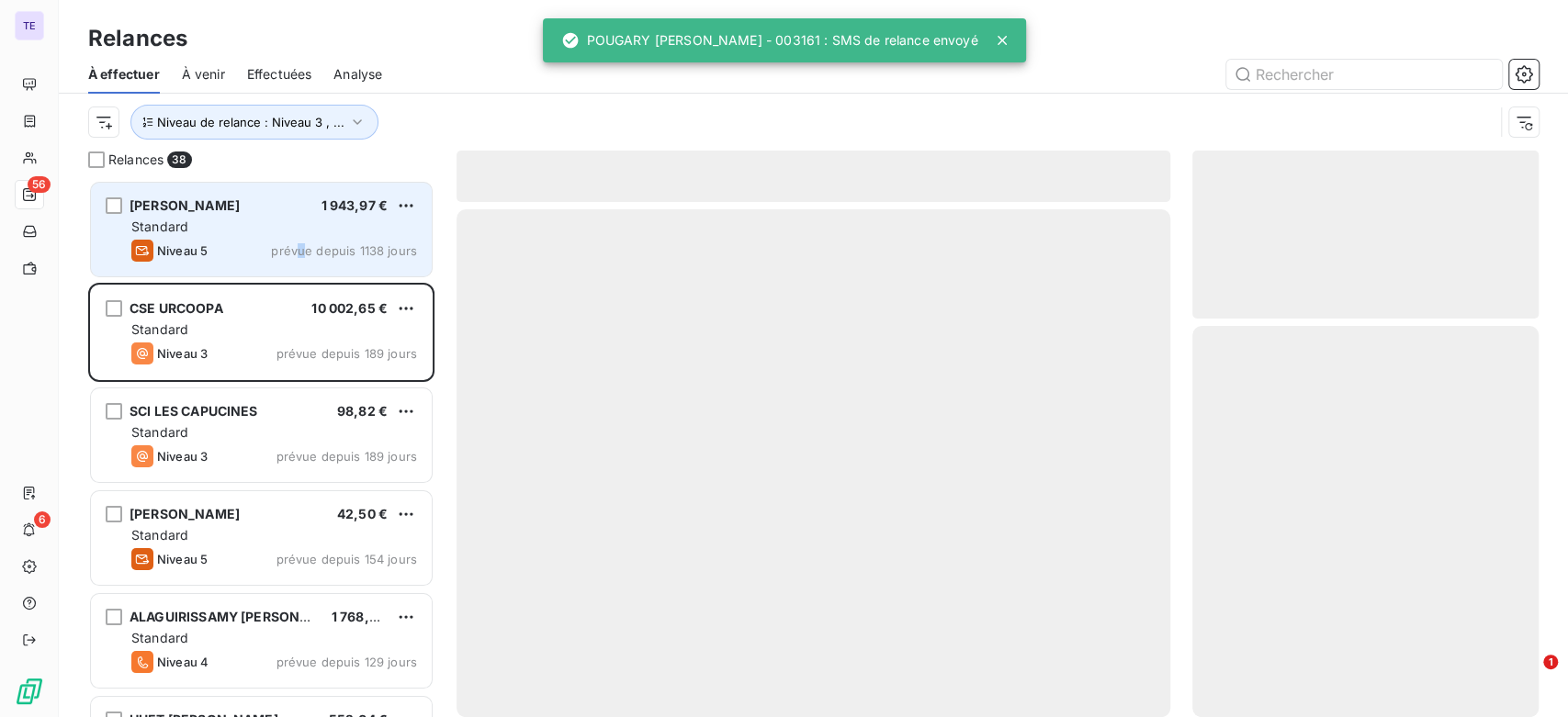
click at [300, 245] on span "prévue depuis 1138 jours" at bounding box center [344, 250] width 146 height 14
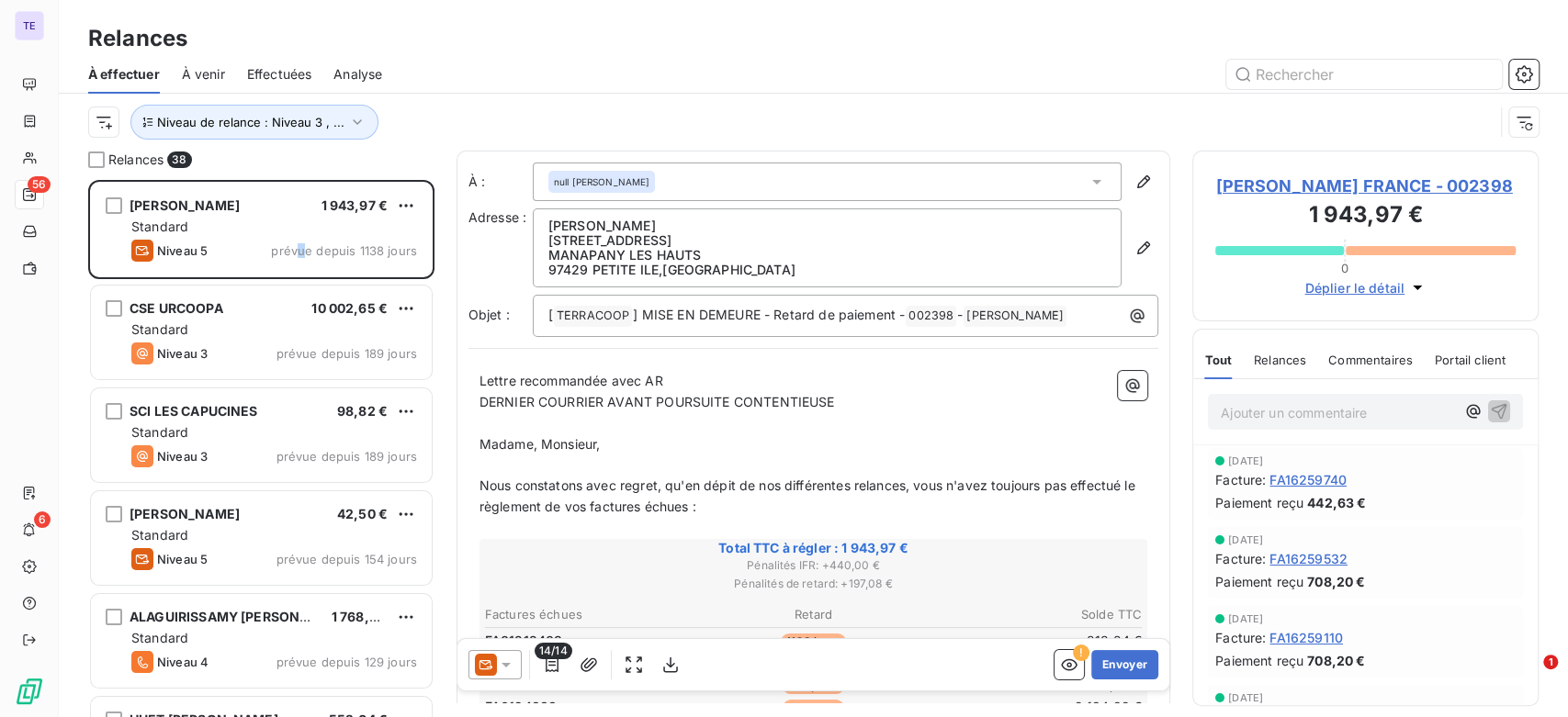
click at [1291, 354] on span "Relances" at bounding box center [1280, 359] width 52 height 14
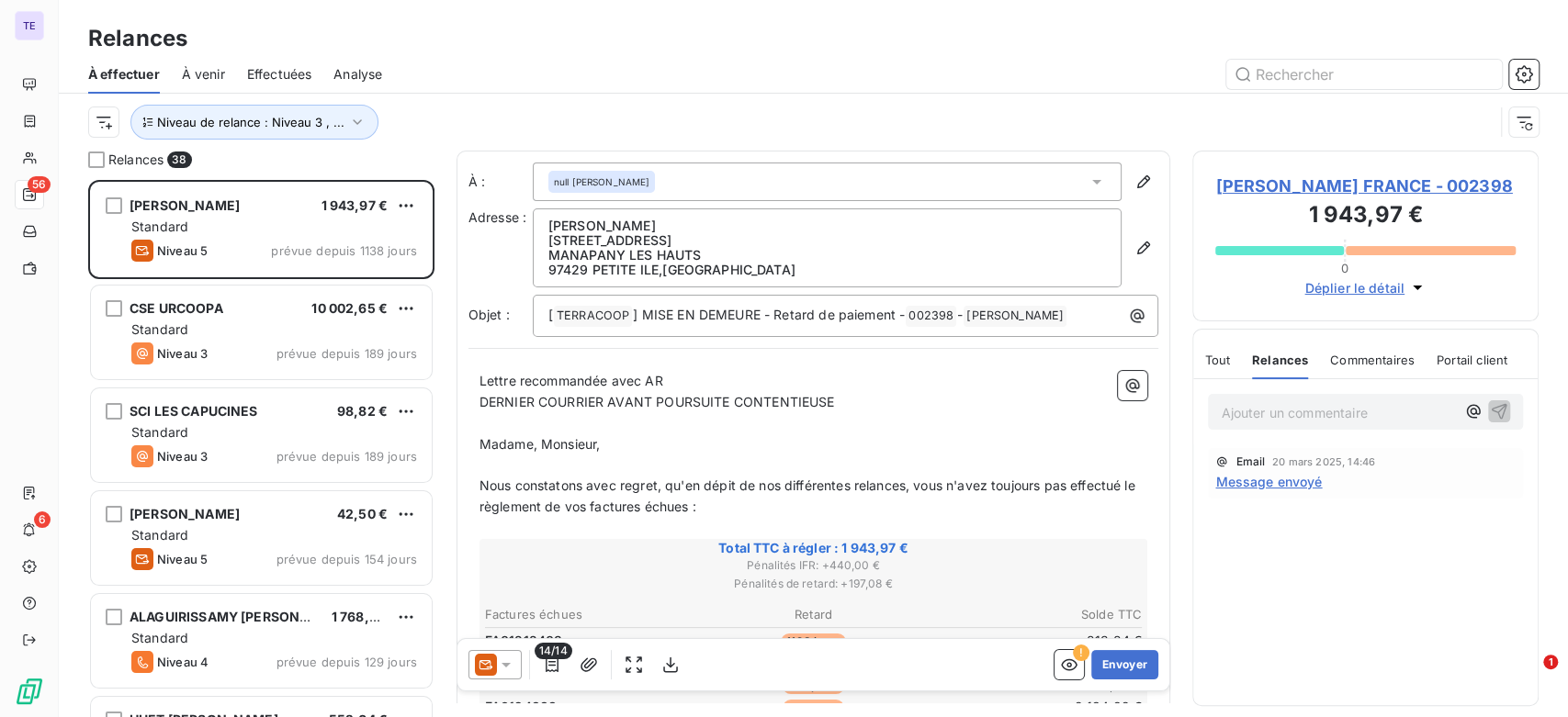
click at [481, 659] on icon at bounding box center [486, 665] width 22 height 22
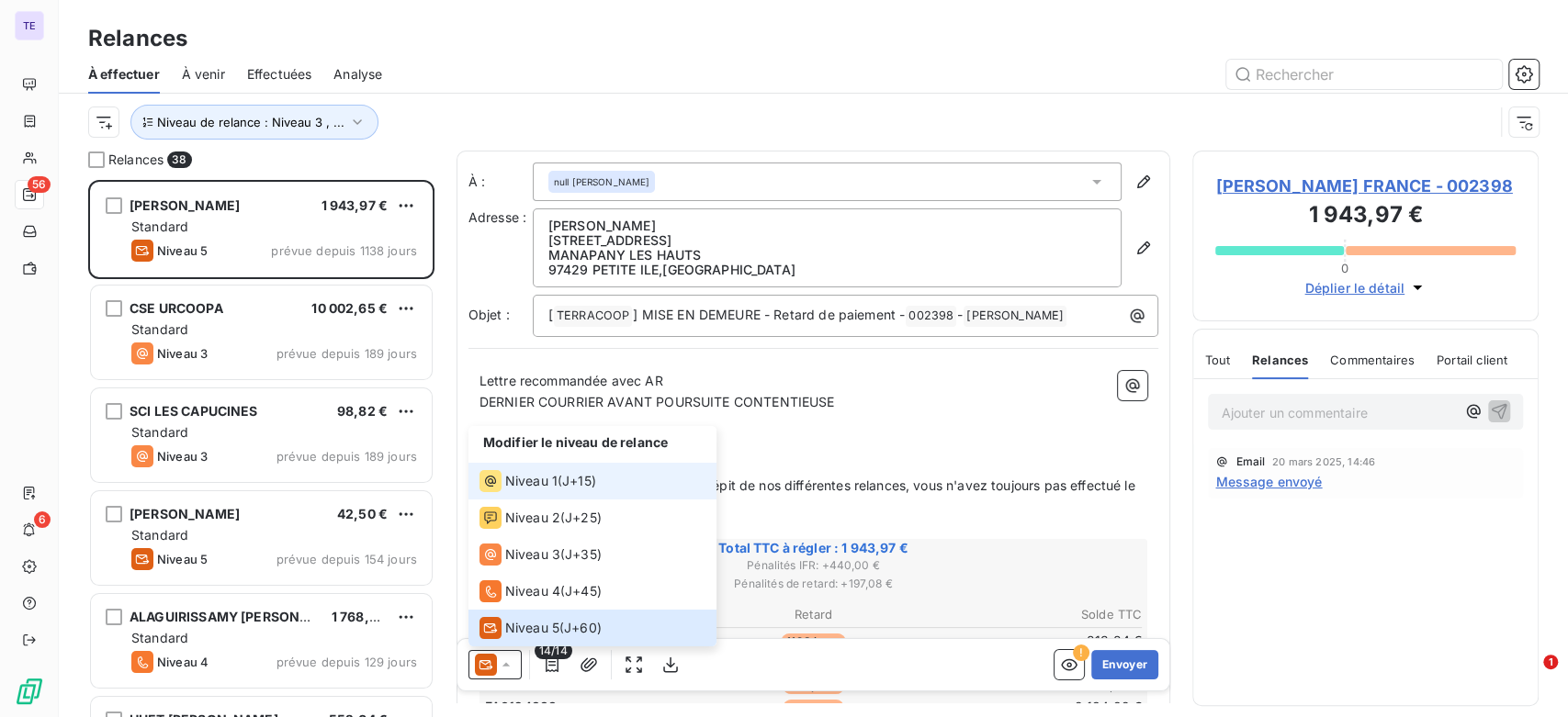
click at [560, 478] on div "Niveau 1 ( J+15 )" at bounding box center [538, 481] width 117 height 22
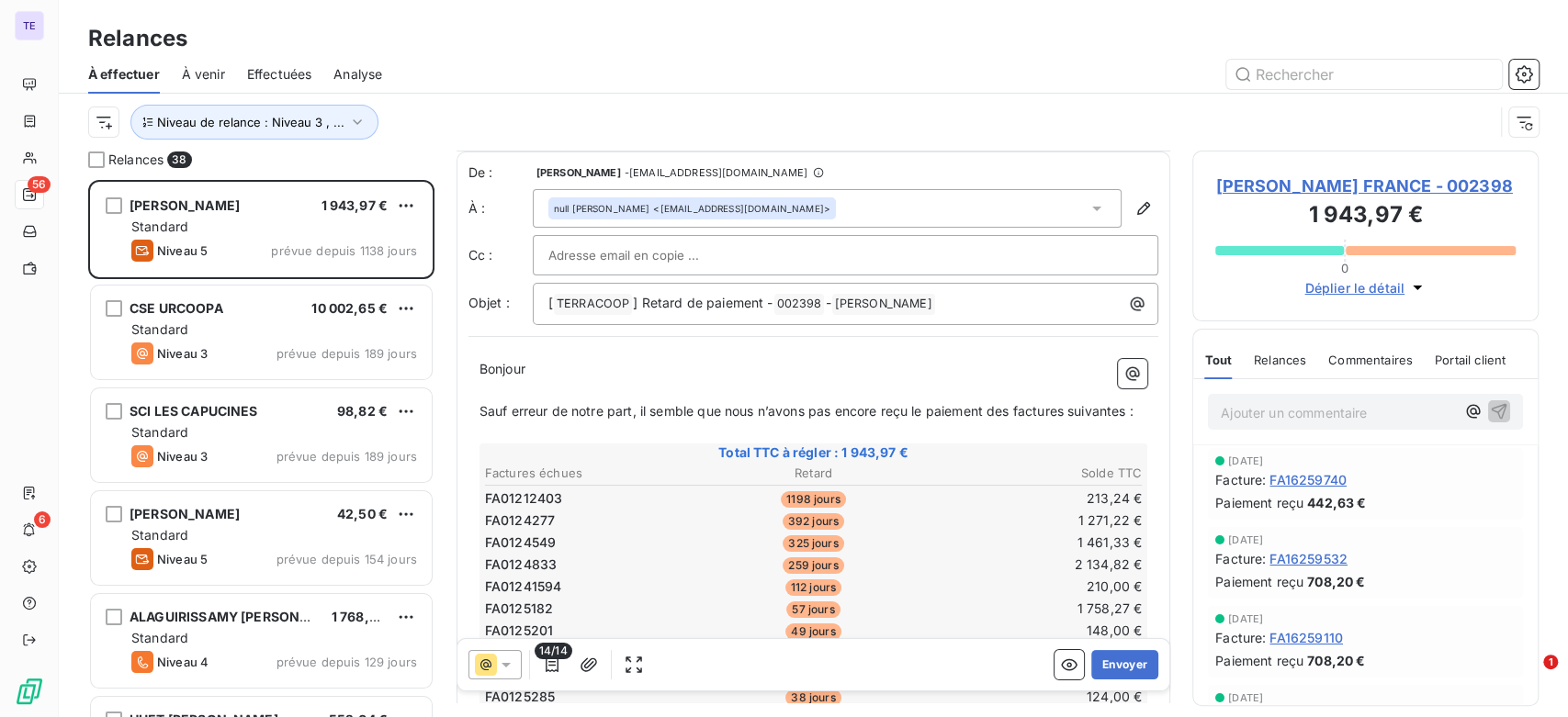
click at [1359, 358] on span "Commentaires" at bounding box center [1371, 359] width 85 height 14
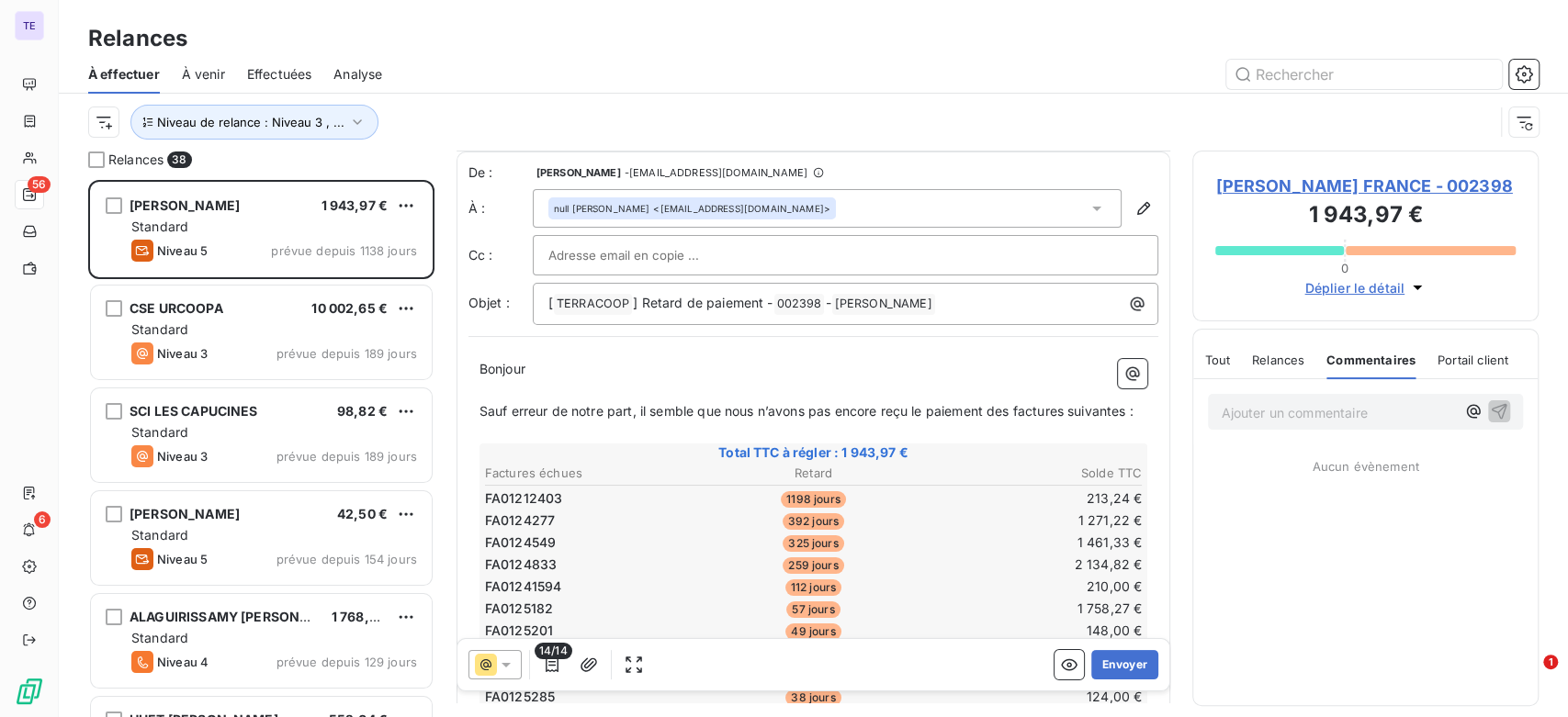
click at [1214, 358] on span "Tout" at bounding box center [1218, 359] width 26 height 14
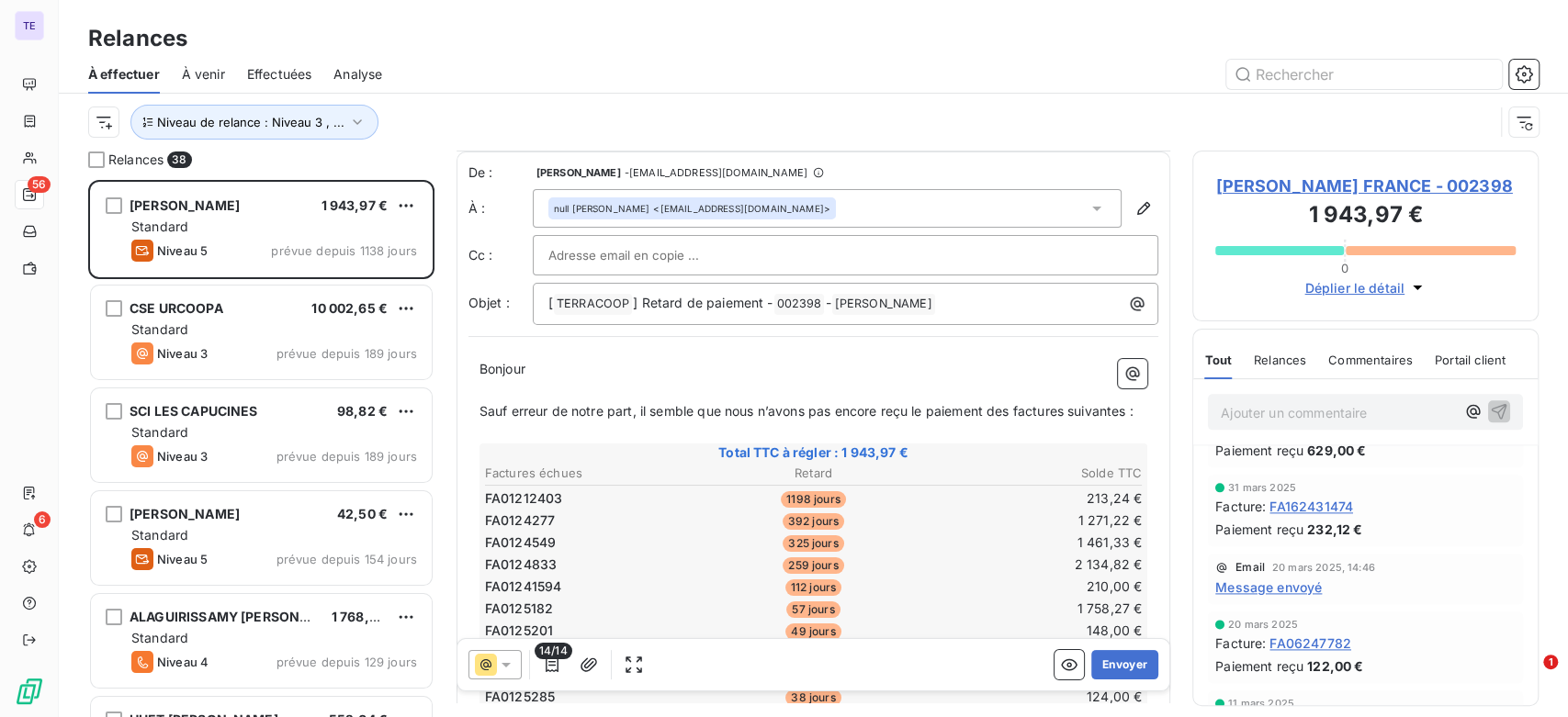
scroll to position [1836, 0]
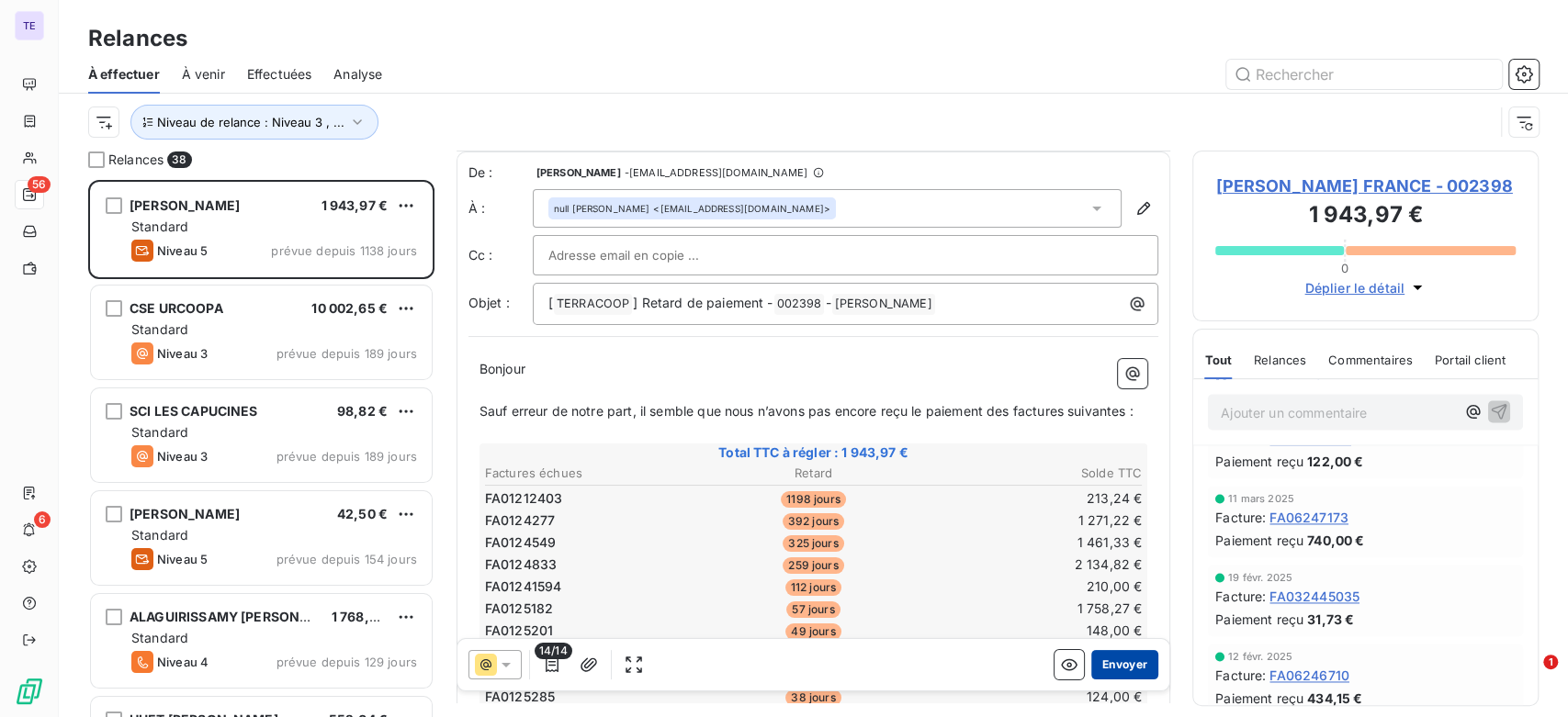
click at [1104, 663] on button "Envoyer" at bounding box center [1125, 665] width 67 height 29
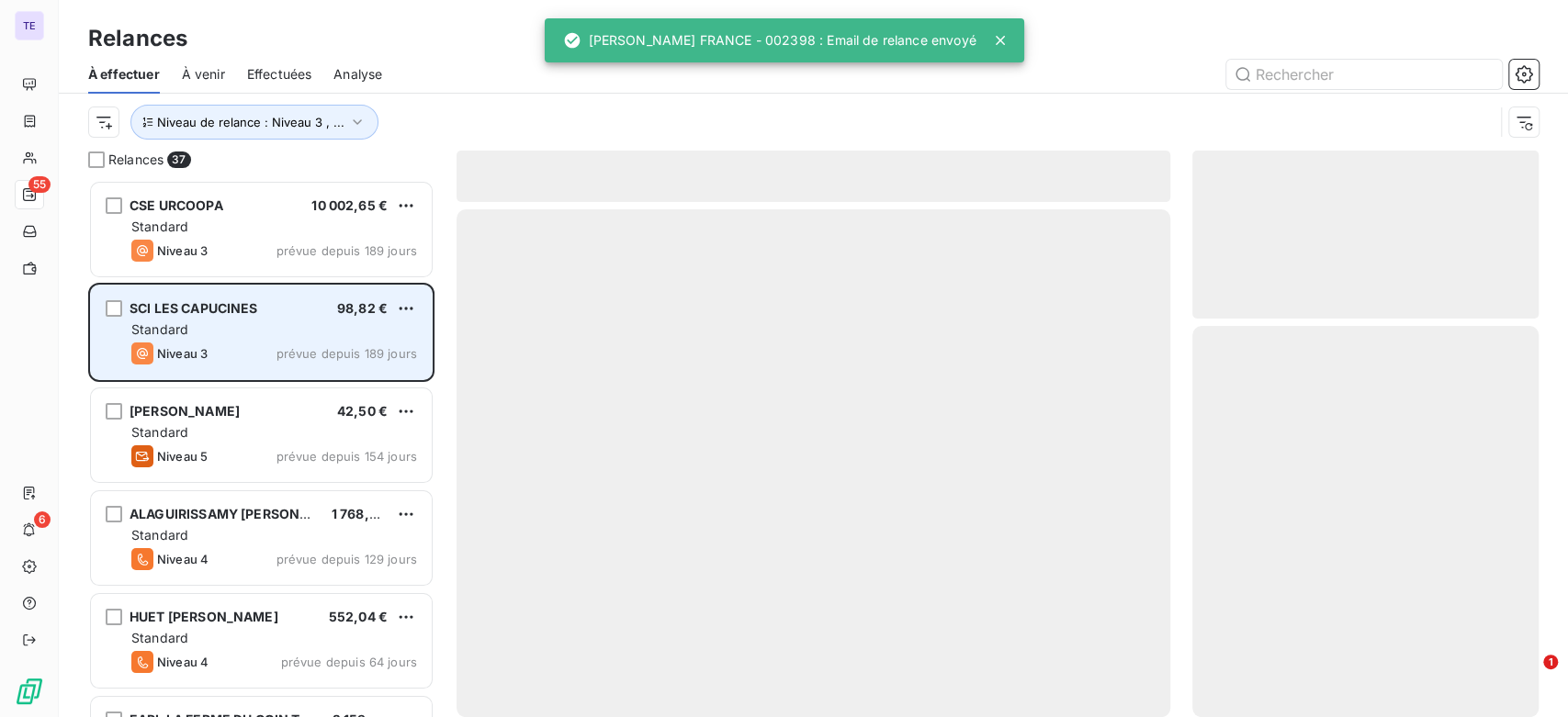
click at [241, 347] on div "Niveau 3 prévue depuis 189 jours" at bounding box center [274, 353] width 286 height 22
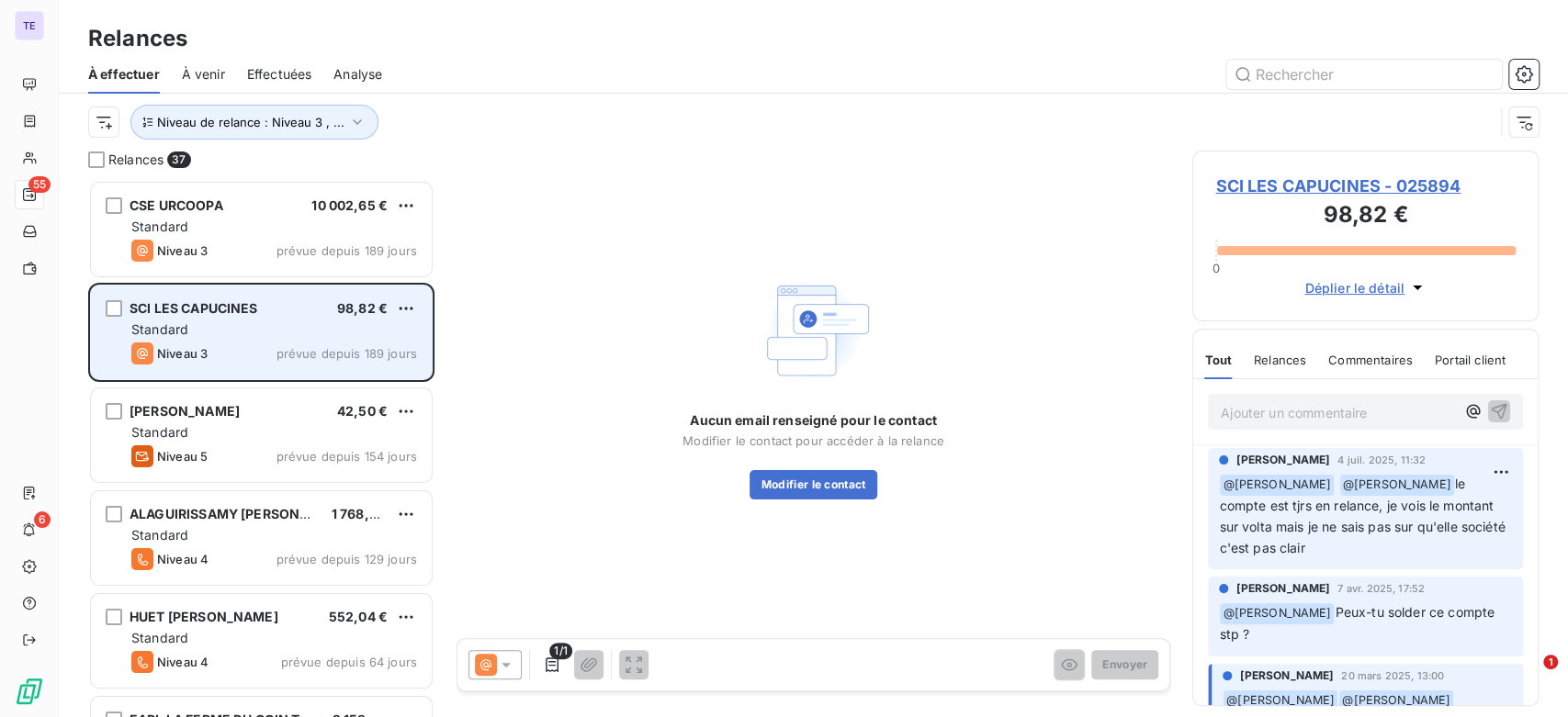
click at [237, 310] on span "SCI LES CAPUCINES" at bounding box center [193, 308] width 128 height 15
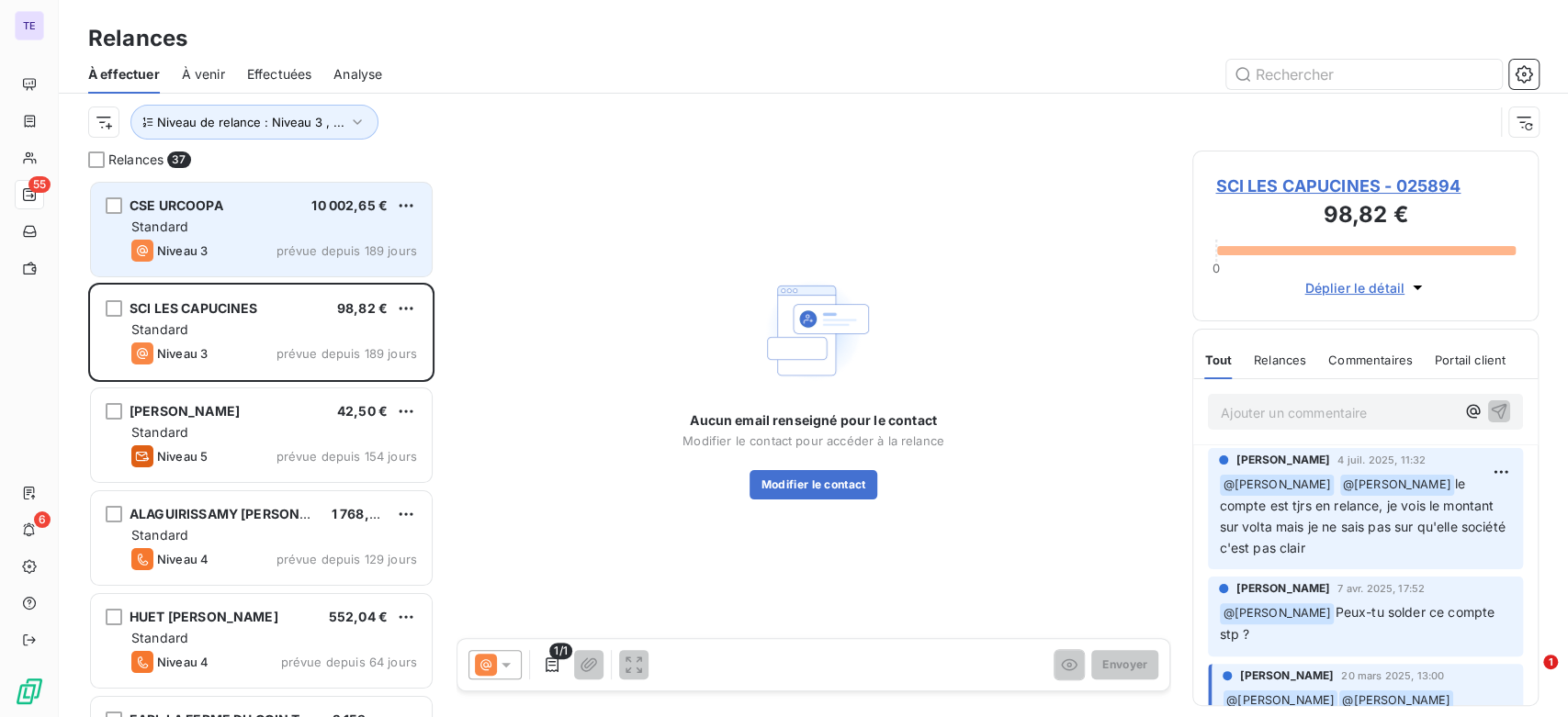
click at [244, 262] on div "CSE URCOOPA 10 002,65 € Standard Niveau 3 prévue depuis 189 jours" at bounding box center [261, 229] width 341 height 94
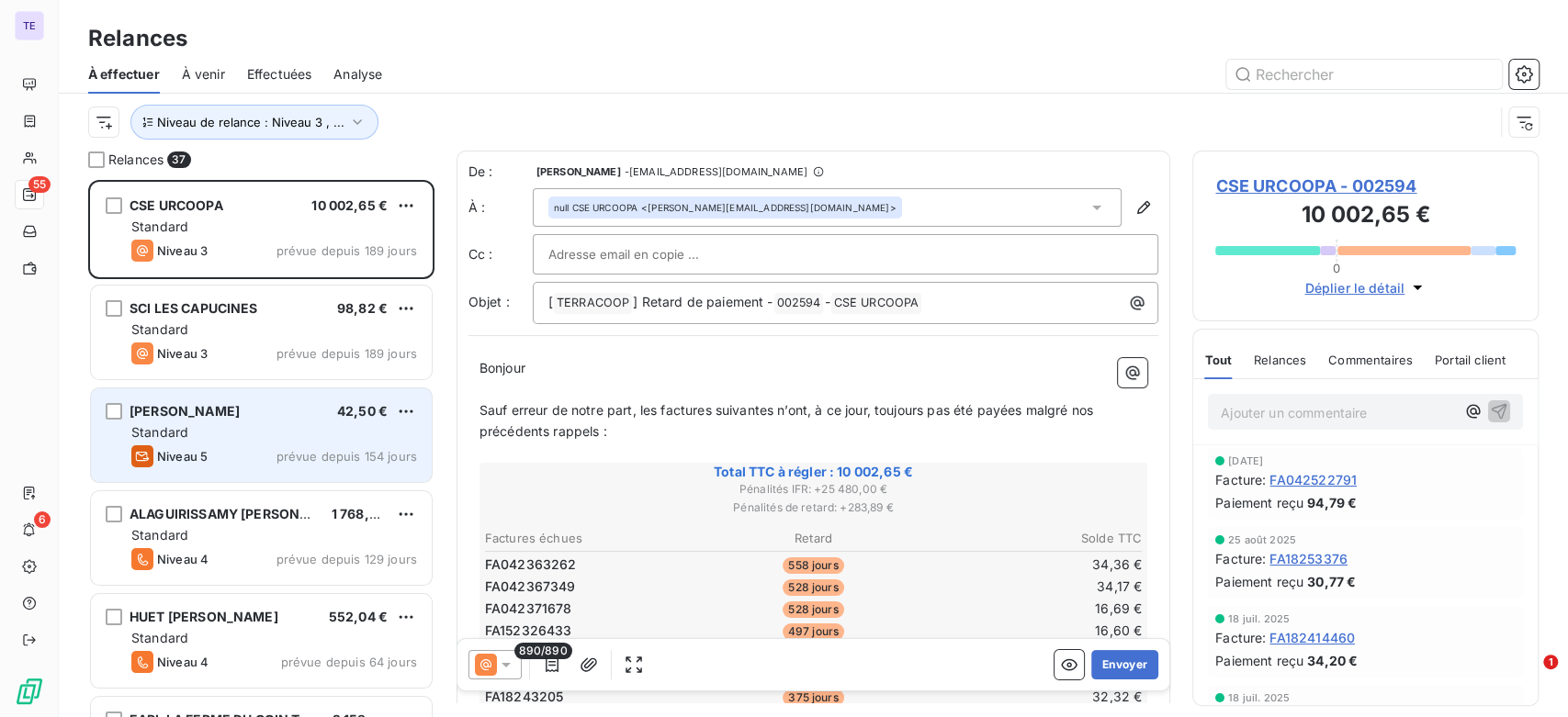
click at [239, 417] on span "[PERSON_NAME]" at bounding box center [184, 411] width 110 height 15
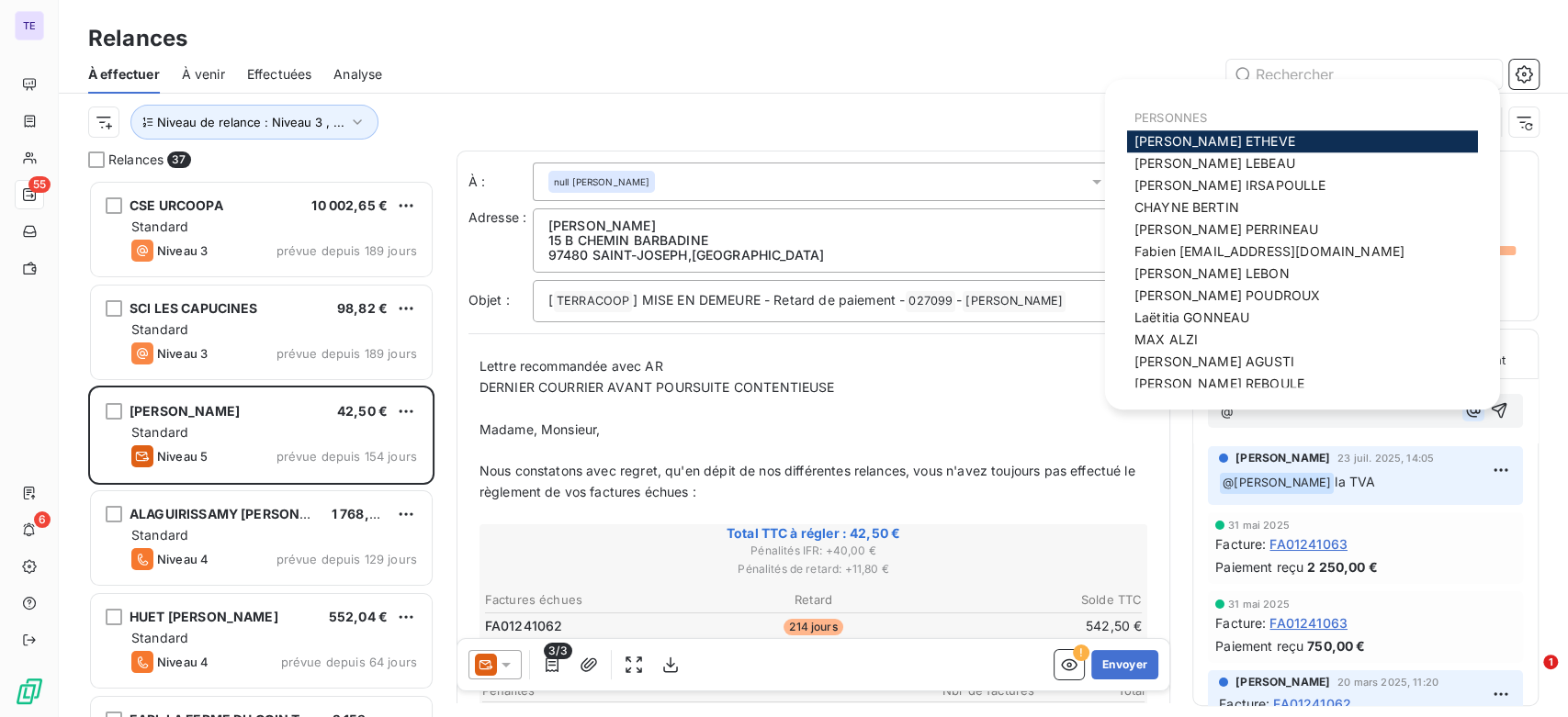
click at [1465, 408] on icon "button" at bounding box center [1473, 410] width 18 height 18
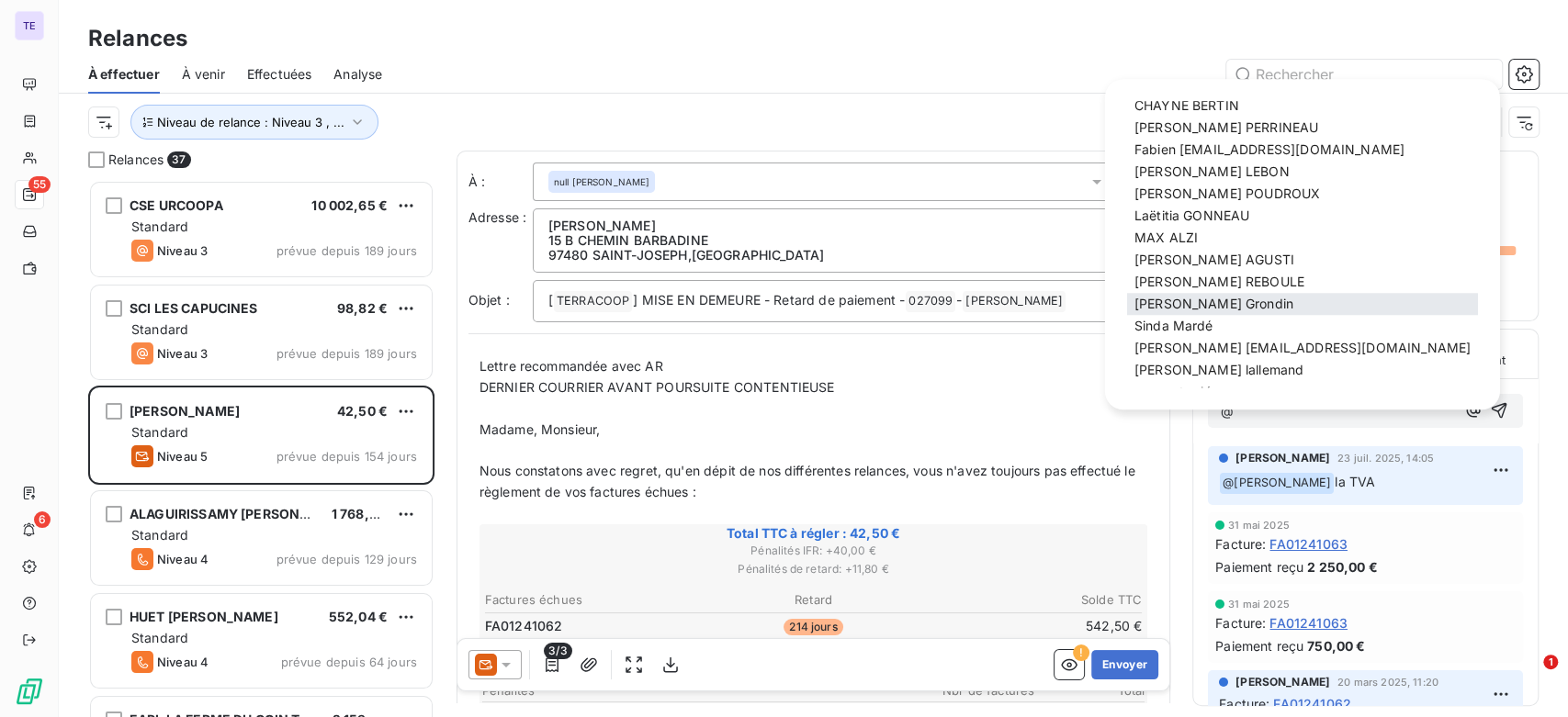
click at [1225, 312] on div "[PERSON_NAME]" at bounding box center [1303, 304] width 351 height 22
click at [1202, 301] on span "[PERSON_NAME]" at bounding box center [1214, 303] width 159 height 15
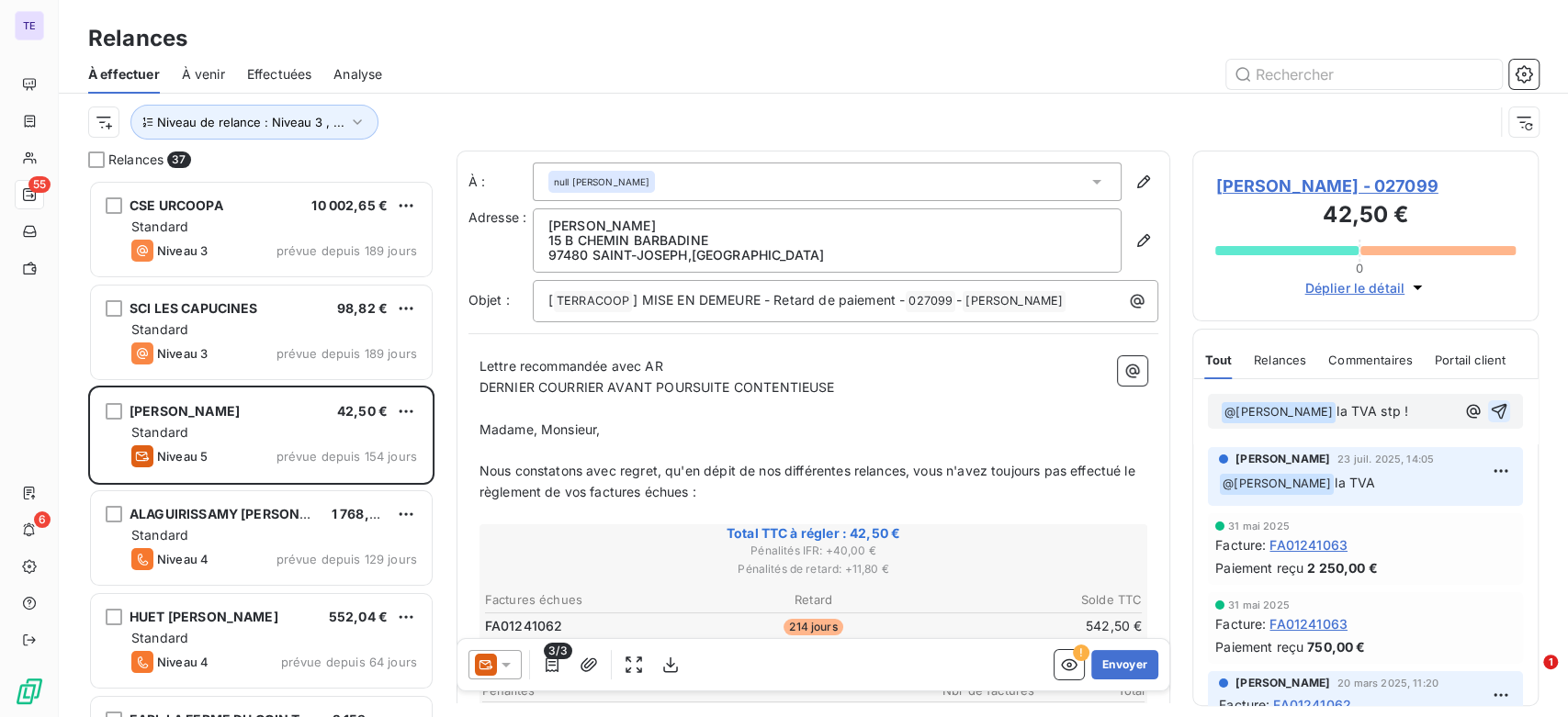
click at [1489, 400] on button "button" at bounding box center [1499, 411] width 22 height 22
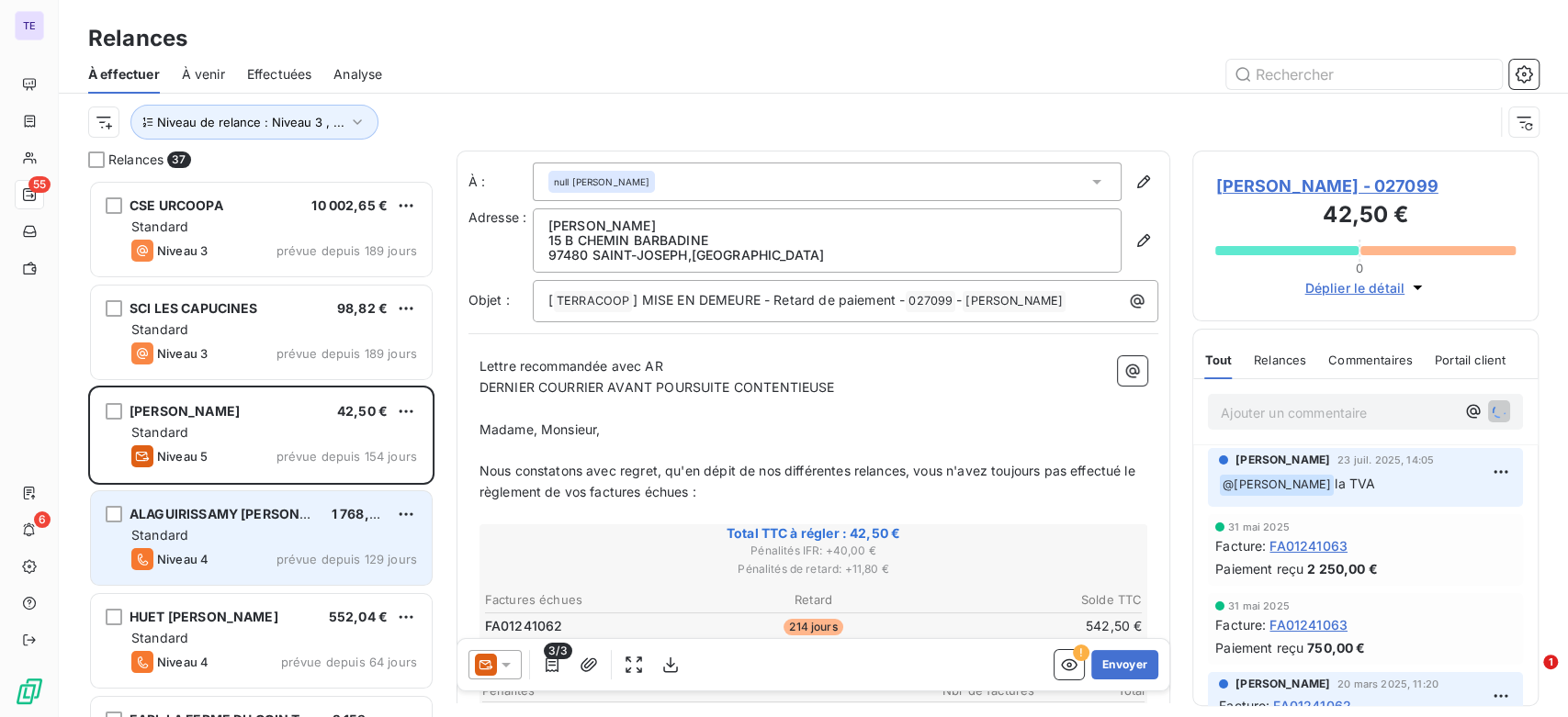
click at [236, 527] on div "Standard" at bounding box center [274, 535] width 286 height 18
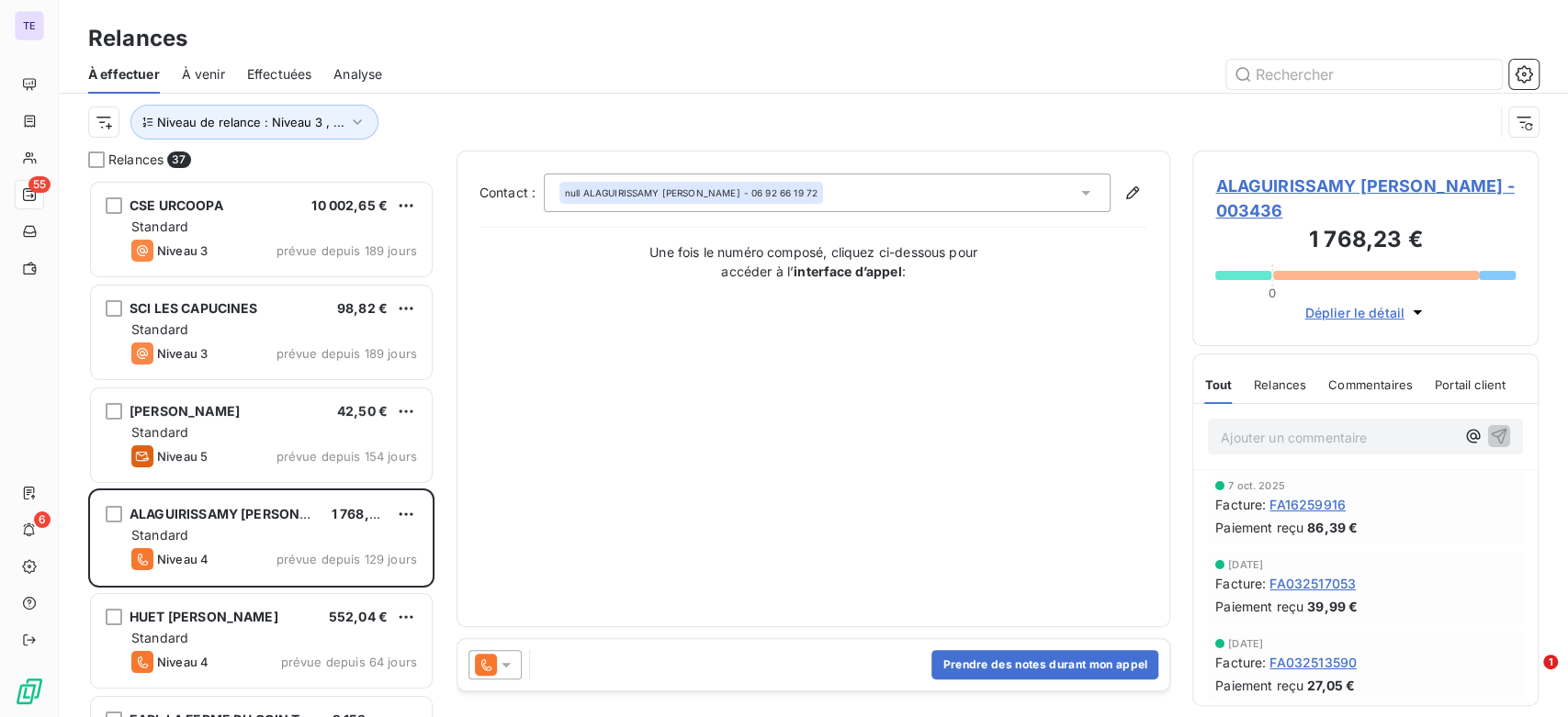
click at [1352, 379] on span "Commentaires" at bounding box center [1371, 384] width 85 height 14
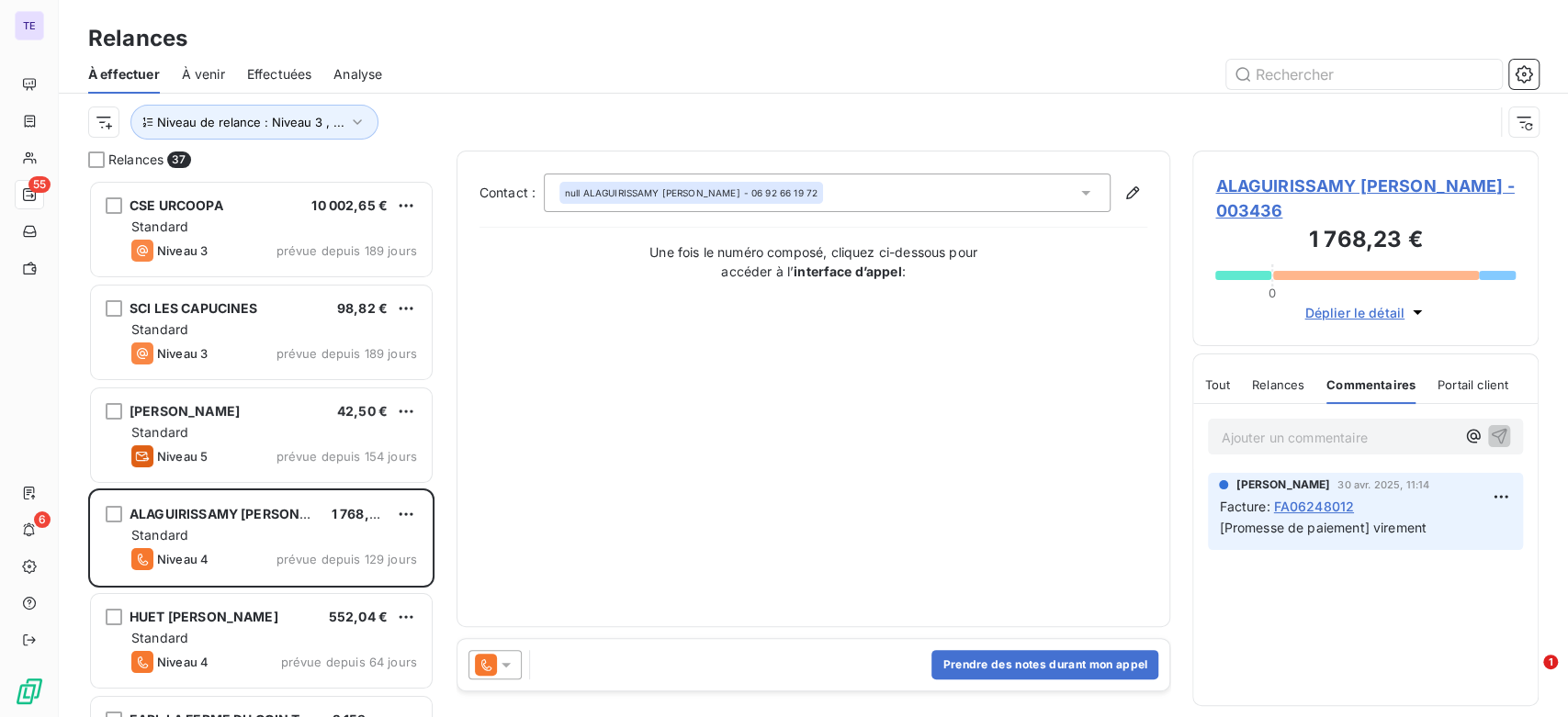
click at [1281, 382] on span "Relances" at bounding box center [1278, 384] width 52 height 14
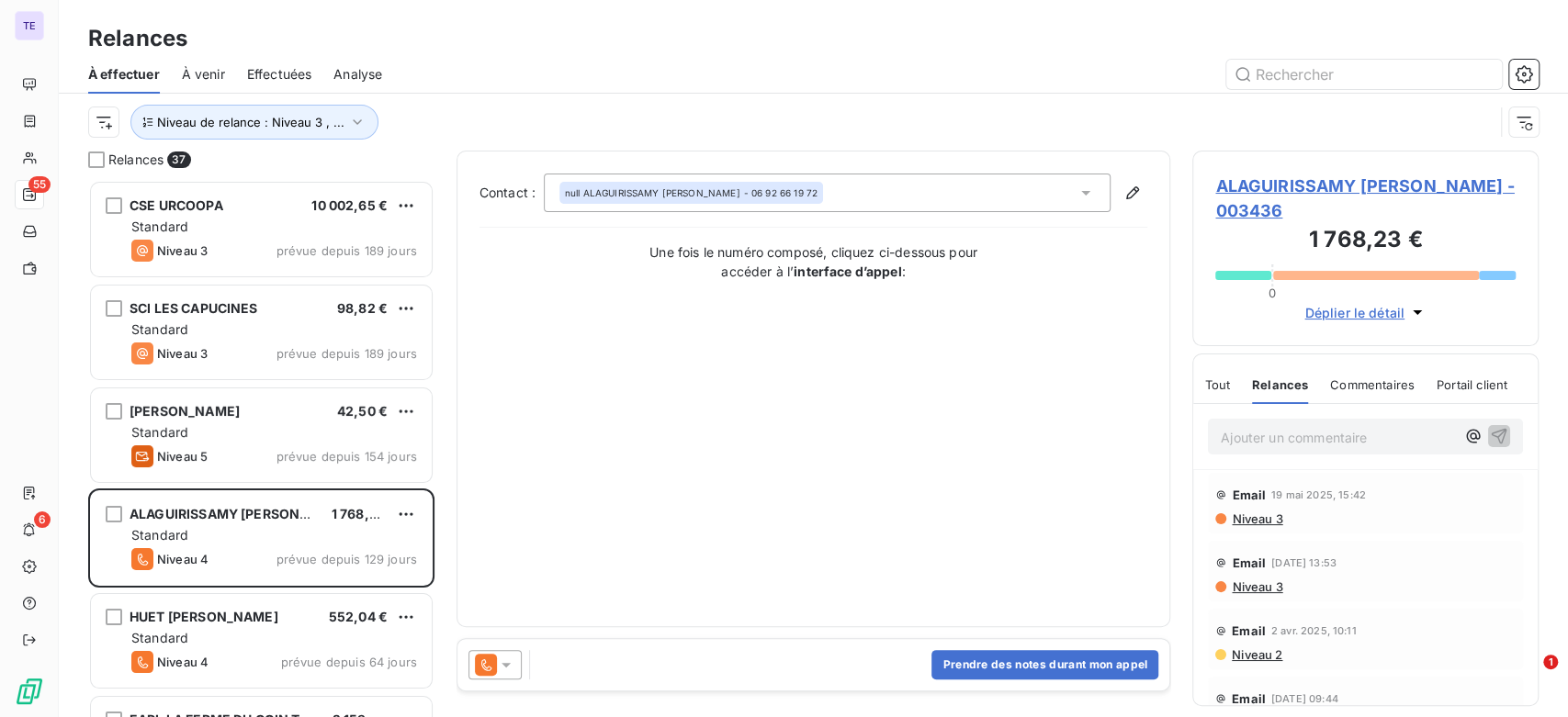
click at [511, 664] on icon at bounding box center [506, 664] width 18 height 18
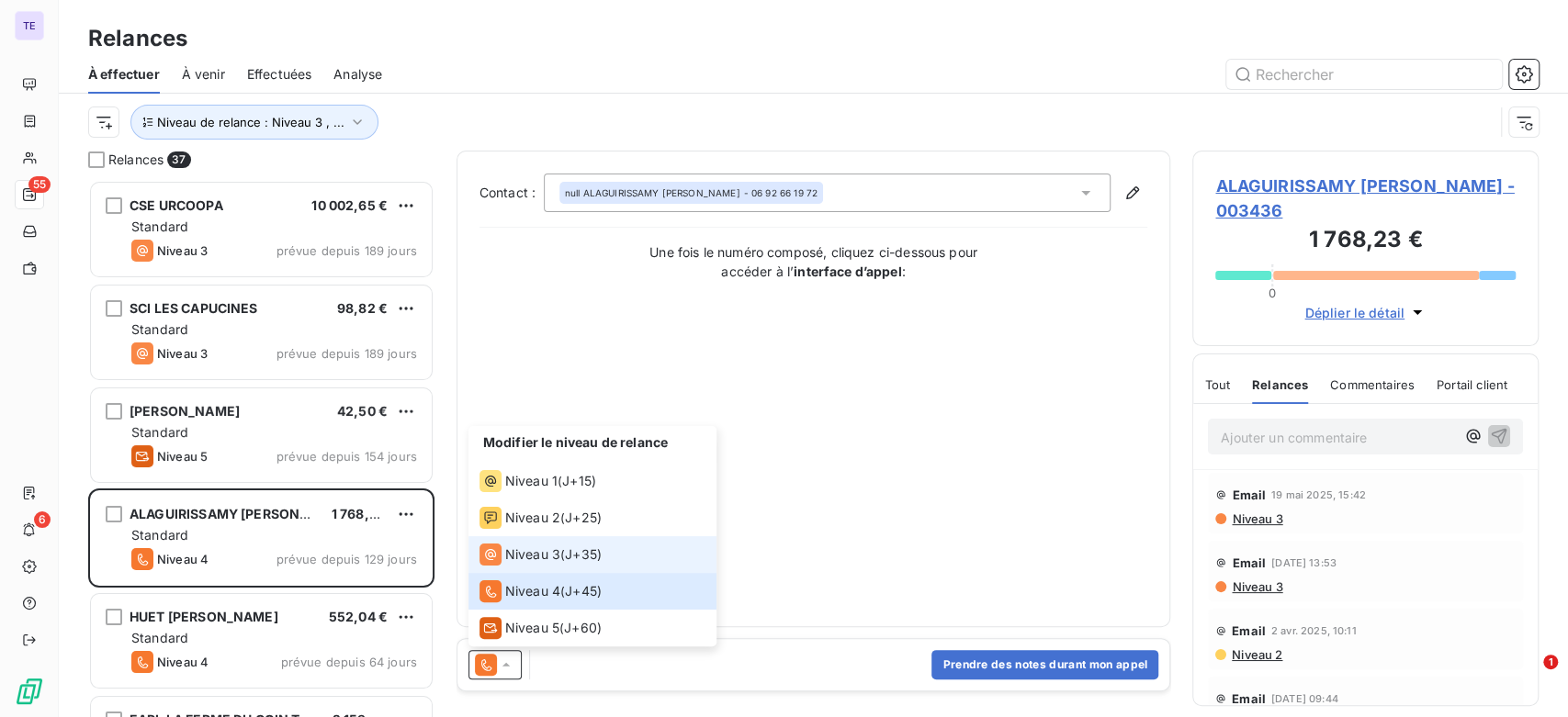
click at [551, 544] on div "Niveau 3" at bounding box center [520, 554] width 81 height 22
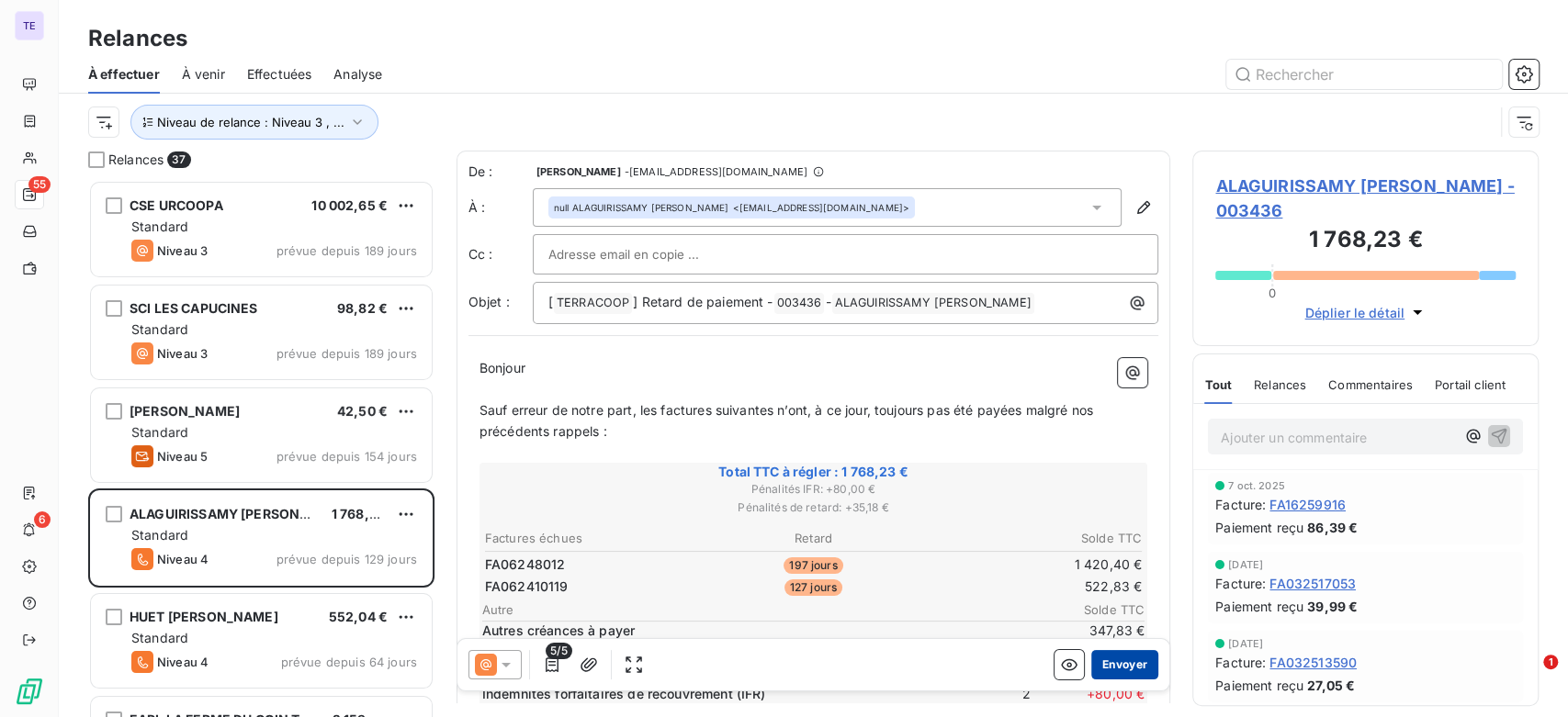
click at [1122, 664] on button "Envoyer" at bounding box center [1125, 665] width 67 height 29
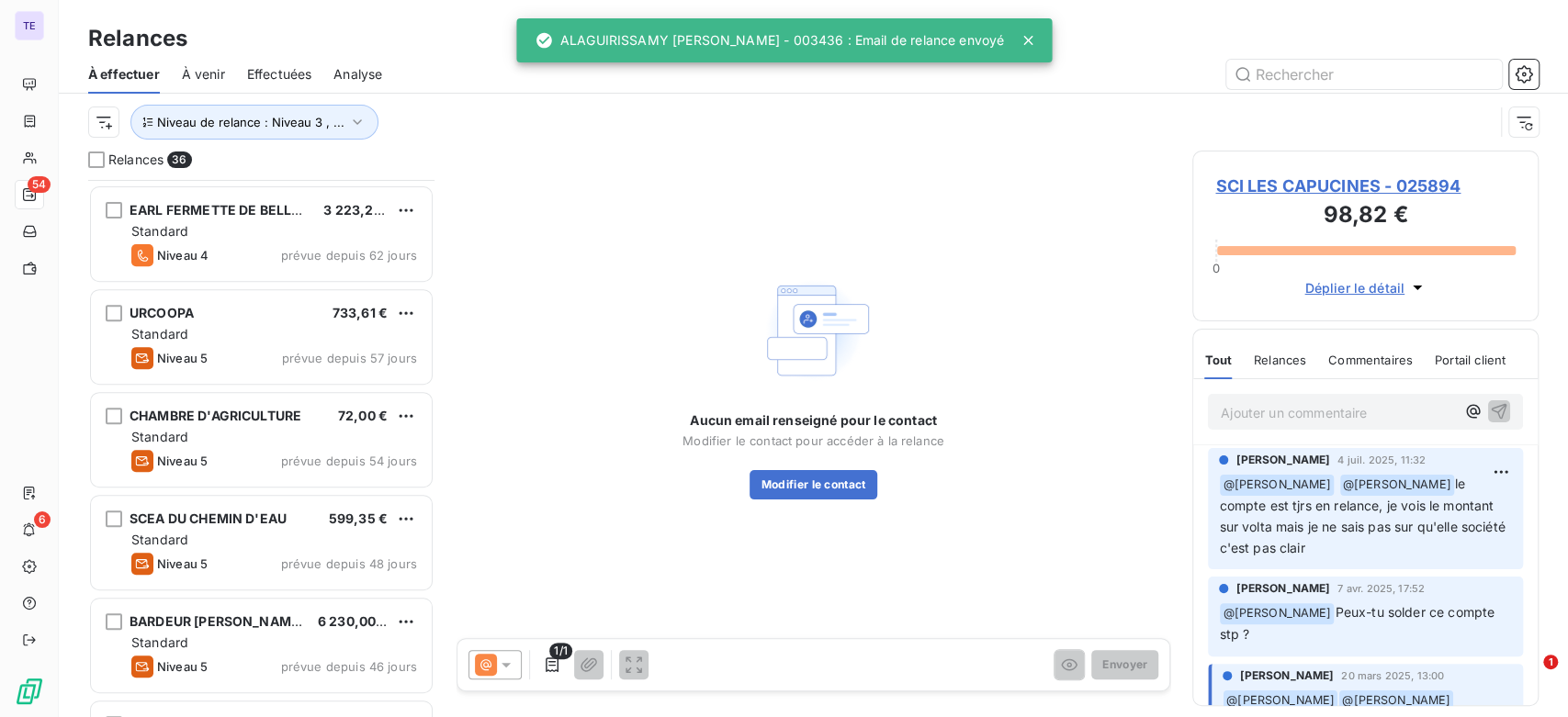
scroll to position [408, 0]
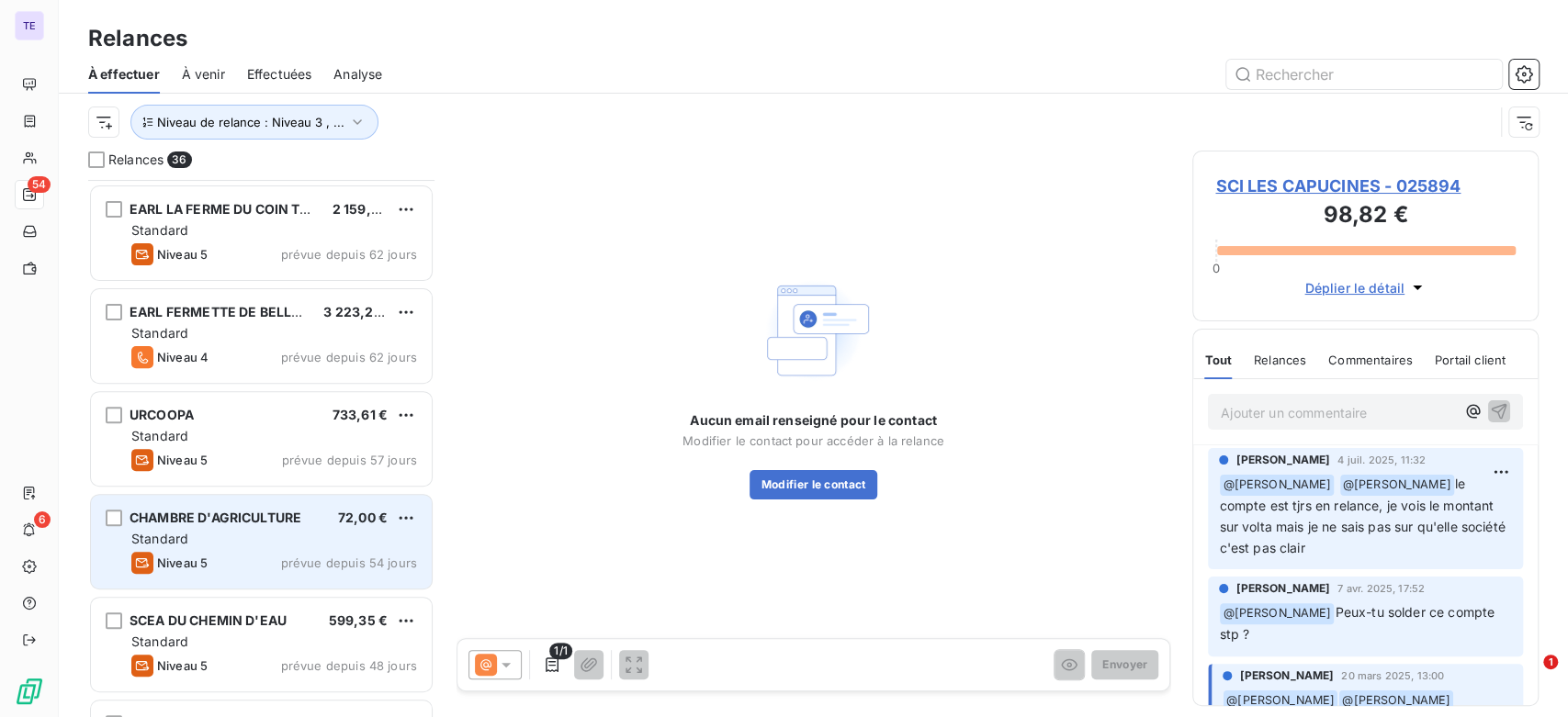
click at [261, 565] on div "Niveau 5 prévue depuis 54 jours" at bounding box center [274, 563] width 286 height 22
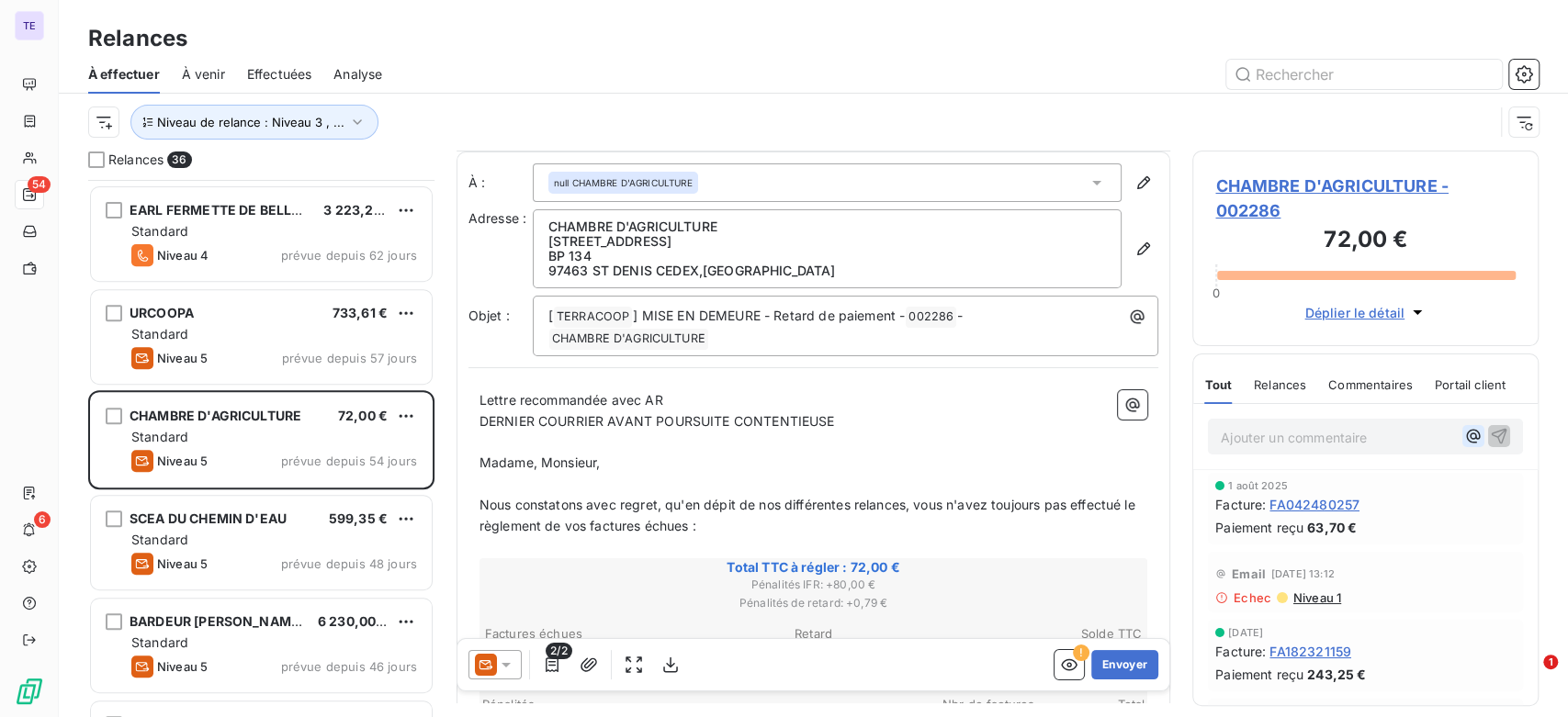
click at [1465, 429] on icon "button" at bounding box center [1473, 436] width 18 height 18
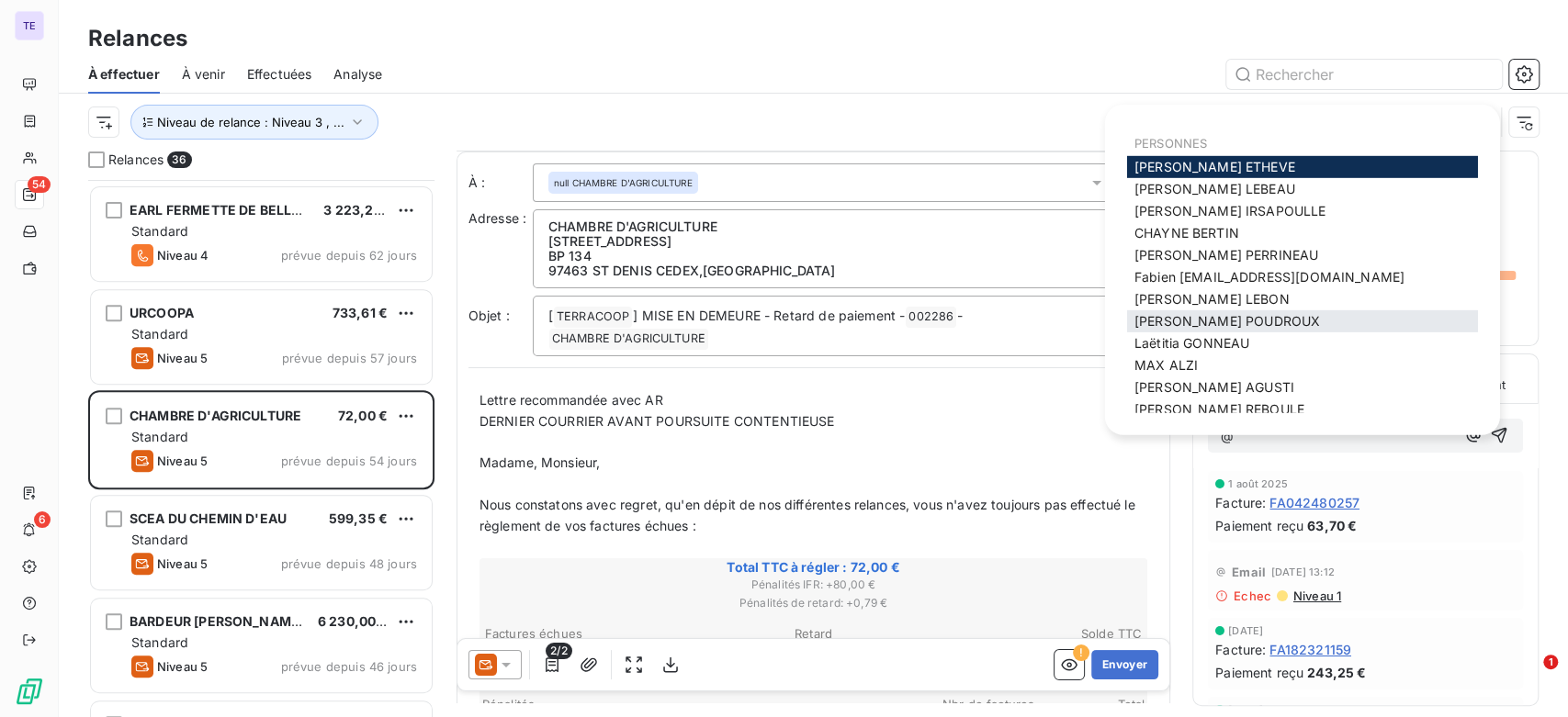
click at [1261, 317] on span "[PERSON_NAME]" at bounding box center [1227, 321] width 185 height 15
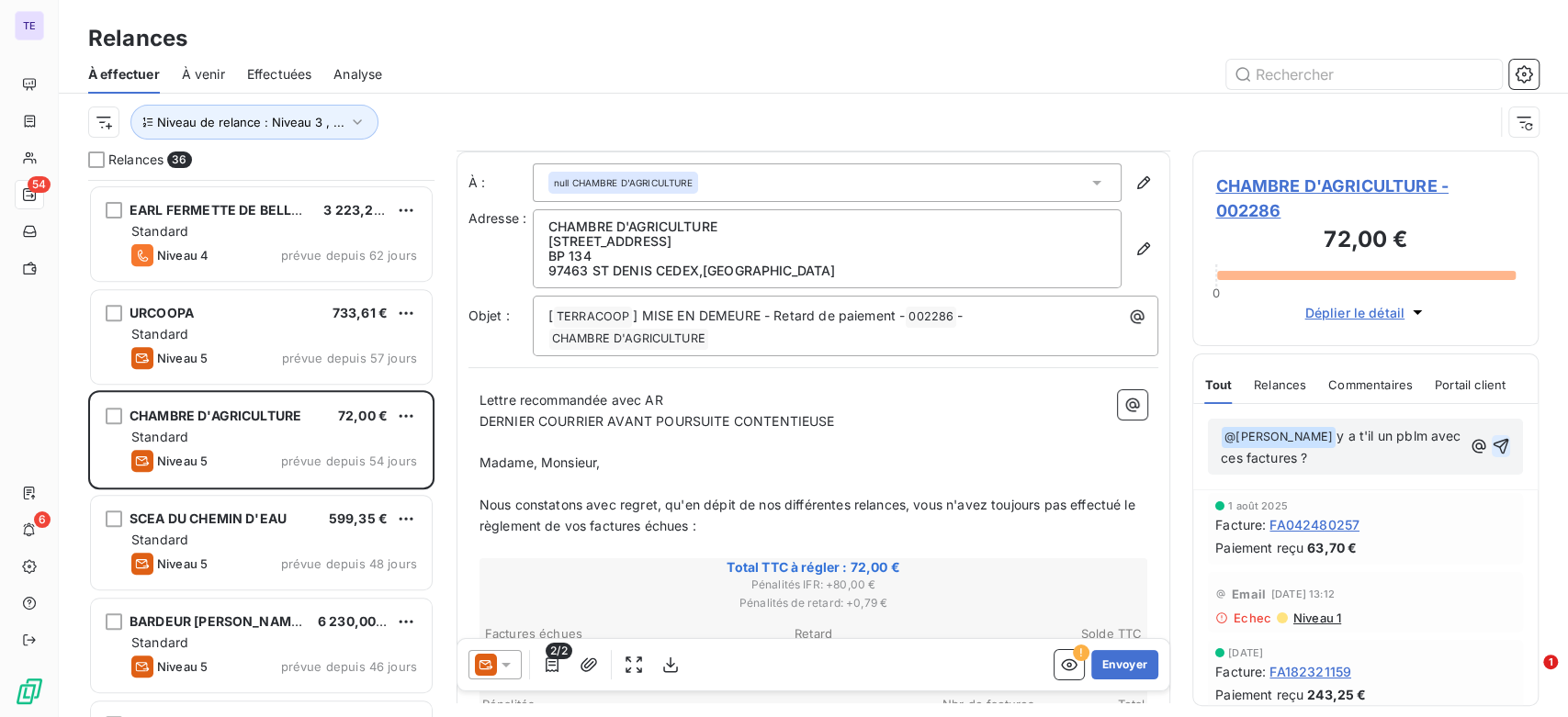
click at [1492, 446] on icon "button" at bounding box center [1500, 446] width 18 height 18
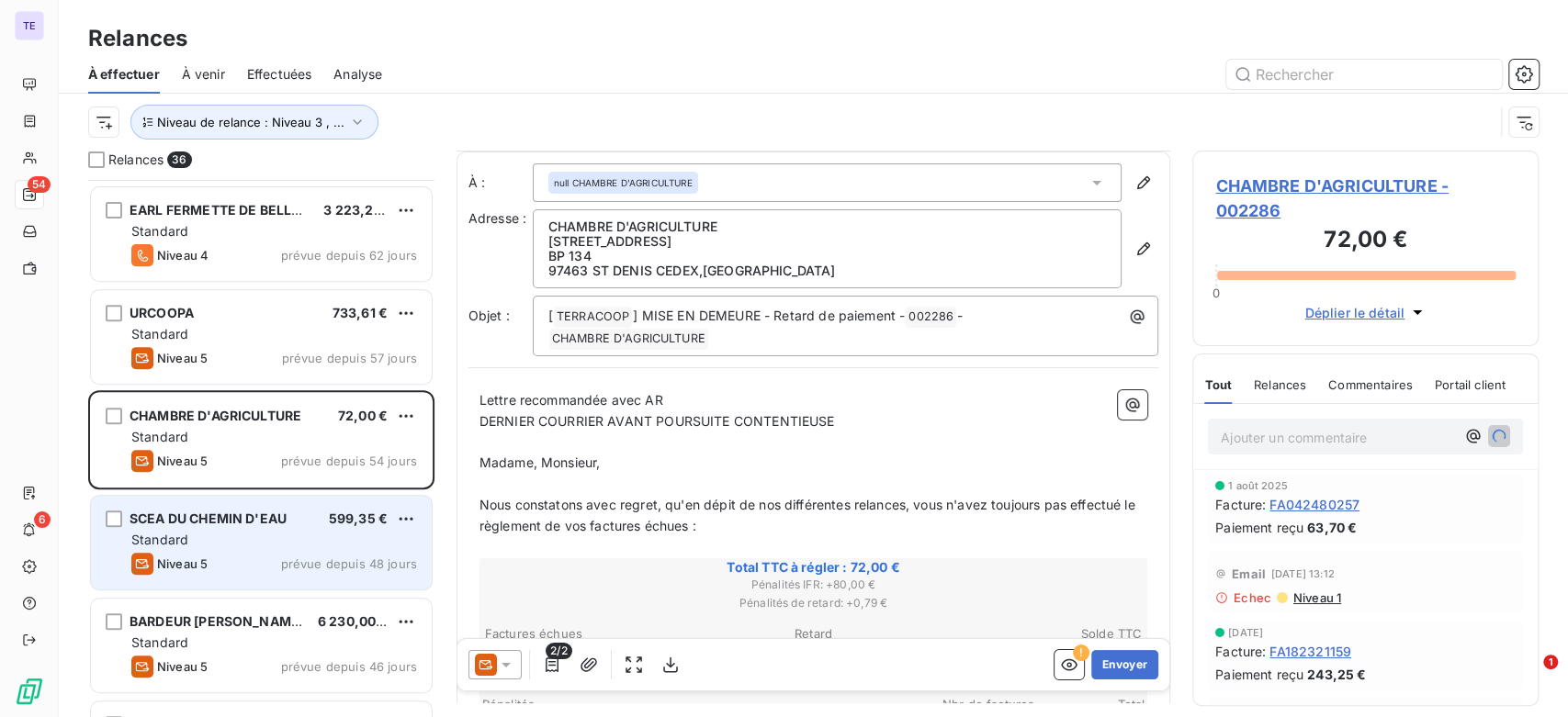
click at [272, 538] on div "Standard" at bounding box center [274, 539] width 286 height 18
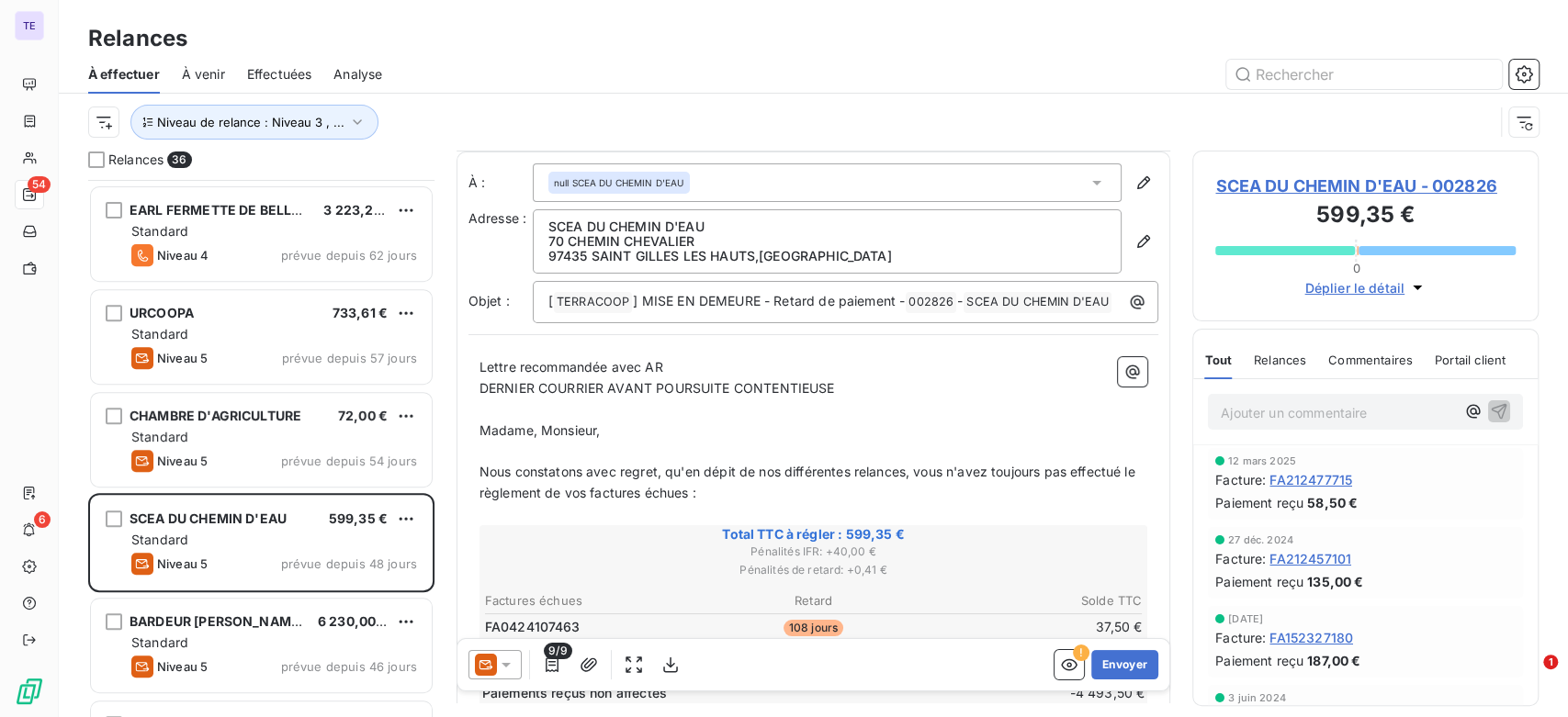
scroll to position [103, 0]
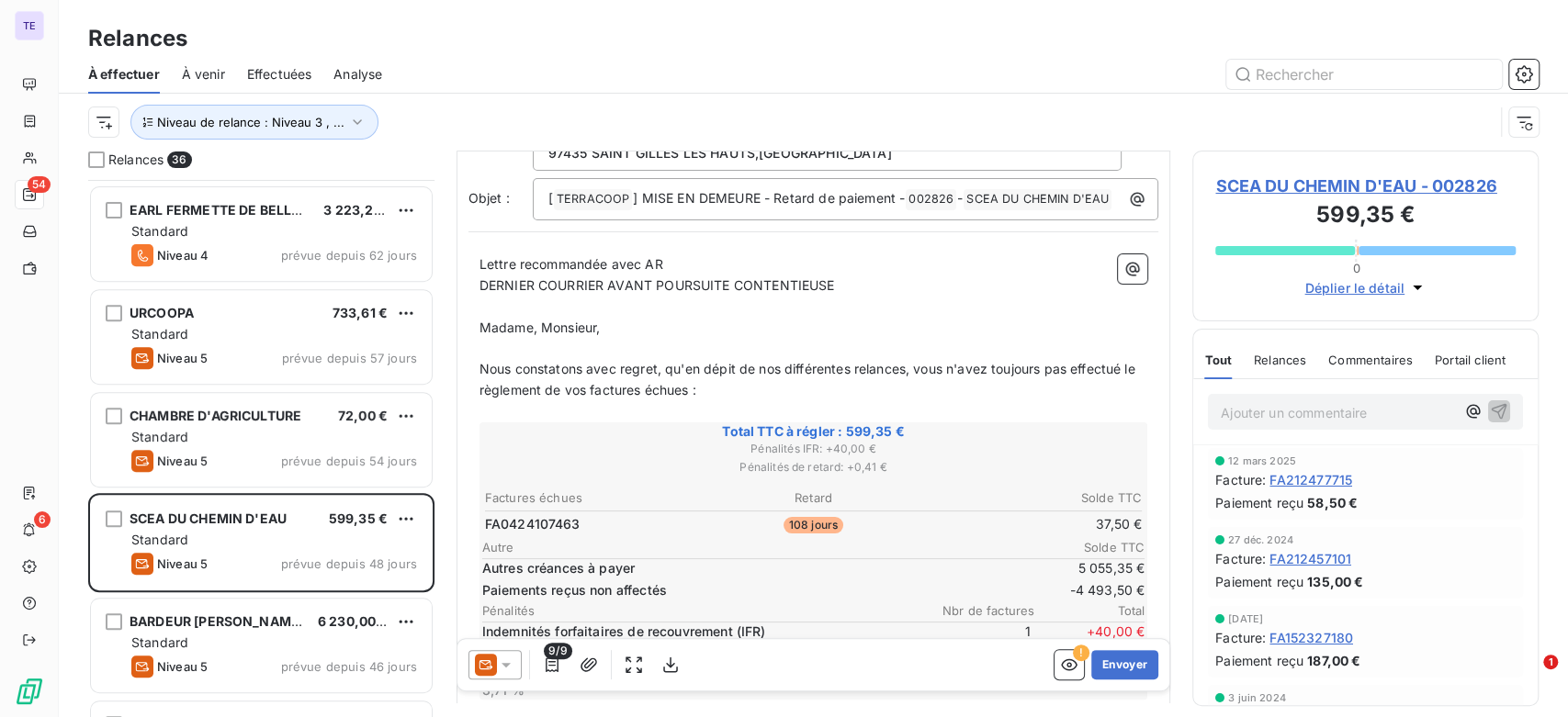
click at [1282, 357] on span "Relances" at bounding box center [1280, 359] width 52 height 14
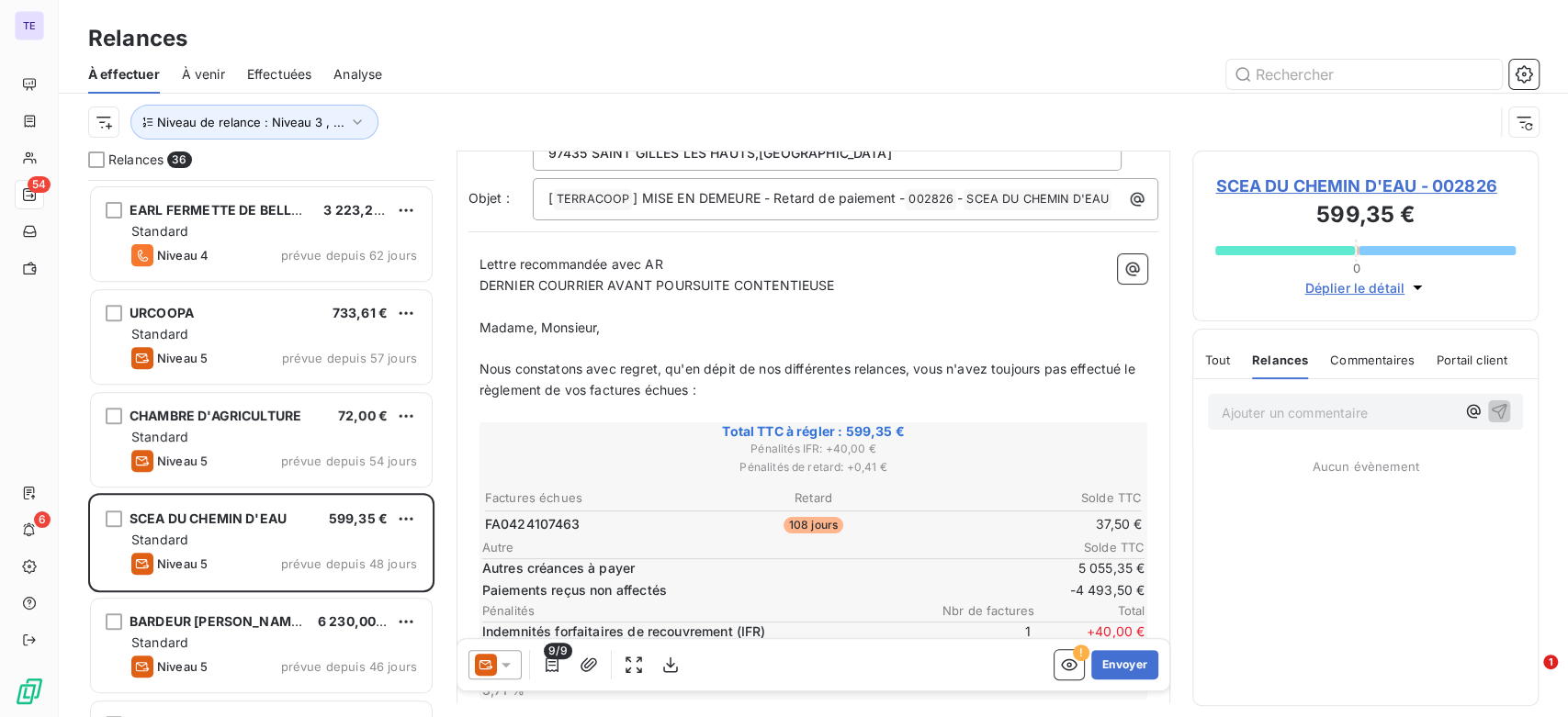
scroll to position [205, 0]
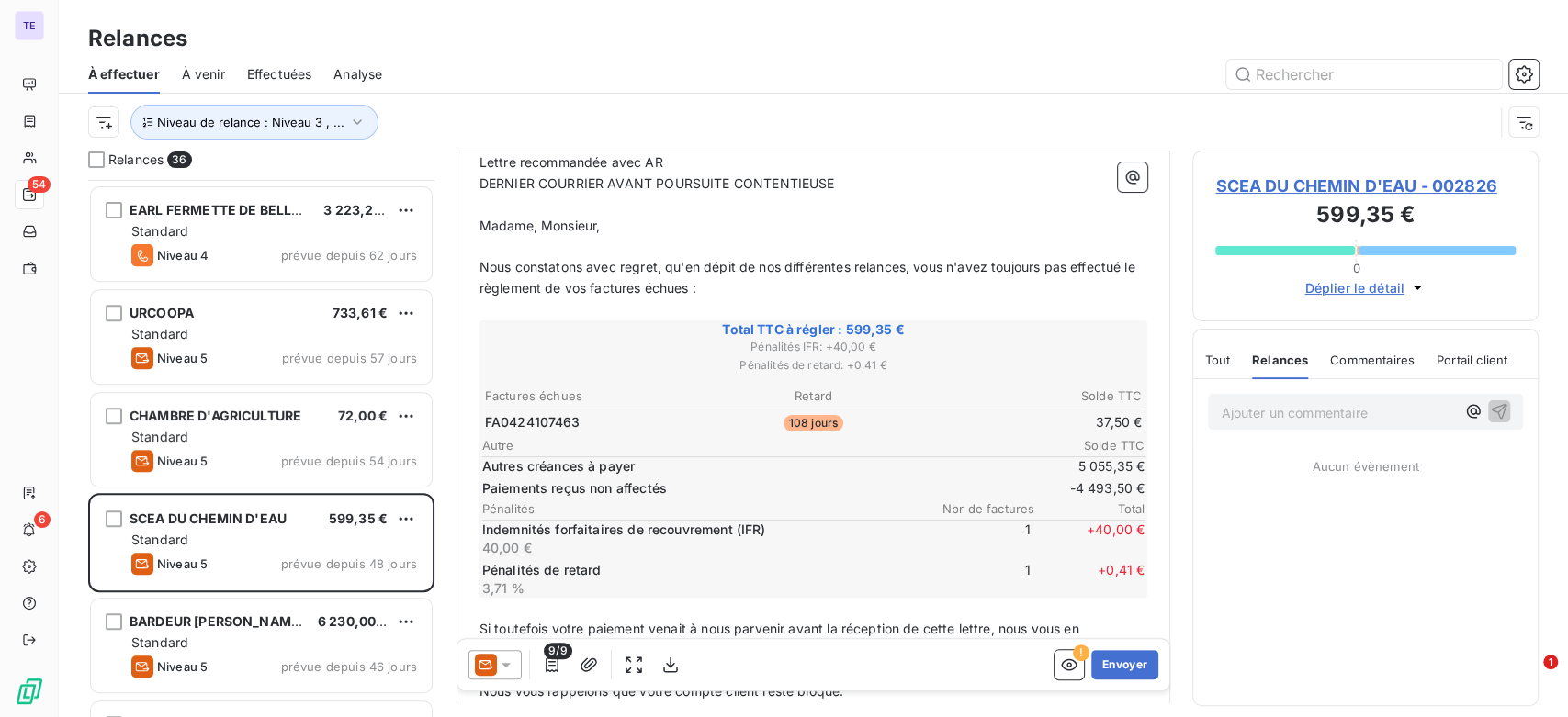
click at [1379, 184] on span "SCEA DU CHEMIN D'EAU - 002826" at bounding box center [1365, 186] width 300 height 25
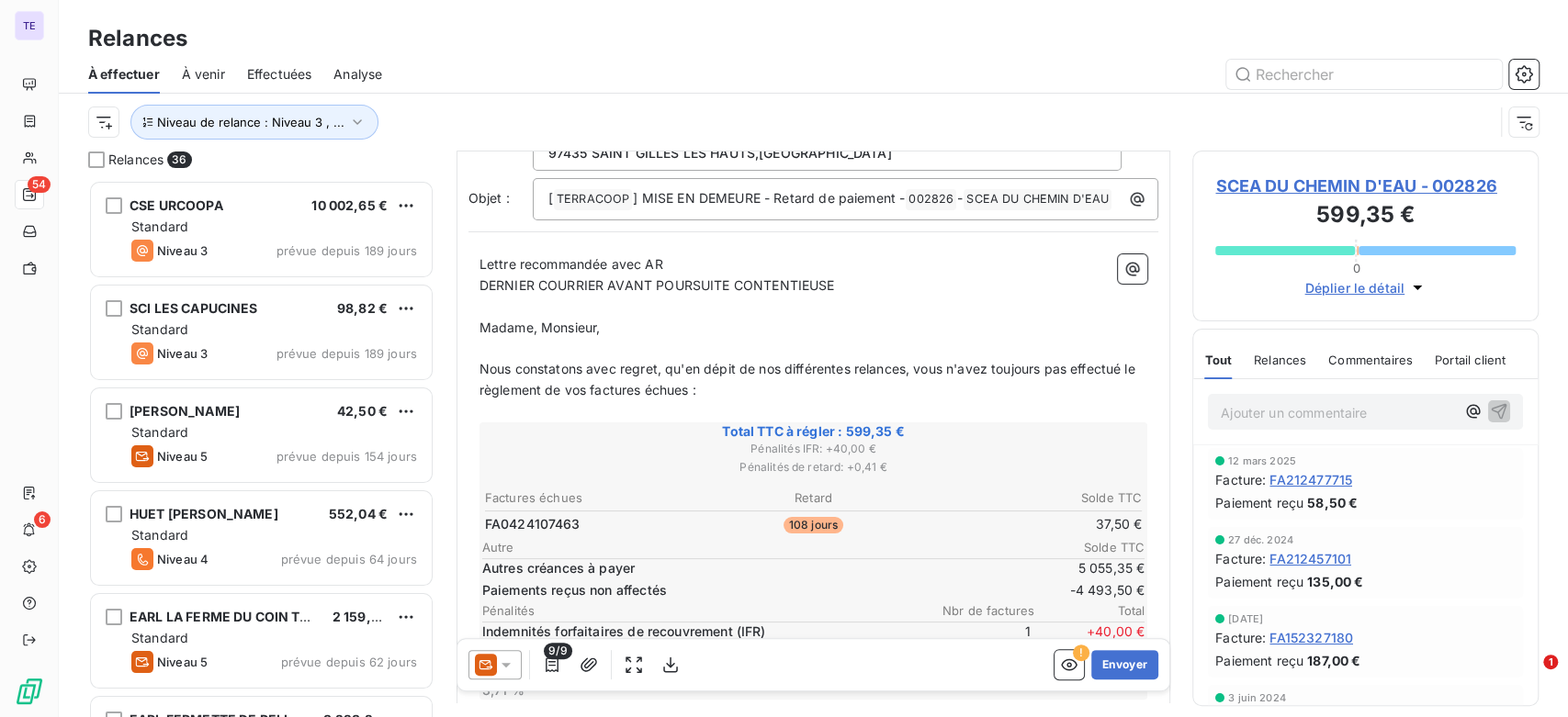
scroll to position [205, 0]
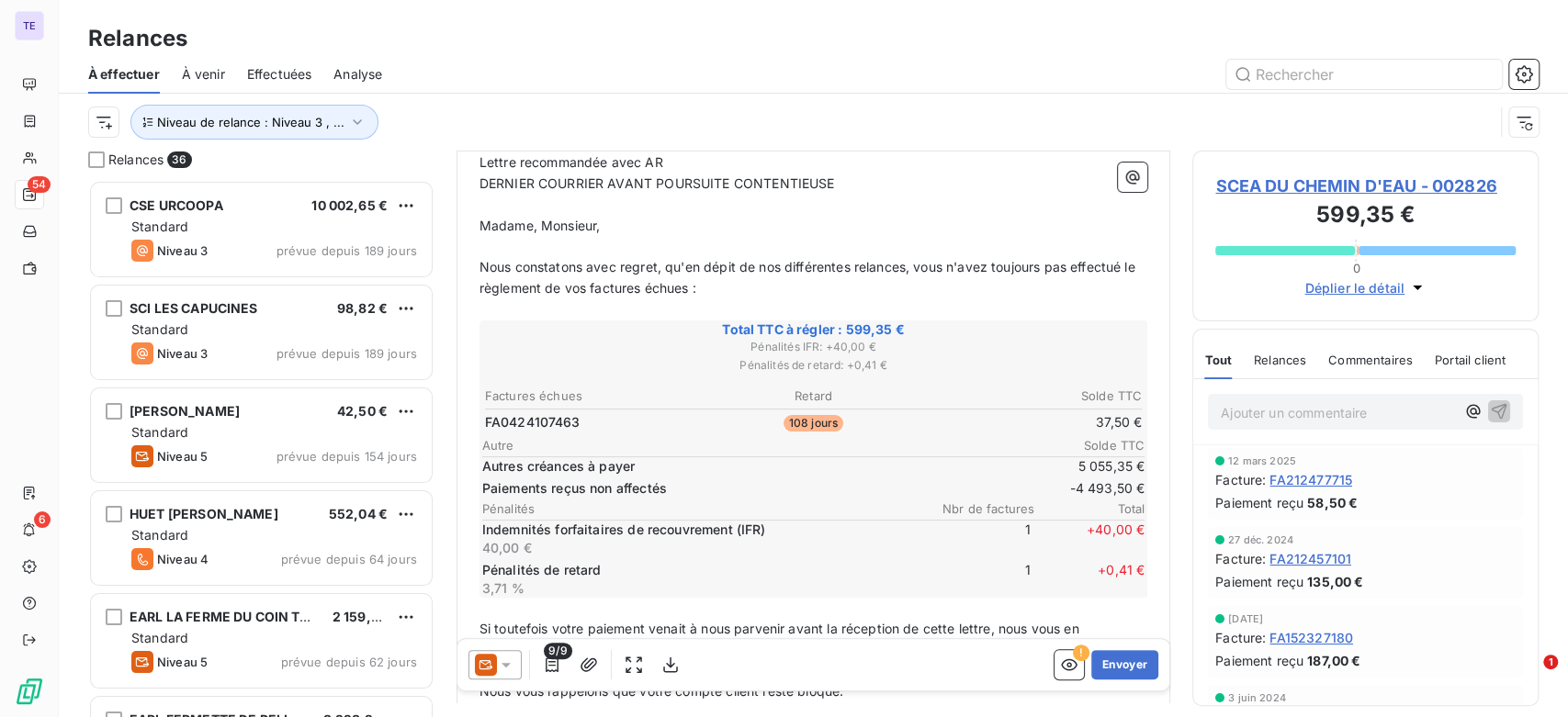
click at [504, 664] on div at bounding box center [494, 665] width 53 height 29
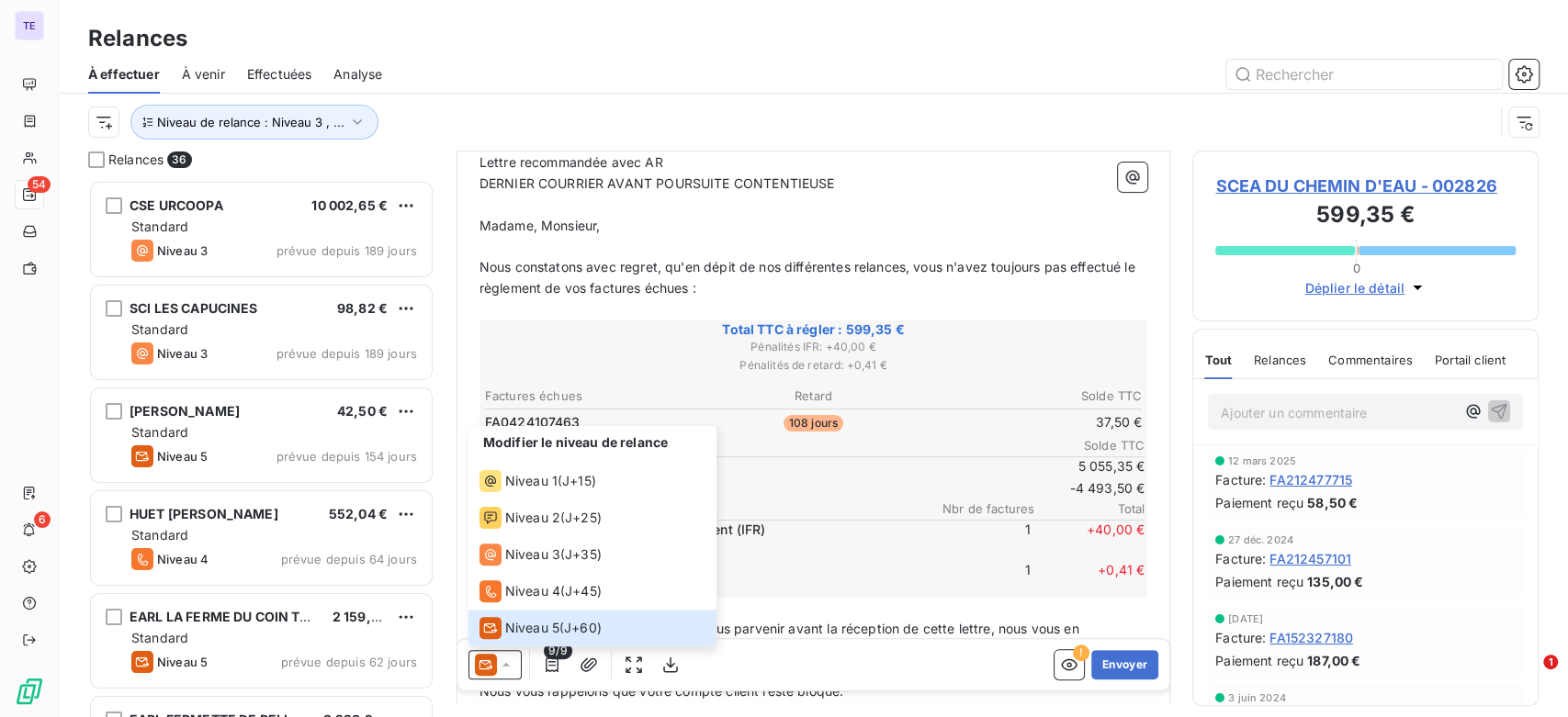
click at [1368, 356] on span "Commentaires" at bounding box center [1371, 359] width 85 height 14
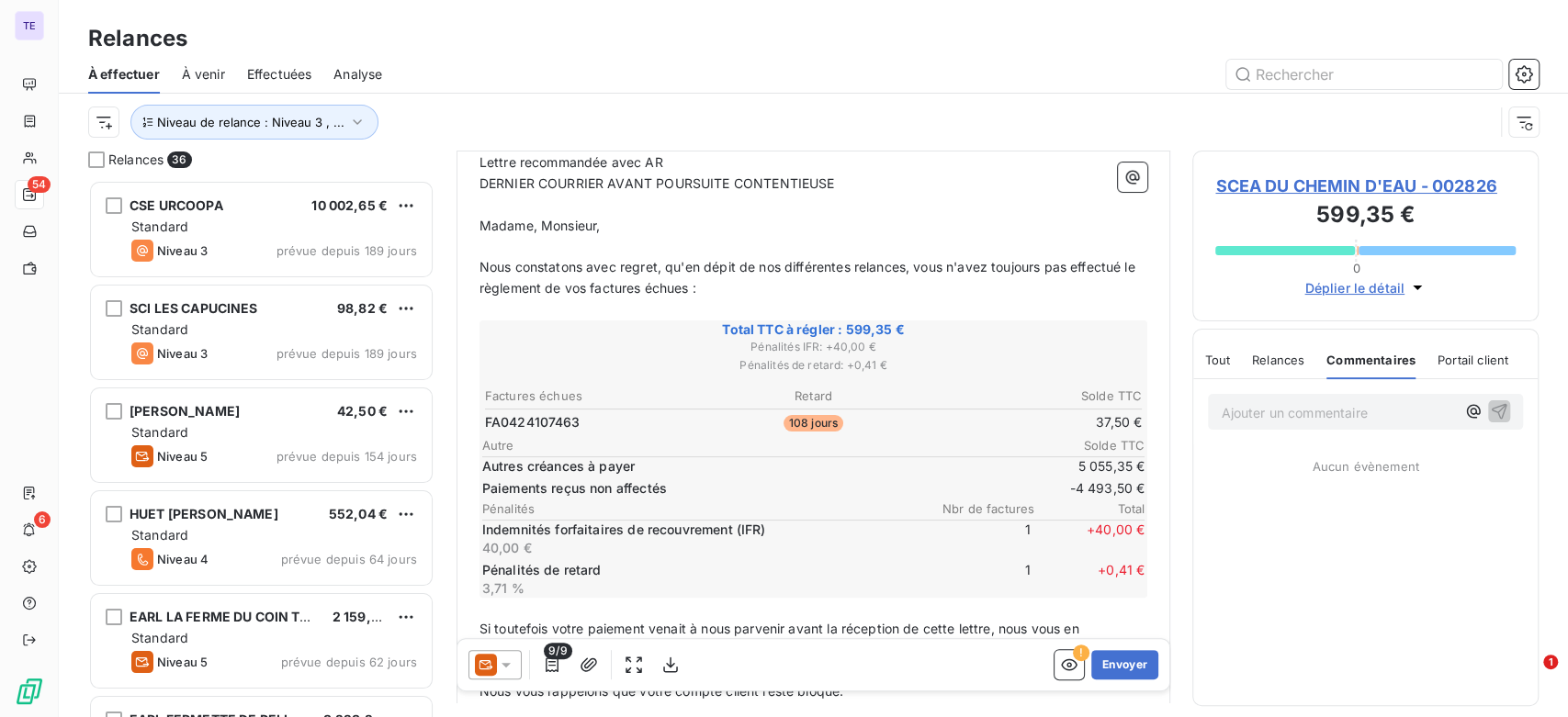
click at [1284, 364] on span "Relances" at bounding box center [1278, 359] width 52 height 14
click at [490, 661] on icon at bounding box center [486, 665] width 22 height 22
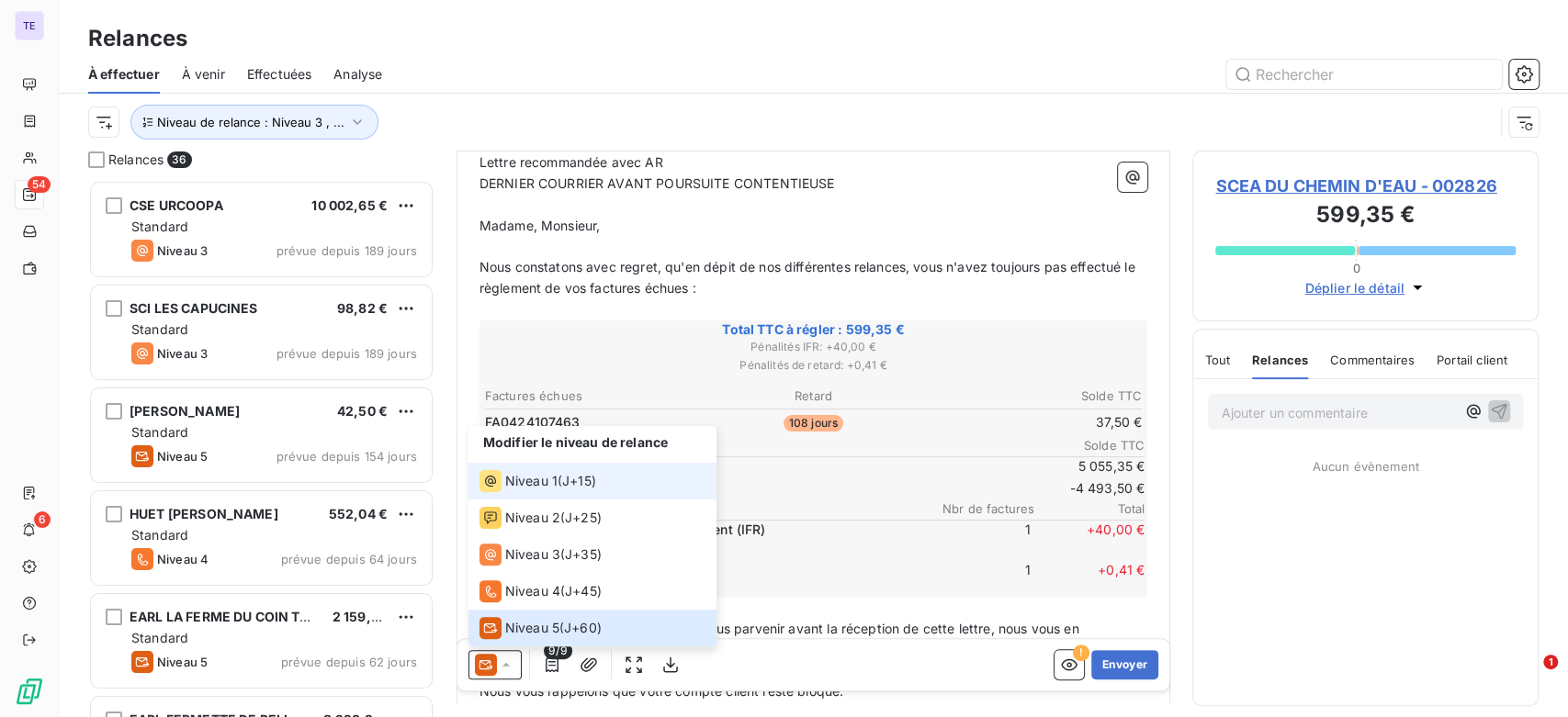
click at [568, 489] on span "J+15 )" at bounding box center [578, 481] width 34 height 18
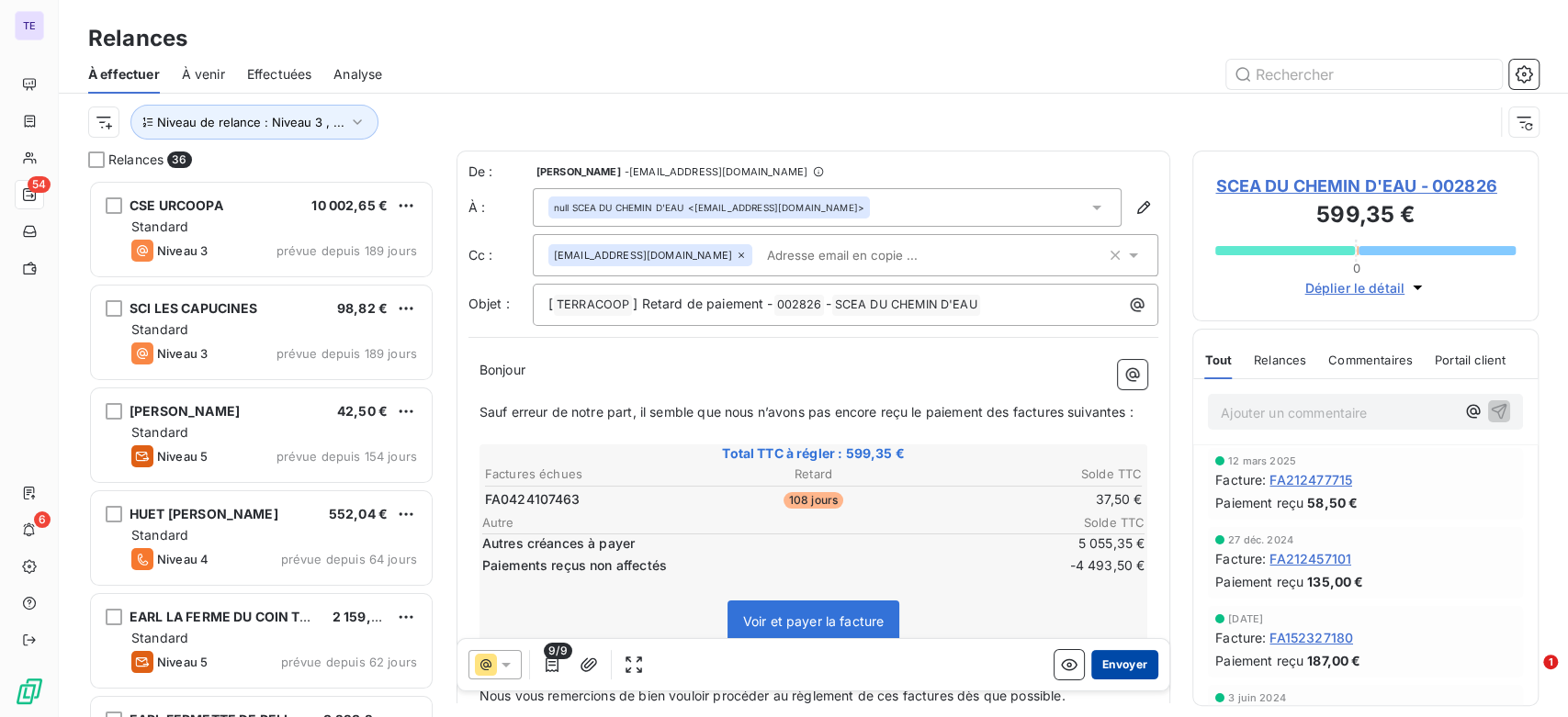
click at [1132, 656] on button "Envoyer" at bounding box center [1125, 665] width 67 height 29
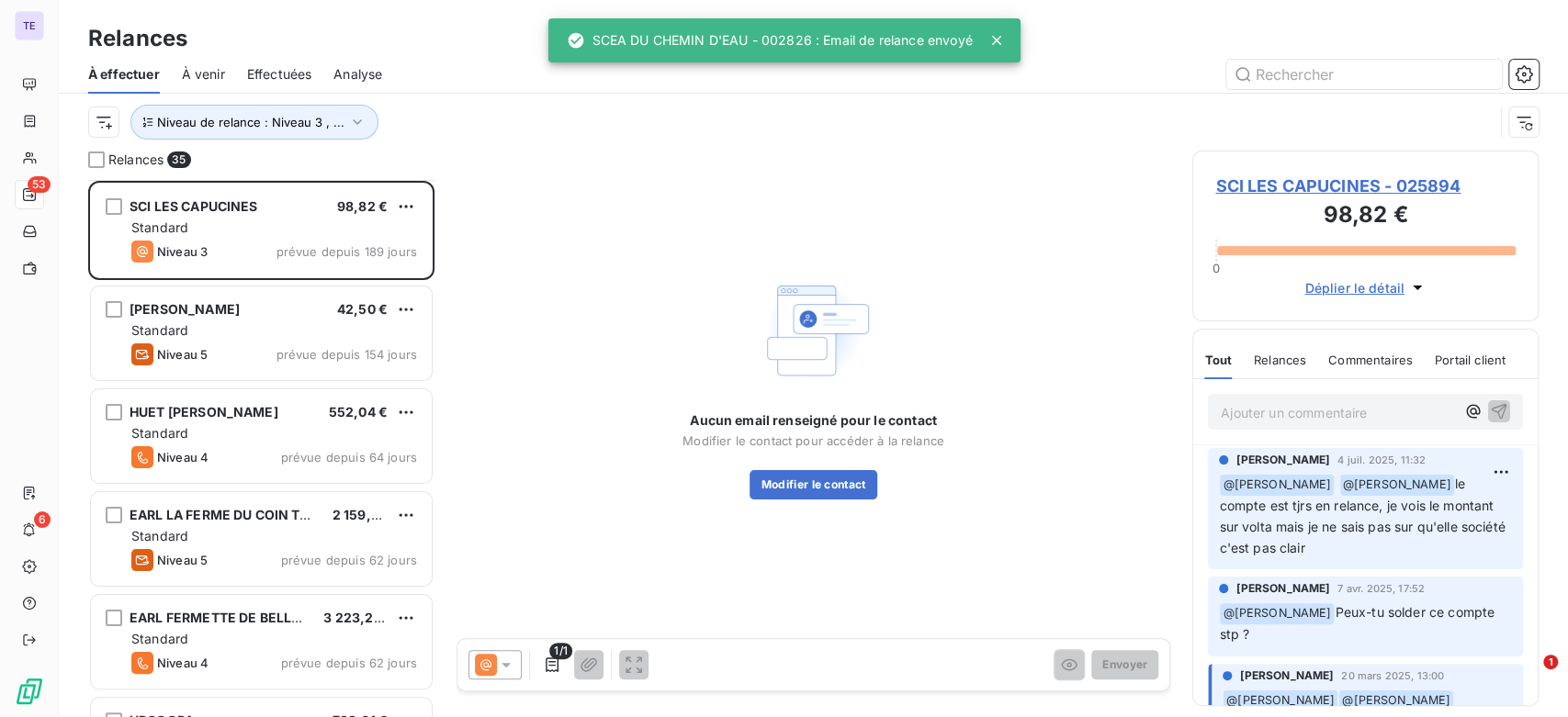
scroll to position [205, 0]
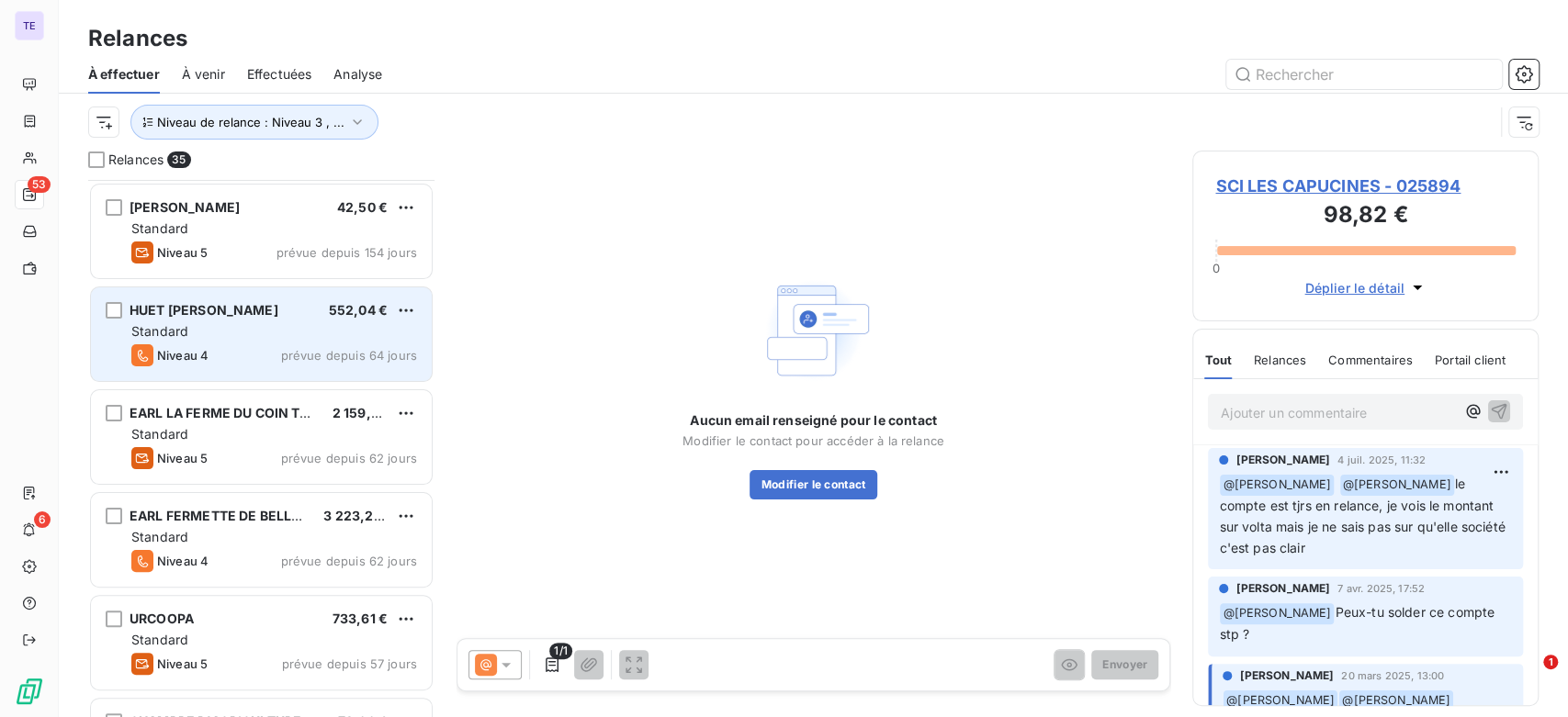
click at [264, 357] on div "Niveau 4 prévue depuis 64 jours" at bounding box center [274, 355] width 286 height 22
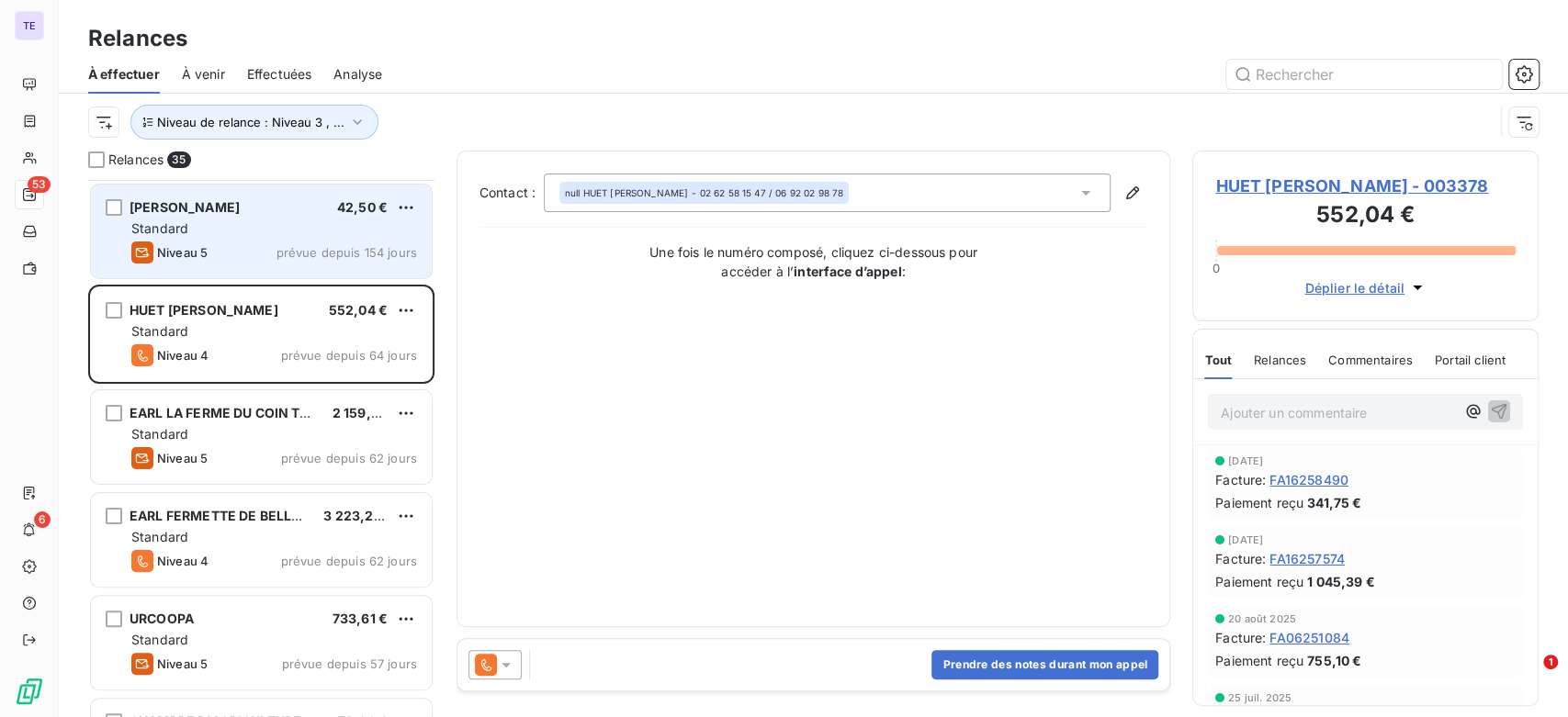
click at [262, 262] on div "Niveau 5 prévue depuis 154 jours" at bounding box center [274, 252] width 286 height 22
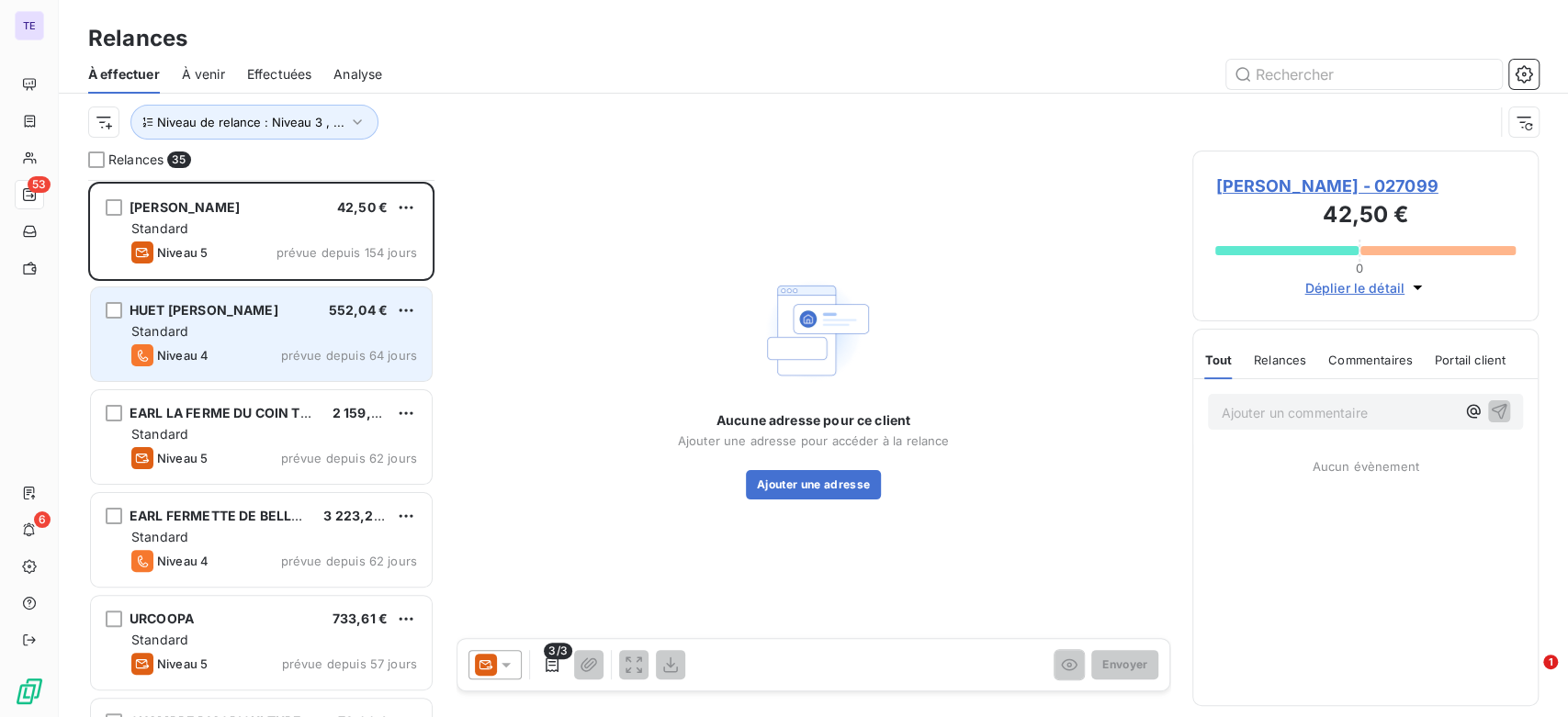
click at [268, 338] on div "Standard" at bounding box center [274, 331] width 286 height 18
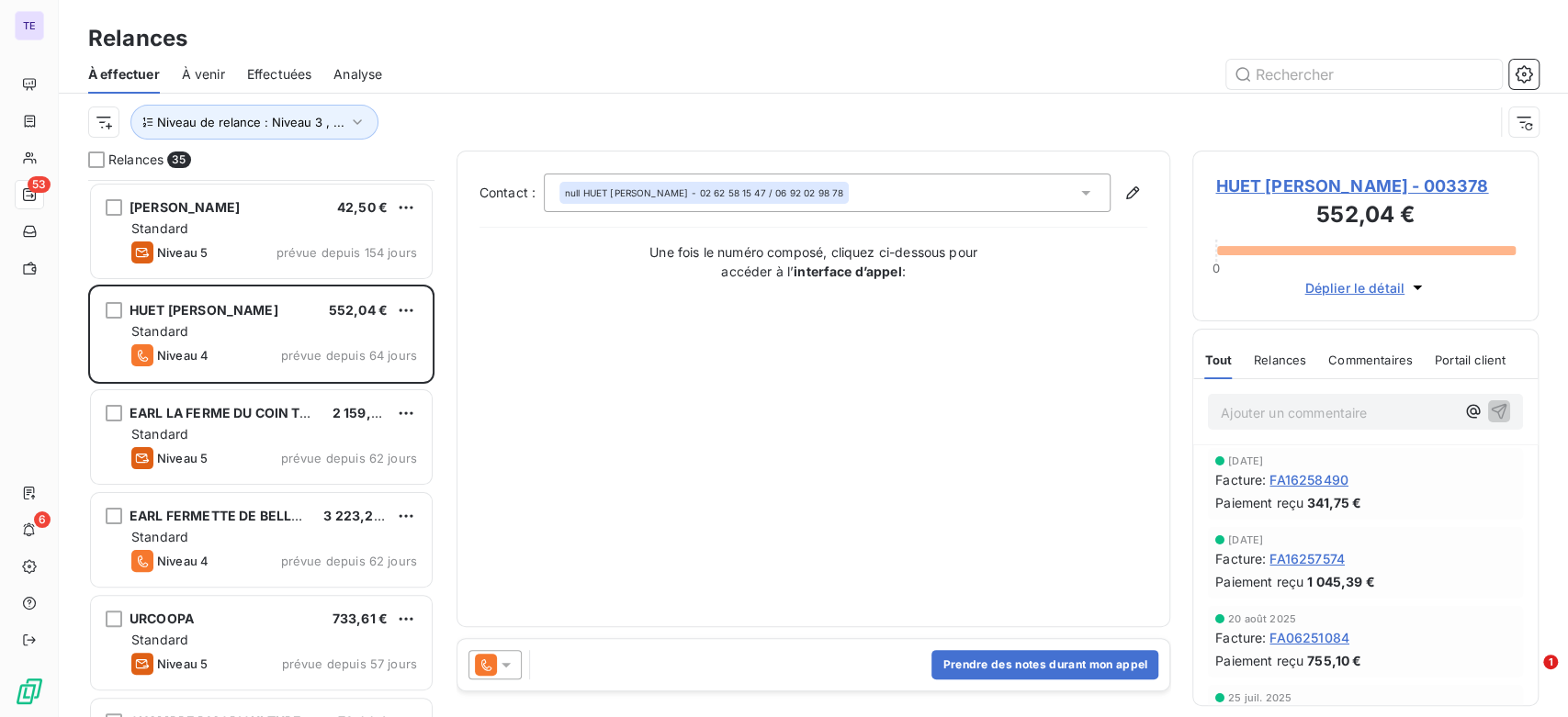
click at [1298, 368] on span "Relances" at bounding box center [1280, 359] width 52 height 14
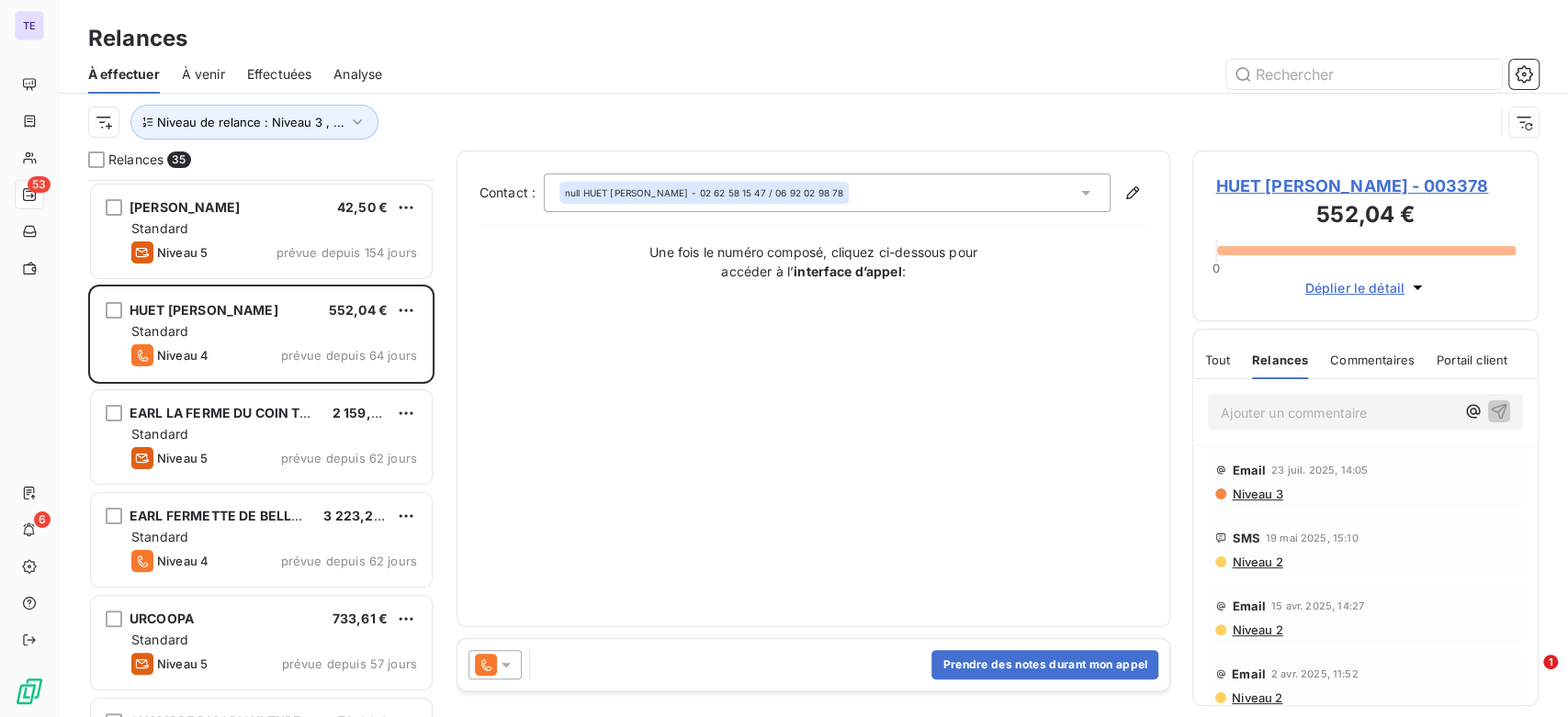
click at [1271, 502] on span "Niveau 3" at bounding box center [1256, 493] width 52 height 14
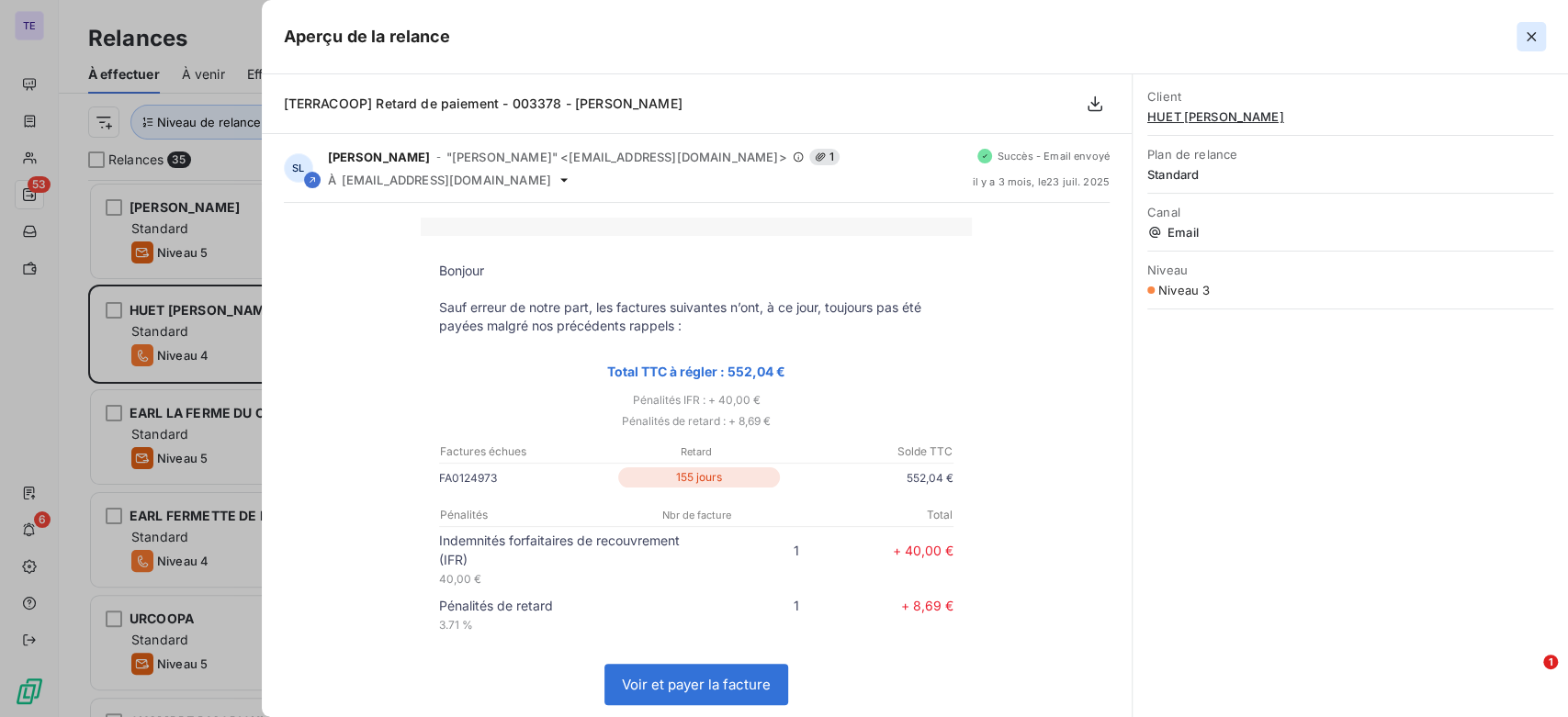
click at [1530, 41] on icon "button" at bounding box center [1531, 37] width 18 height 18
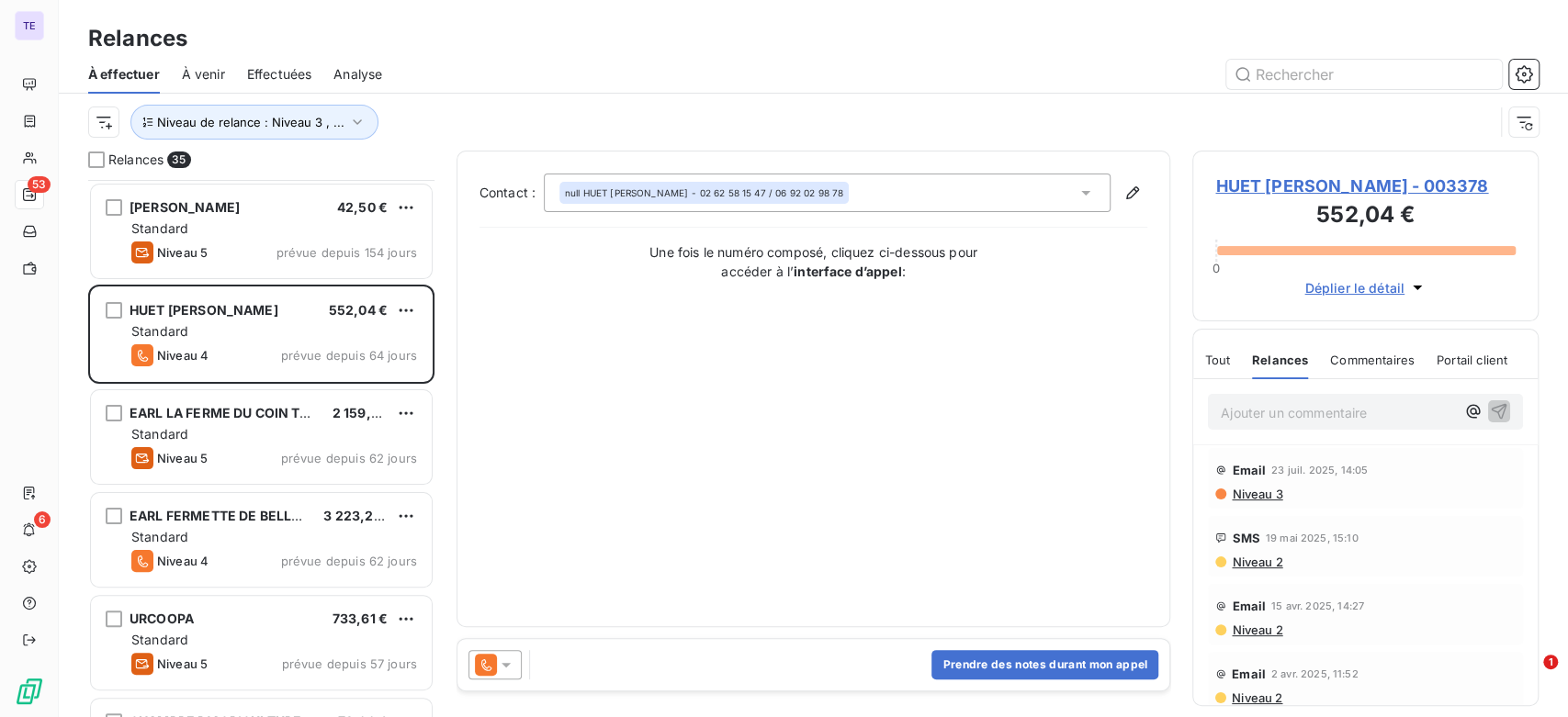
click at [1225, 368] on span "Tout" at bounding box center [1218, 359] width 26 height 14
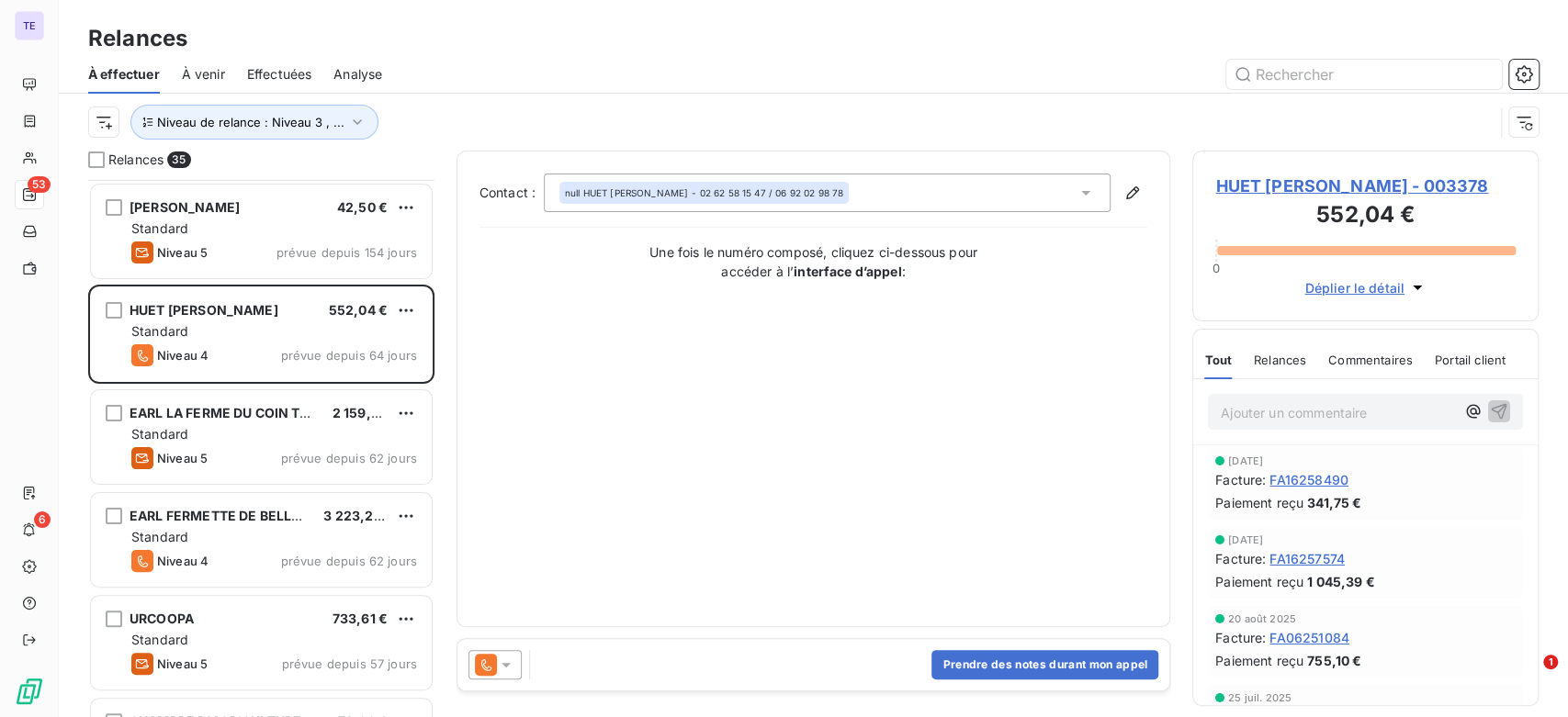
click at [1295, 182] on span "HUET [PERSON_NAME] - 003378" at bounding box center [1365, 186] width 300 height 25
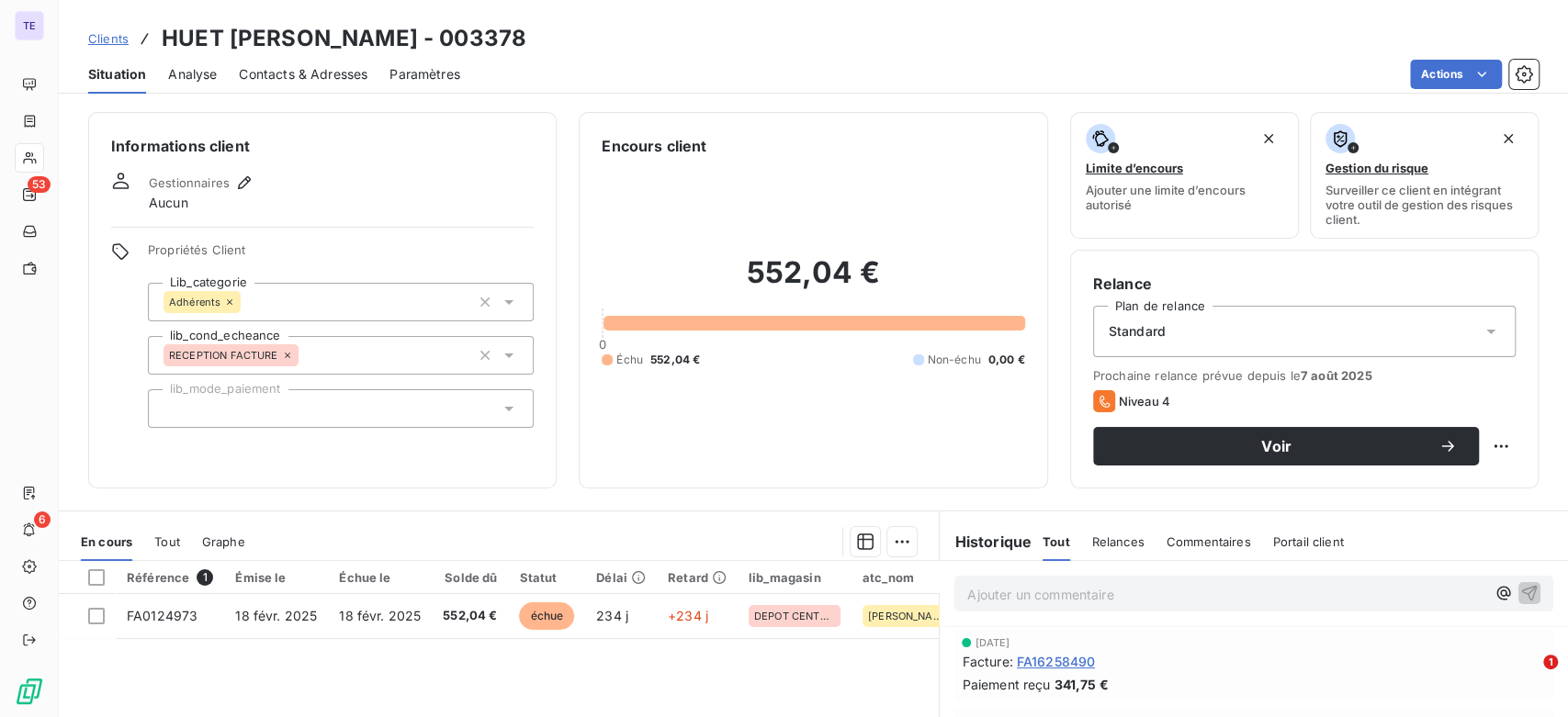
click at [328, 71] on span "Contacts & Adresses" at bounding box center [302, 74] width 128 height 18
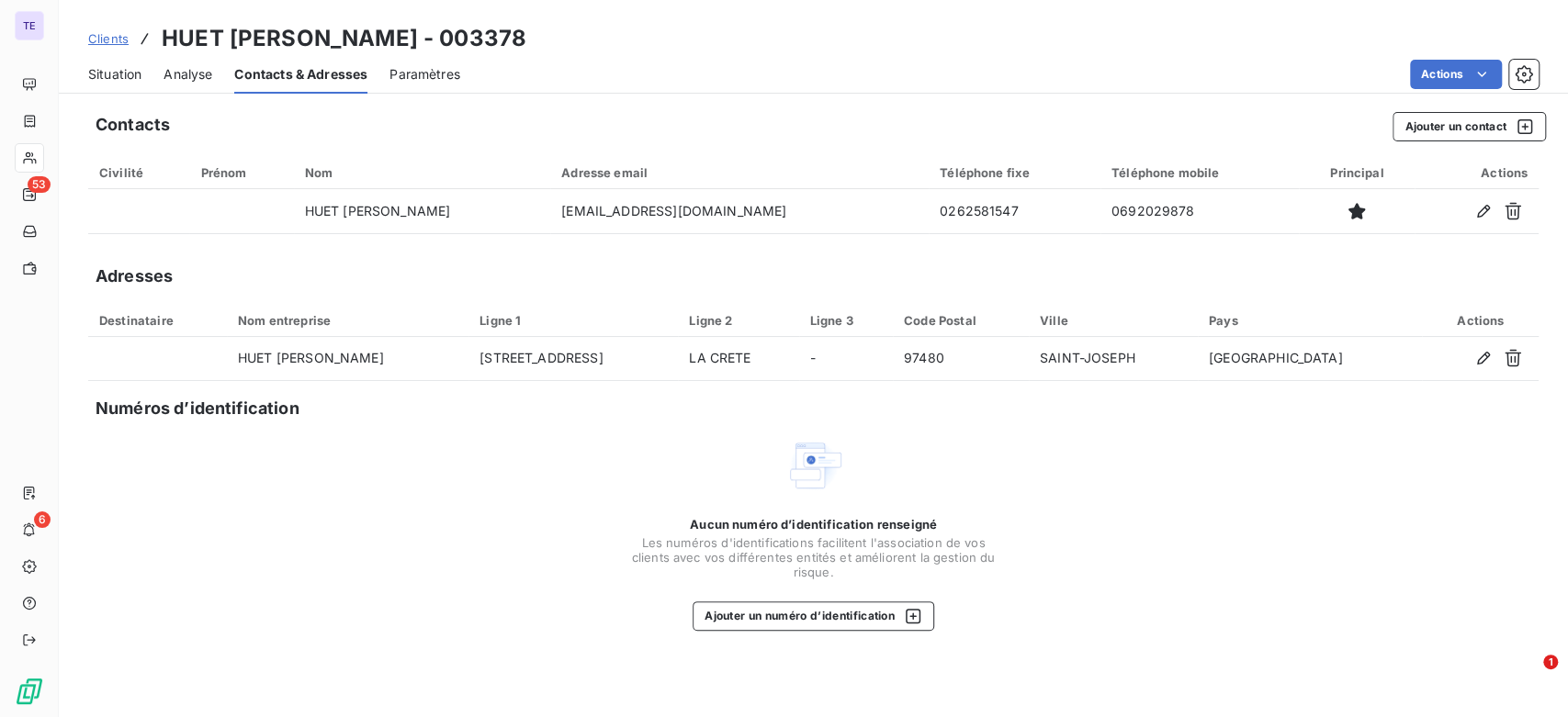
click at [122, 81] on span "Situation" at bounding box center [114, 74] width 53 height 18
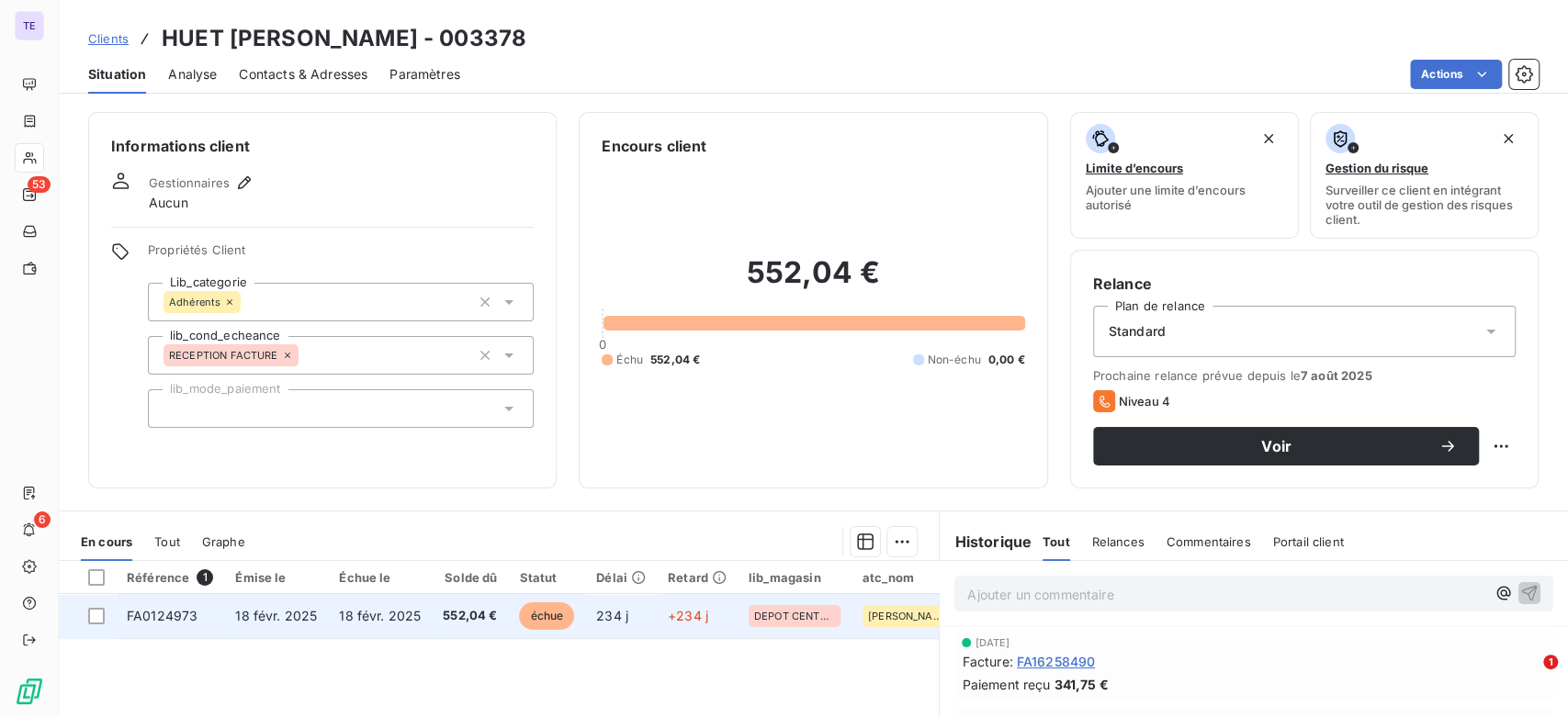
click at [459, 630] on td "552,04 €" at bounding box center [469, 617] width 76 height 44
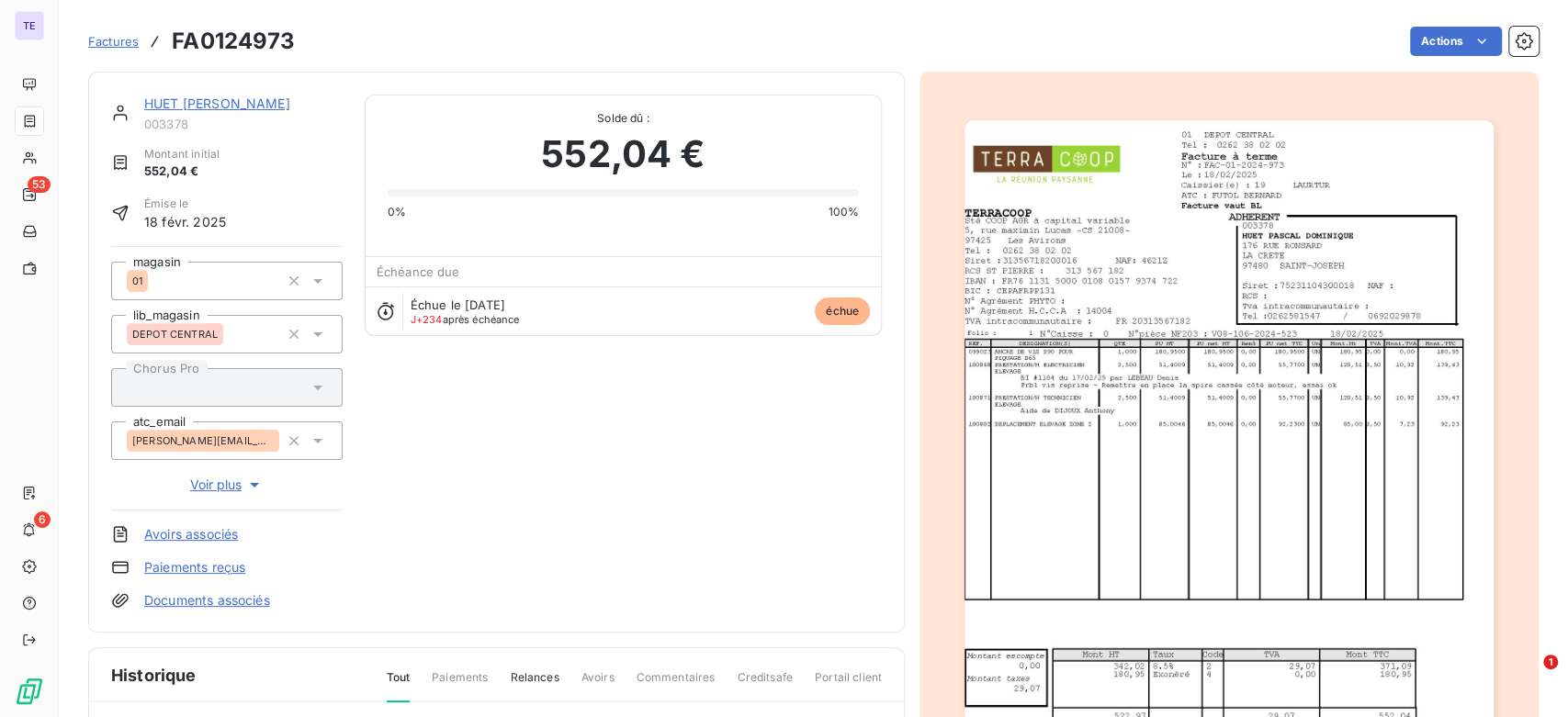
click at [1175, 278] on img "button" at bounding box center [1228, 494] width 528 height 748
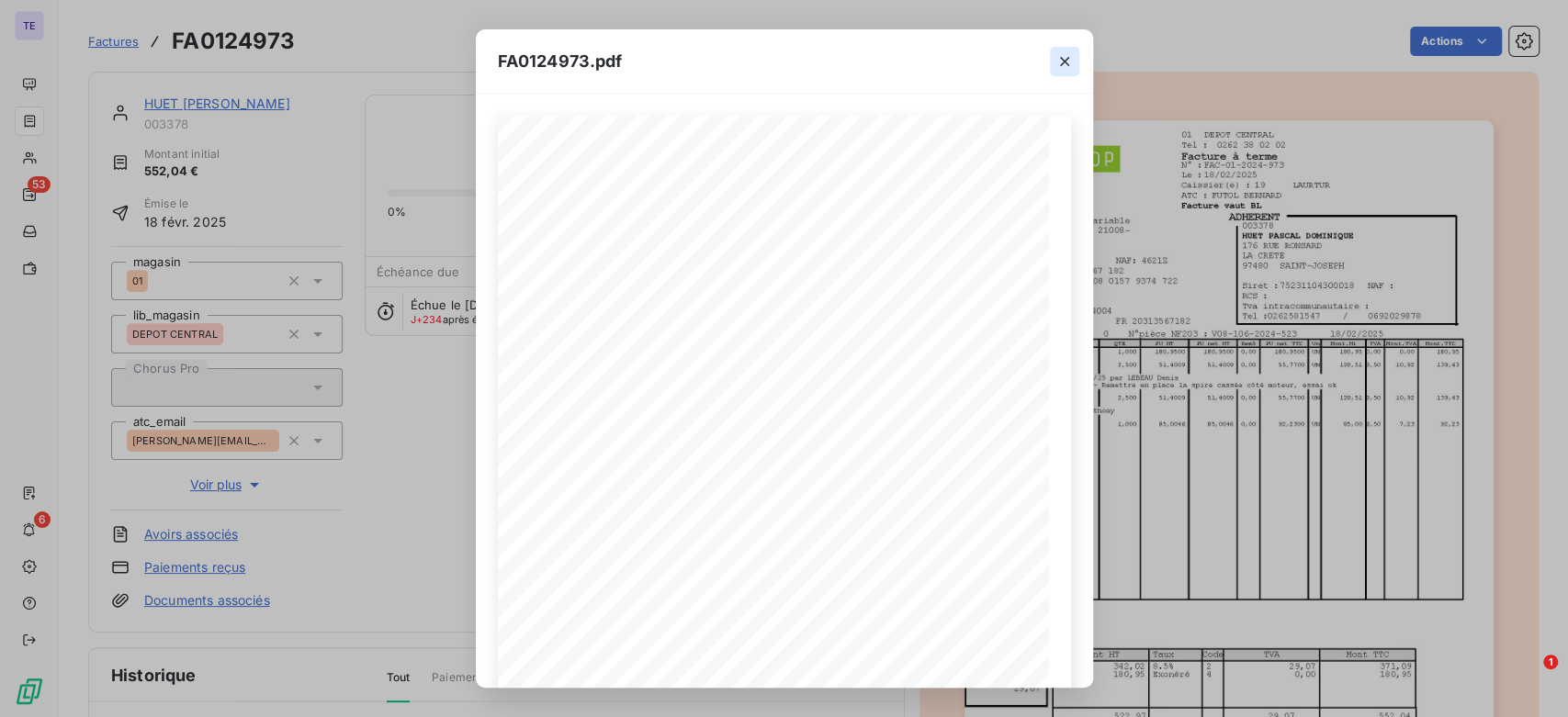
click at [1072, 62] on icon "button" at bounding box center [1064, 61] width 18 height 18
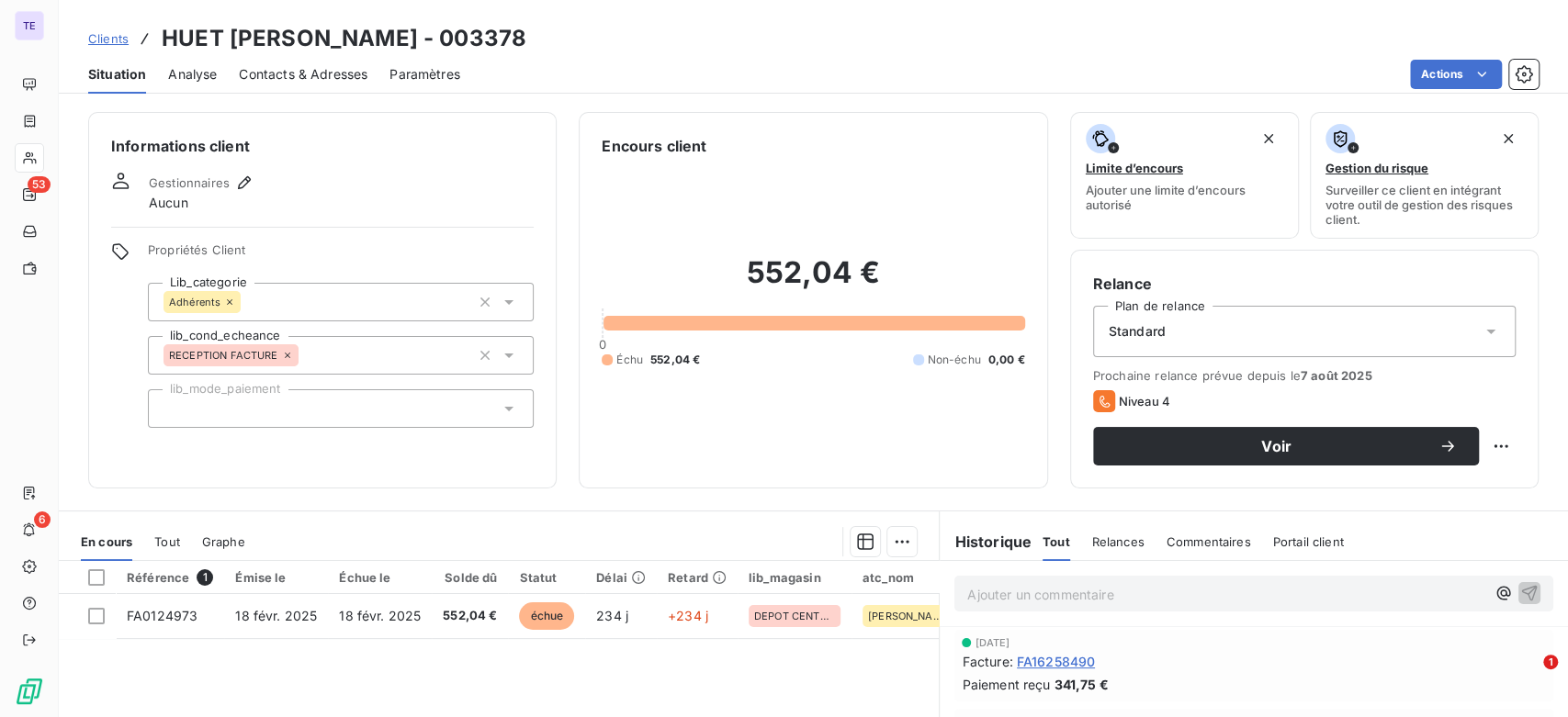
click at [248, 74] on span "Contacts & Adresses" at bounding box center [302, 74] width 128 height 18
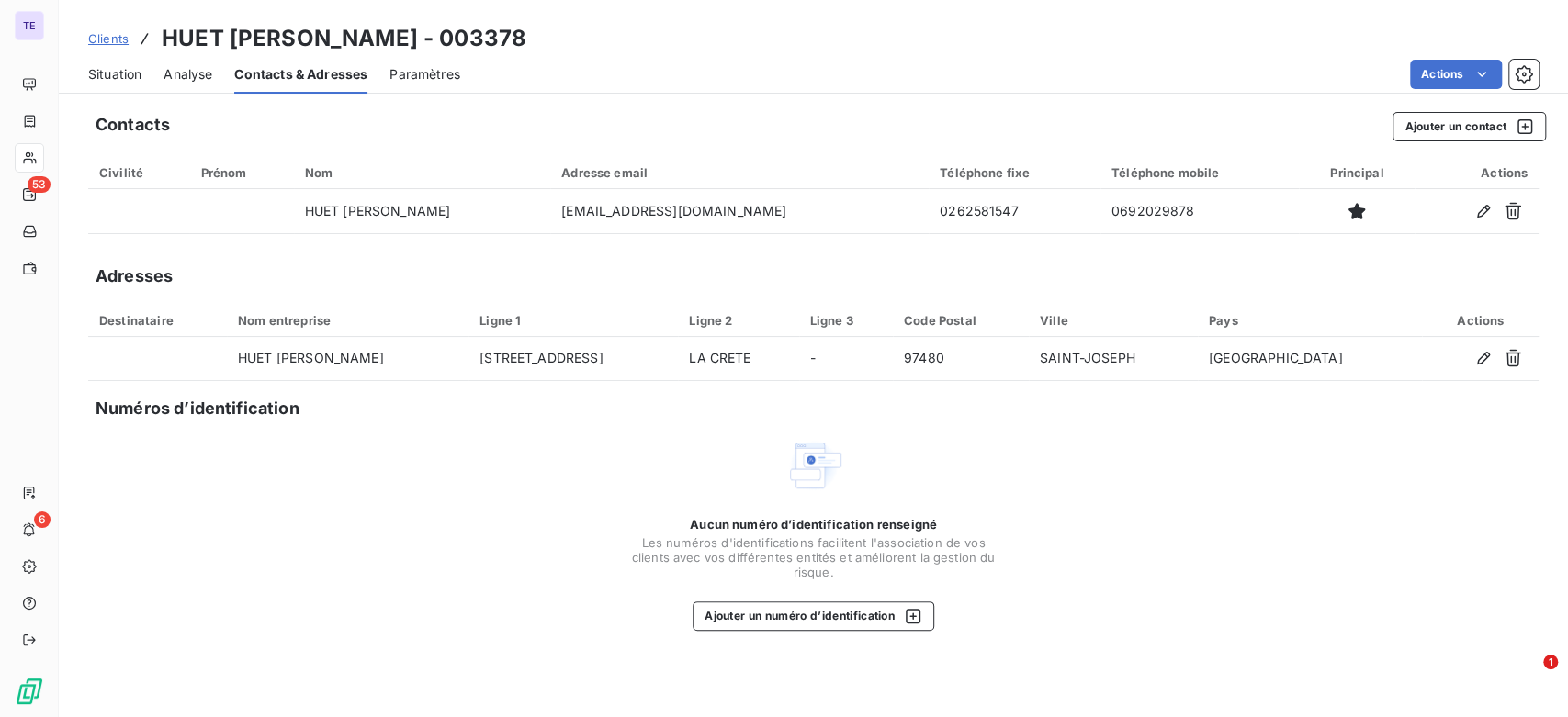
click at [101, 70] on span "Situation" at bounding box center [114, 74] width 53 height 18
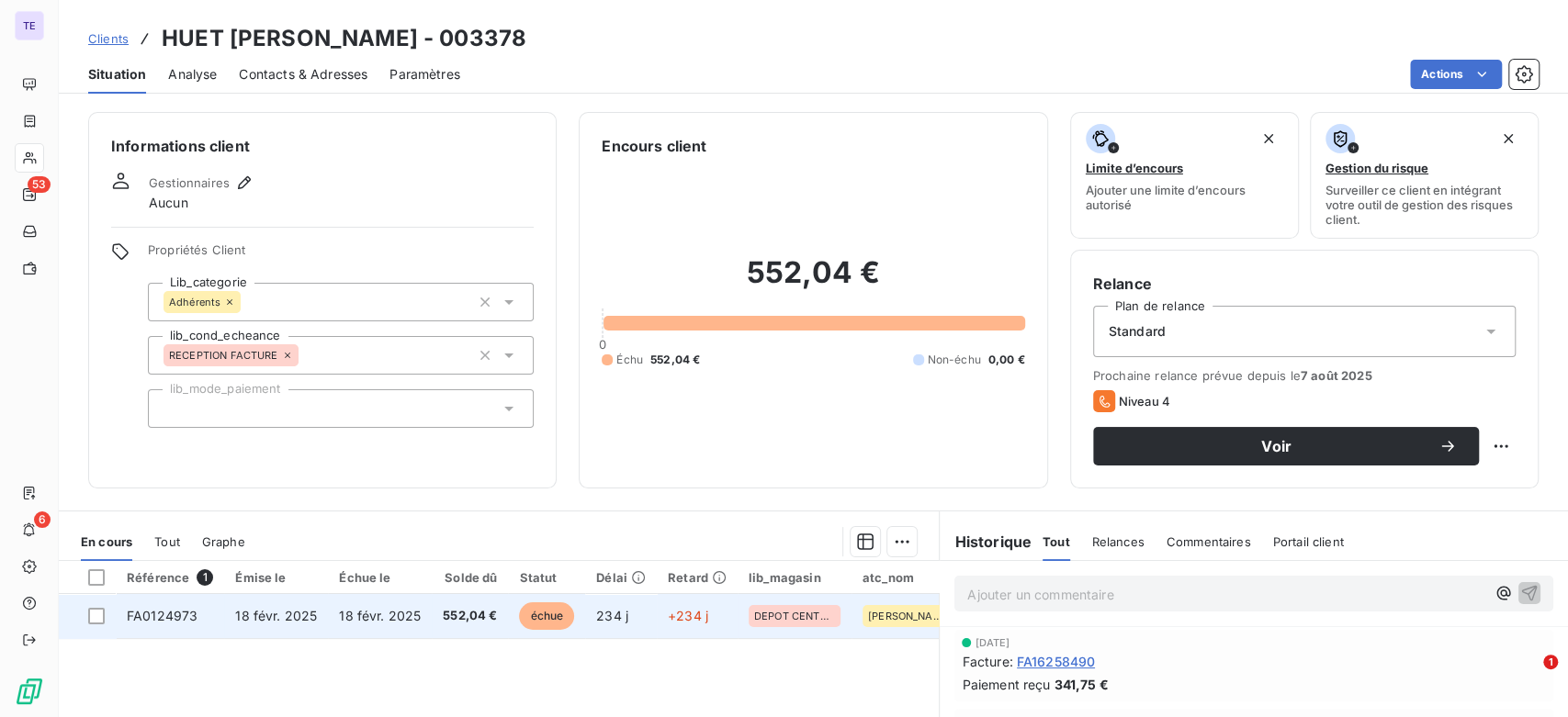
click at [420, 619] on td "18 févr. 2025" at bounding box center [380, 617] width 104 height 44
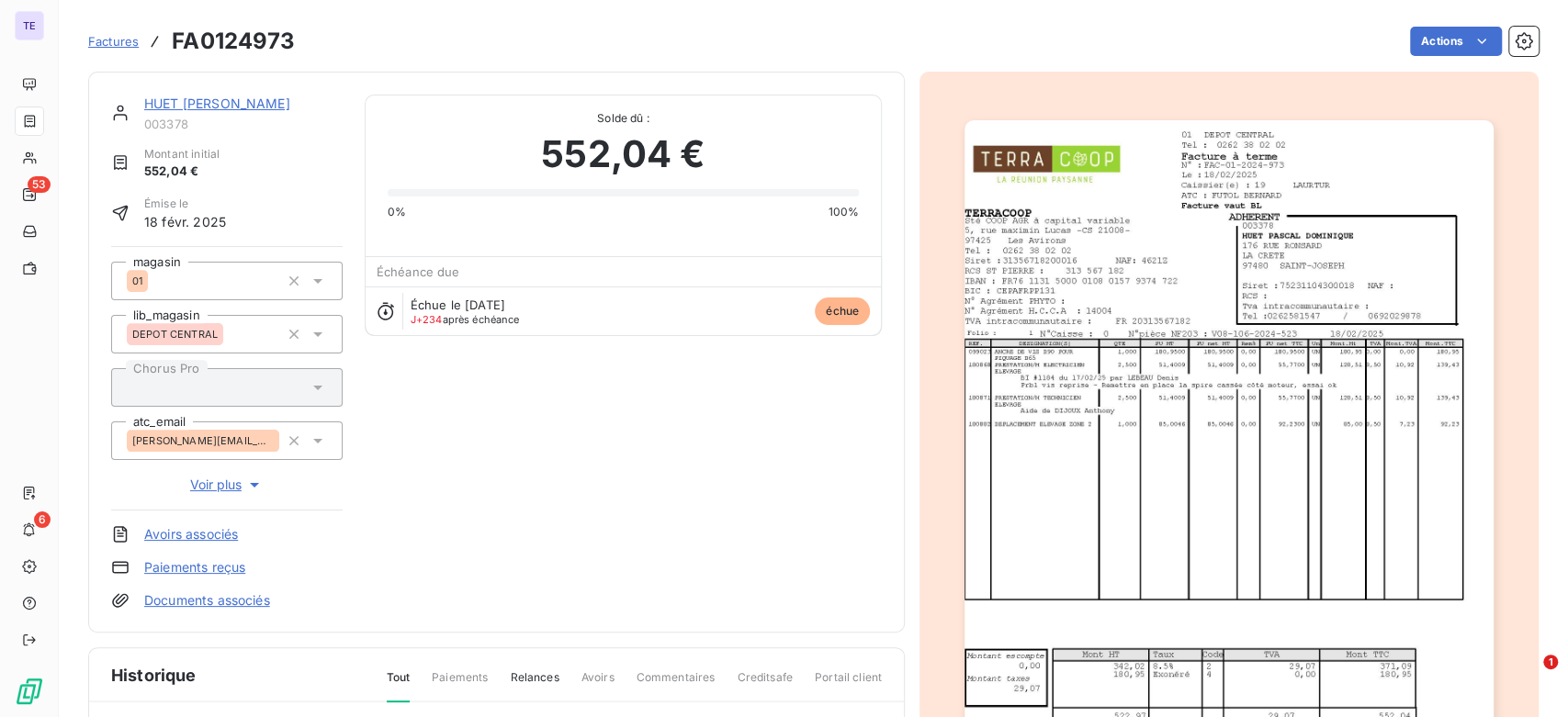
click at [1317, 395] on img "button" at bounding box center [1228, 494] width 528 height 748
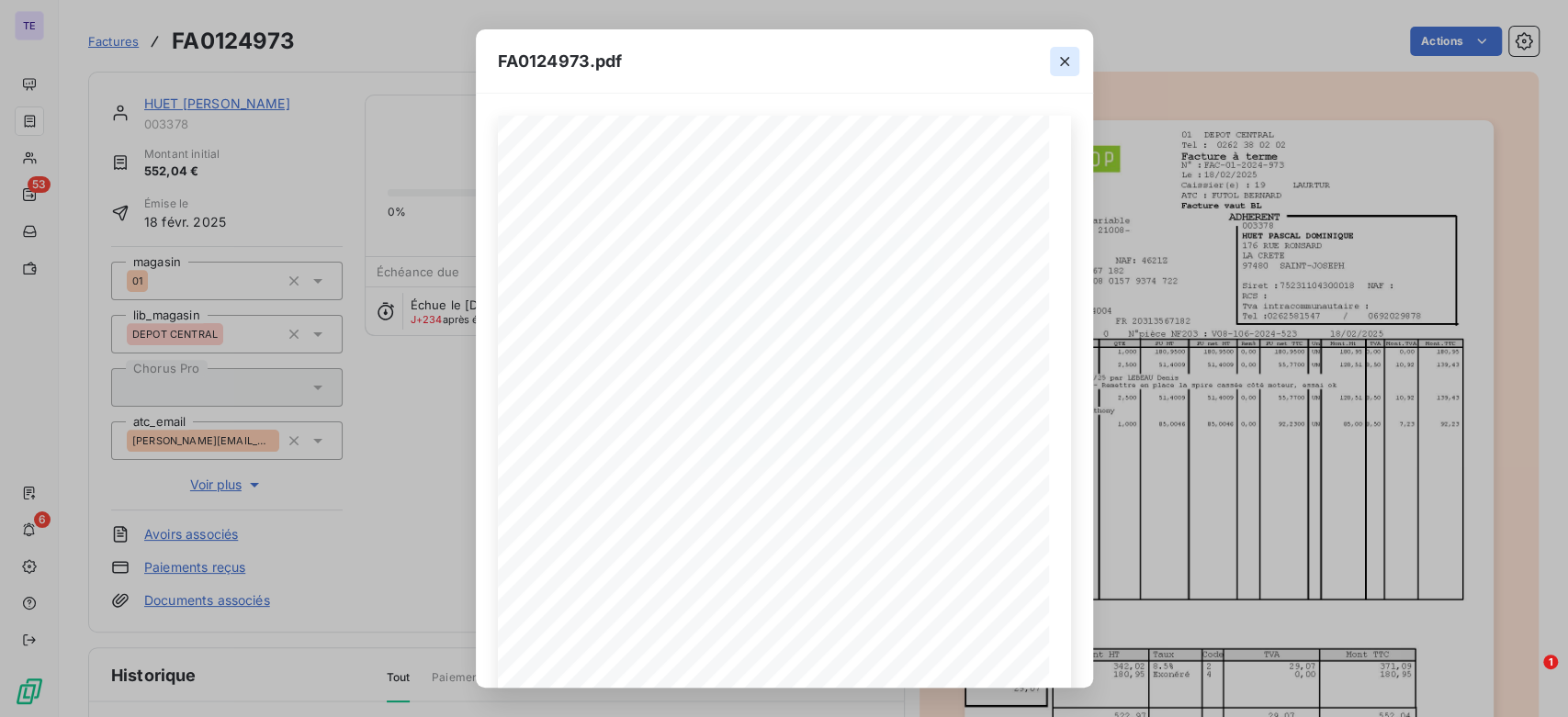
click at [1056, 67] on icon "button" at bounding box center [1064, 61] width 18 height 18
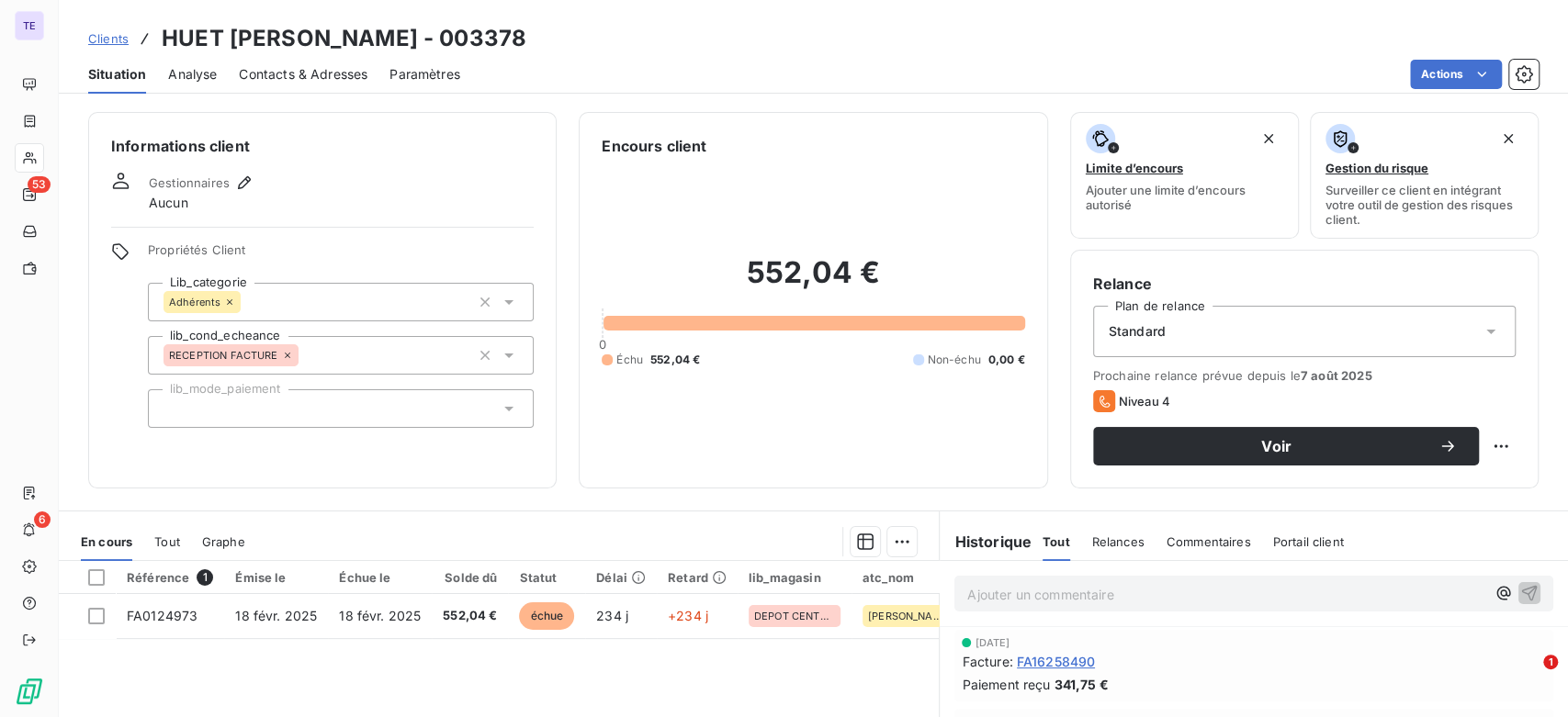
click at [1107, 535] on span "Relances" at bounding box center [1118, 541] width 52 height 14
click at [275, 68] on span "Contacts & Adresses" at bounding box center [302, 74] width 128 height 18
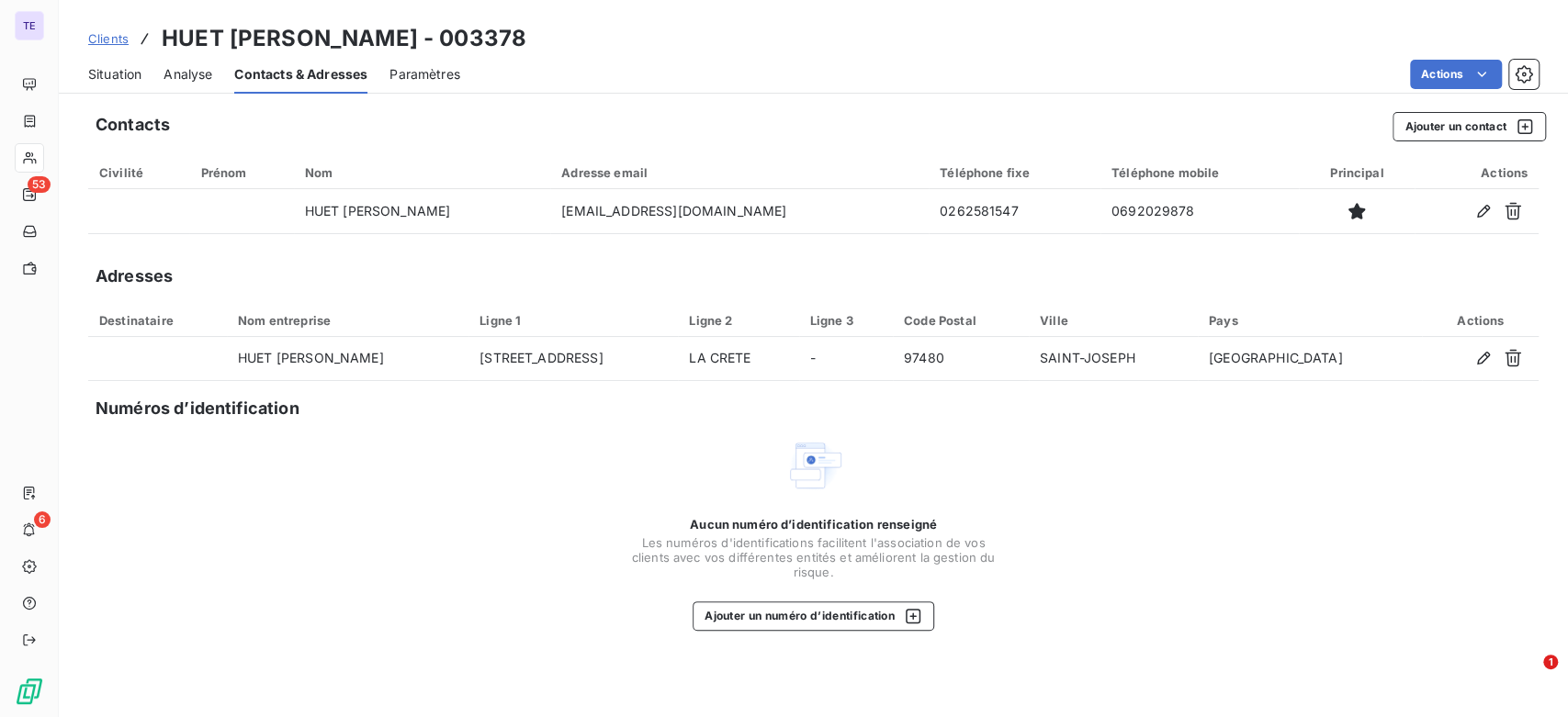
click at [130, 71] on span "Situation" at bounding box center [114, 74] width 53 height 18
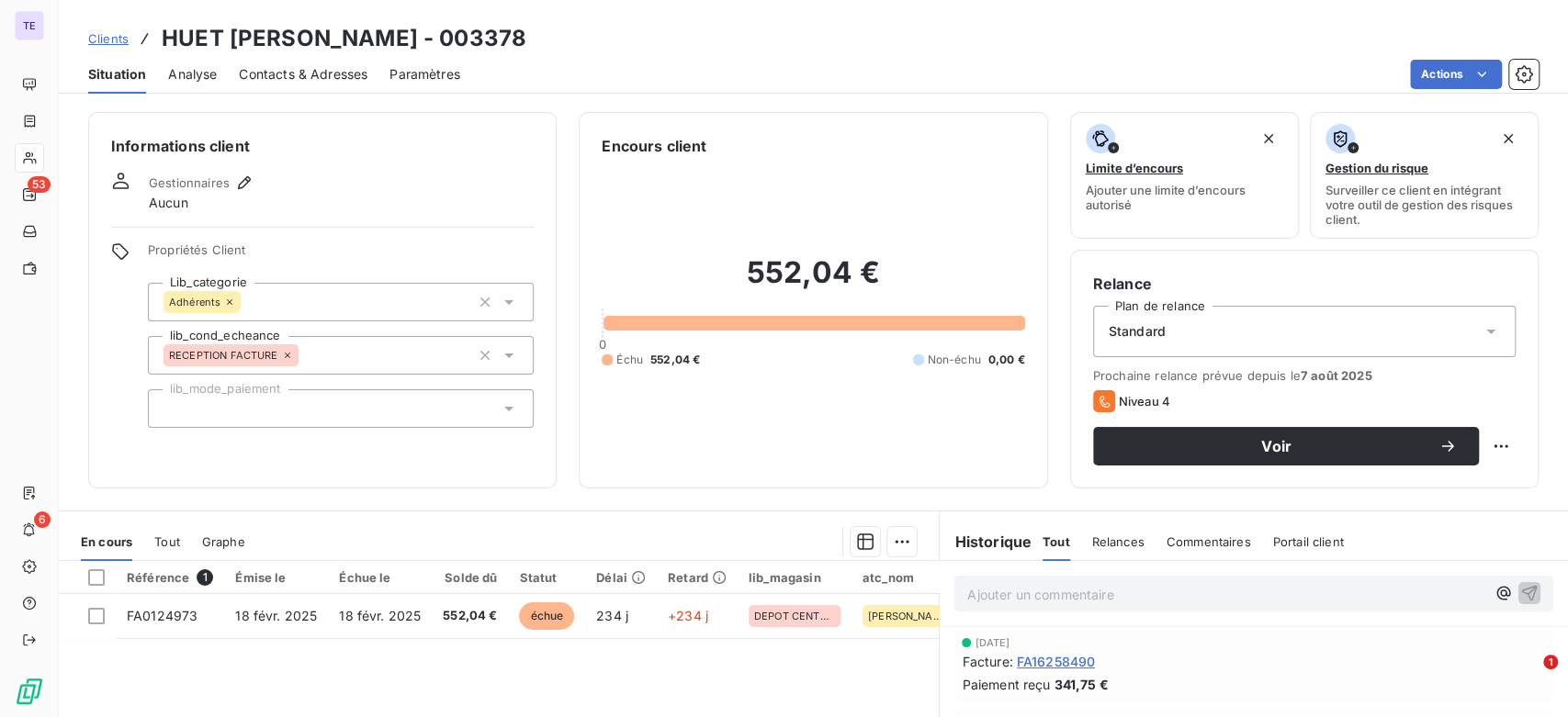
click at [1213, 602] on p "Ajouter un commentaire ﻿" at bounding box center [1226, 594] width 518 height 23
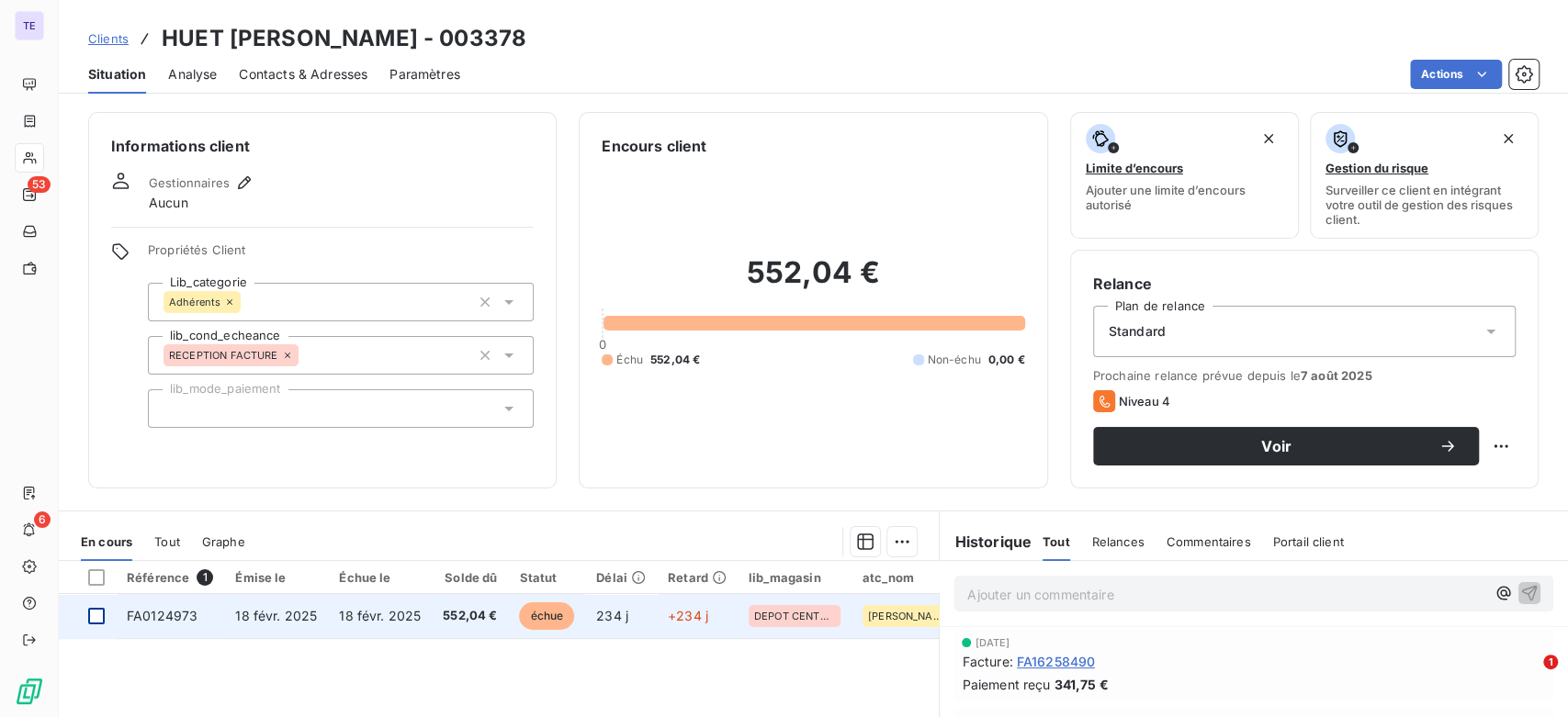
click at [90, 617] on div at bounding box center [96, 616] width 16 height 16
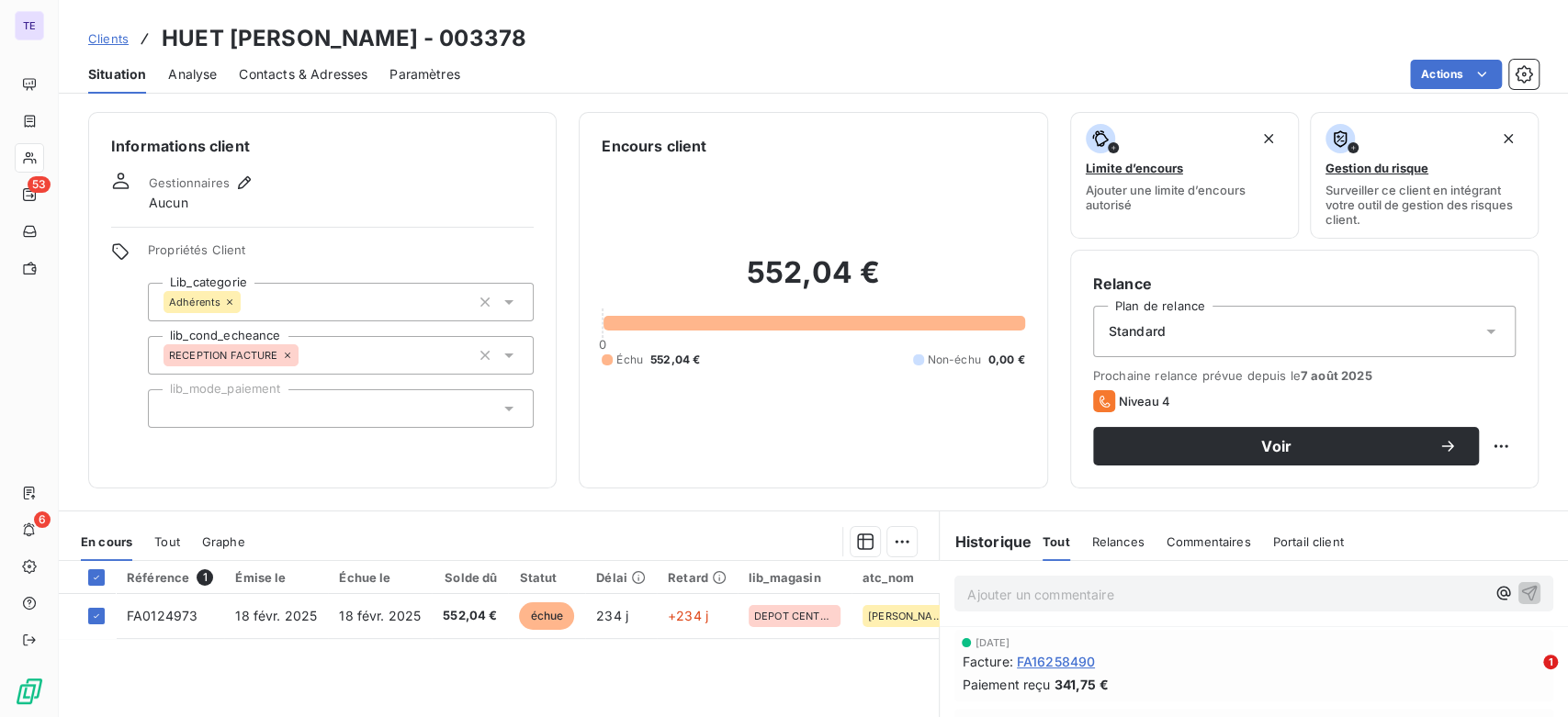
click at [320, 66] on span "Contacts & Adresses" at bounding box center [302, 74] width 128 height 18
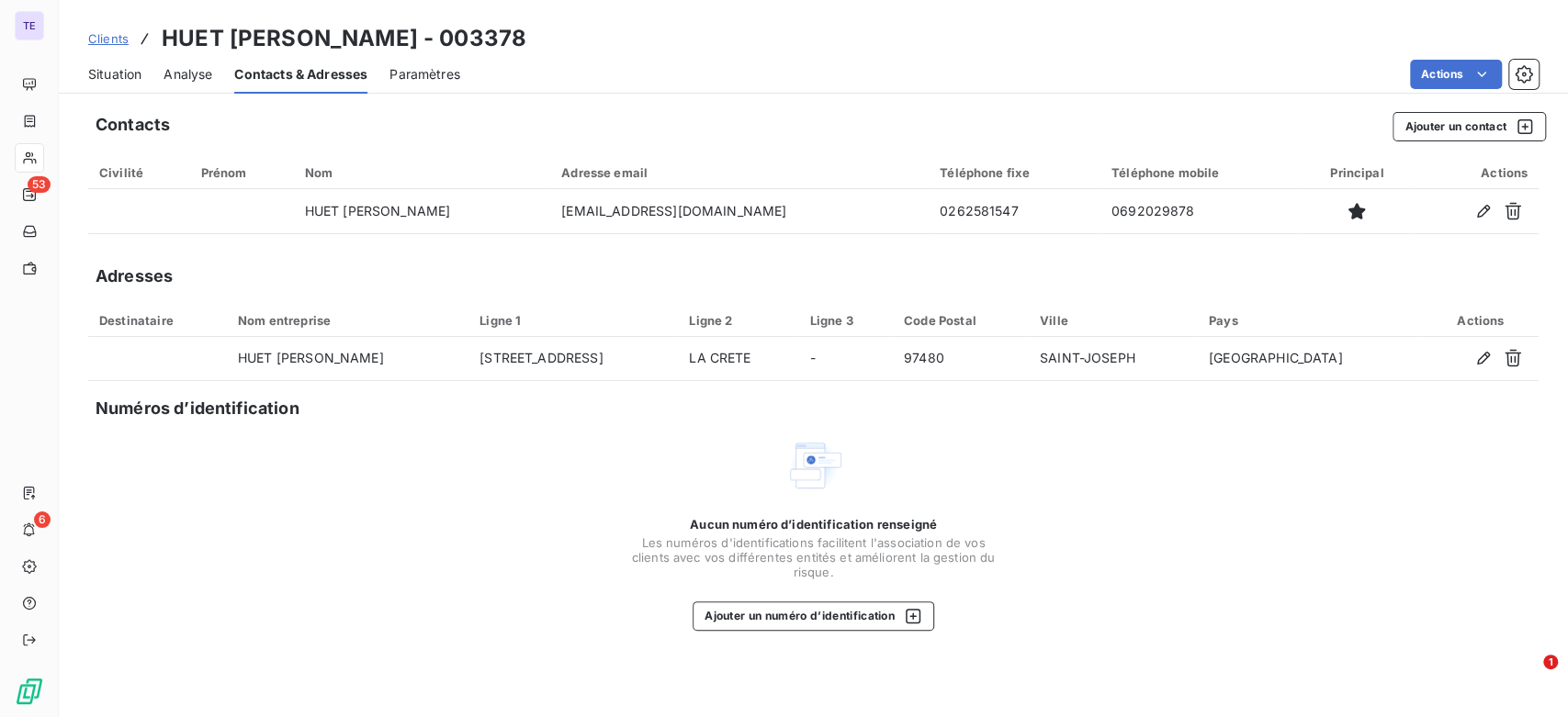
click at [196, 75] on span "Analyse" at bounding box center [187, 74] width 48 height 18
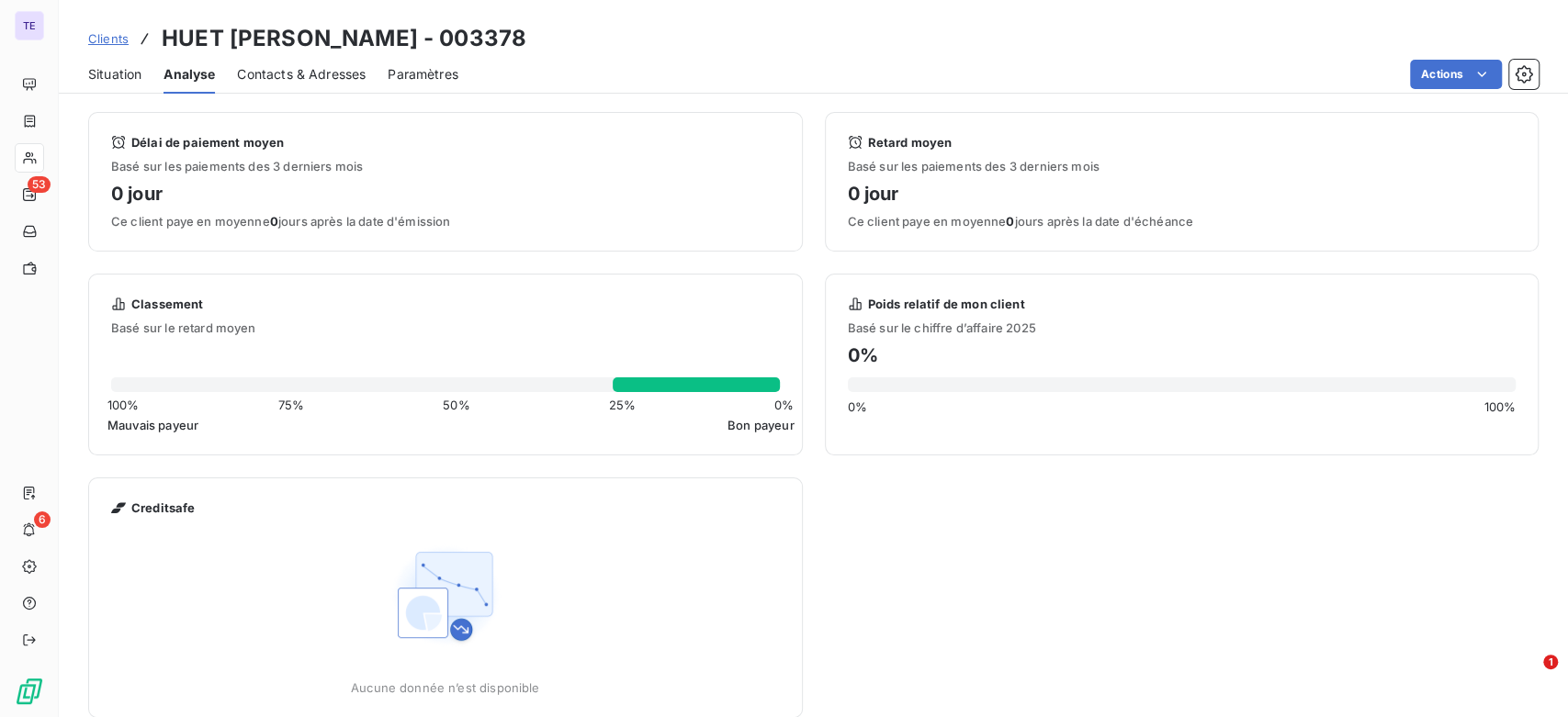
click at [105, 75] on span "Situation" at bounding box center [114, 74] width 53 height 18
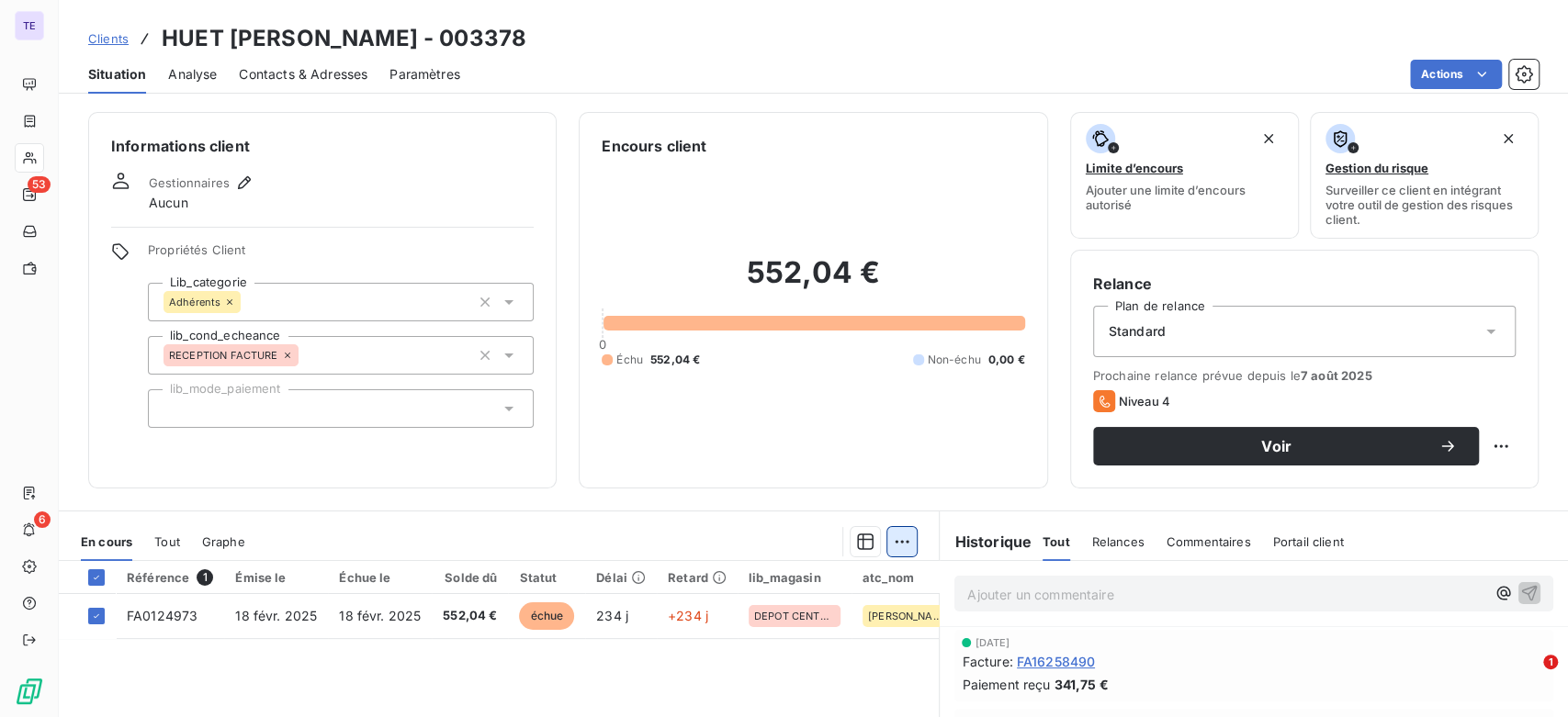
click at [898, 545] on html "TE 53 6 Clients HUET [PERSON_NAME] - 003378 Situation Analyse Contacts & Adress…" at bounding box center [784, 358] width 1568 height 717
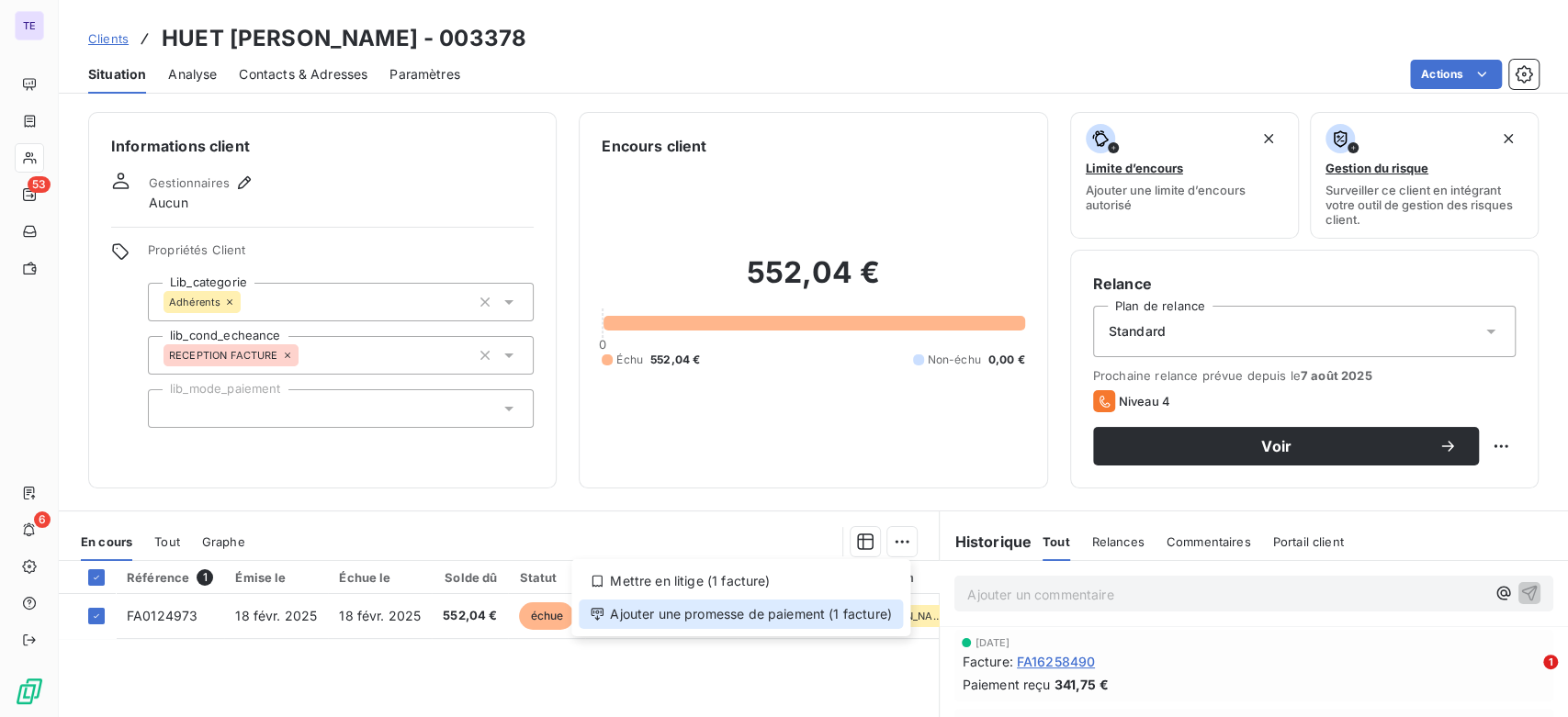
click at [782, 611] on div "Ajouter une promesse de paiement (1 facture)" at bounding box center [742, 614] width 324 height 29
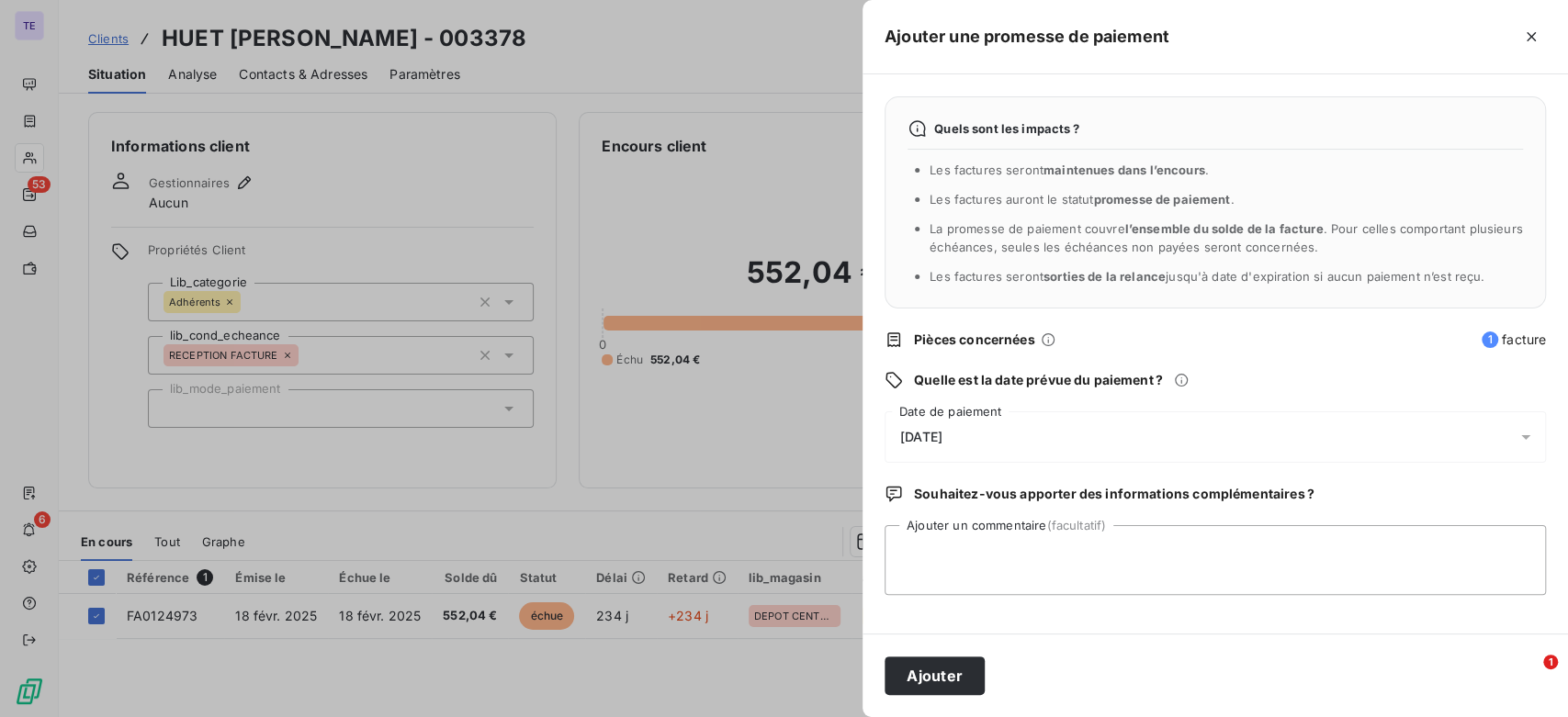
click at [996, 431] on div "[DATE]" at bounding box center [1215, 436] width 661 height 51
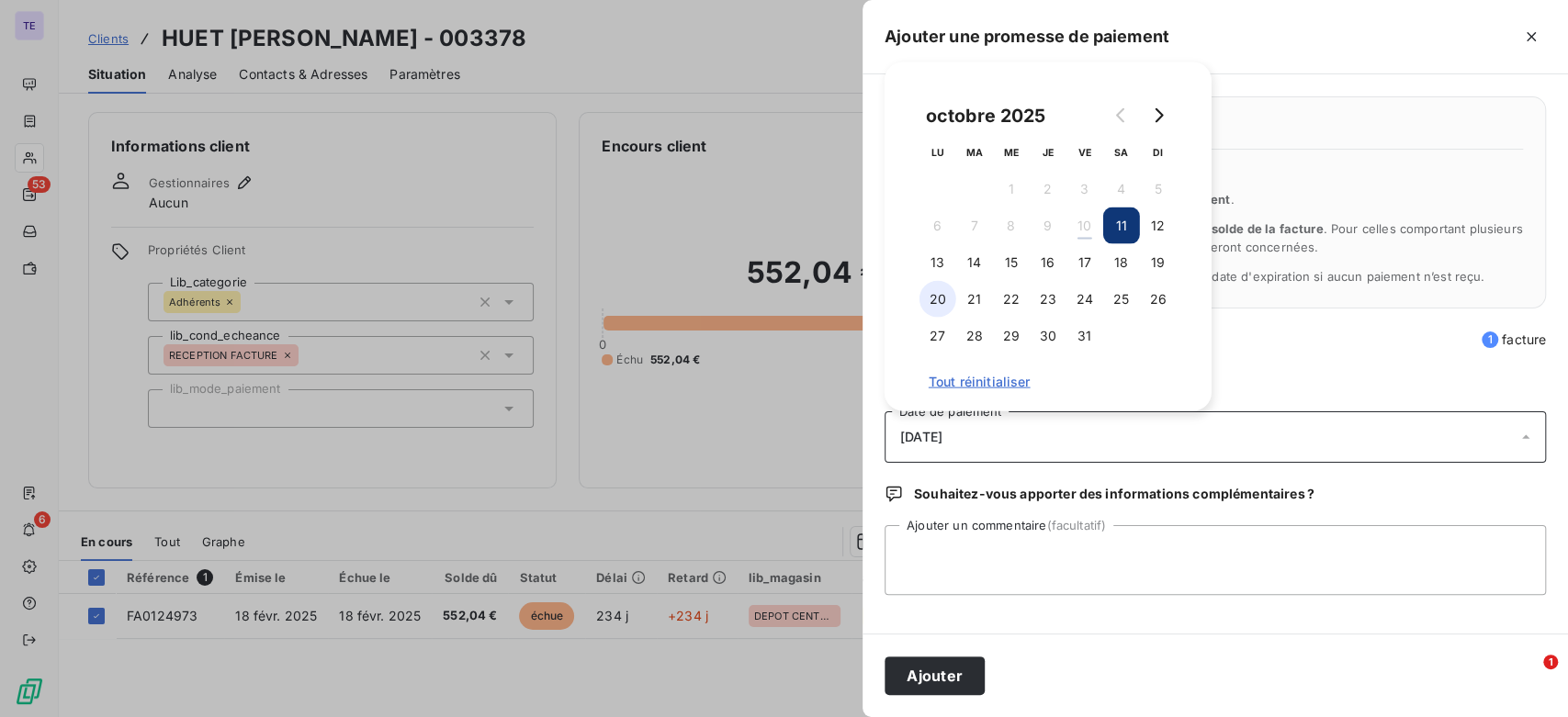
click at [946, 299] on button "20" at bounding box center [938, 299] width 37 height 37
click at [948, 565] on textarea "Ajouter un commentaire (facultatif)" at bounding box center [1215, 560] width 661 height 69
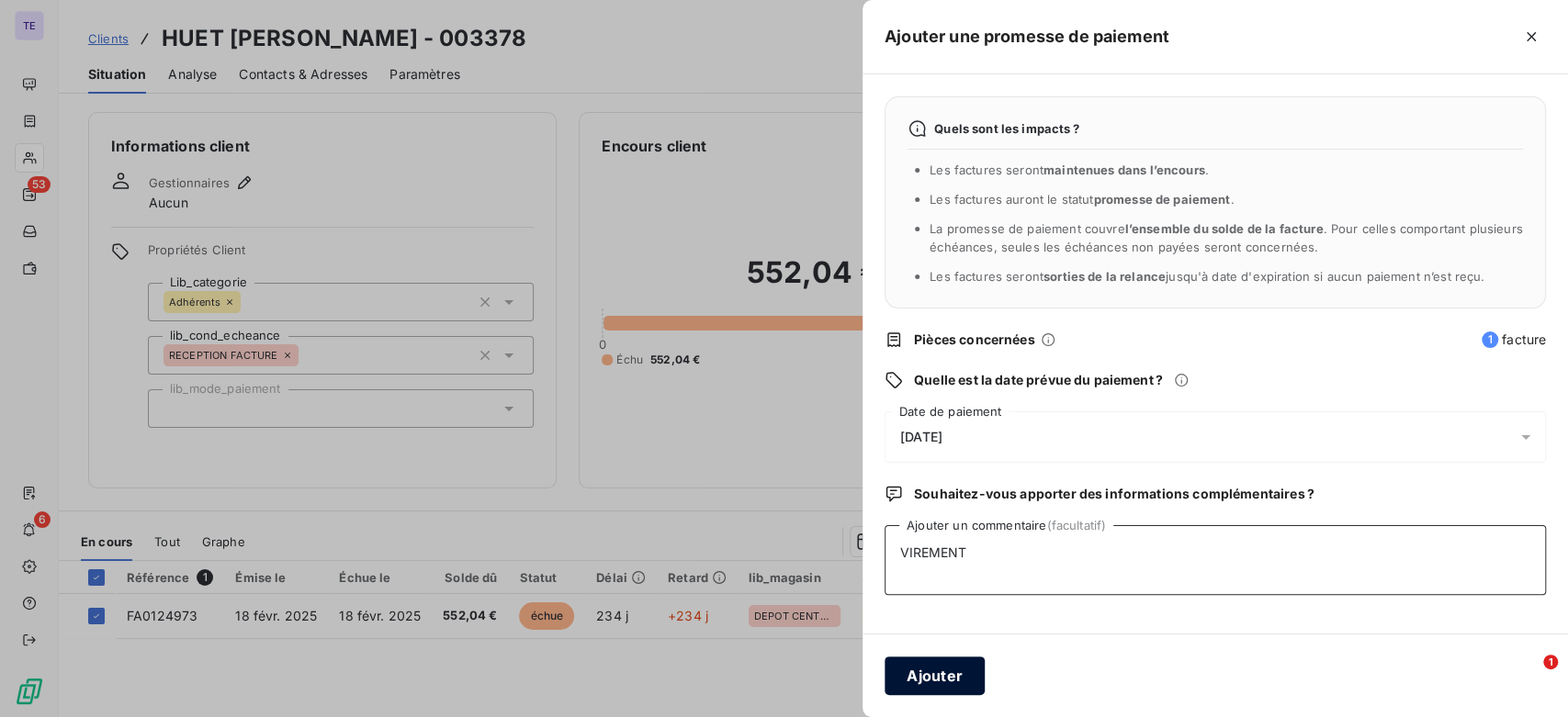
type textarea "VIREMENT"
click at [950, 664] on button "Ajouter" at bounding box center [935, 676] width 100 height 39
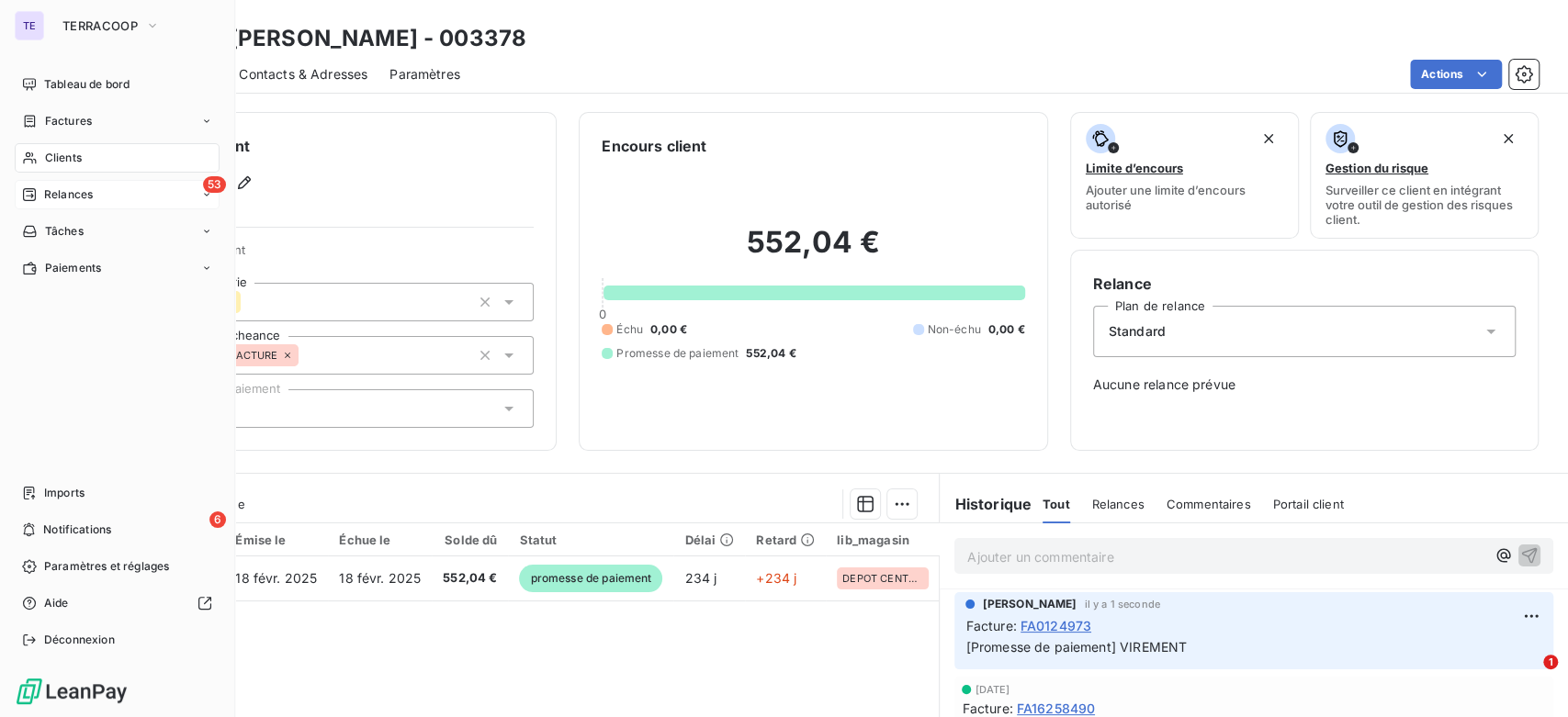
click at [41, 187] on div "Relances" at bounding box center [57, 194] width 70 height 16
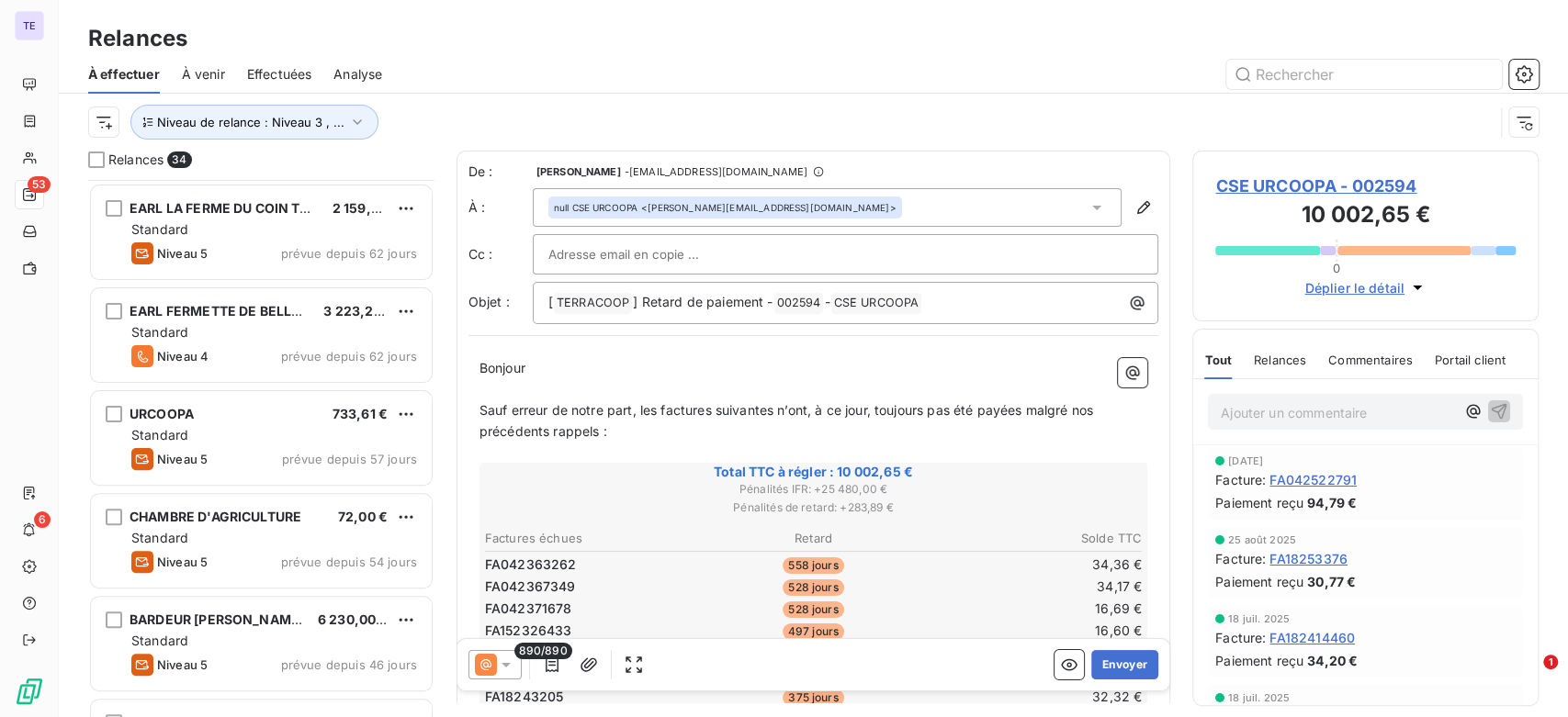
scroll to position [408, 0]
click at [270, 522] on span "BARDEUR [PERSON_NAME]" at bounding box center [216, 517] width 175 height 15
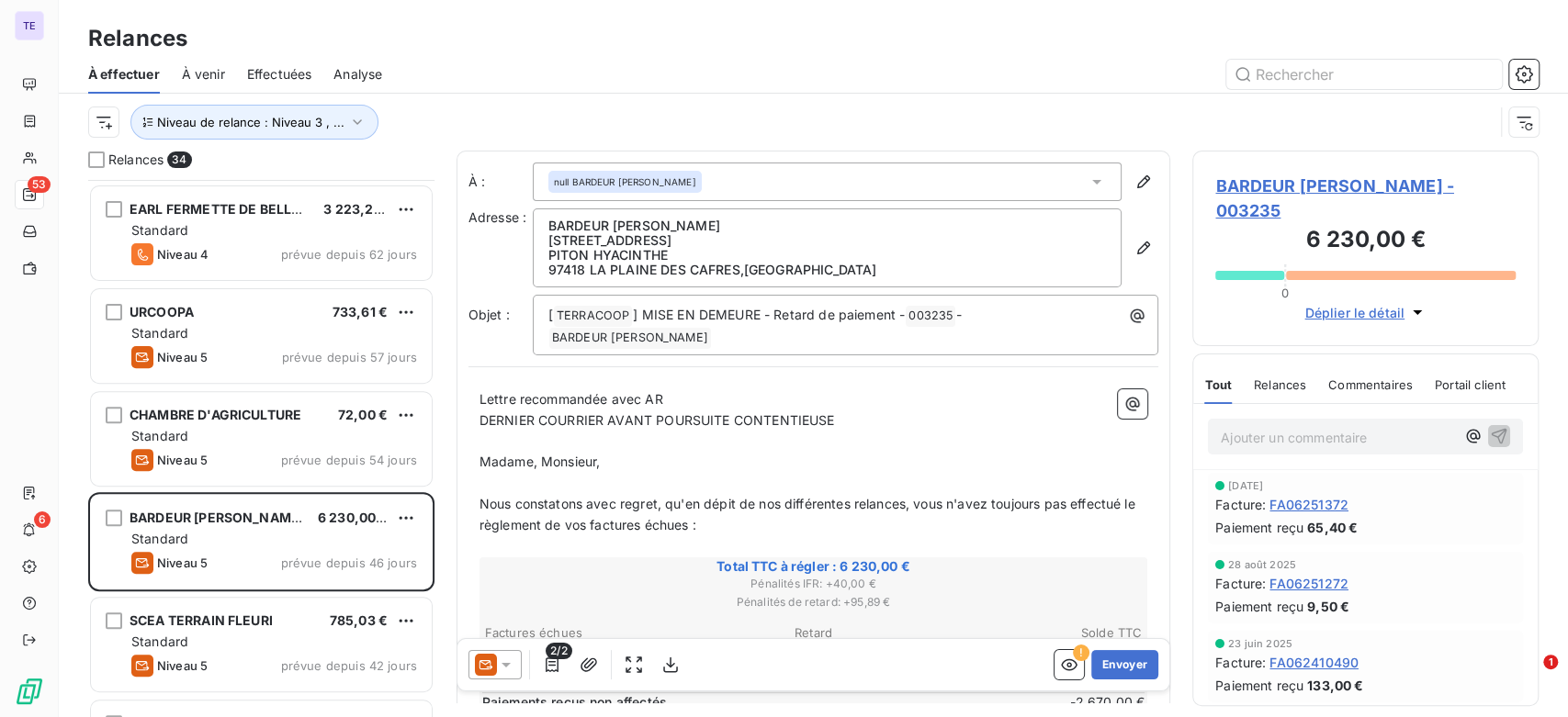
click at [1295, 368] on div "Relances" at bounding box center [1280, 385] width 52 height 39
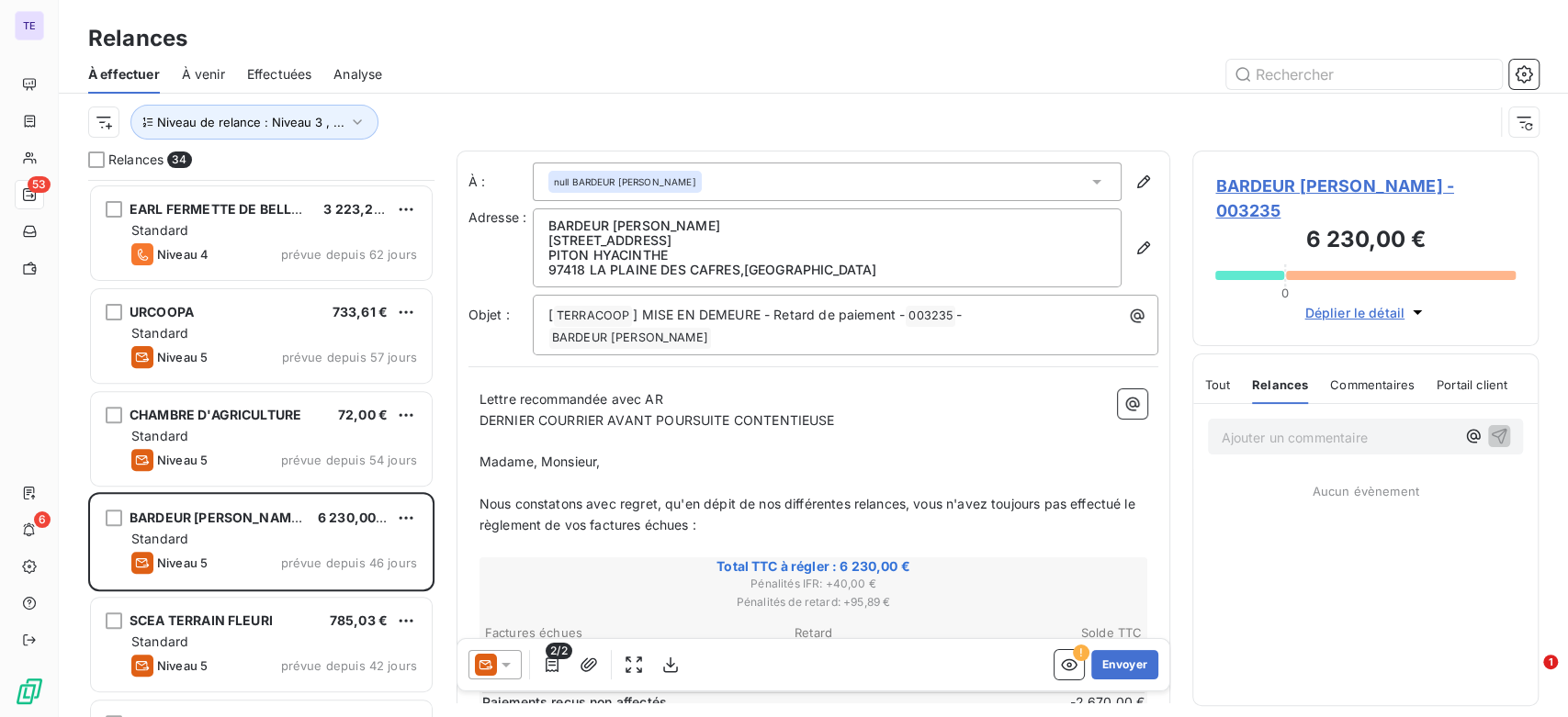
click at [1363, 368] on div "Commentaires" at bounding box center [1373, 385] width 85 height 39
click at [1283, 377] on span "Relances" at bounding box center [1278, 384] width 52 height 14
click at [1224, 377] on span "Tout" at bounding box center [1218, 384] width 26 height 14
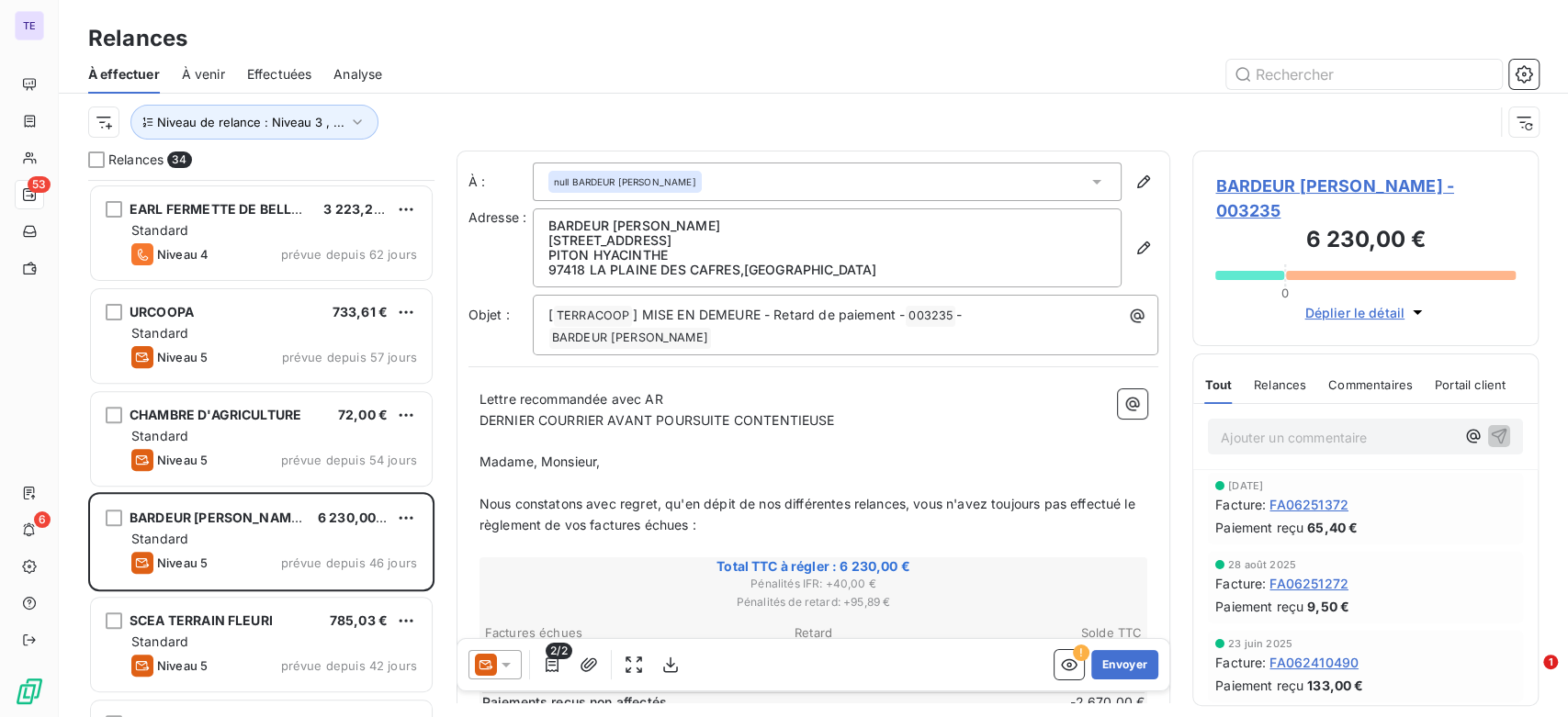
click at [507, 661] on icon at bounding box center [506, 664] width 18 height 18
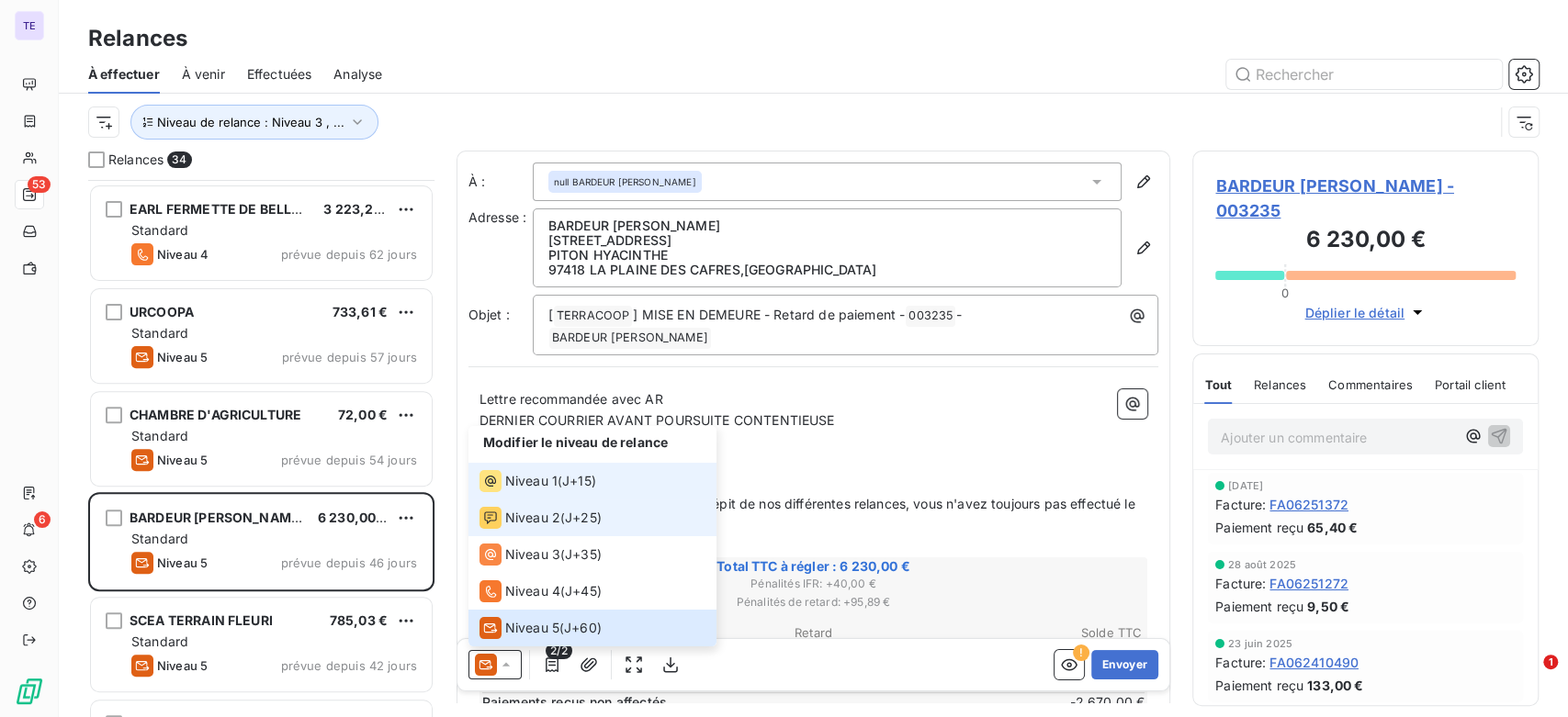
click at [580, 485] on span "J+15 )" at bounding box center [578, 481] width 34 height 18
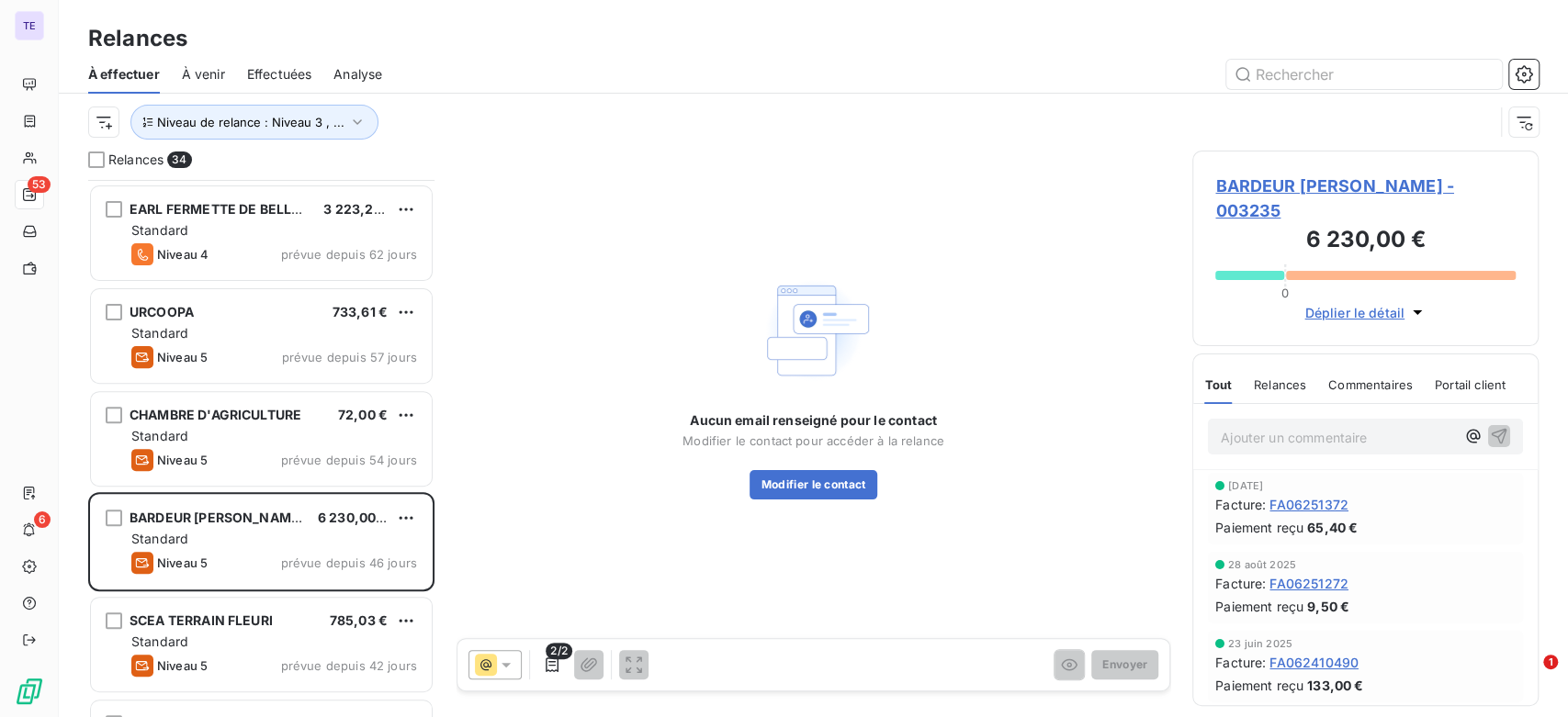
click at [1302, 197] on span "BARDEUR [PERSON_NAME] - 003235" at bounding box center [1365, 198] width 300 height 49
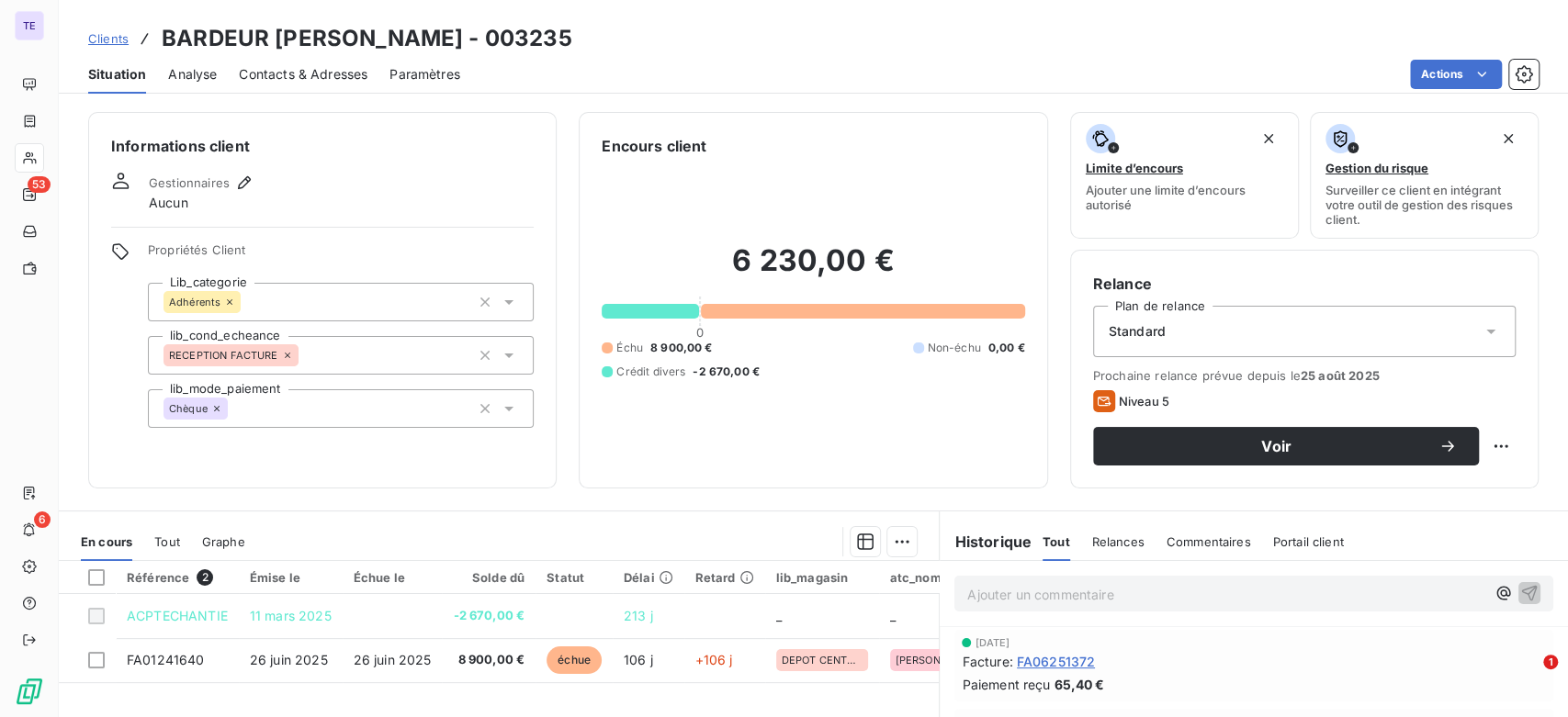
scroll to position [102, 0]
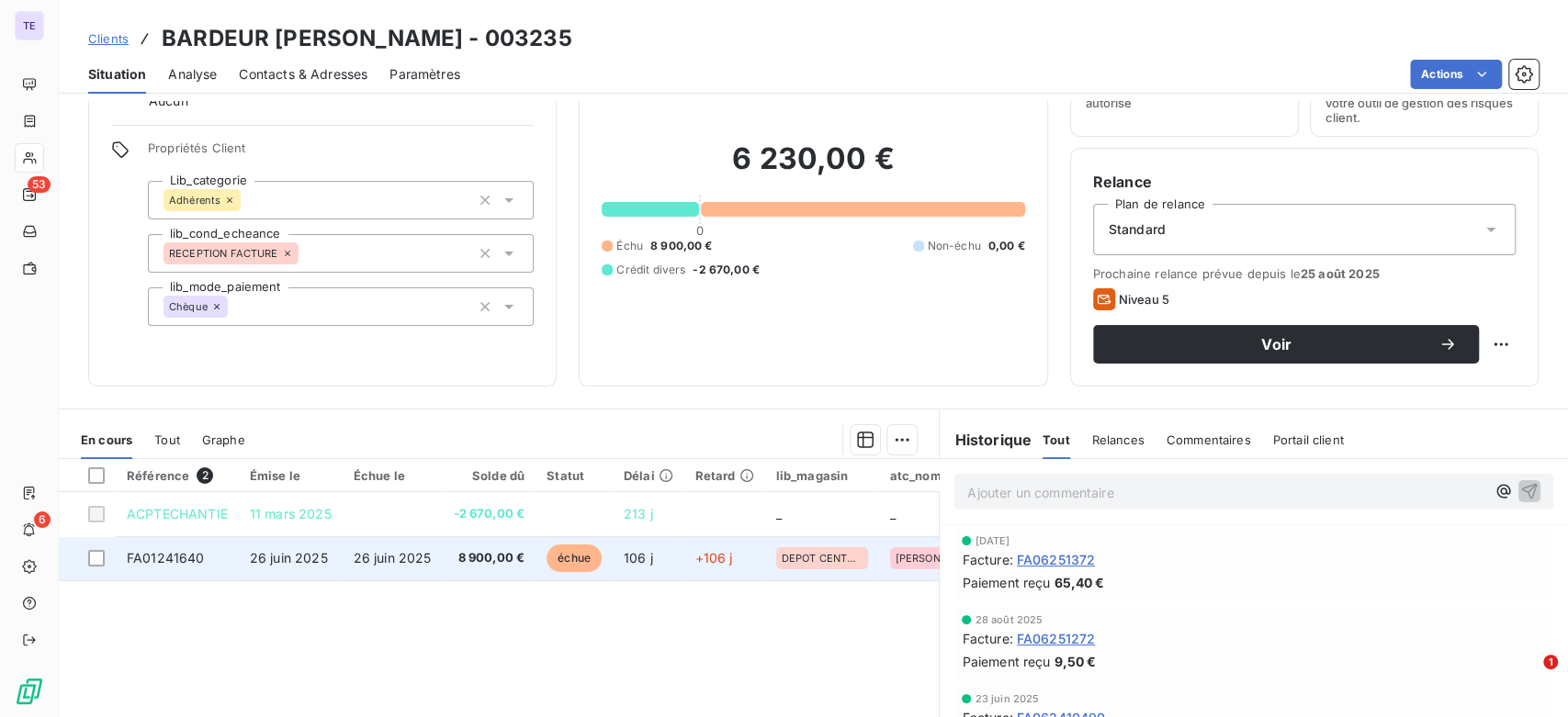
click at [498, 564] on span "8 900,00 €" at bounding box center [489, 558] width 71 height 18
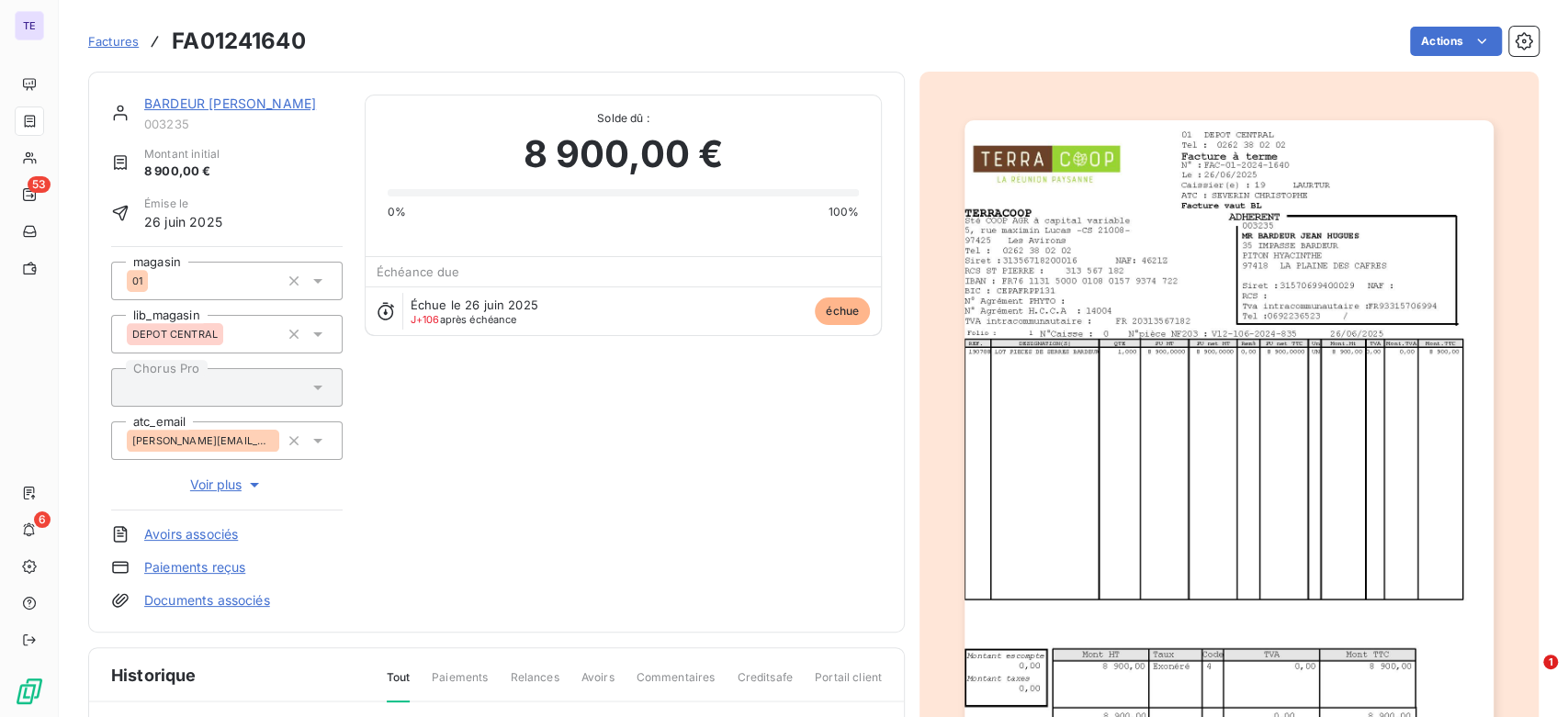
click at [1182, 465] on img "button" at bounding box center [1228, 494] width 528 height 748
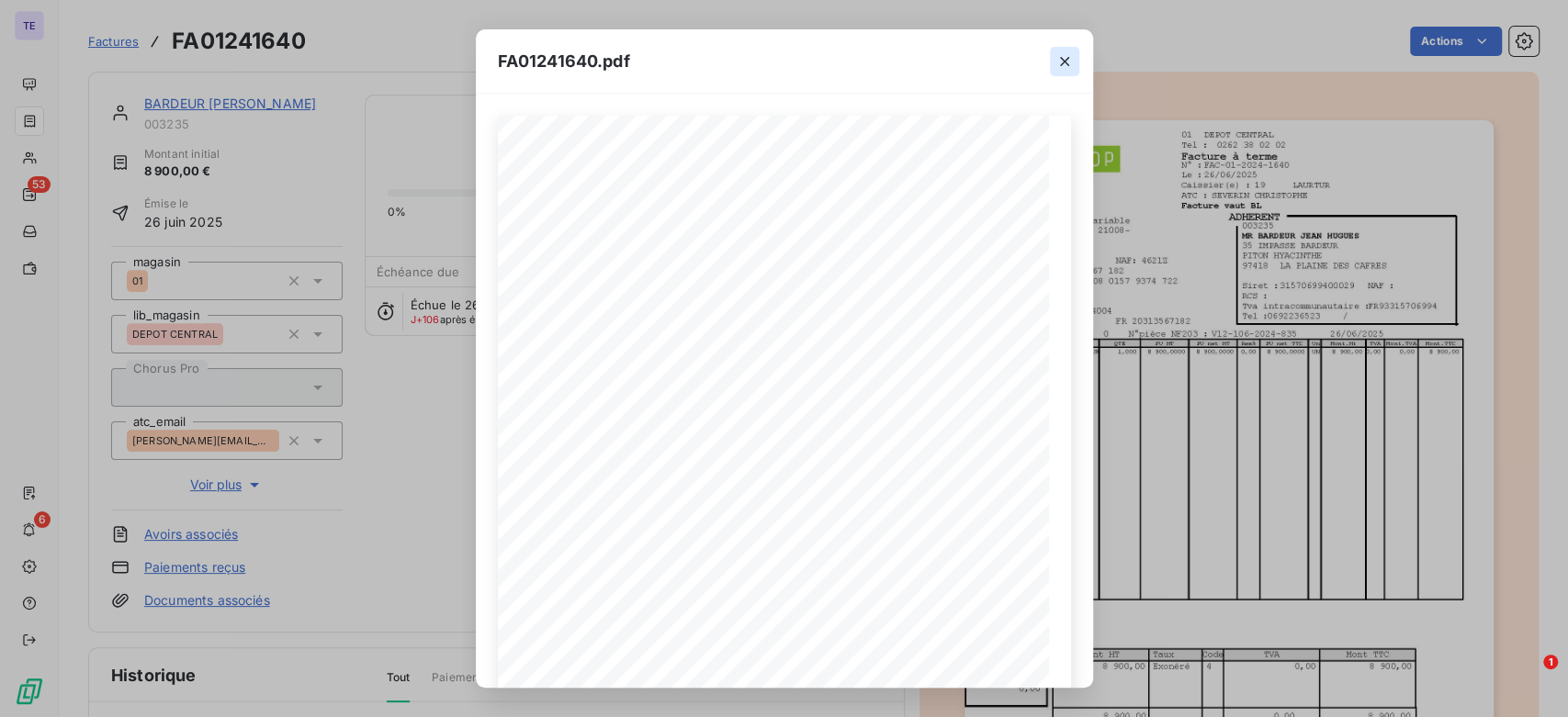
click at [1068, 73] on button "button" at bounding box center [1065, 62] width 29 height 29
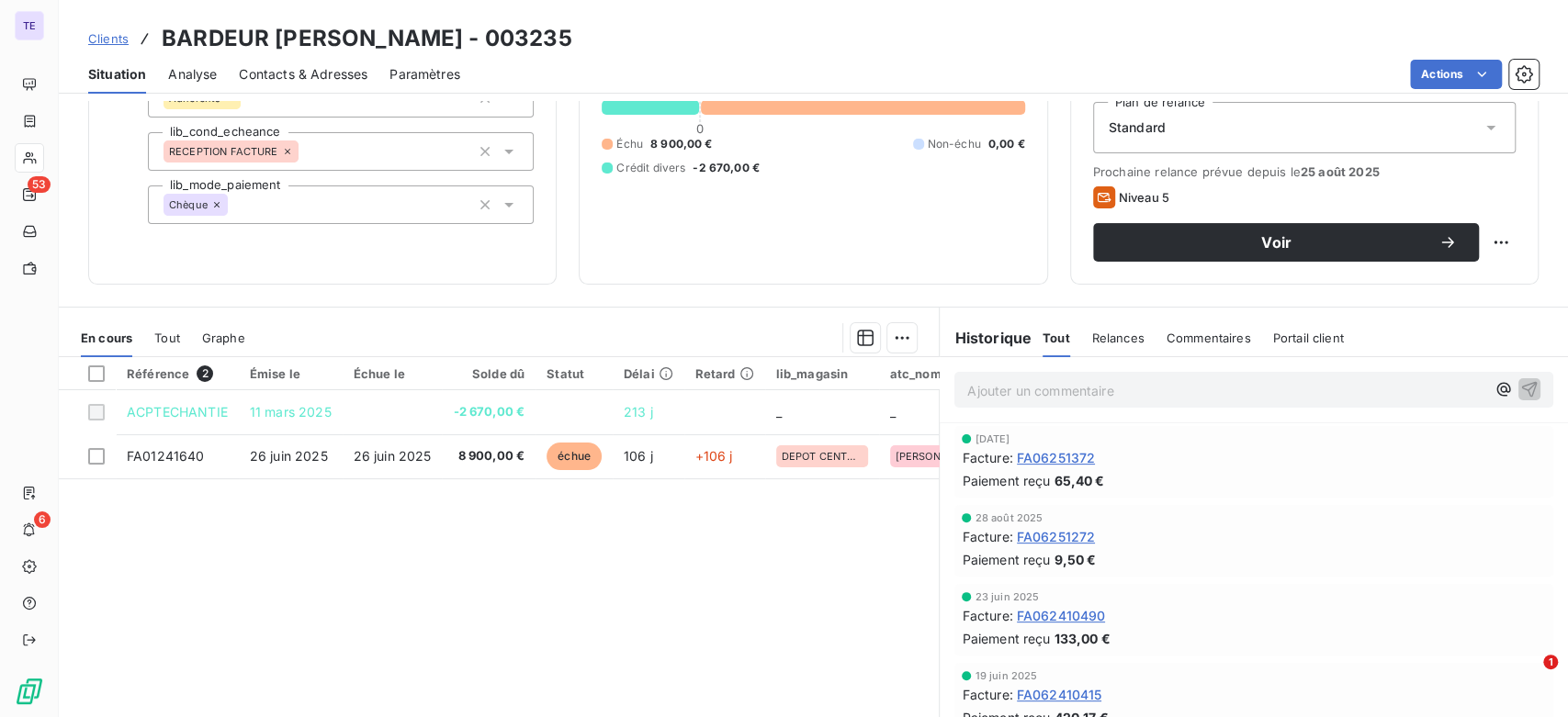
scroll to position [102, 0]
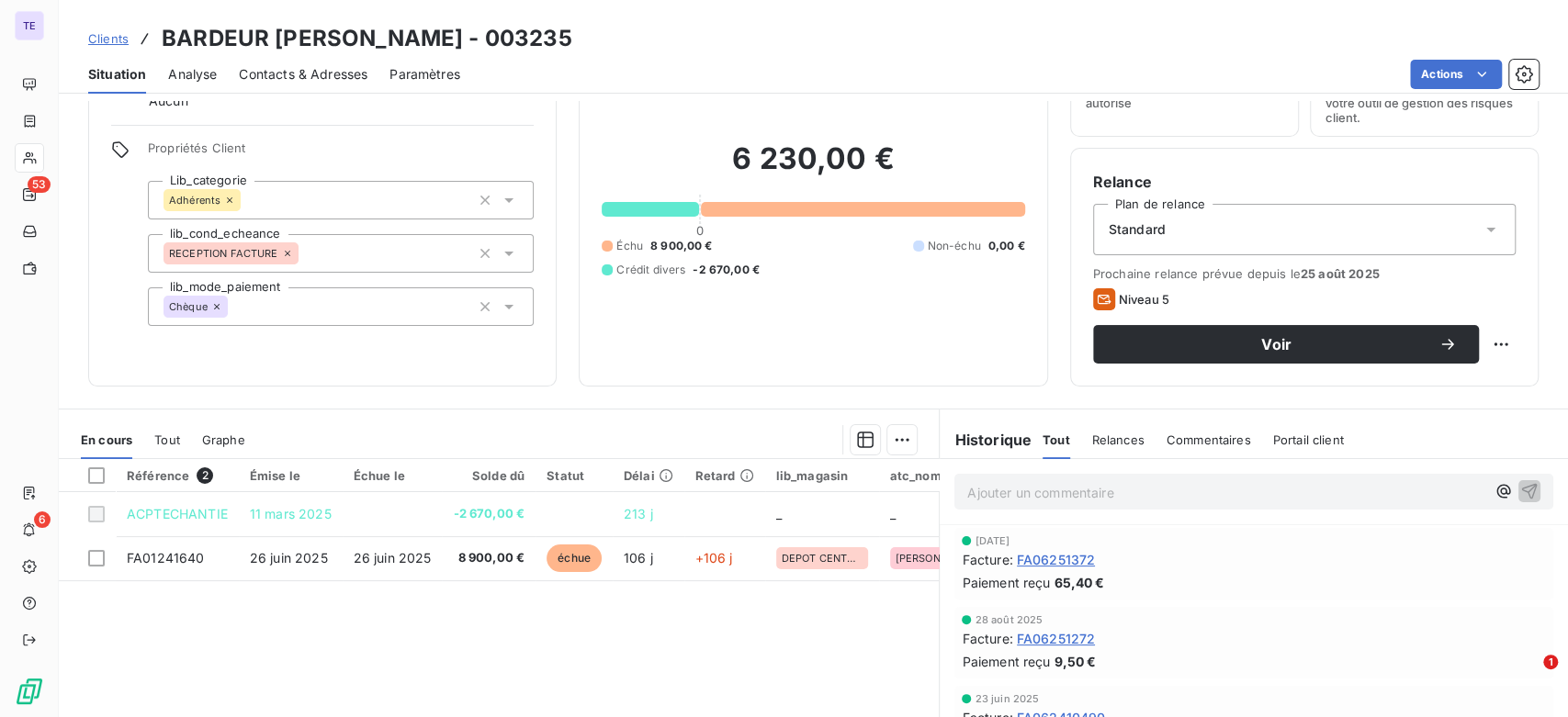
click at [199, 69] on span "Analyse" at bounding box center [192, 74] width 48 height 18
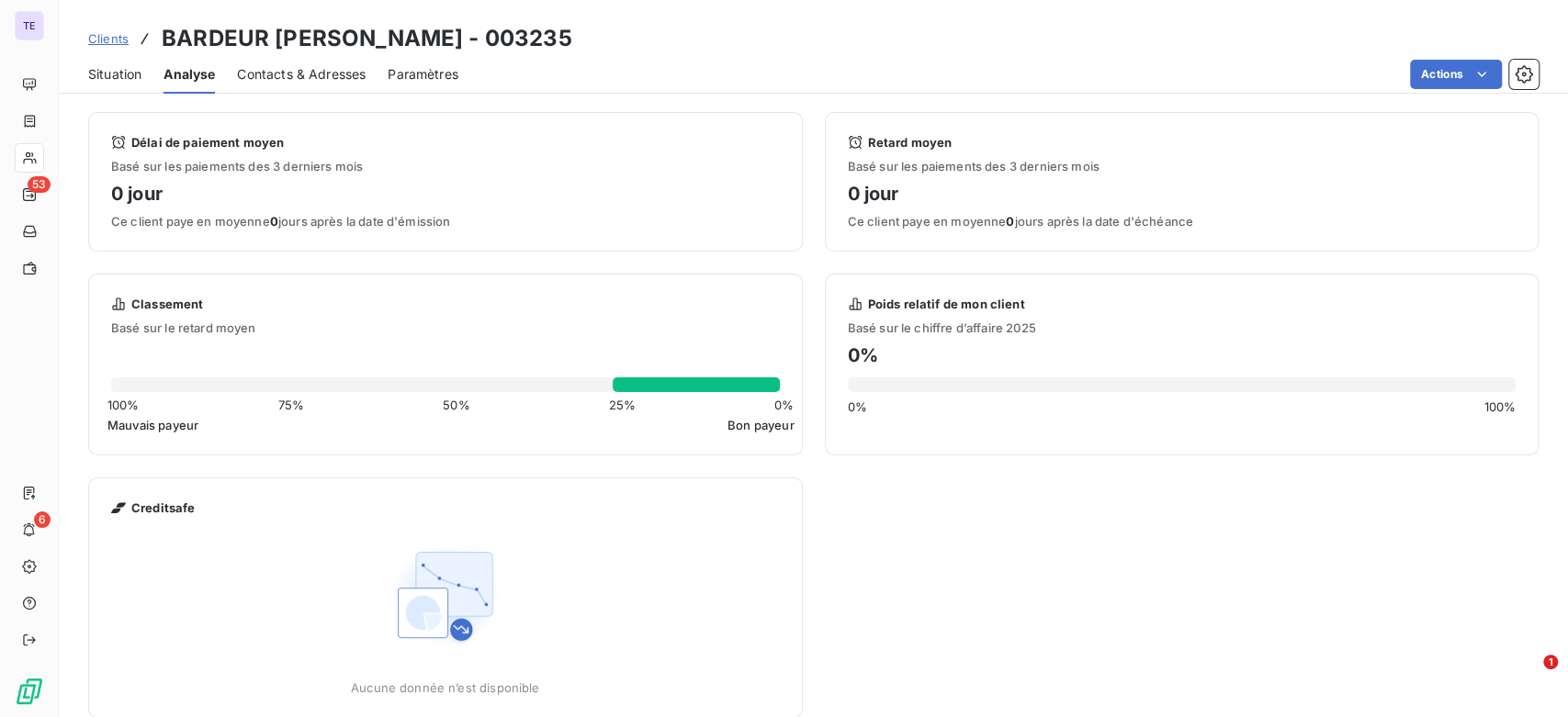
click at [122, 69] on span "Situation" at bounding box center [114, 74] width 53 height 18
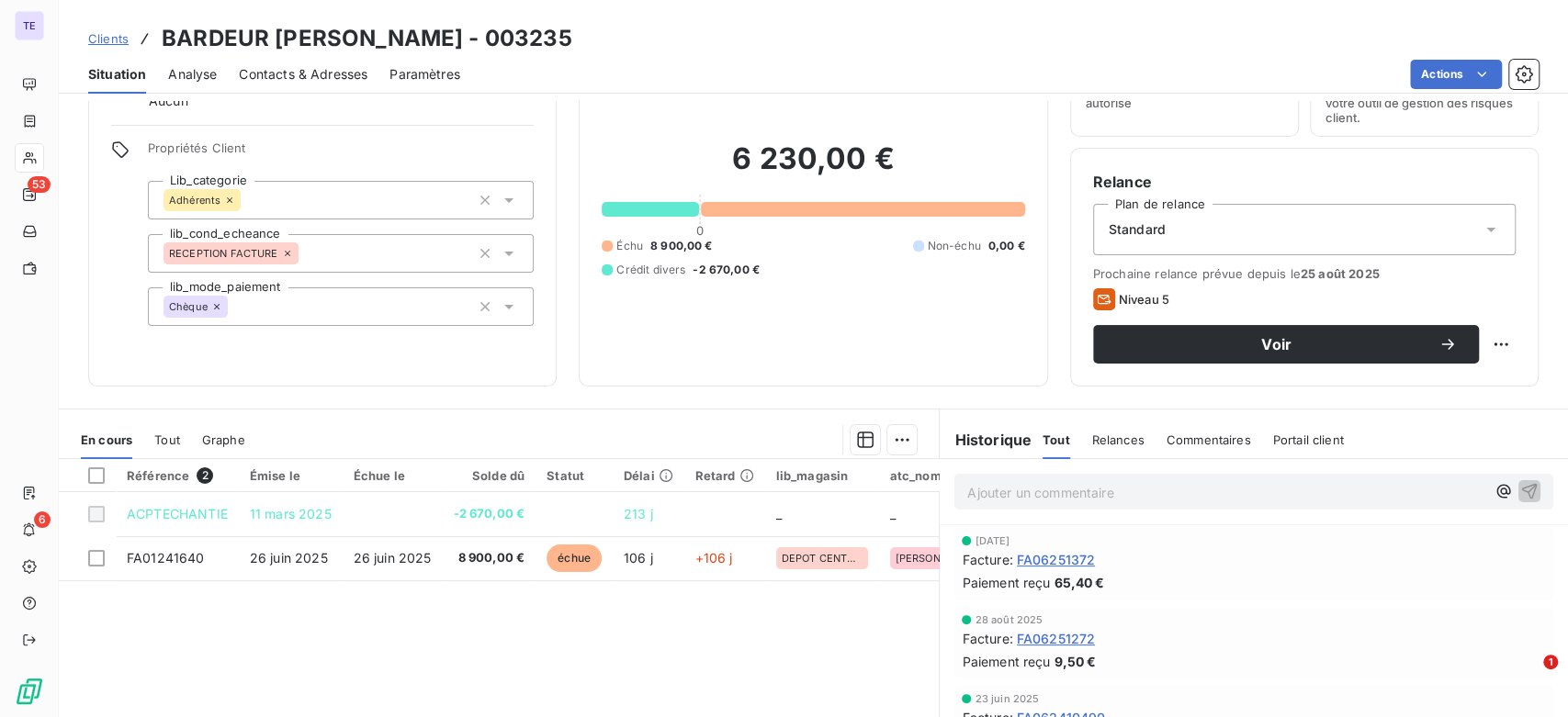
click at [304, 69] on span "Contacts & Adresses" at bounding box center [302, 74] width 128 height 18
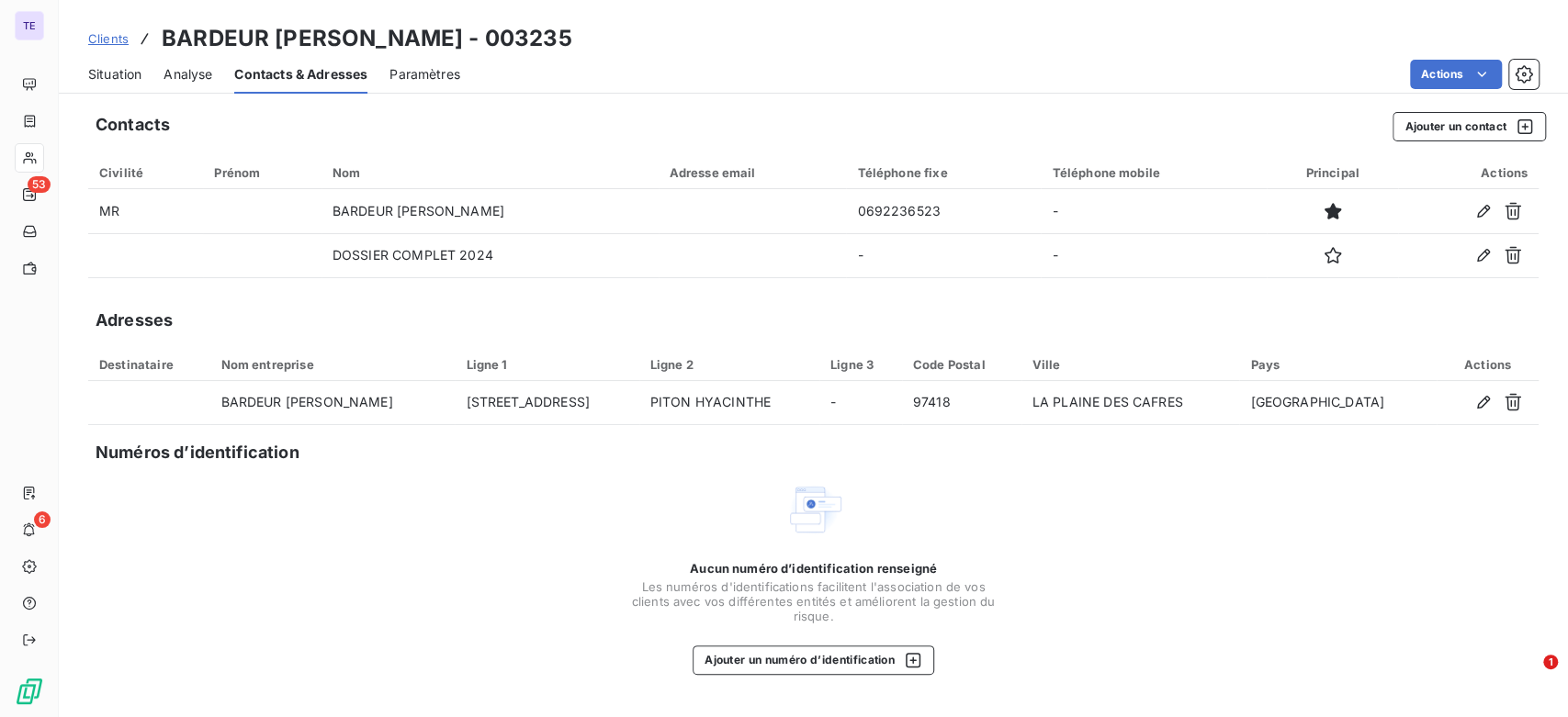
click at [127, 66] on span "Situation" at bounding box center [114, 74] width 53 height 18
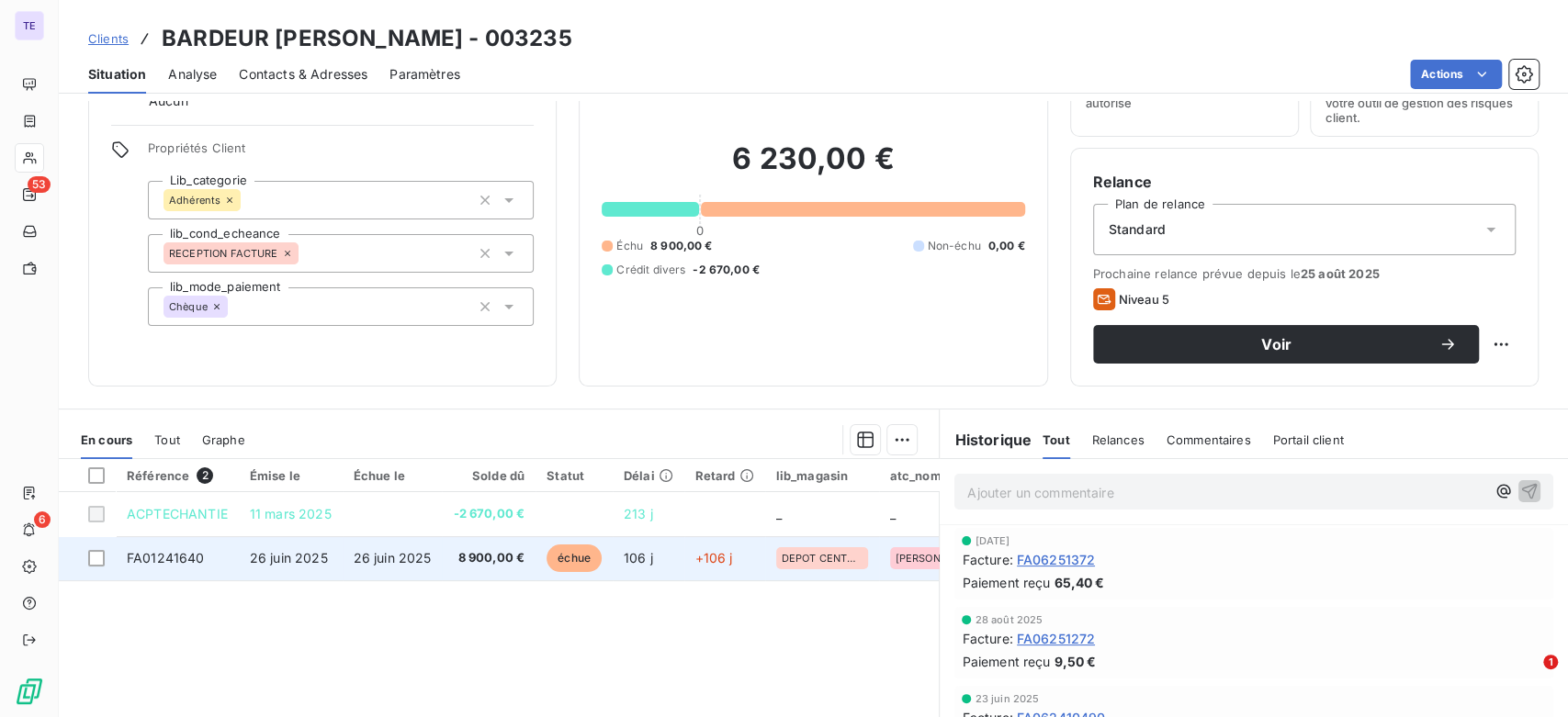
click at [497, 560] on span "8 900,00 €" at bounding box center [489, 558] width 71 height 18
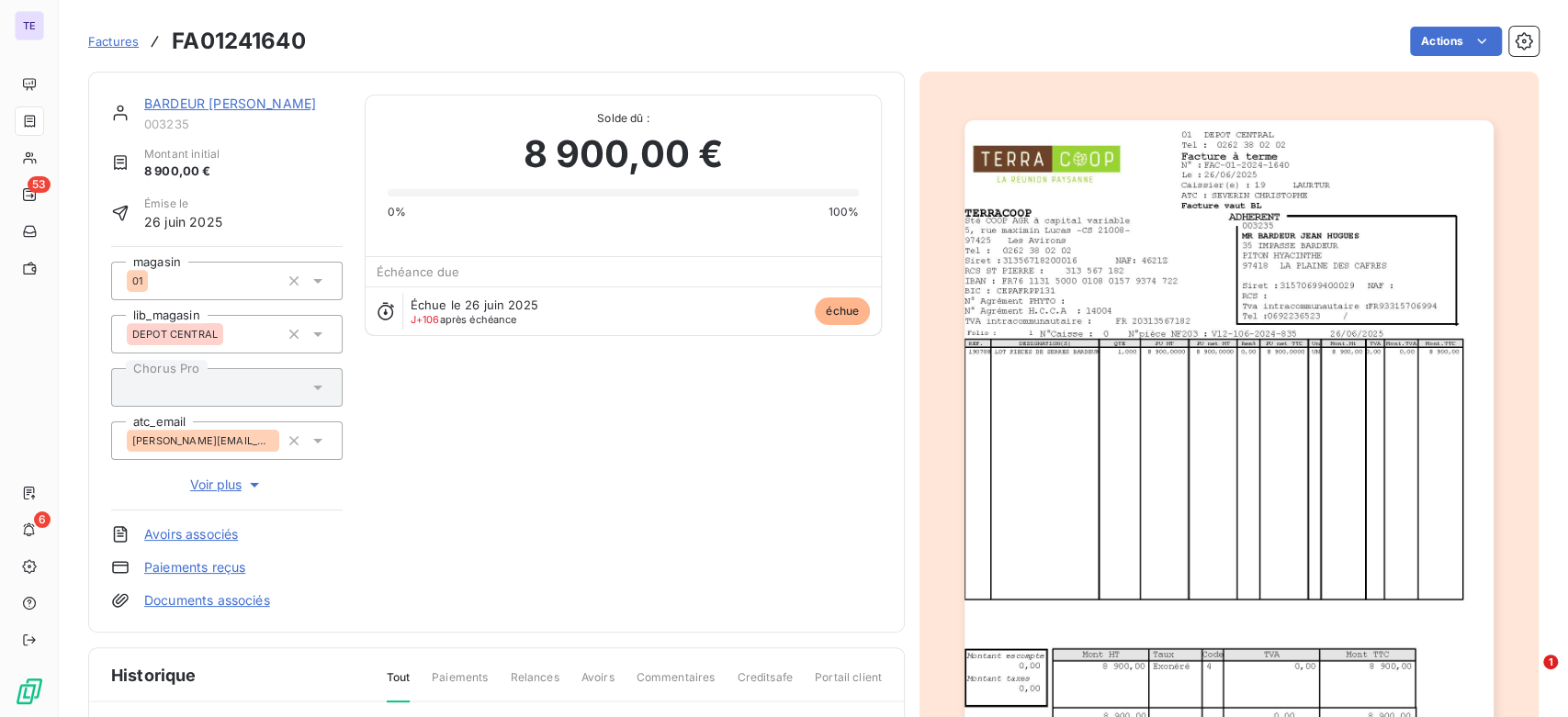
click at [1069, 411] on img "button" at bounding box center [1228, 494] width 528 height 748
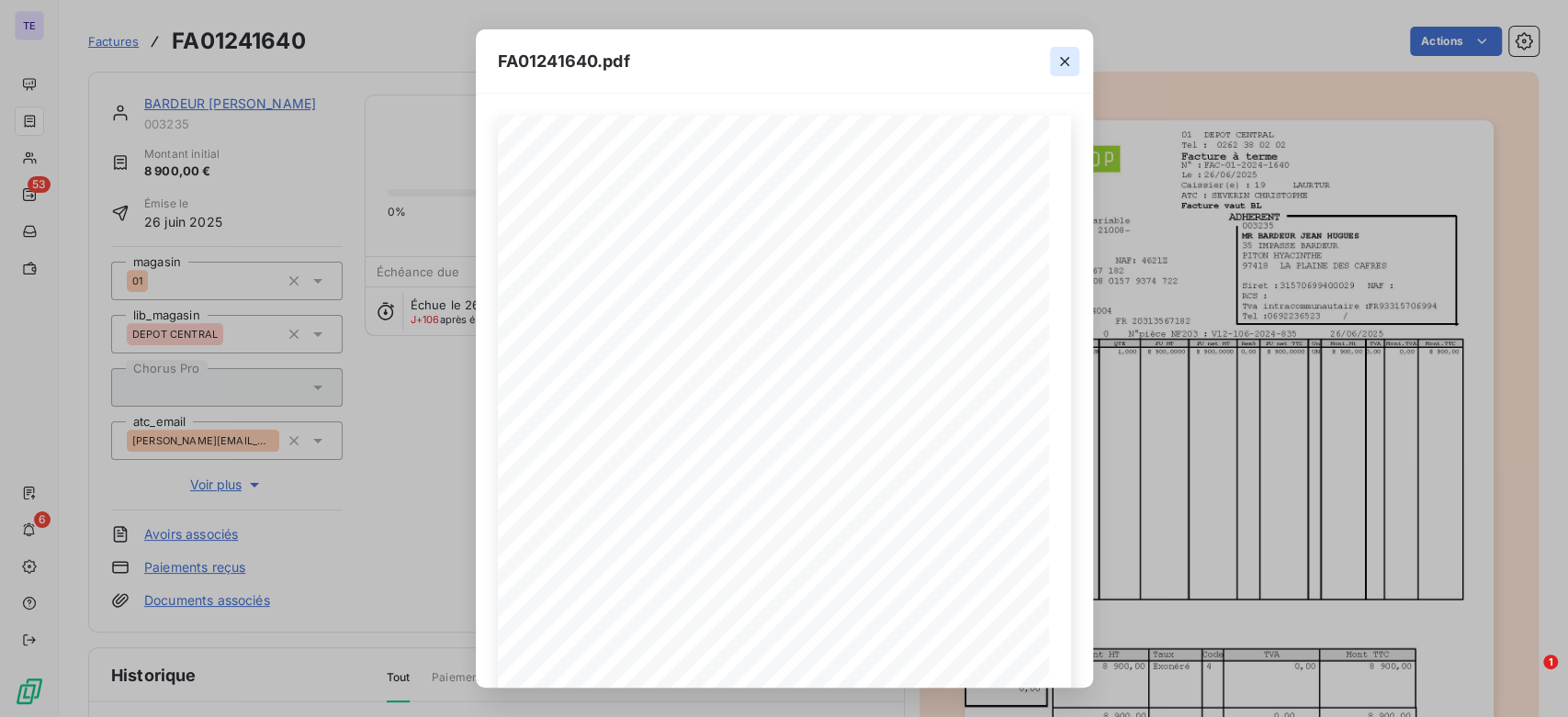
click at [1070, 54] on icon "button" at bounding box center [1064, 61] width 18 height 18
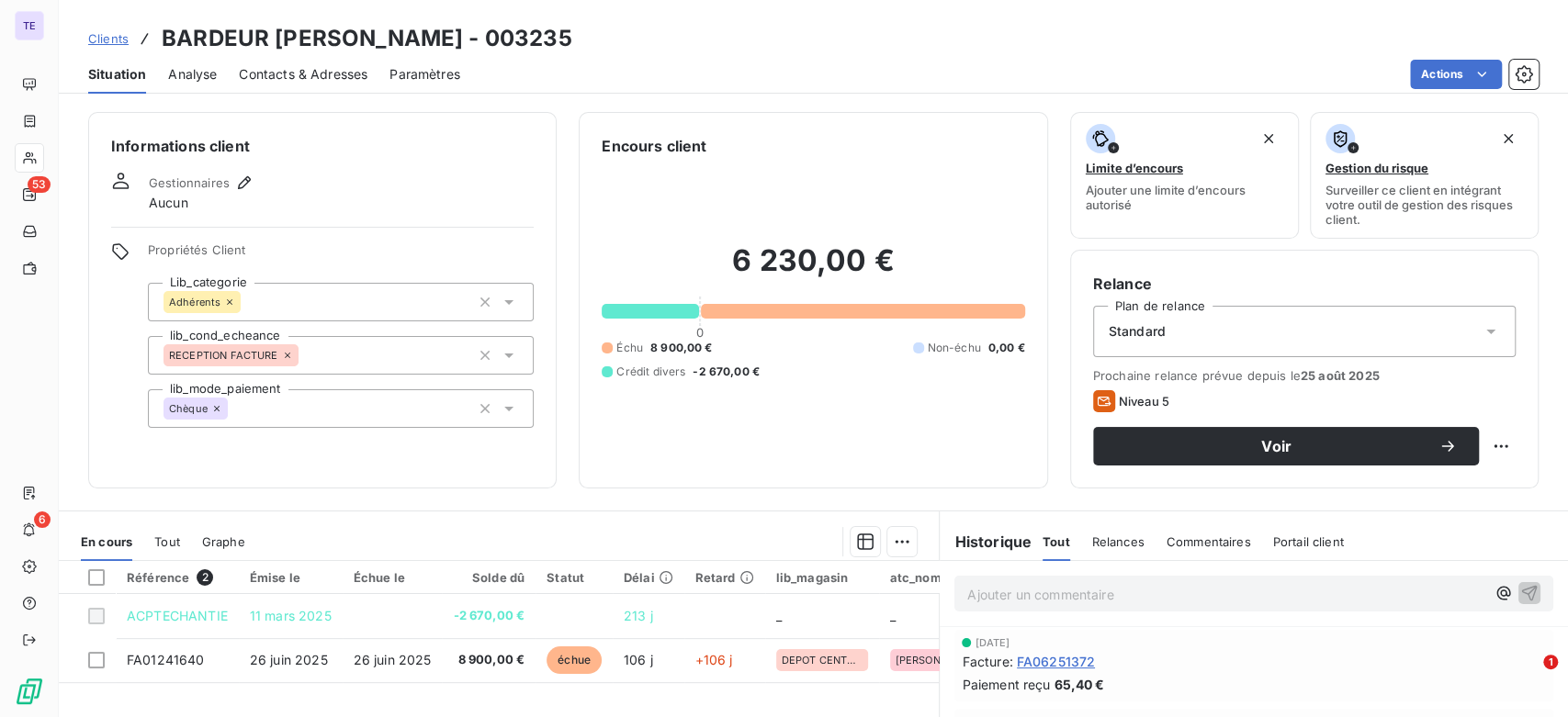
click at [293, 85] on div "Contacts & Adresses" at bounding box center [302, 74] width 128 height 39
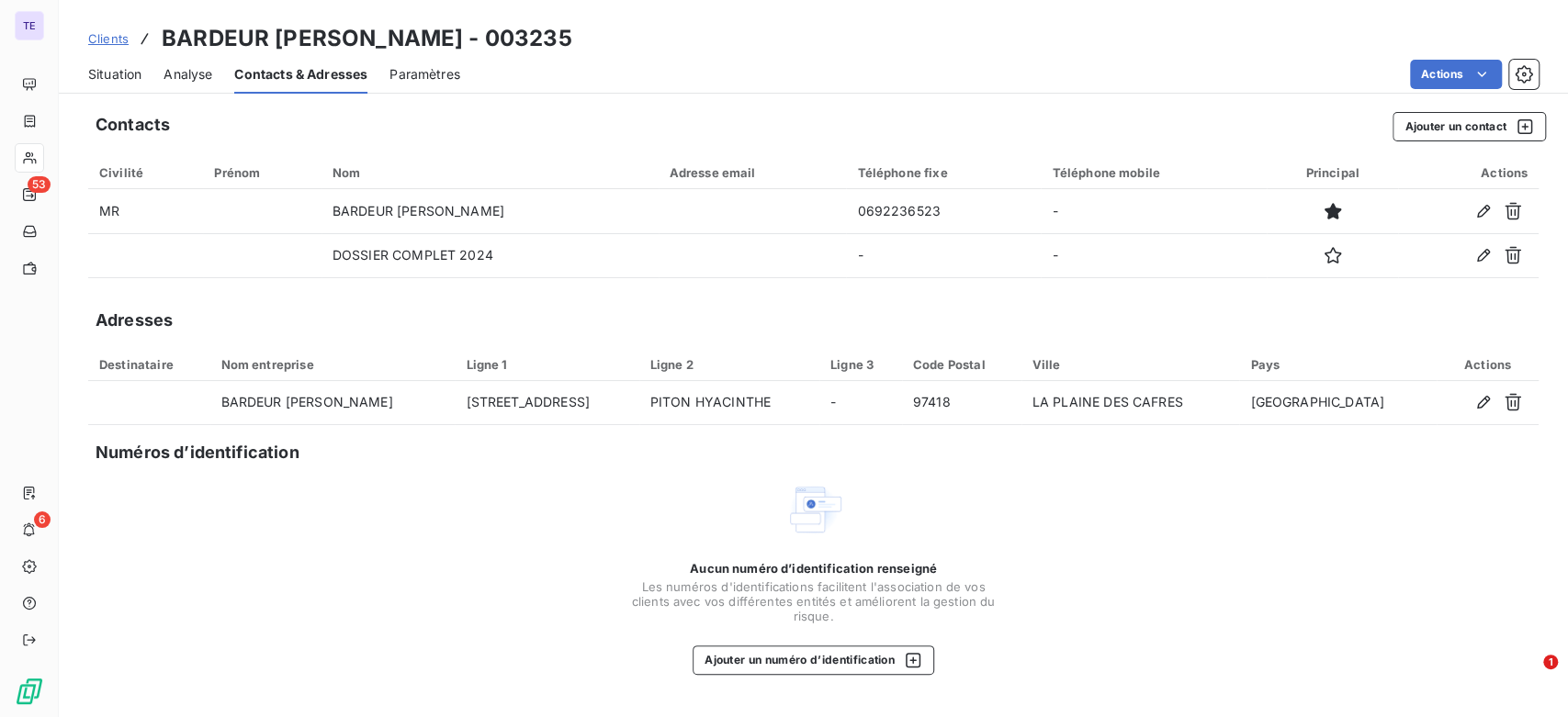
click at [104, 76] on span "Situation" at bounding box center [114, 74] width 53 height 18
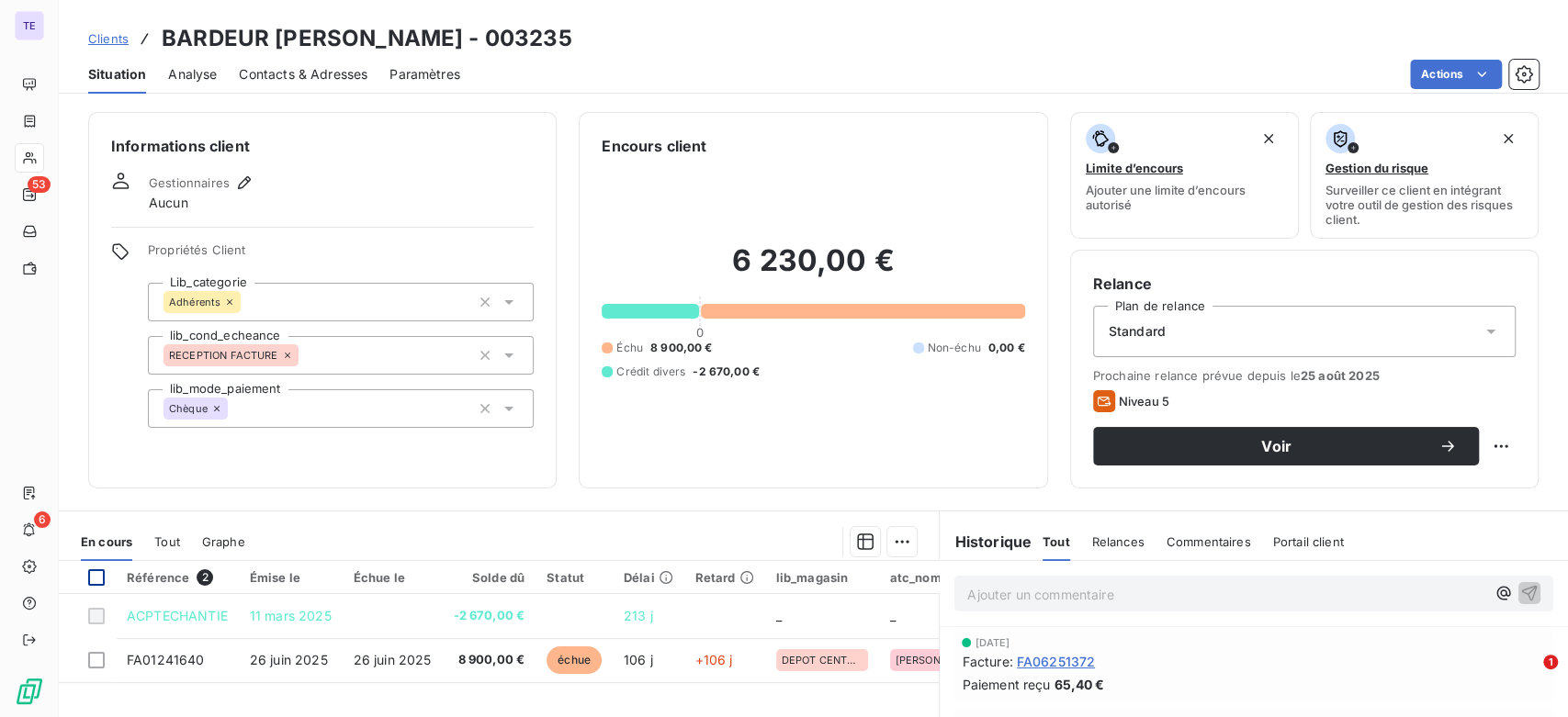
click at [97, 576] on div at bounding box center [96, 577] width 16 height 16
click at [97, 576] on icon at bounding box center [96, 577] width 11 height 11
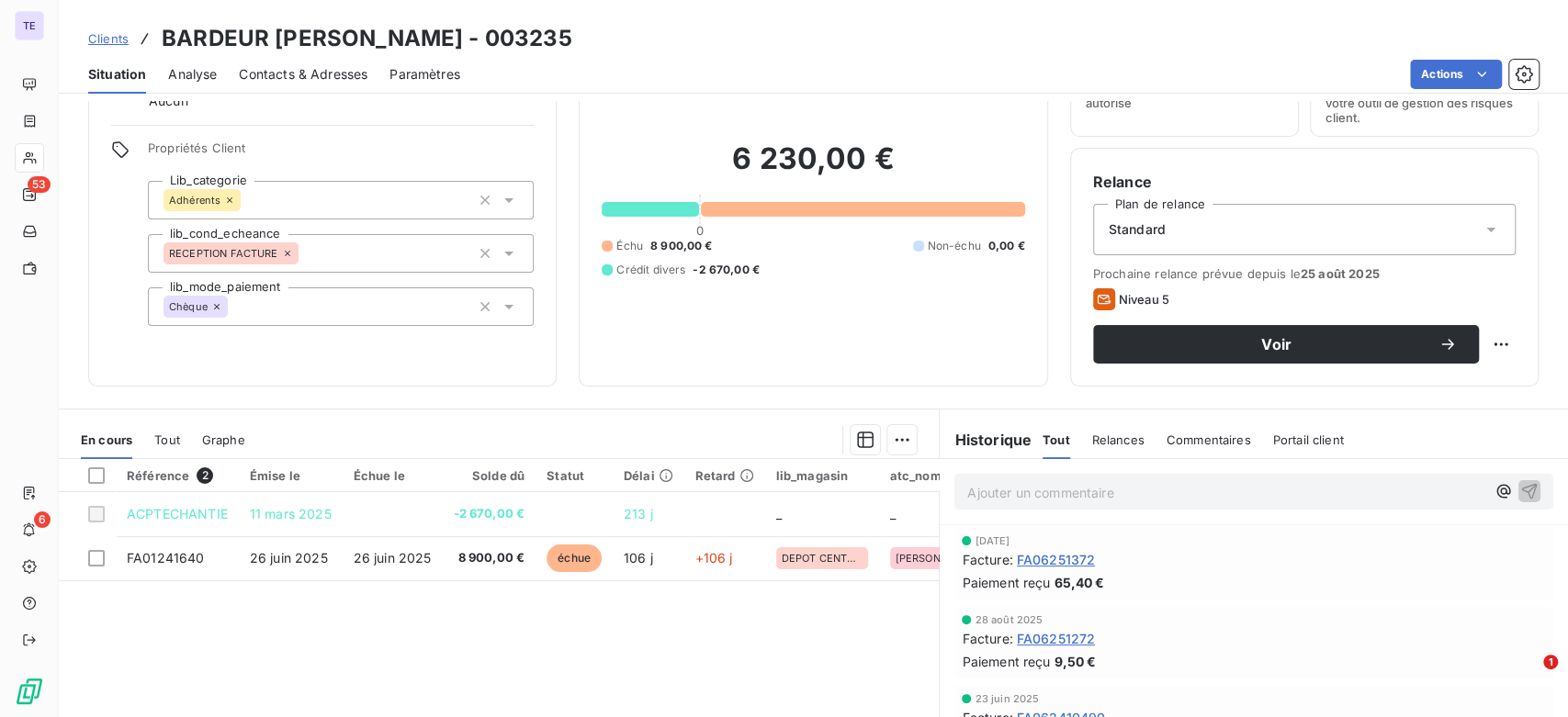
click at [543, 610] on div "Référence 2 Émise le Échue le Solde dû Statut Délai Retard lib_magasin atc_nom …" at bounding box center [499, 636] width 881 height 353
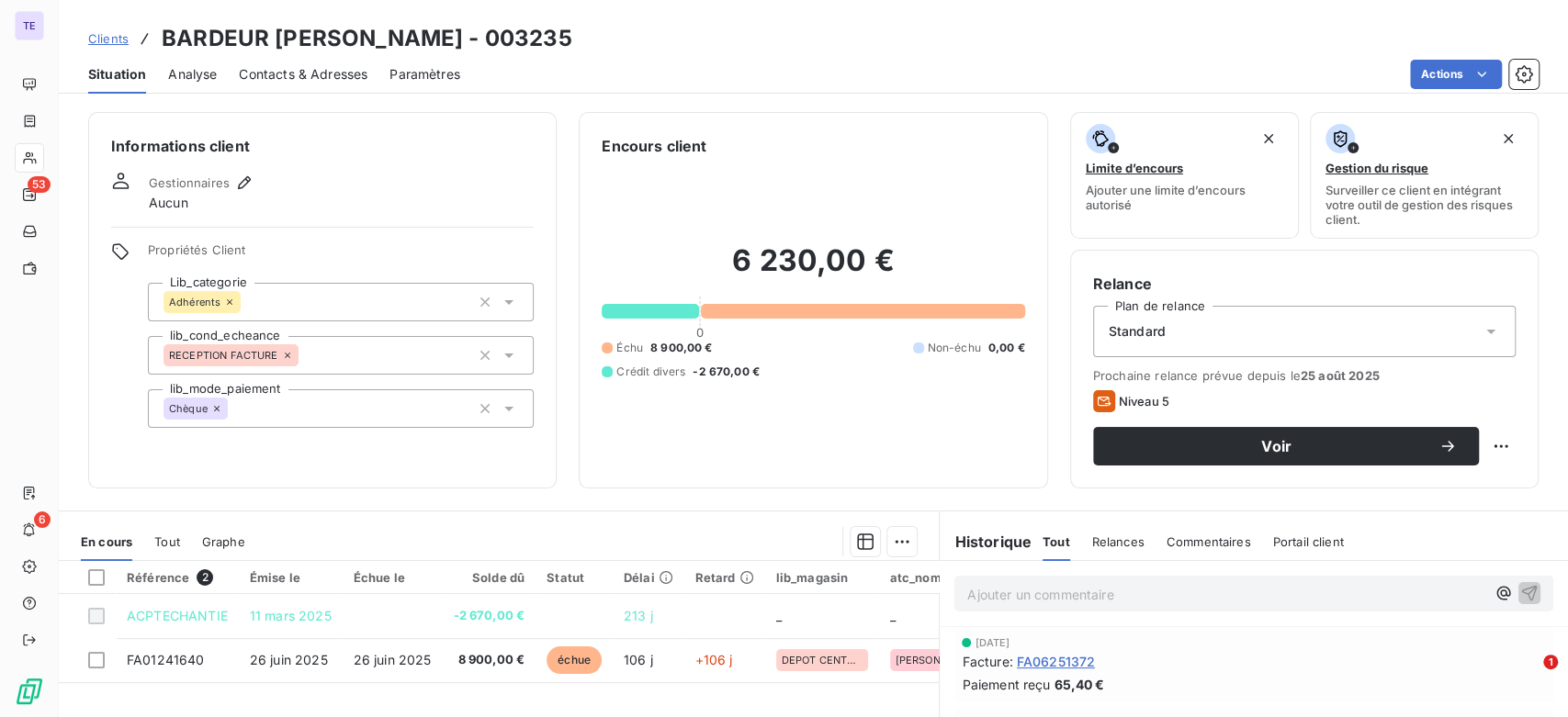
click at [345, 501] on div "Informations client Gestionnaires Aucun Propriétés Client Lib_categorie Adhéren…" at bounding box center [814, 409] width 1510 height 617
click at [99, 575] on div at bounding box center [96, 577] width 16 height 16
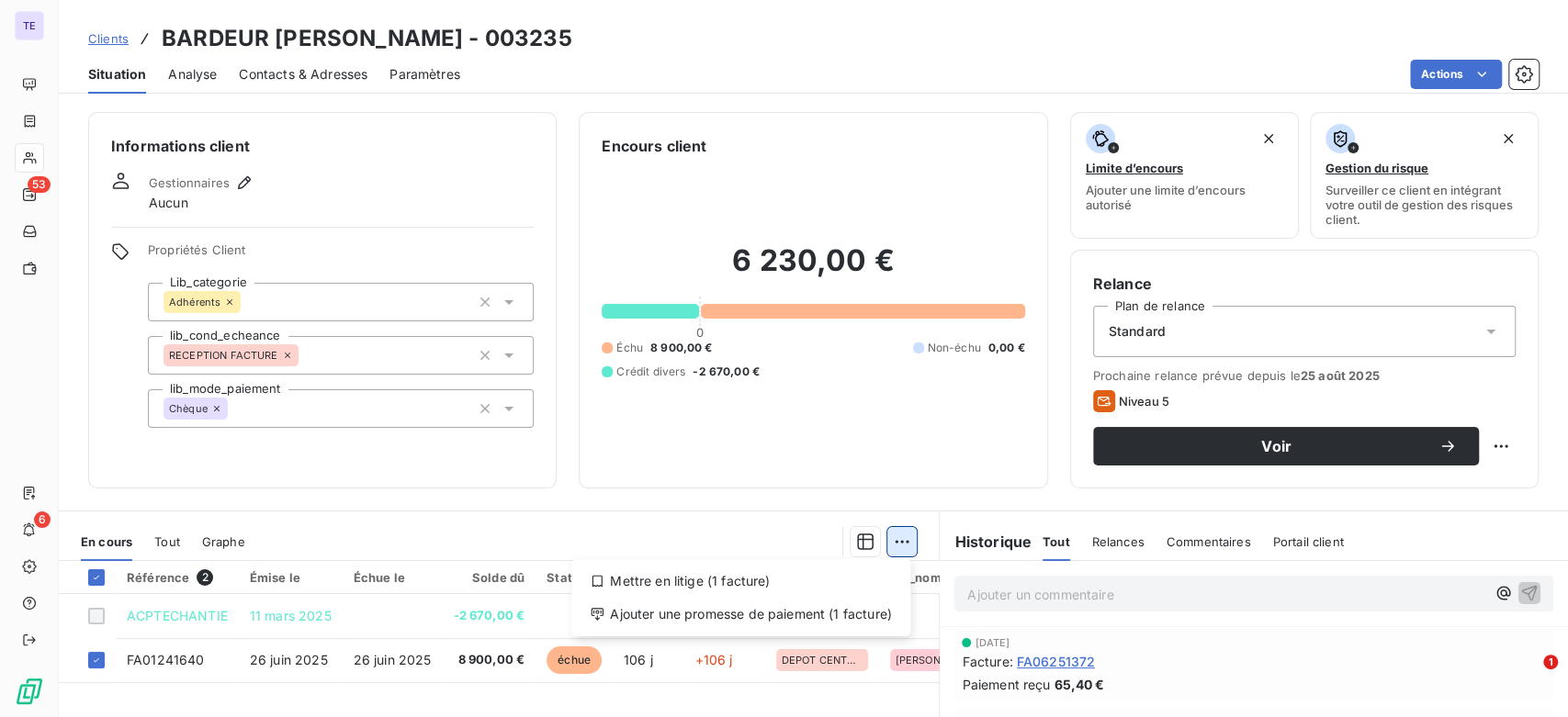
click at [888, 531] on html "TE 53 6 Clients BARDEUR [PERSON_NAME] - 003235 Situation Analyse Contacts & Adr…" at bounding box center [784, 358] width 1568 height 717
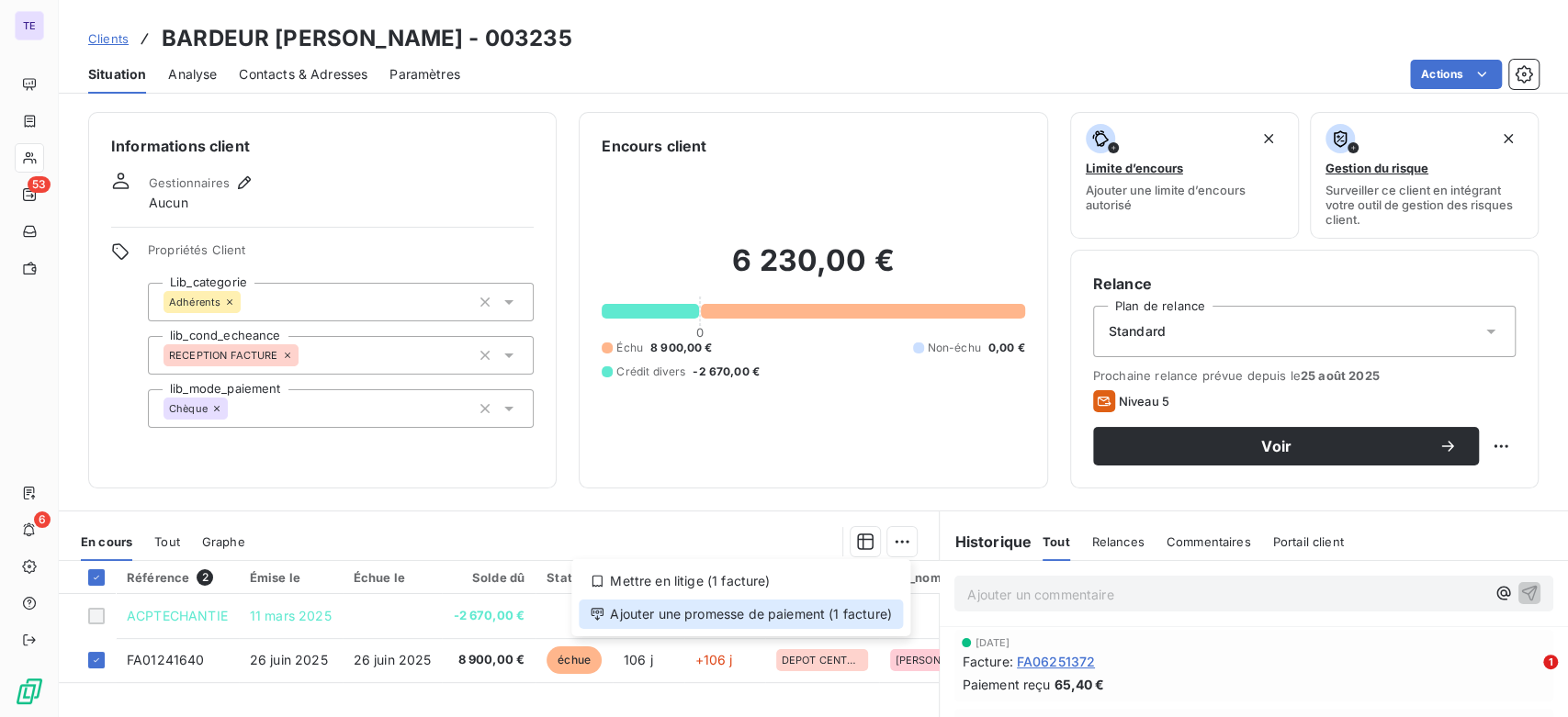
click at [779, 625] on div "Ajouter une promesse de paiement (1 facture)" at bounding box center [742, 614] width 324 height 29
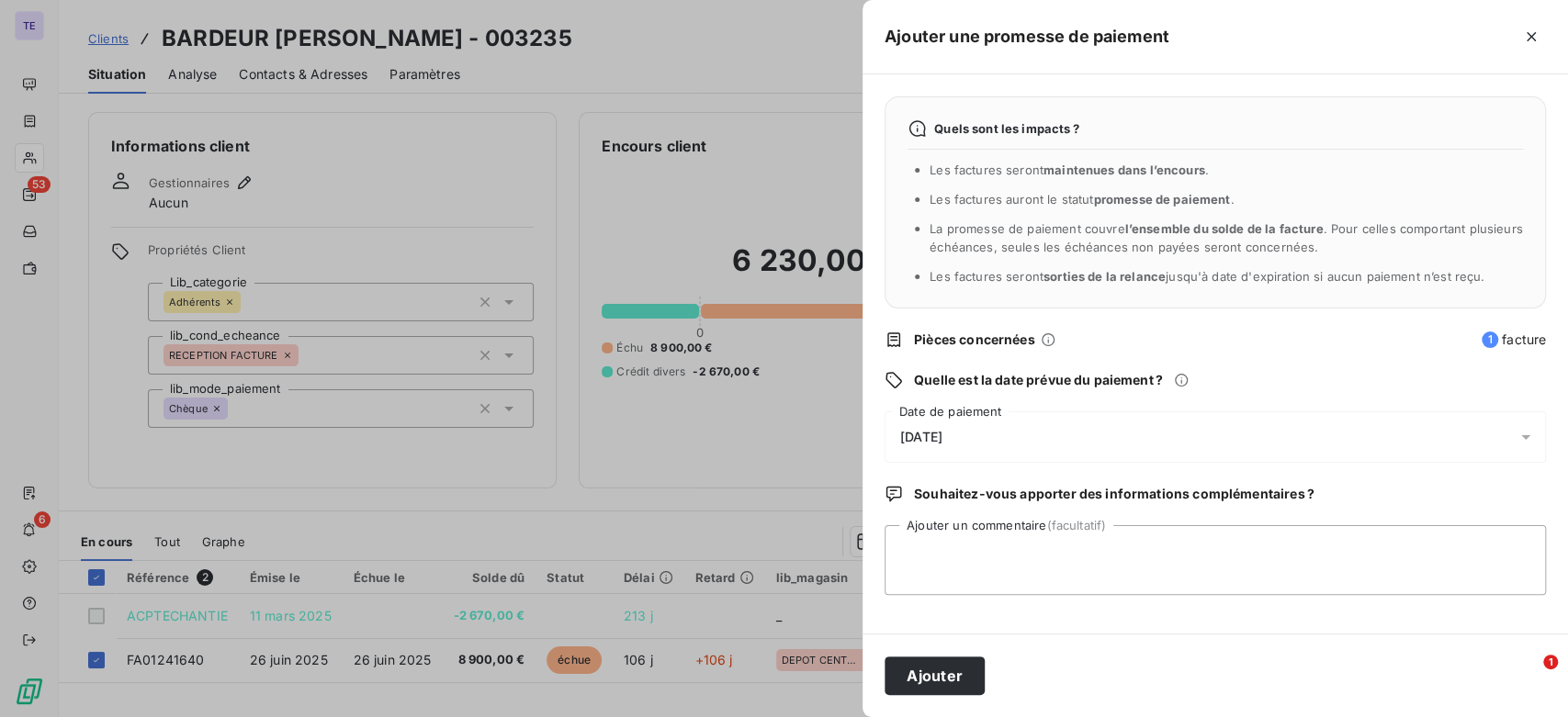
click at [1051, 445] on div "[DATE]" at bounding box center [1215, 436] width 661 height 51
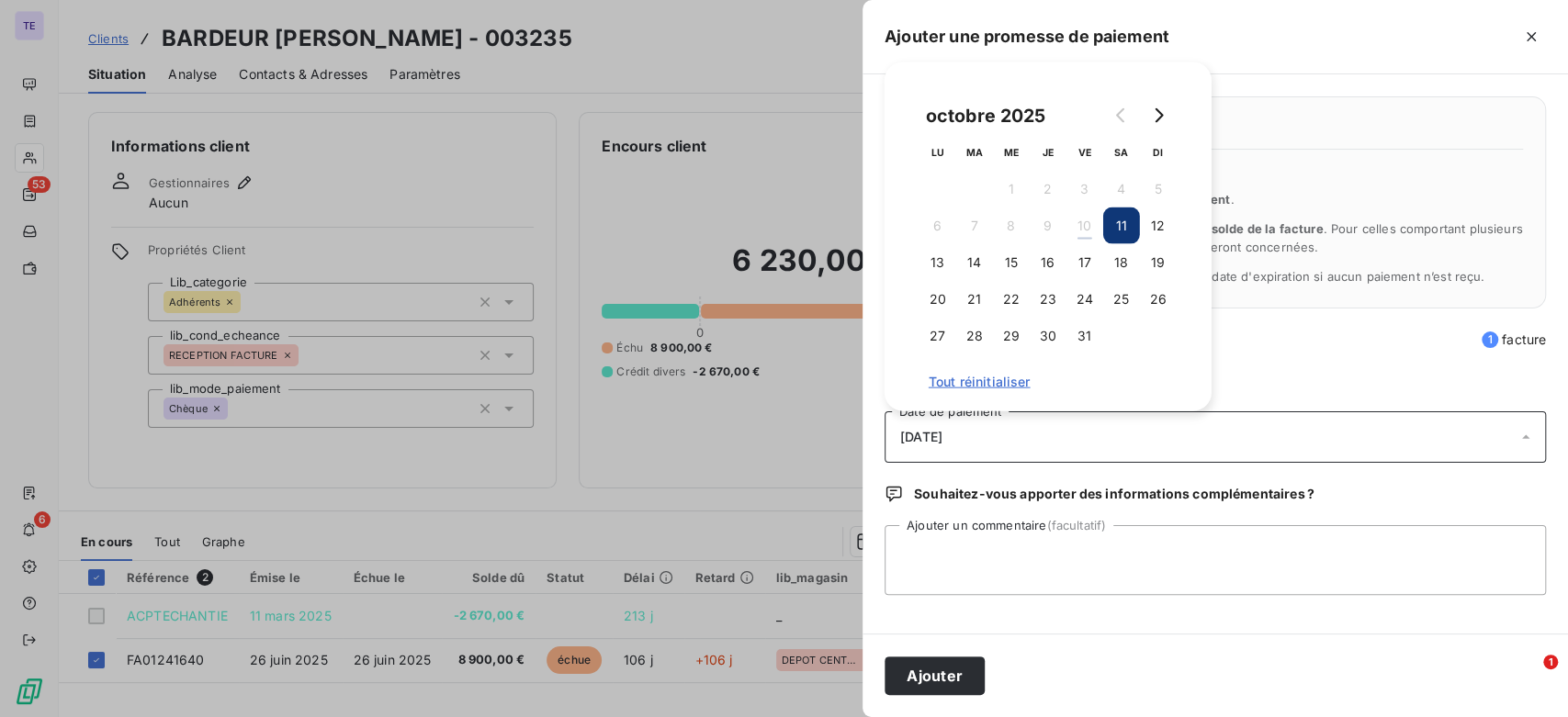
click at [1051, 445] on div "[DATE]" at bounding box center [1215, 436] width 661 height 51
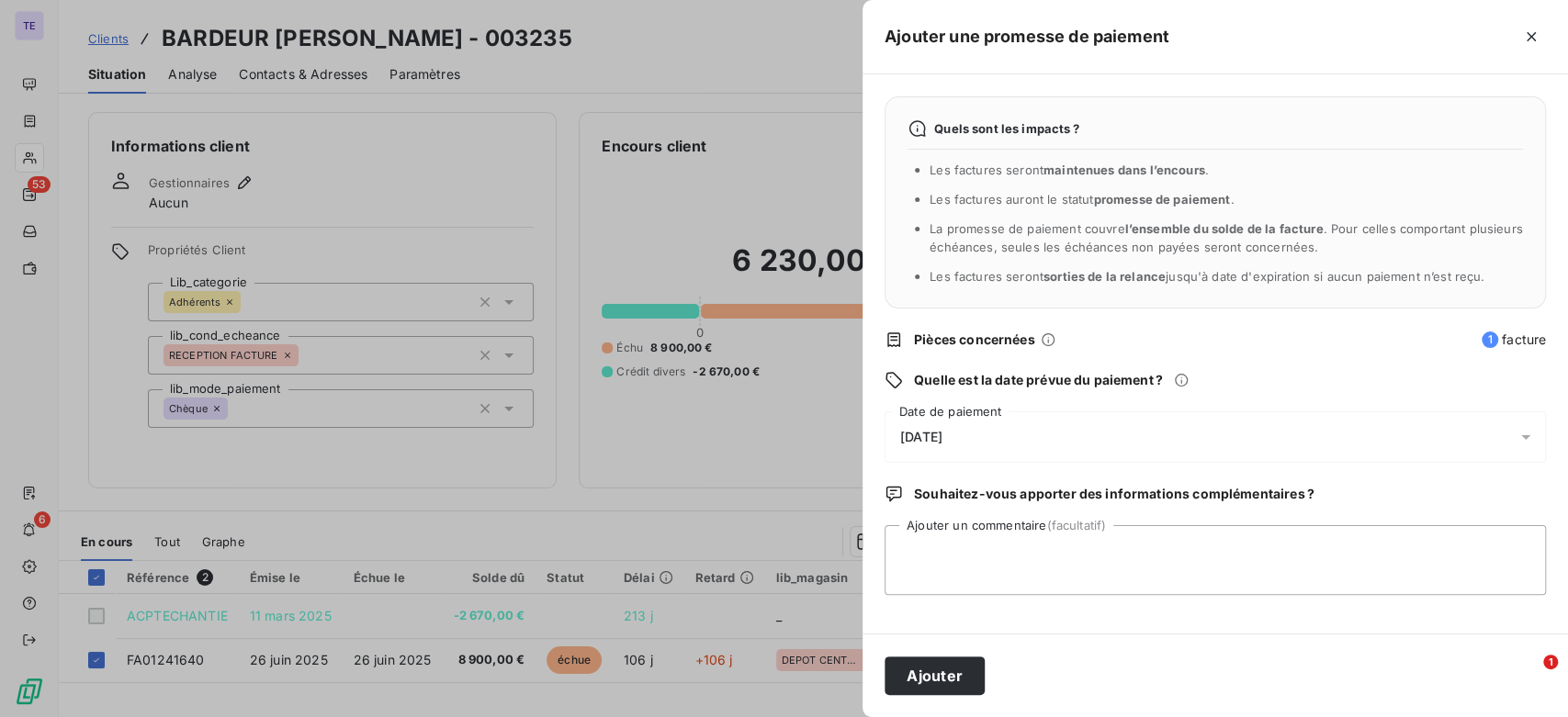
click at [1051, 445] on div "[DATE]" at bounding box center [1215, 436] width 661 height 51
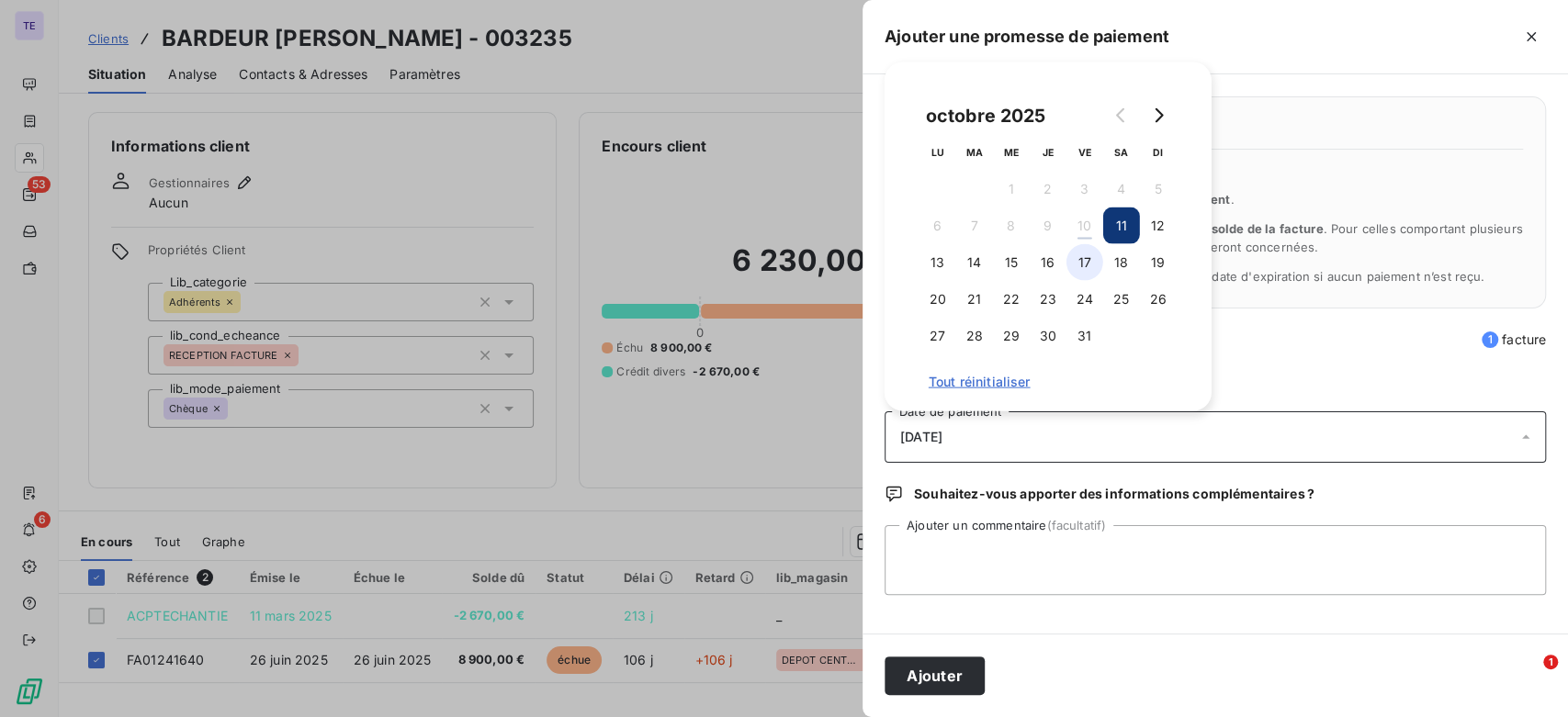
click at [1081, 258] on button "17" at bounding box center [1085, 262] width 37 height 37
click at [949, 548] on textarea "Ajouter un commentaire (facultatif)" at bounding box center [1215, 560] width 661 height 69
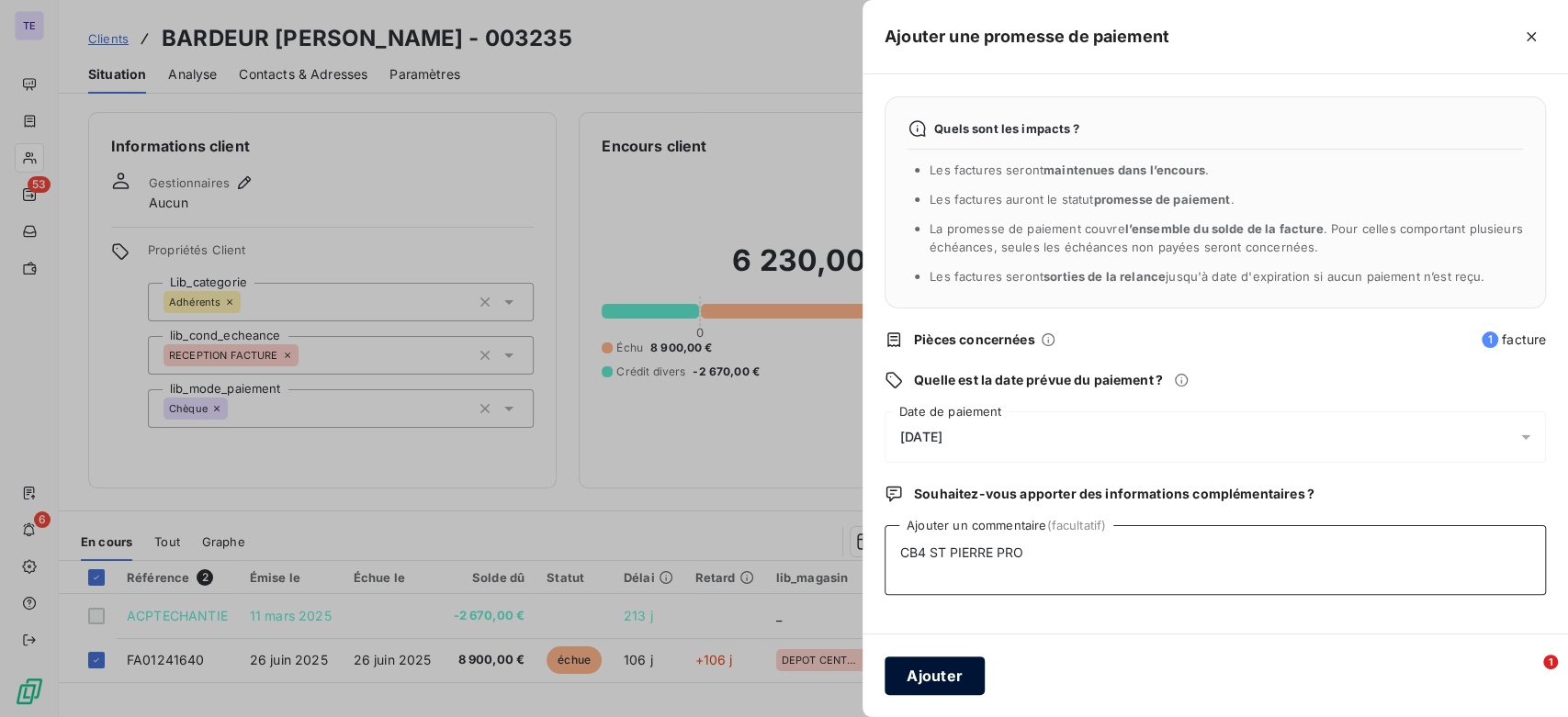
type textarea "CB4 ST PIERRE PRO"
click at [967, 664] on button "Ajouter" at bounding box center [935, 676] width 100 height 39
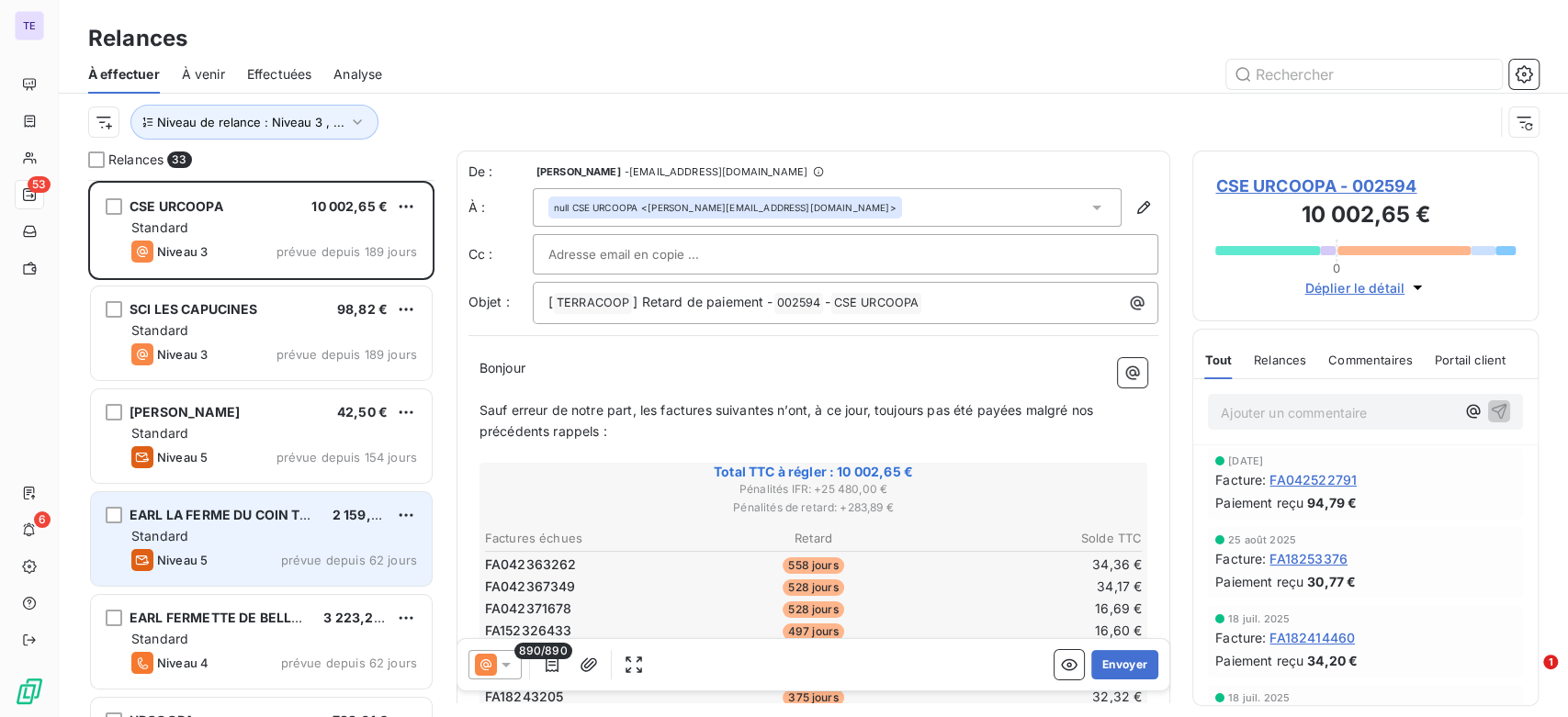
scroll to position [103, 0]
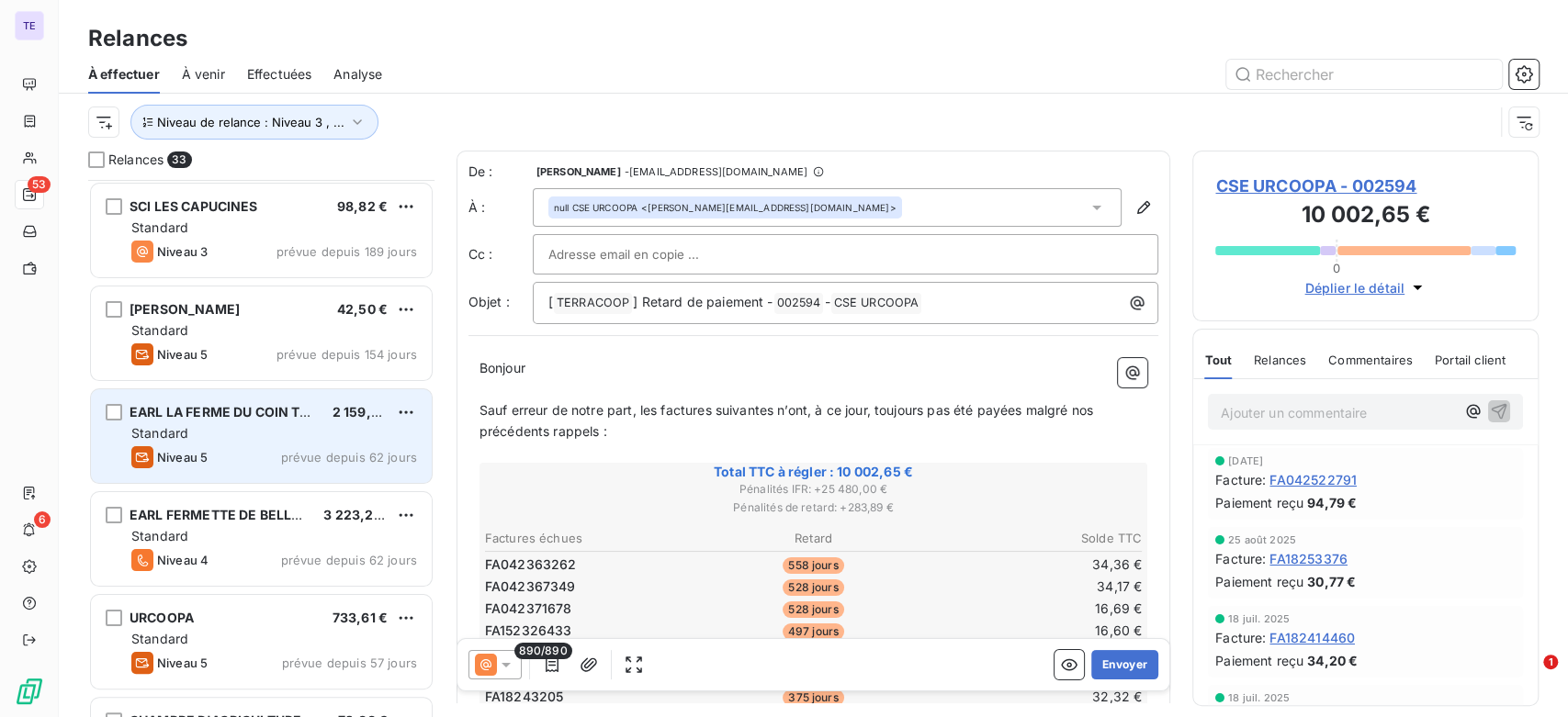
click at [281, 431] on div "Standard" at bounding box center [274, 433] width 286 height 18
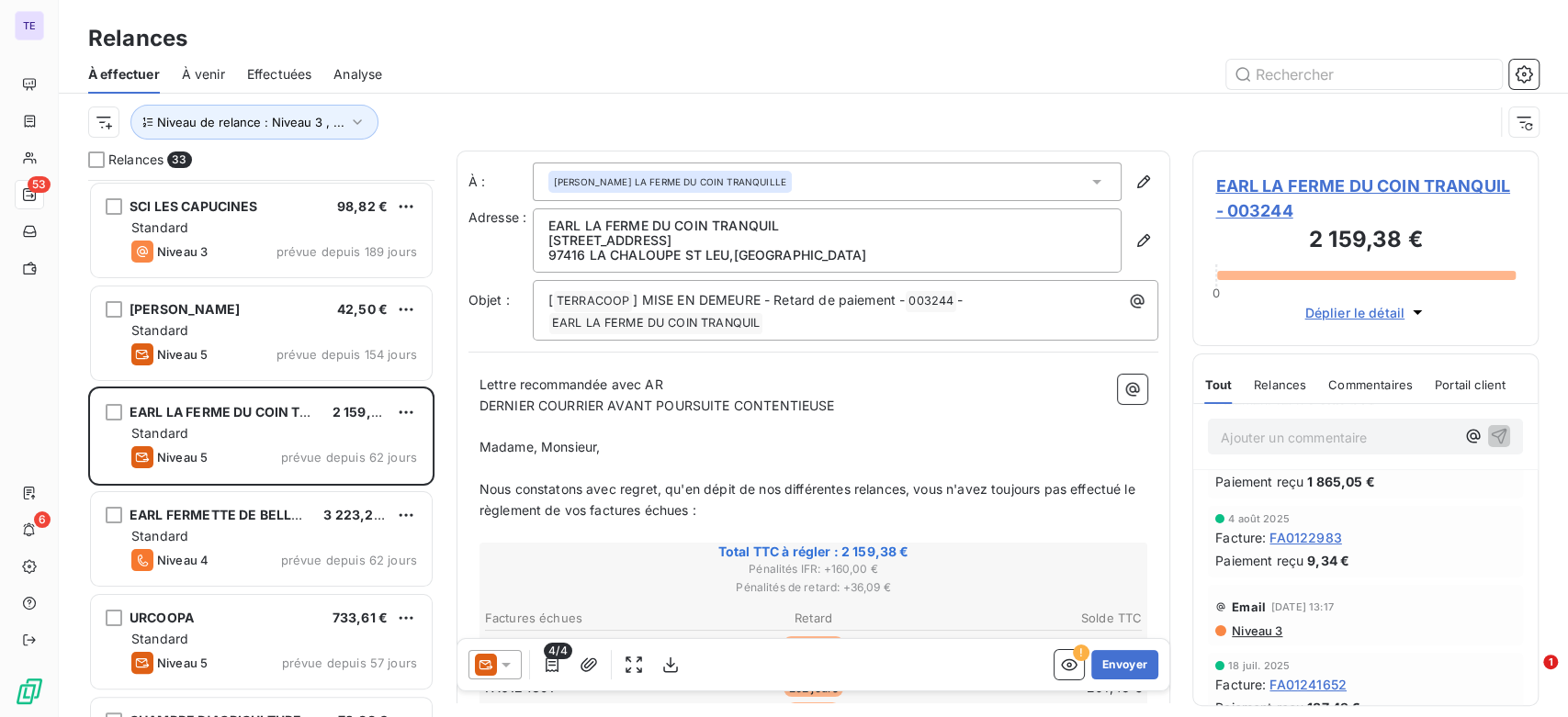
scroll to position [306, 0]
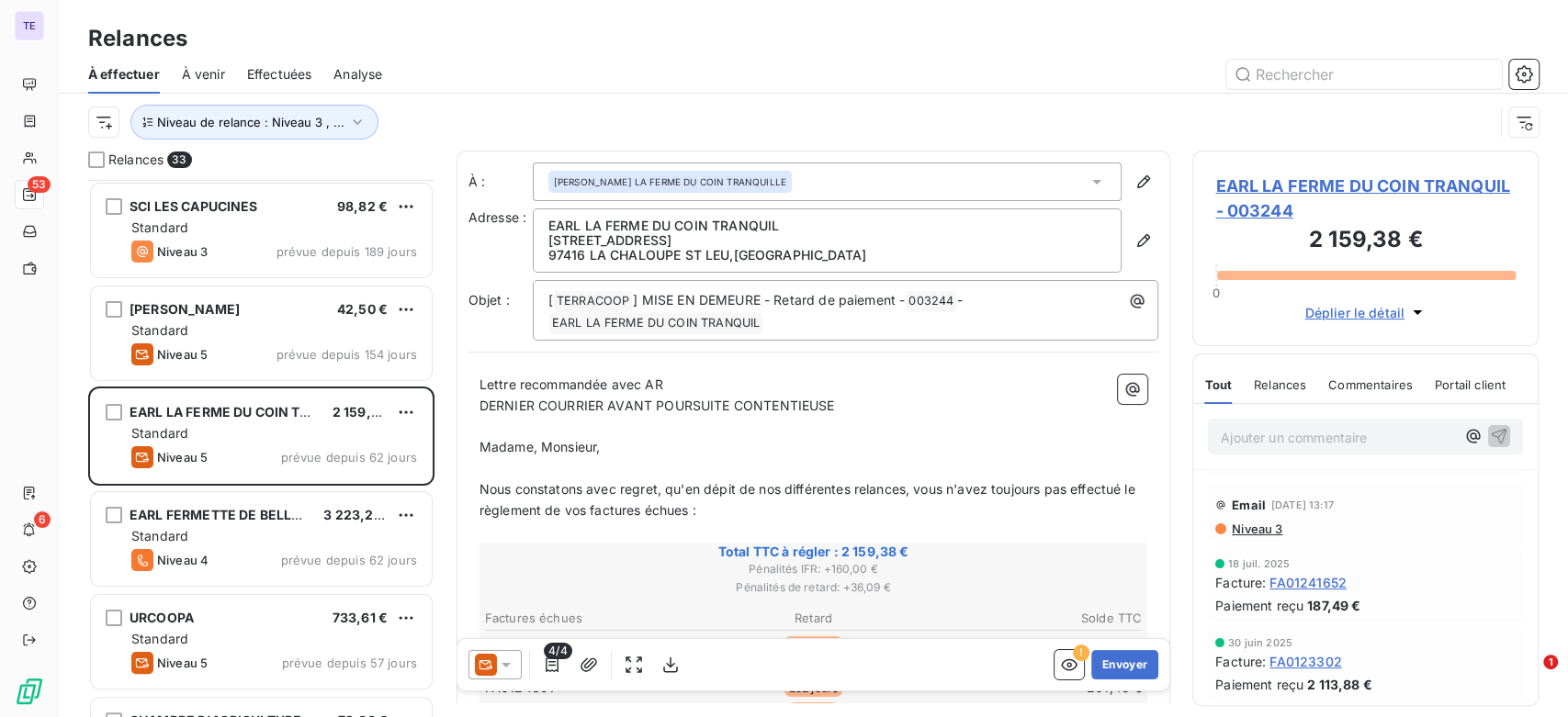
click at [1266, 527] on span "Niveau 3" at bounding box center [1256, 529] width 52 height 14
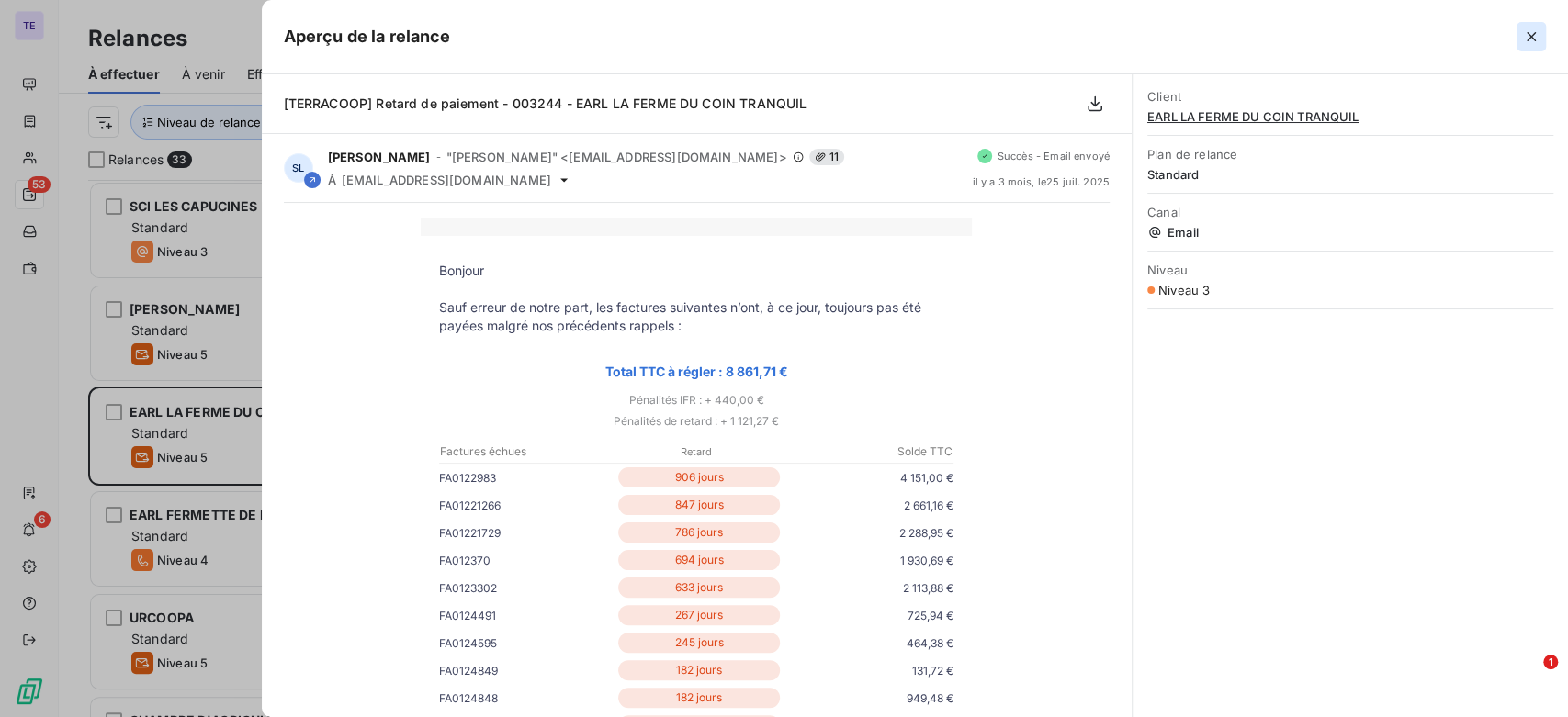
click at [1525, 28] on icon "button" at bounding box center [1531, 37] width 18 height 18
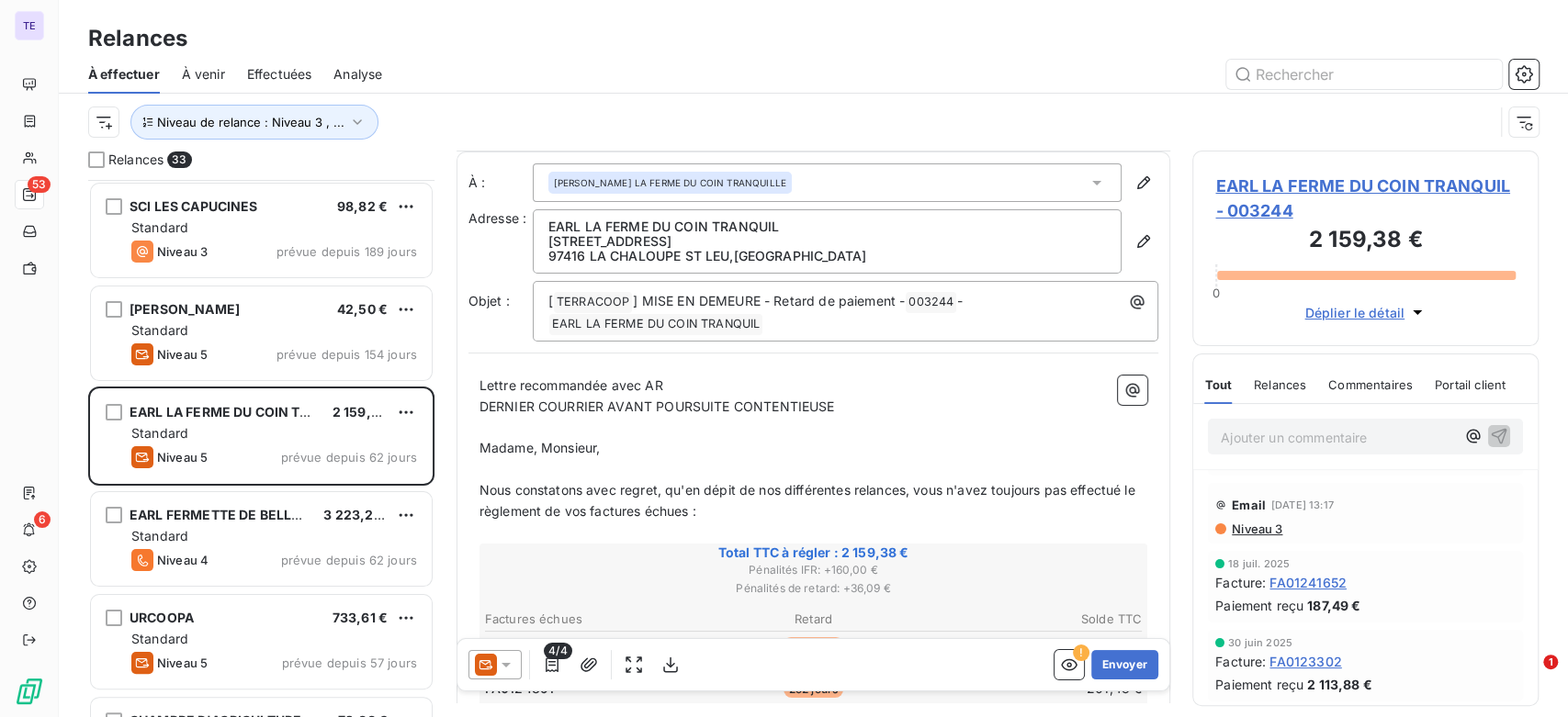
scroll to position [205, 0]
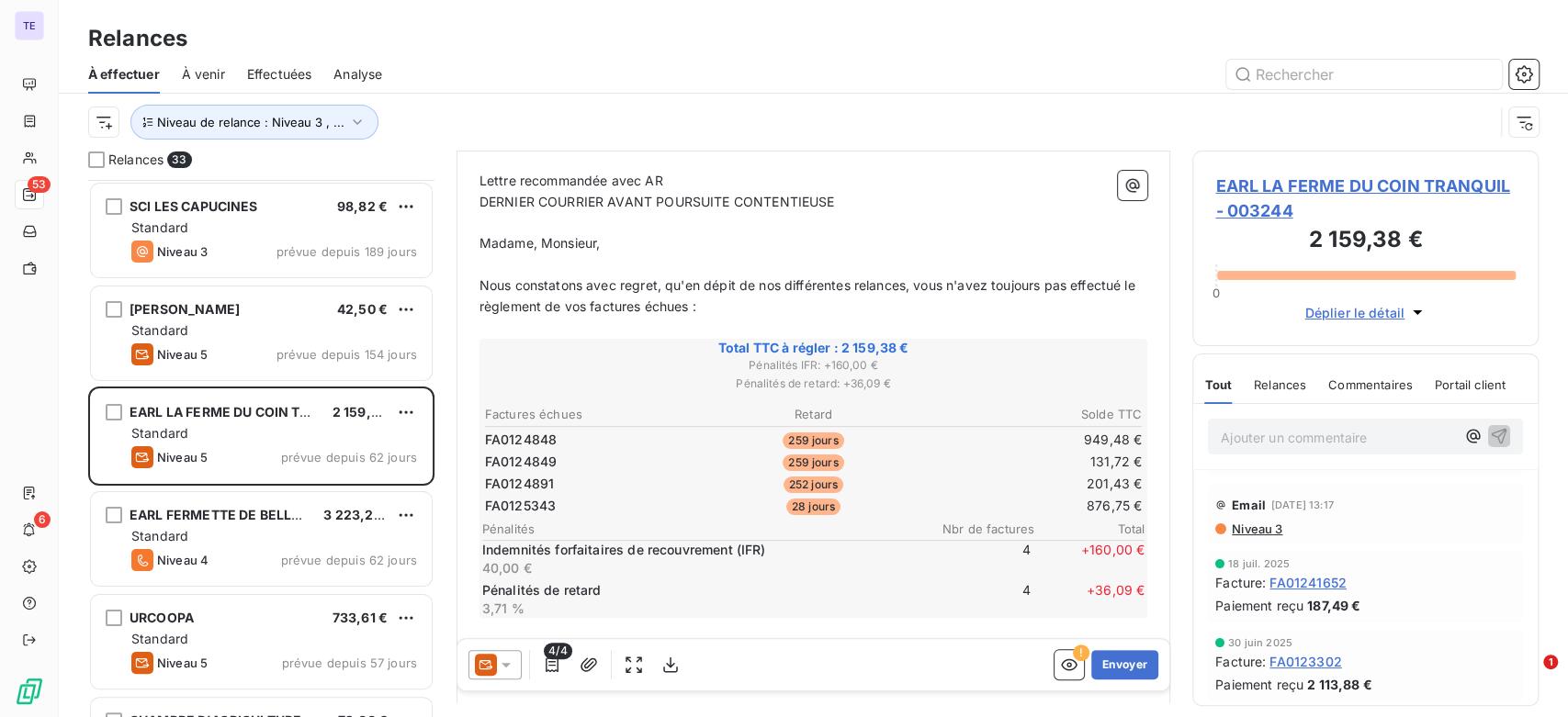
click at [515, 664] on icon at bounding box center [506, 664] width 18 height 18
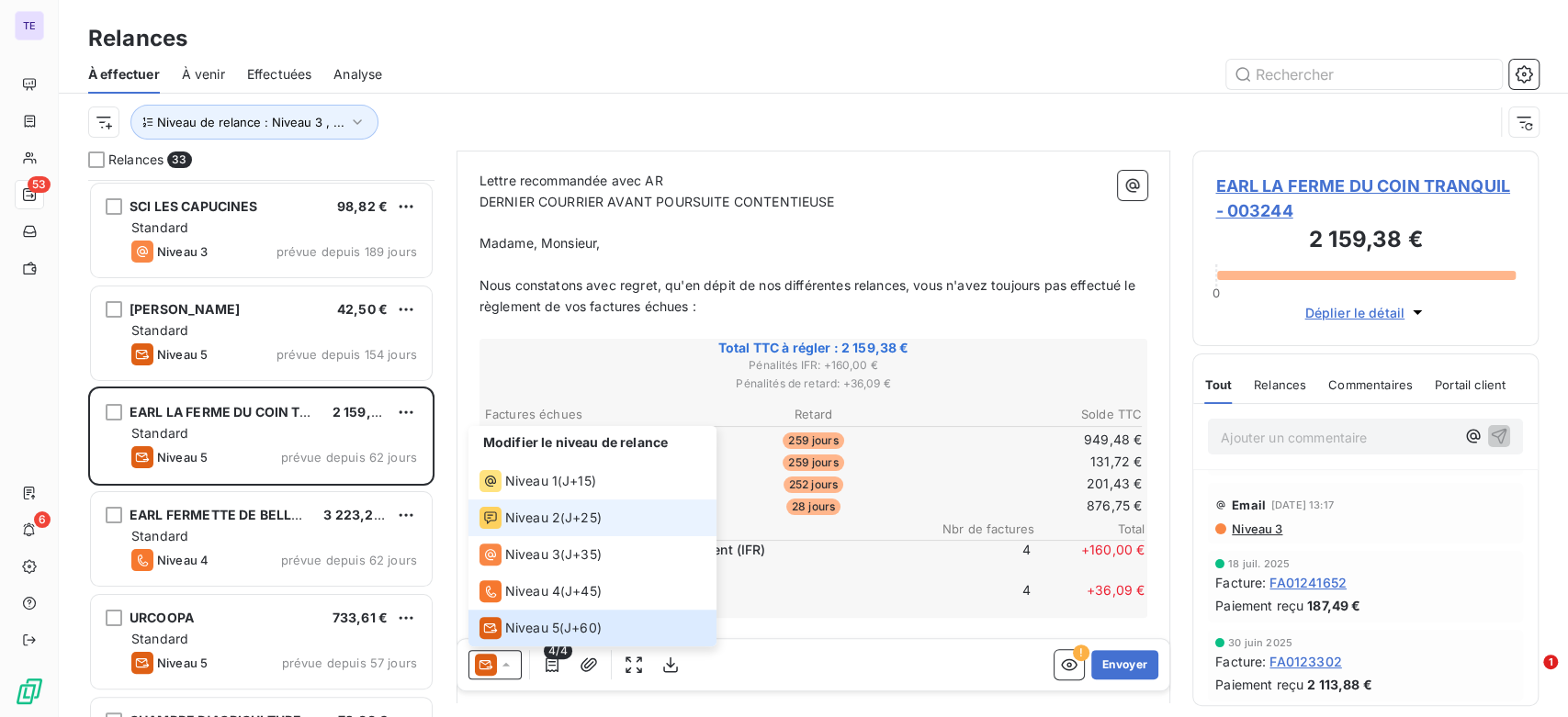
click at [550, 514] on span "Niveau 2" at bounding box center [532, 517] width 55 height 18
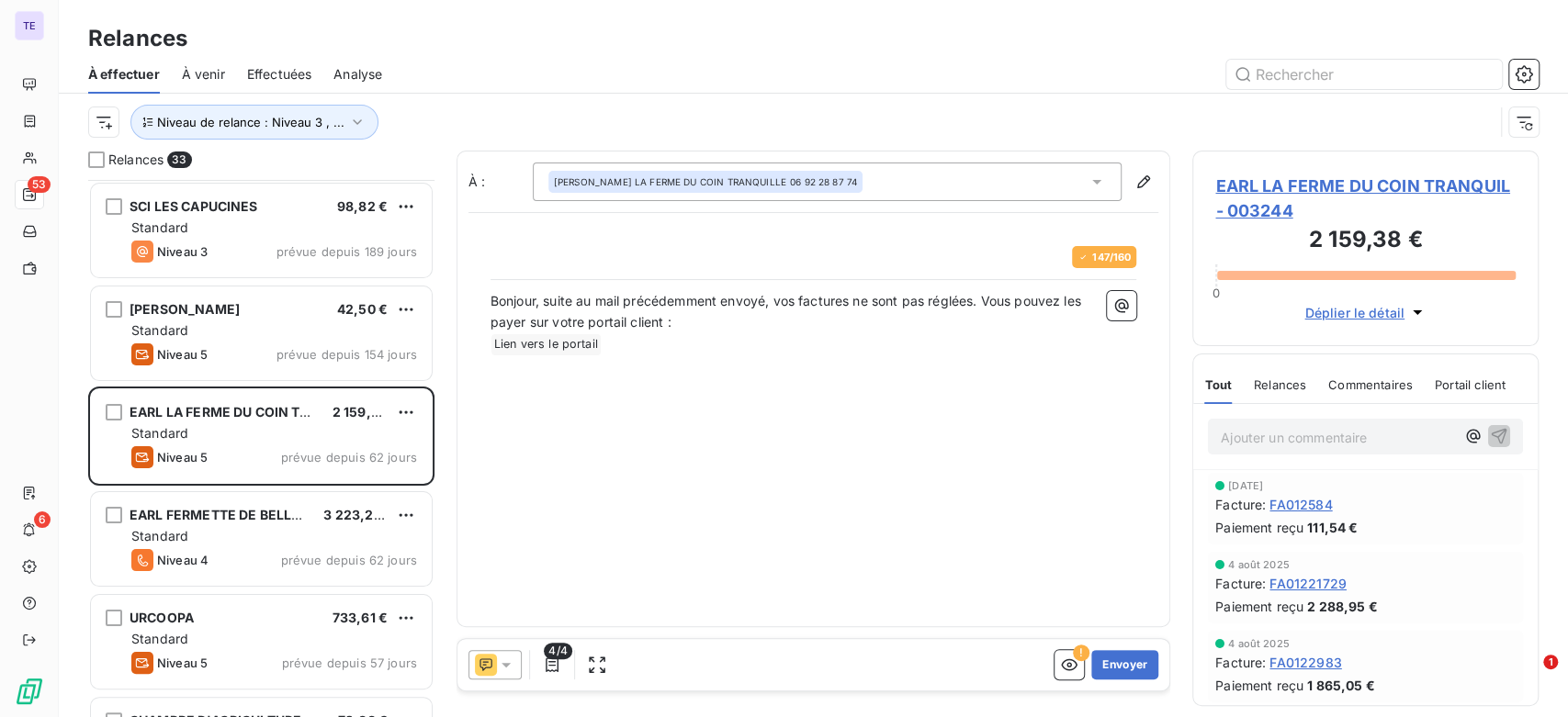
click at [1286, 378] on span "Relances" at bounding box center [1280, 384] width 52 height 14
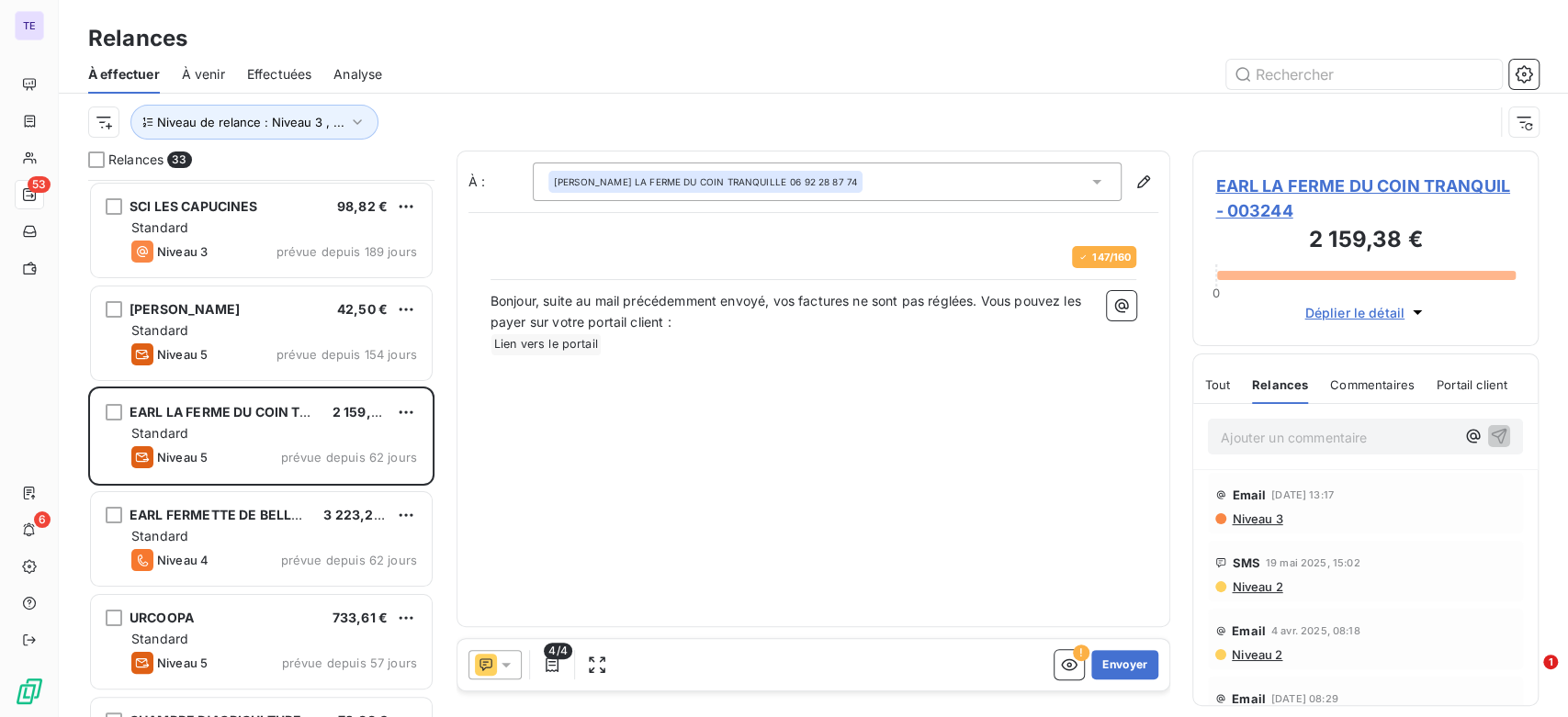
click at [1240, 380] on div "Tout Relances Commentaires Portail client" at bounding box center [1357, 385] width 303 height 39
click at [1219, 382] on span "Tout" at bounding box center [1218, 384] width 26 height 14
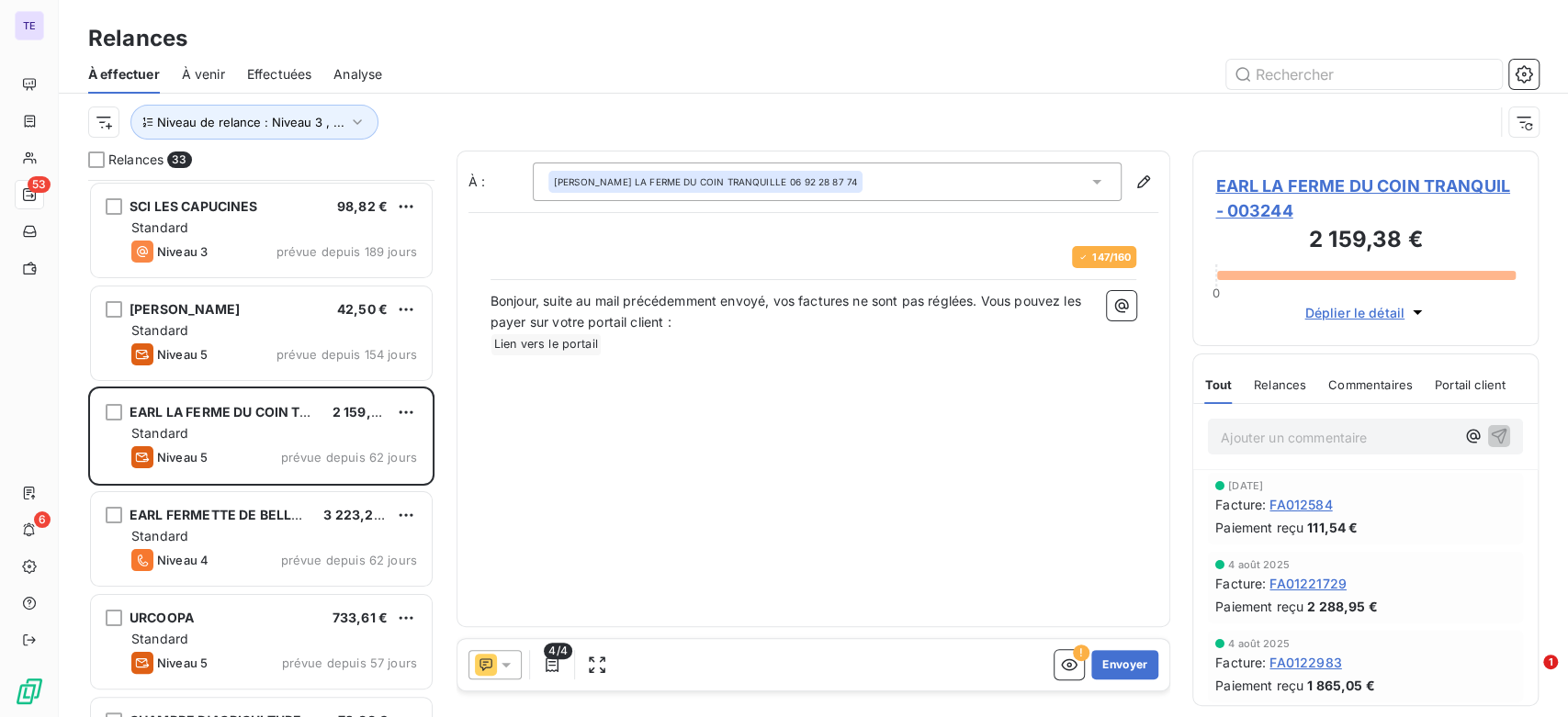
click at [481, 661] on icon at bounding box center [486, 665] width 22 height 22
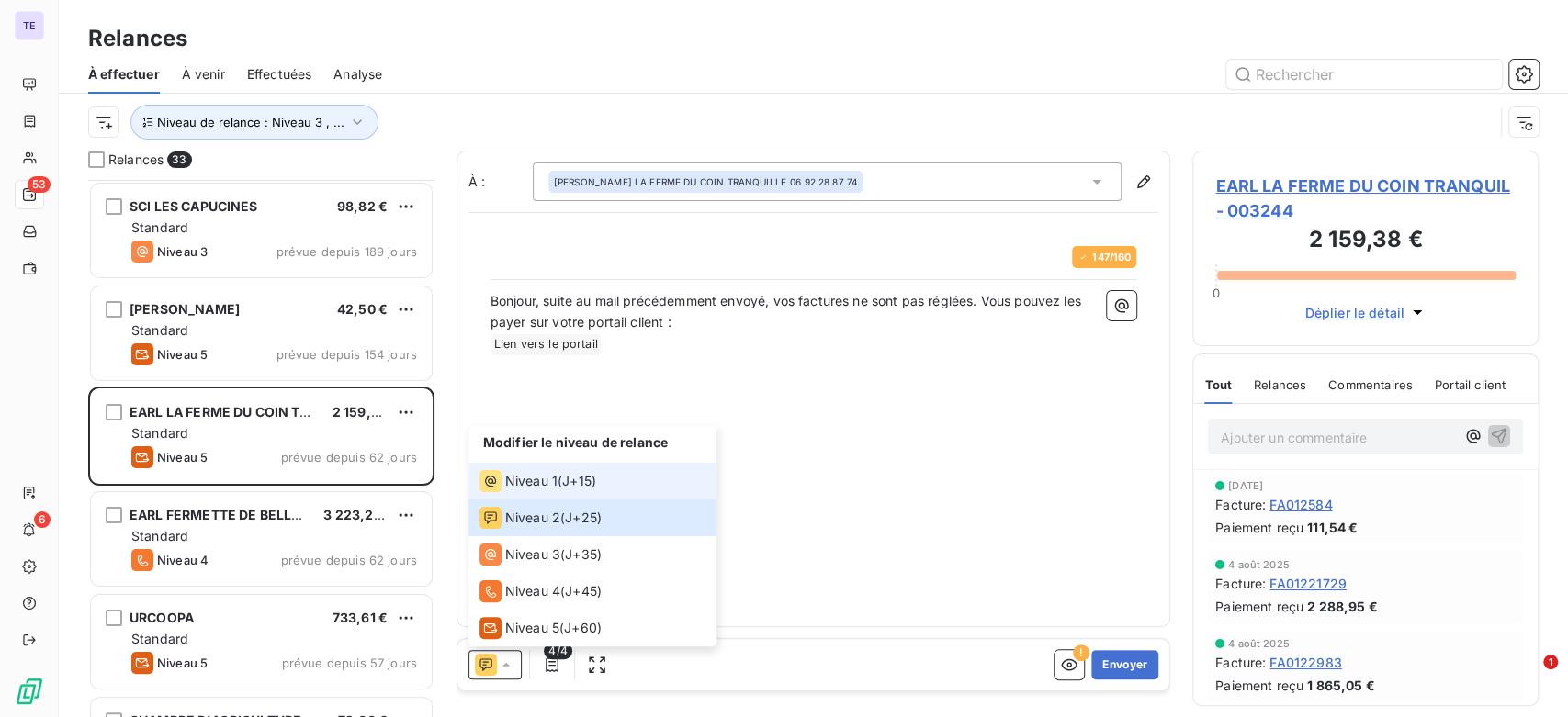
click at [559, 483] on div "Niveau 1 ( J+15 )" at bounding box center [538, 481] width 117 height 22
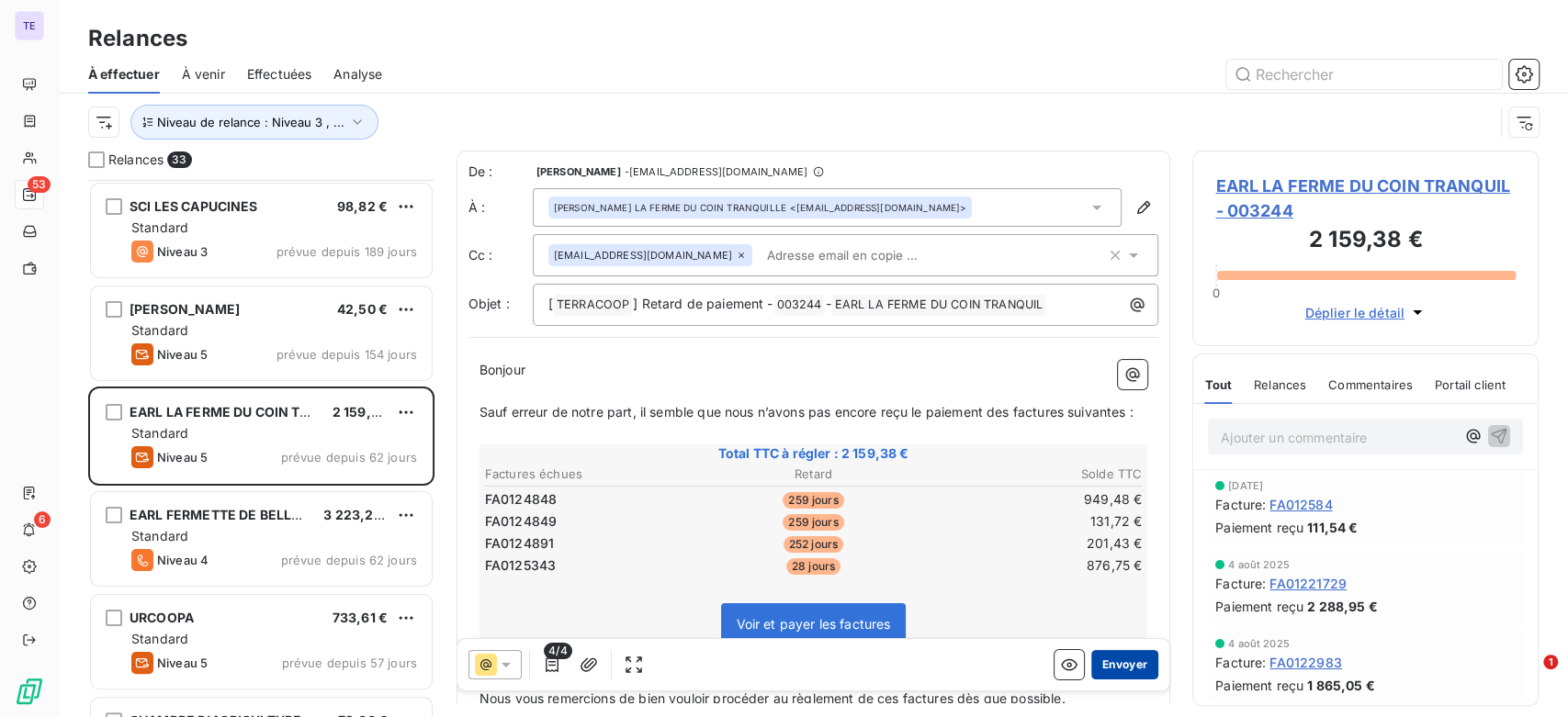
click at [1119, 664] on button "Envoyer" at bounding box center [1125, 665] width 67 height 29
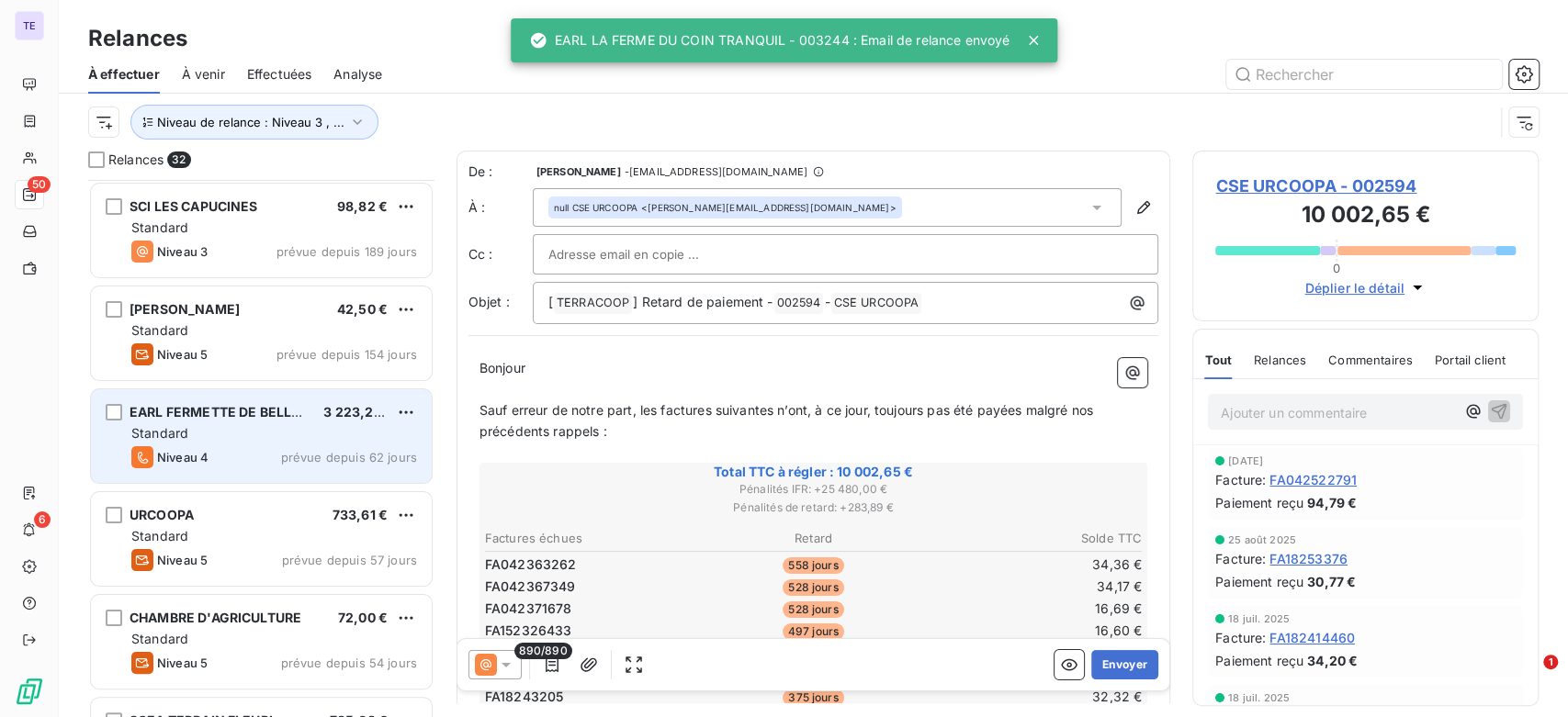
click at [246, 458] on div "Niveau 4 prévue depuis 62 jours" at bounding box center [274, 456] width 286 height 22
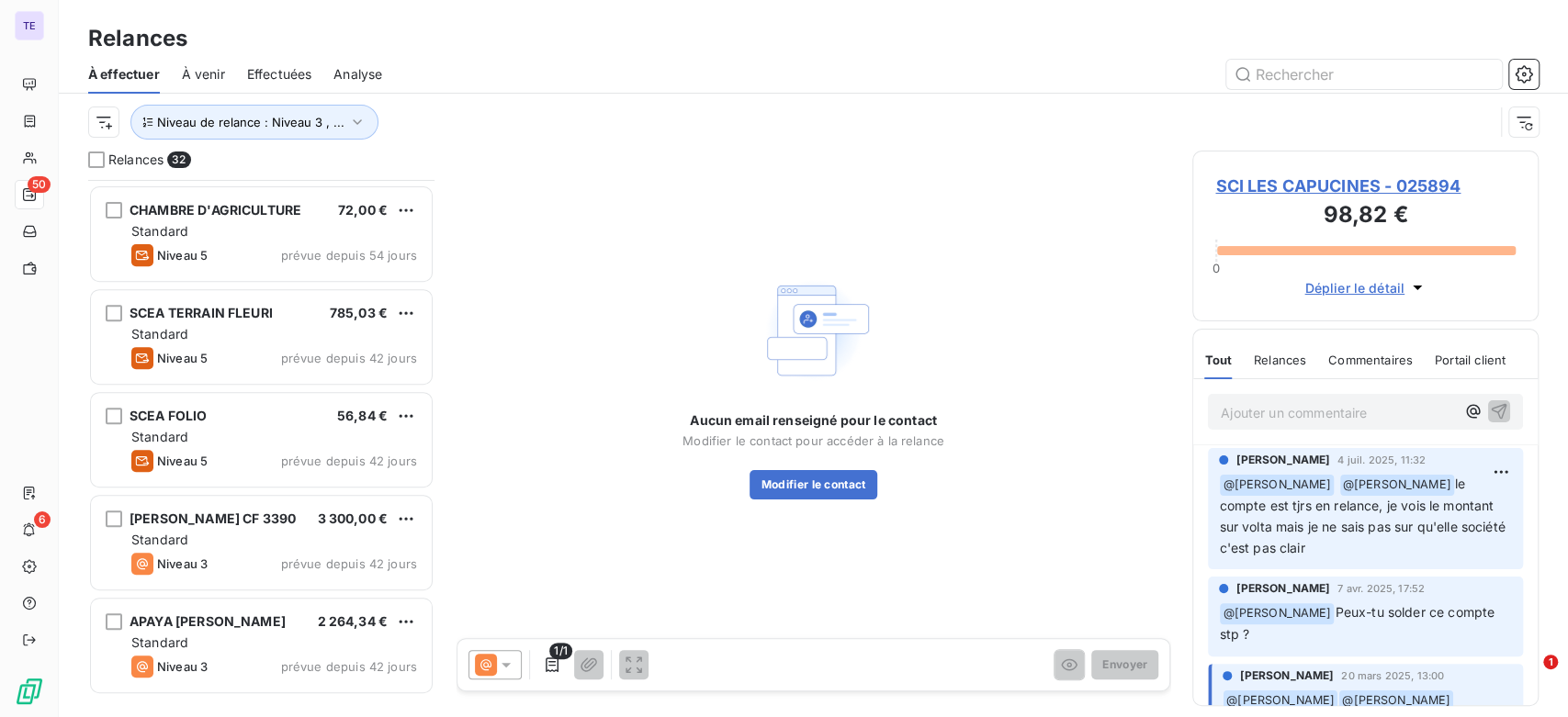
scroll to position [307, 0]
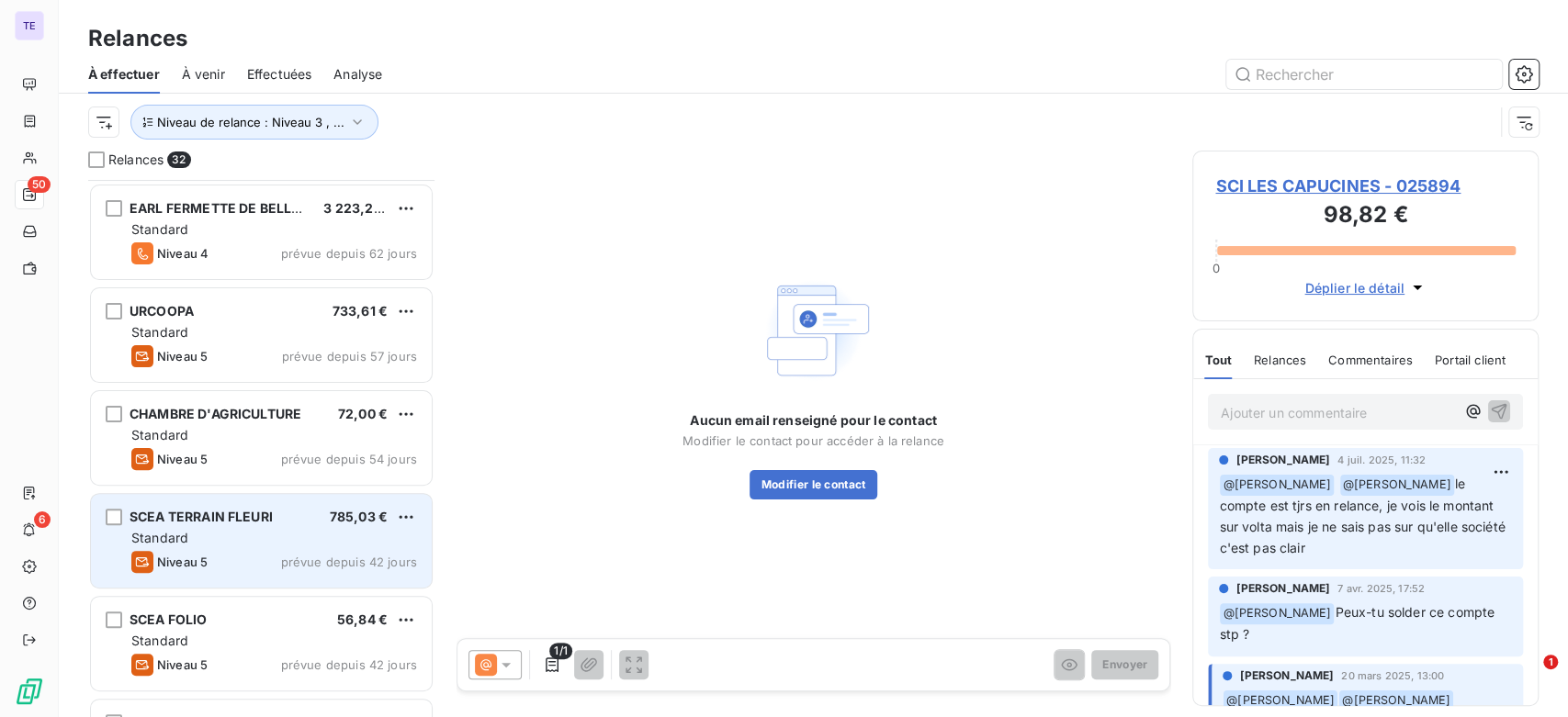
click at [279, 548] on div "SCEA TERRAIN FLEURI 785,03 € Standard Niveau 5 prévue depuis 42 jours" at bounding box center [261, 540] width 341 height 94
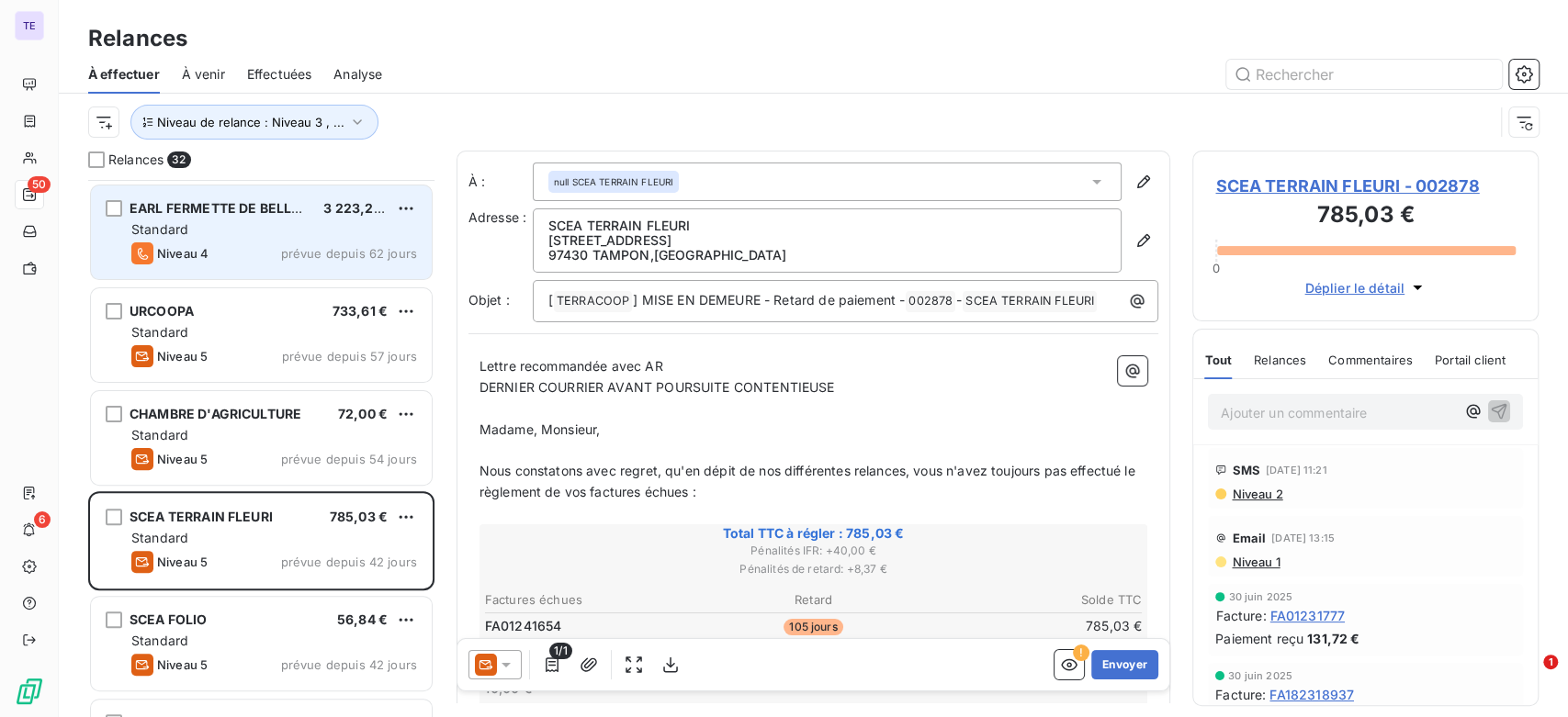
click at [309, 273] on div "EARL FERMETTE DE BELLEVUE 3 223,20 € Standard Niveau 4 prévue depuis 62 jours" at bounding box center [261, 232] width 341 height 94
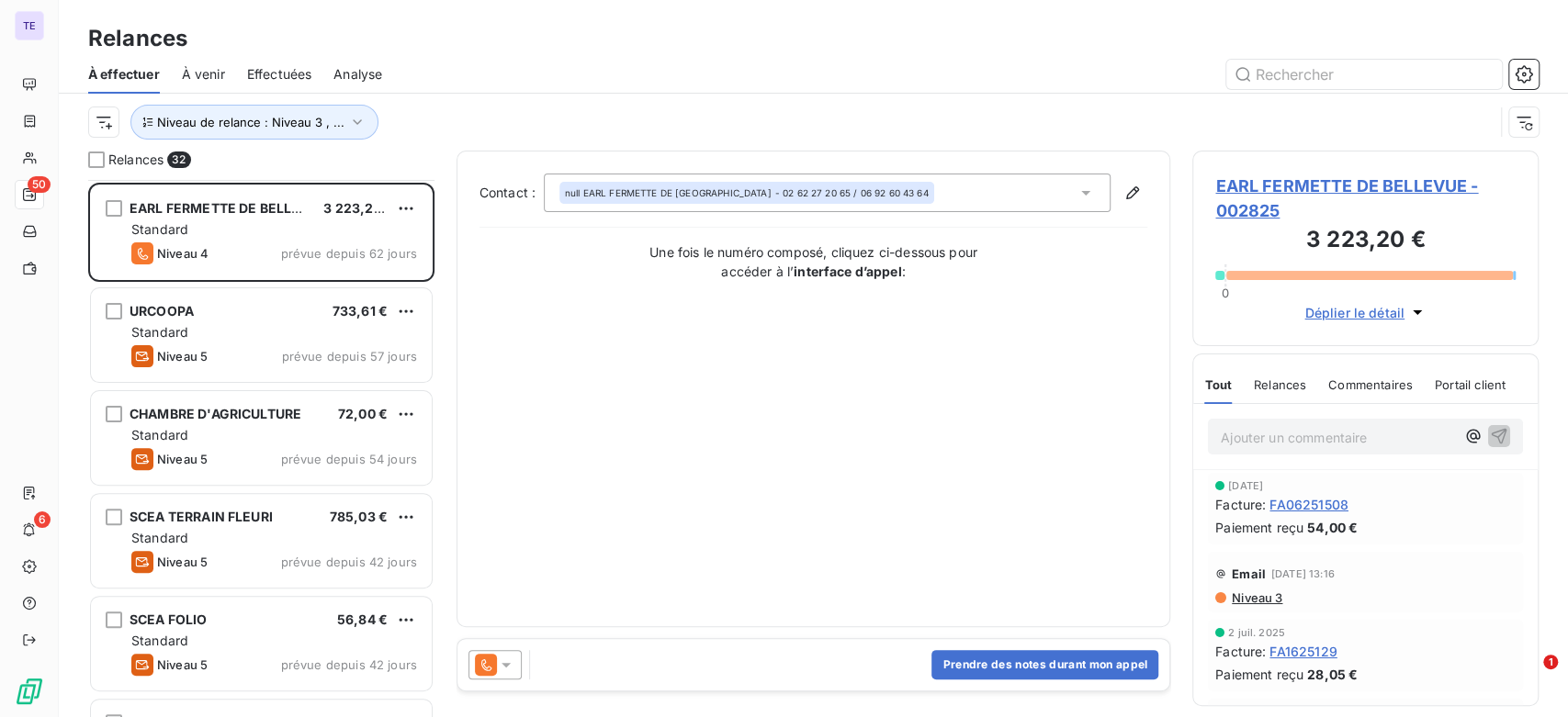
click at [1284, 388] on span "Relances" at bounding box center [1280, 384] width 52 height 14
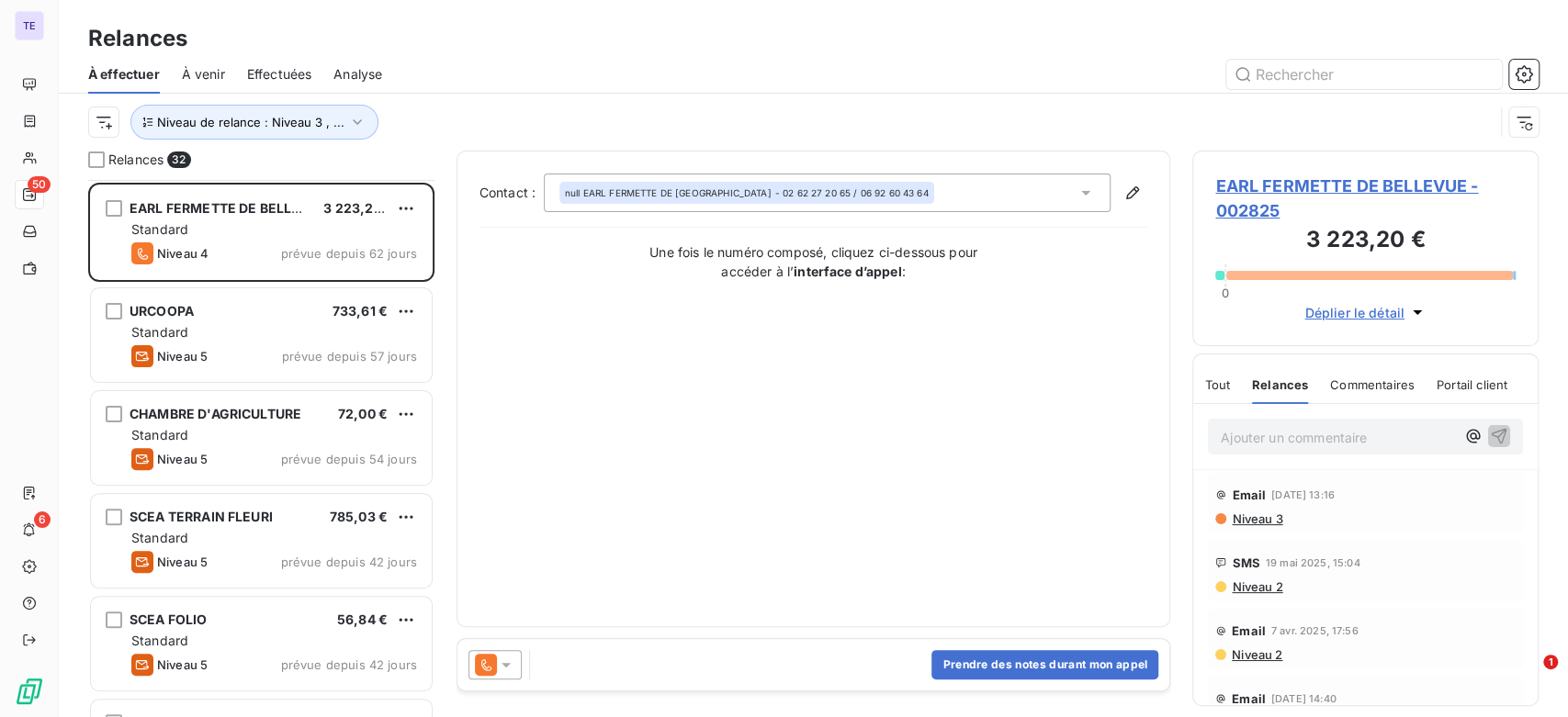
click at [517, 661] on div at bounding box center [494, 665] width 53 height 29
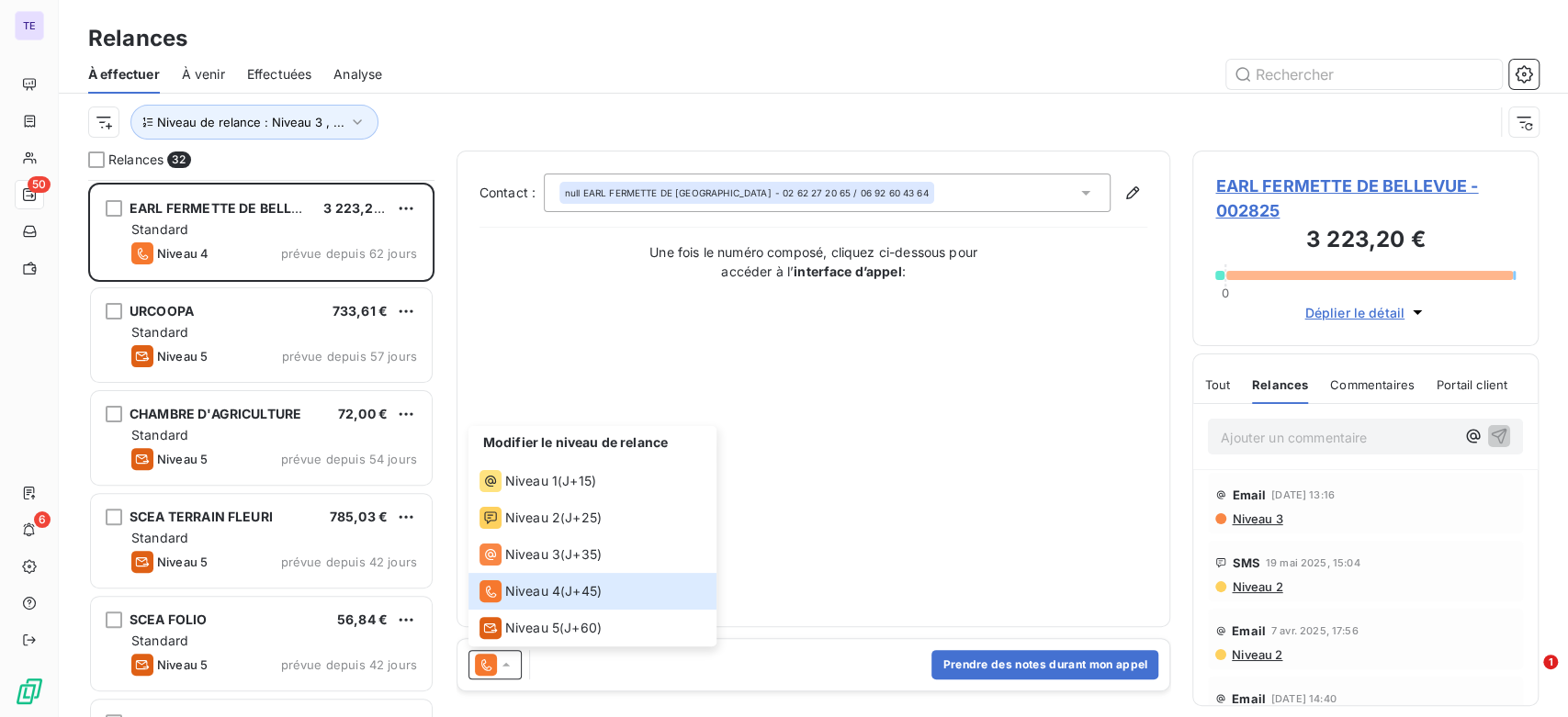
click at [1377, 171] on div "EARL FERMETTE DE BELLEVUE - 002825 3 223,20 € 0 Déplier le détail" at bounding box center [1365, 248] width 347 height 196
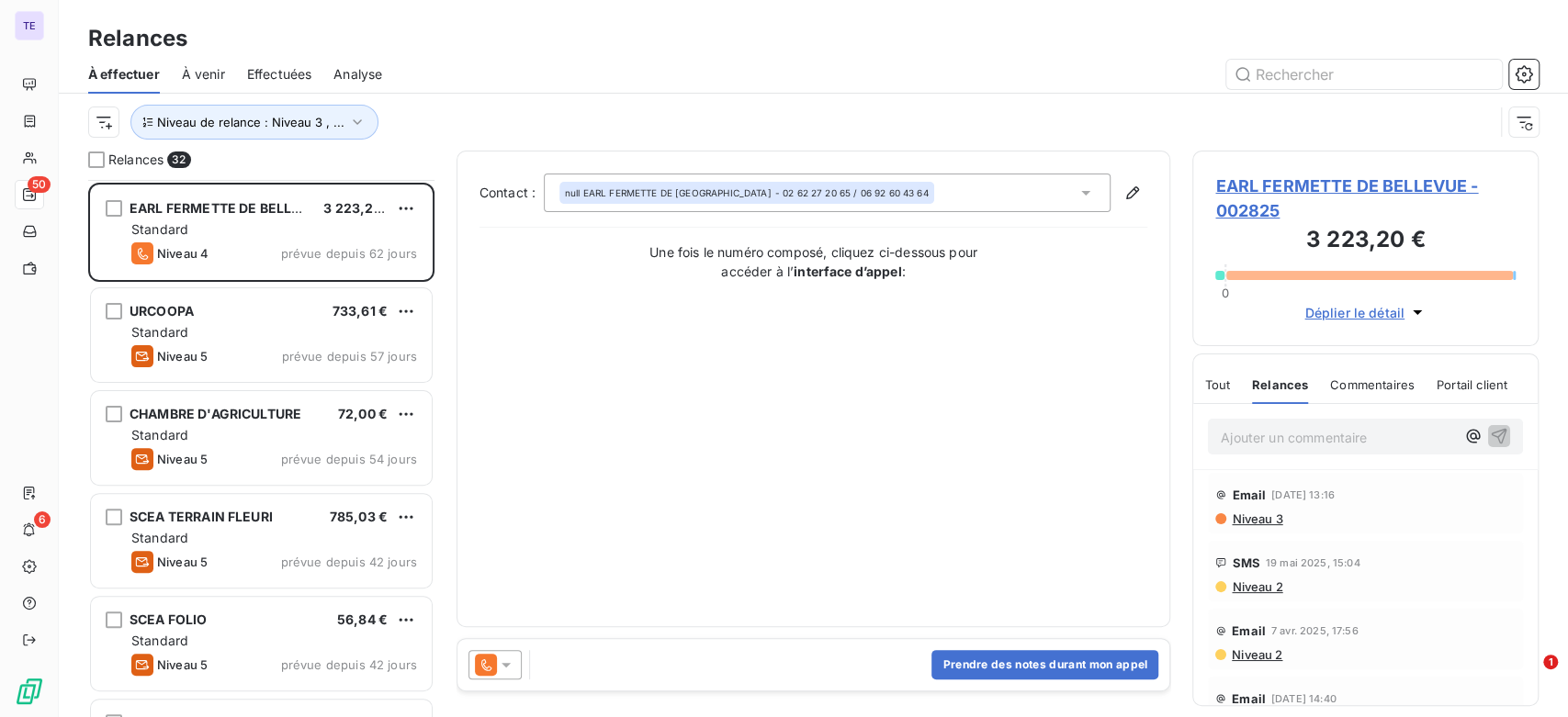
click at [1418, 187] on span "EARL FERMETTE DE BELLEVUE - 002825" at bounding box center [1365, 198] width 300 height 49
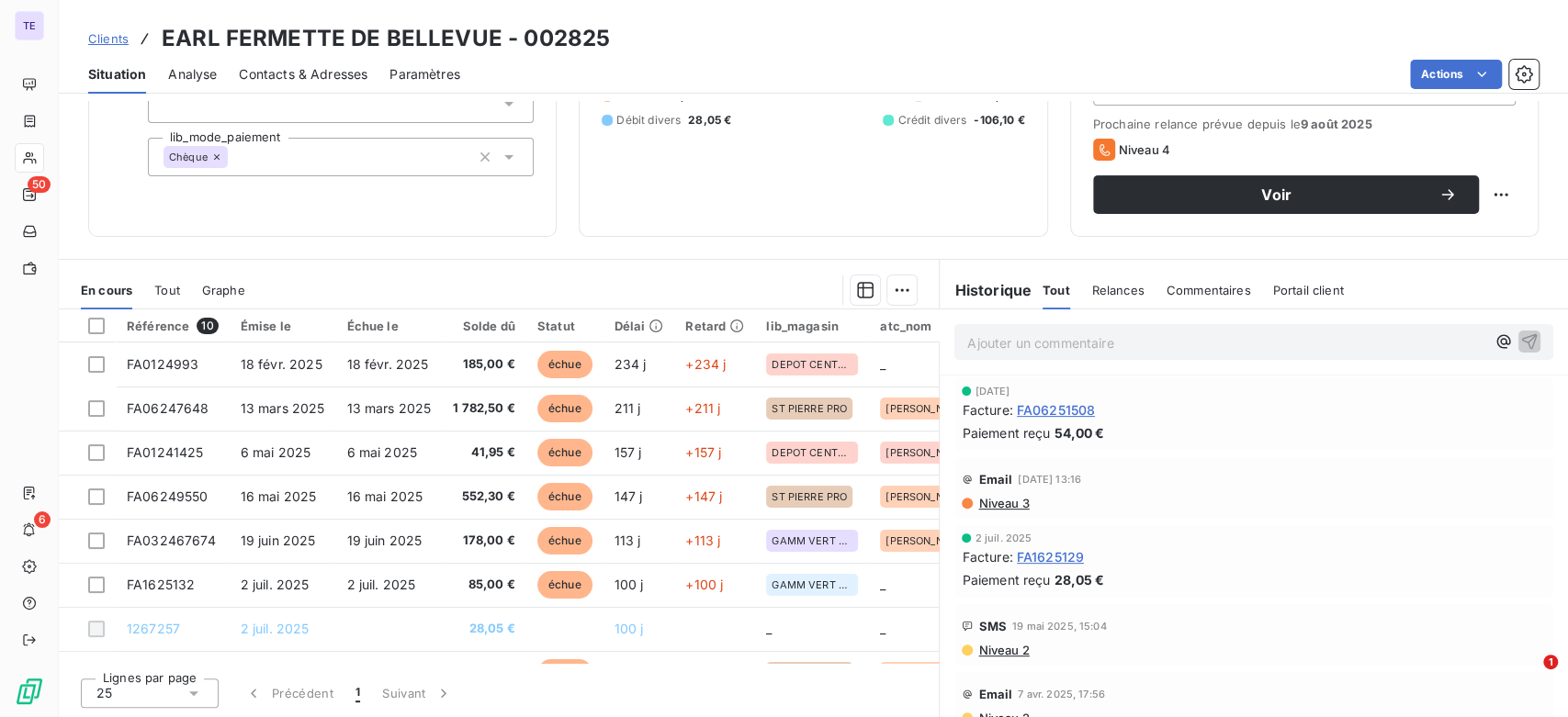
click at [315, 71] on span "Contacts & Adresses" at bounding box center [302, 74] width 128 height 18
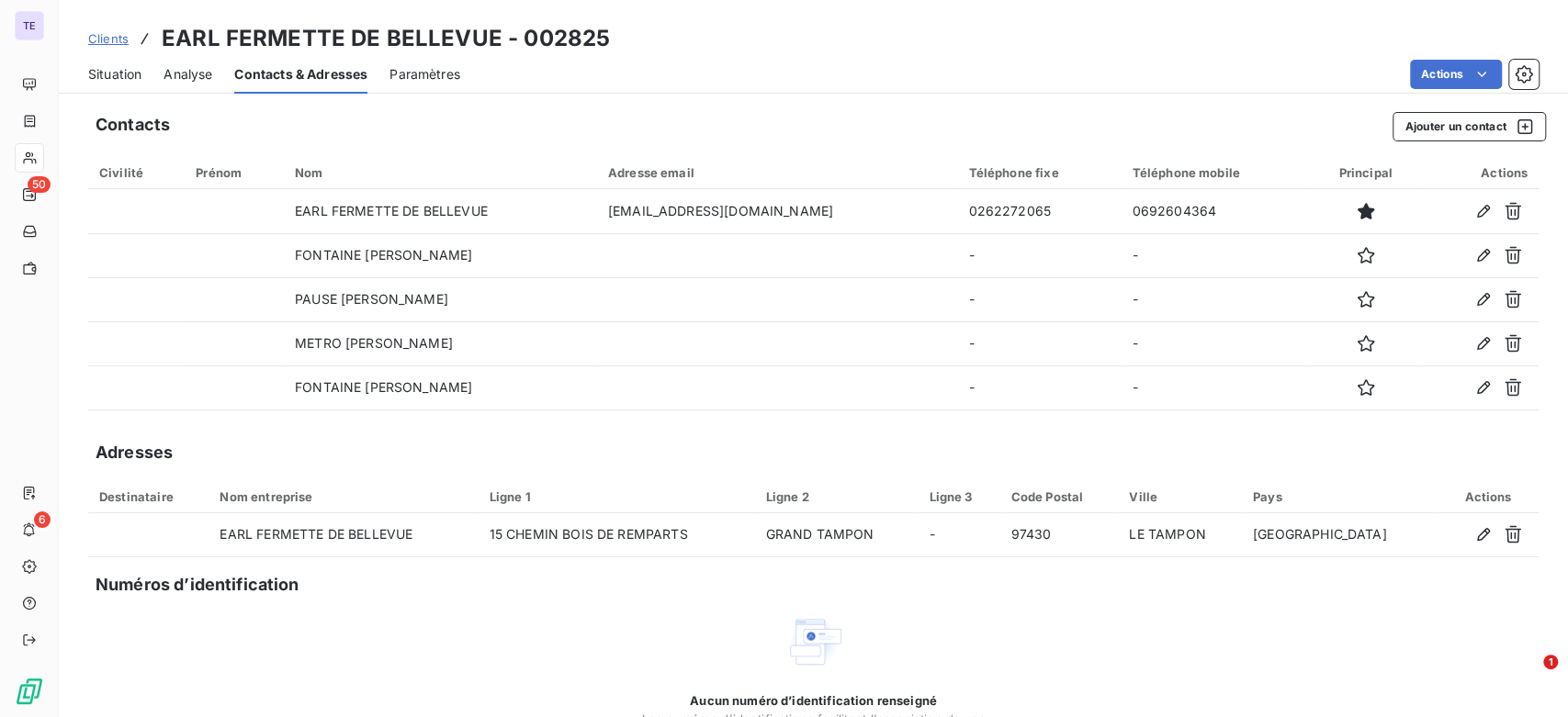
click at [205, 78] on span "Analyse" at bounding box center [187, 74] width 48 height 18
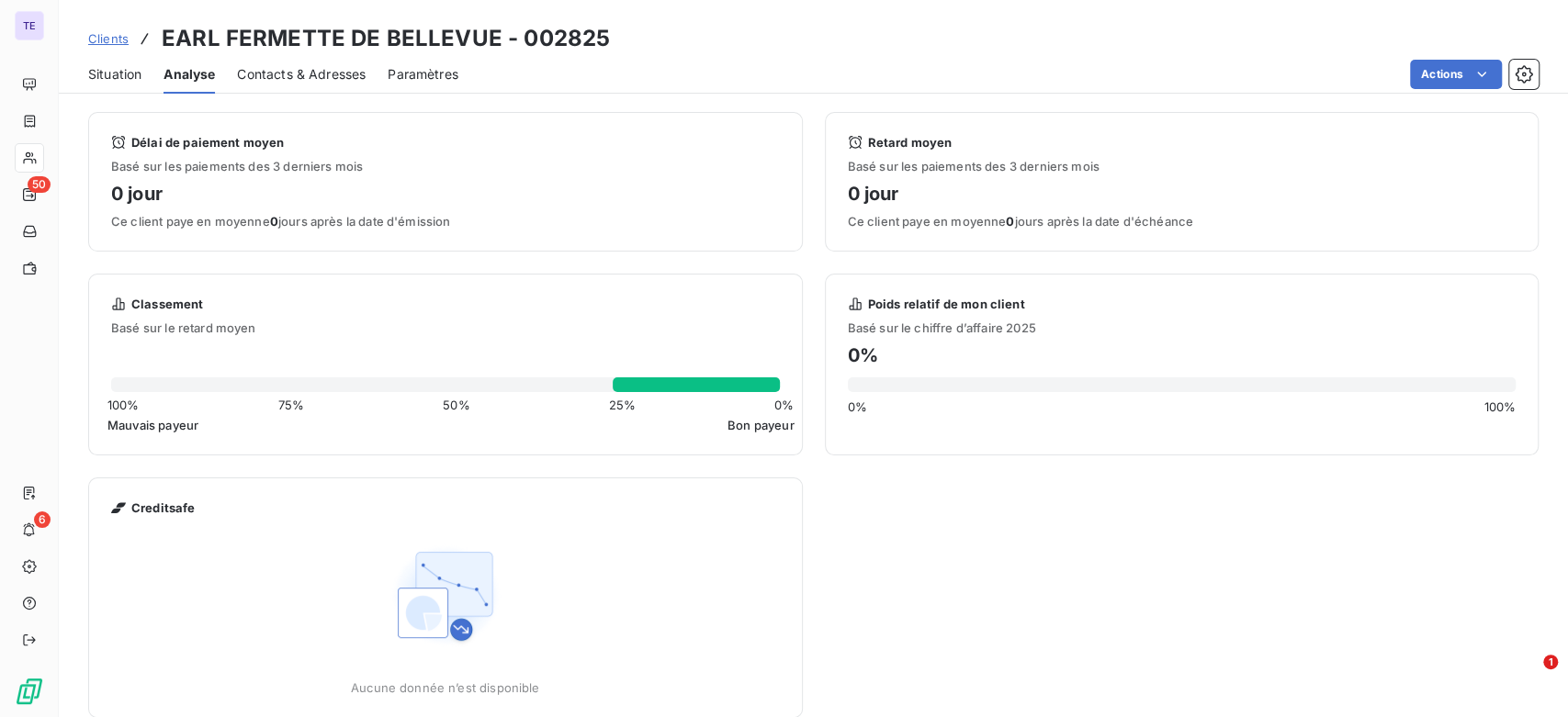
click at [117, 78] on span "Situation" at bounding box center [114, 74] width 53 height 18
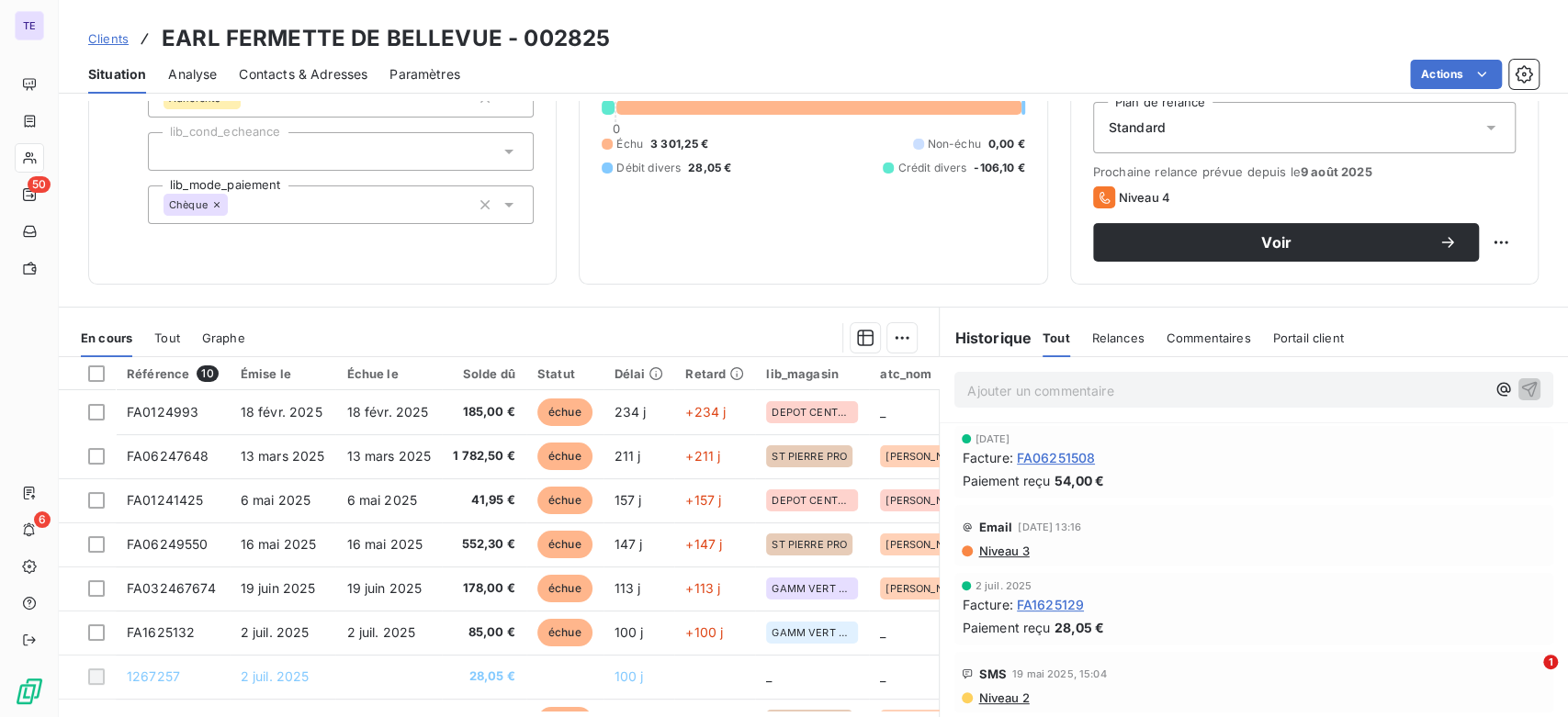
click at [317, 73] on span "Contacts & Adresses" at bounding box center [302, 74] width 128 height 18
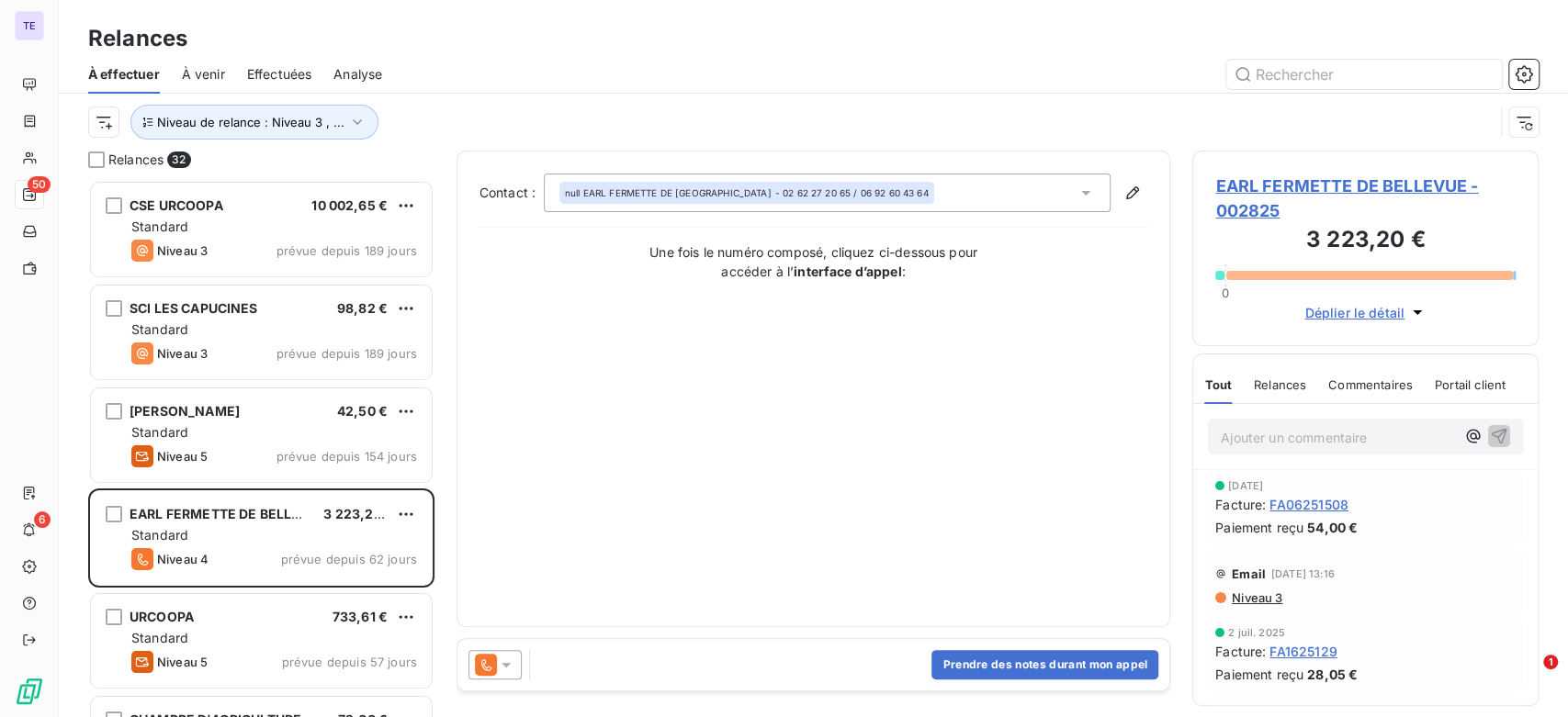
scroll to position [522, 331]
click at [1286, 181] on span "EARL FERMETTE DE BELLEVUE - 002825" at bounding box center [1365, 198] width 300 height 49
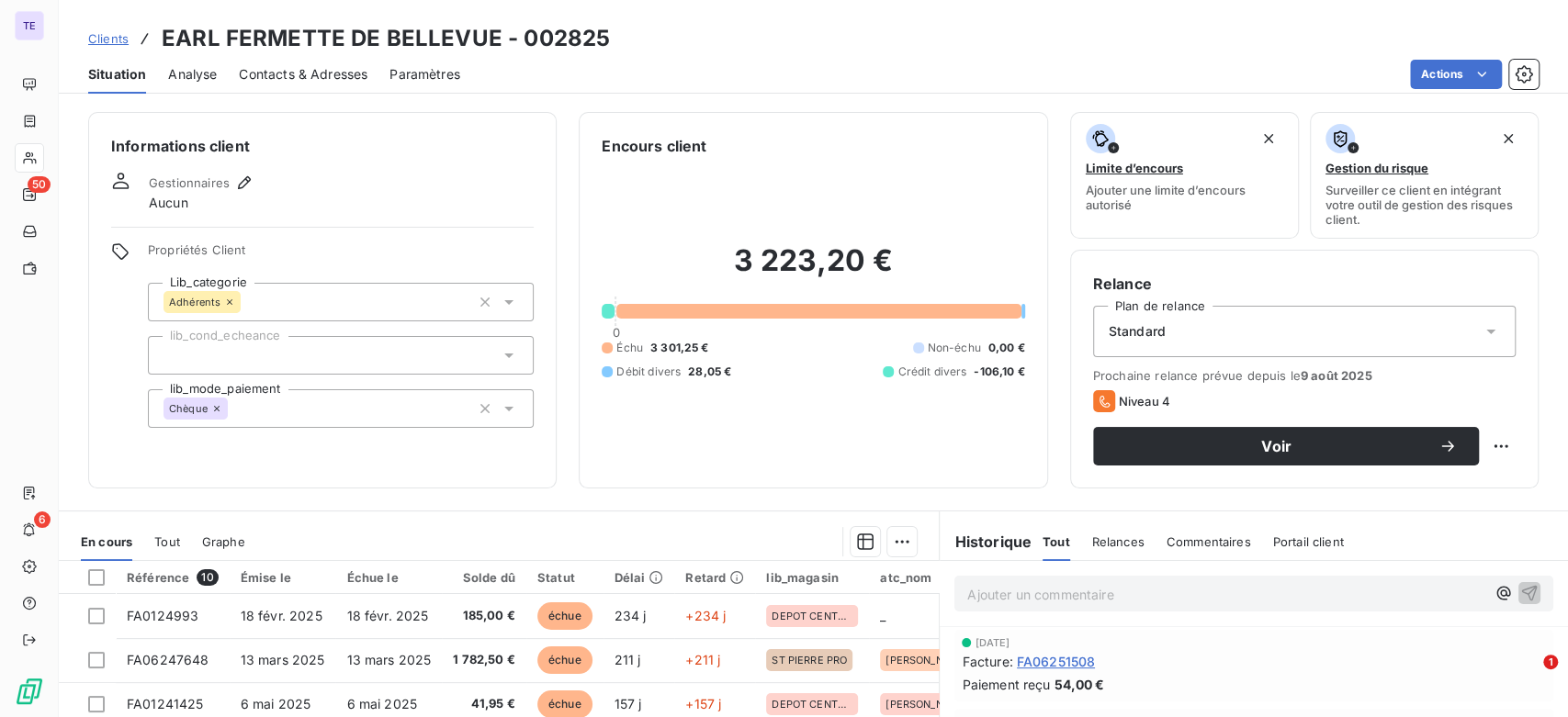
click at [1207, 340] on div "Standard" at bounding box center [1304, 331] width 423 height 51
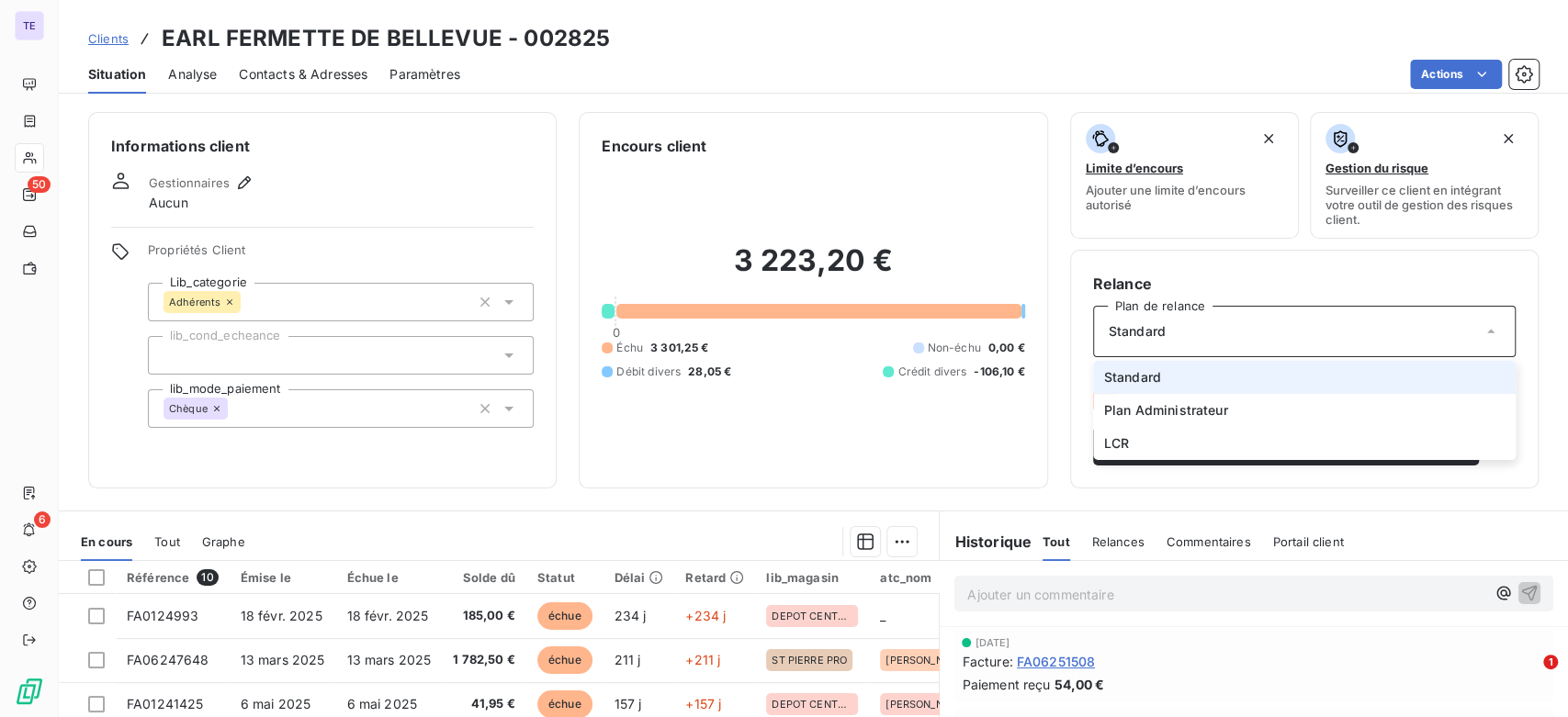
click at [1207, 340] on div "Standard" at bounding box center [1304, 331] width 423 height 51
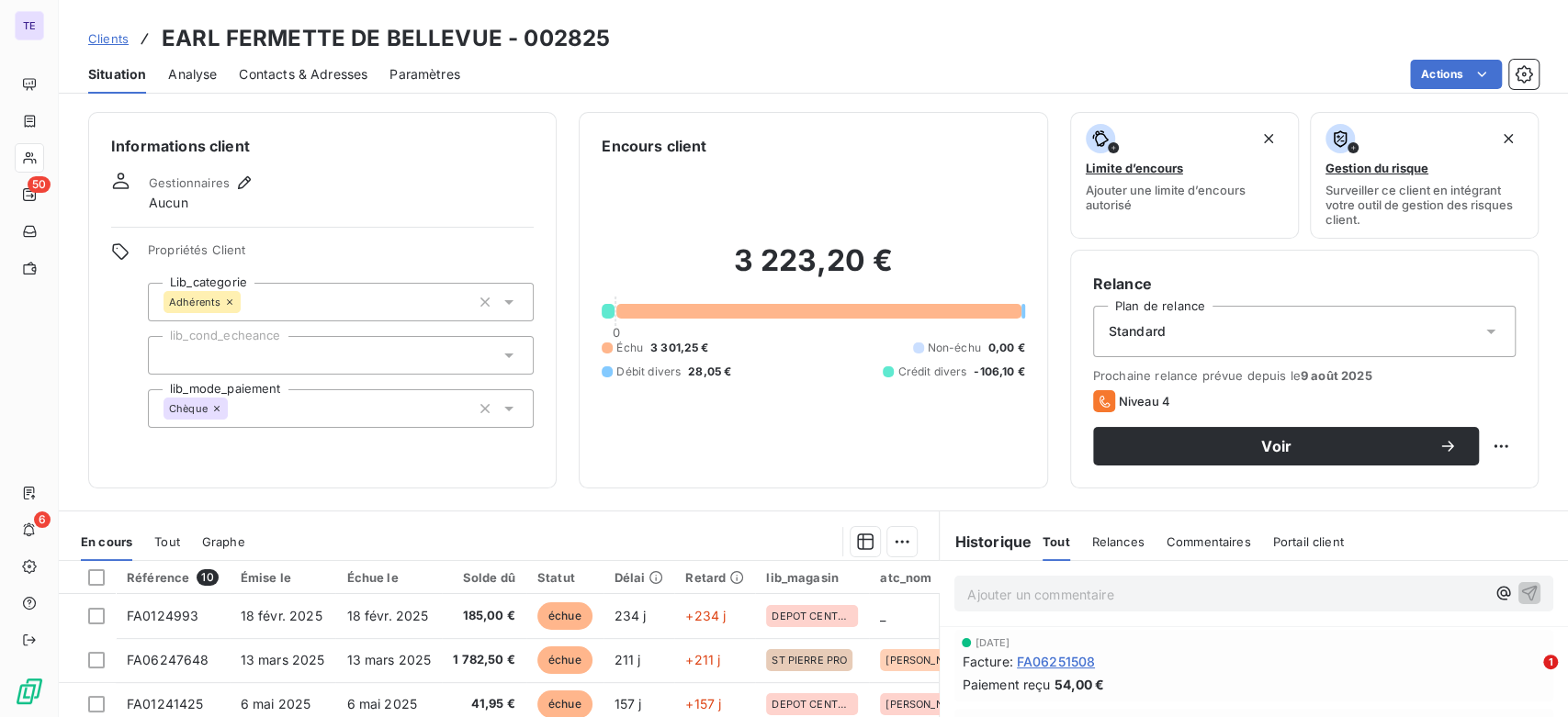
click at [1078, 581] on div "Ajouter un commentaire ﻿" at bounding box center [1226, 593] width 518 height 25
click at [1109, 593] on p "Ajouter un commentaire ﻿" at bounding box center [1226, 594] width 518 height 23
click at [1521, 585] on icon "button" at bounding box center [1529, 592] width 18 height 18
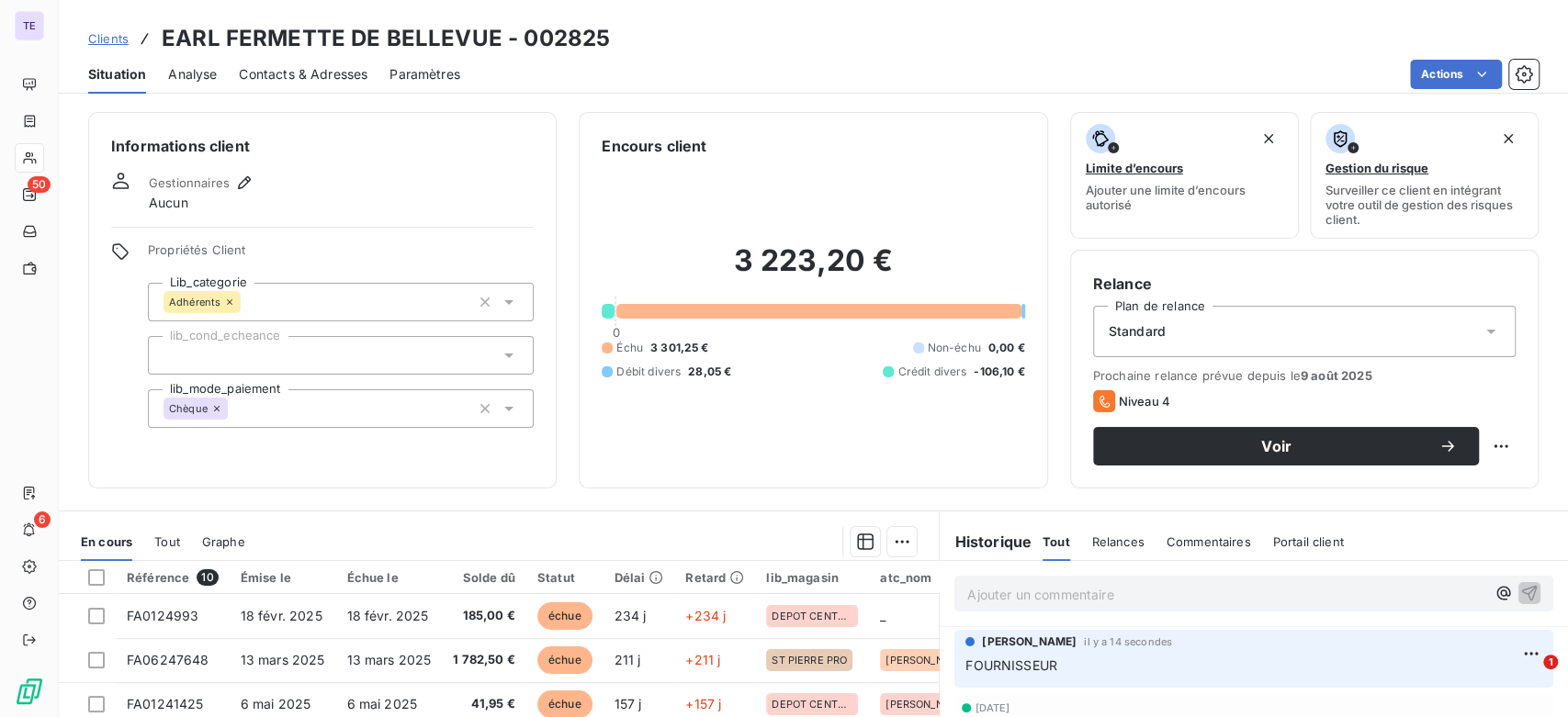
click at [302, 80] on span "Contacts & Adresses" at bounding box center [302, 74] width 128 height 18
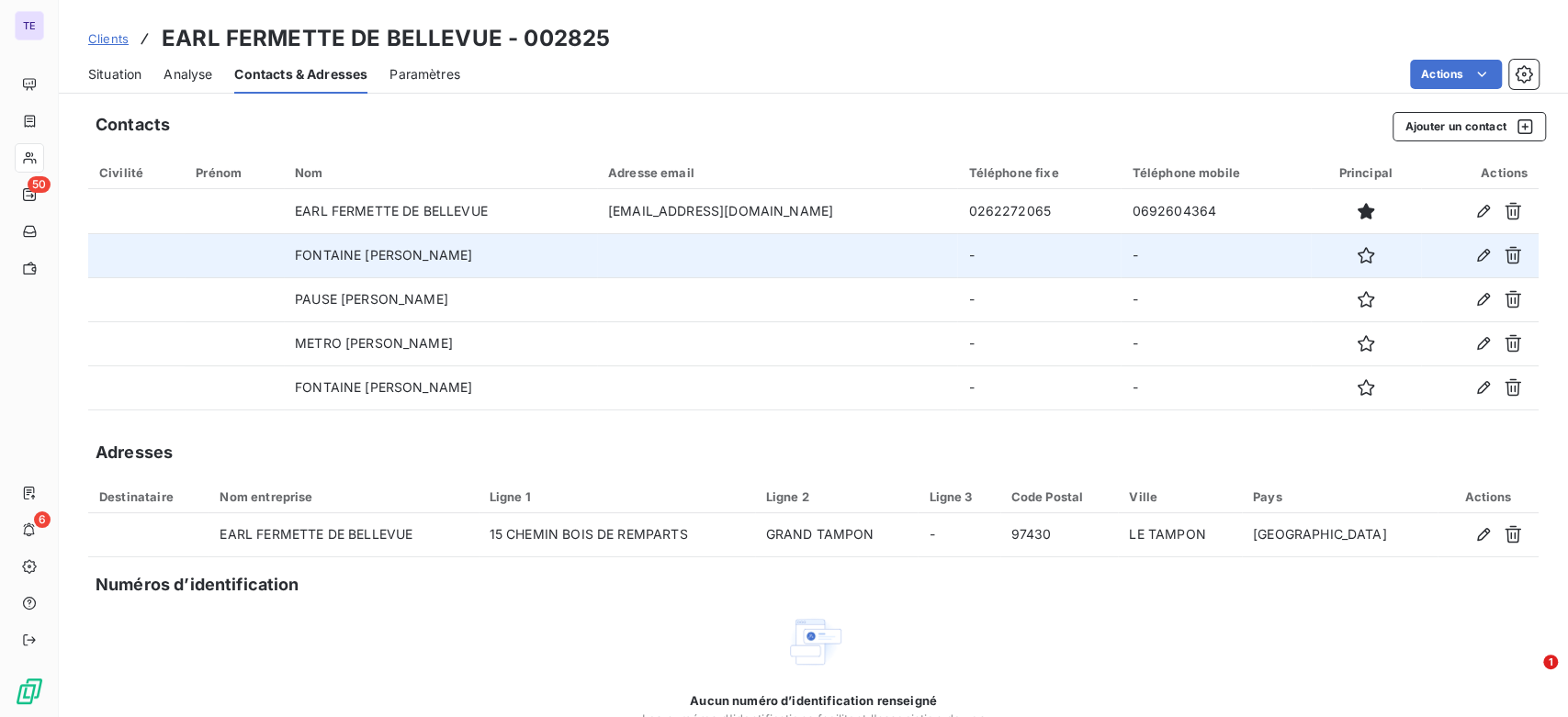
click at [812, 258] on td at bounding box center [778, 256] width 361 height 44
click at [1474, 257] on icon "button" at bounding box center [1483, 255] width 18 height 18
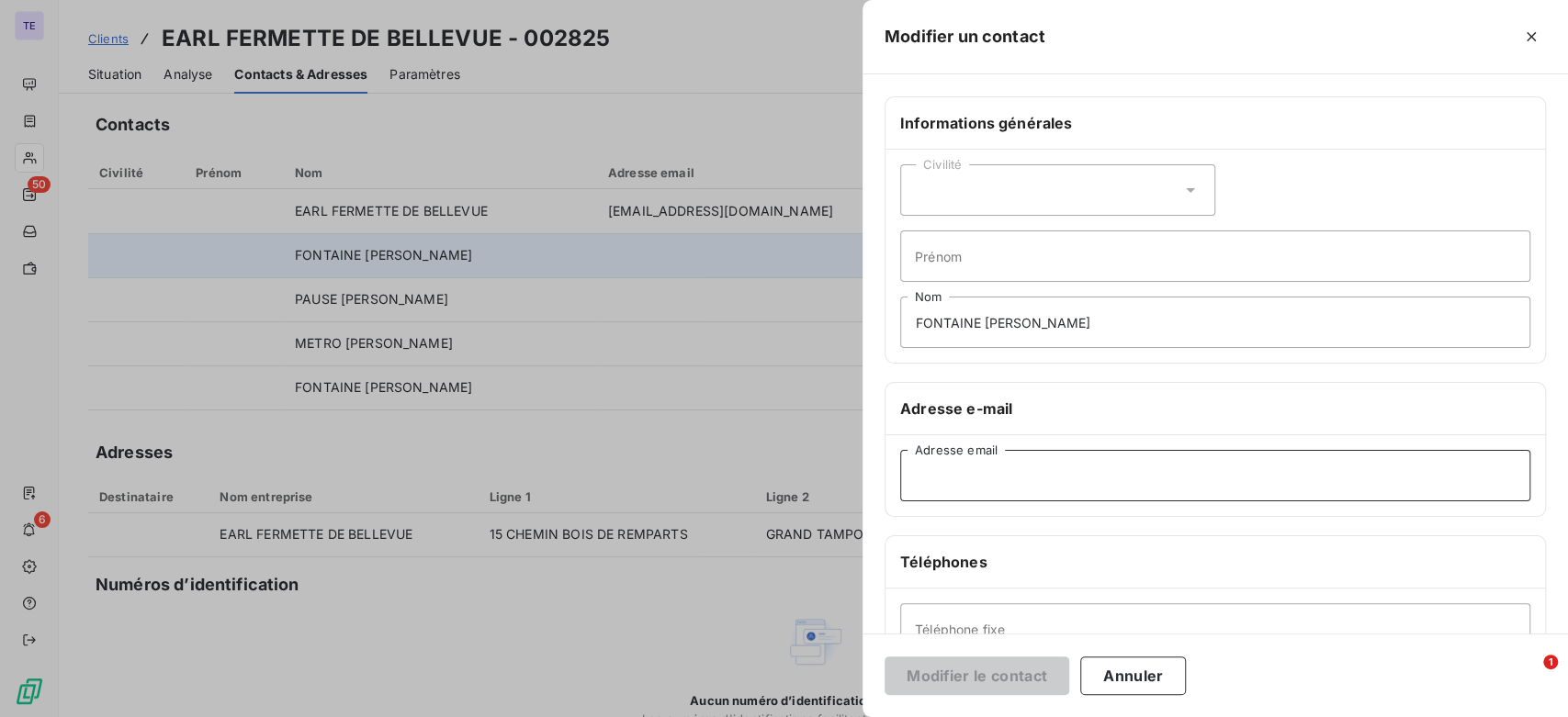
click at [994, 484] on input "Adresse email" at bounding box center [1216, 475] width 630 height 51
drag, startPoint x: 1100, startPoint y: 479, endPoint x: 947, endPoint y: 483, distance: 153.1
click at [903, 483] on input "[EMAIL_ADDRESS][DOMAIN_NAME]" at bounding box center [1216, 475] width 630 height 51
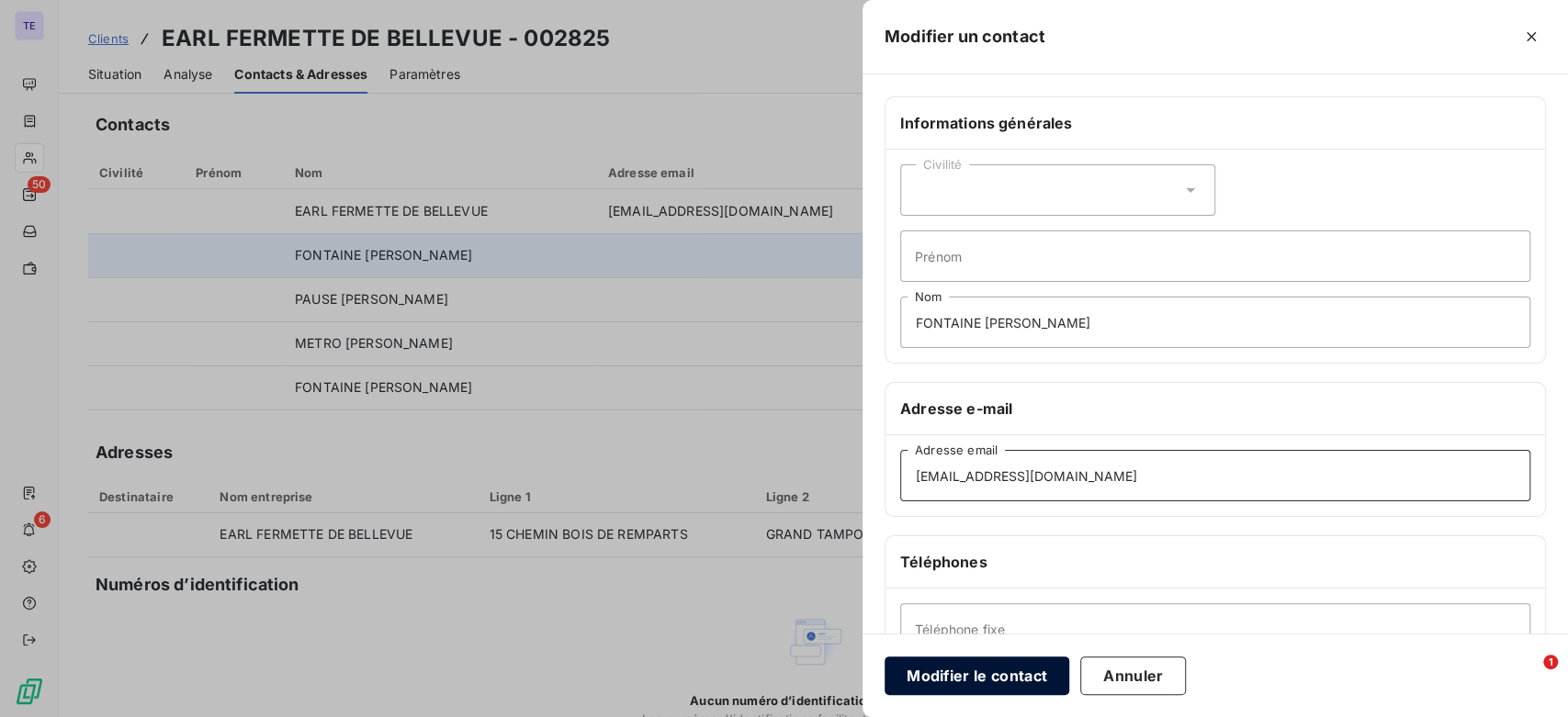
type input "[EMAIL_ADDRESS][DOMAIN_NAME]"
click at [1015, 664] on button "Modifier le contact" at bounding box center [976, 676] width 184 height 39
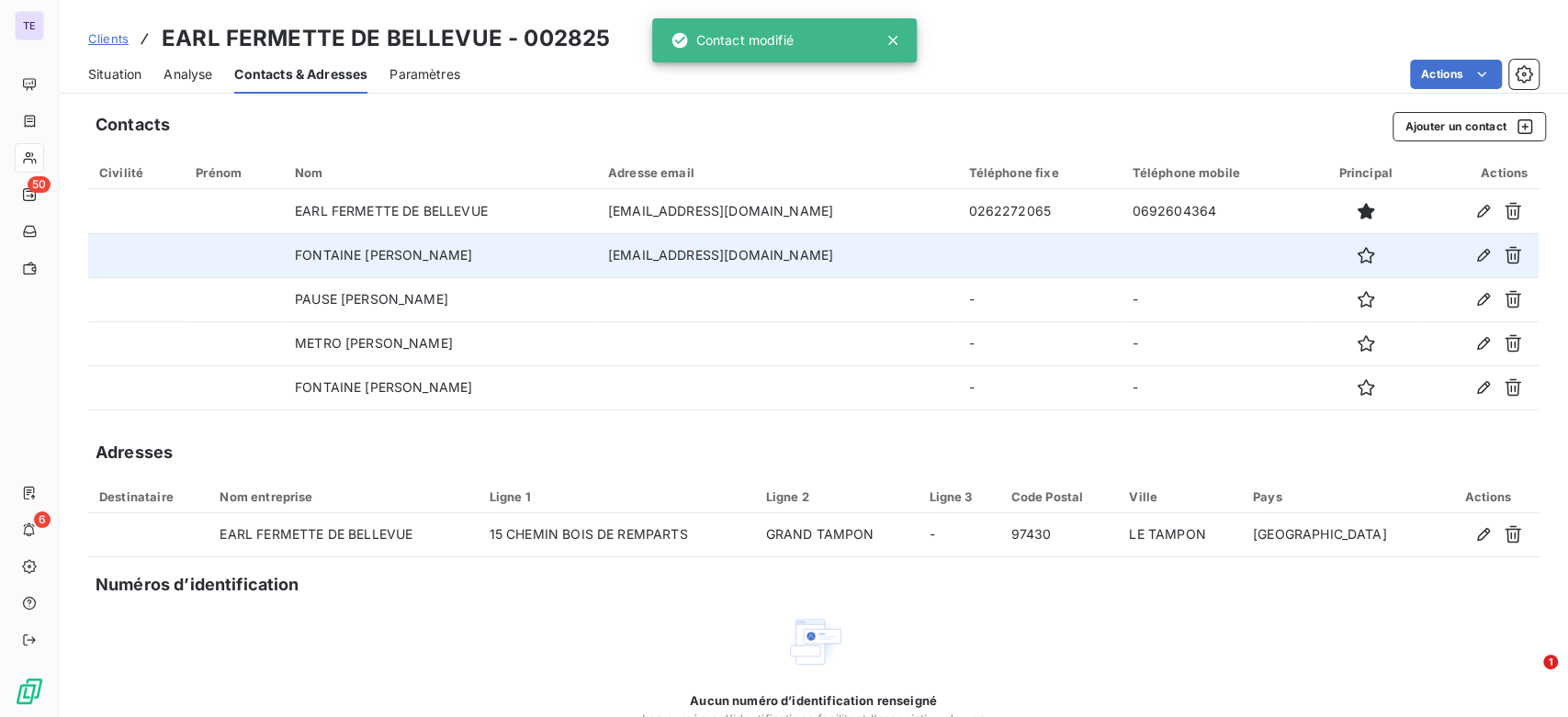
click at [125, 79] on span "Situation" at bounding box center [114, 74] width 53 height 18
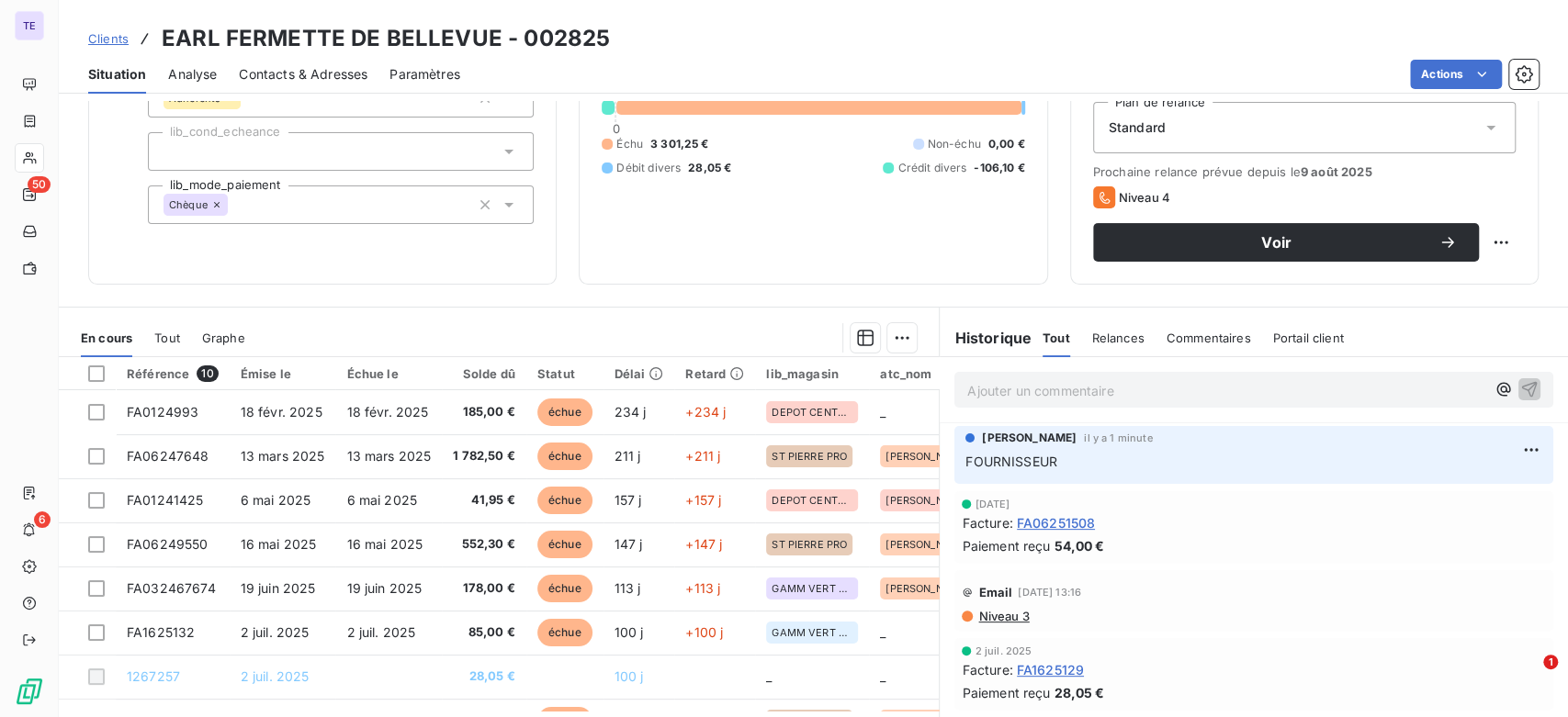
scroll to position [252, 0]
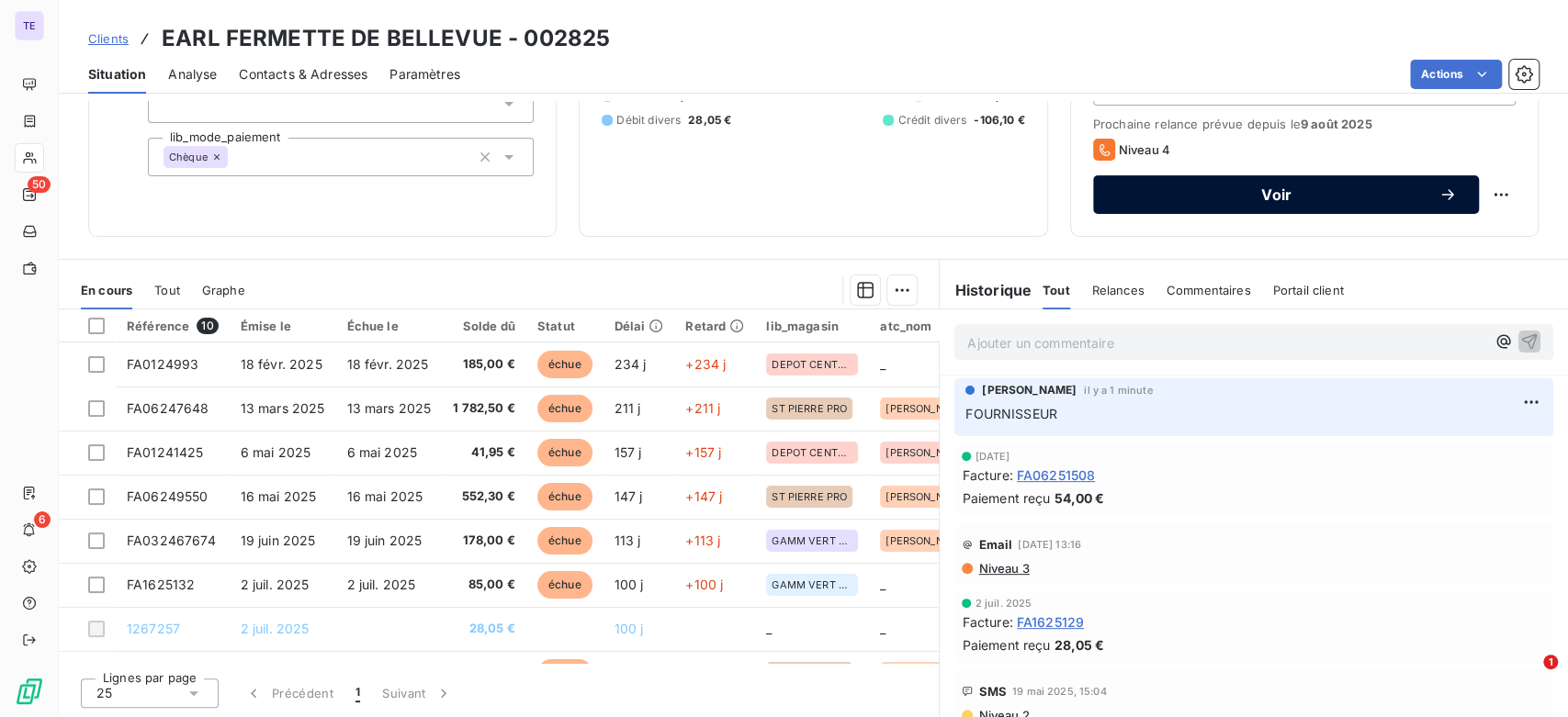
click at [1296, 195] on span "Voir" at bounding box center [1276, 194] width 323 height 14
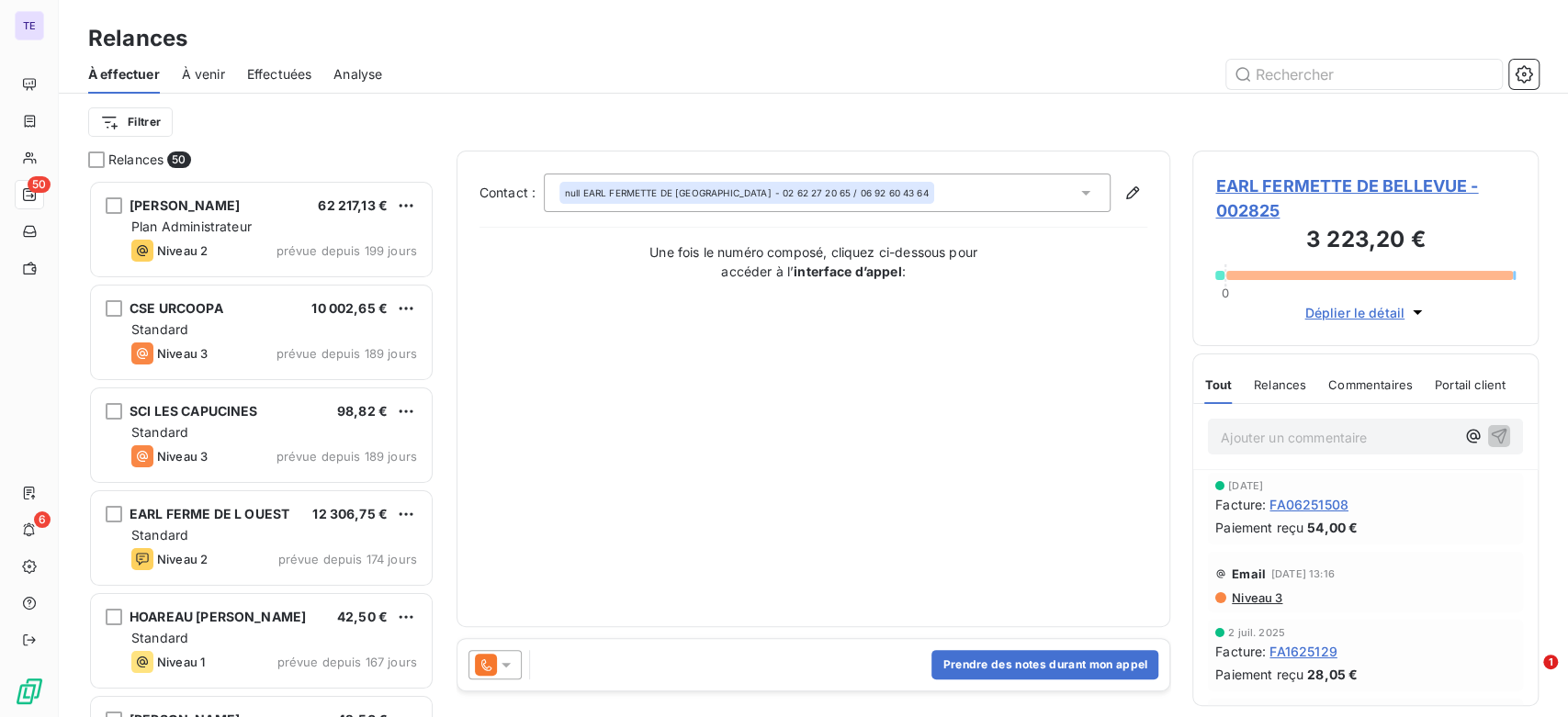
scroll to position [522, 331]
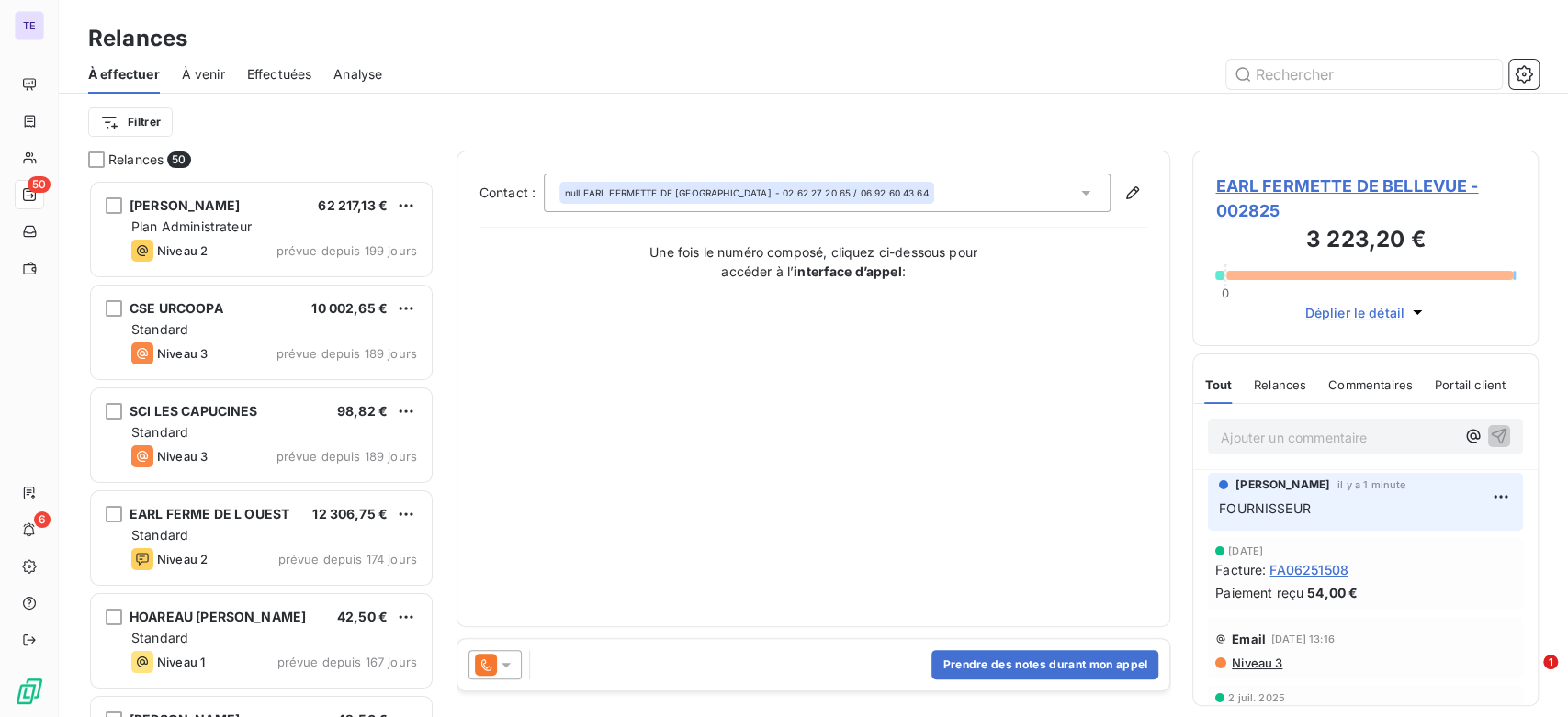
click at [500, 664] on icon at bounding box center [506, 664] width 18 height 18
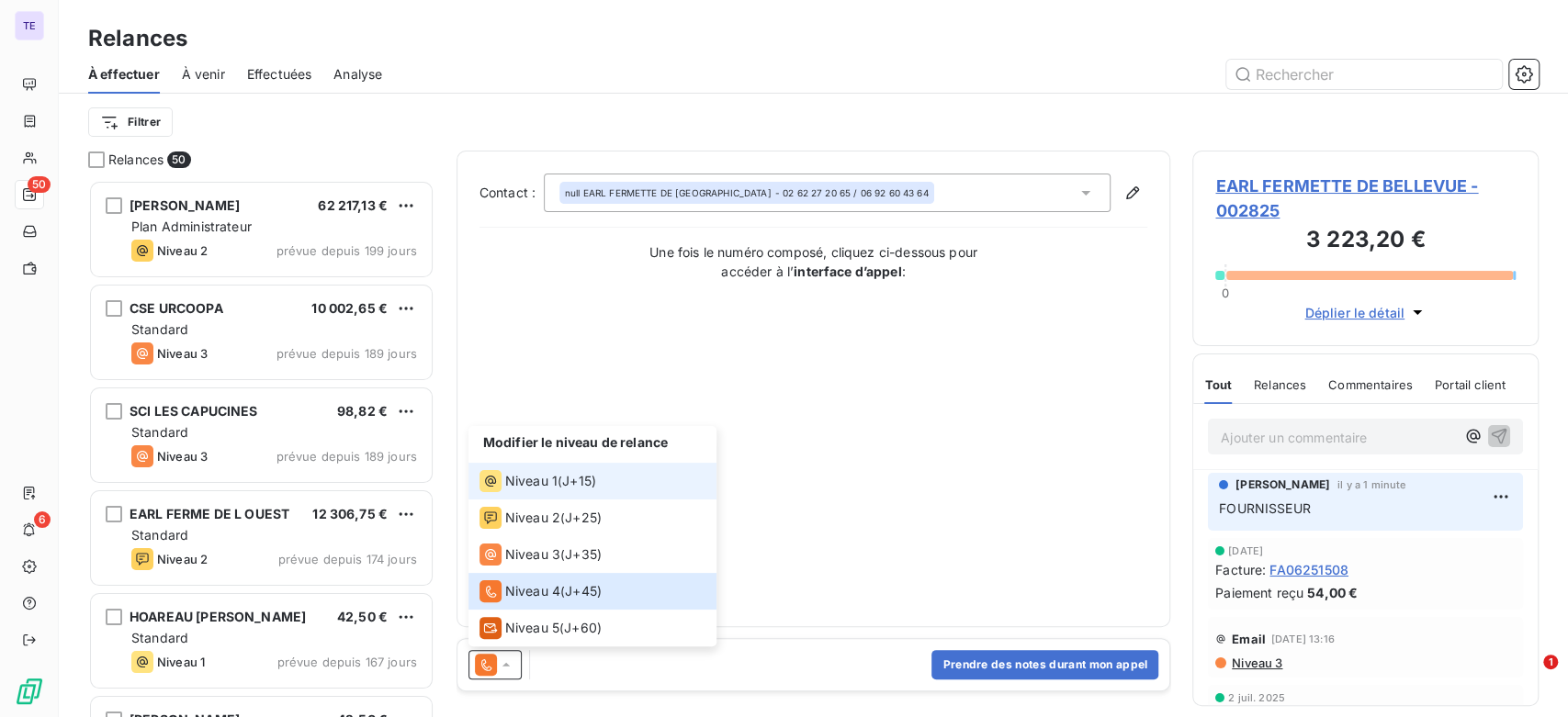
click at [560, 483] on div "Niveau 1 ( J+15 )" at bounding box center [538, 481] width 117 height 22
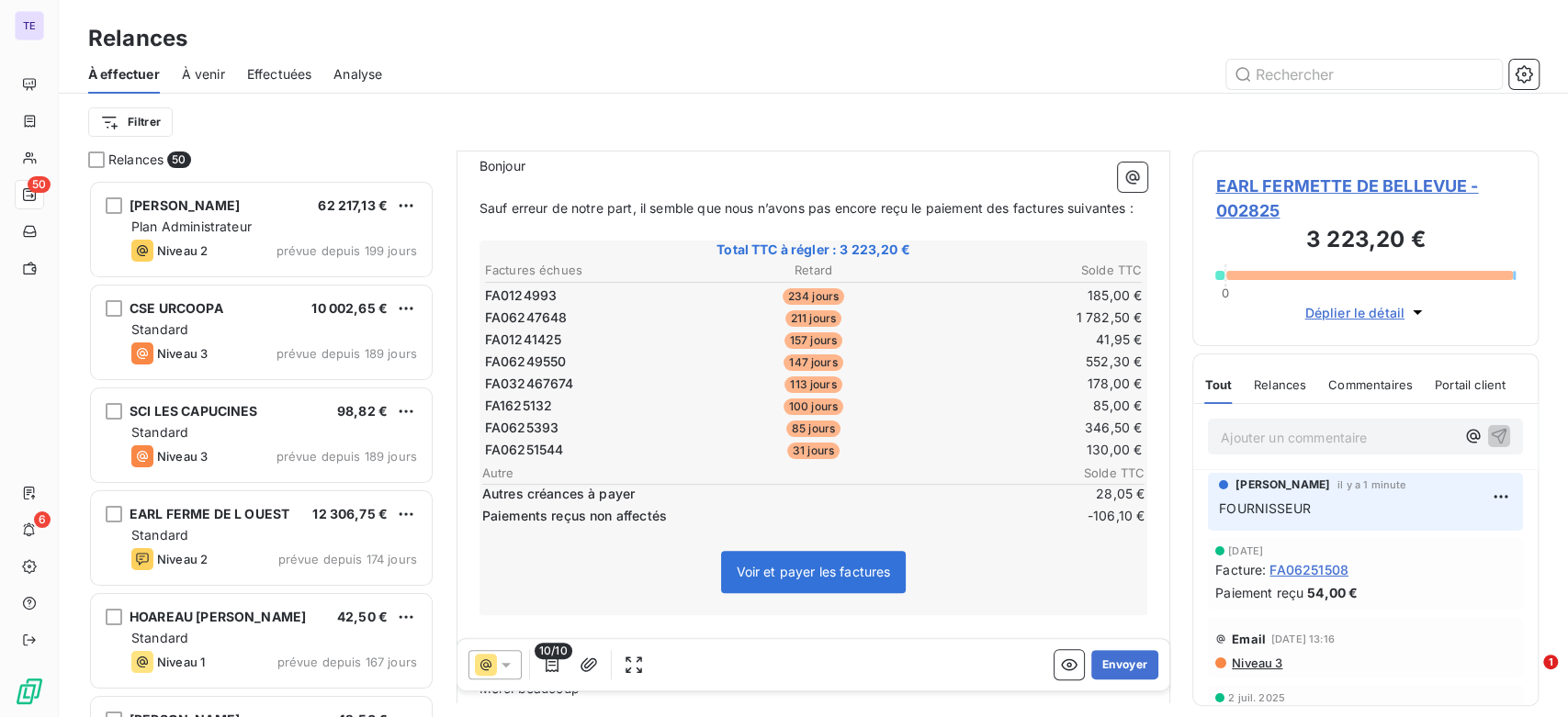
scroll to position [0, 0]
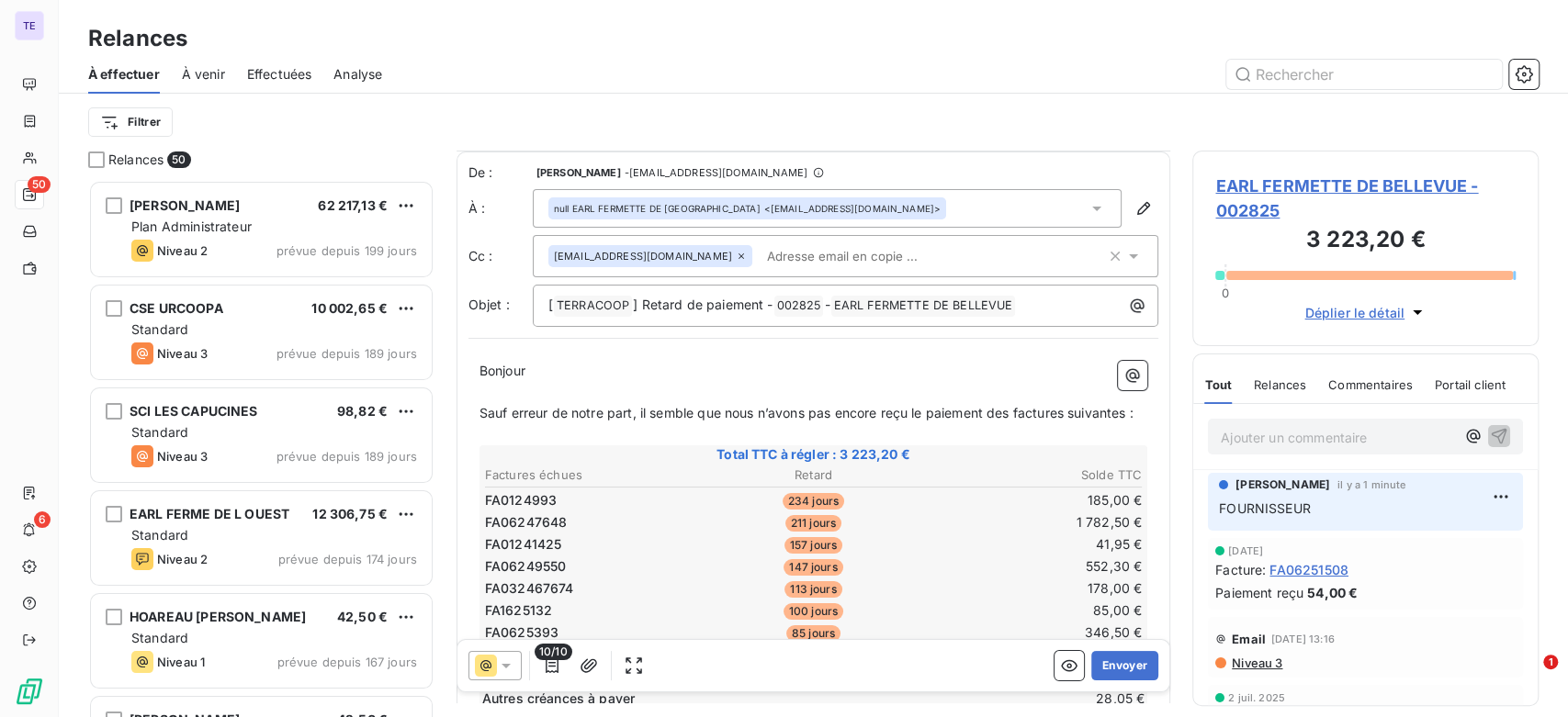
click at [1090, 186] on div "De : [PERSON_NAME] - [EMAIL_ADDRESS][DOMAIN_NAME] À : null EARL FERMETTE DE BEL…" at bounding box center [814, 244] width 691 height 163
click at [1088, 212] on icon at bounding box center [1097, 208] width 18 height 18
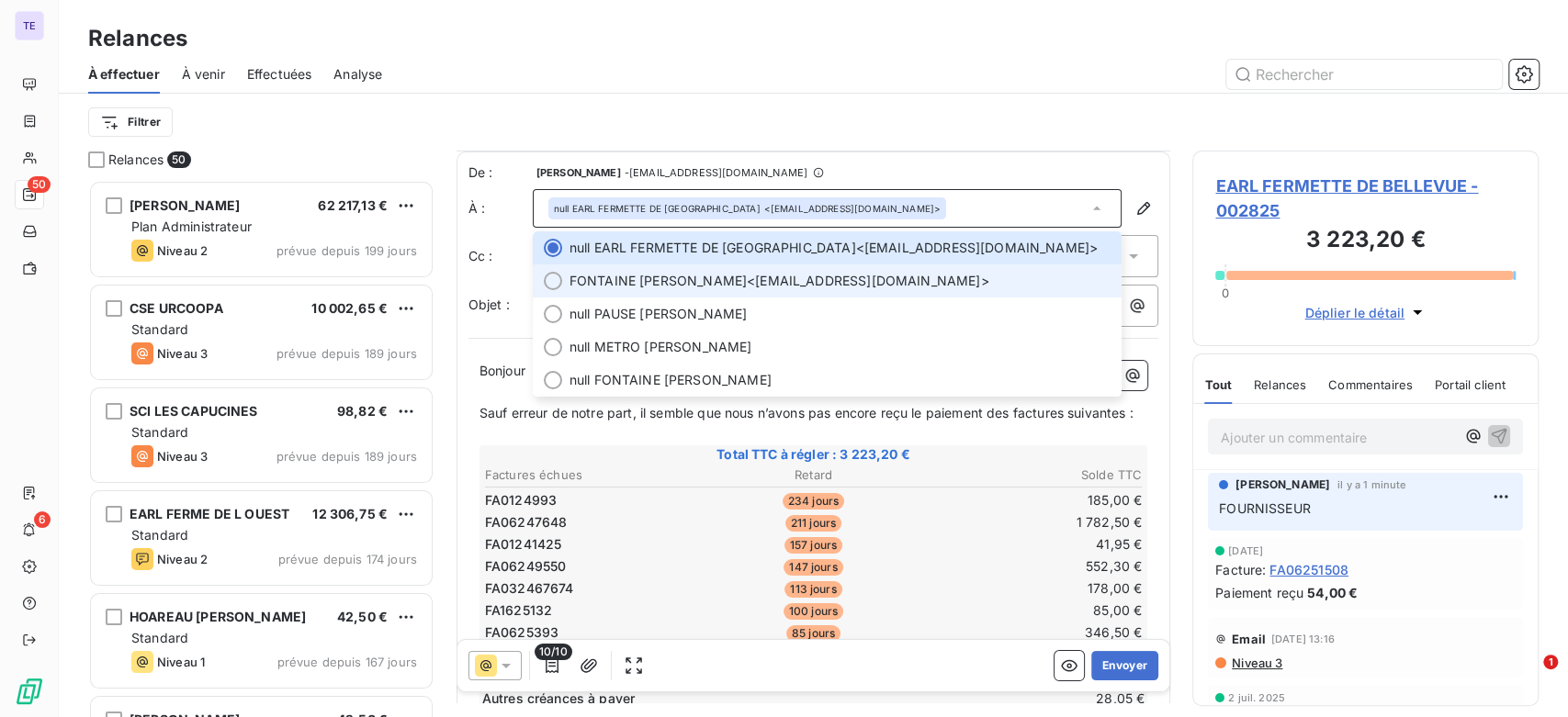
click at [818, 276] on span "FONTAINE [PERSON_NAME] <[EMAIL_ADDRESS][DOMAIN_NAME]>" at bounding box center [840, 281] width 542 height 18
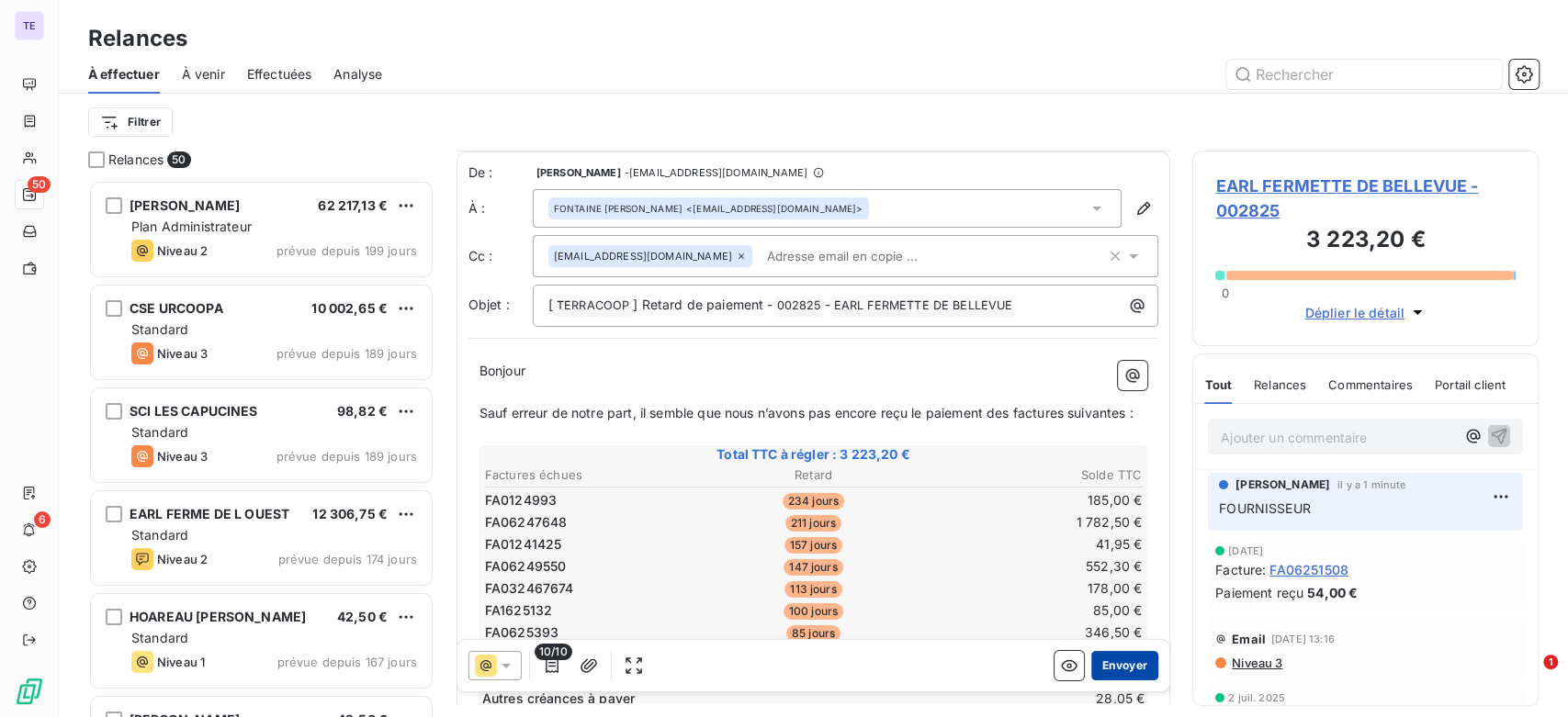
click at [1101, 664] on button "Envoyer" at bounding box center [1125, 665] width 67 height 29
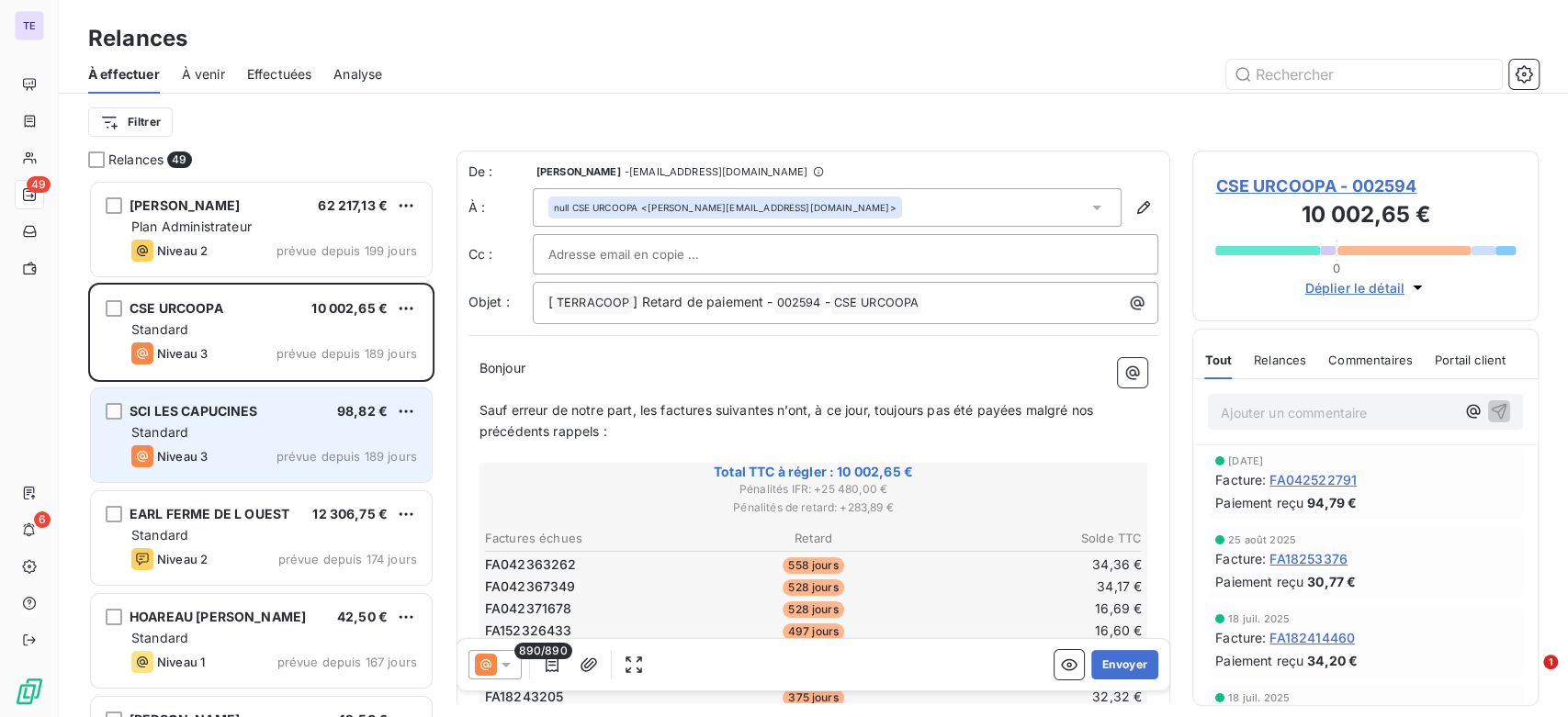
click at [228, 447] on div "Niveau 3 prévue depuis 189 jours" at bounding box center [274, 456] width 286 height 22
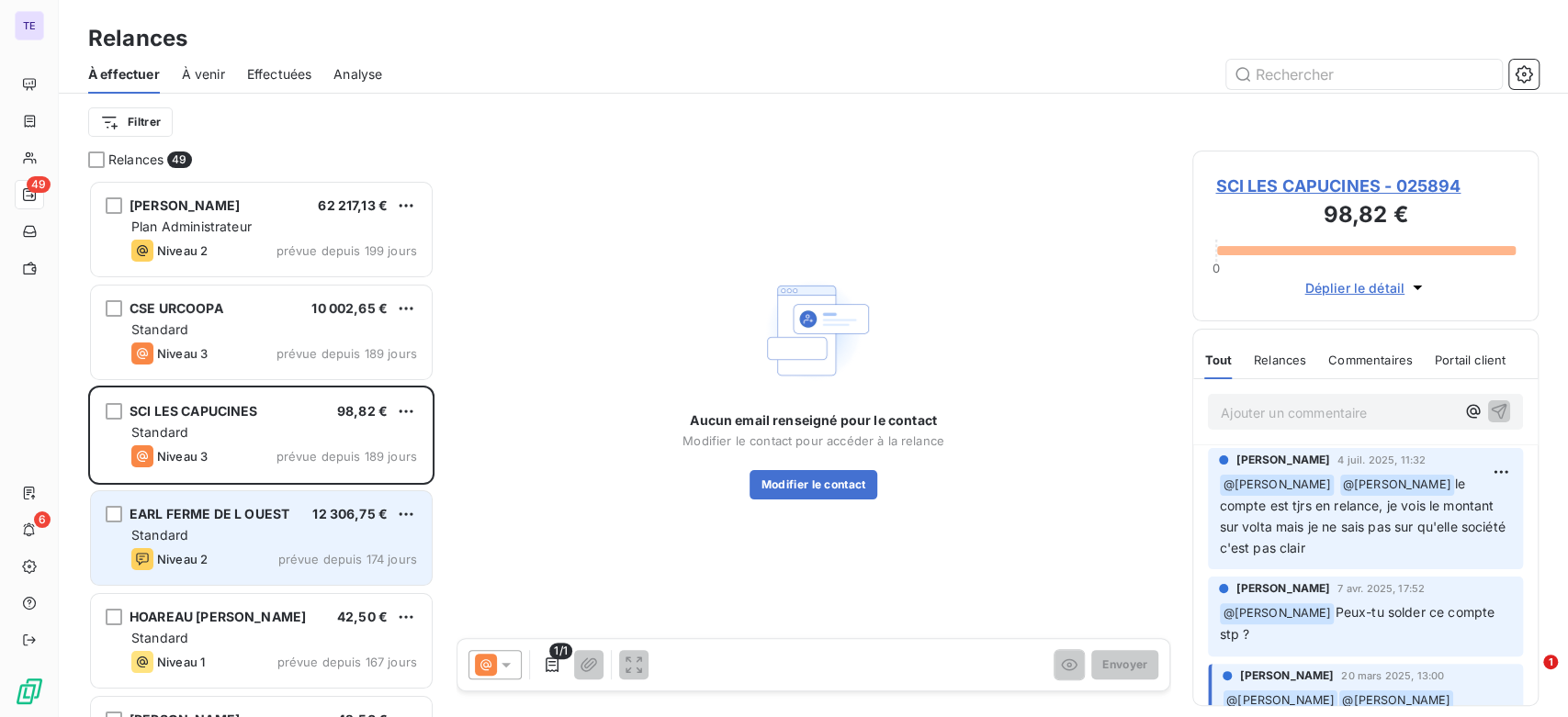
click at [263, 520] on span "EARL FERME DE L OUEST" at bounding box center [210, 513] width 160 height 15
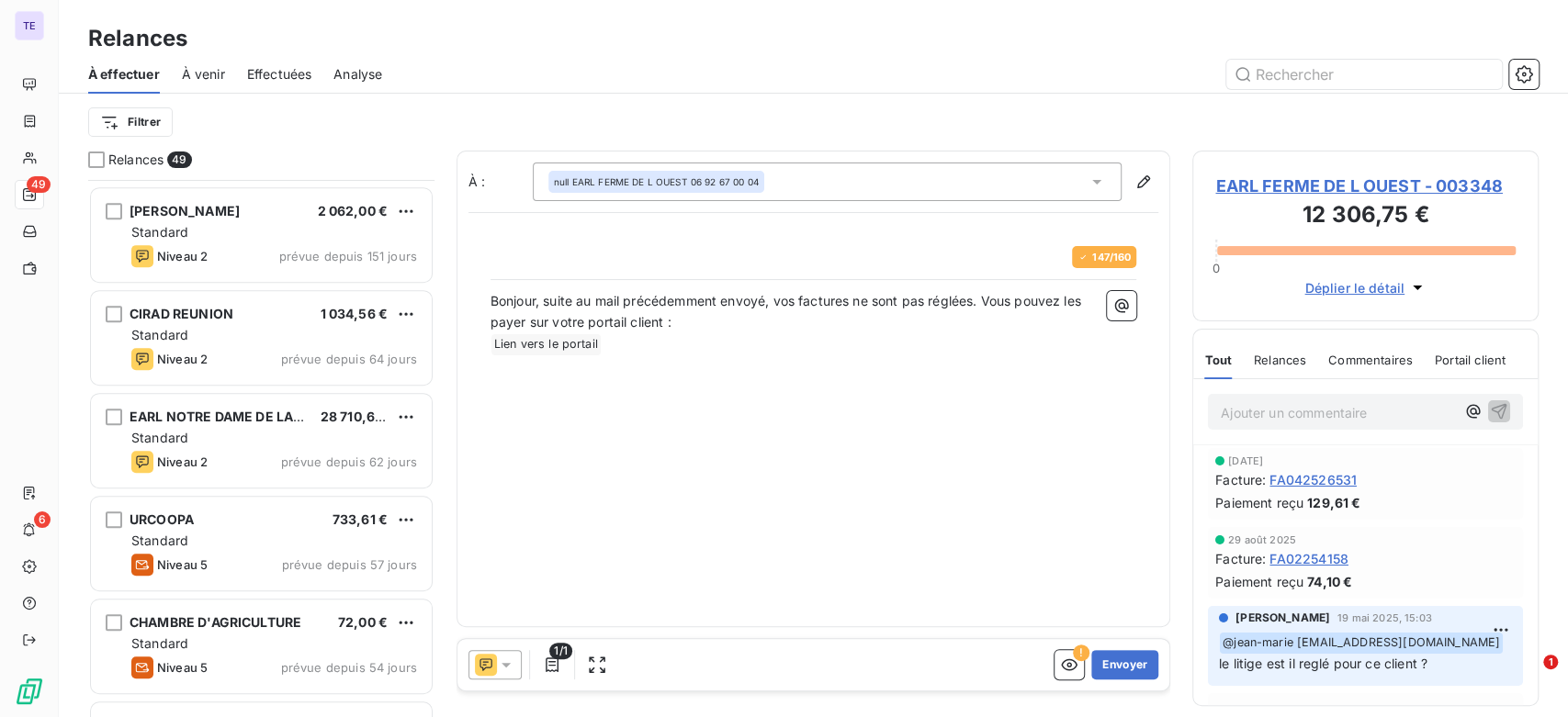
scroll to position [714, 0]
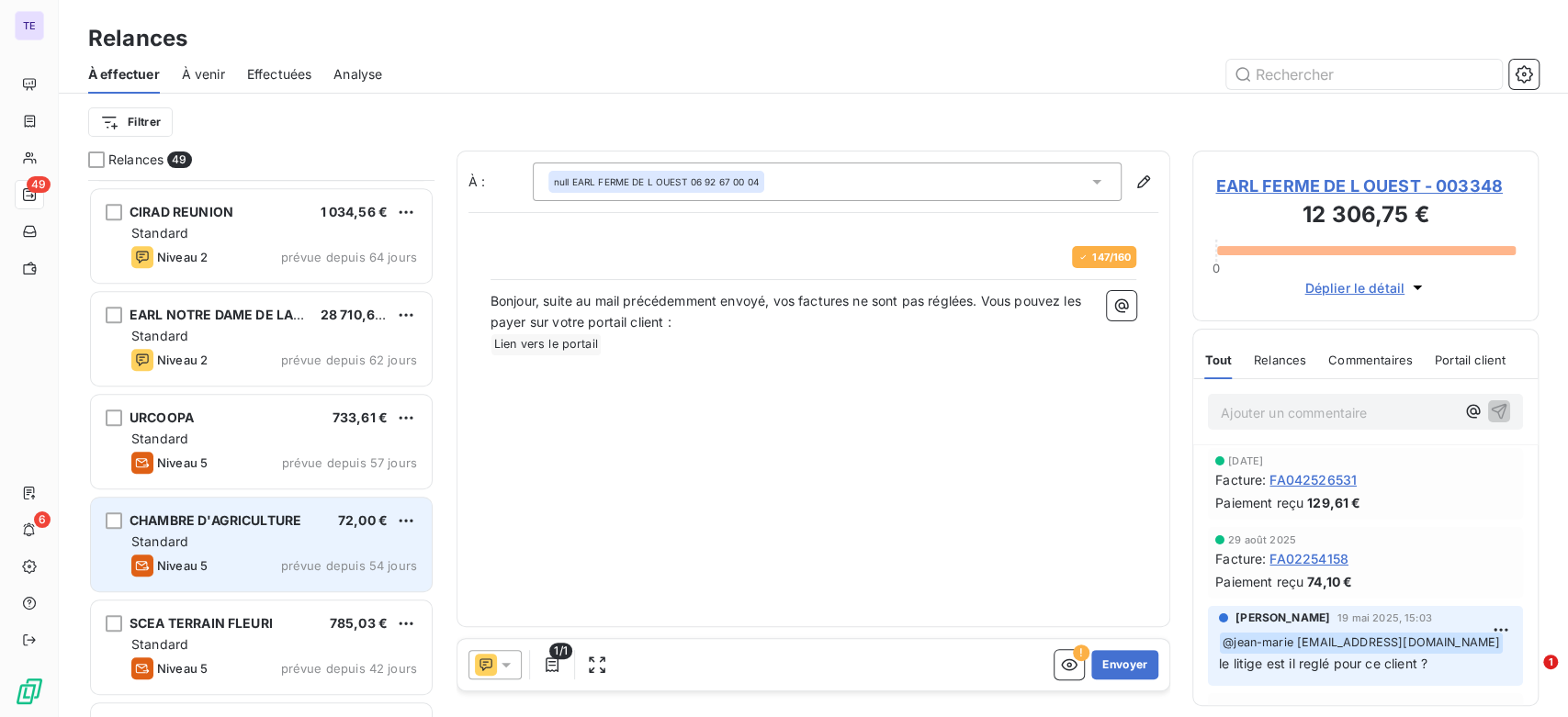
click at [296, 584] on div "CHAMBRE D'AGRICULTURE 72,00 € Standard Niveau 5 prévue depuis 54 jours" at bounding box center [261, 544] width 341 height 94
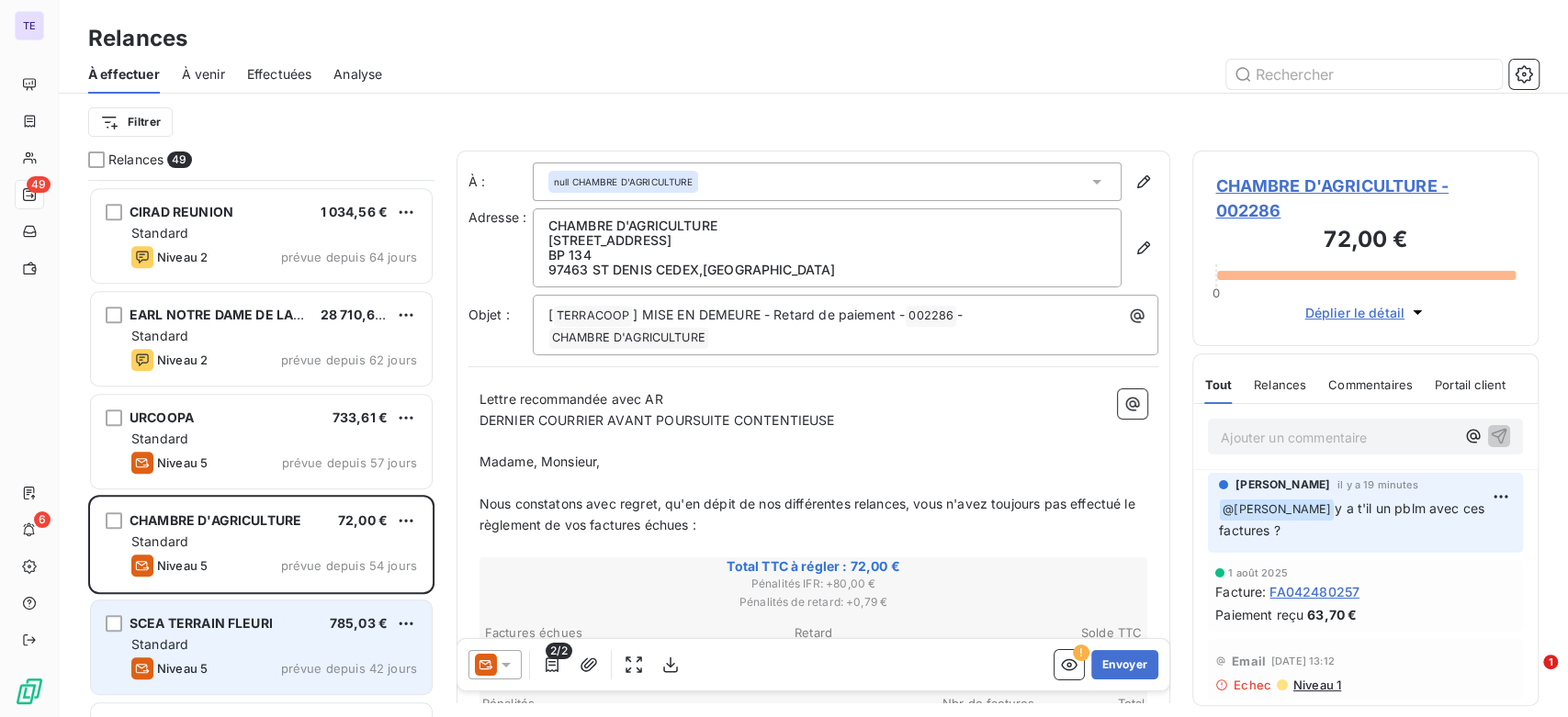
click at [276, 630] on div "SCEA TERRAIN FLEURI 785,03 €" at bounding box center [274, 623] width 286 height 16
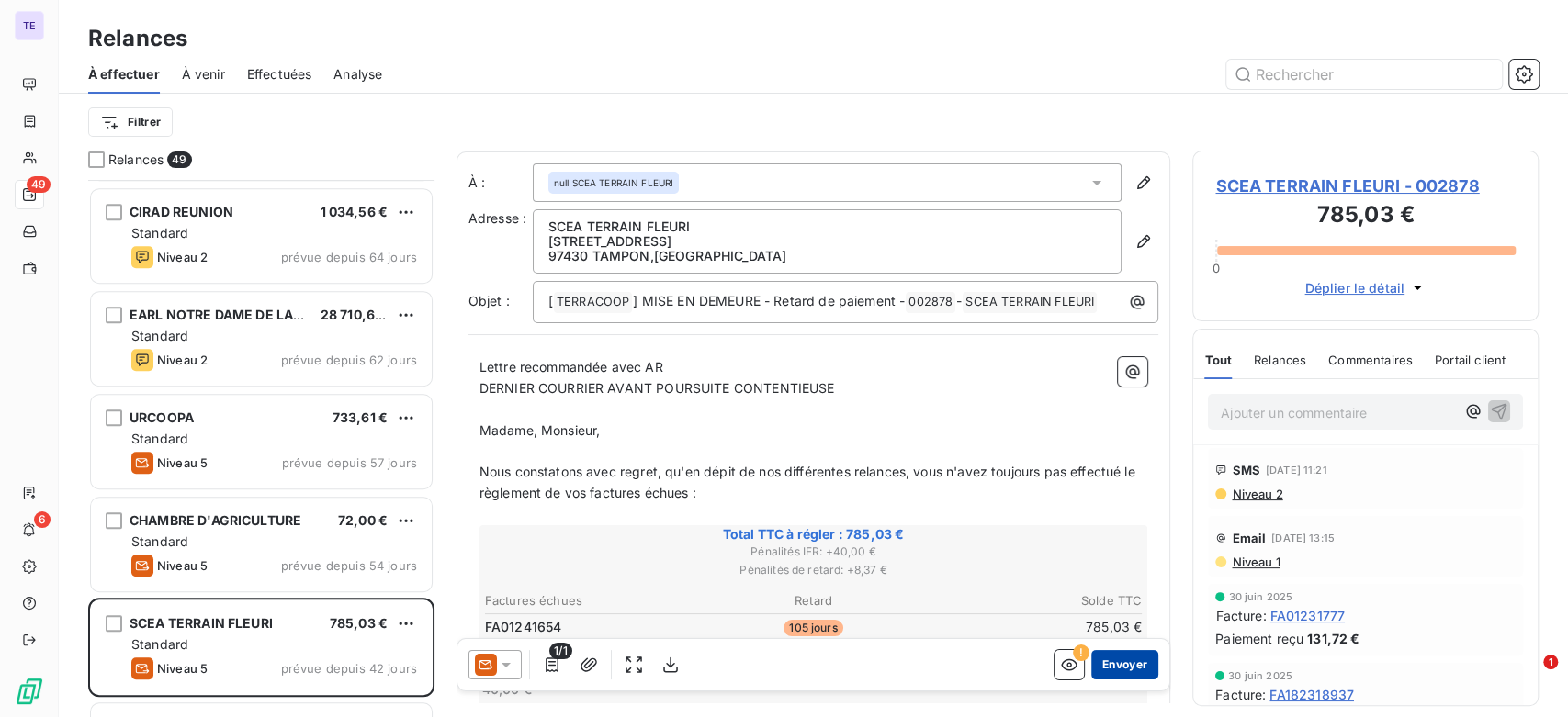
click at [1109, 664] on button "Envoyer" at bounding box center [1125, 665] width 67 height 29
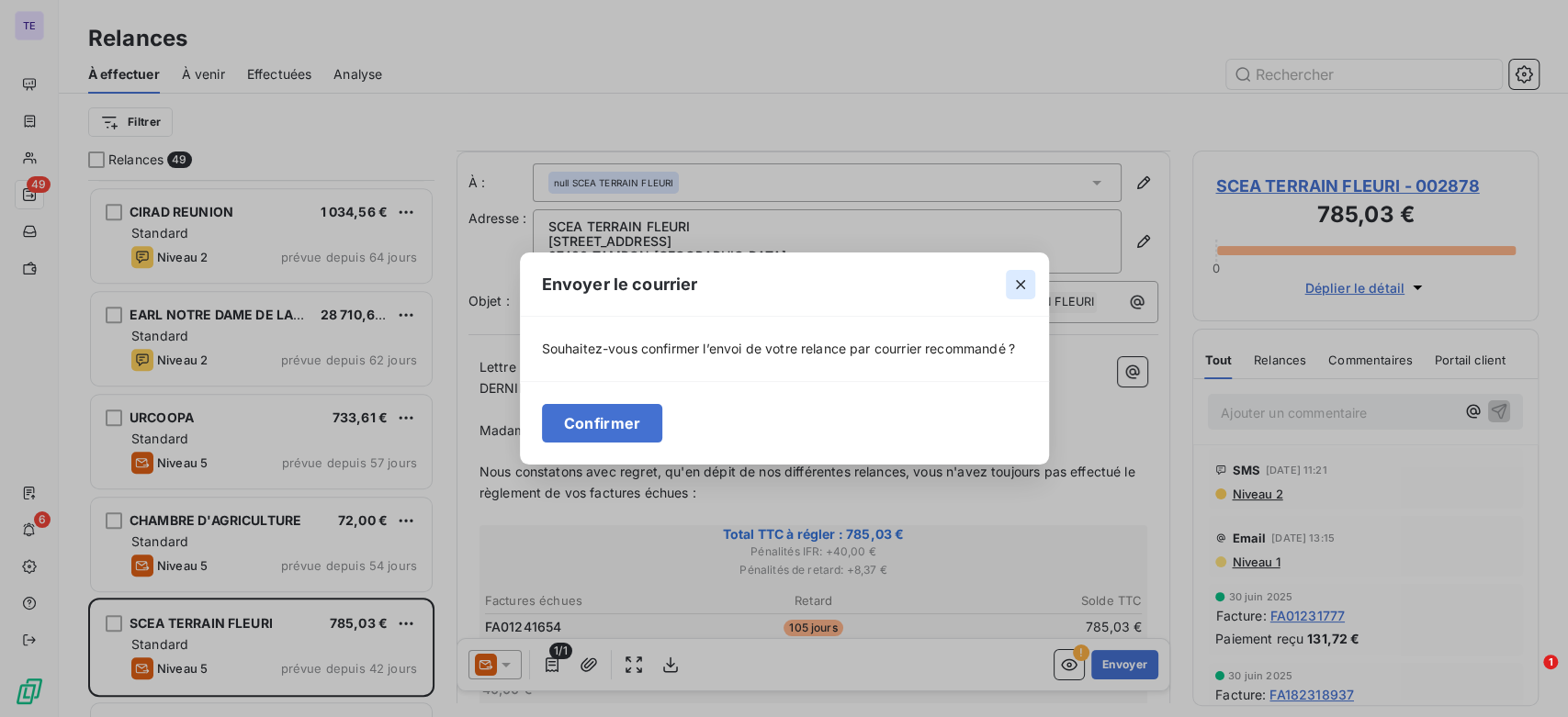
click at [1012, 292] on icon "button" at bounding box center [1021, 284] width 18 height 18
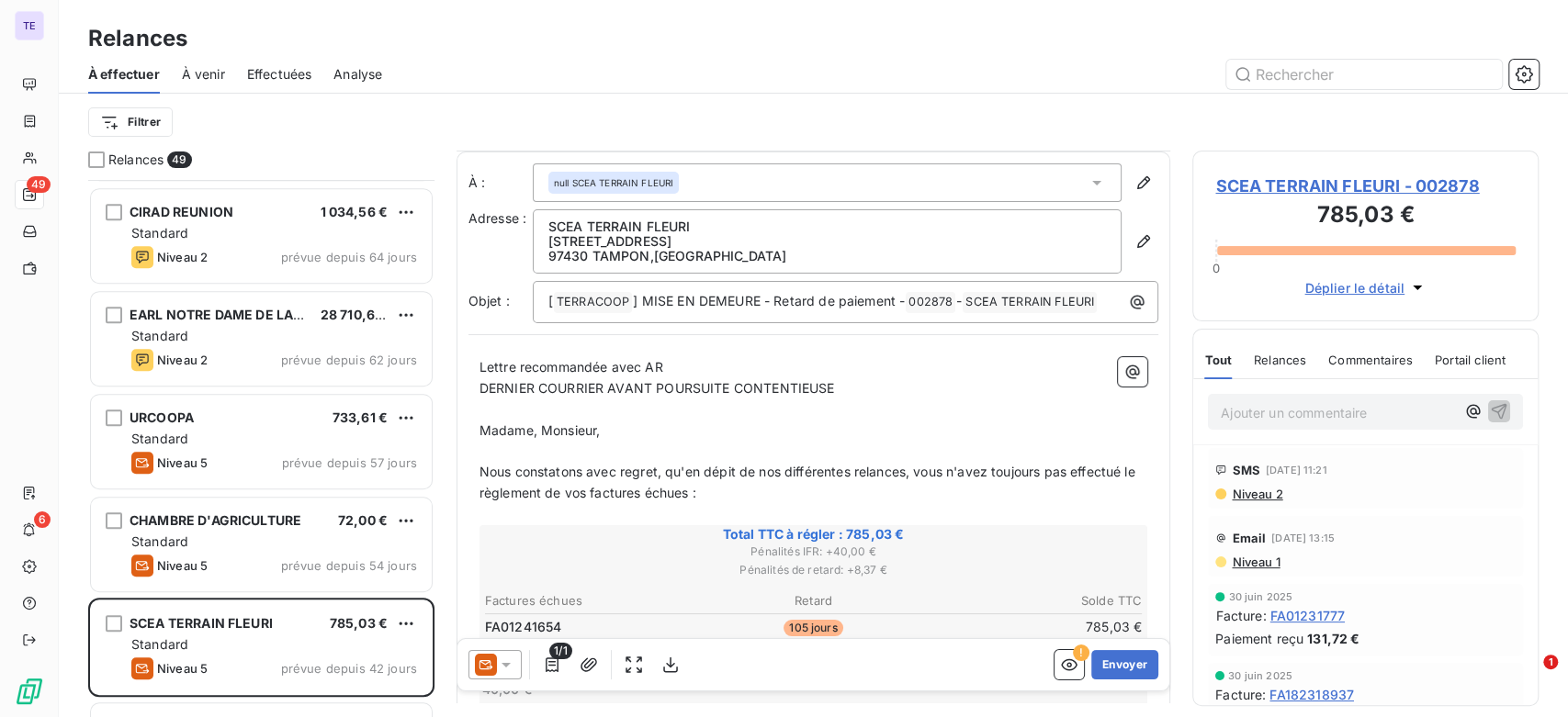
click at [509, 664] on icon at bounding box center [506, 664] width 18 height 18
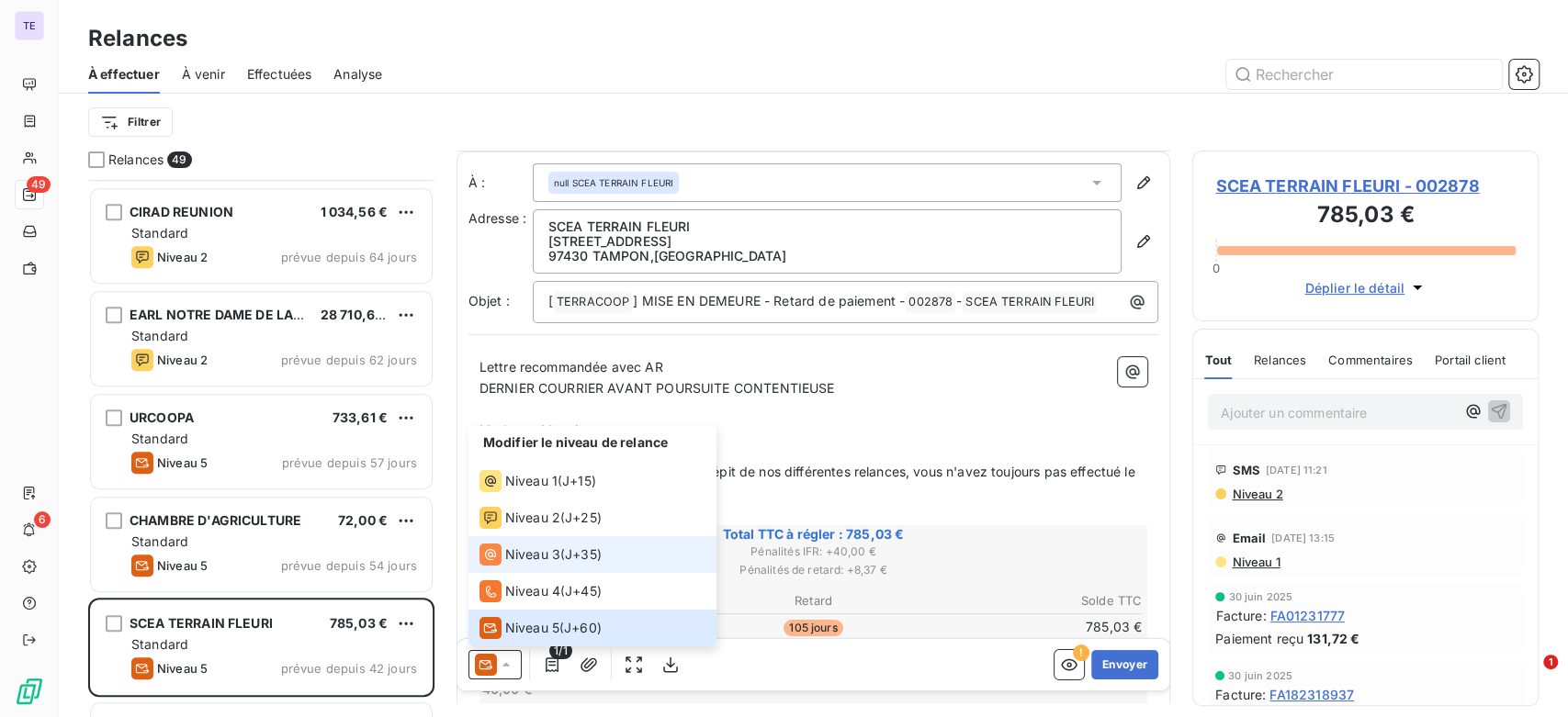
click at [572, 557] on span "J+35 )" at bounding box center [583, 554] width 37 height 18
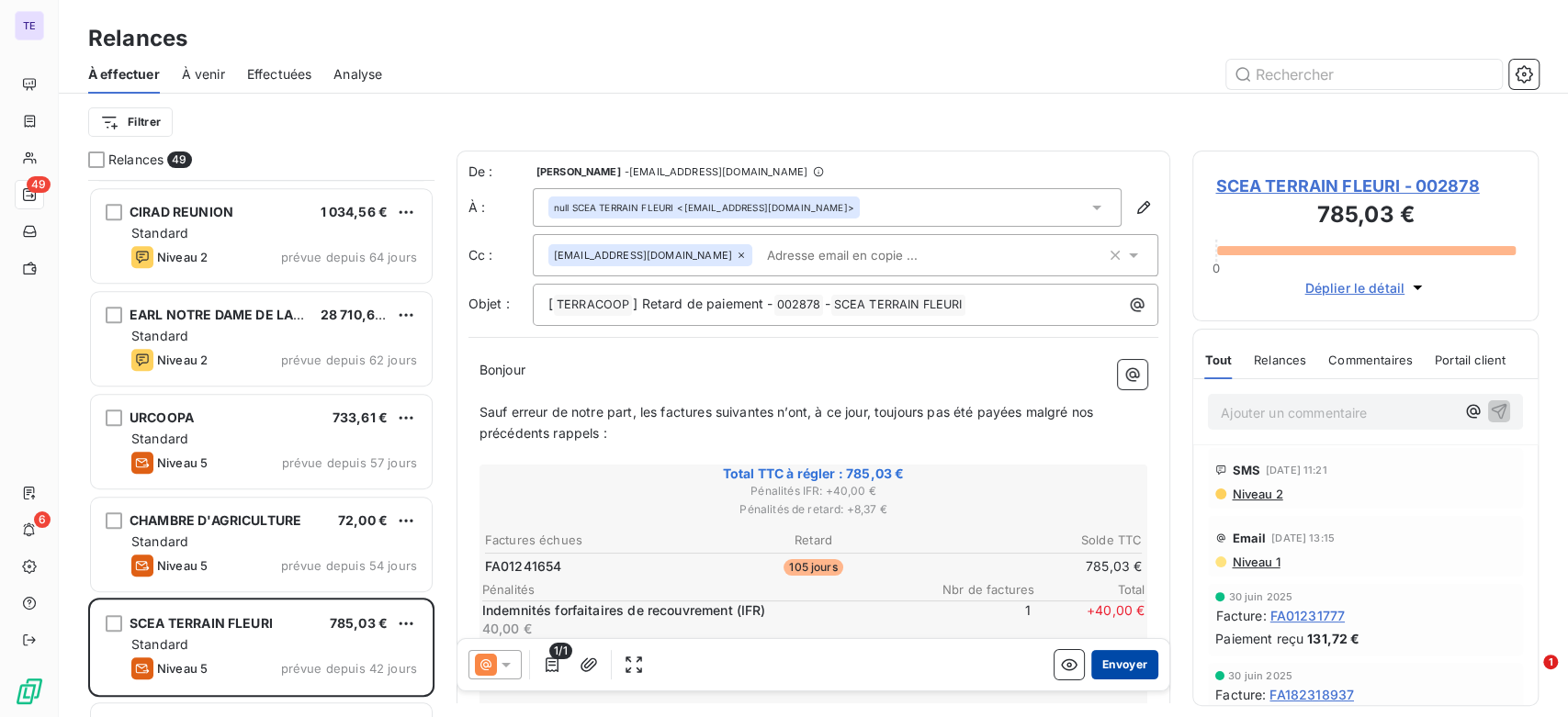
click at [1114, 664] on button "Envoyer" at bounding box center [1125, 665] width 67 height 29
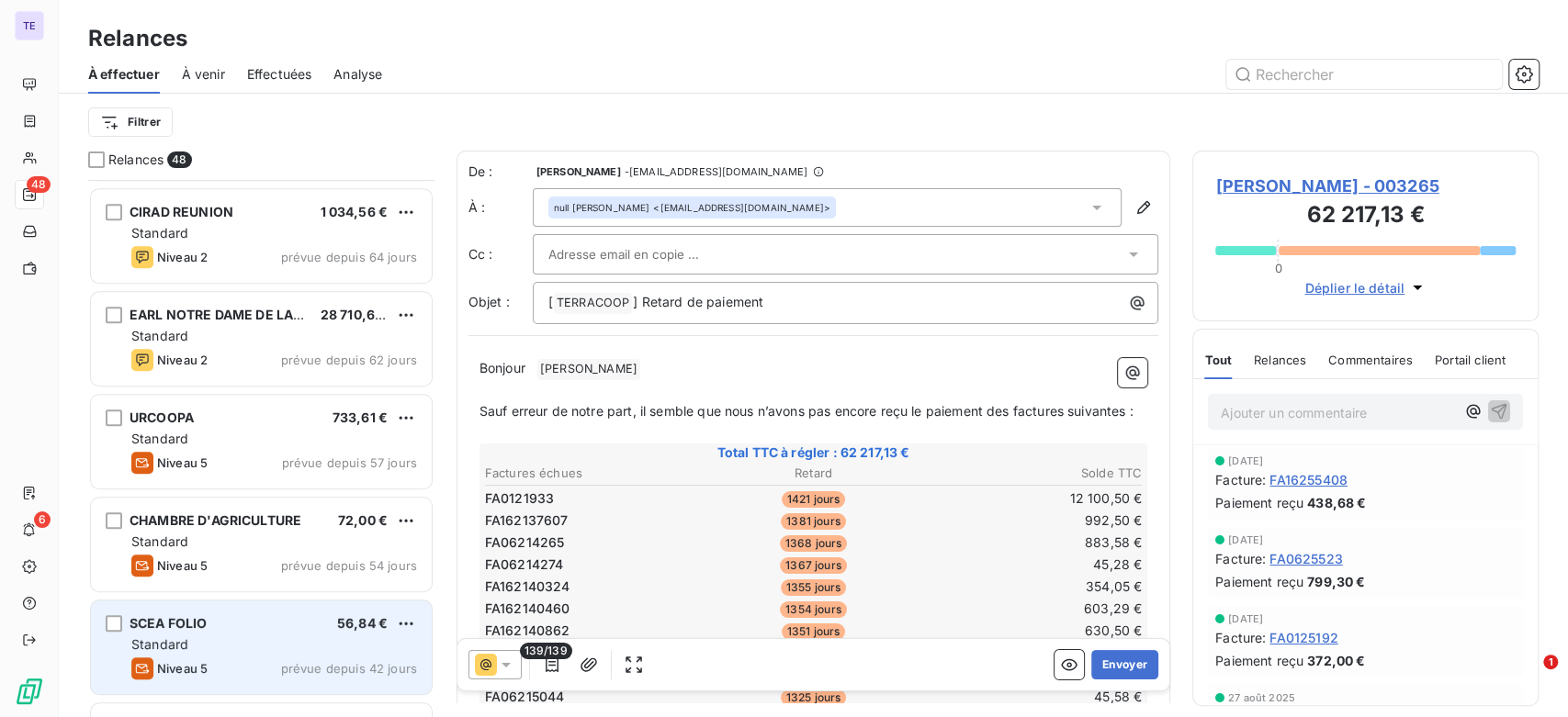
click at [274, 664] on div "Niveau 5 prévue depuis 42 jours" at bounding box center [274, 668] width 286 height 22
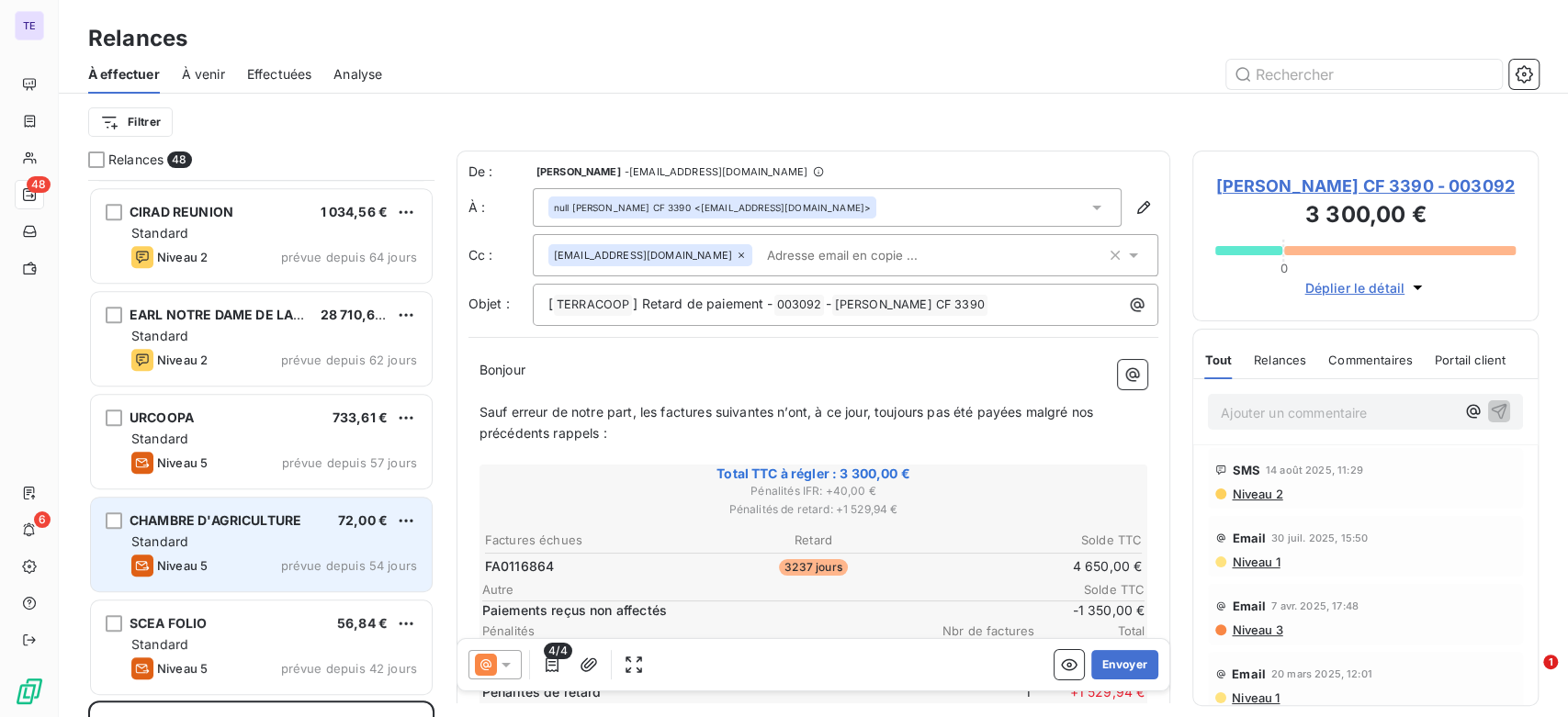
scroll to position [816, 0]
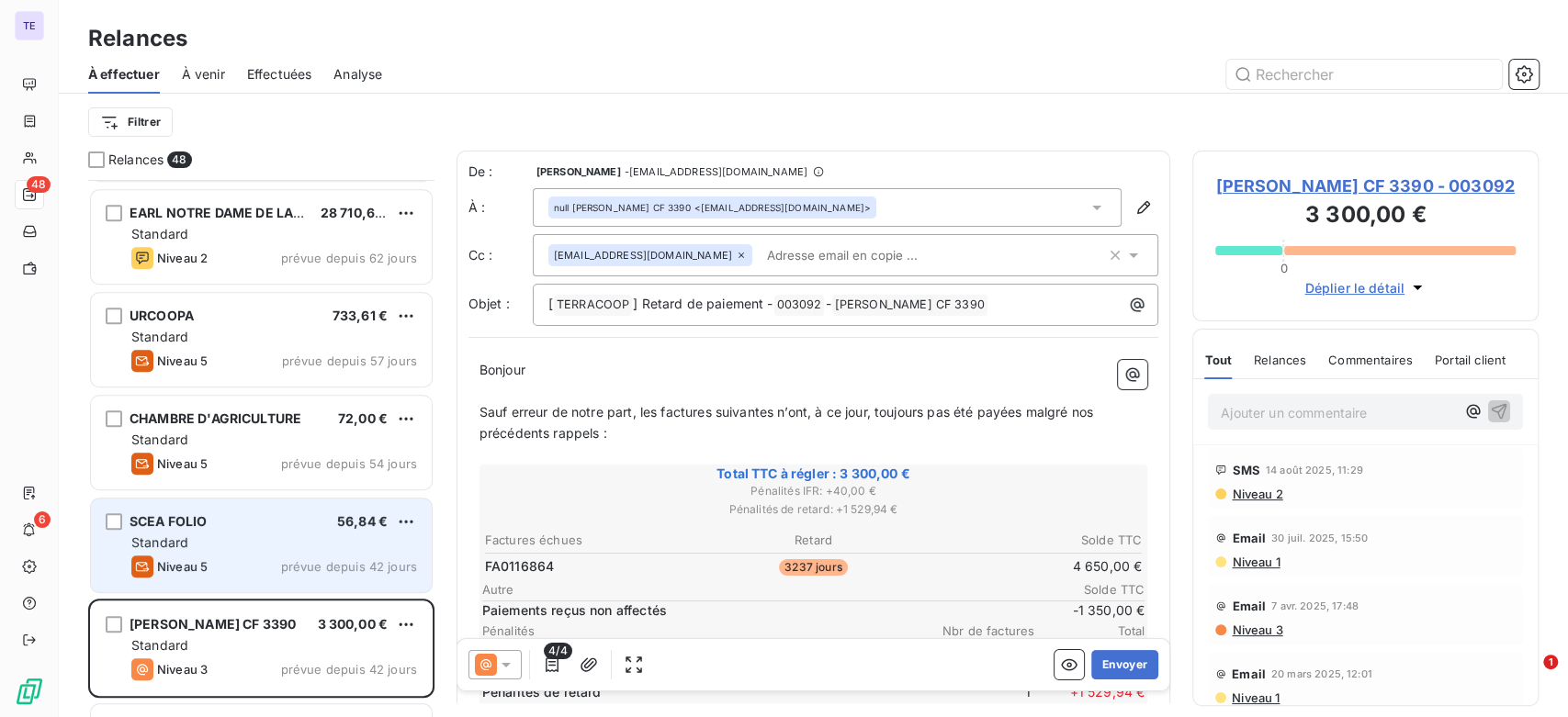
click at [224, 538] on div "Standard" at bounding box center [274, 542] width 286 height 18
